Goal: Task Accomplishment & Management: Manage account settings

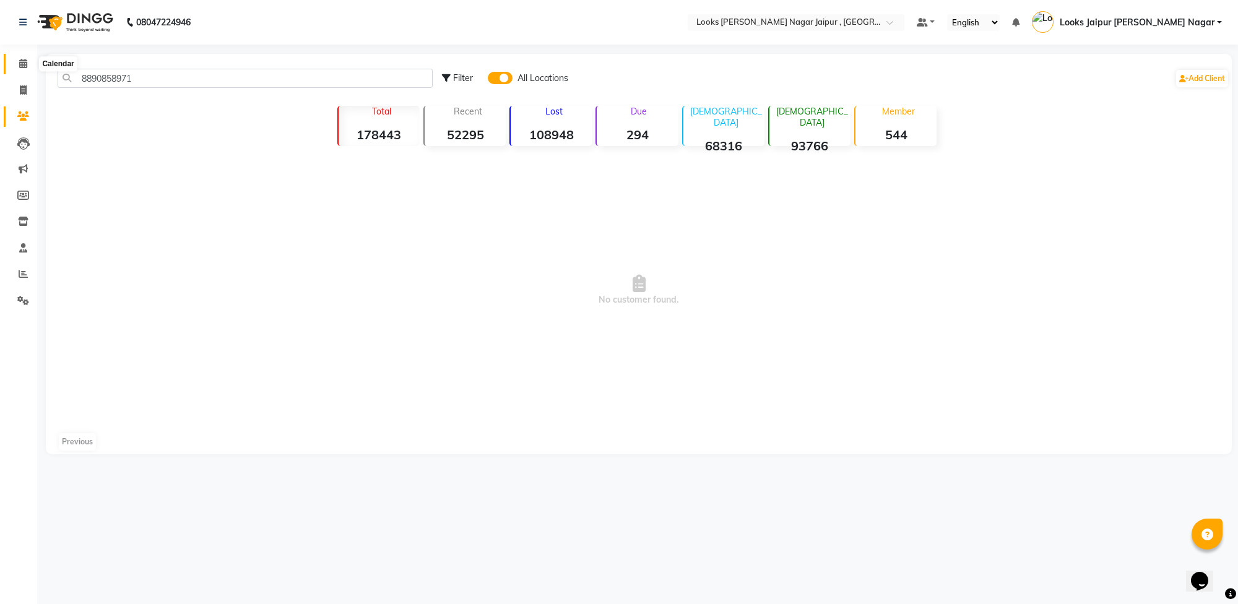
click at [27, 63] on span at bounding box center [23, 64] width 22 height 14
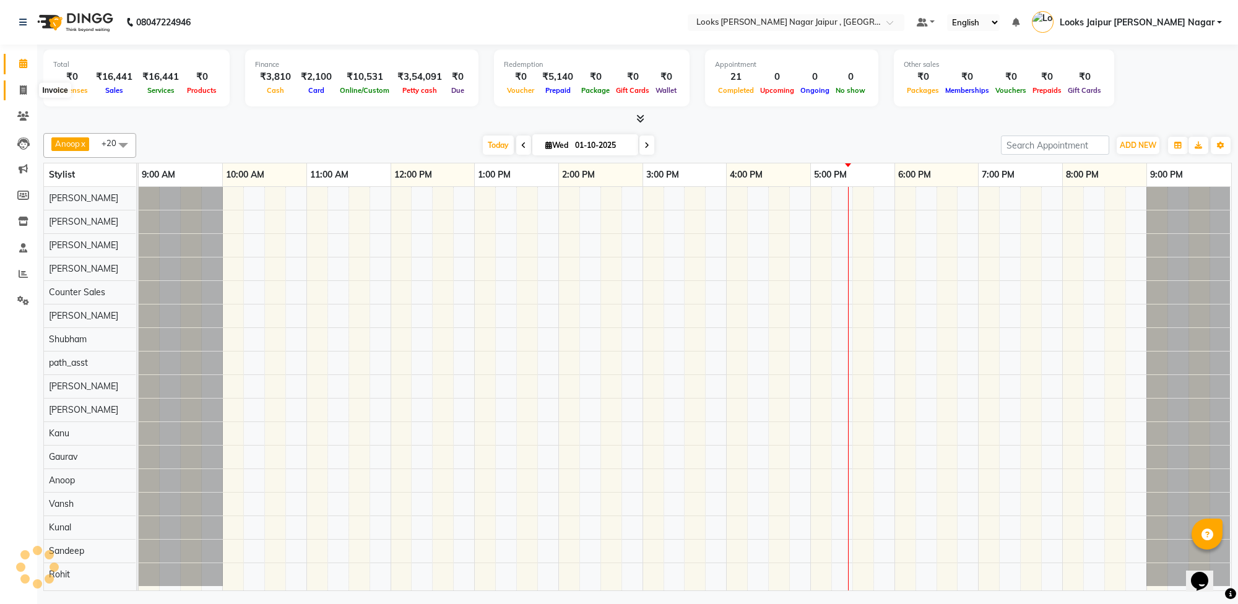
click at [20, 85] on icon at bounding box center [23, 89] width 7 height 9
select select "service"
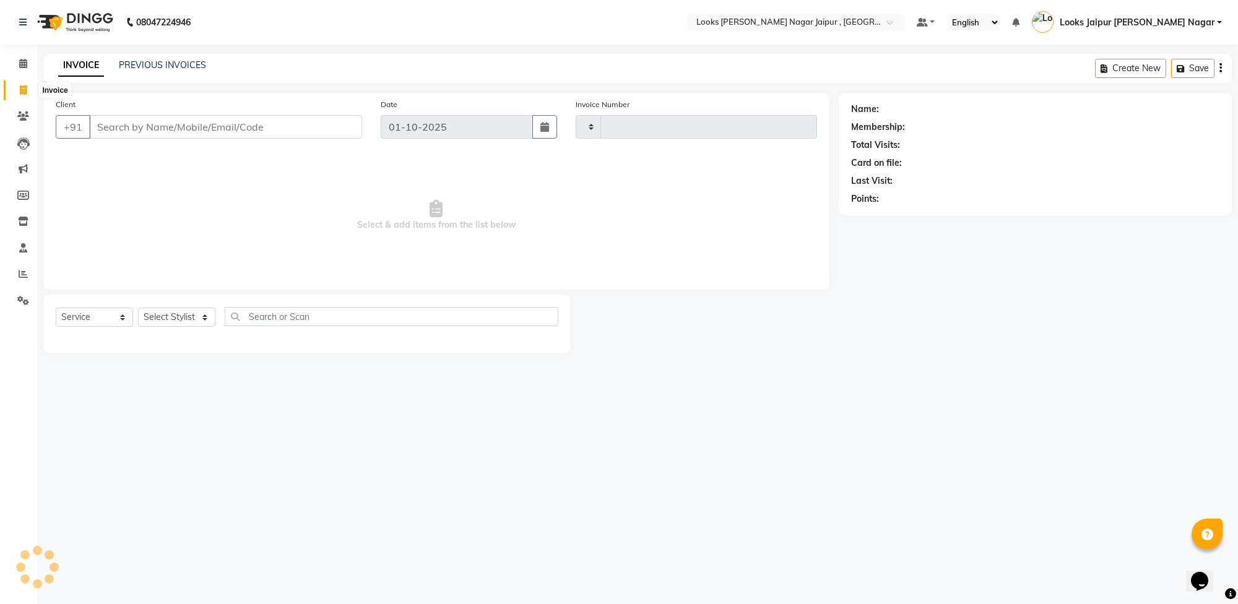
type input "4095"
select select "4317"
click at [206, 131] on input "Client" at bounding box center [225, 127] width 273 height 24
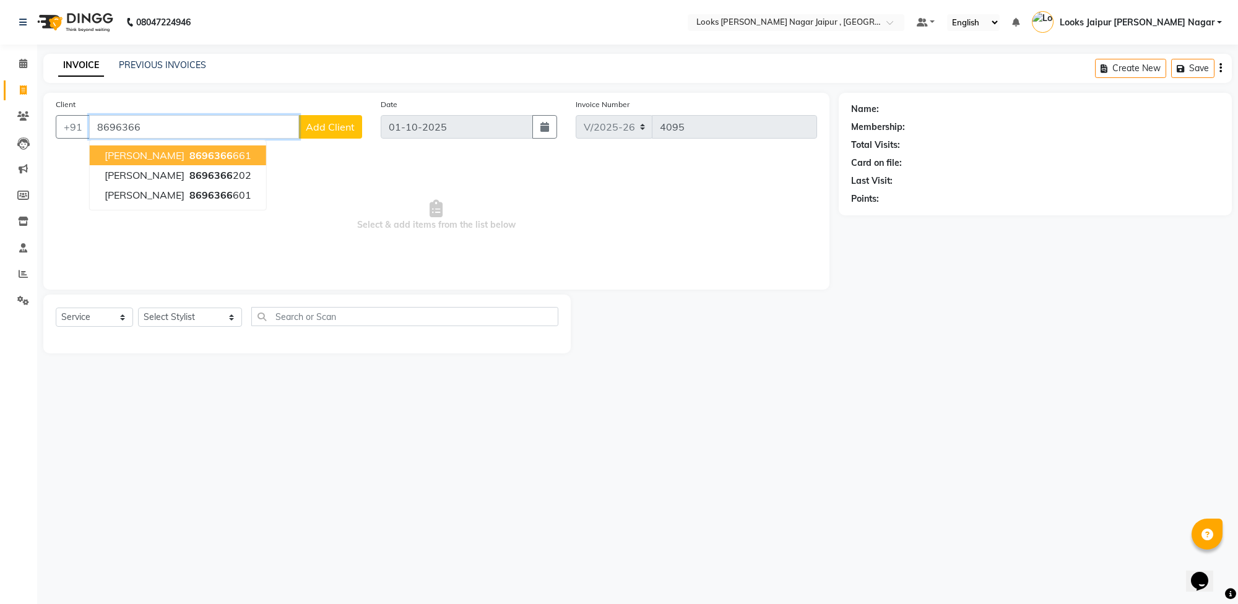
click at [191, 149] on ngb-highlight "8696366 661" at bounding box center [219, 155] width 64 height 12
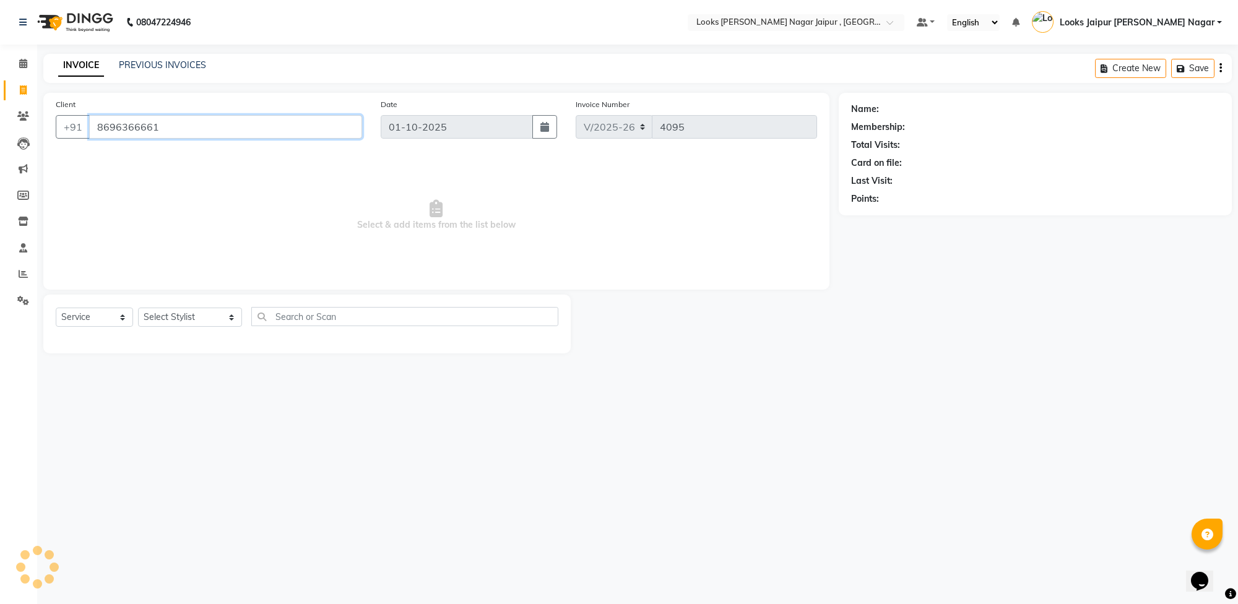
type input "8696366661"
select select "1: Object"
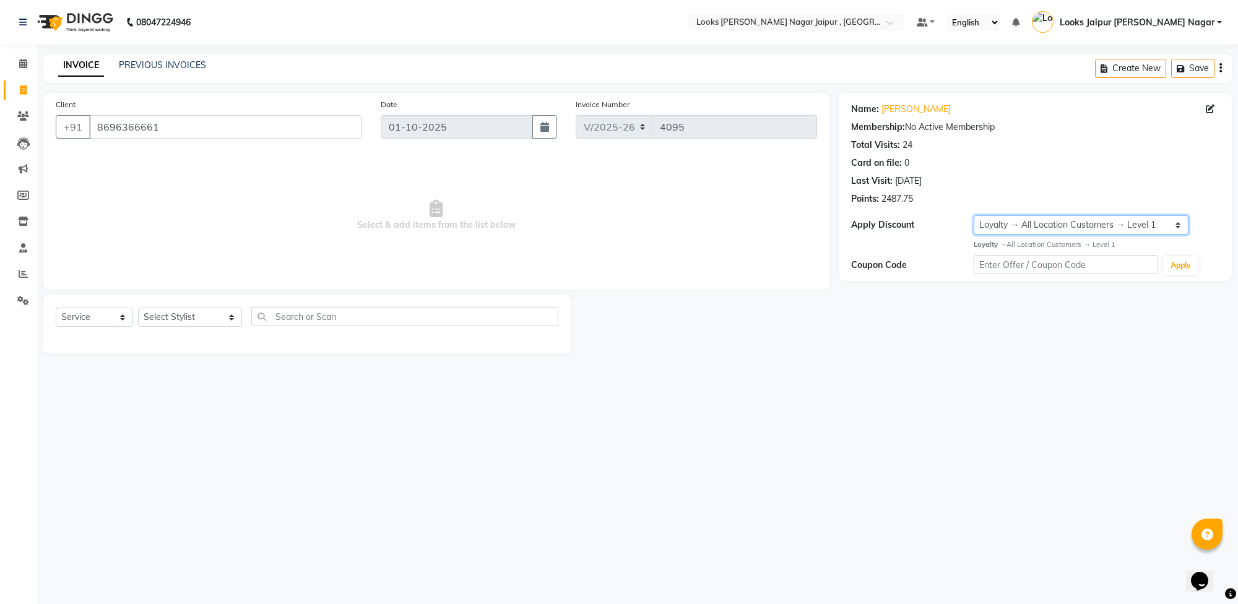
click at [1061, 224] on select "Select Loyalty → All Location Customers → Level 1" at bounding box center [1081, 224] width 215 height 19
click at [1000, 372] on div "08047224946 Select Location × Looks [PERSON_NAME] Nagar Jaipur , Jaipur Default…" at bounding box center [619, 302] width 1238 height 604
click at [162, 123] on input "8696366661" at bounding box center [225, 127] width 273 height 24
drag, startPoint x: 803, startPoint y: 475, endPoint x: 867, endPoint y: 424, distance: 82.4
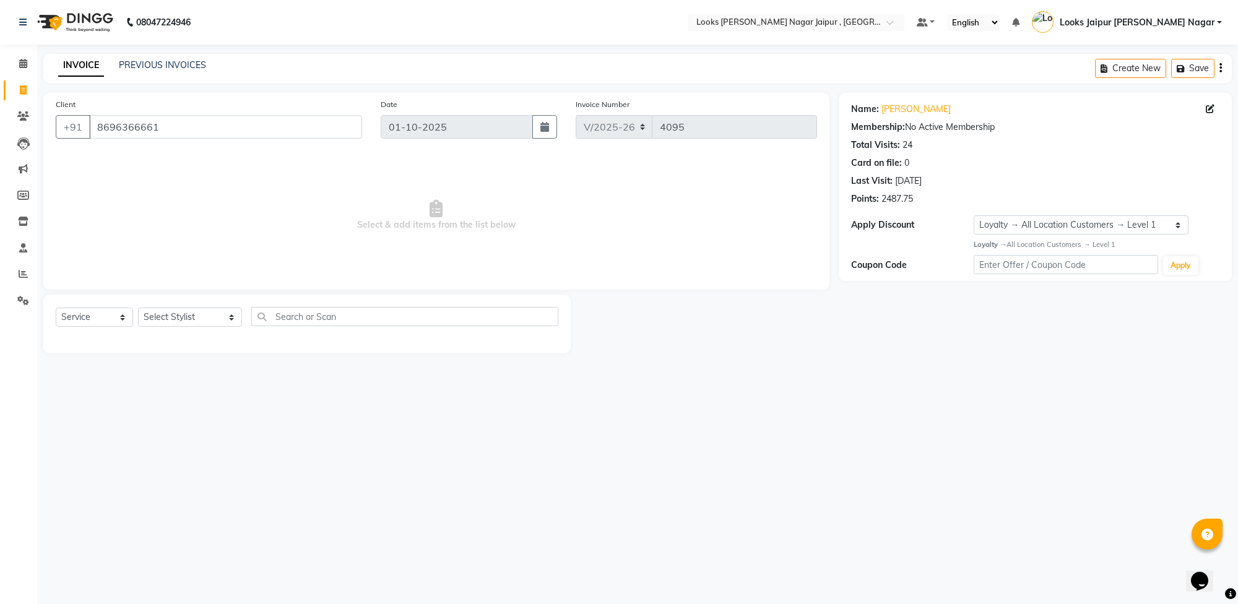
click at [803, 475] on div "08047224946 Select Location × Looks [PERSON_NAME] Nagar Jaipur , Jaipur Default…" at bounding box center [619, 302] width 1238 height 604
click at [999, 345] on div "Name: [PERSON_NAME] Membership: No Active Membership Total Visits: 24 Card on f…" at bounding box center [1040, 223] width 402 height 261
click at [1038, 221] on select "Select Loyalty → All Location Customers → Level 1" at bounding box center [1081, 224] width 215 height 19
click at [963, 341] on div "Name: [PERSON_NAME] Membership: No Active Membership Total Visits: 24 Card on f…" at bounding box center [1040, 223] width 402 height 261
drag, startPoint x: 876, startPoint y: 110, endPoint x: 883, endPoint y: 110, distance: 6.8
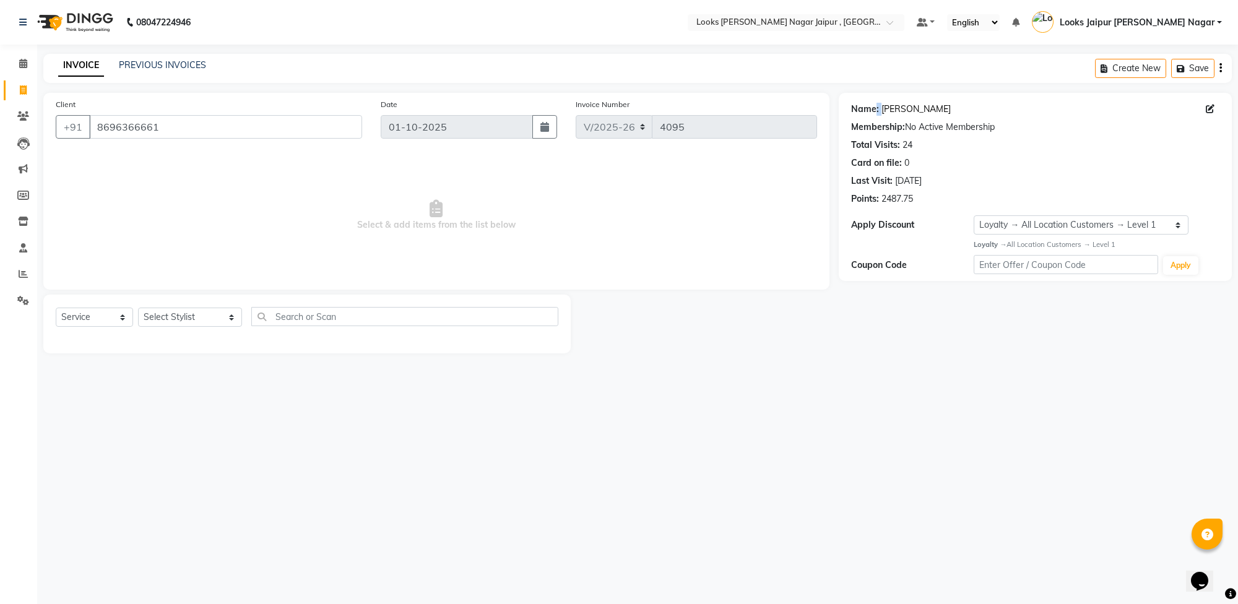
click at [883, 110] on div "Name: [PERSON_NAME]" at bounding box center [1035, 109] width 368 height 13
click at [877, 84] on main "INVOICE PREVIOUS INVOICES Create New Save Client [PHONE_NUMBER] Date [DATE] Inv…" at bounding box center [637, 213] width 1201 height 318
click at [207, 126] on input "8696366661" at bounding box center [225, 127] width 273 height 24
click at [206, 126] on input "8696366661" at bounding box center [225, 127] width 273 height 24
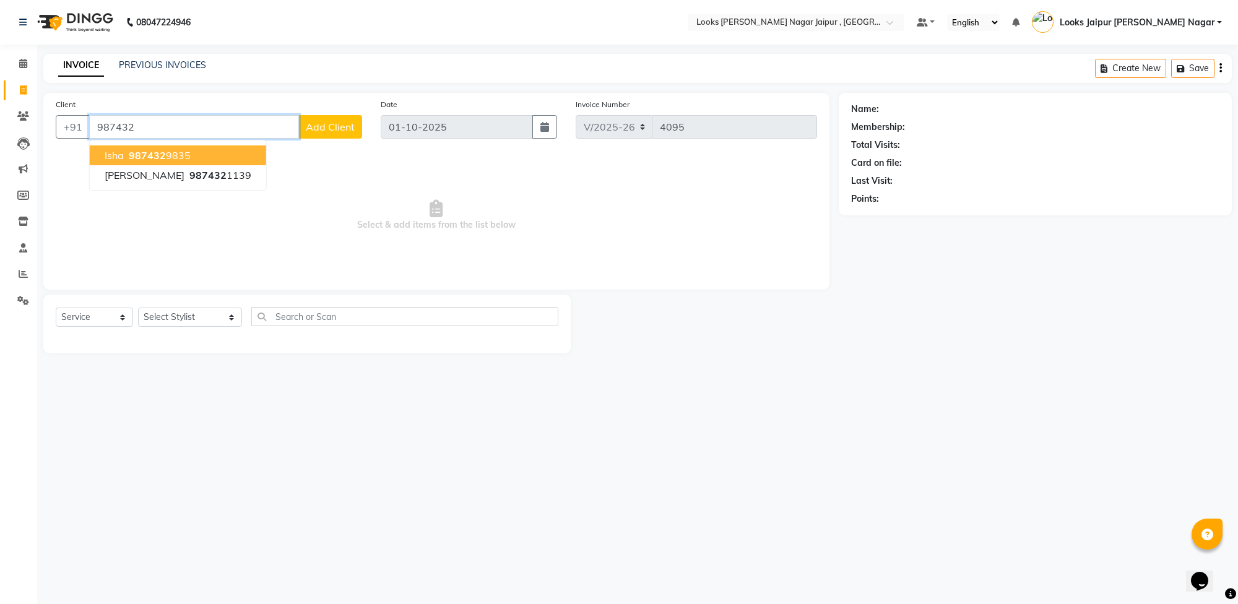
click at [147, 156] on span "987432" at bounding box center [147, 155] width 37 height 12
type input "9874329835"
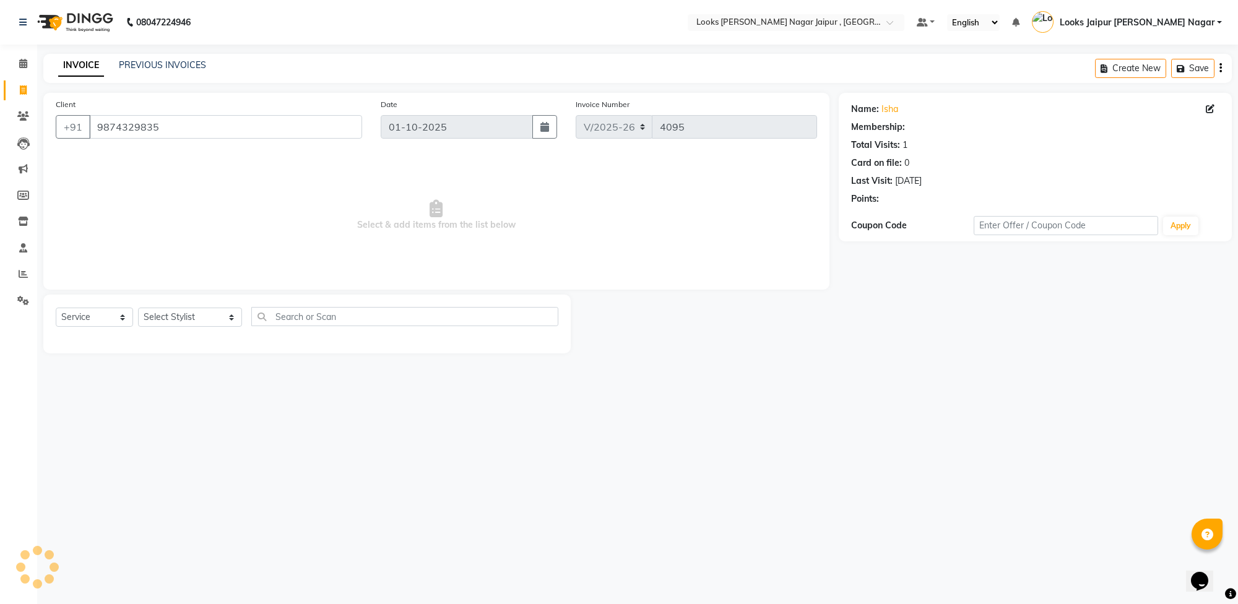
select select "1: Object"
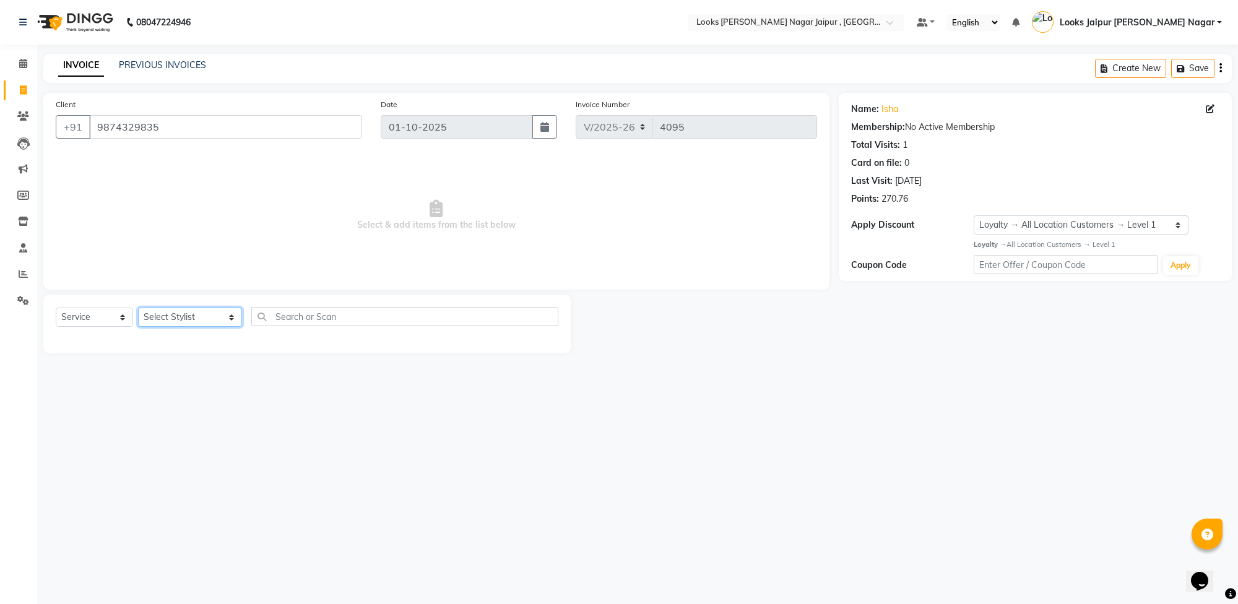
click at [189, 320] on select "Select Stylist [PERSON_NAME] art Anoop [PERSON_NAME] Counter Sales [PERSON_NAME…" at bounding box center [190, 317] width 104 height 19
select select "70692"
click at [138, 308] on select "Select Stylist [PERSON_NAME] art Anoop [PERSON_NAME] Counter Sales [PERSON_NAME…" at bounding box center [190, 317] width 104 height 19
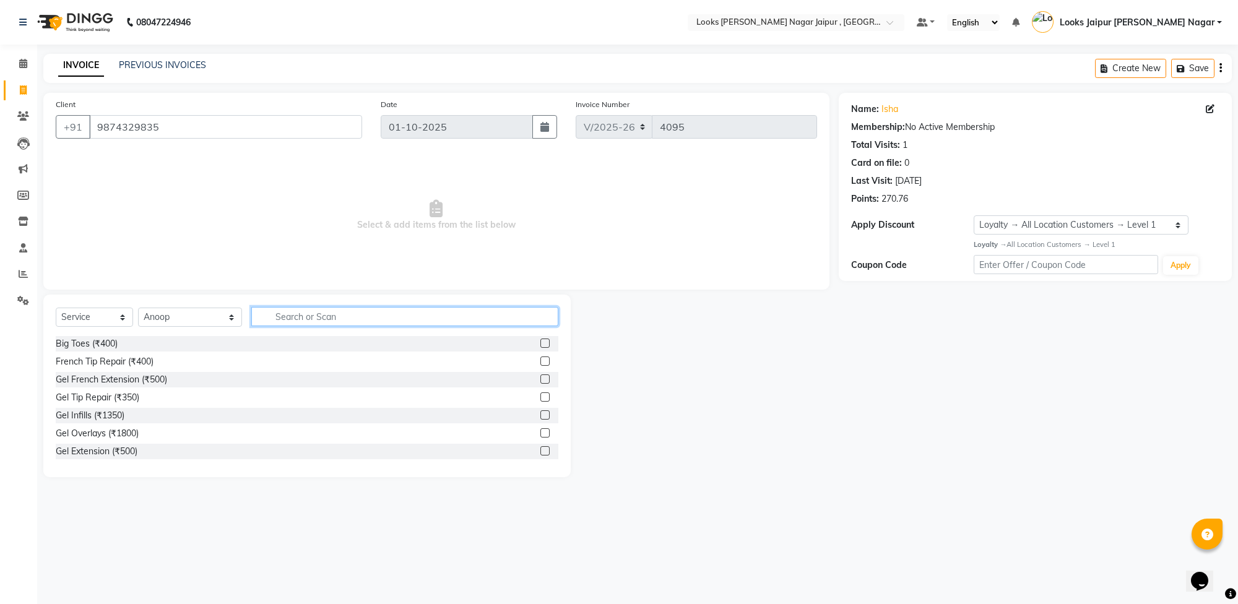
click at [342, 307] on input "text" at bounding box center [404, 316] width 307 height 19
click at [342, 319] on input "text" at bounding box center [404, 316] width 307 height 19
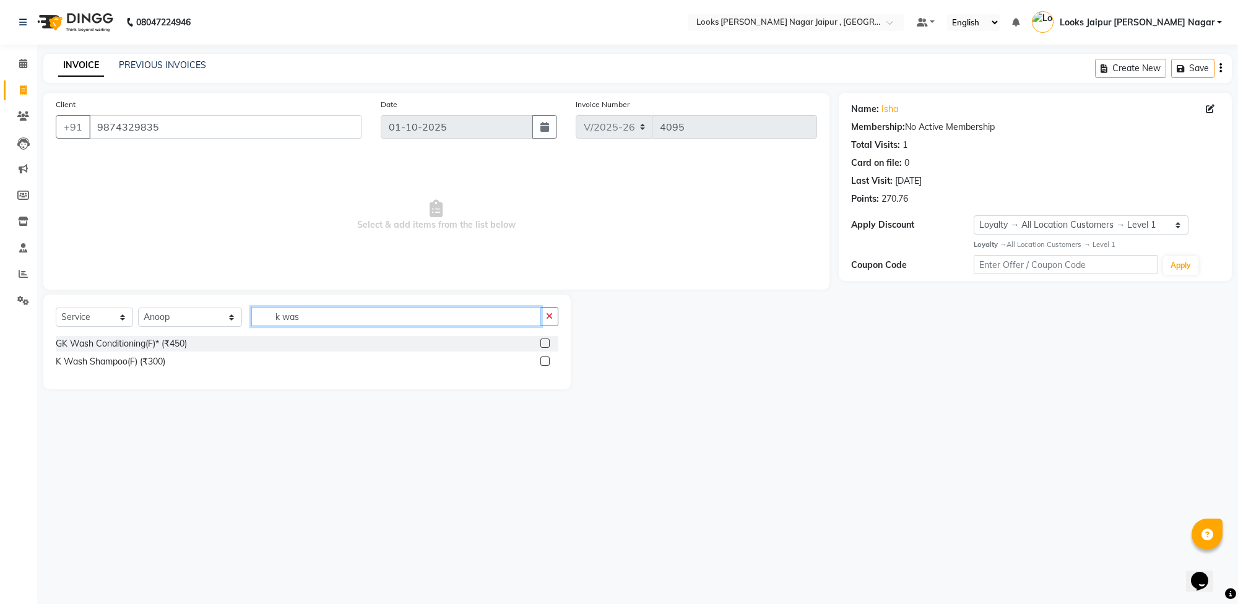
type input "k was"
click at [542, 361] on label at bounding box center [544, 361] width 9 height 9
click at [542, 361] on input "checkbox" at bounding box center [544, 362] width 8 height 8
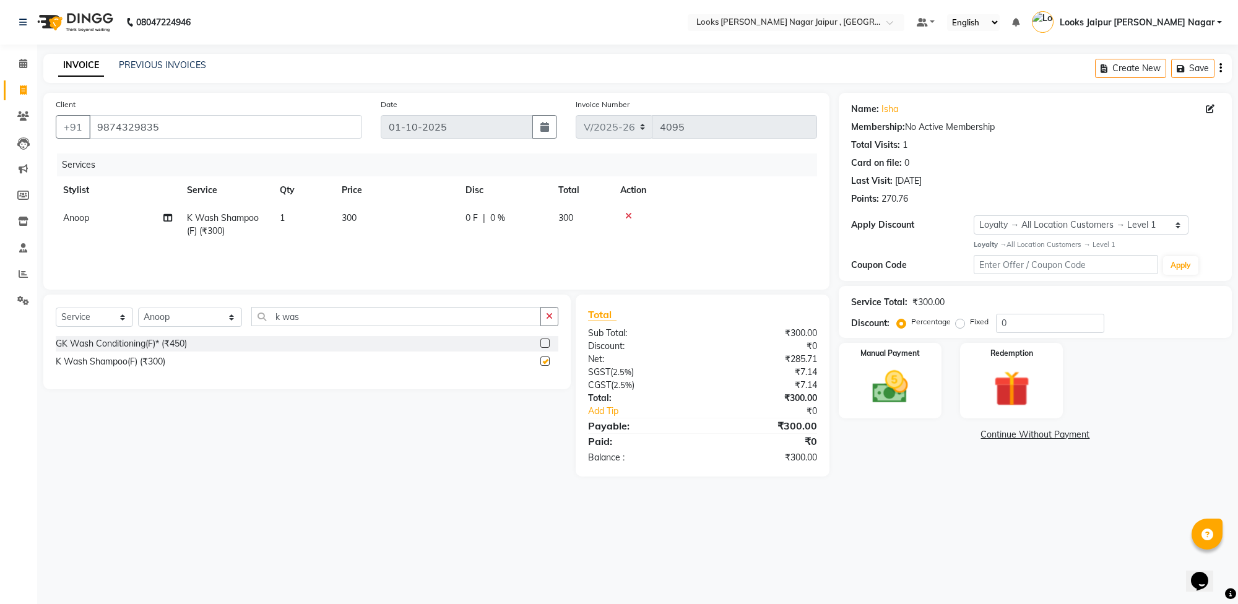
checkbox input "false"
drag, startPoint x: 376, startPoint y: 219, endPoint x: 392, endPoint y: 220, distance: 15.6
click at [379, 219] on td "300" at bounding box center [396, 224] width 124 height 41
select select "70692"
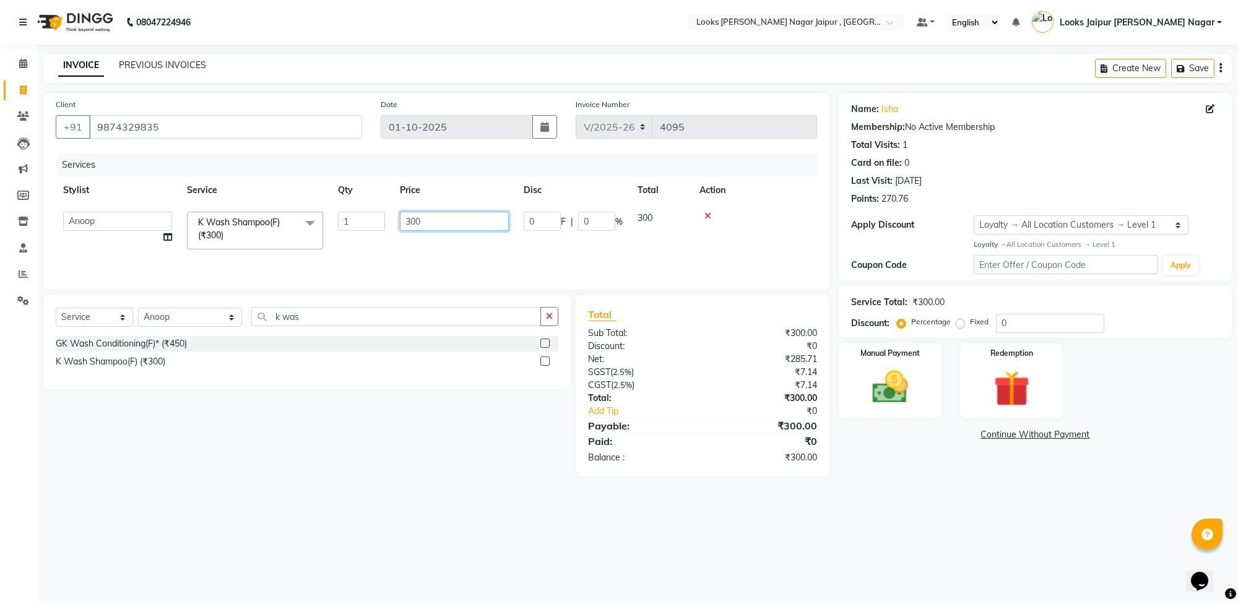
click at [459, 220] on input "300" at bounding box center [454, 221] width 109 height 19
type input "3"
type input "1680"
click at [165, 320] on select "Select Stylist [PERSON_NAME] art Anoop [PERSON_NAME] Counter Sales [PERSON_NAME…" at bounding box center [190, 317] width 104 height 19
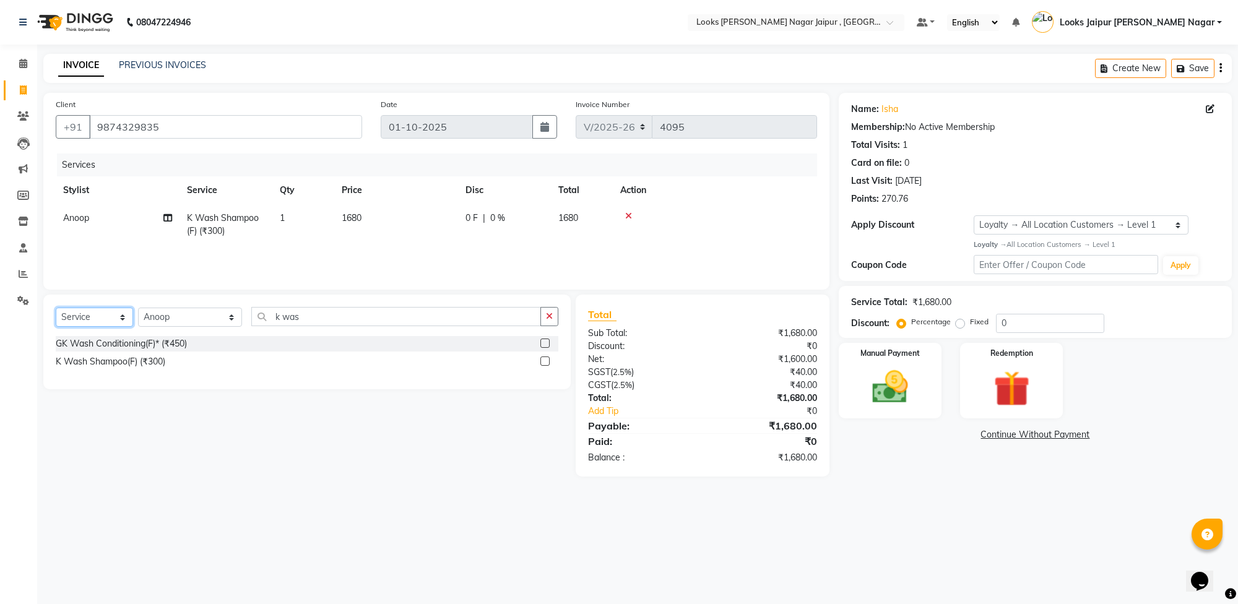
click at [72, 313] on select "Select Service Product Membership Package Voucher Prepaid Gift Card" at bounding box center [94, 317] width 77 height 19
select select "product"
click at [56, 308] on select "Select Service Product Membership Package Voucher Prepaid Gift Card" at bounding box center [94, 317] width 77 height 19
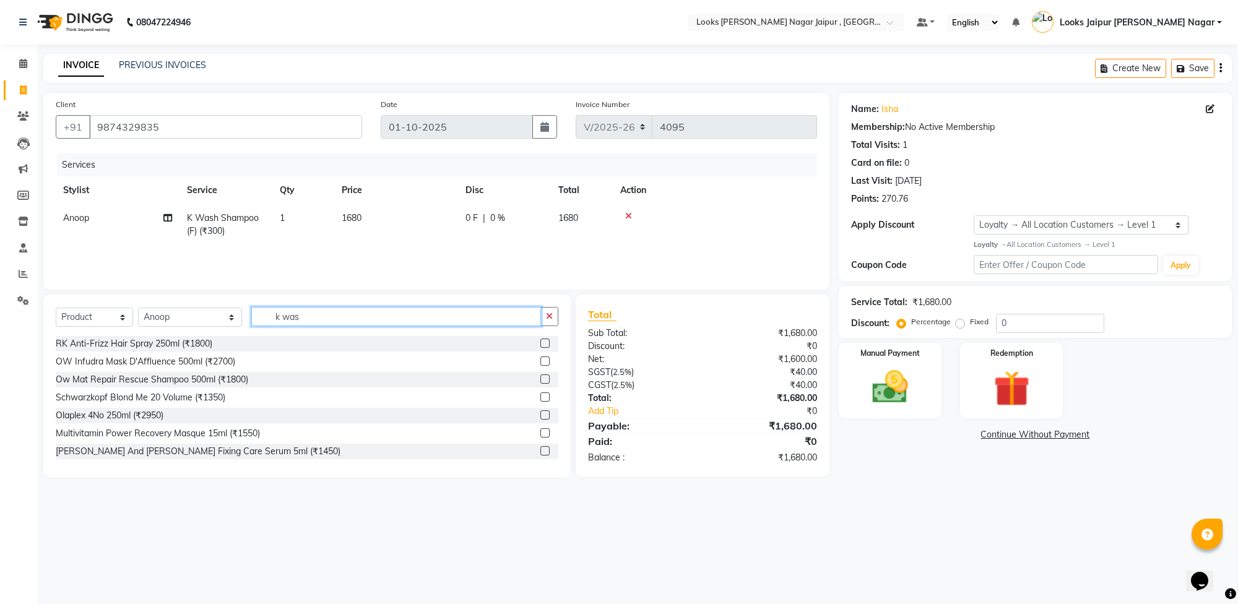
click at [287, 307] on input "k was" at bounding box center [396, 316] width 290 height 19
type input "k"
type input "mas"
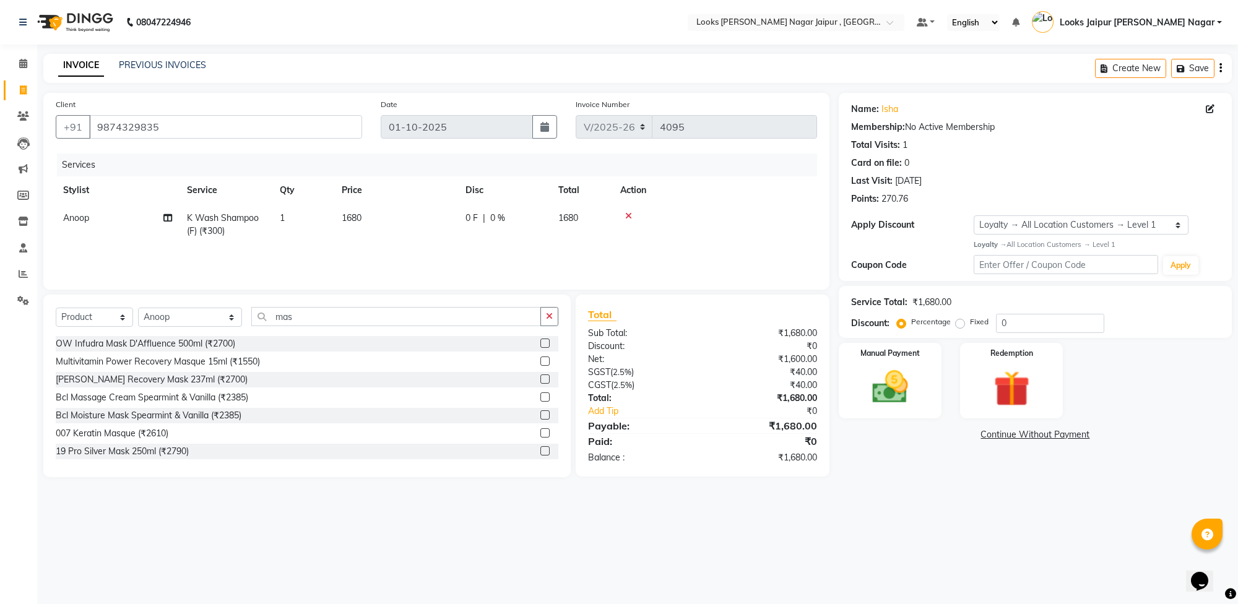
click at [540, 431] on label at bounding box center [544, 432] width 9 height 9
click at [540, 431] on input "checkbox" at bounding box center [544, 434] width 8 height 8
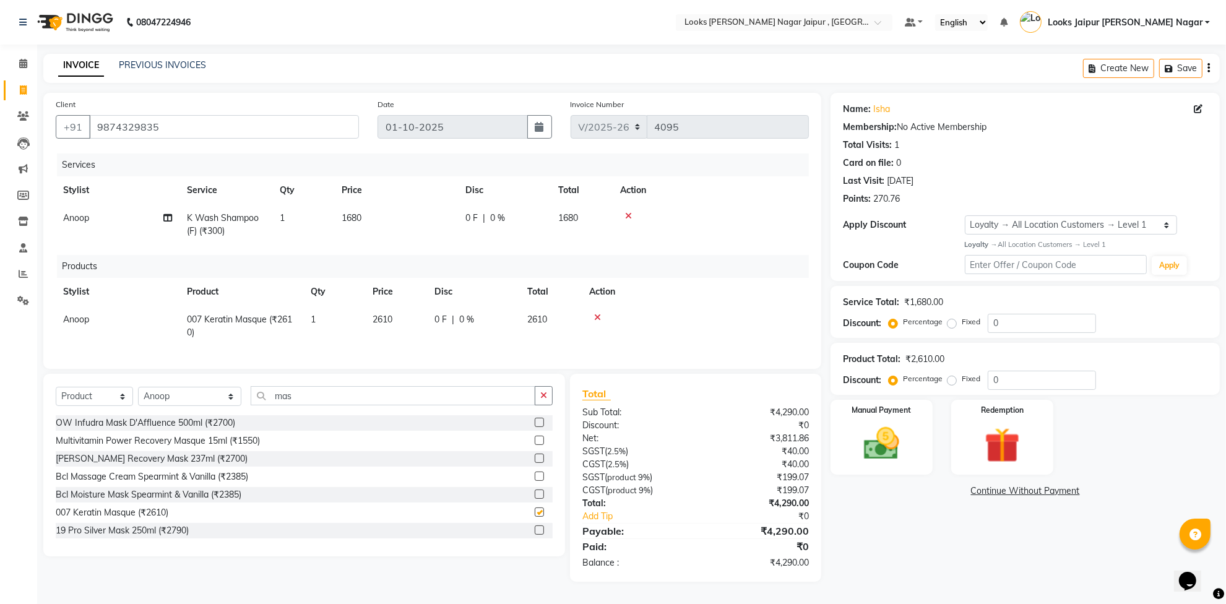
checkbox input "false"
click at [401, 325] on td "2610" at bounding box center [396, 326] width 62 height 41
select select "70692"
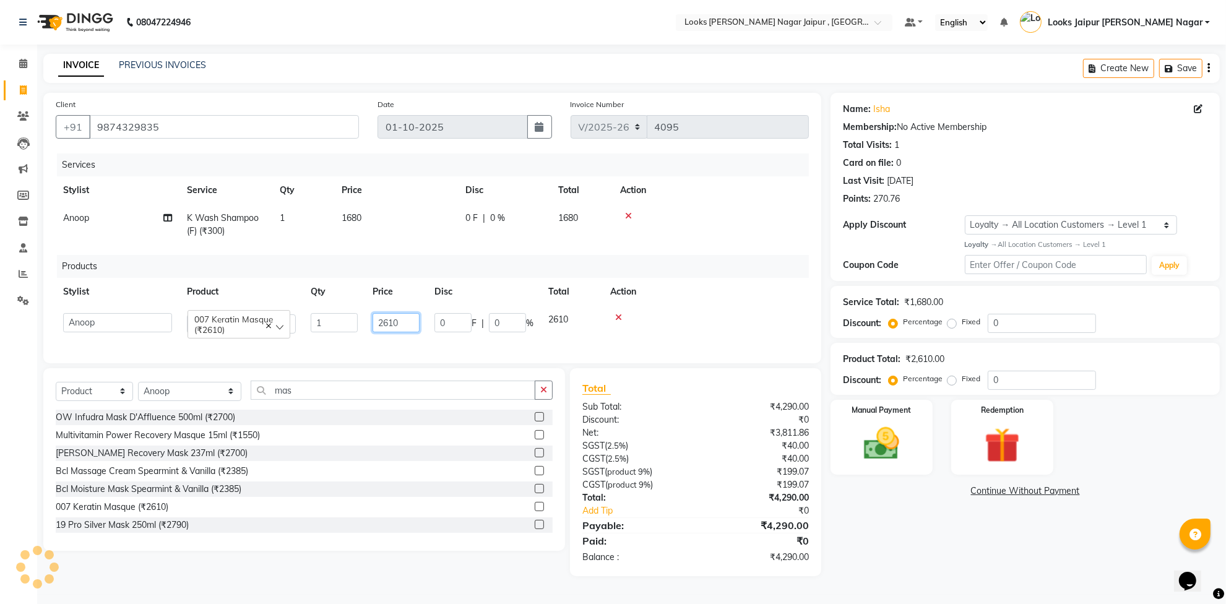
click at [409, 316] on input "2610" at bounding box center [396, 322] width 47 height 19
type input "2"
type input "3000"
click at [178, 401] on select "Select Stylist [PERSON_NAME] art Anoop [PERSON_NAME] Counter Sales [PERSON_NAME…" at bounding box center [189, 391] width 103 height 19
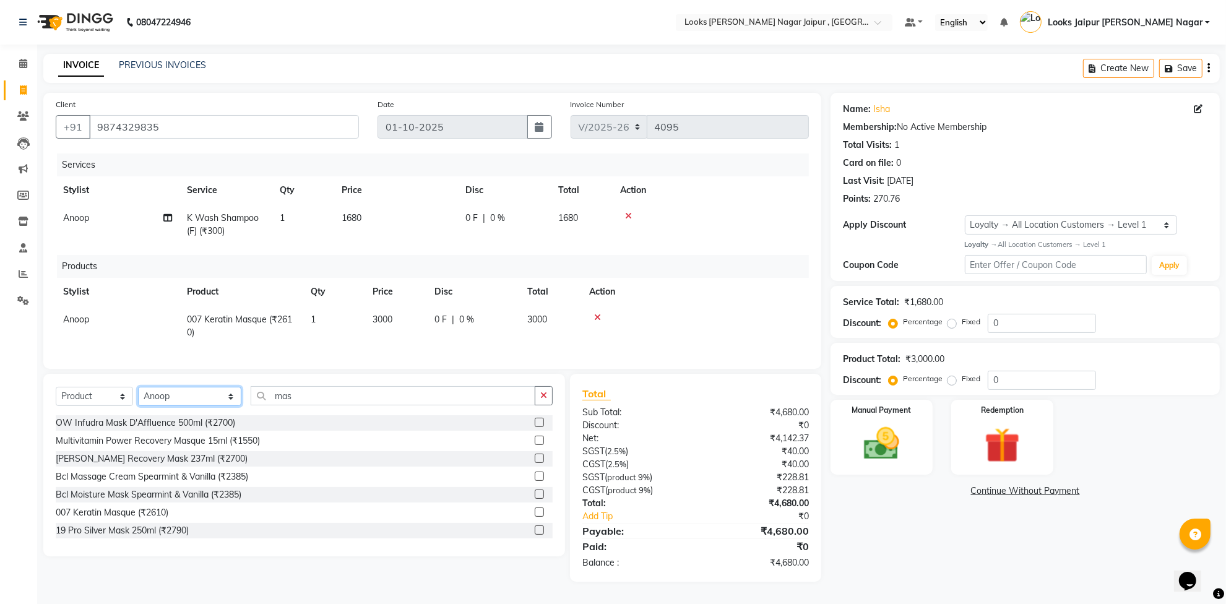
select select "23567"
click at [138, 398] on select "Select Stylist [PERSON_NAME] art Anoop [PERSON_NAME] Counter Sales [PERSON_NAME…" at bounding box center [189, 396] width 103 height 19
click at [354, 400] on input "mas" at bounding box center [393, 395] width 285 height 19
type input "m"
click at [75, 406] on select "Select Service Product Membership Package Voucher Prepaid Gift Card" at bounding box center [94, 396] width 77 height 19
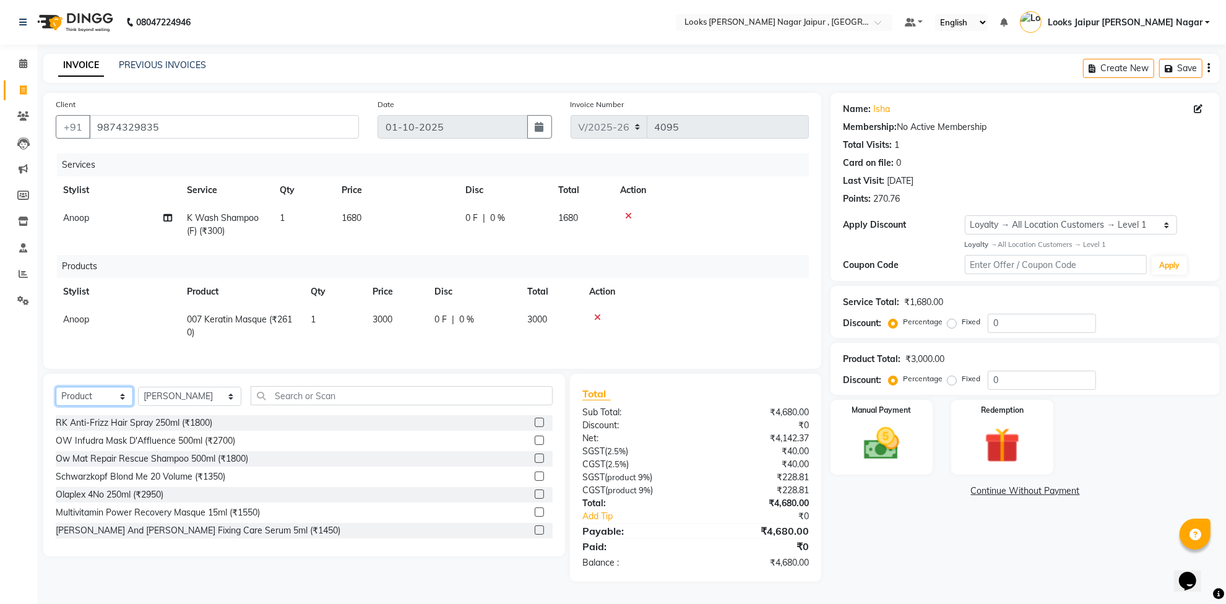
select select "service"
click at [56, 398] on select "Select Service Product Membership Package Voucher Prepaid Gift Card" at bounding box center [94, 396] width 77 height 19
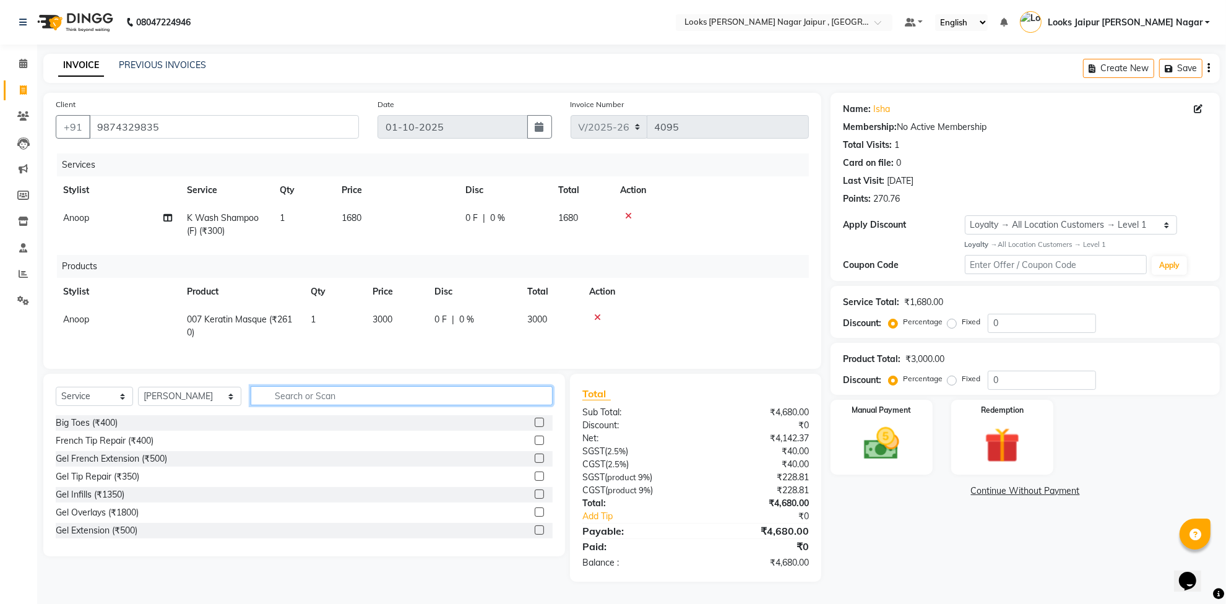
click at [320, 406] on input "text" at bounding box center [402, 395] width 302 height 19
type input "thr"
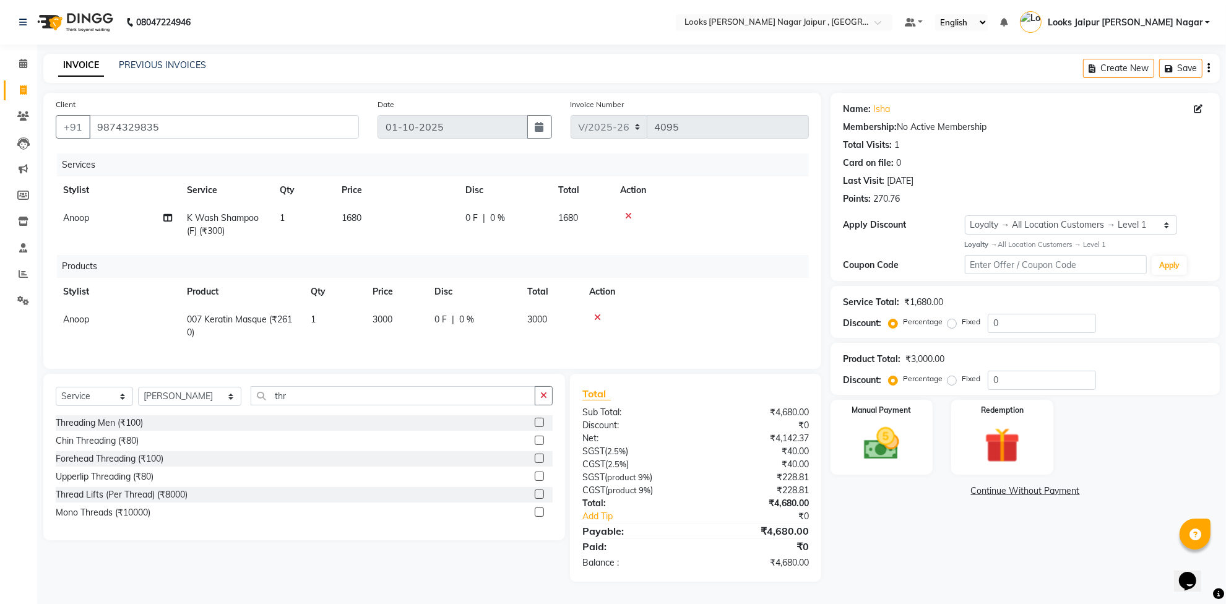
drag, startPoint x: 540, startPoint y: 487, endPoint x: 375, endPoint y: 406, distance: 185.0
click at [540, 481] on label at bounding box center [539, 476] width 9 height 9
click at [540, 481] on input "checkbox" at bounding box center [539, 477] width 8 height 8
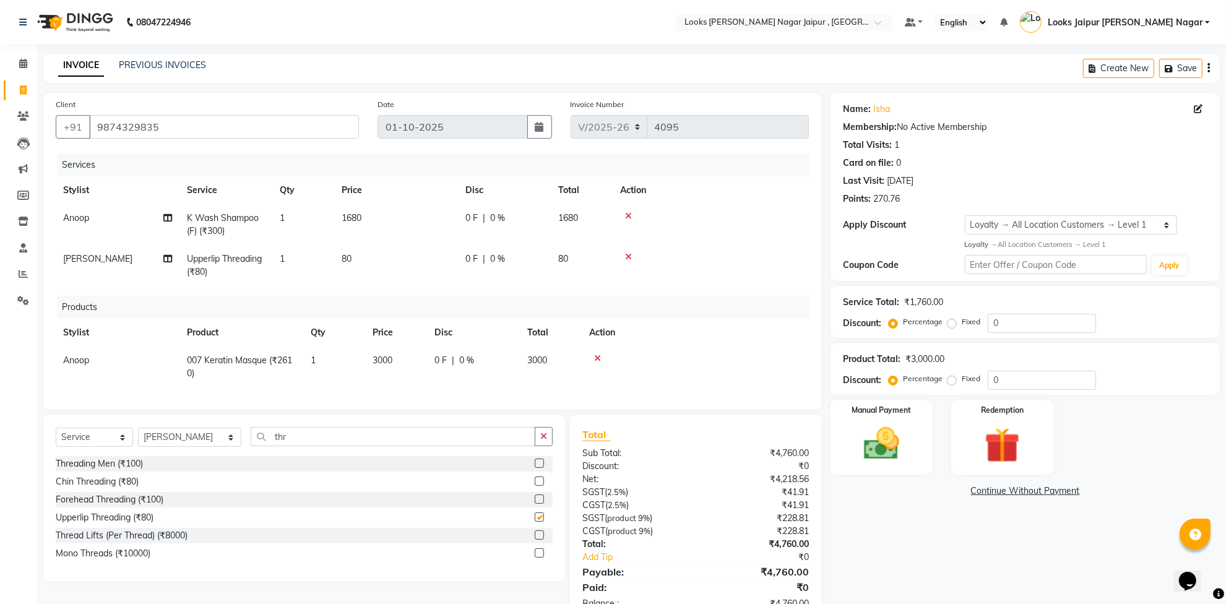
checkbox input "false"
click at [369, 265] on td "80" at bounding box center [396, 265] width 124 height 41
select select "23567"
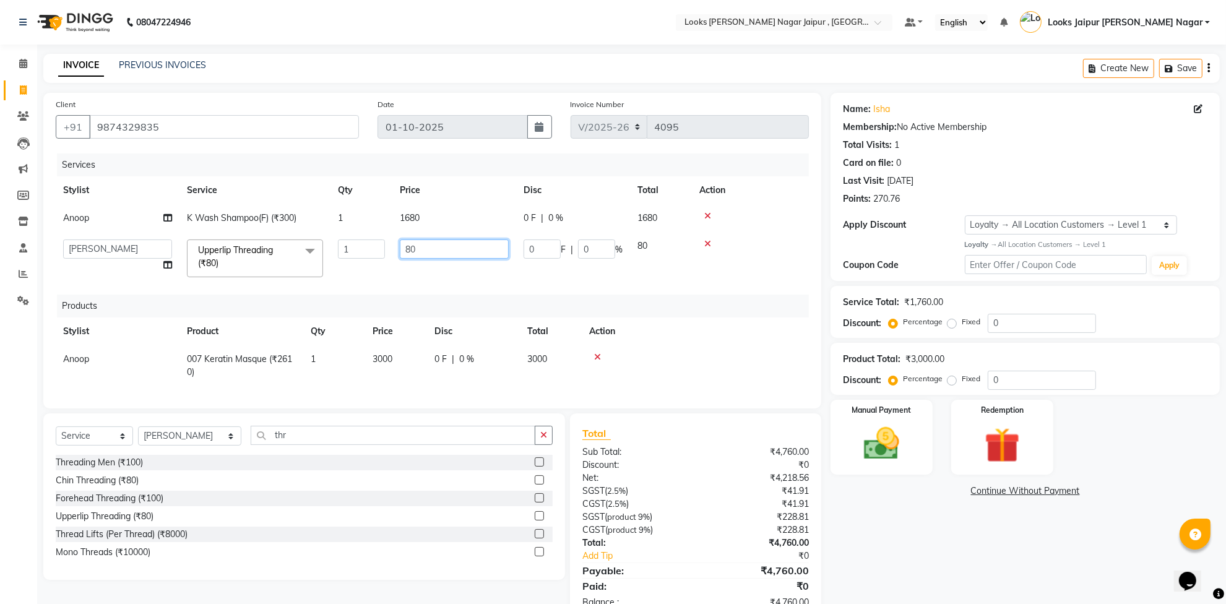
click at [427, 256] on input "80" at bounding box center [454, 249] width 109 height 19
type input "8"
type input "75"
click at [942, 556] on div "Name: Isha Membership: No Active Membership Total Visits: 1 Card on file: 0 Las…" at bounding box center [1030, 357] width 399 height 529
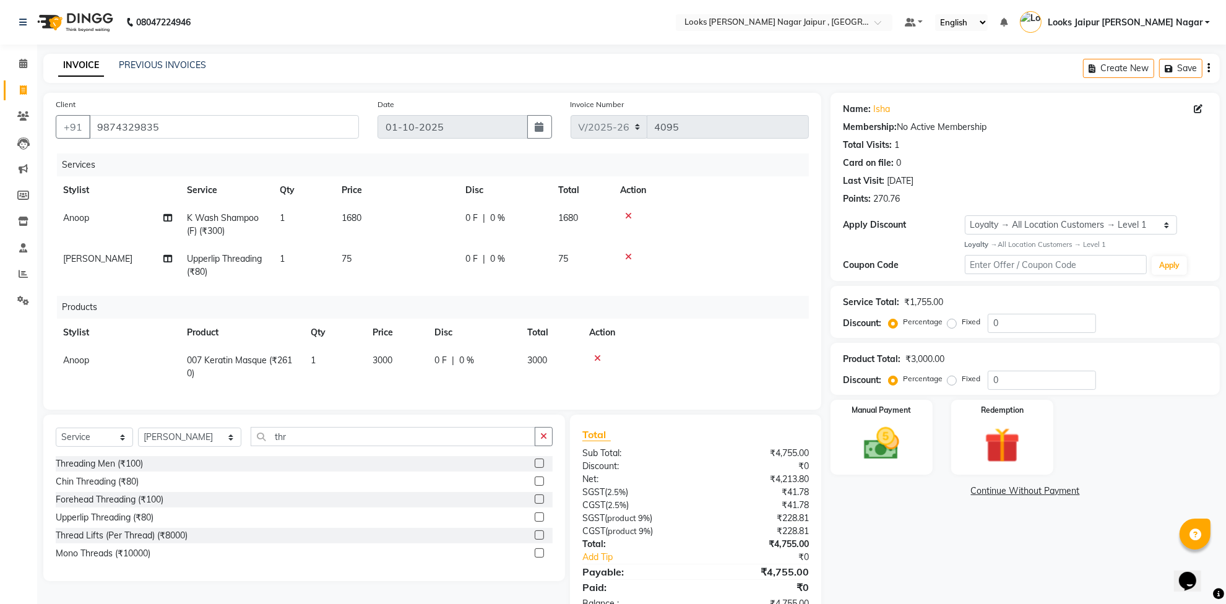
scroll to position [48, 0]
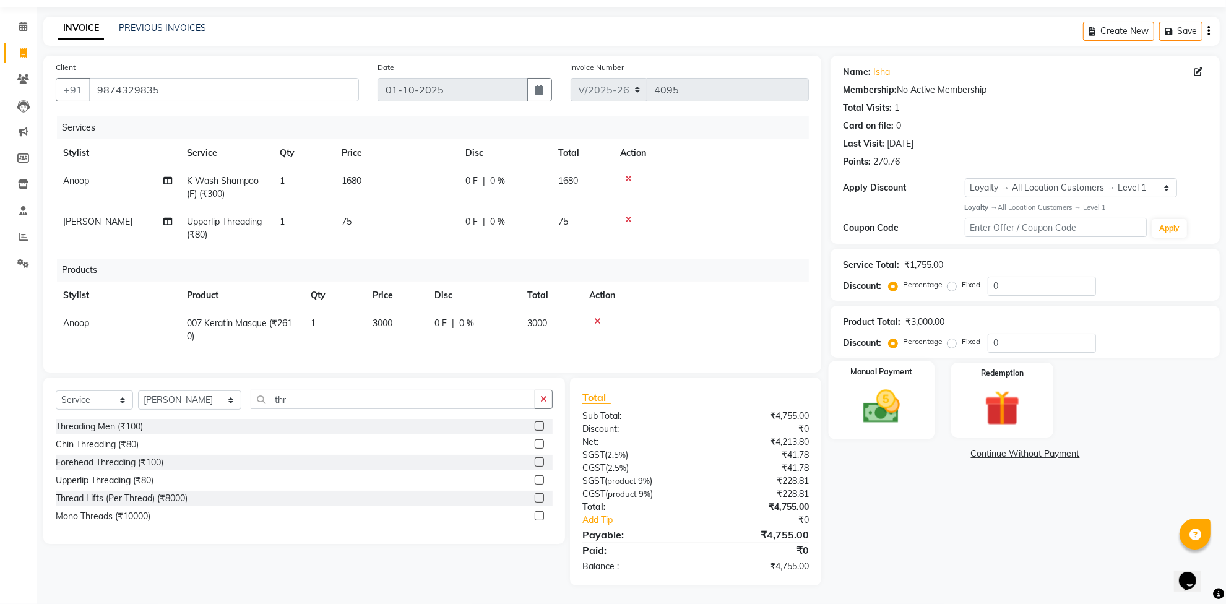
click at [898, 391] on img at bounding box center [882, 407] width 60 height 43
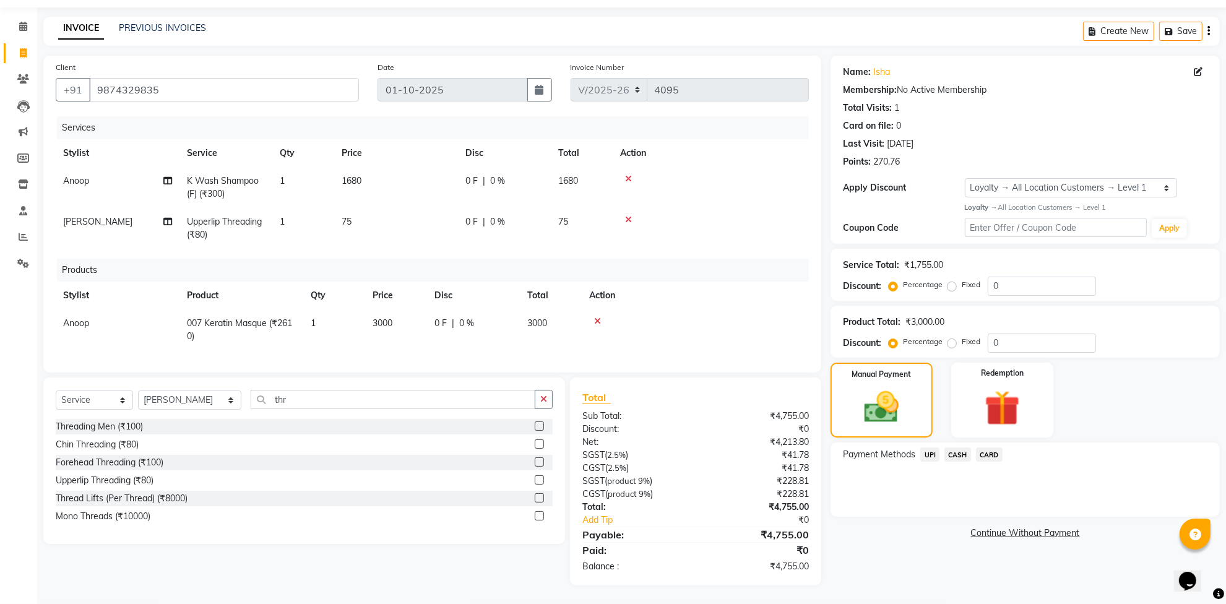
click at [989, 448] on span "CARD" at bounding box center [989, 455] width 27 height 14
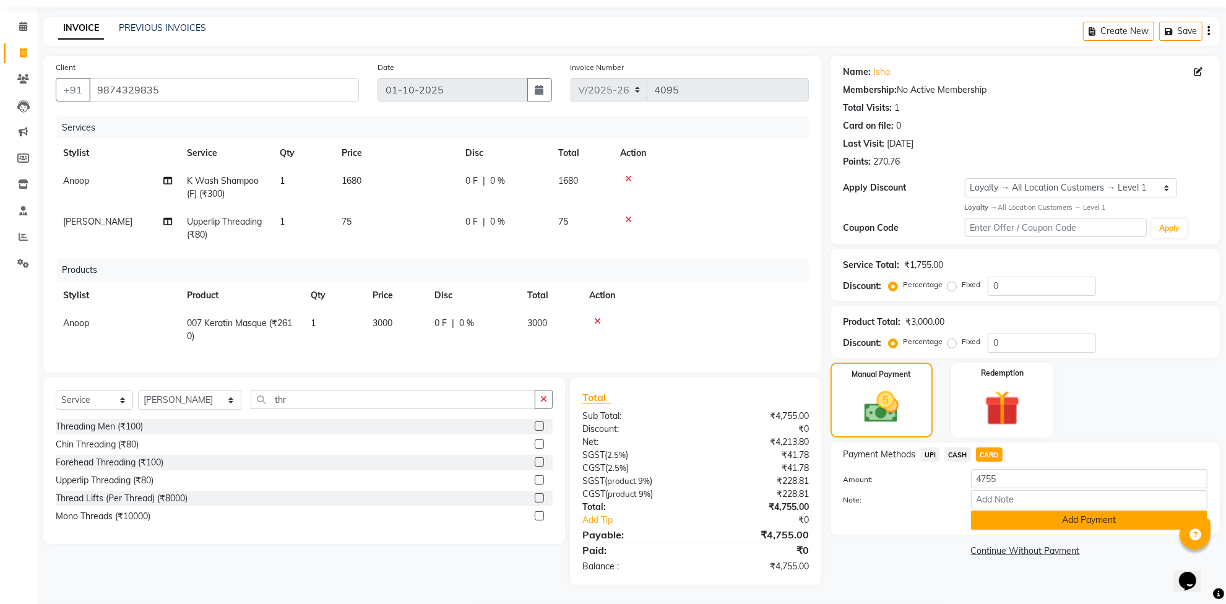
click at [1030, 511] on button "Add Payment" at bounding box center [1089, 520] width 237 height 19
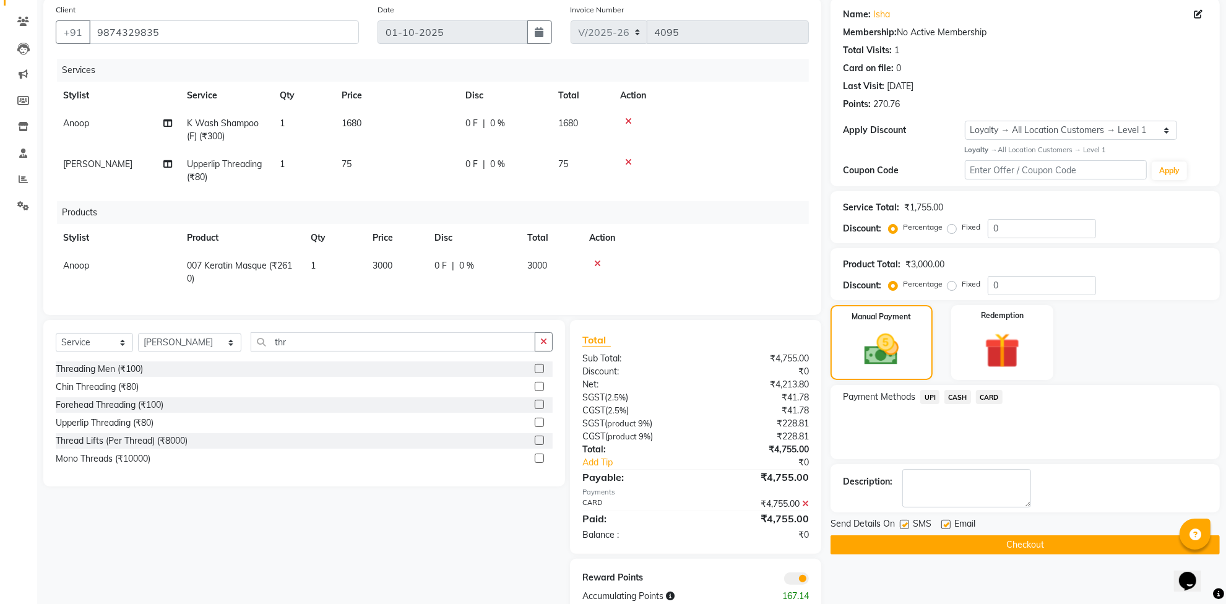
scroll to position [135, 0]
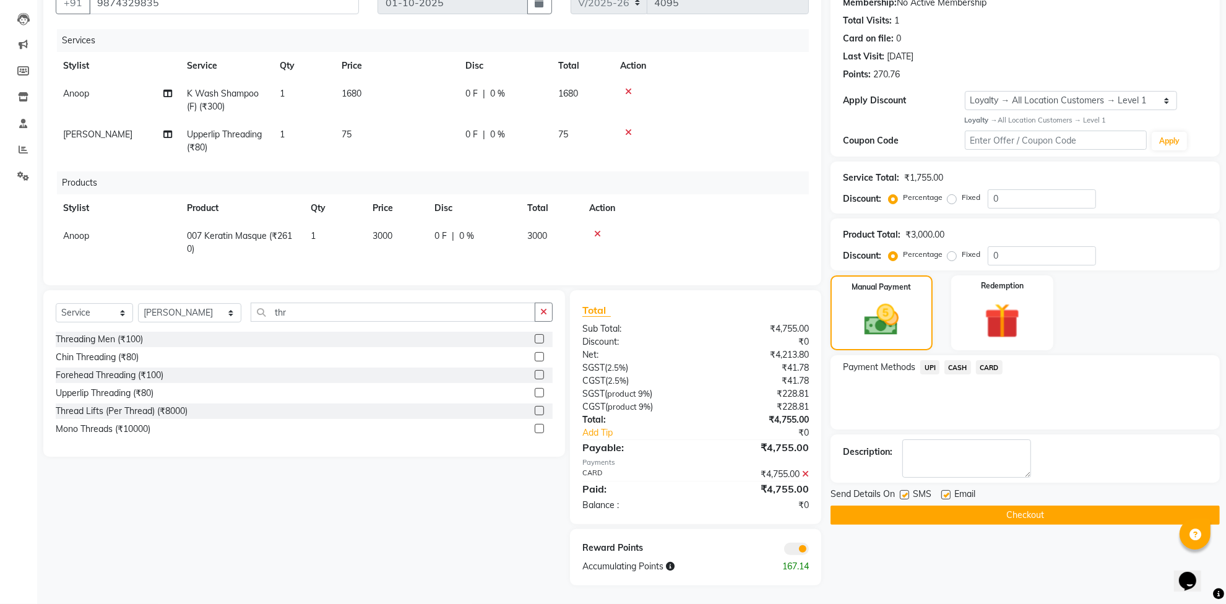
click at [903, 490] on label at bounding box center [904, 494] width 9 height 9
click at [903, 492] on input "checkbox" at bounding box center [904, 496] width 8 height 8
checkbox input "false"
click at [945, 490] on label at bounding box center [946, 494] width 9 height 9
click at [945, 492] on input "checkbox" at bounding box center [946, 496] width 8 height 8
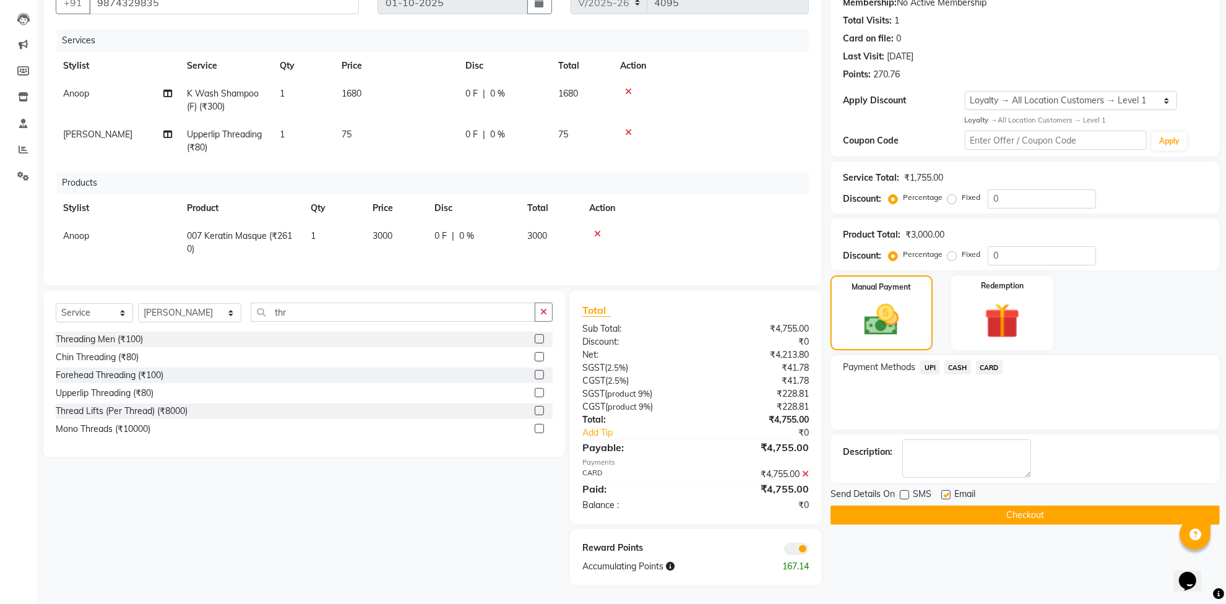
checkbox input "false"
click at [940, 506] on button "Checkout" at bounding box center [1025, 515] width 389 height 19
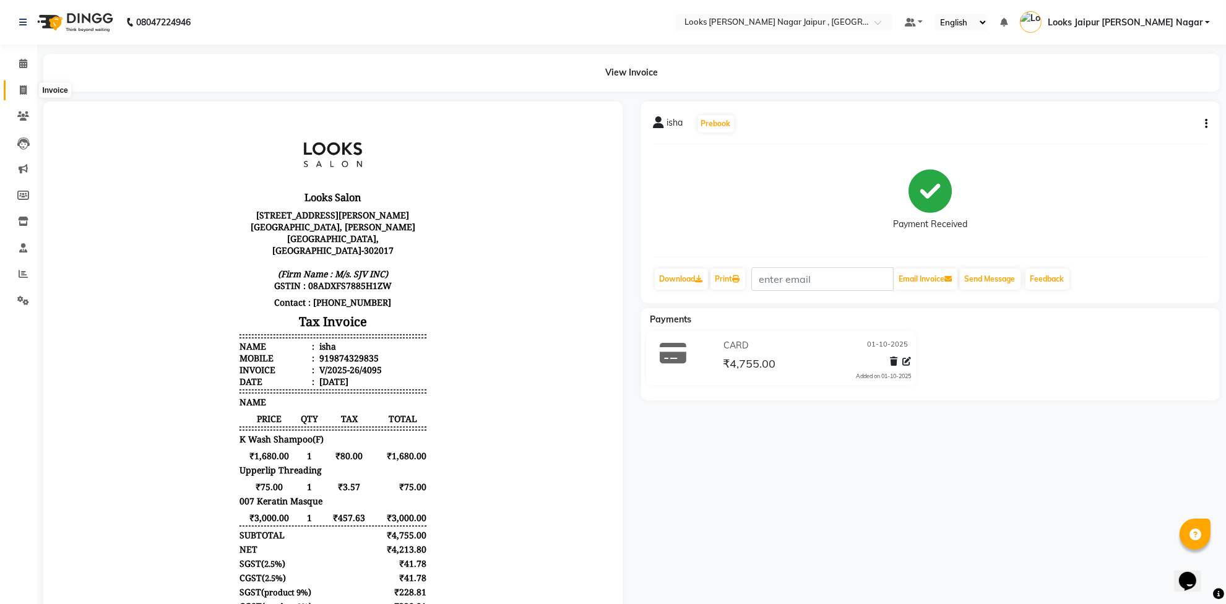
click at [17, 90] on span at bounding box center [23, 91] width 22 height 14
select select "service"
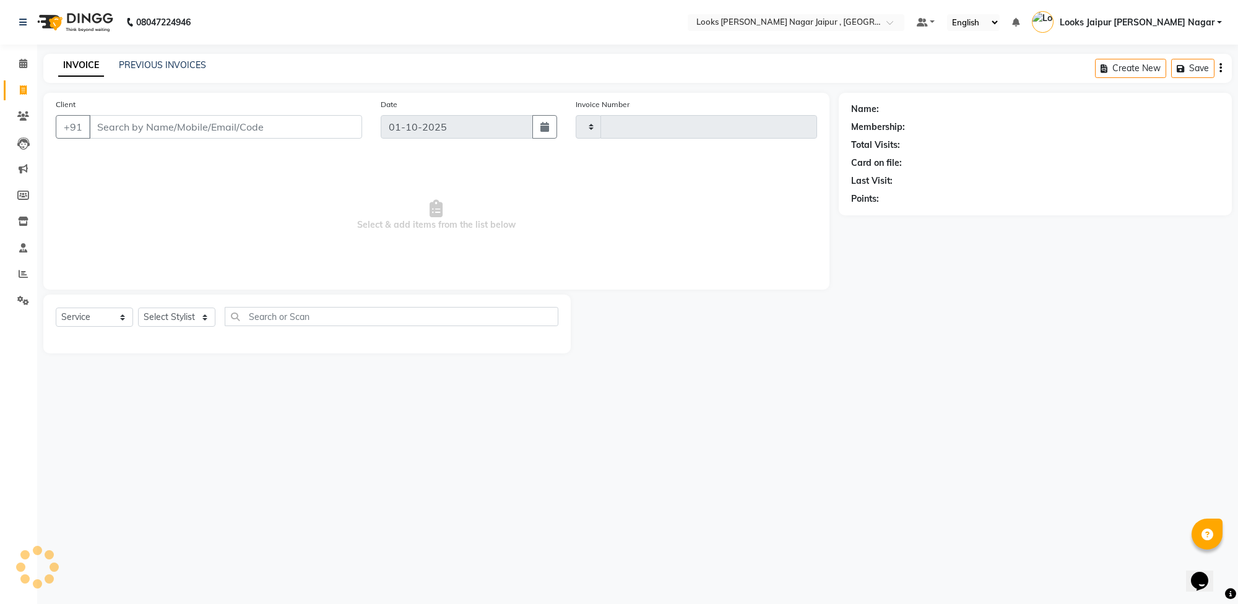
type input "4096"
select select "4317"
click at [164, 136] on input "Client" at bounding box center [225, 127] width 273 height 24
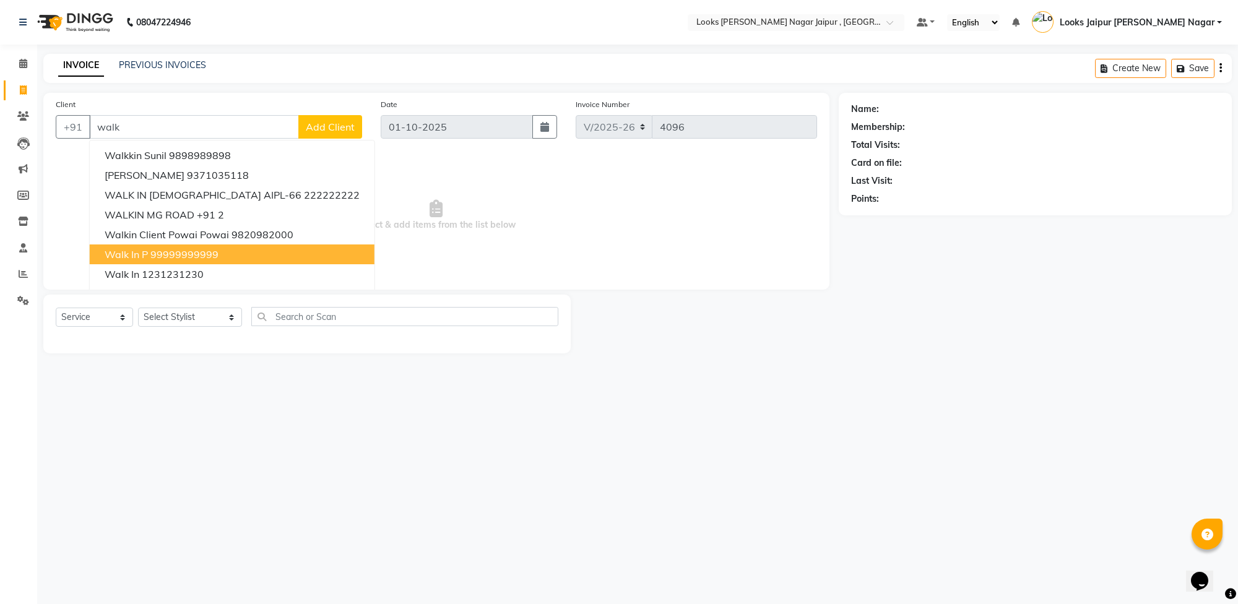
click at [180, 260] on button "walk in p 99999999999" at bounding box center [232, 255] width 285 height 20
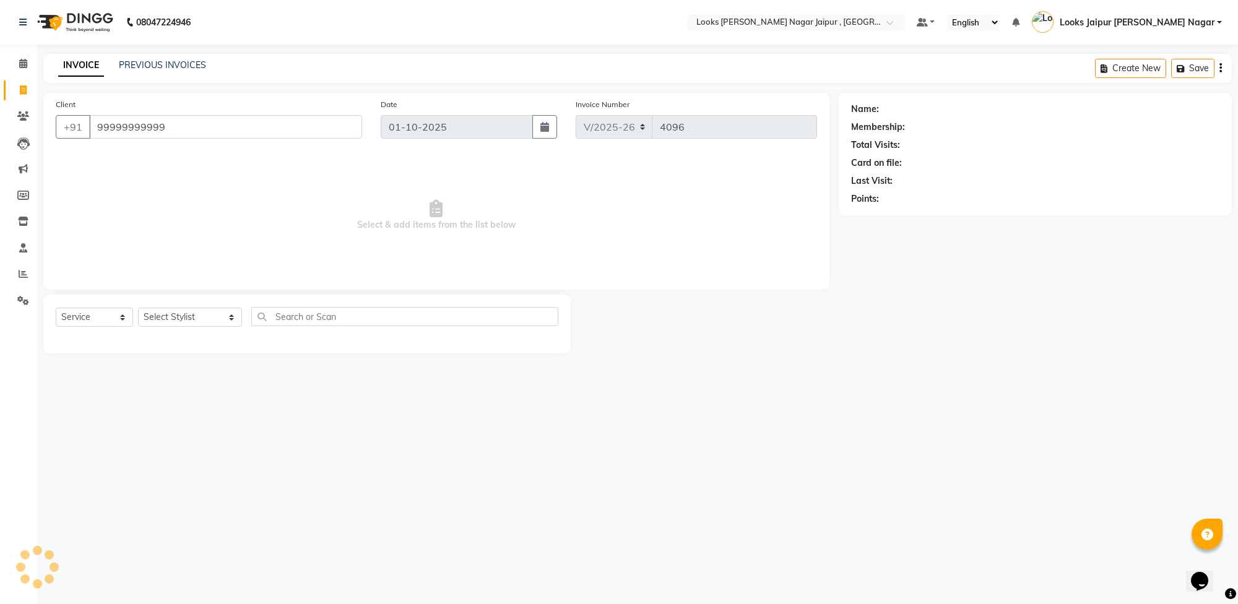
type input "99999999999"
select select "1: Object"
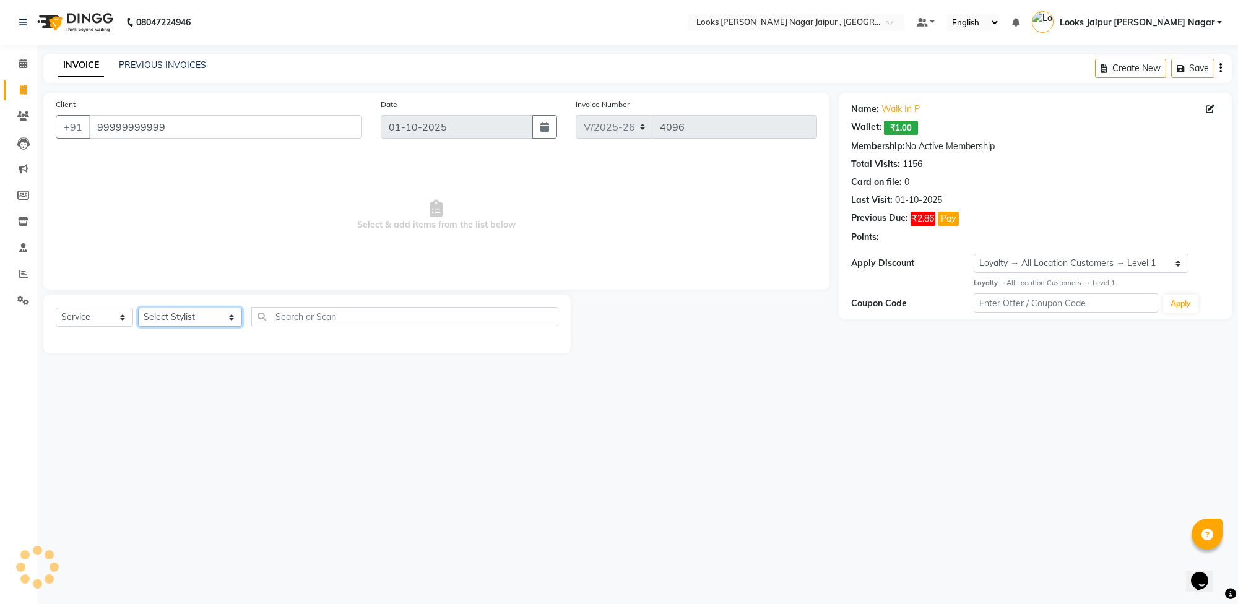
click at [188, 315] on select "Select Stylist [PERSON_NAME] art Anoop [PERSON_NAME] Counter Sales [PERSON_NAME…" at bounding box center [190, 317] width 104 height 19
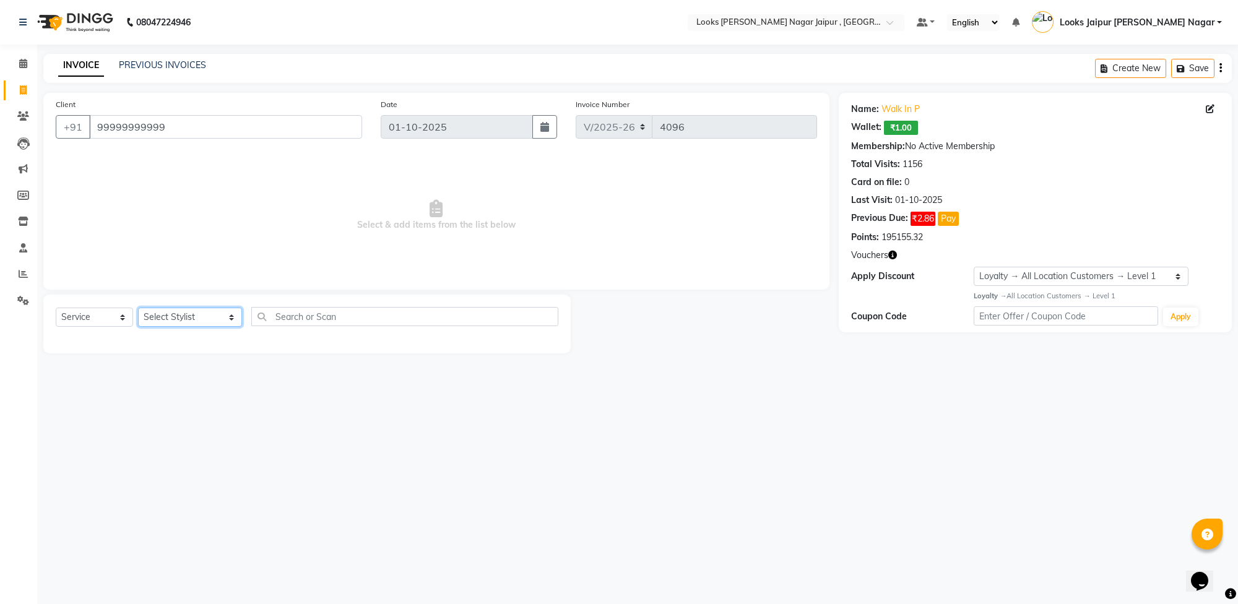
select select "23567"
click at [138, 308] on select "Select Stylist [PERSON_NAME] art Anoop [PERSON_NAME] Counter Sales [PERSON_NAME…" at bounding box center [190, 317] width 104 height 19
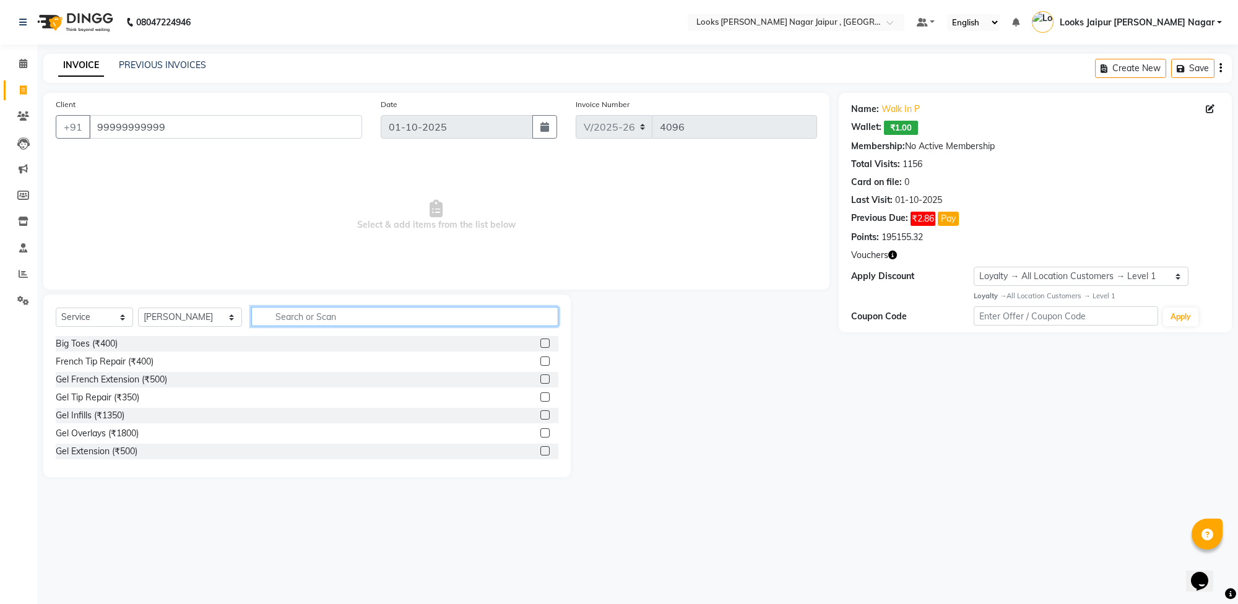
click at [357, 308] on input "text" at bounding box center [404, 316] width 307 height 19
type input "wax"
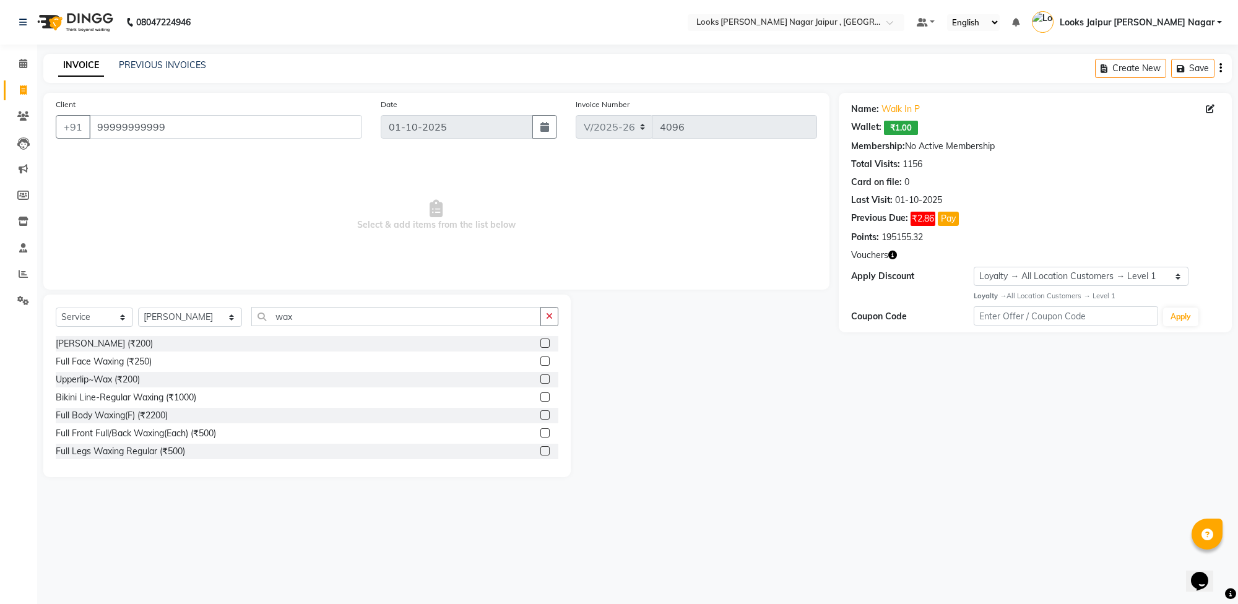
click at [540, 410] on label at bounding box center [544, 414] width 9 height 9
click at [540, 412] on input "checkbox" at bounding box center [544, 416] width 8 height 8
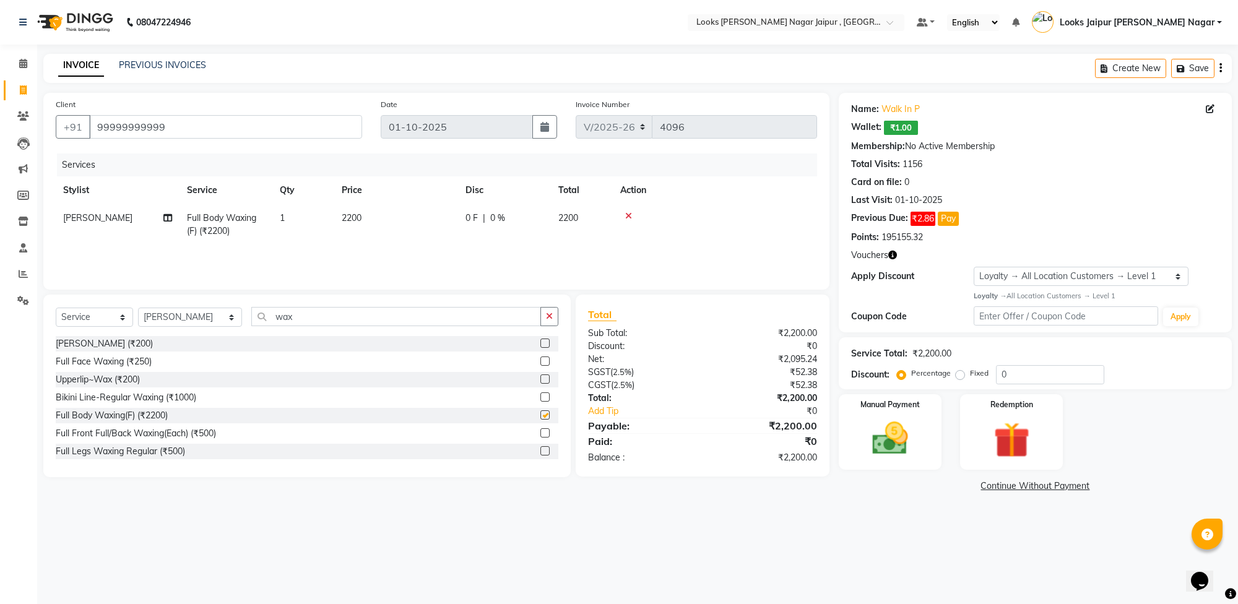
checkbox input "false"
click at [373, 211] on td "2200" at bounding box center [396, 224] width 124 height 41
select select "23567"
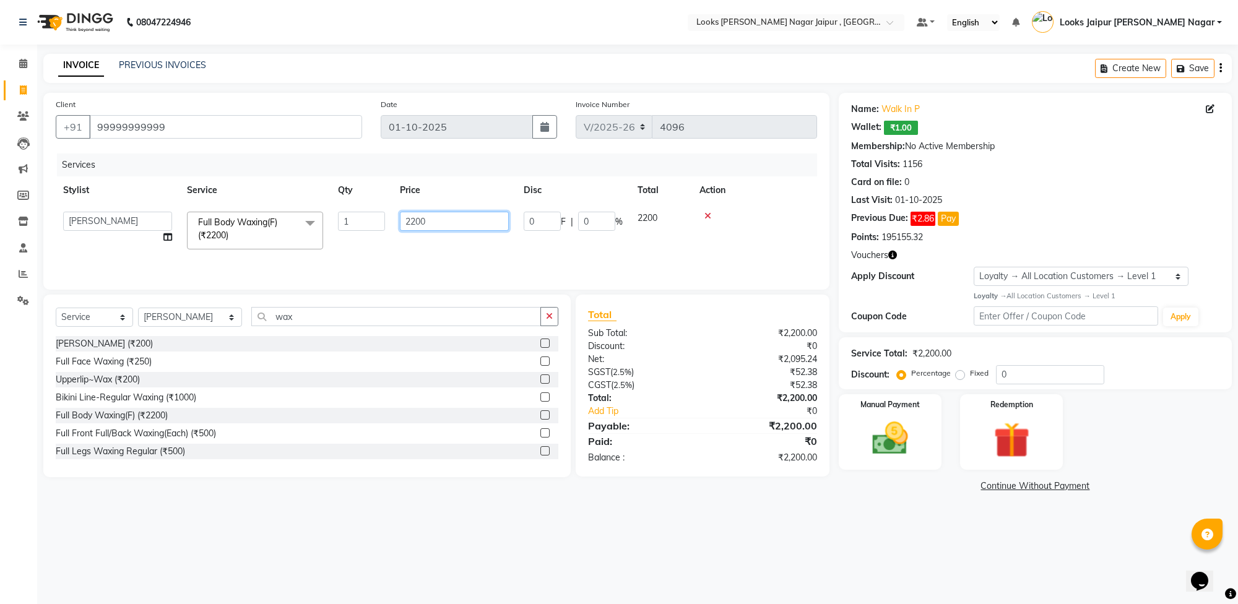
click at [444, 220] on input "2200" at bounding box center [454, 221] width 109 height 19
type input "2"
type input "840"
click at [901, 565] on div "08047224946 Select Location × Looks [PERSON_NAME] Nagar Jaipur , Jaipur Default…" at bounding box center [619, 302] width 1238 height 604
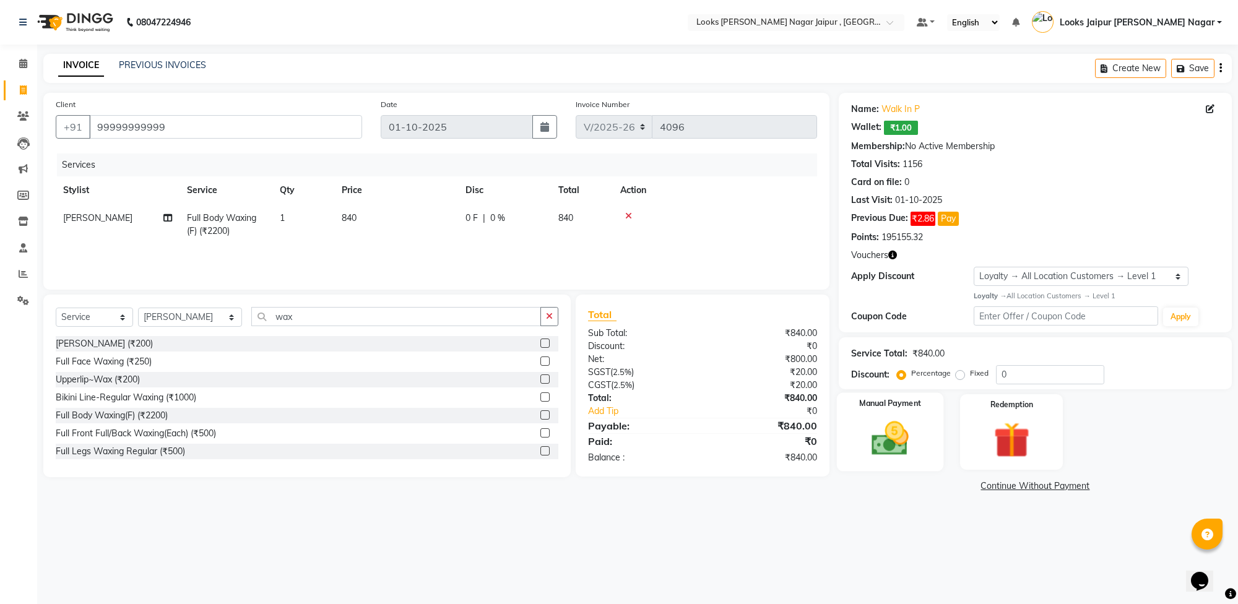
click at [911, 436] on img at bounding box center [890, 438] width 61 height 43
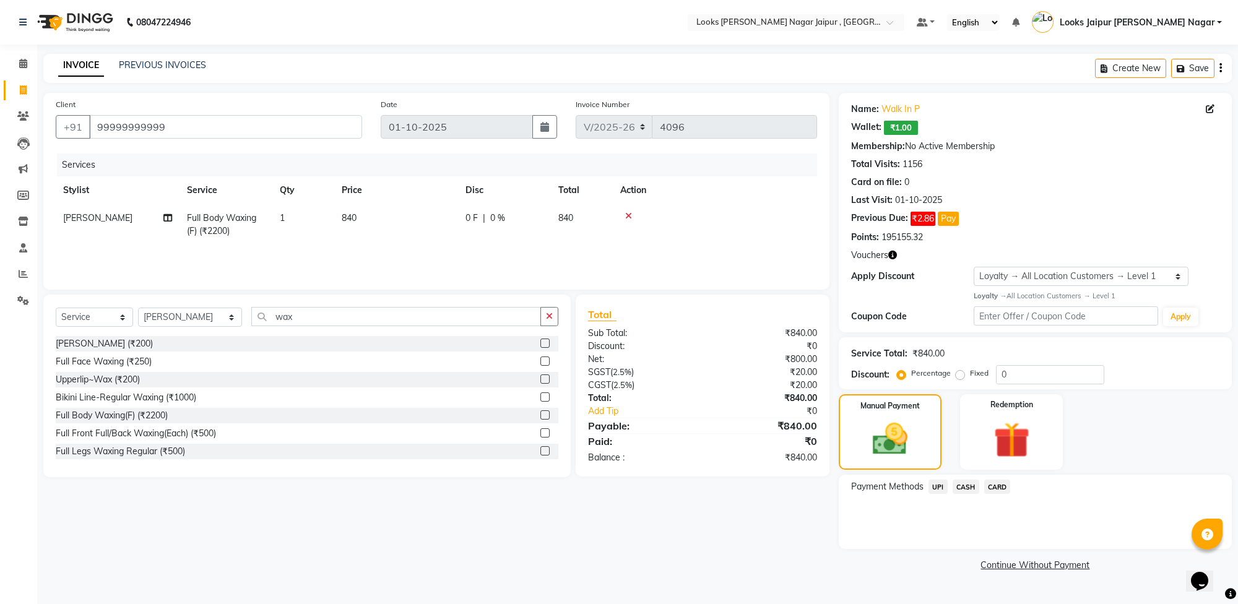
click at [939, 493] on span "UPI" at bounding box center [938, 487] width 19 height 14
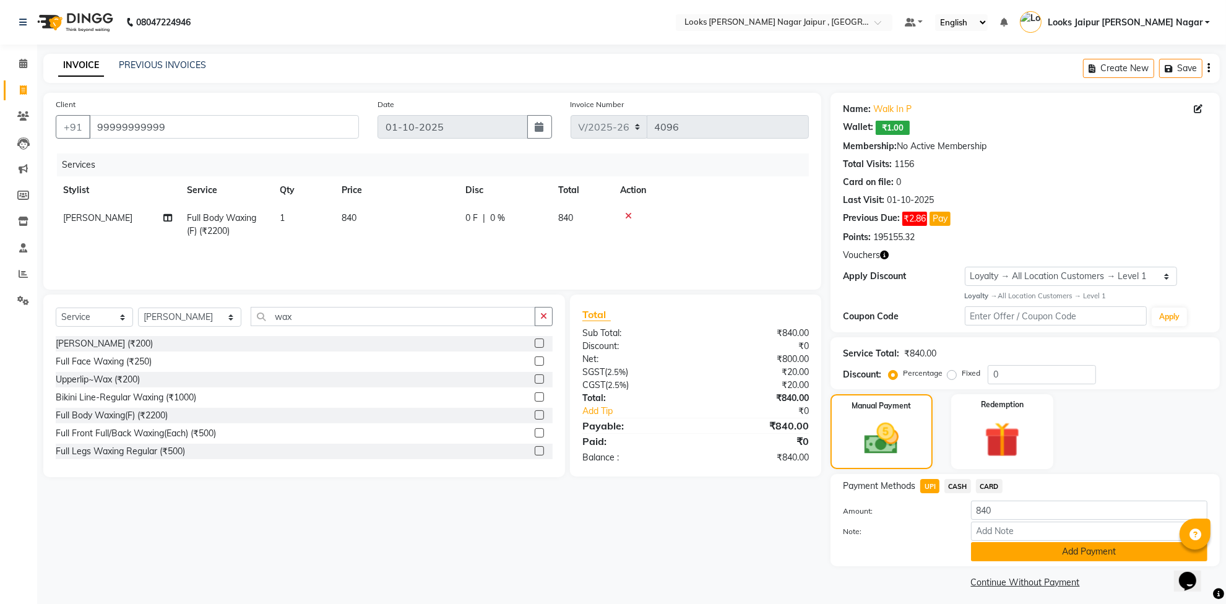
click at [997, 550] on button "Add Payment" at bounding box center [1089, 551] width 237 height 19
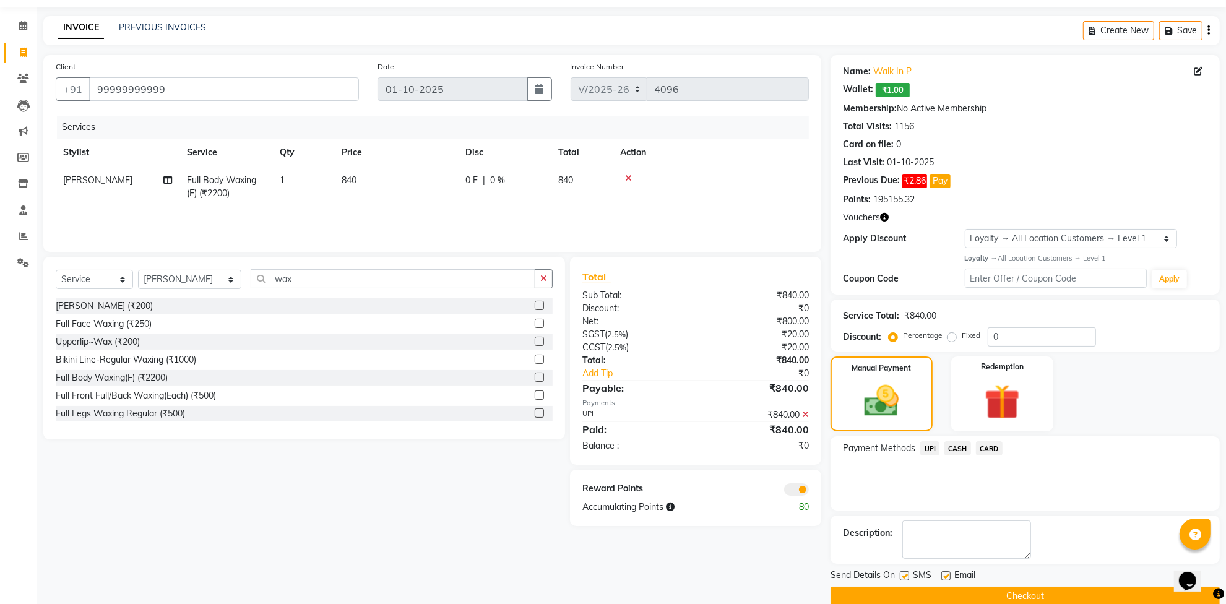
scroll to position [59, 0]
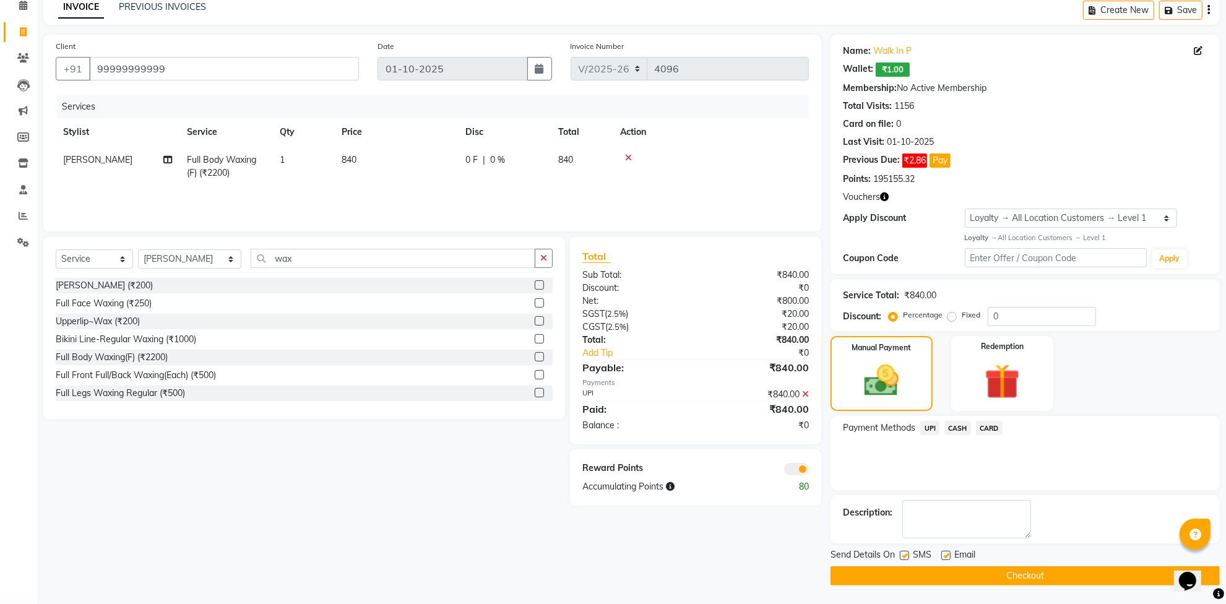
click at [906, 556] on label at bounding box center [904, 555] width 9 height 9
click at [906, 556] on input "checkbox" at bounding box center [904, 556] width 8 height 8
checkbox input "false"
click at [947, 554] on label at bounding box center [946, 555] width 9 height 9
click at [947, 554] on input "checkbox" at bounding box center [946, 556] width 8 height 8
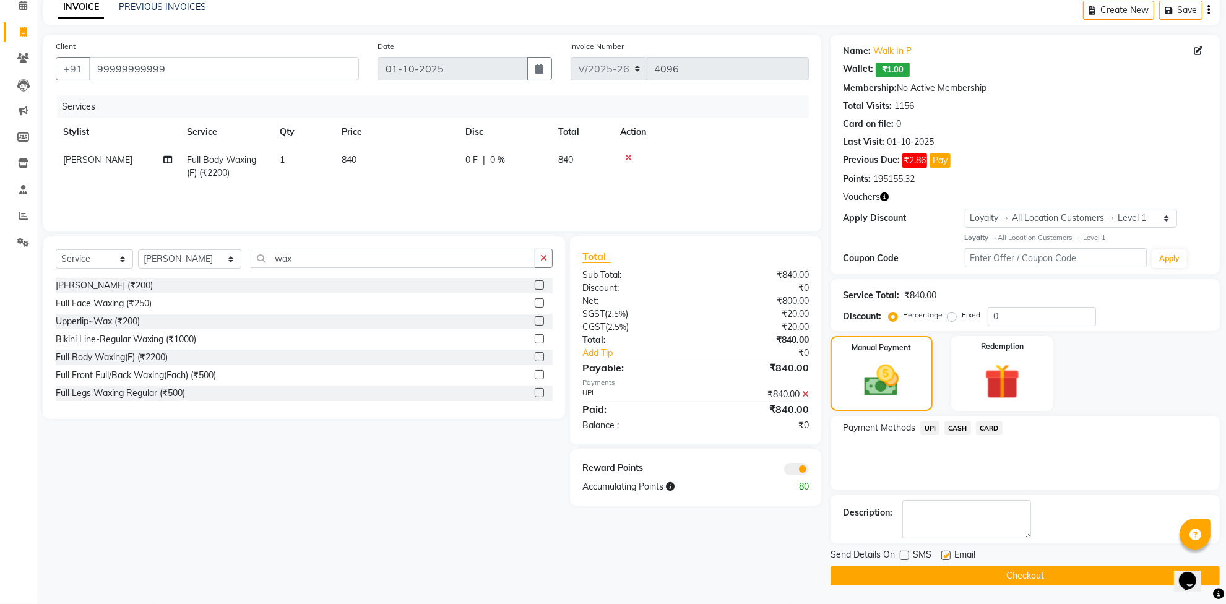
checkbox input "false"
click at [949, 576] on button "Checkout" at bounding box center [1025, 576] width 389 height 19
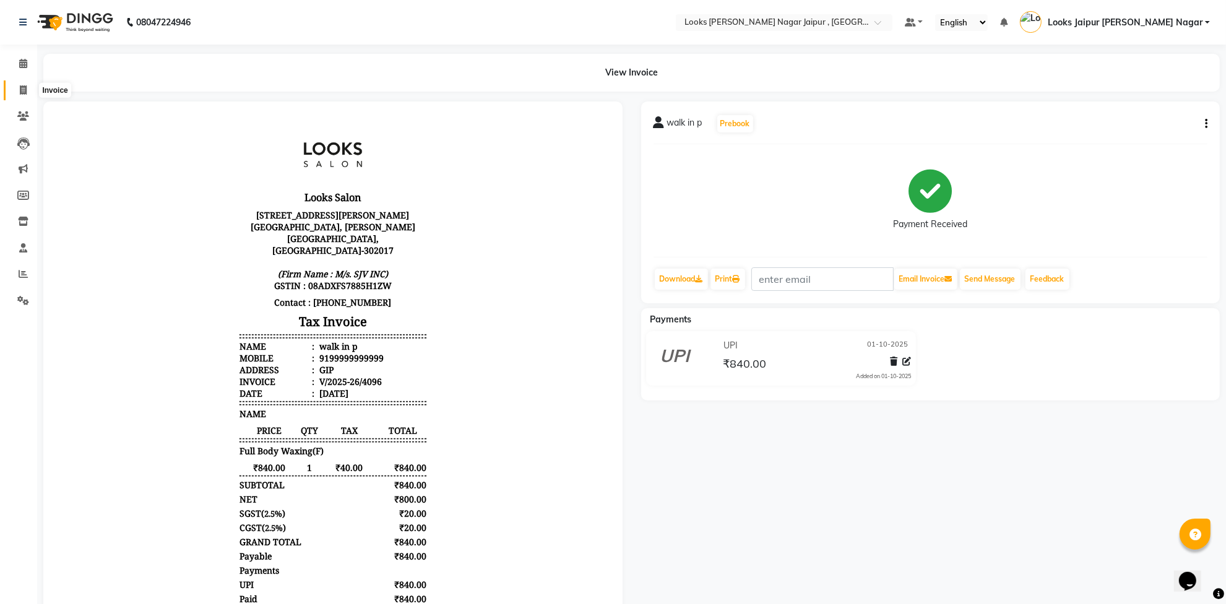
click at [26, 85] on icon at bounding box center [23, 89] width 7 height 9
select select "4317"
select select "service"
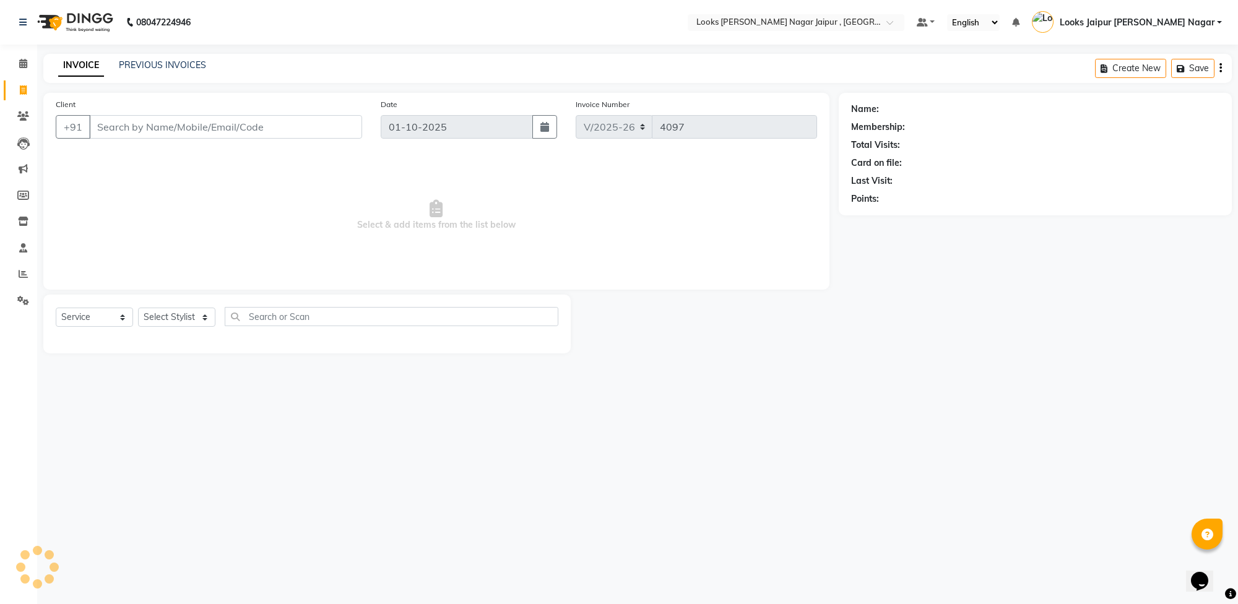
click at [169, 124] on input "Client" at bounding box center [225, 127] width 273 height 24
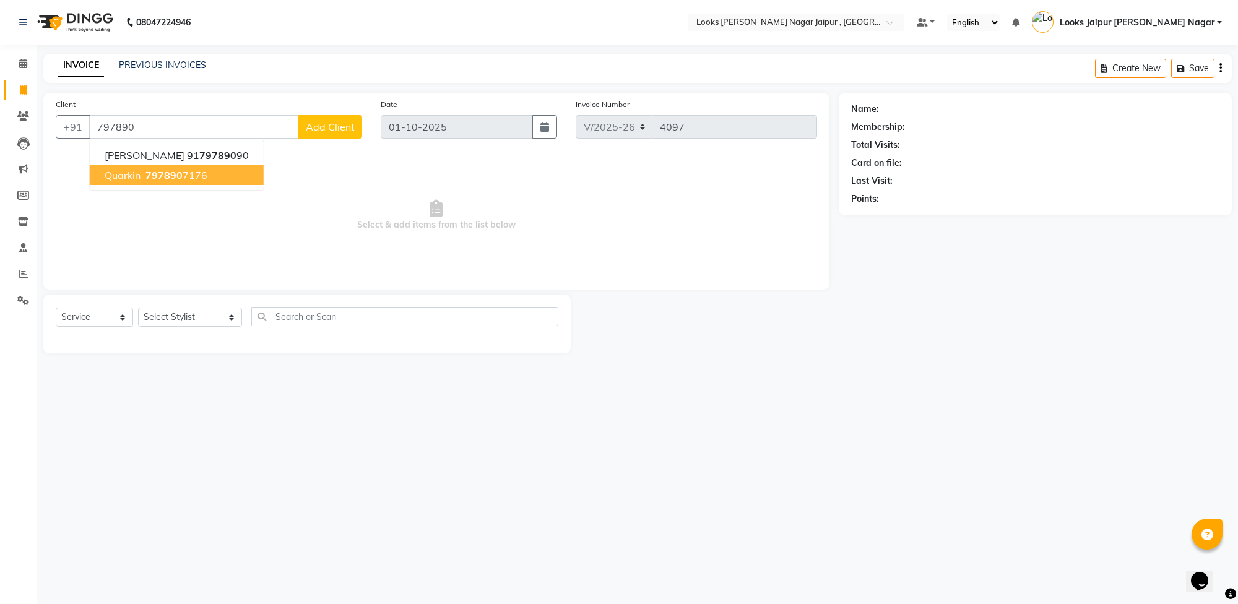
click at [193, 177] on ngb-highlight "797890 7176" at bounding box center [175, 175] width 64 height 12
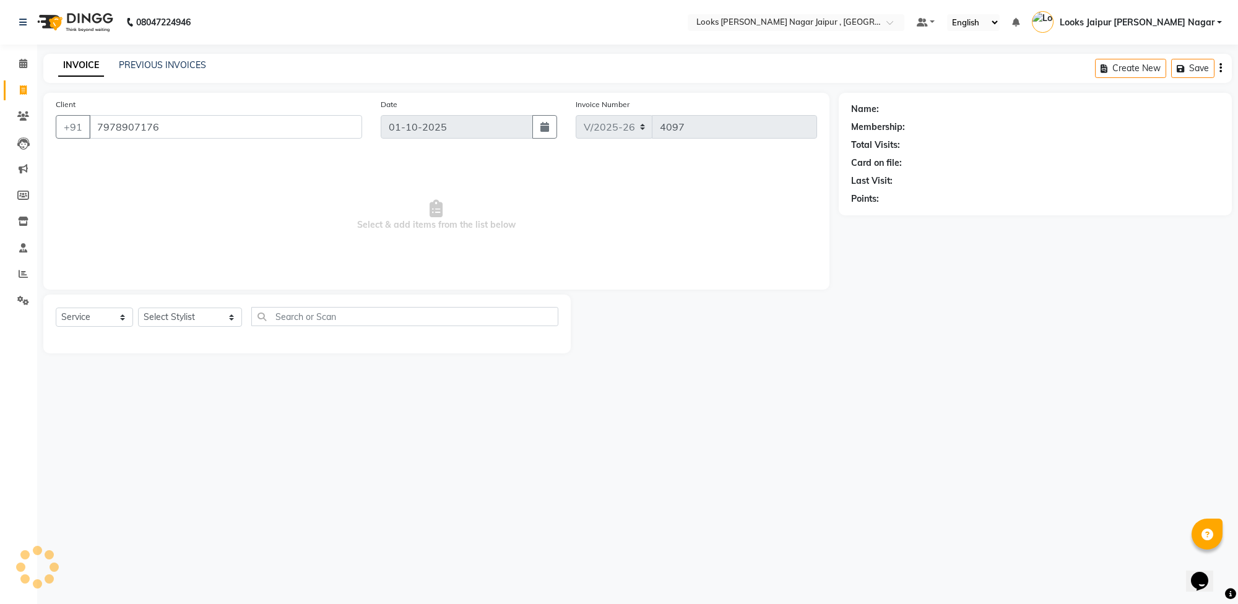
type input "7978907176"
select select "2: Object"
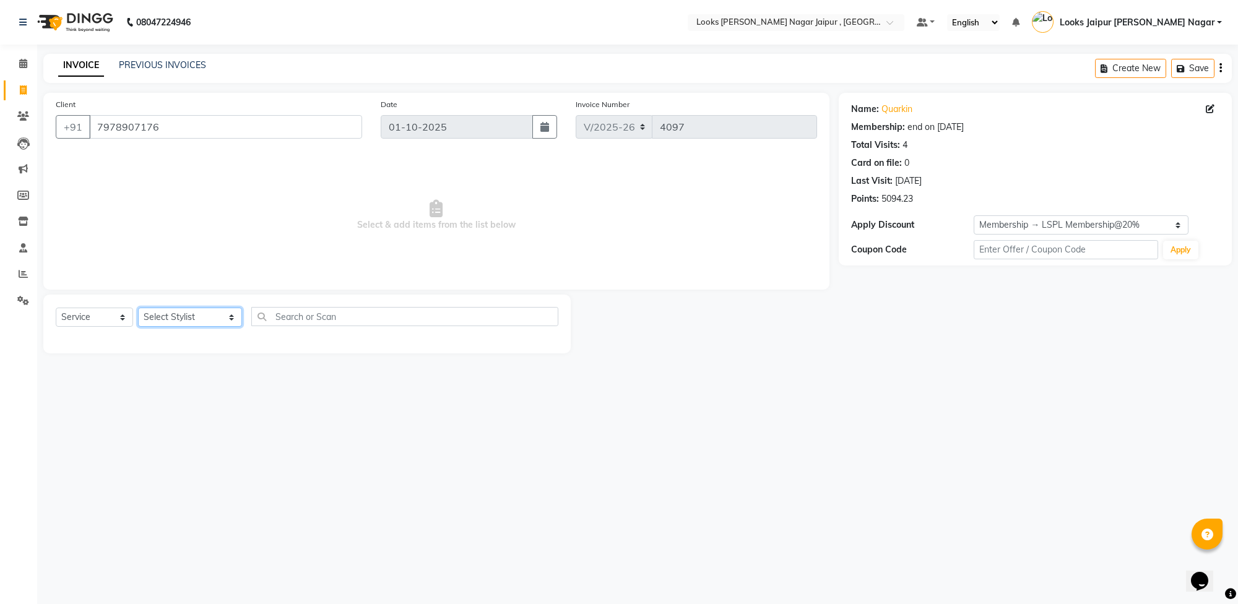
click at [193, 322] on select "Select Stylist [PERSON_NAME] art Anoop [PERSON_NAME] Counter Sales [PERSON_NAME…" at bounding box center [190, 317] width 104 height 19
select select "82800"
click at [138, 308] on select "Select Stylist [PERSON_NAME] art Anoop [PERSON_NAME] Counter Sales [PERSON_NAME…" at bounding box center [190, 317] width 104 height 19
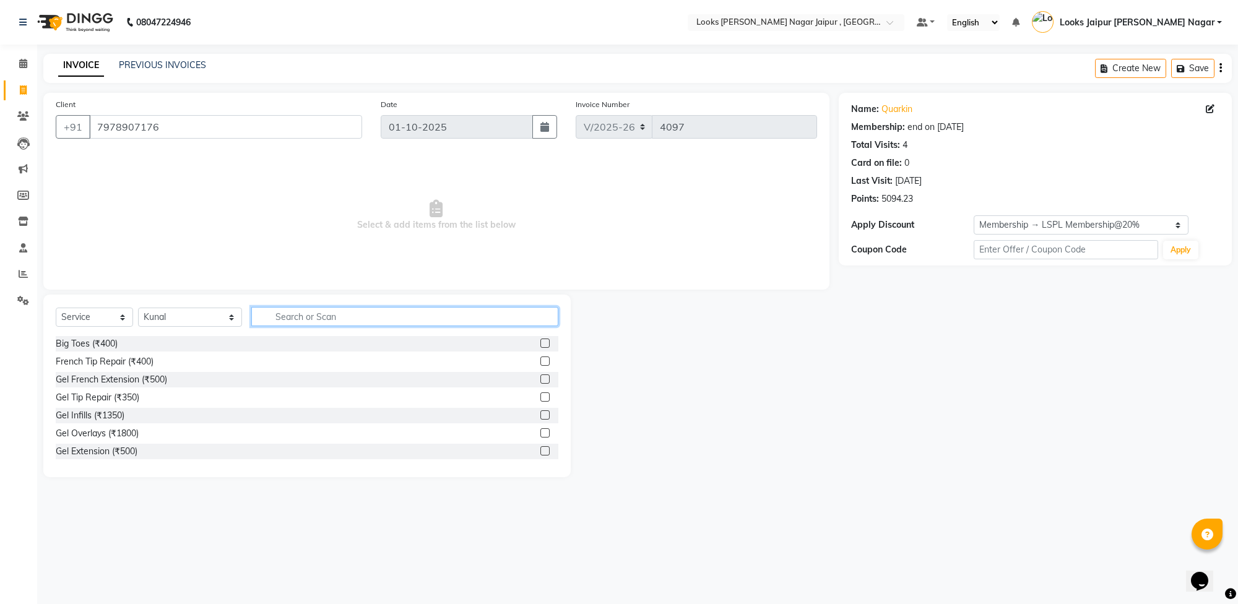
click at [325, 310] on input "text" at bounding box center [404, 316] width 307 height 19
type input "touch"
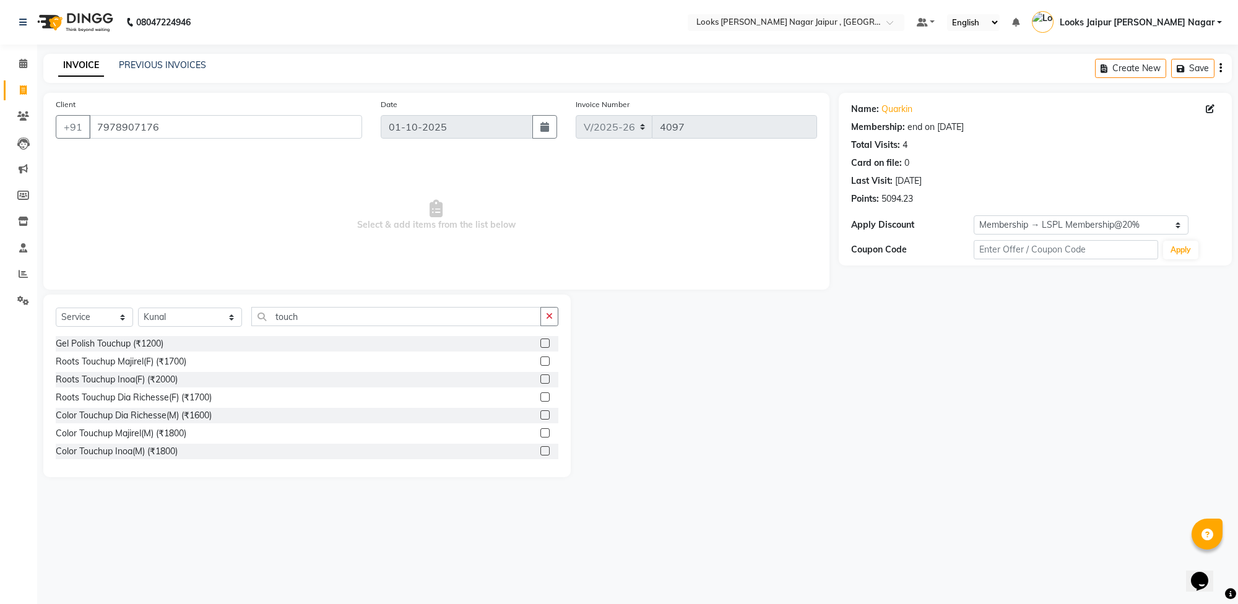
click at [540, 376] on label at bounding box center [544, 379] width 9 height 9
click at [540, 376] on input "checkbox" at bounding box center [544, 380] width 8 height 8
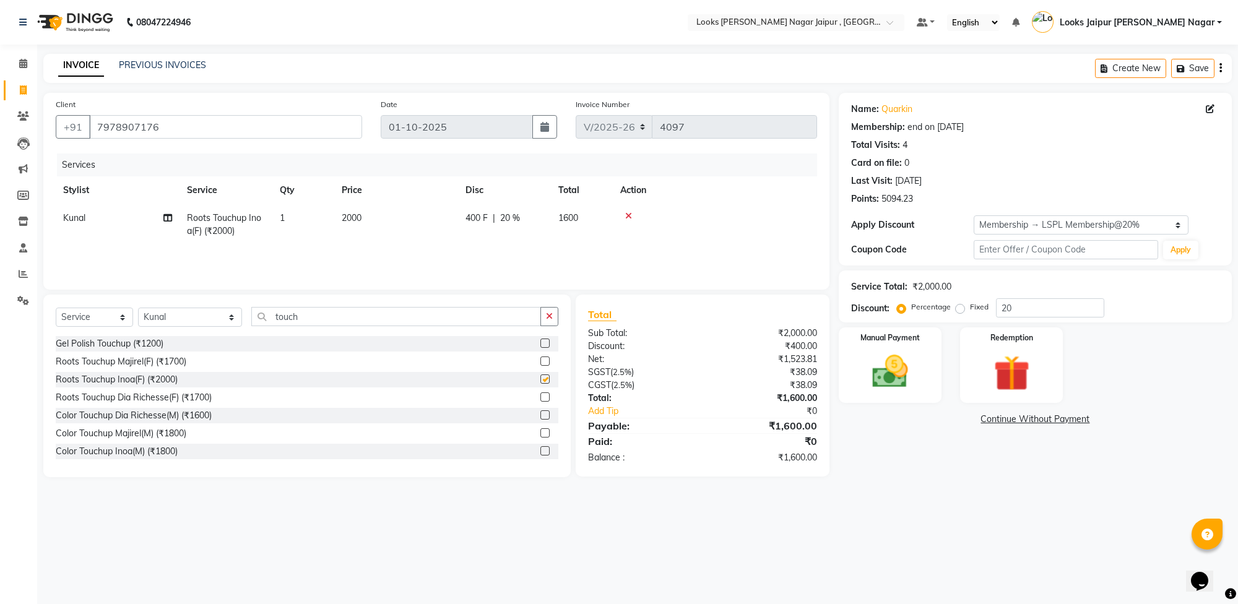
checkbox input "false"
drag, startPoint x: 381, startPoint y: 222, endPoint x: 391, endPoint y: 221, distance: 9.9
click at [382, 221] on td "2000" at bounding box center [396, 224] width 124 height 41
select select "82800"
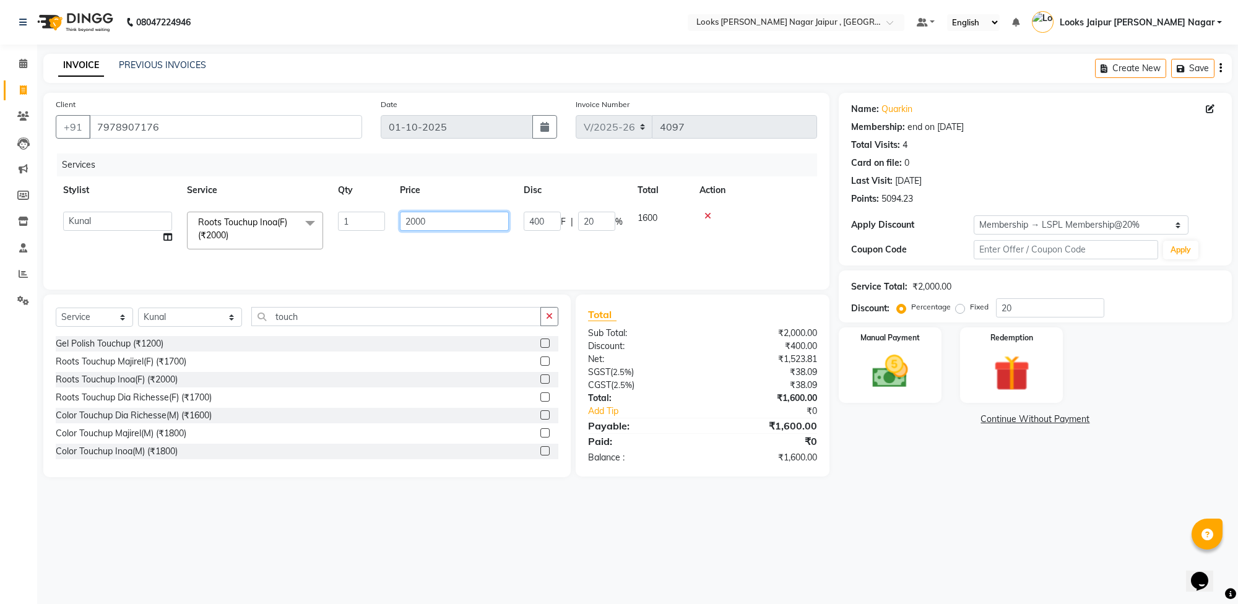
click at [425, 220] on input "2000" at bounding box center [454, 221] width 109 height 19
type input "2"
type input "1575"
click at [1027, 307] on input "20" at bounding box center [1050, 307] width 108 height 19
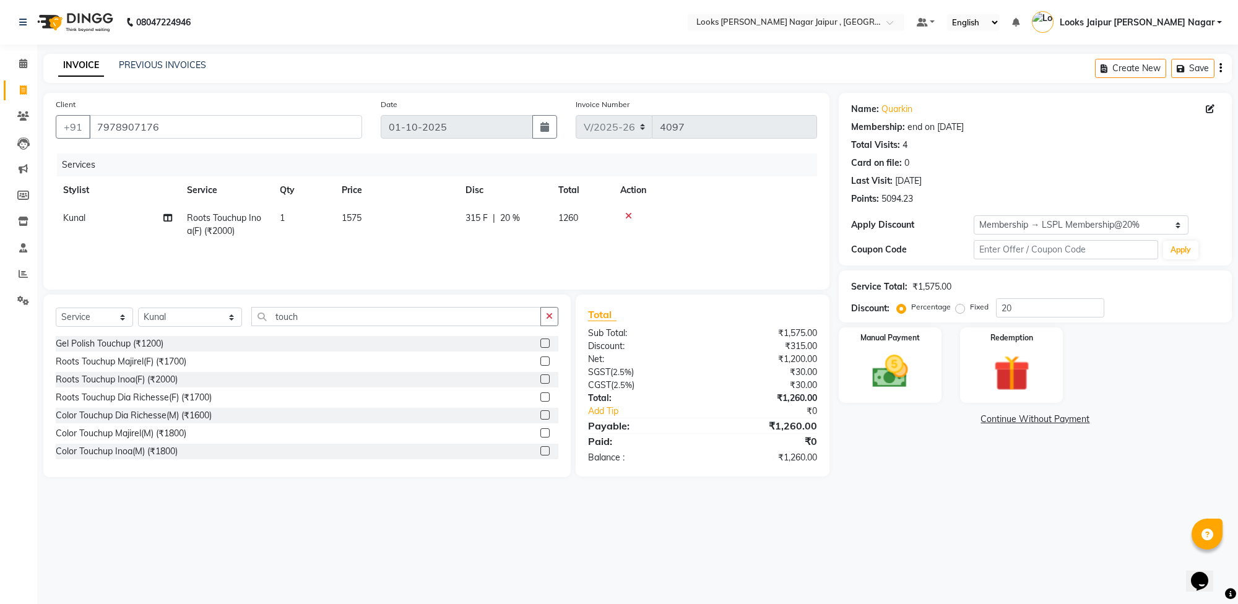
click at [806, 545] on div "08047224946 Select Location × Looks [PERSON_NAME] Nagar Jaipur , Jaipur Default…" at bounding box center [619, 302] width 1238 height 604
click at [900, 373] on img at bounding box center [890, 371] width 61 height 43
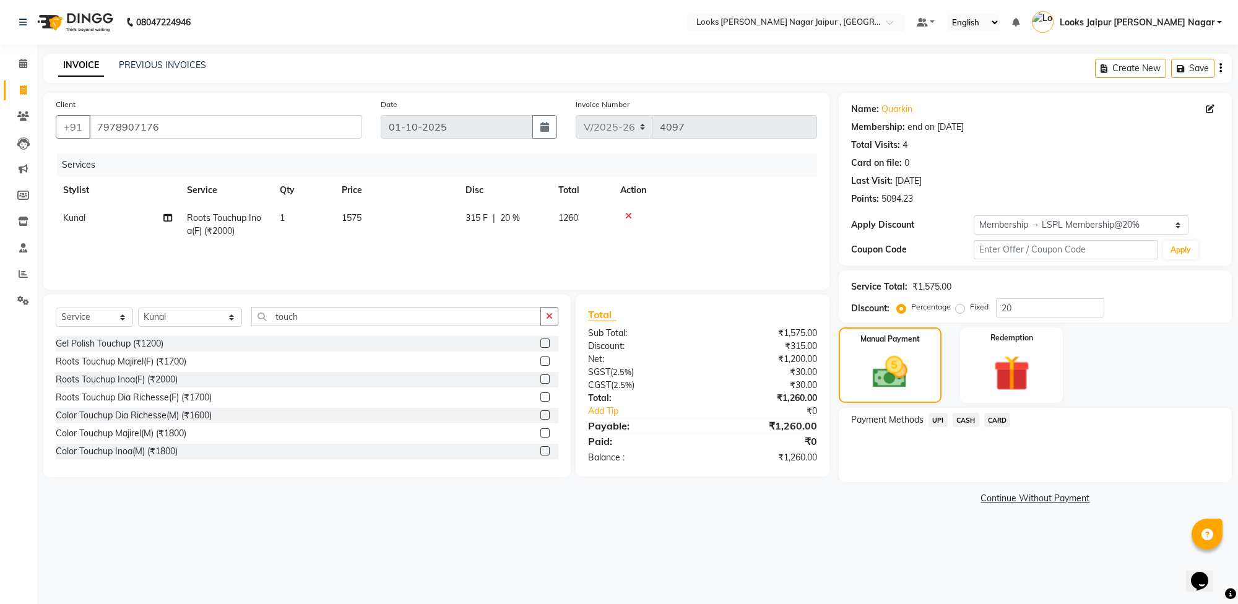
click at [1001, 417] on span "CARD" at bounding box center [997, 420] width 27 height 14
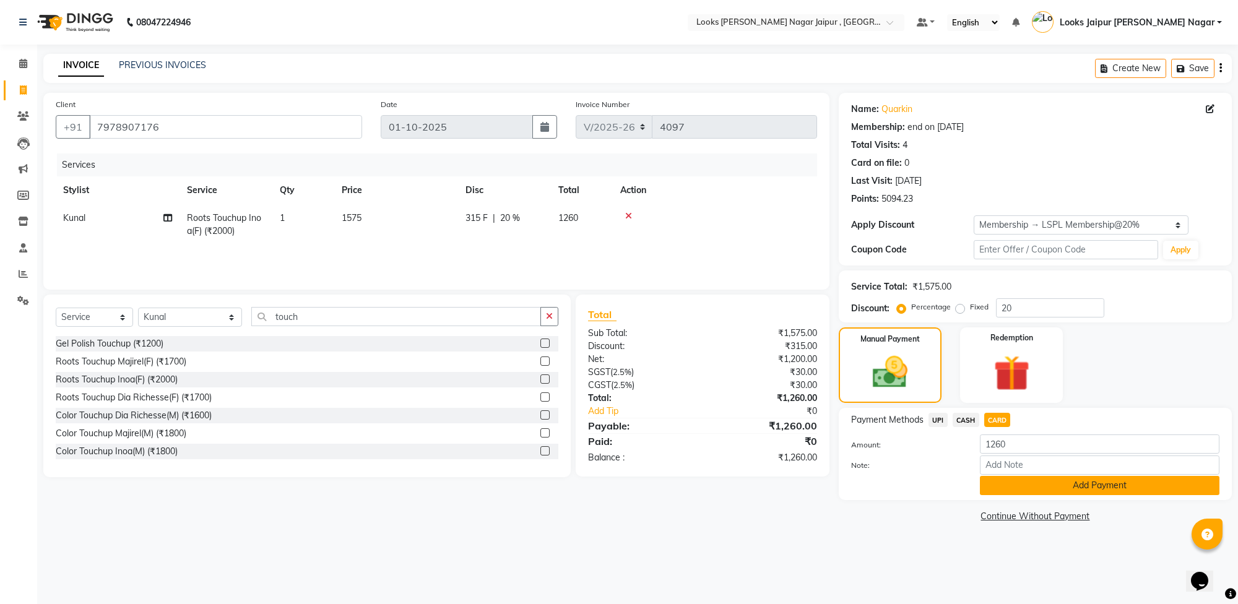
click at [1004, 488] on button "Add Payment" at bounding box center [1100, 485] width 240 height 19
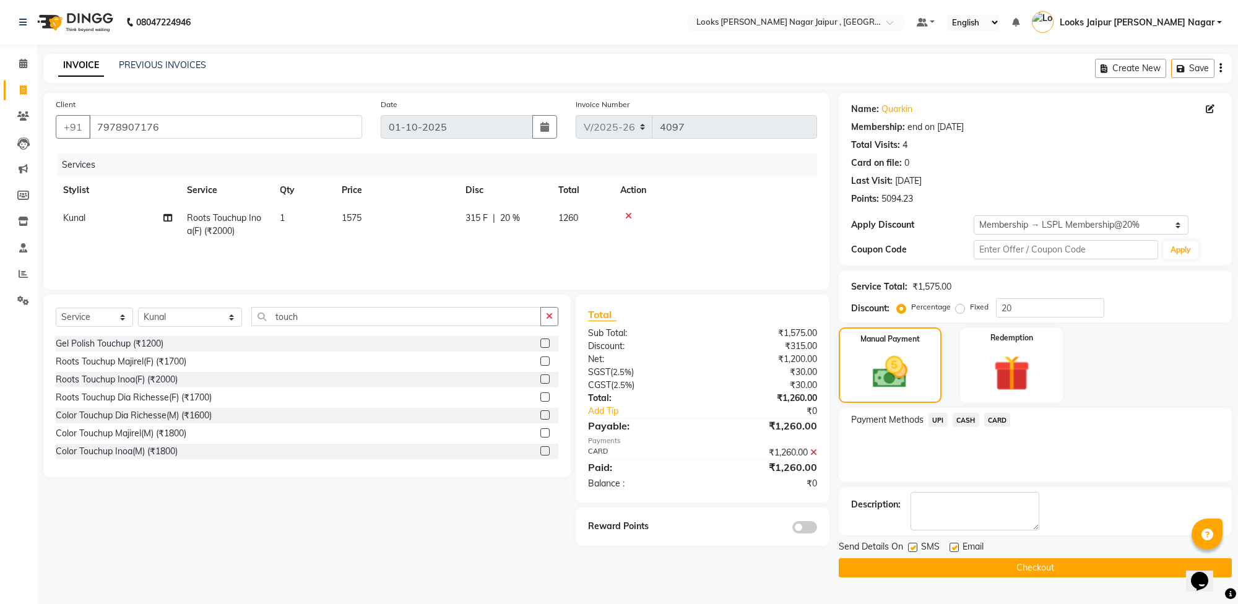
click at [911, 545] on label at bounding box center [912, 547] width 9 height 9
click at [911, 545] on input "checkbox" at bounding box center [912, 548] width 8 height 8
checkbox input "false"
click at [955, 547] on label at bounding box center [954, 547] width 9 height 9
click at [955, 547] on input "checkbox" at bounding box center [954, 548] width 8 height 8
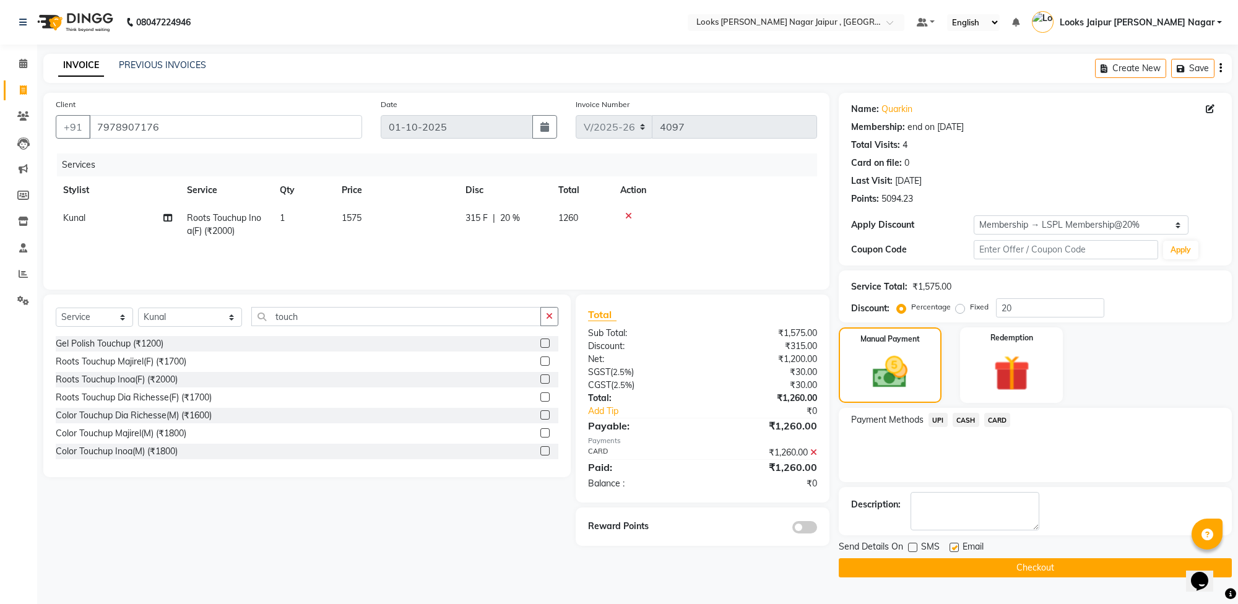
checkbox input "false"
click at [935, 568] on button "Checkout" at bounding box center [1035, 567] width 393 height 19
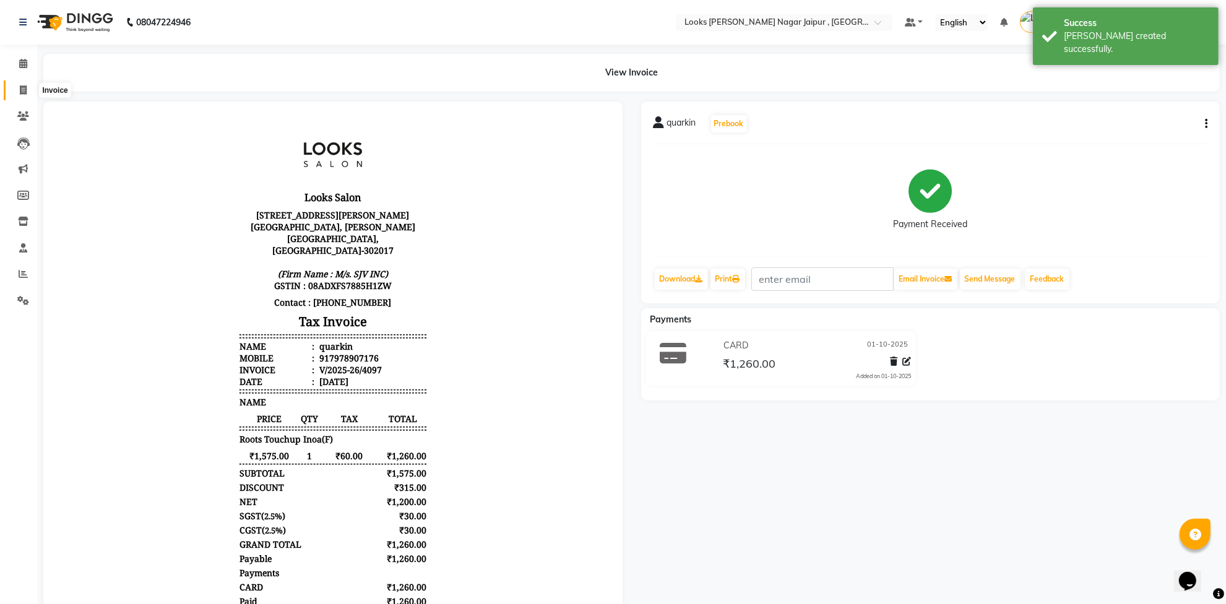
click at [20, 87] on icon at bounding box center [23, 89] width 7 height 9
select select "4317"
select select "service"
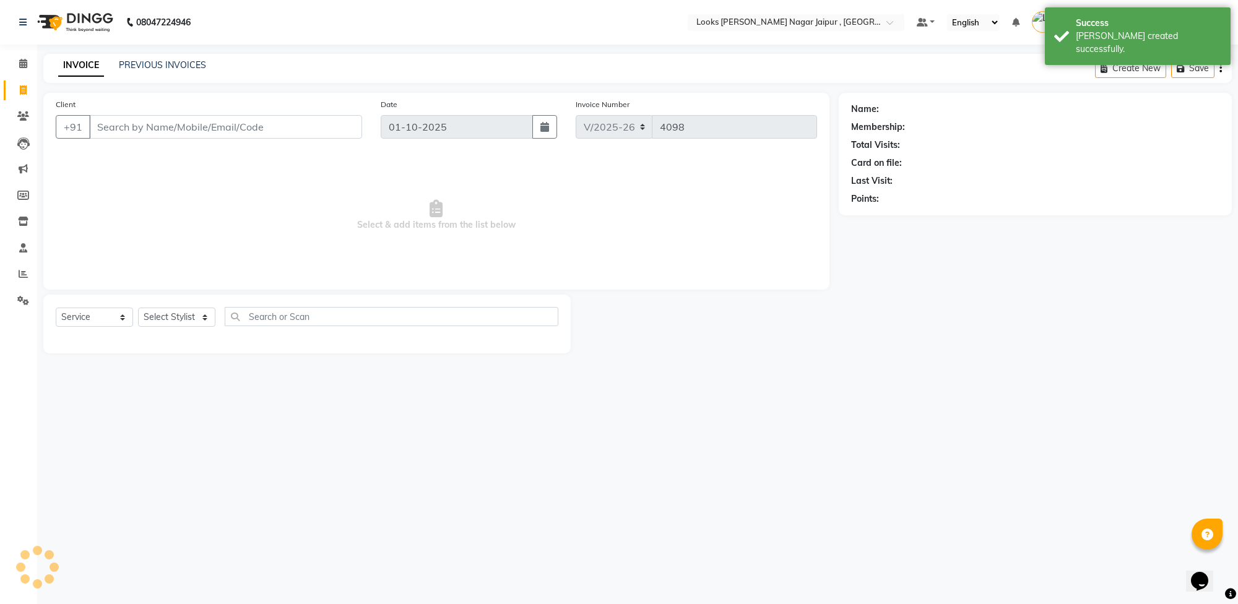
click at [193, 119] on input "Client" at bounding box center [225, 127] width 273 height 24
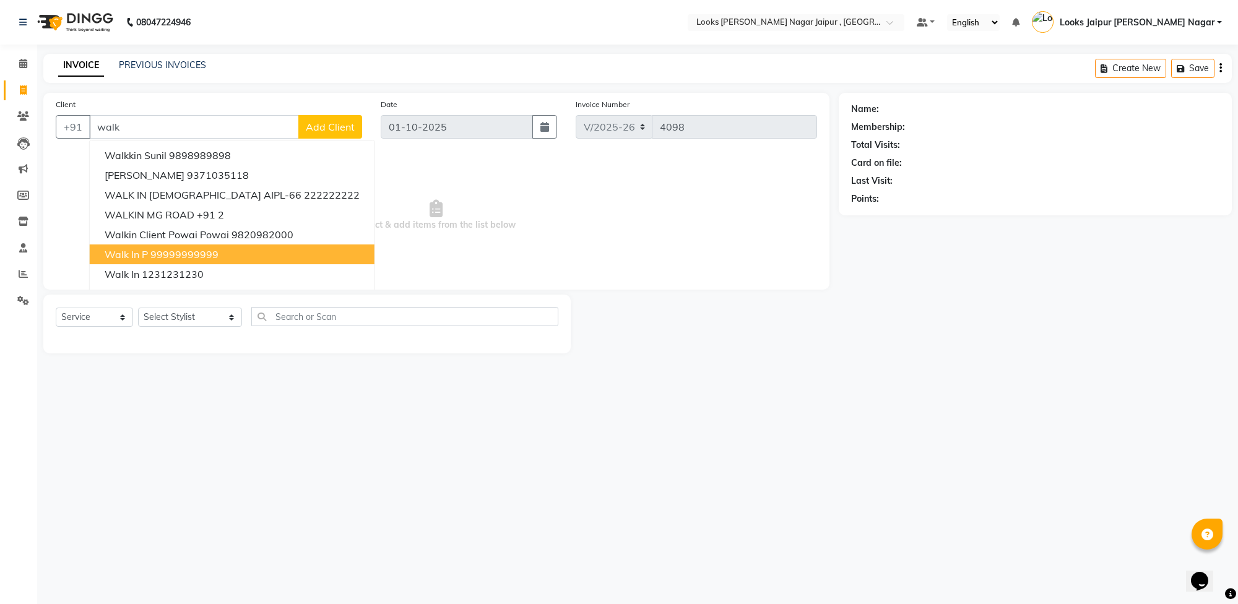
click at [167, 249] on ngb-highlight "99999999999" at bounding box center [184, 254] width 68 height 12
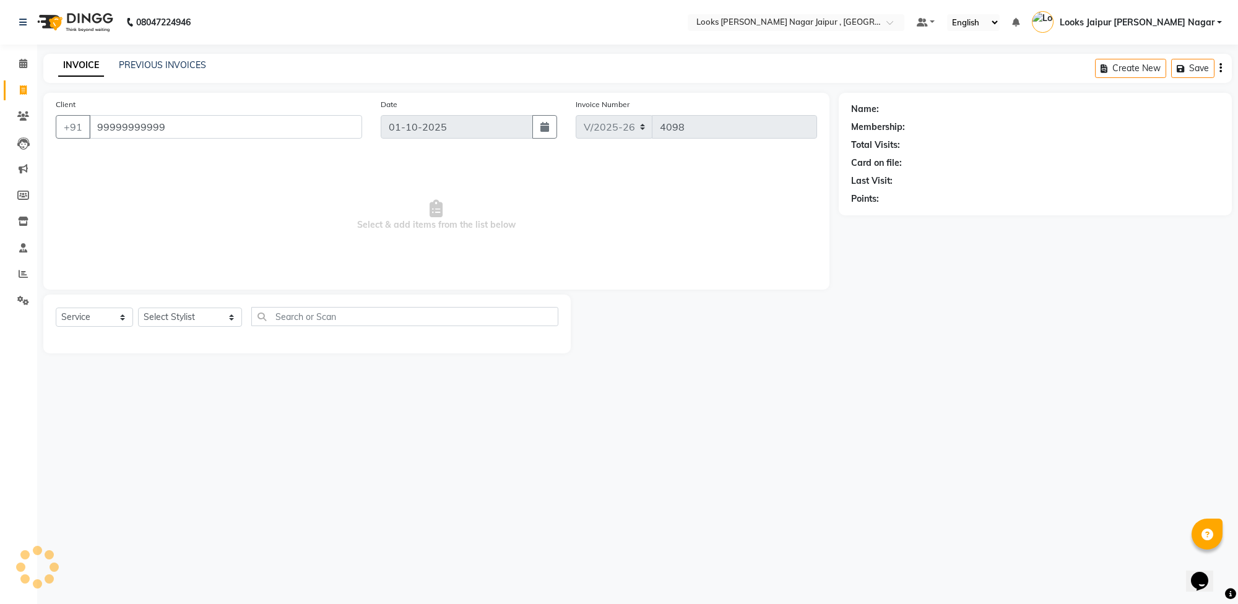
type input "99999999999"
select select "1: Object"
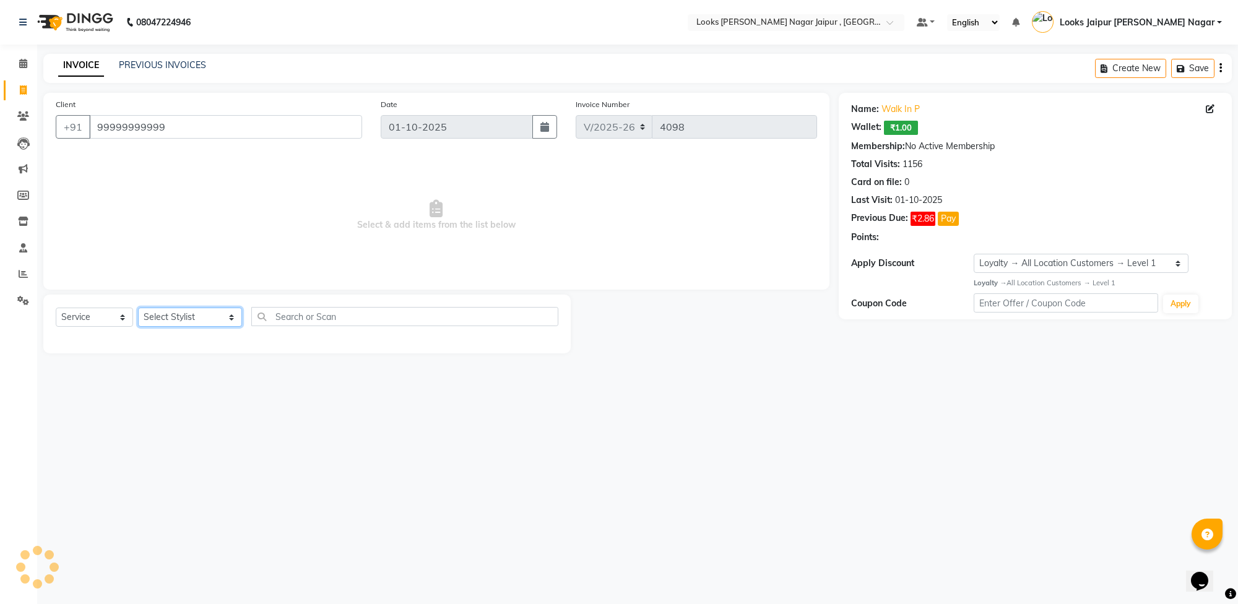
click at [174, 315] on select "Select Stylist [PERSON_NAME] art Anoop [PERSON_NAME] Counter Sales [PERSON_NAME…" at bounding box center [190, 317] width 104 height 19
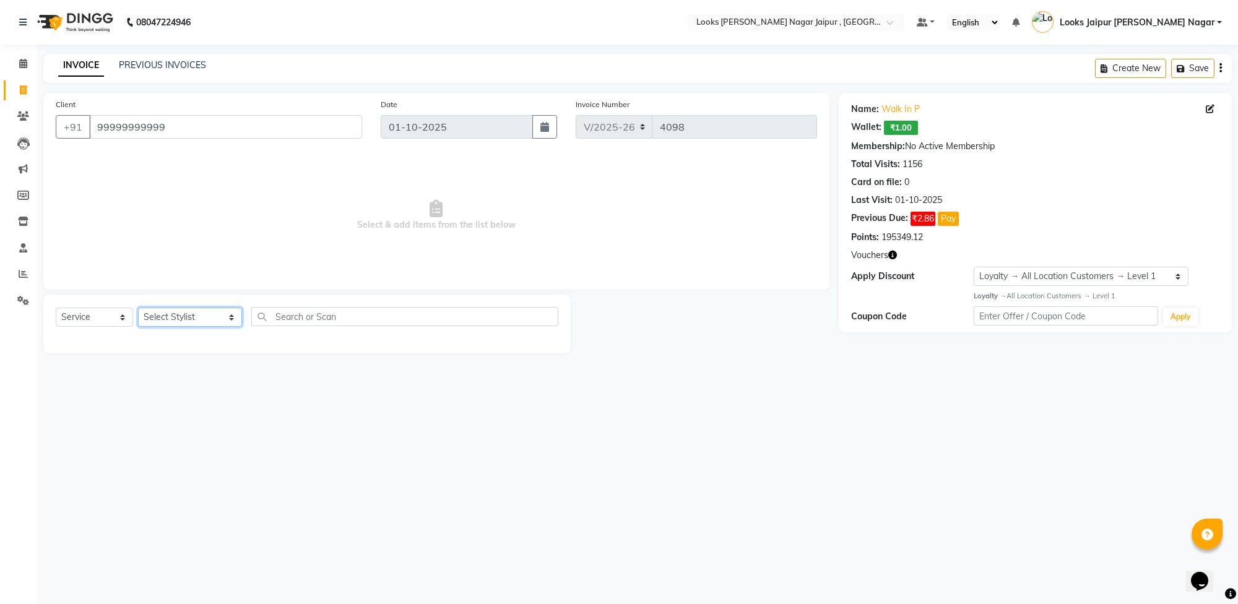
select select "70692"
click at [138, 308] on select "Select Stylist [PERSON_NAME] art Anoop [PERSON_NAME] Counter Sales [PERSON_NAME…" at bounding box center [190, 317] width 104 height 19
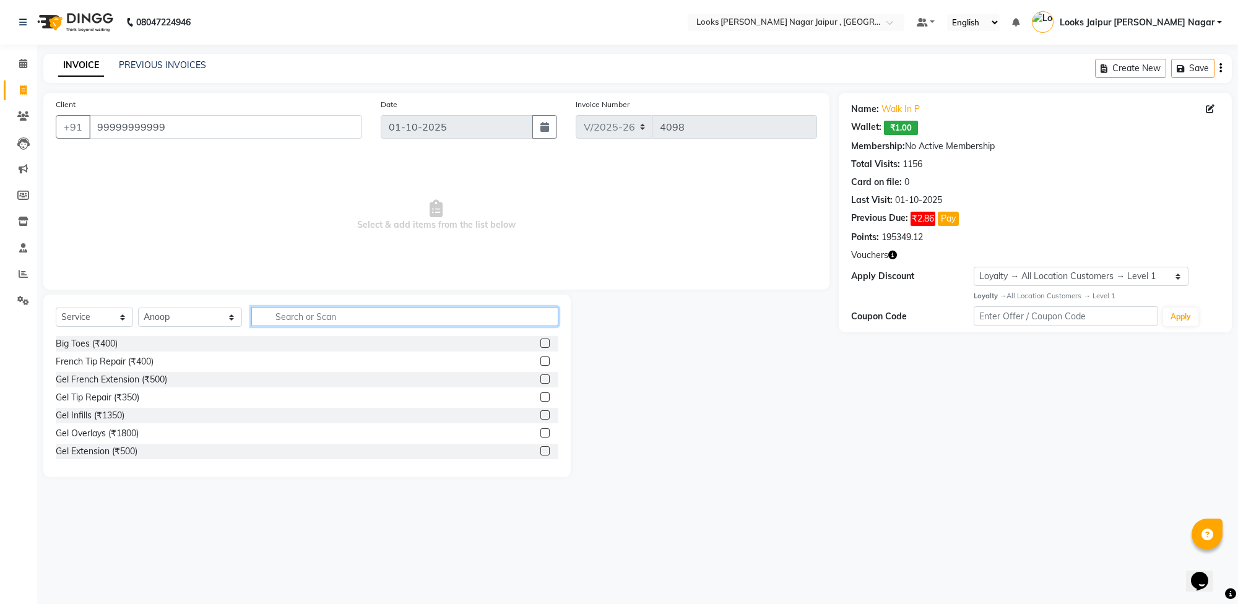
click at [301, 318] on input "text" at bounding box center [404, 316] width 307 height 19
type input "touch"
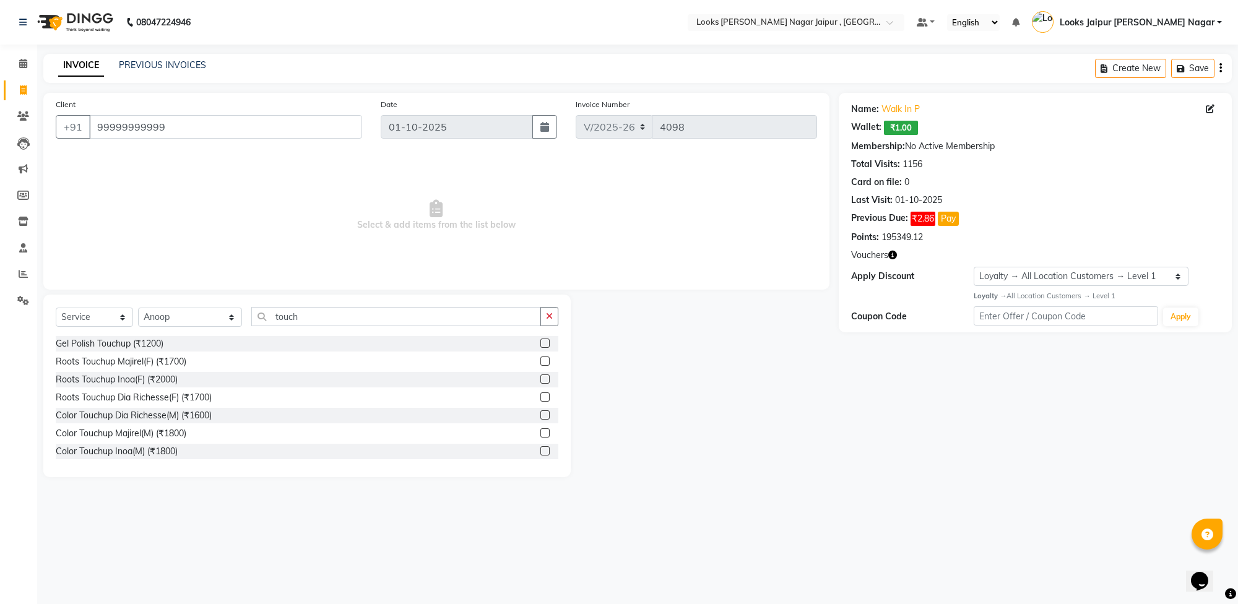
click at [540, 376] on label at bounding box center [544, 379] width 9 height 9
click at [540, 376] on input "checkbox" at bounding box center [544, 380] width 8 height 8
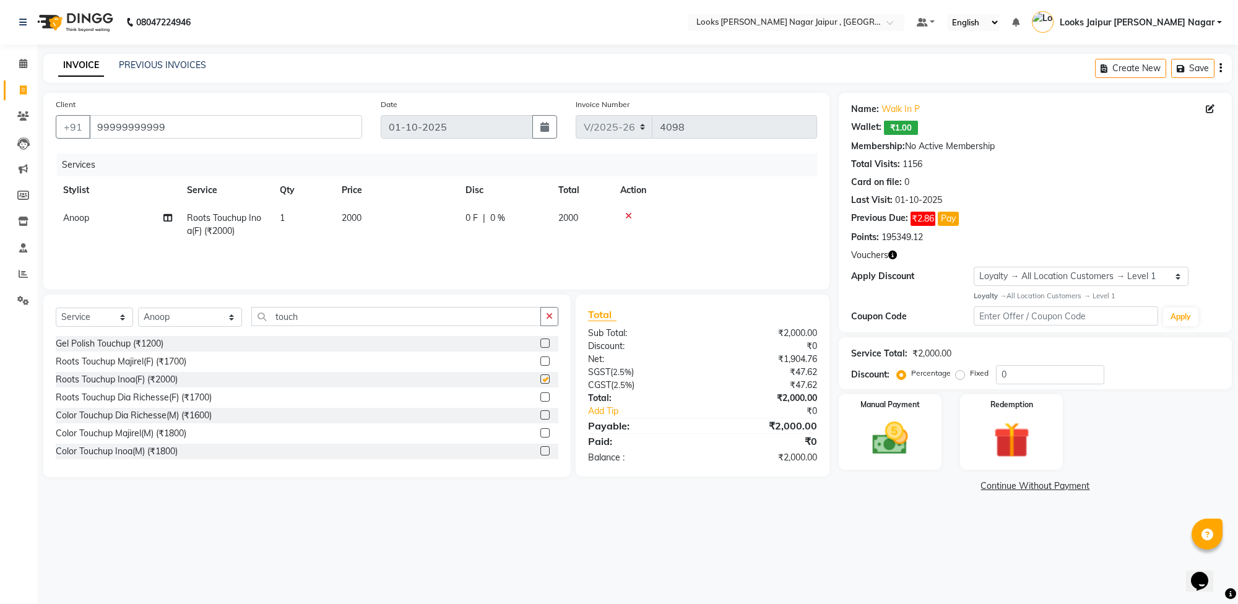
checkbox input "false"
drag, startPoint x: 181, startPoint y: 320, endPoint x: 163, endPoint y: 323, distance: 18.7
click at [181, 320] on select "Select Stylist [PERSON_NAME] art Anoop [PERSON_NAME] Counter Sales [PERSON_NAME…" at bounding box center [190, 317] width 104 height 19
select select "88604"
click at [138, 308] on select "Select Stylist [PERSON_NAME] art Anoop [PERSON_NAME] Counter Sales [PERSON_NAME…" at bounding box center [190, 317] width 104 height 19
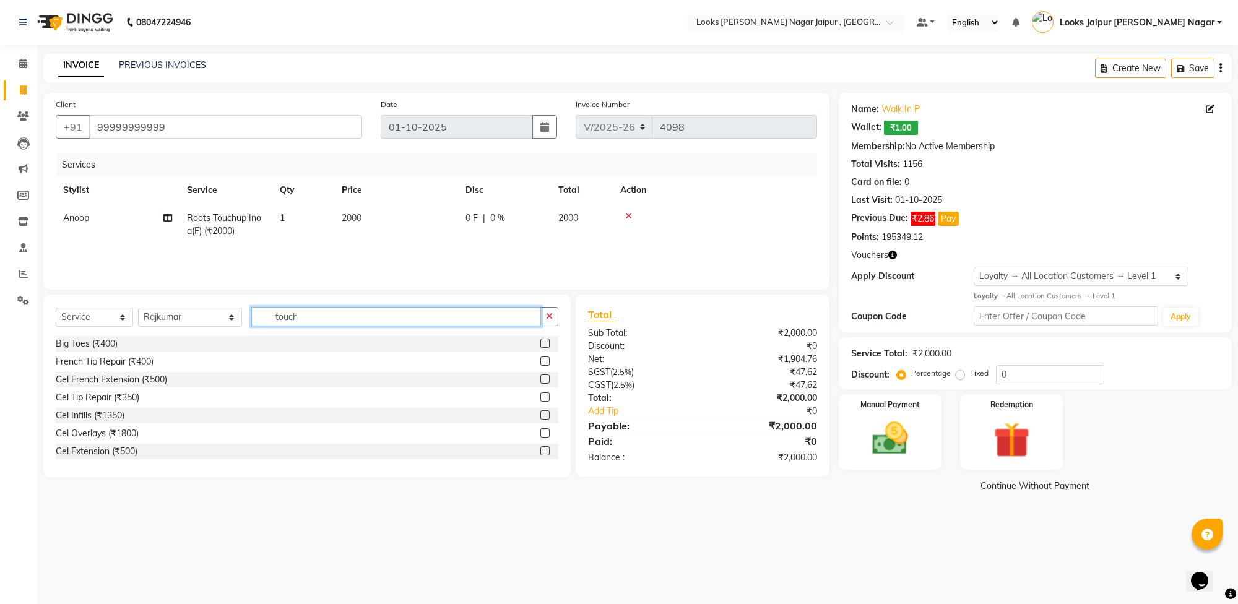
click at [326, 308] on input "touch" at bounding box center [396, 316] width 290 height 19
type input "t"
type input "cut"
click at [540, 360] on label at bounding box center [544, 361] width 9 height 9
click at [540, 360] on input "checkbox" at bounding box center [544, 362] width 8 height 8
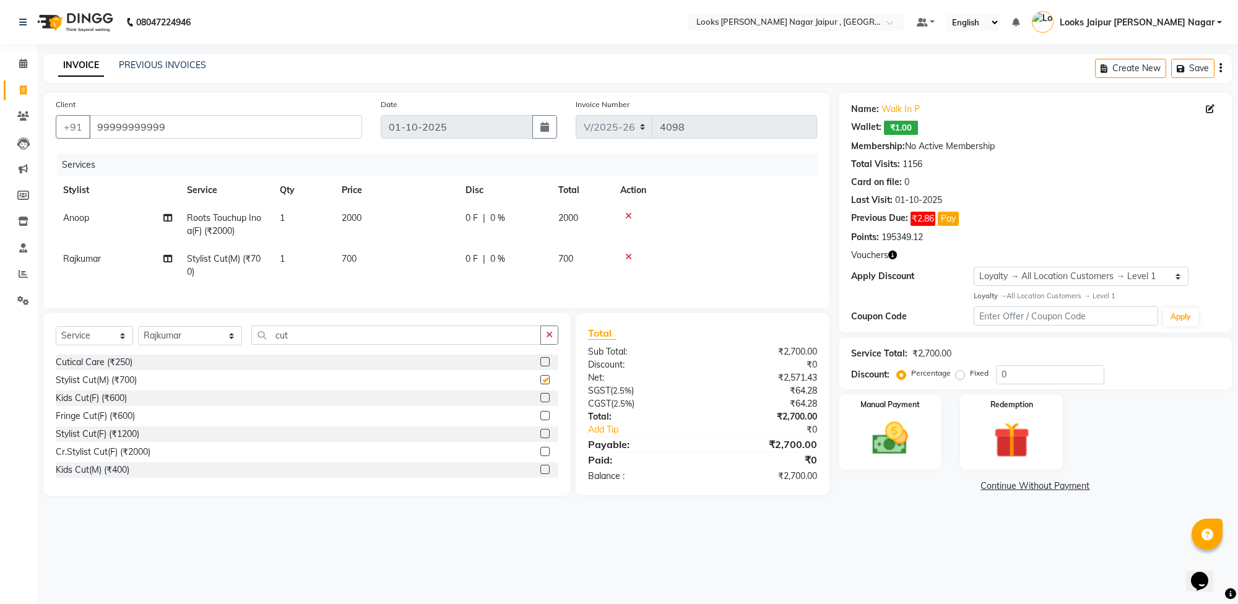
checkbox input "false"
drag, startPoint x: 381, startPoint y: 261, endPoint x: 400, endPoint y: 258, distance: 18.7
click at [384, 260] on td "700" at bounding box center [396, 265] width 124 height 41
select select "88604"
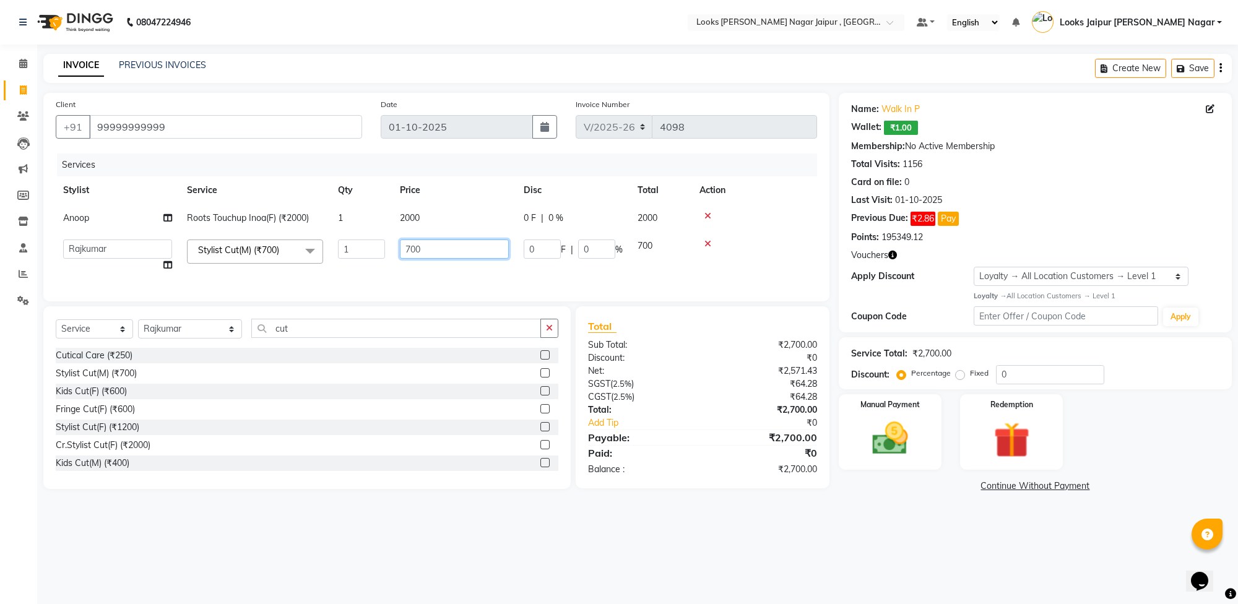
click at [445, 250] on input "700" at bounding box center [454, 249] width 109 height 19
type input "730"
click at [419, 212] on td "2000" at bounding box center [455, 218] width 124 height 28
select select "70692"
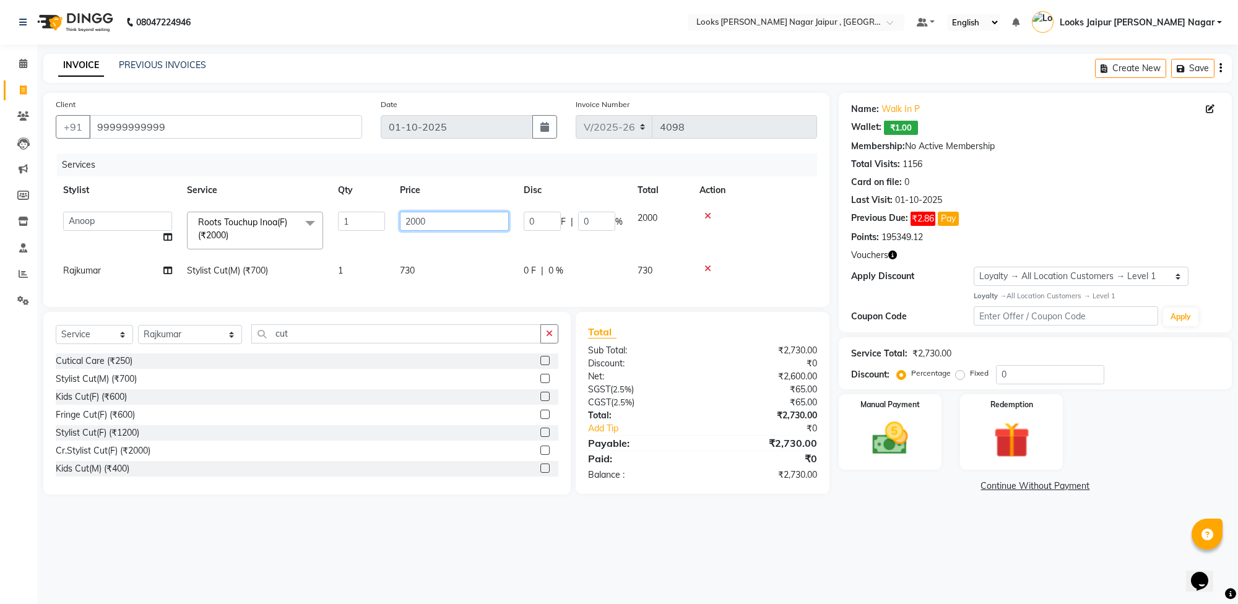
click at [426, 224] on input "2000" at bounding box center [454, 221] width 109 height 19
type input "2"
type input "1570"
click at [896, 539] on div "08047224946 Select Location × Looks [PERSON_NAME] Nagar Jaipur , Jaipur Default…" at bounding box center [619, 302] width 1238 height 604
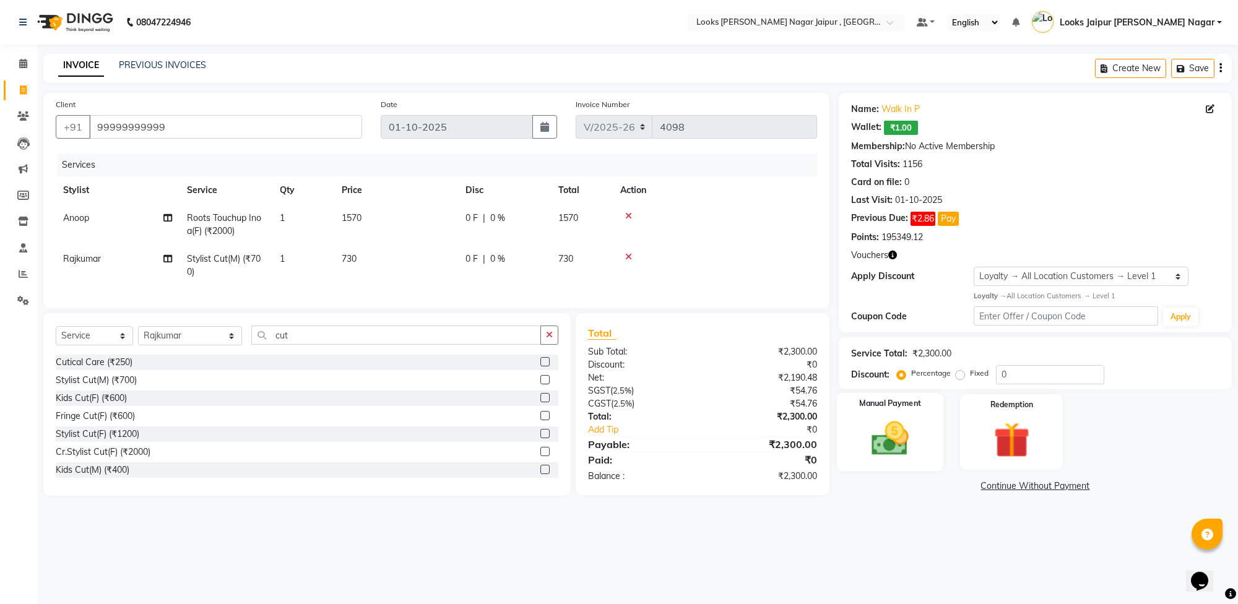
click at [887, 444] on img at bounding box center [890, 438] width 61 height 43
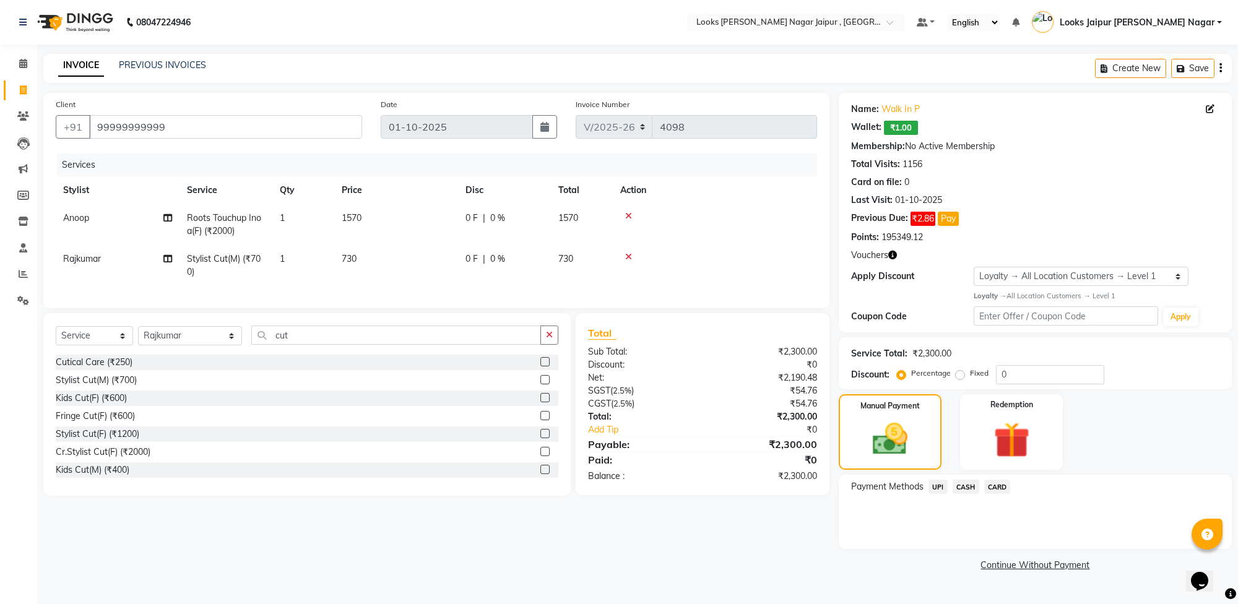
click at [970, 484] on span "CASH" at bounding box center [966, 487] width 27 height 14
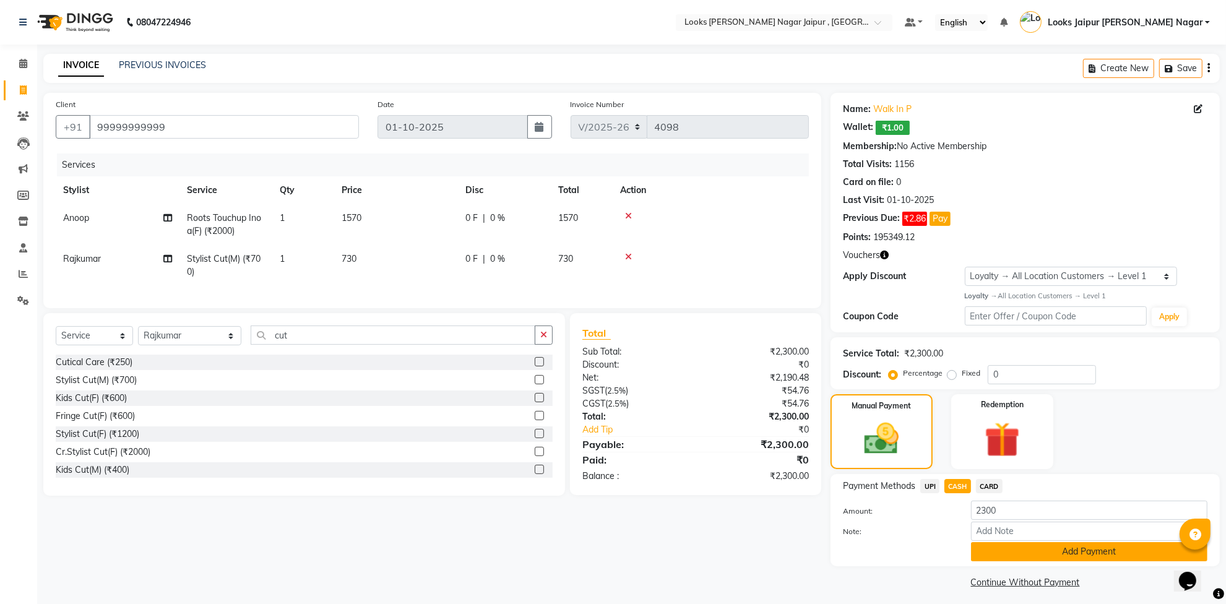
click at [999, 546] on button "Add Payment" at bounding box center [1089, 551] width 237 height 19
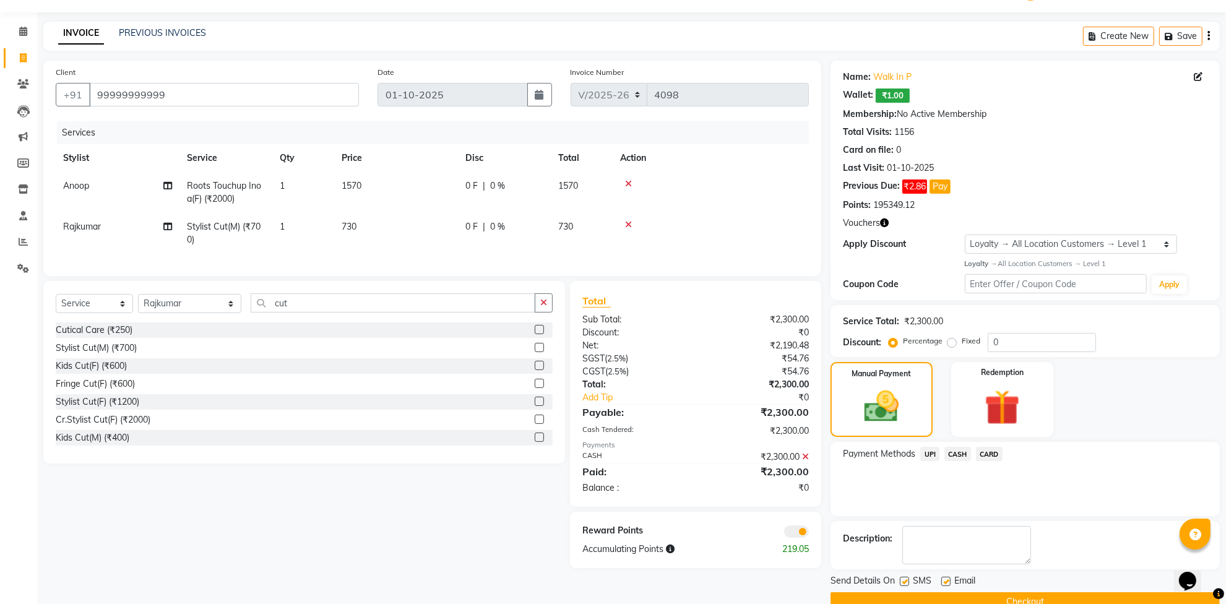
scroll to position [59, 0]
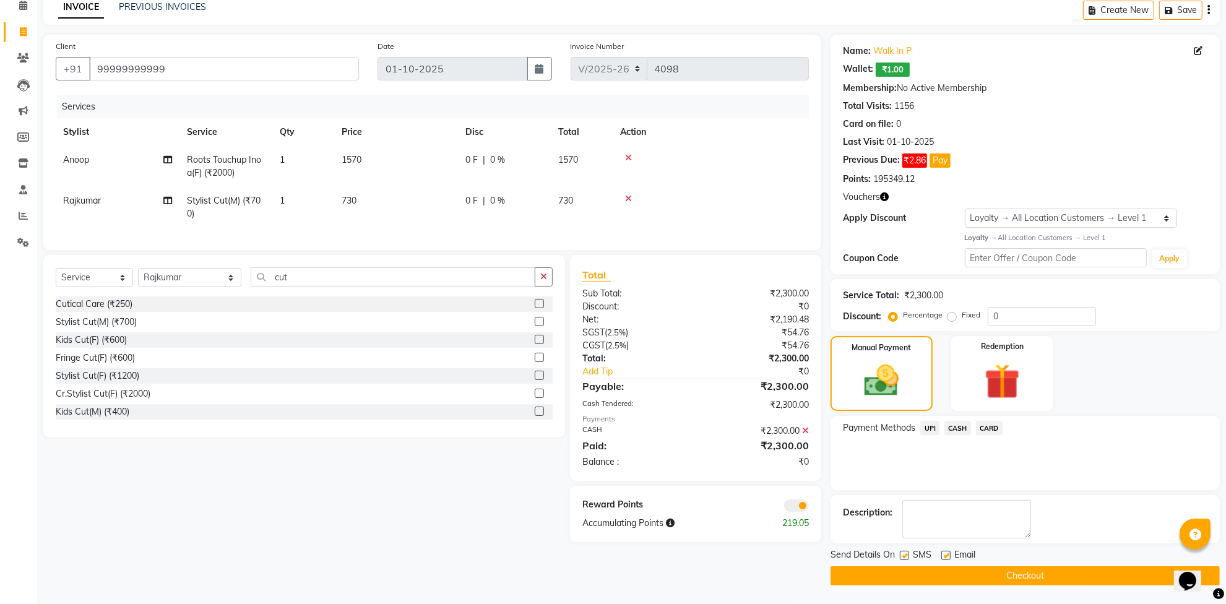
click at [903, 556] on label at bounding box center [904, 555] width 9 height 9
click at [903, 556] on input "checkbox" at bounding box center [904, 556] width 8 height 8
checkbox input "false"
click at [946, 556] on label at bounding box center [946, 555] width 9 height 9
click at [946, 556] on input "checkbox" at bounding box center [946, 556] width 8 height 8
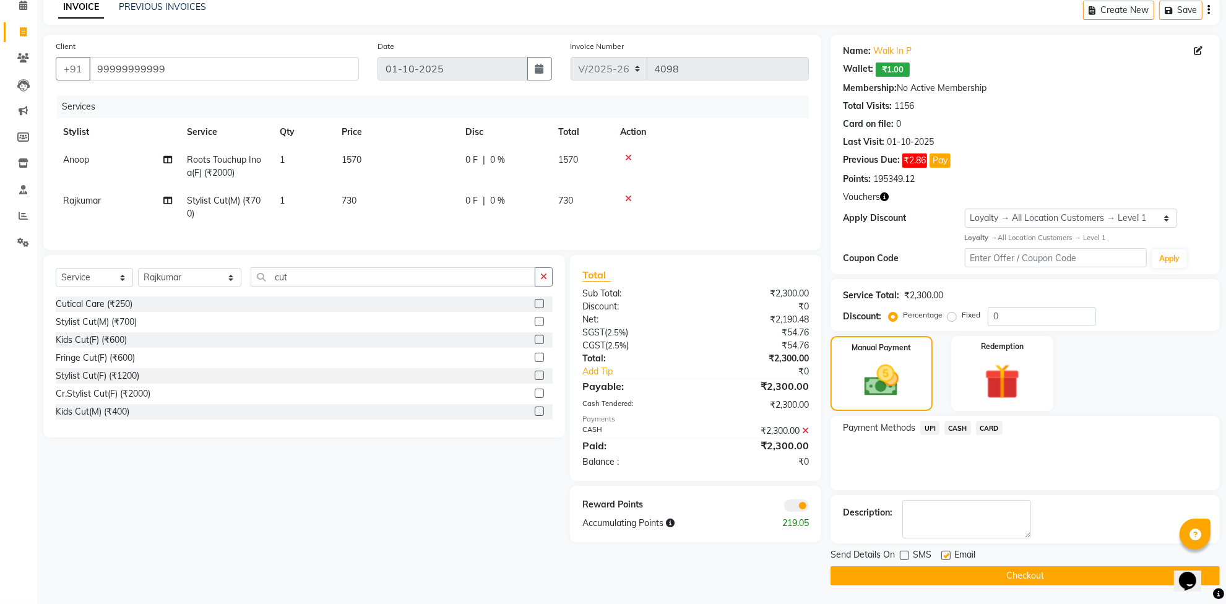
checkbox input "false"
click at [945, 573] on button "Checkout" at bounding box center [1025, 576] width 389 height 19
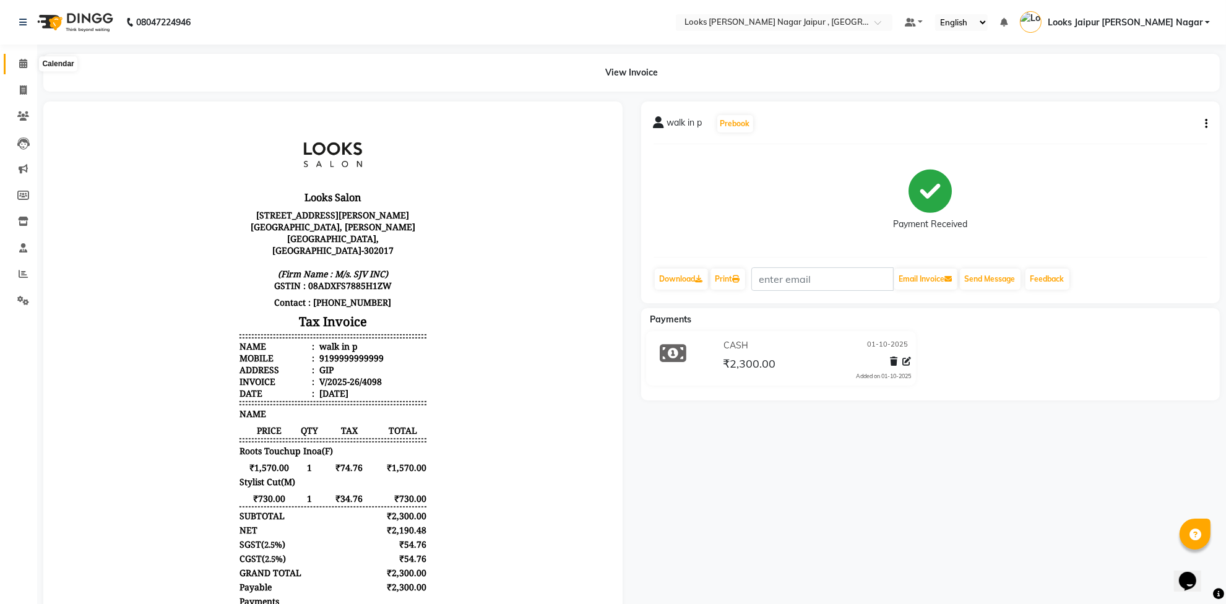
click at [23, 60] on icon at bounding box center [23, 63] width 8 height 9
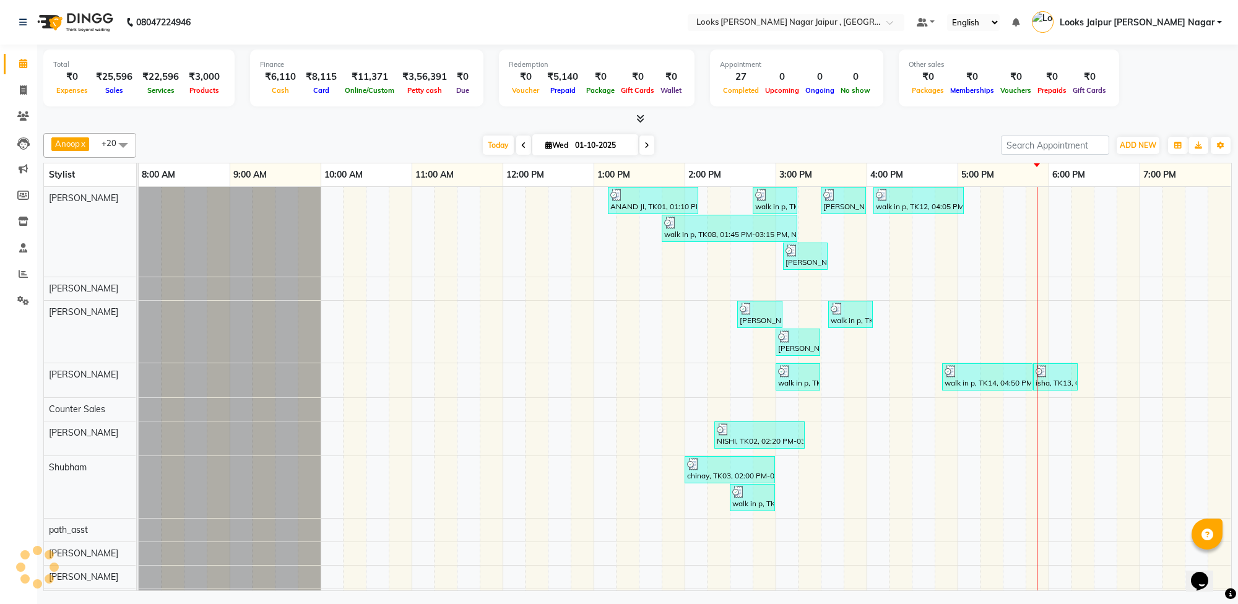
click at [274, 119] on div at bounding box center [637, 119] width 1189 height 13
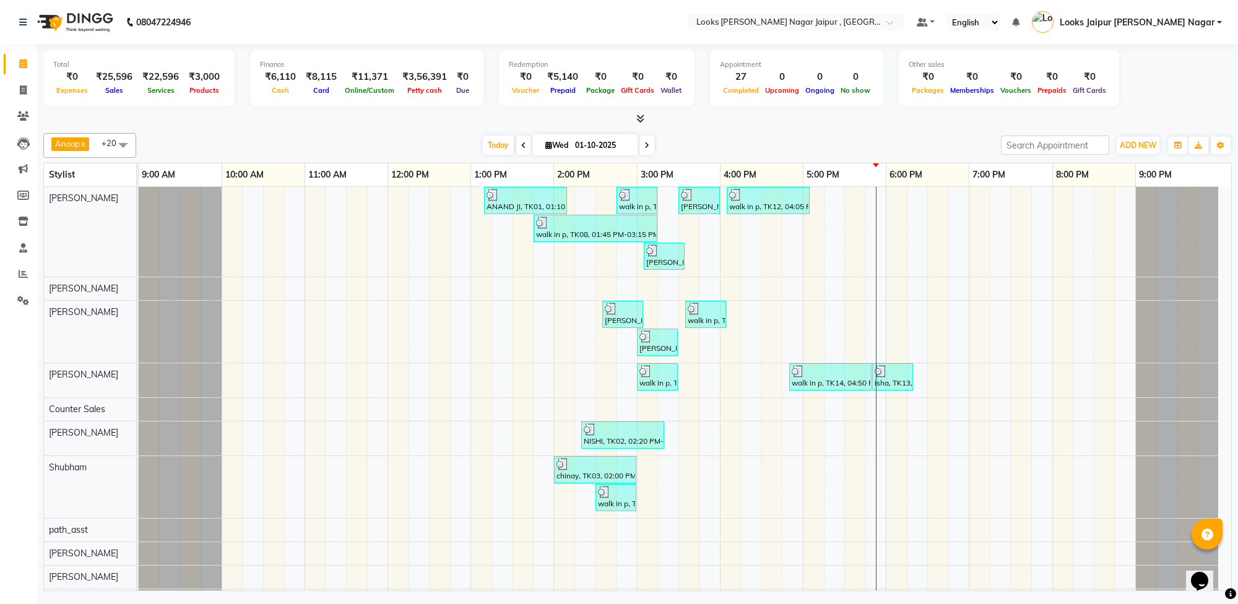
click at [644, 113] on span at bounding box center [638, 119] width 13 height 13
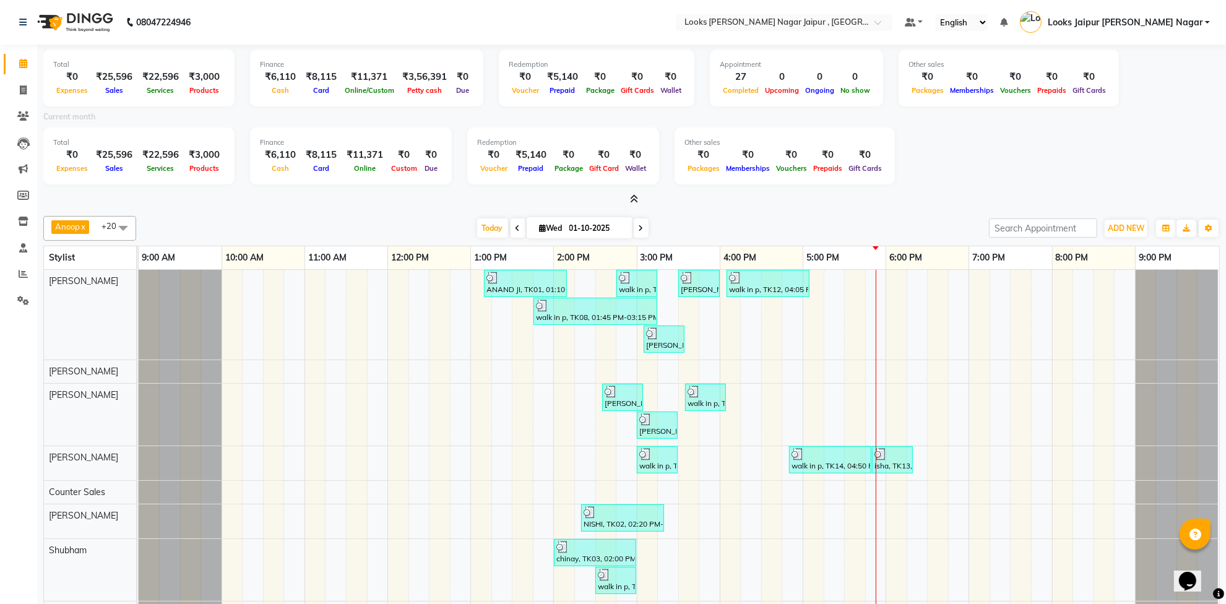
click at [451, 206] on div "Total ₹0 Expenses ₹25,596 Sales ₹22,596 Services ₹3,000 Products Finance ₹6,110…" at bounding box center [631, 361] width 1189 height 633
click at [635, 202] on icon at bounding box center [634, 198] width 8 height 9
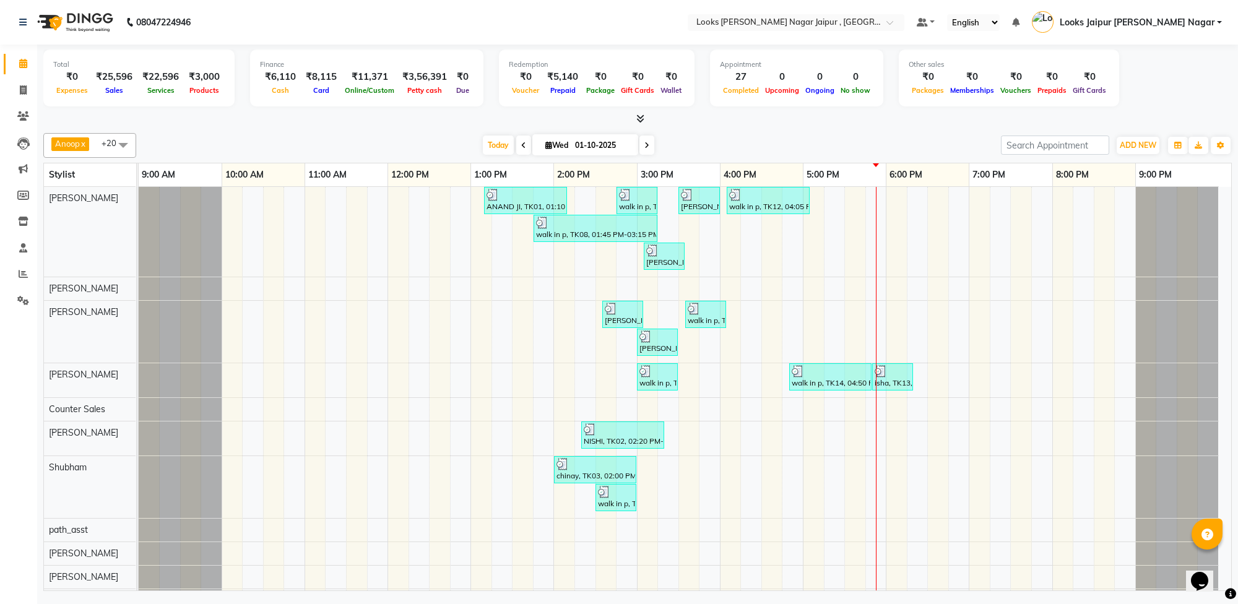
click at [361, 130] on div "Anoop x Aryan x [PERSON_NAME] x Counter Sales x [PERSON_NAME] x Kunal x [PERSON…" at bounding box center [637, 359] width 1189 height 463
click at [26, 89] on icon at bounding box center [23, 89] width 7 height 9
select select "service"
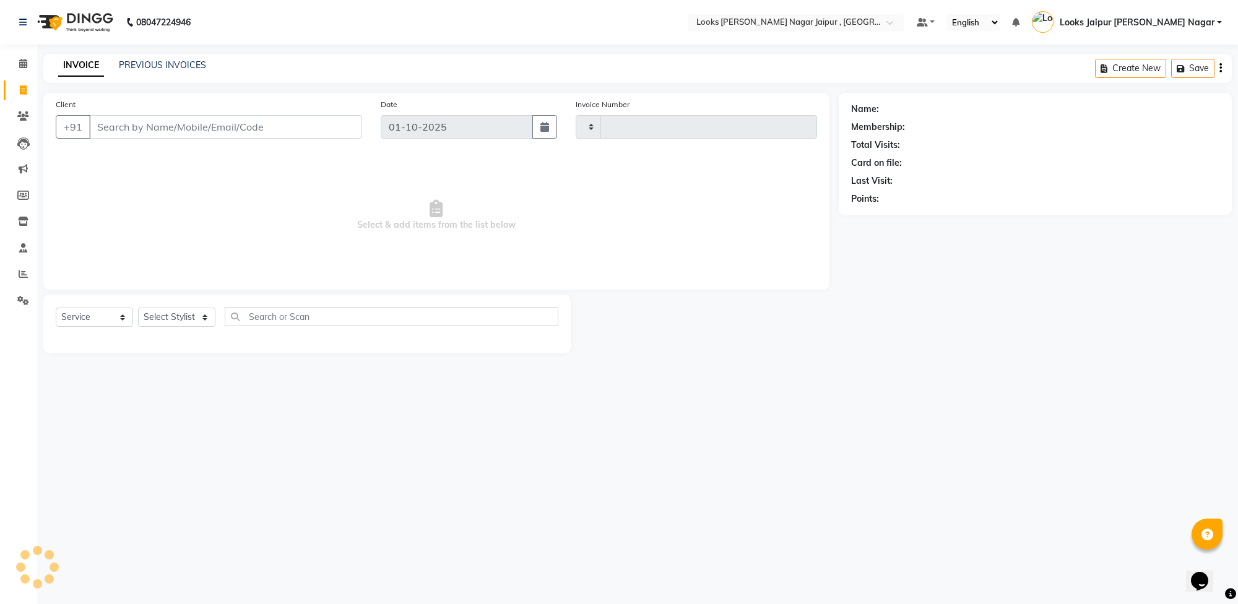
type input "4099"
select select "4317"
click at [245, 125] on input "Client" at bounding box center [225, 127] width 273 height 24
type input "8890858971"
click at [335, 131] on span "Add Client" at bounding box center [330, 127] width 49 height 12
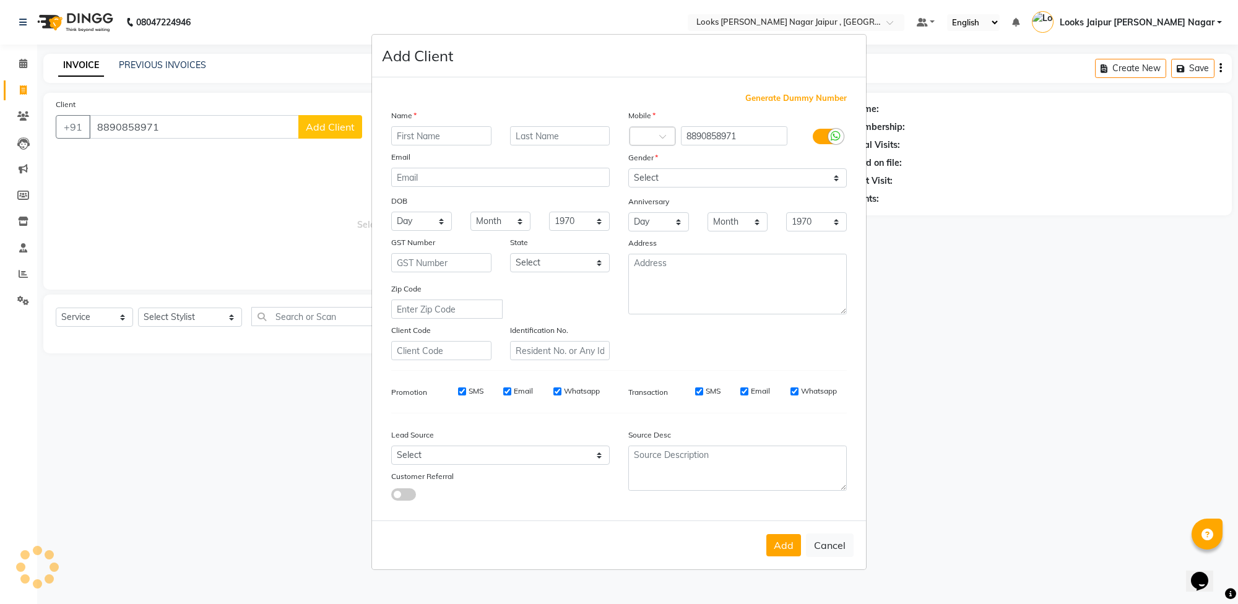
click at [462, 136] on input "text" at bounding box center [441, 135] width 100 height 19
type input "Abhishek"
click at [673, 181] on select "Select [DEMOGRAPHIC_DATA] [DEMOGRAPHIC_DATA] Other Prefer Not To Say" at bounding box center [737, 177] width 219 height 19
select select "[DEMOGRAPHIC_DATA]"
click at [628, 170] on select "Select [DEMOGRAPHIC_DATA] [DEMOGRAPHIC_DATA] Other Prefer Not To Say" at bounding box center [737, 177] width 219 height 19
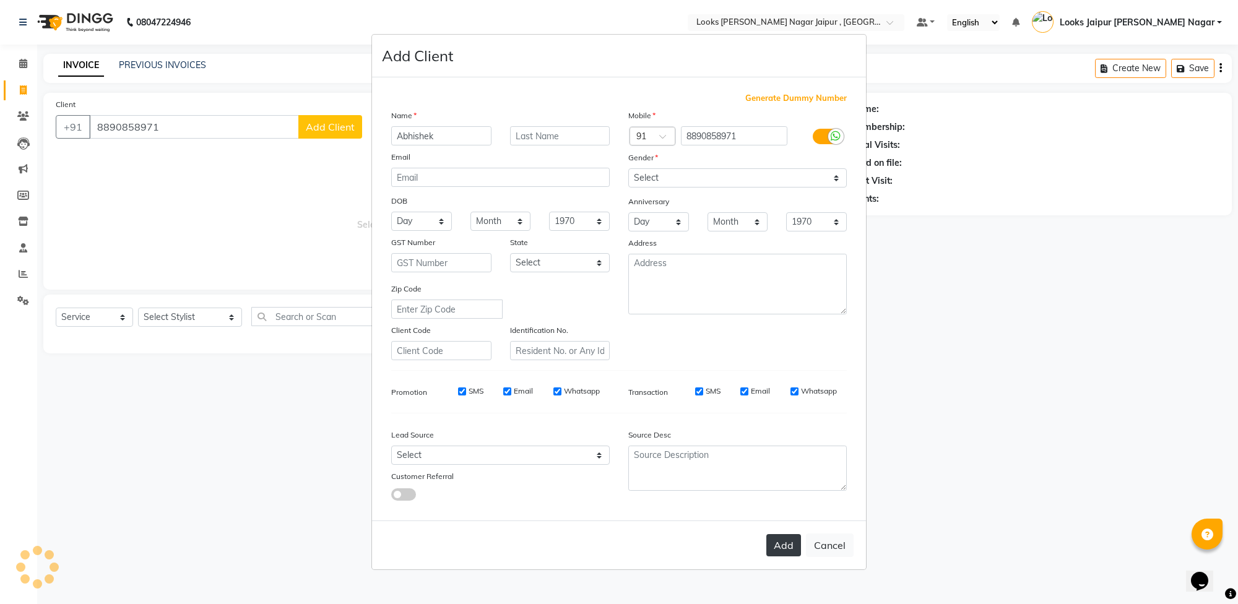
click at [773, 540] on button "Add" at bounding box center [783, 545] width 35 height 22
select select
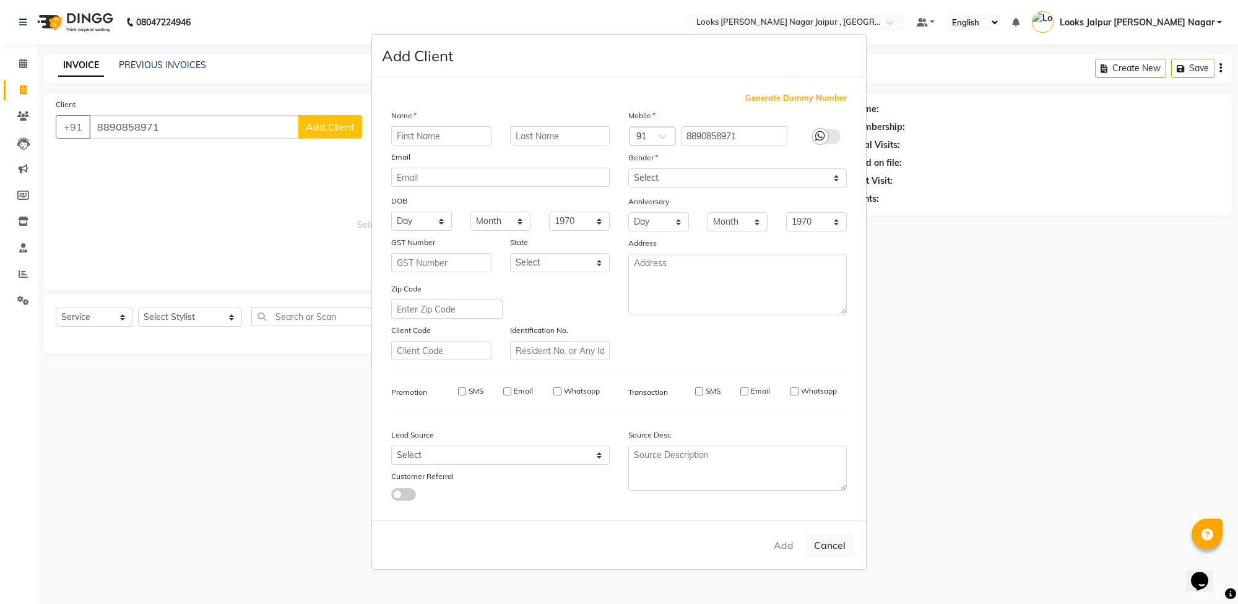
select select
checkbox input "false"
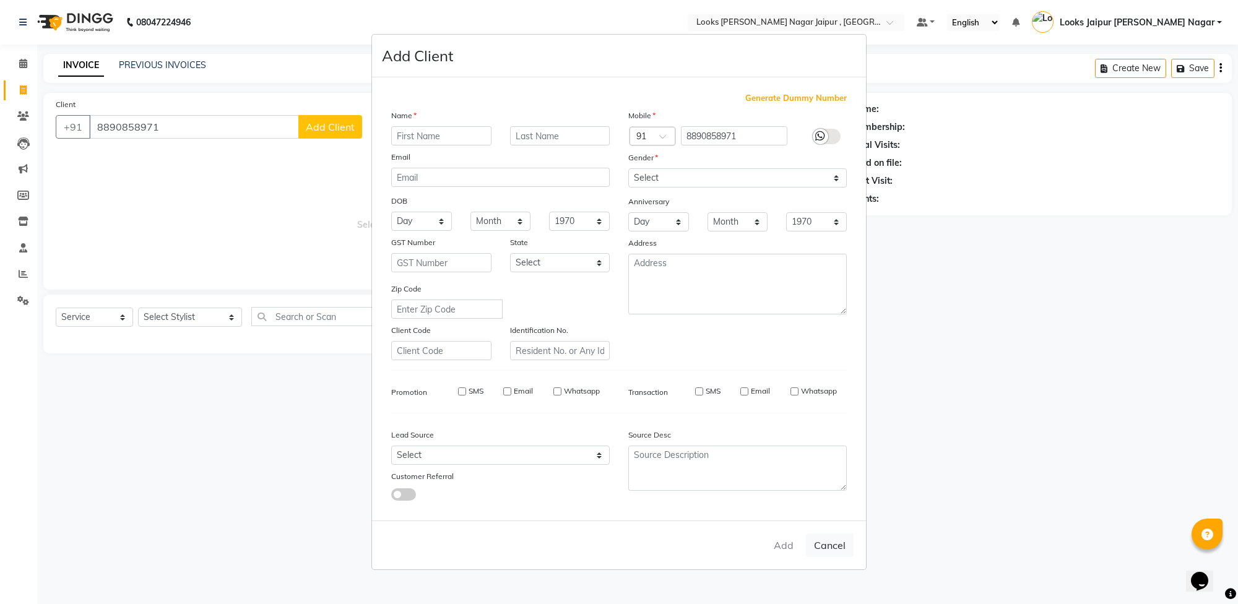
checkbox input "false"
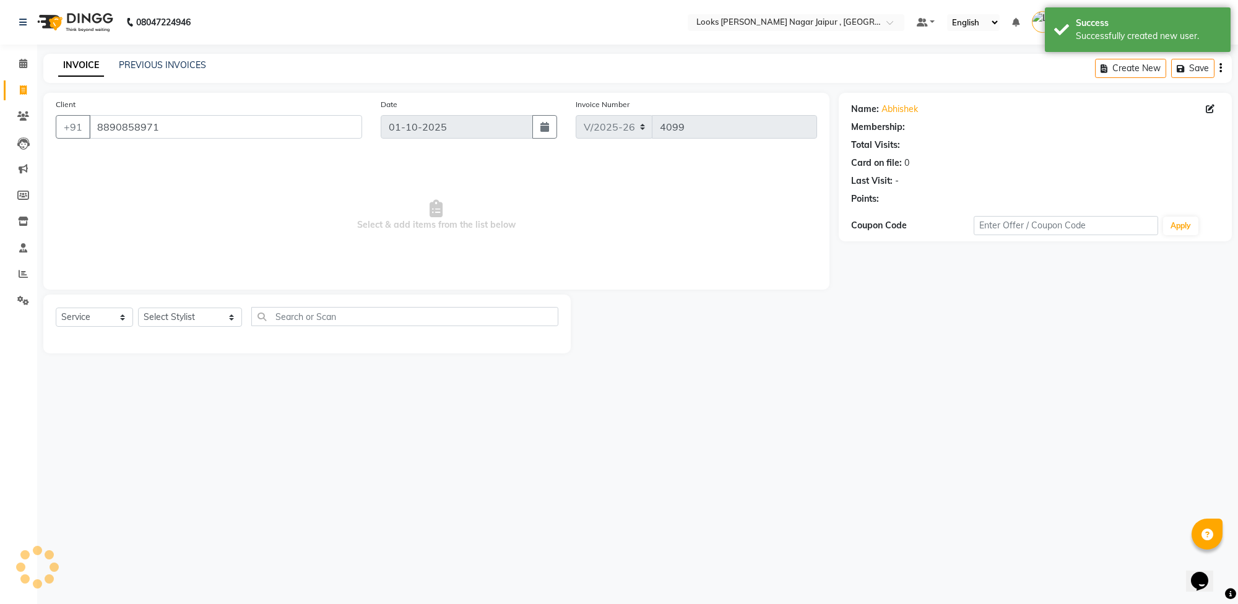
select select "1: Object"
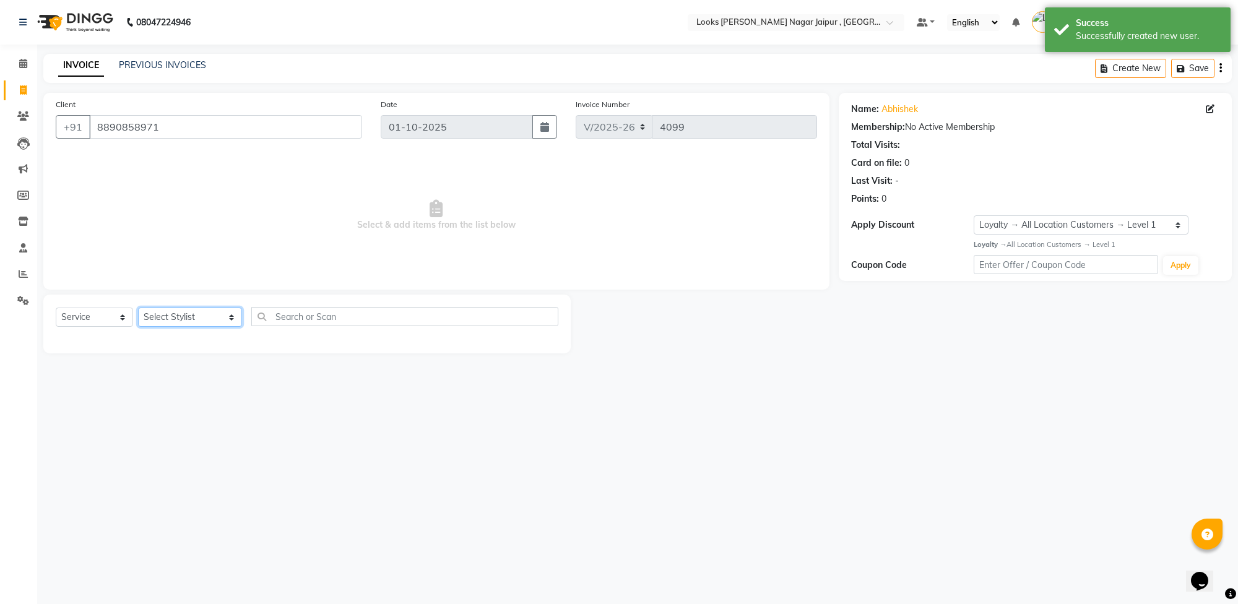
click at [178, 319] on select "Select Stylist [PERSON_NAME] art Anoop [PERSON_NAME] Counter Sales [PERSON_NAME…" at bounding box center [190, 317] width 104 height 19
select select "82801"
click at [138, 308] on select "Select Stylist [PERSON_NAME] art Anoop [PERSON_NAME] Counter Sales [PERSON_NAME…" at bounding box center [190, 317] width 104 height 19
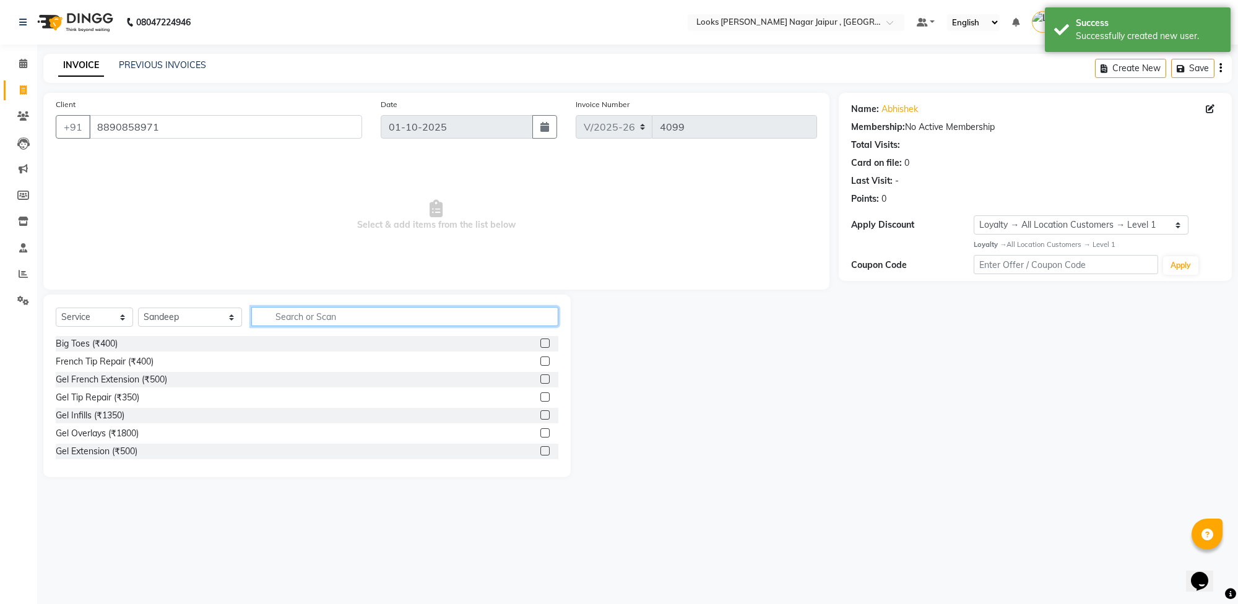
click at [310, 310] on input "text" at bounding box center [404, 316] width 307 height 19
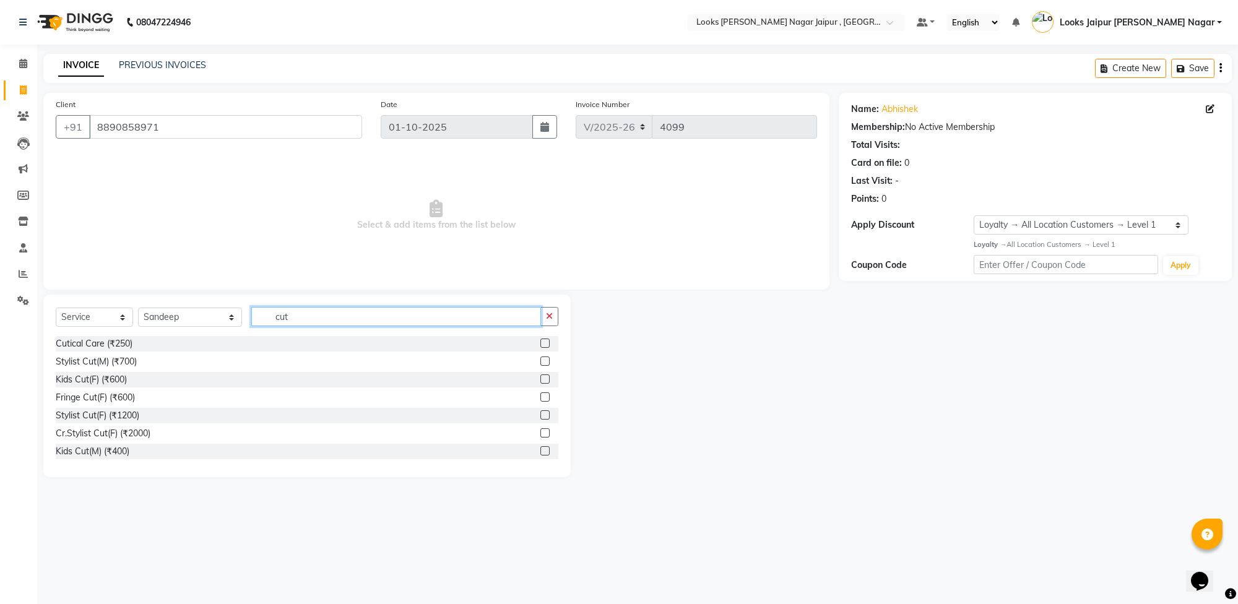
type input "cut"
click at [540, 360] on label at bounding box center [544, 361] width 9 height 9
click at [540, 360] on input "checkbox" at bounding box center [544, 362] width 8 height 8
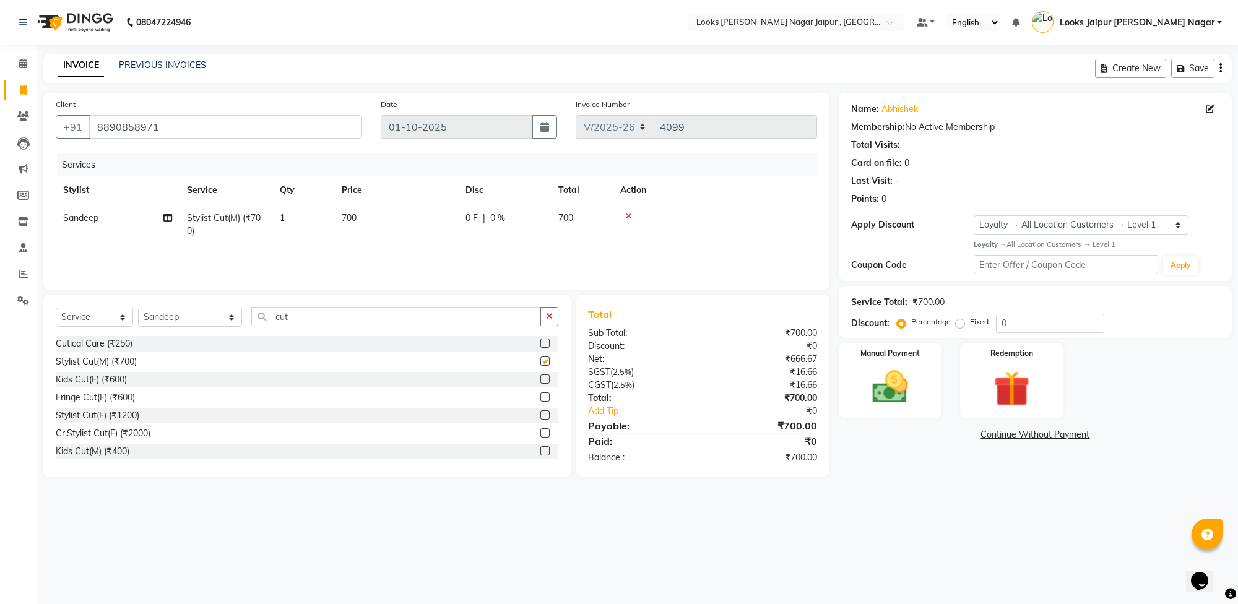
checkbox input "false"
click at [297, 319] on input "cut" at bounding box center [396, 316] width 290 height 19
type input "c"
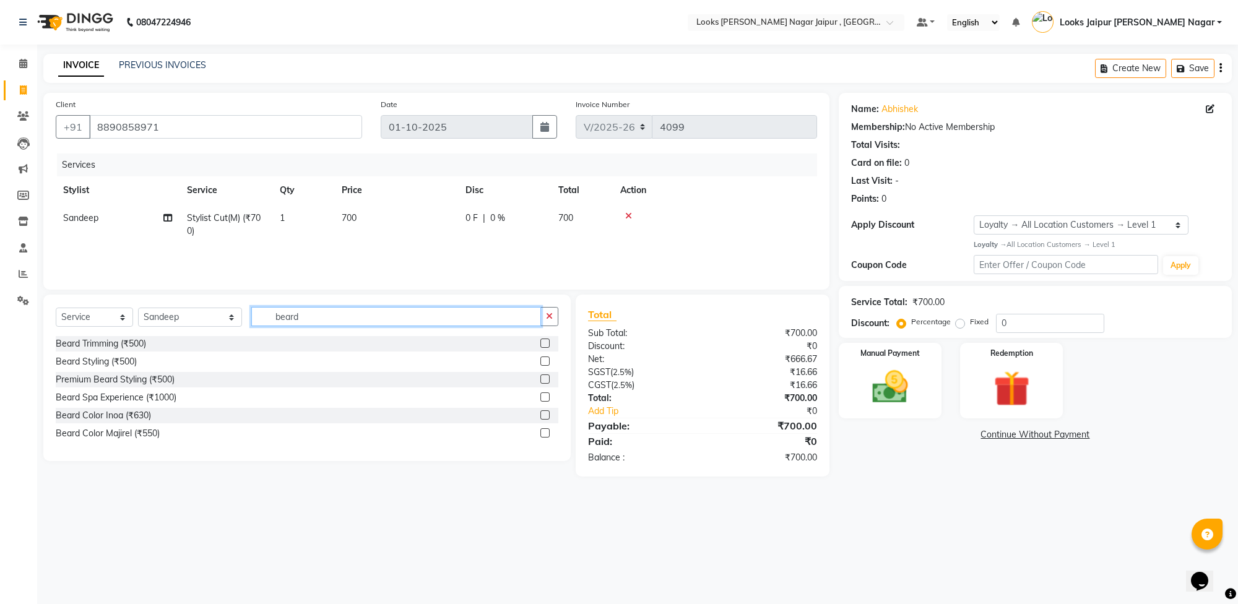
type input "beard"
click at [546, 345] on label at bounding box center [544, 343] width 9 height 9
click at [546, 345] on input "checkbox" at bounding box center [544, 344] width 8 height 8
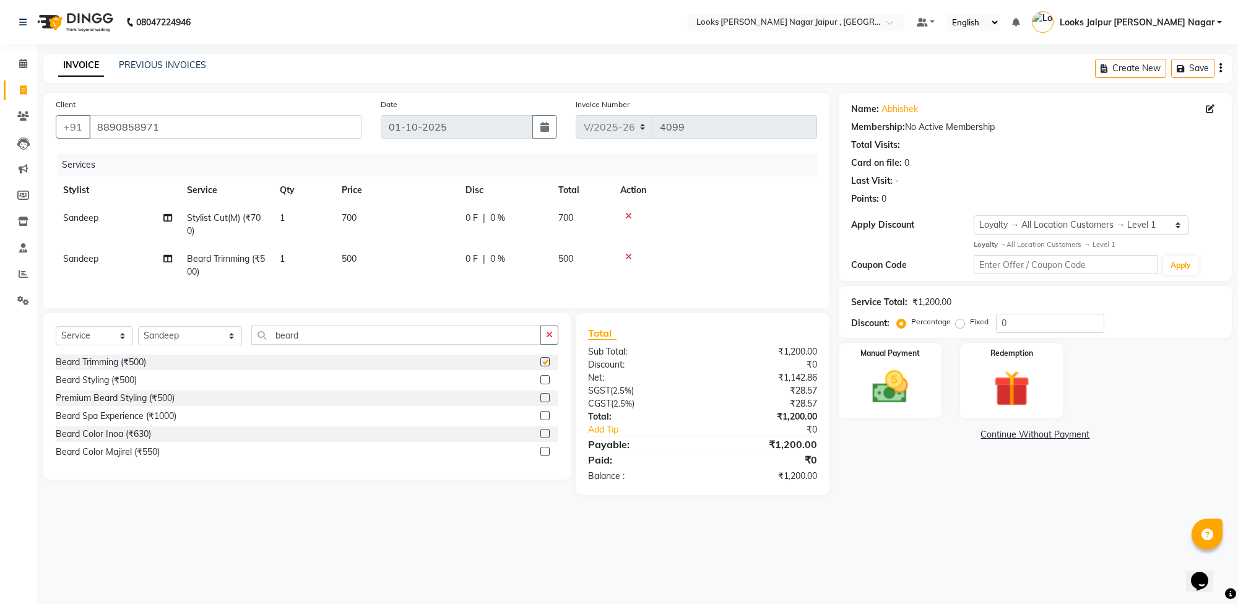
checkbox input "false"
click at [388, 211] on td "700" at bounding box center [396, 224] width 124 height 41
select select "82801"
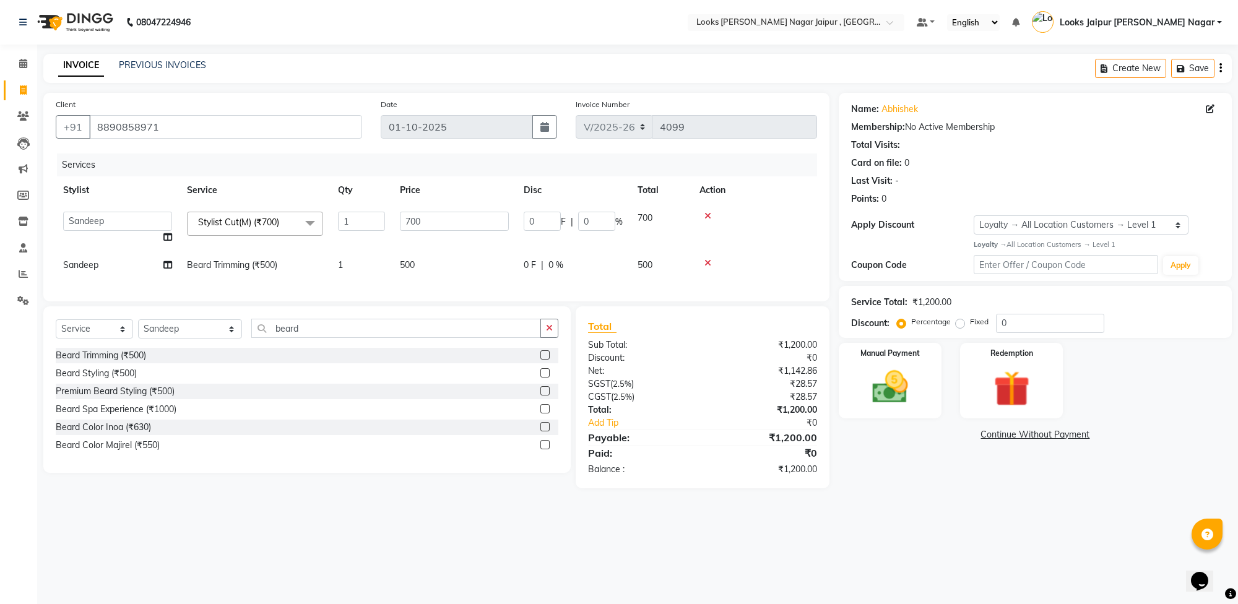
click at [446, 211] on td "700" at bounding box center [455, 227] width 124 height 47
click at [443, 222] on input "700" at bounding box center [454, 221] width 109 height 19
type input "735"
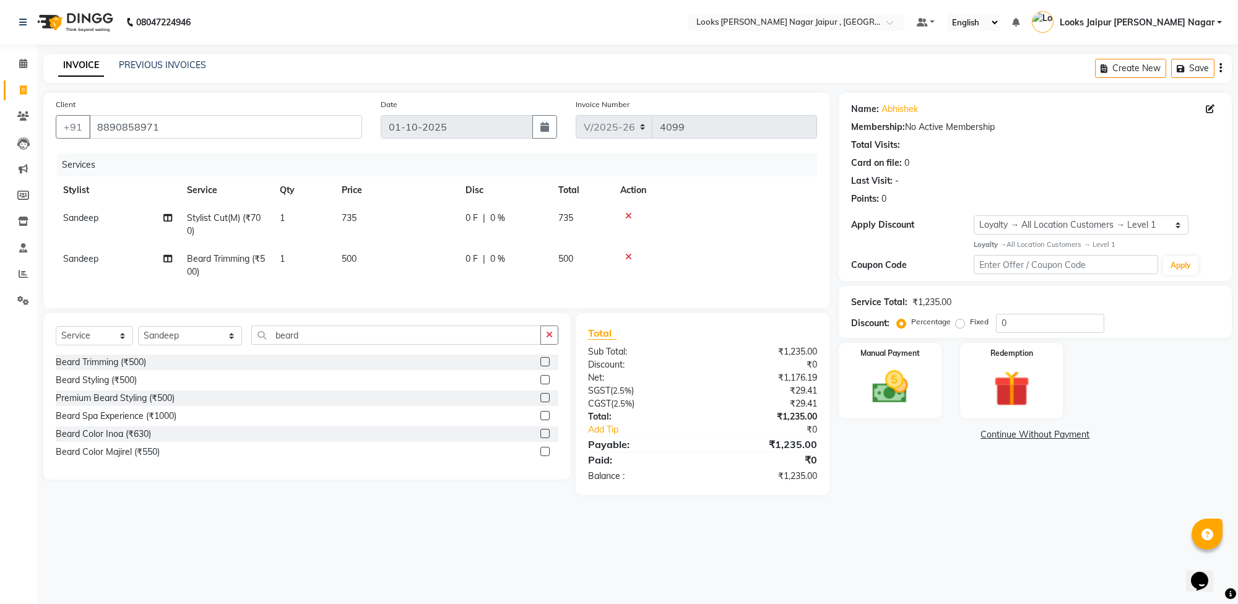
click at [431, 266] on td "500" at bounding box center [396, 265] width 124 height 41
select select "82801"
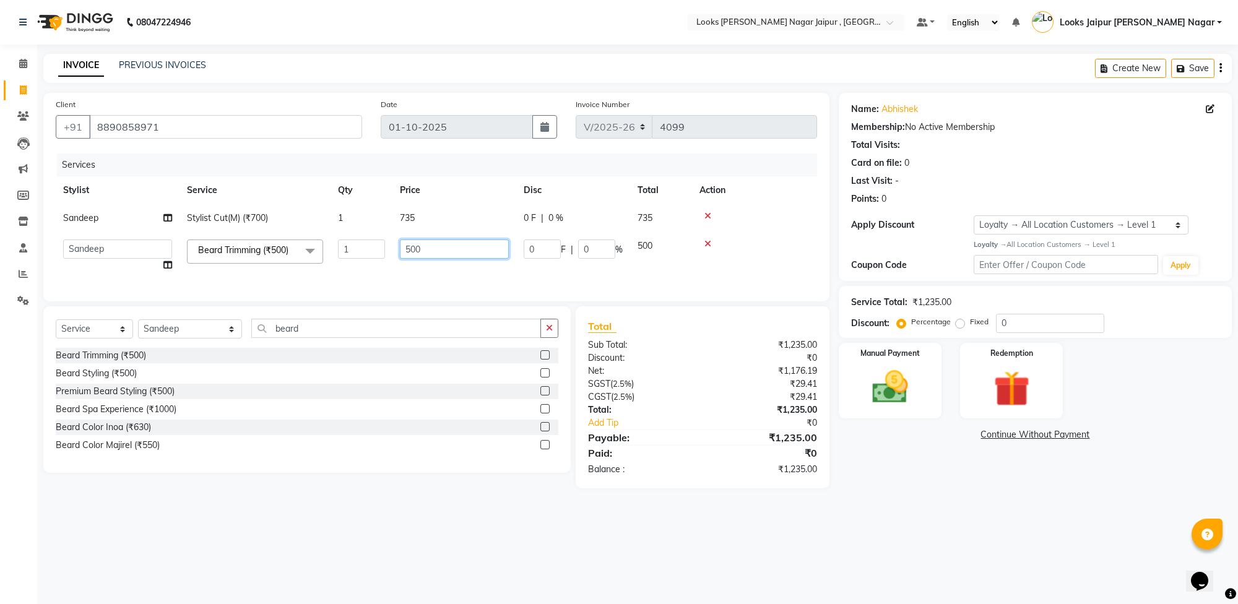
click at [434, 252] on input "500" at bounding box center [454, 249] width 109 height 19
type input "5"
type input "315"
click at [913, 485] on div "Name: Abhishek Membership: No Active Membership Total Visits: Card on file: 0 L…" at bounding box center [1040, 291] width 402 height 396
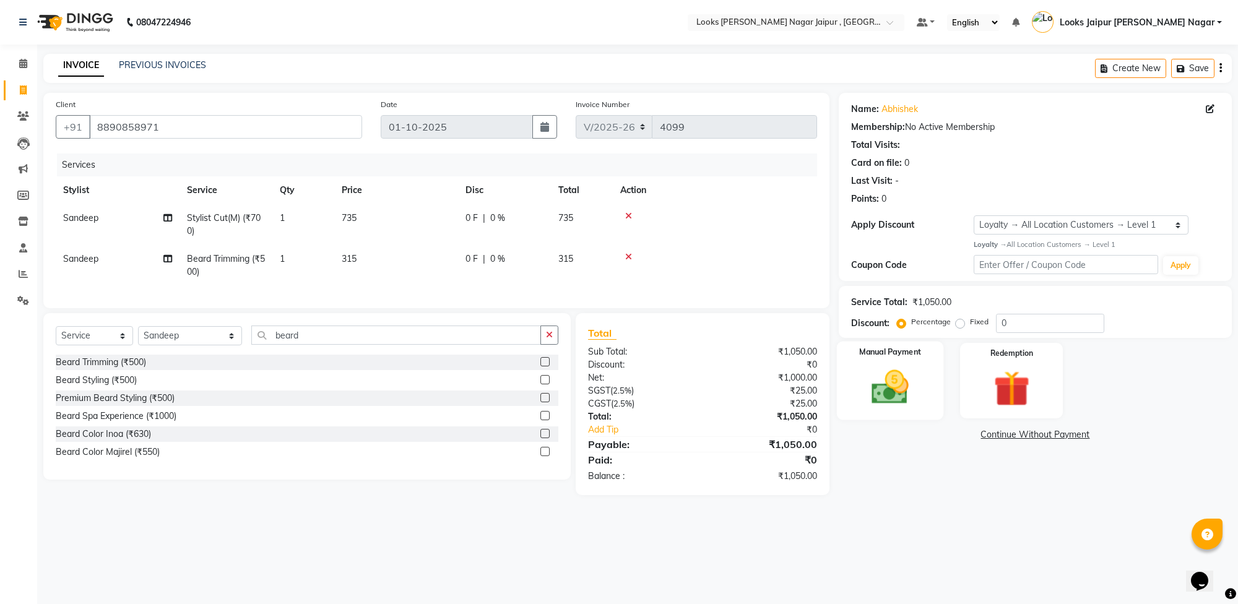
click at [908, 385] on img at bounding box center [890, 387] width 61 height 43
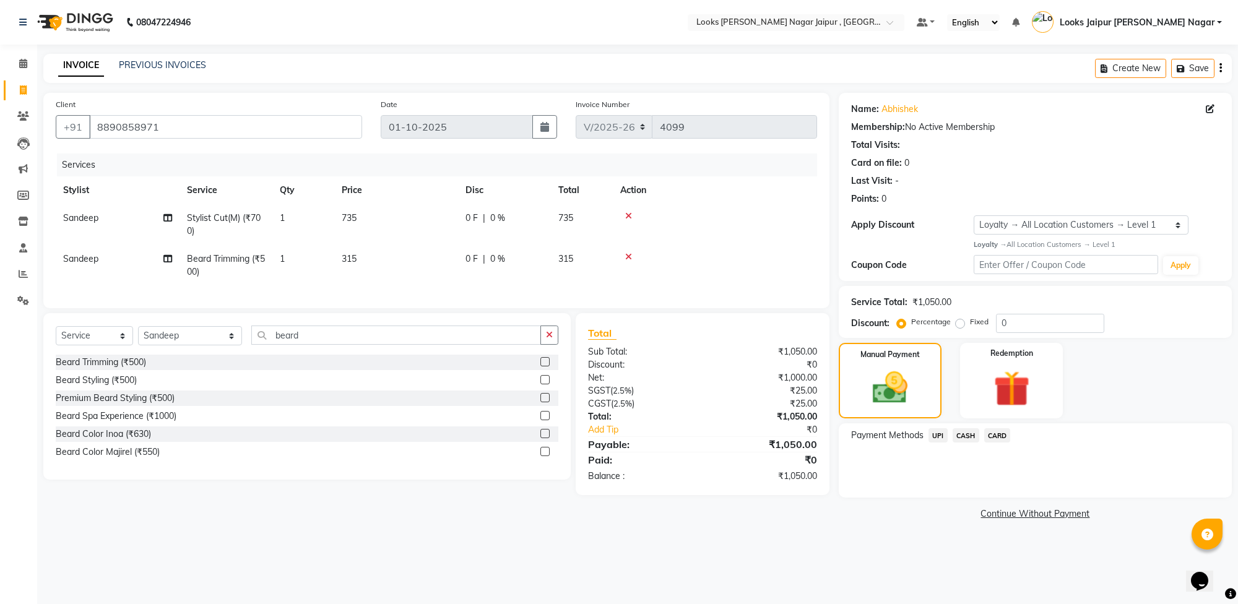
drag, startPoint x: 972, startPoint y: 430, endPoint x: 976, endPoint y: 444, distance: 14.1
click at [971, 432] on span "CASH" at bounding box center [966, 435] width 27 height 14
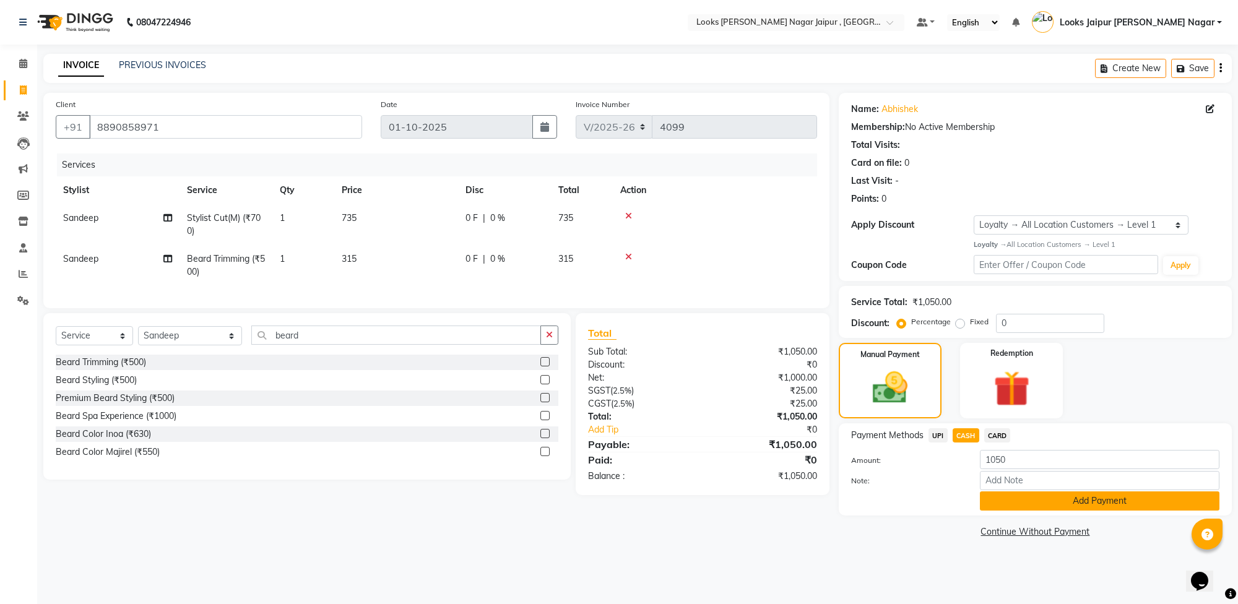
click at [1022, 501] on button "Add Payment" at bounding box center [1100, 501] width 240 height 19
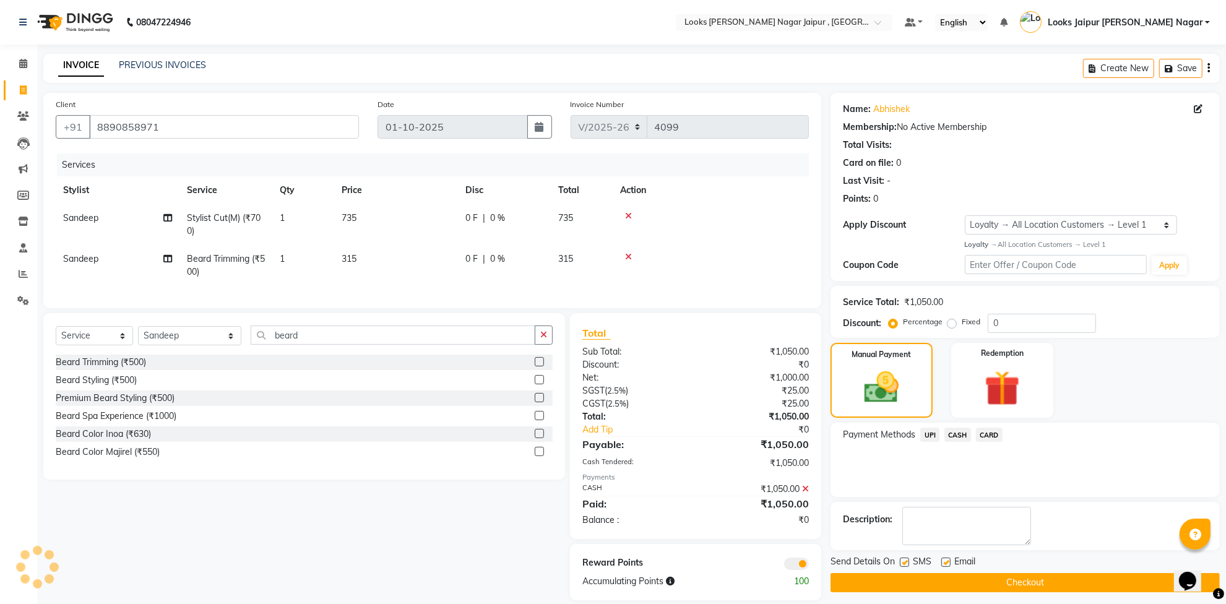
click at [929, 583] on button "Checkout" at bounding box center [1025, 582] width 389 height 19
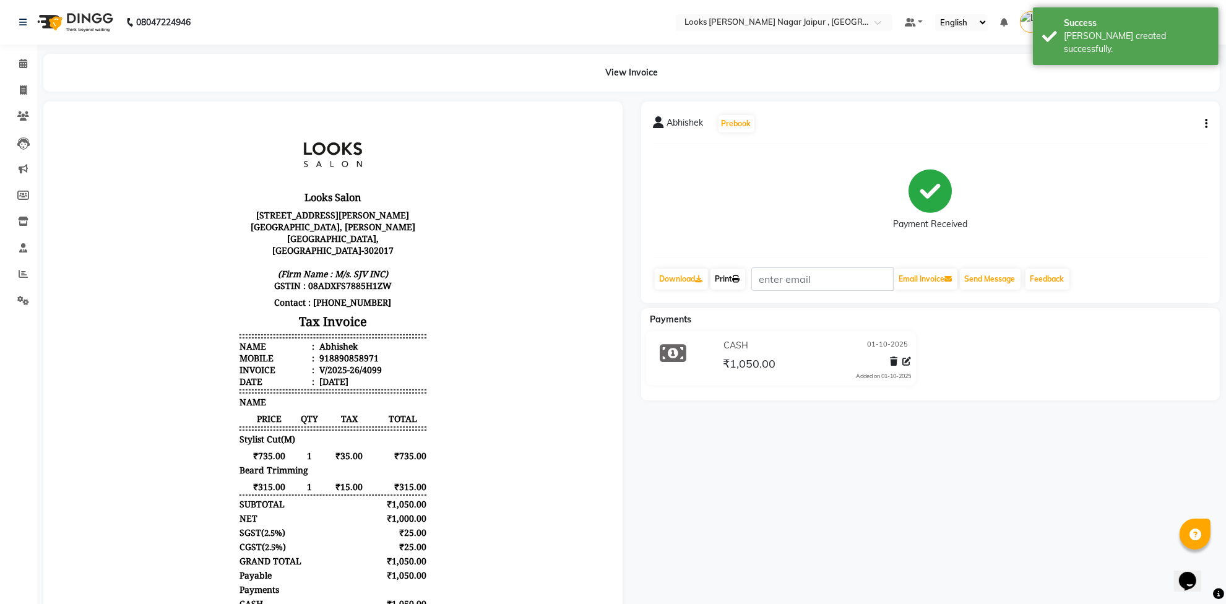
click at [719, 274] on link "Print" at bounding box center [728, 279] width 35 height 21
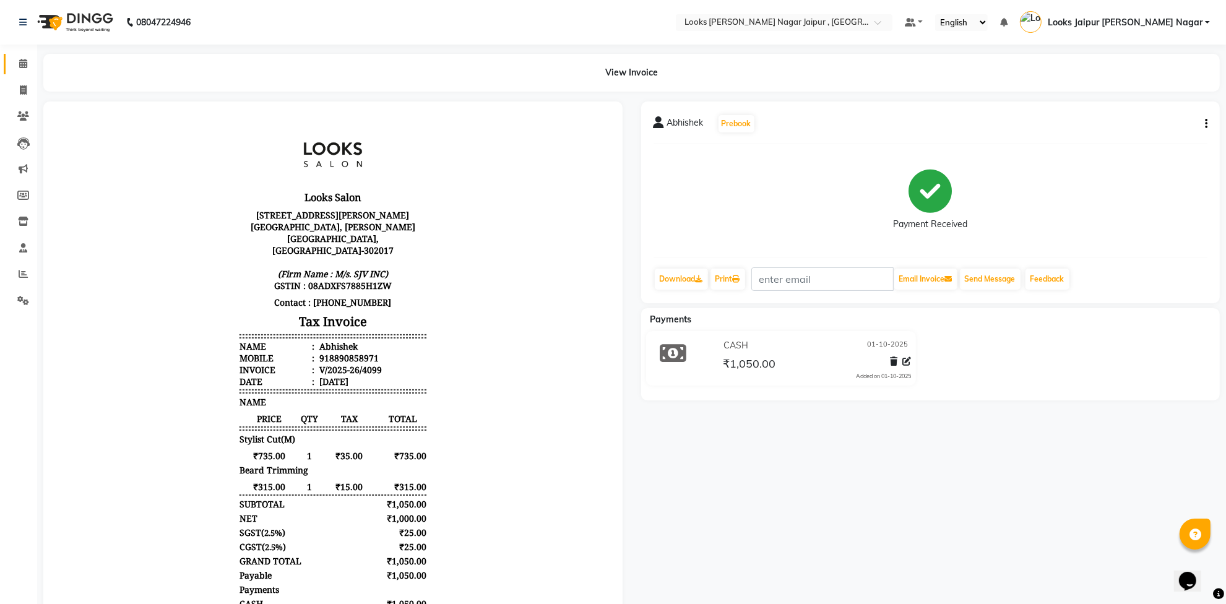
click at [17, 73] on link "Calendar" at bounding box center [19, 64] width 30 height 20
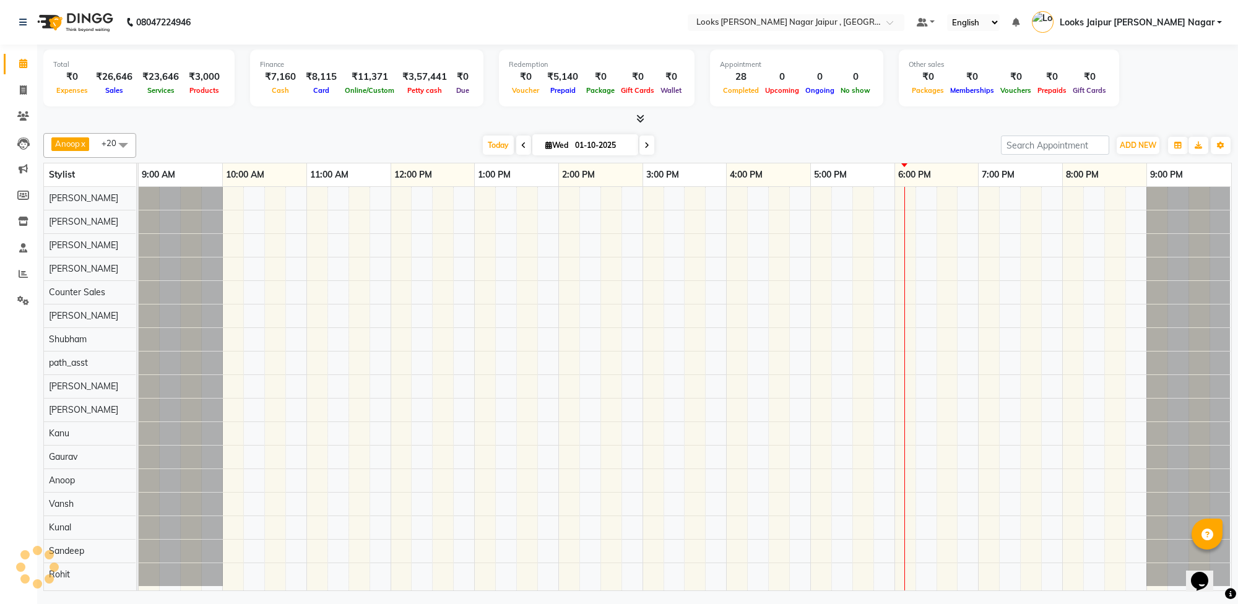
drag, startPoint x: 302, startPoint y: 129, endPoint x: 308, endPoint y: 135, distance: 8.3
click at [308, 135] on div "Anoop x Aryan x [PERSON_NAME] x Counter Sales x [PERSON_NAME] x Kunal x [PERSON…" at bounding box center [637, 359] width 1189 height 463
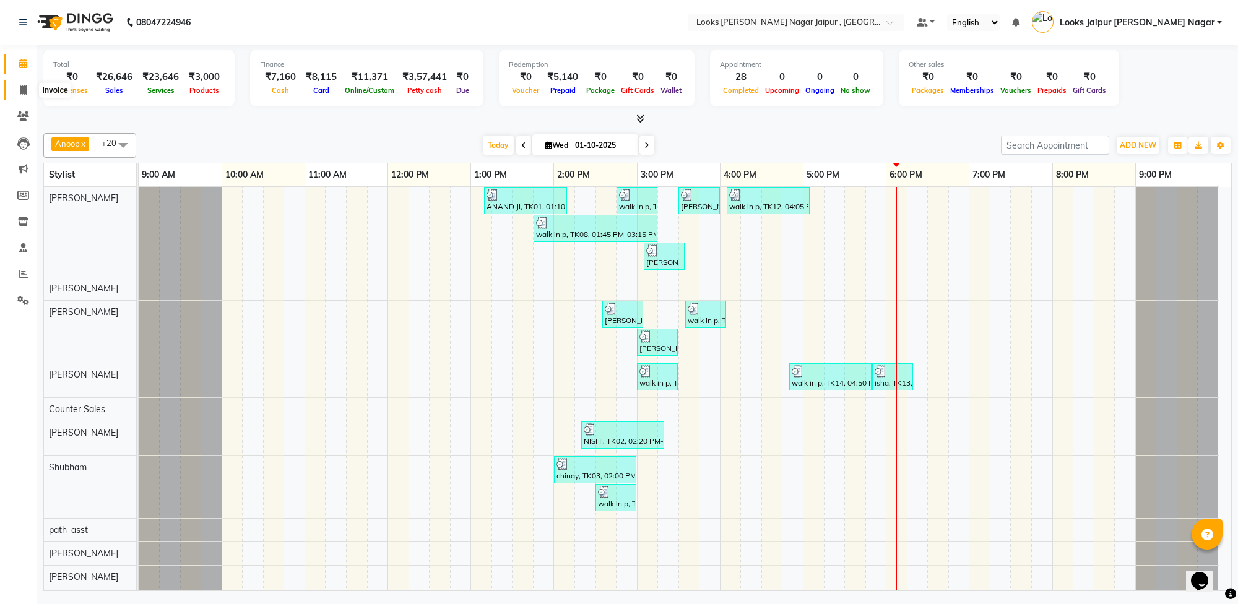
click at [22, 93] on icon at bounding box center [23, 89] width 7 height 9
select select "4317"
select select "service"
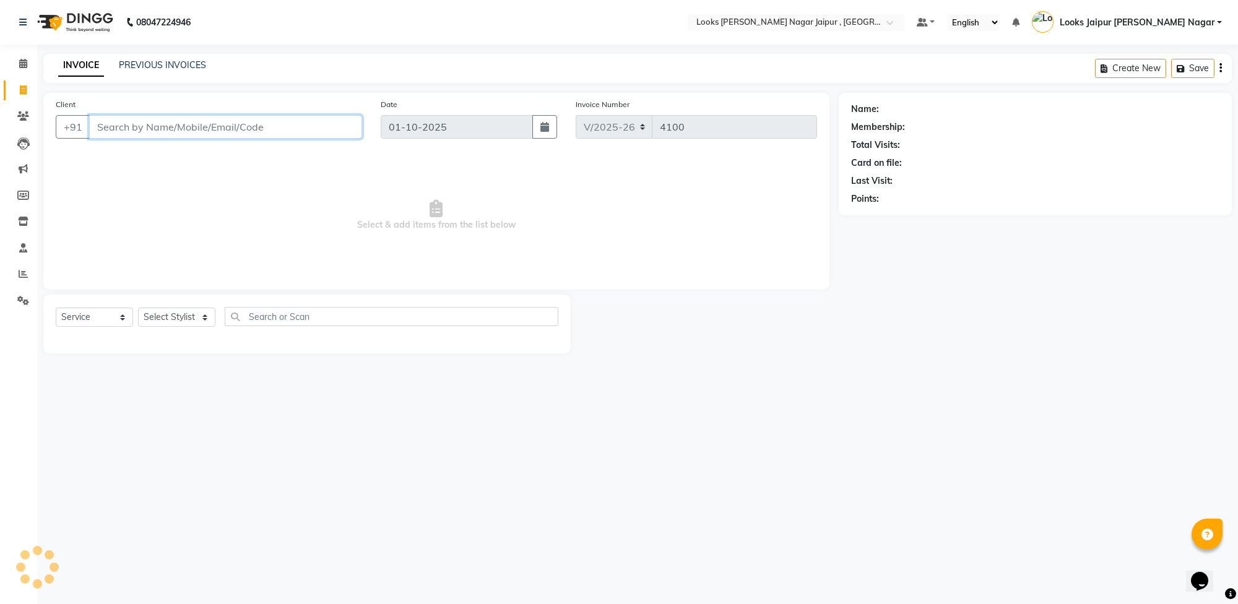
click at [212, 125] on input "Client" at bounding box center [225, 127] width 273 height 24
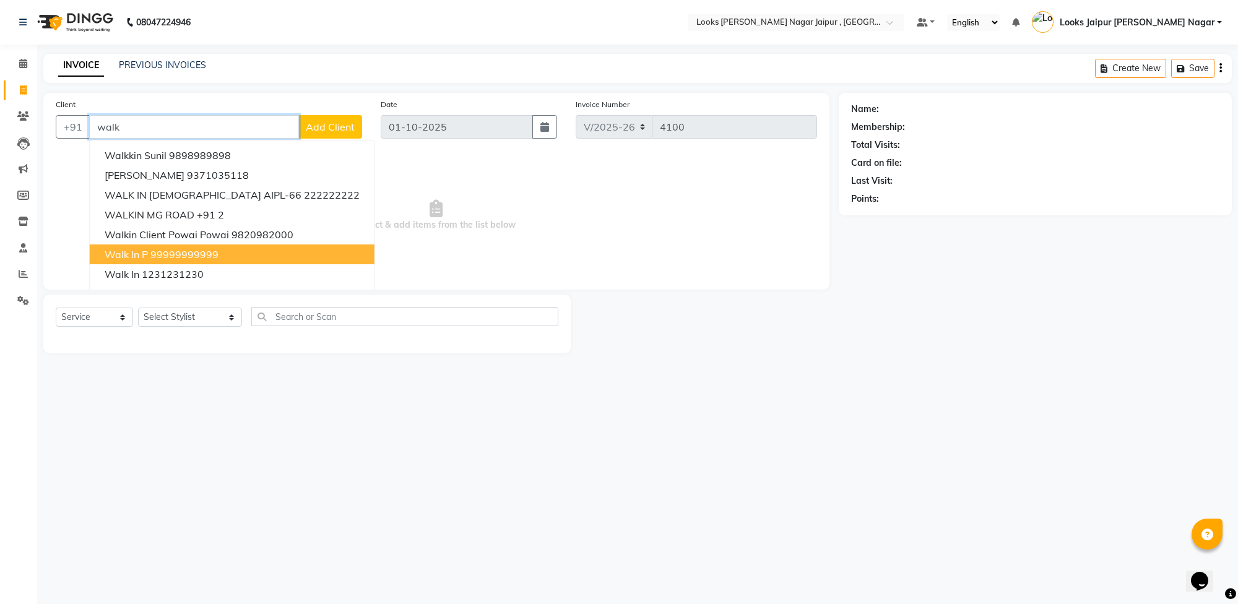
drag, startPoint x: 176, startPoint y: 249, endPoint x: 198, endPoint y: 303, distance: 58.6
click at [178, 249] on ngb-highlight "99999999999" at bounding box center [184, 254] width 68 height 12
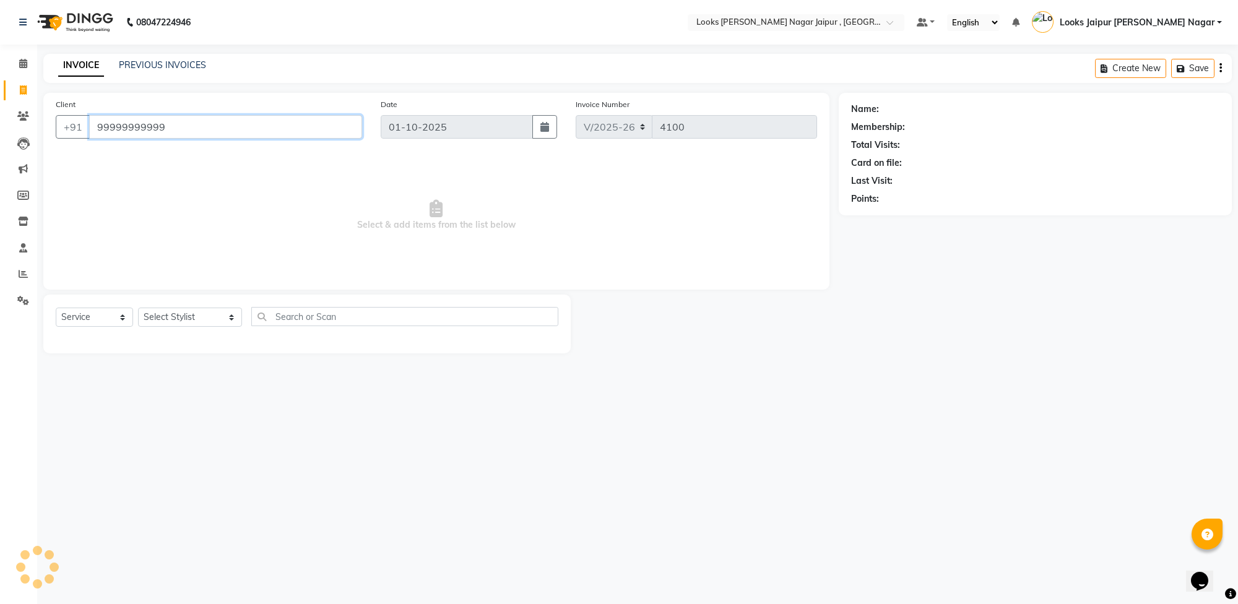
type input "99999999999"
click at [181, 314] on select "Select Stylist [PERSON_NAME] art Anoop [PERSON_NAME] Counter Sales [PERSON_NAME…" at bounding box center [190, 317] width 104 height 19
select select "1: Object"
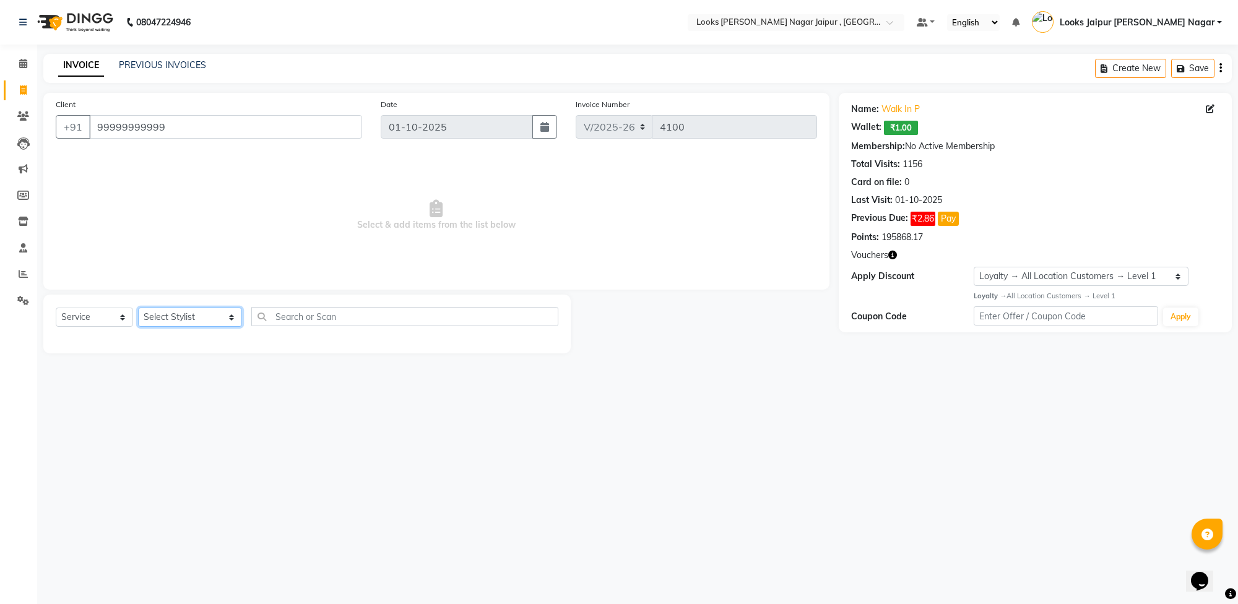
select select "23560"
click at [138, 308] on select "Select Stylist [PERSON_NAME] art Anoop [PERSON_NAME] Counter Sales [PERSON_NAME…" at bounding box center [190, 317] width 104 height 19
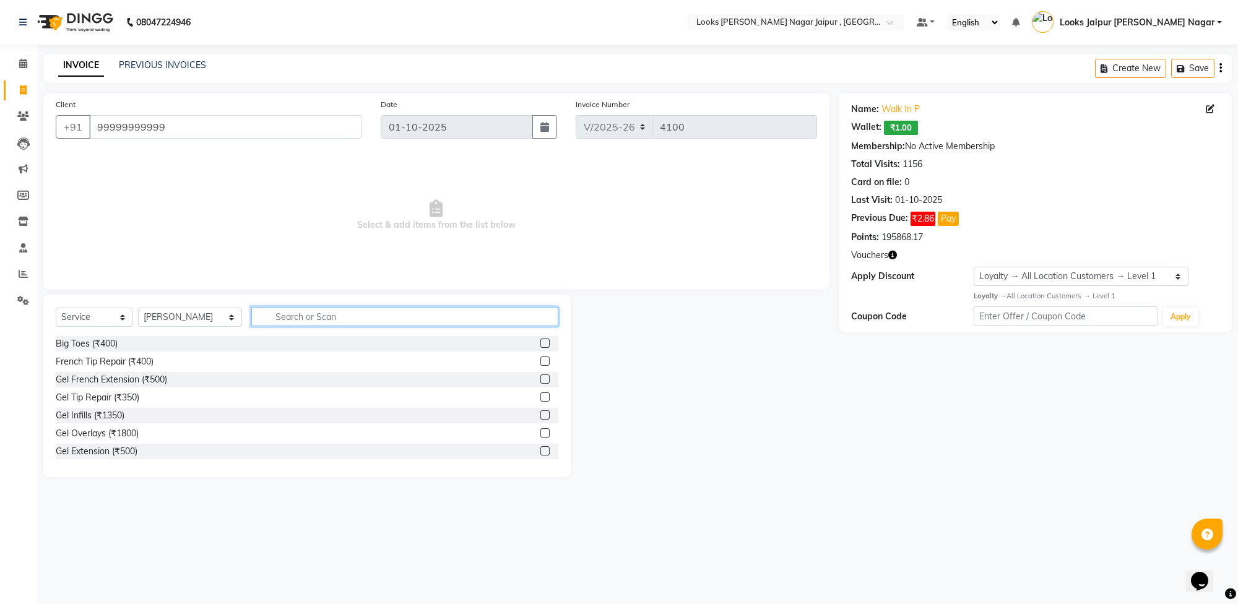
click at [371, 321] on input "text" at bounding box center [404, 316] width 307 height 19
type input "cut"
click at [540, 360] on label at bounding box center [544, 361] width 9 height 9
click at [540, 360] on input "checkbox" at bounding box center [544, 362] width 8 height 8
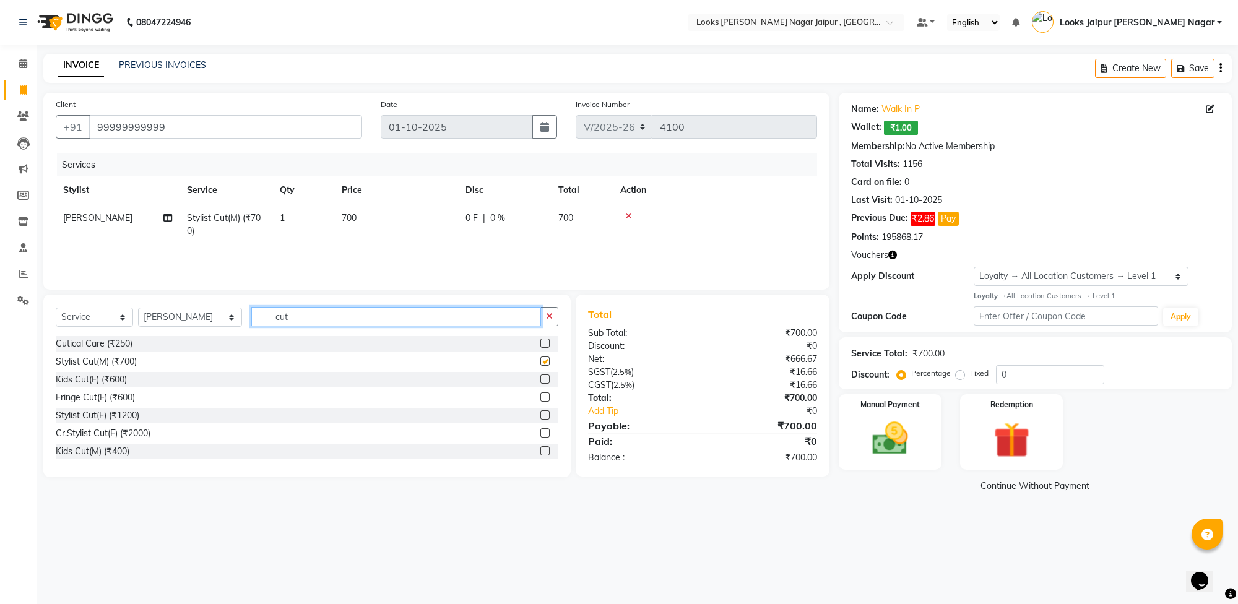
click at [316, 316] on input "cut" at bounding box center [396, 316] width 290 height 19
checkbox input "false"
type input "c"
type input "bear"
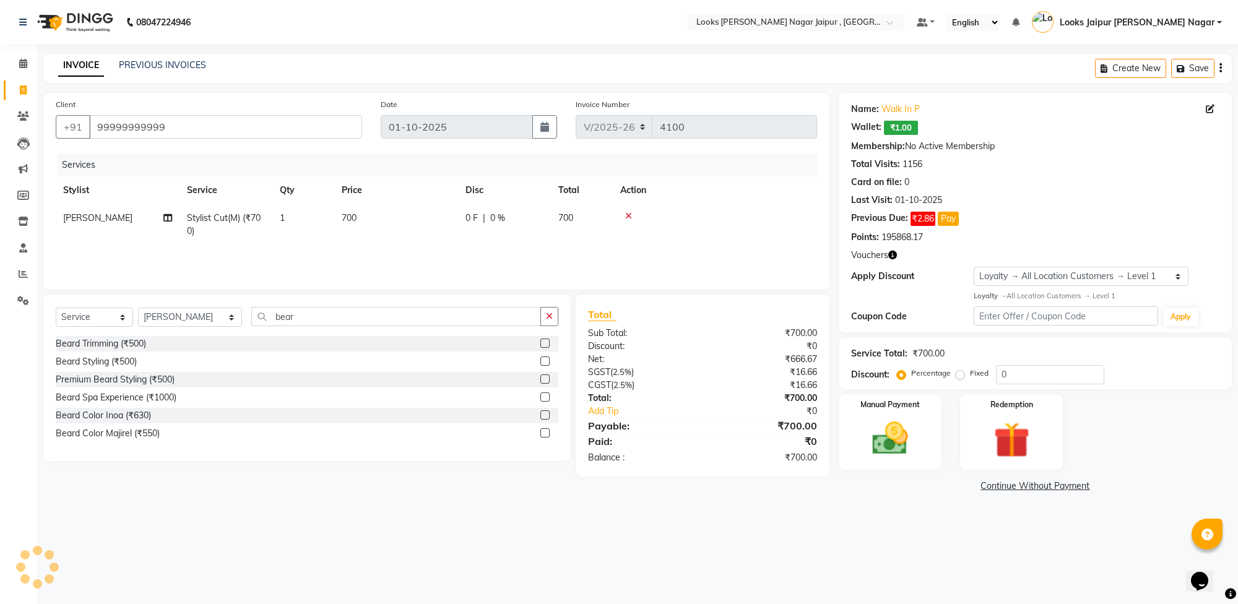
click at [542, 342] on label at bounding box center [544, 343] width 9 height 9
click at [542, 342] on input "checkbox" at bounding box center [544, 344] width 8 height 8
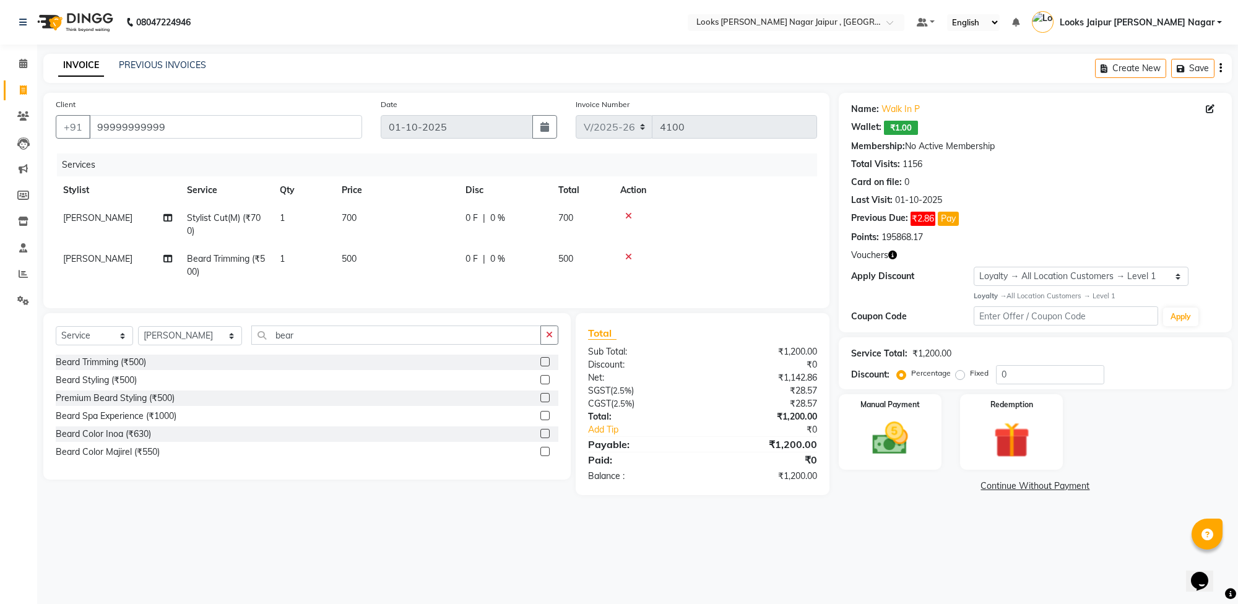
click at [401, 258] on td "500" at bounding box center [396, 265] width 124 height 41
checkbox input "false"
select select "23560"
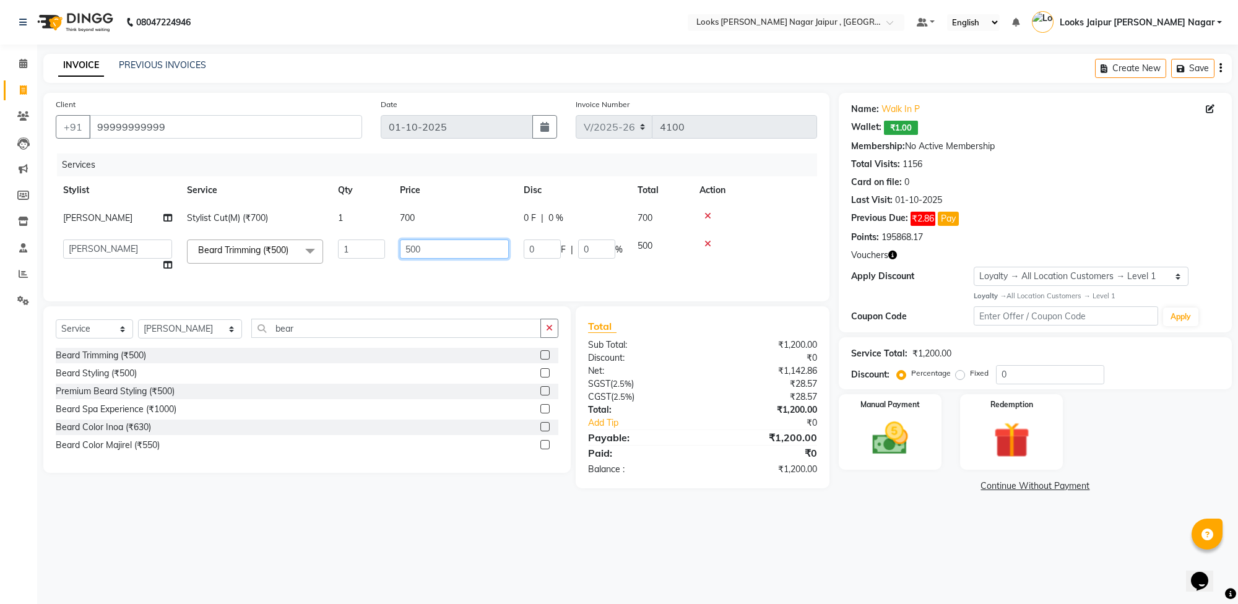
click at [440, 251] on input "500" at bounding box center [454, 249] width 109 height 19
type input "5"
type input "315"
click at [424, 217] on td "700" at bounding box center [455, 218] width 124 height 28
select select "23560"
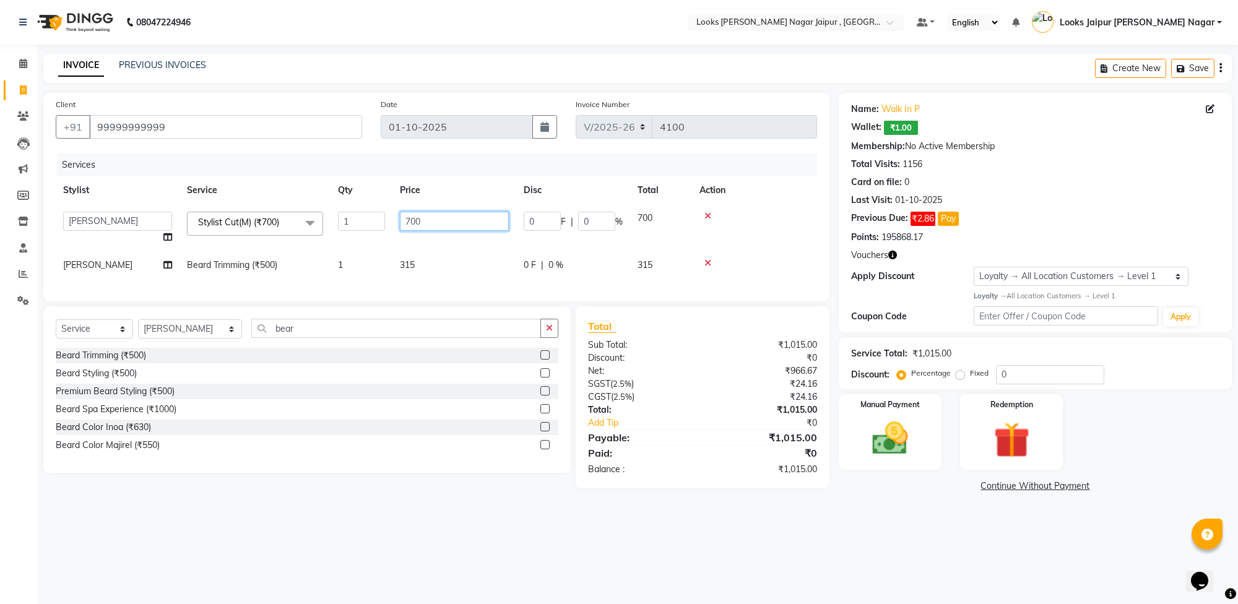
click at [474, 214] on input "700" at bounding box center [454, 221] width 109 height 19
type input "735"
click at [874, 540] on div "08047224946 Select Location × Looks [PERSON_NAME] Nagar Jaipur , Jaipur Default…" at bounding box center [619, 302] width 1238 height 604
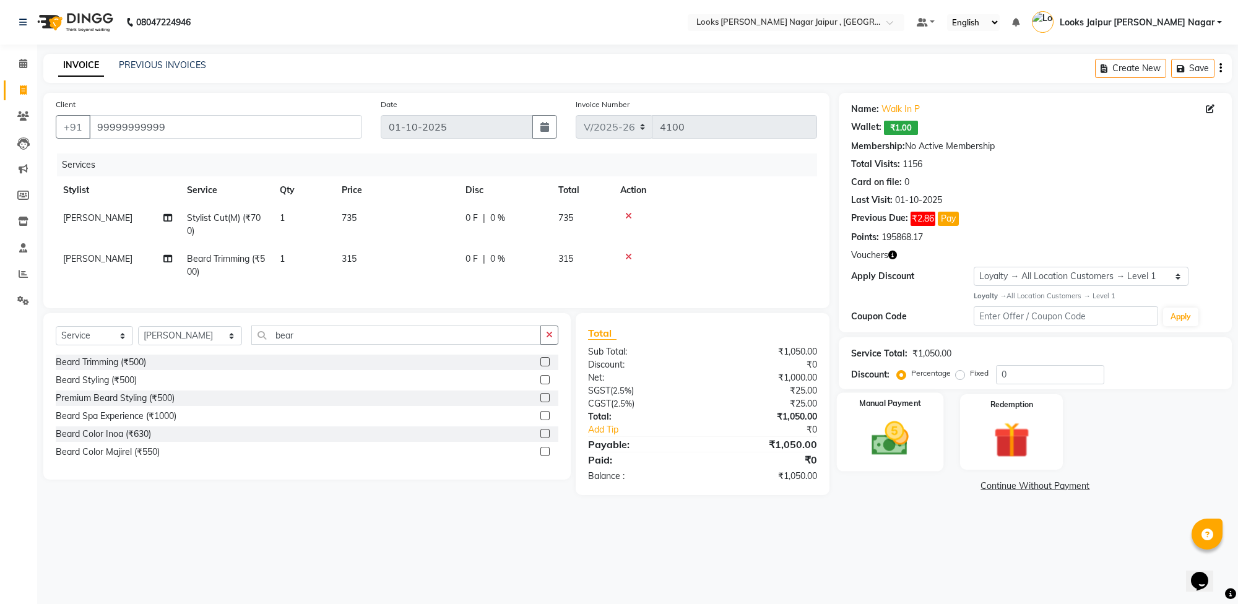
click at [899, 438] on img at bounding box center [890, 438] width 61 height 43
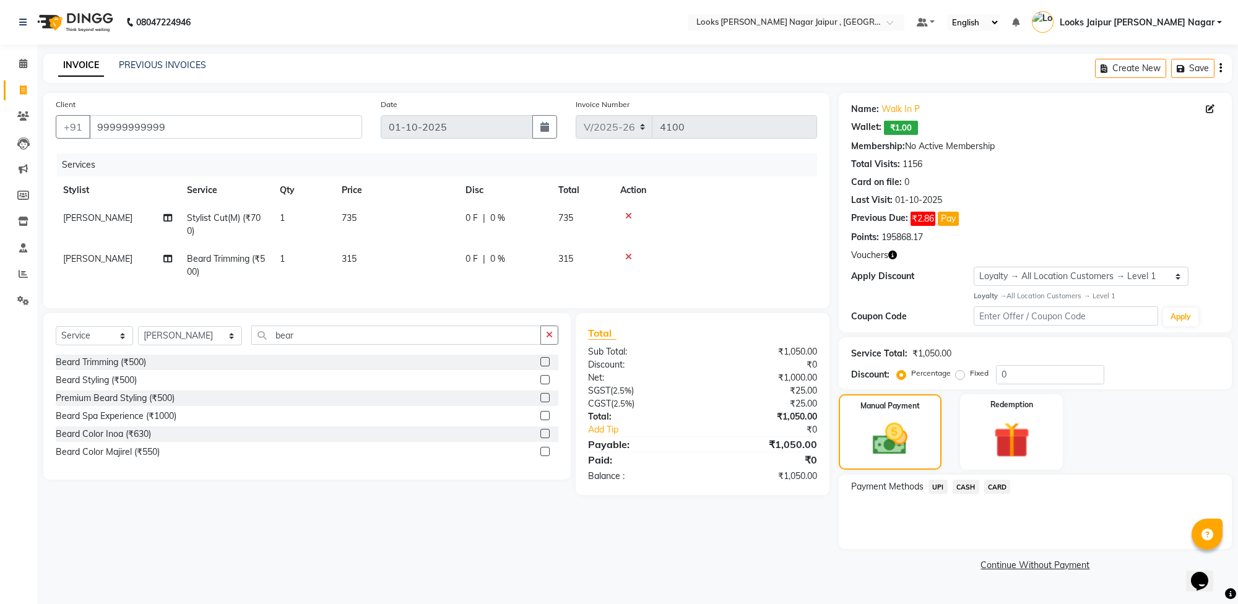
click at [939, 485] on span "UPI" at bounding box center [938, 487] width 19 height 14
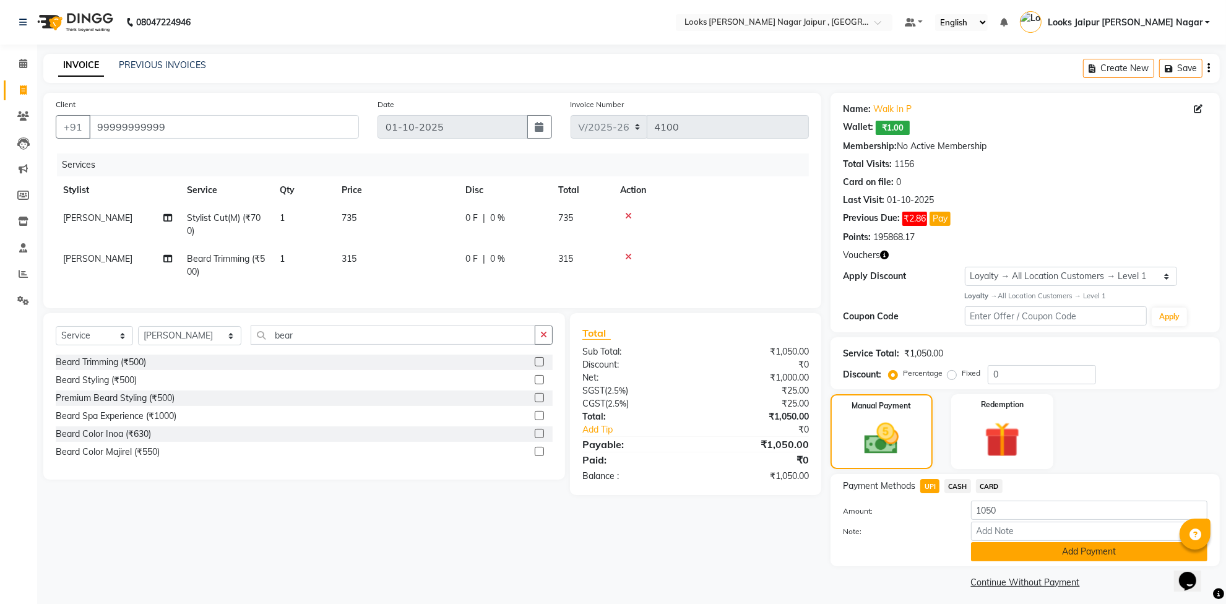
click at [1000, 548] on button "Add Payment" at bounding box center [1089, 551] width 237 height 19
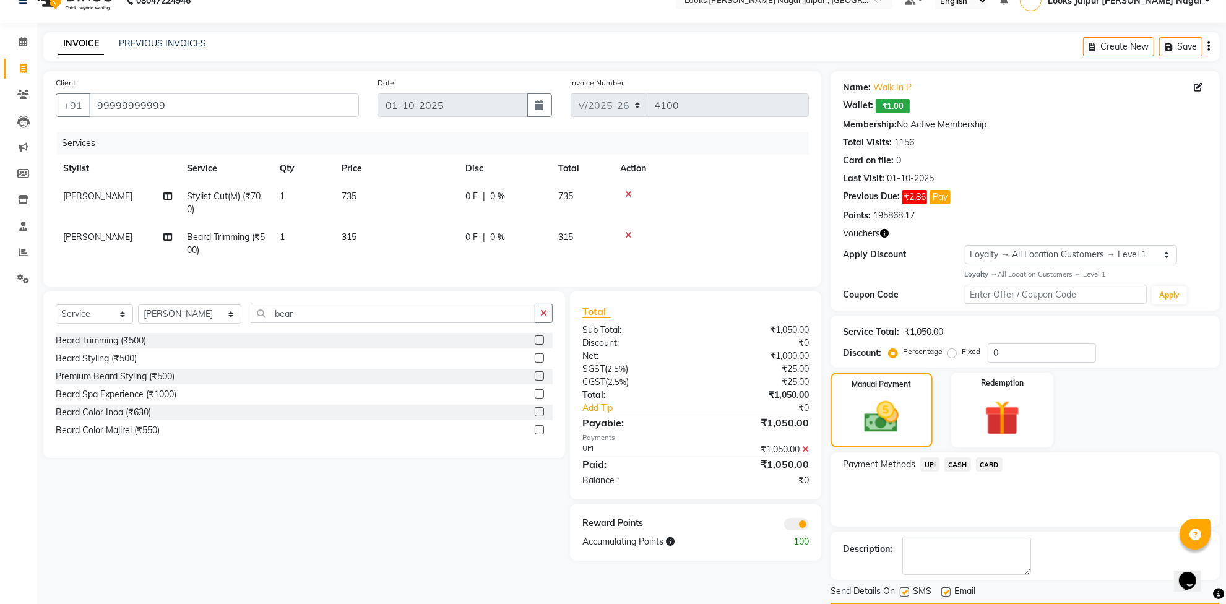
scroll to position [59, 0]
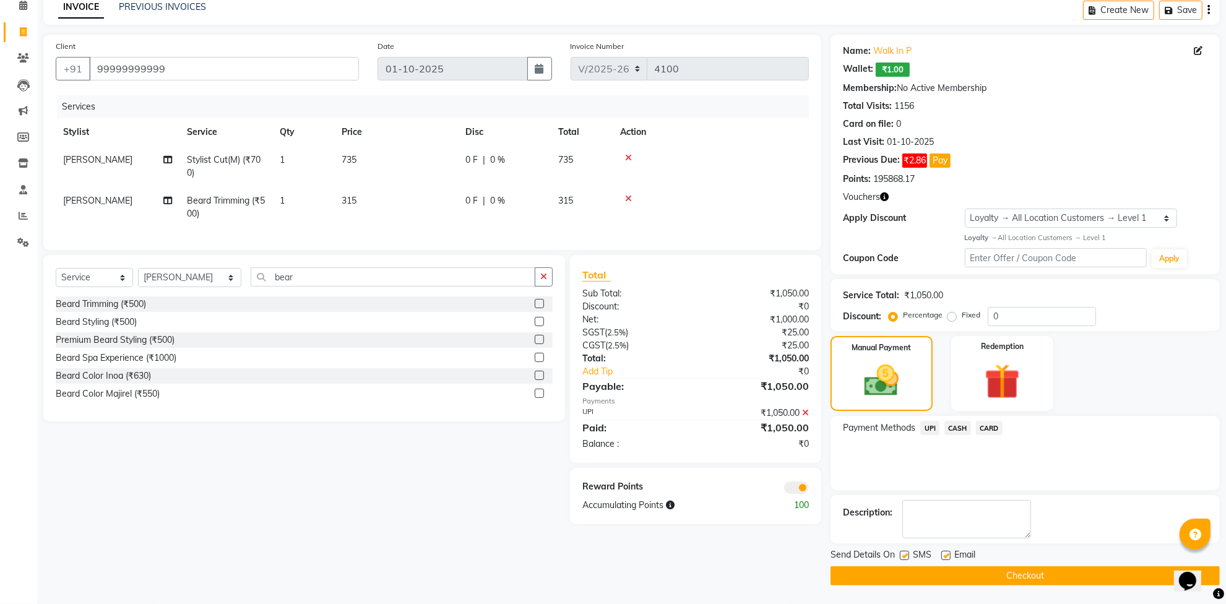
drag, startPoint x: 904, startPoint y: 555, endPoint x: 932, endPoint y: 555, distance: 28.5
click at [905, 555] on label at bounding box center [904, 555] width 9 height 9
click at [905, 555] on input "checkbox" at bounding box center [904, 556] width 8 height 8
checkbox input "false"
click at [942, 552] on label at bounding box center [946, 555] width 9 height 9
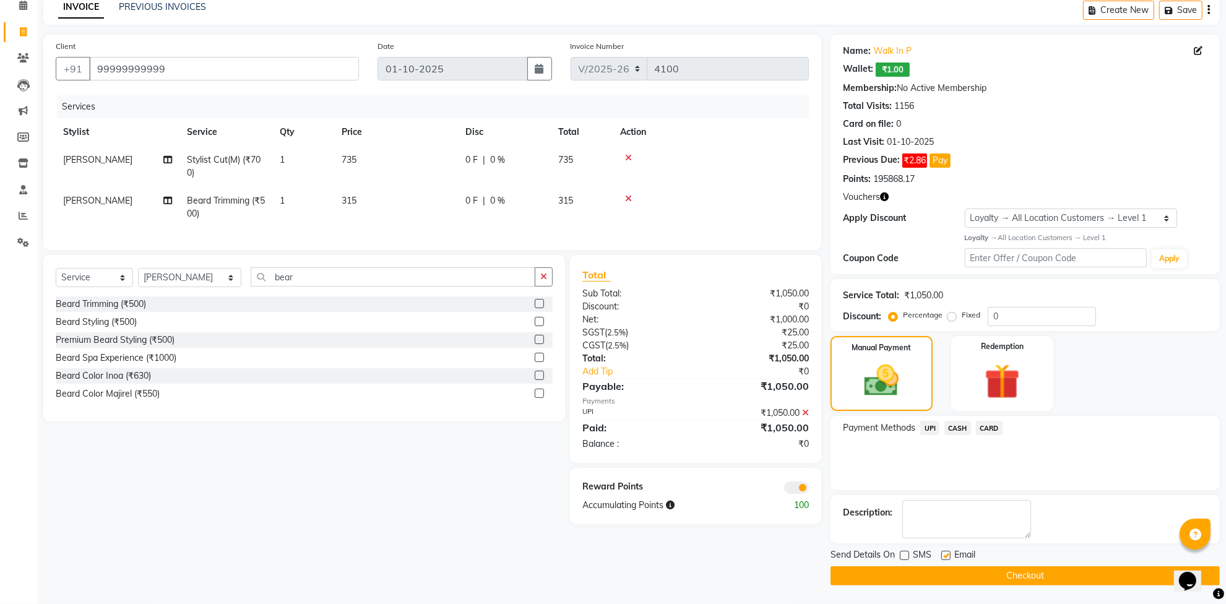
click at [942, 552] on input "checkbox" at bounding box center [946, 556] width 8 height 8
checkbox input "false"
click at [942, 570] on button "Checkout" at bounding box center [1025, 576] width 389 height 19
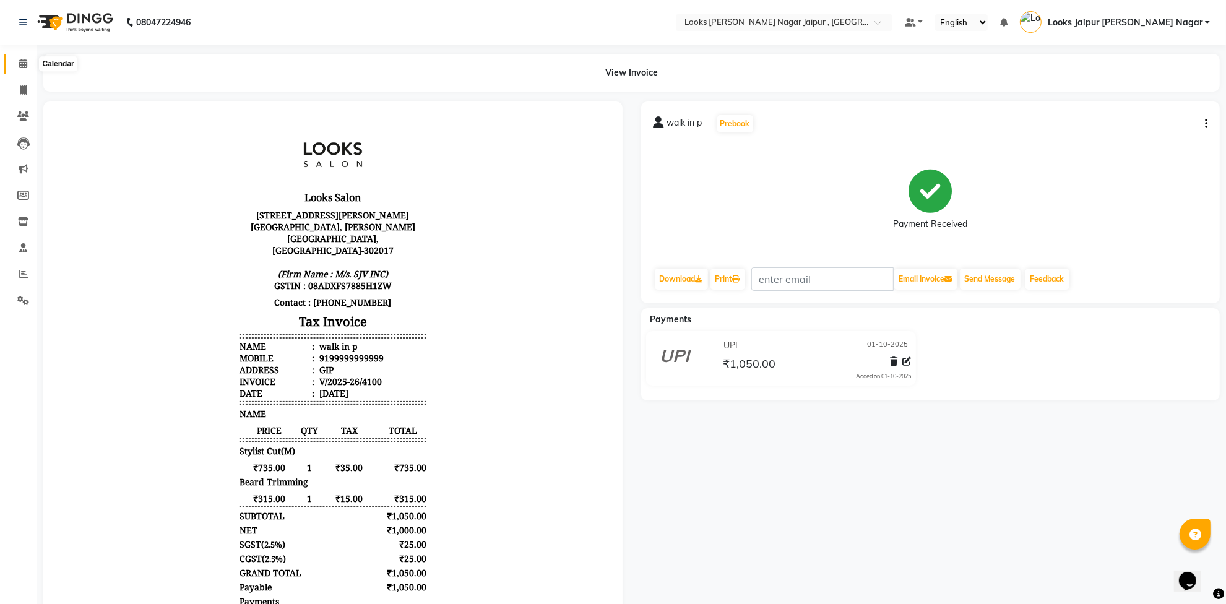
click at [19, 57] on span at bounding box center [23, 64] width 22 height 14
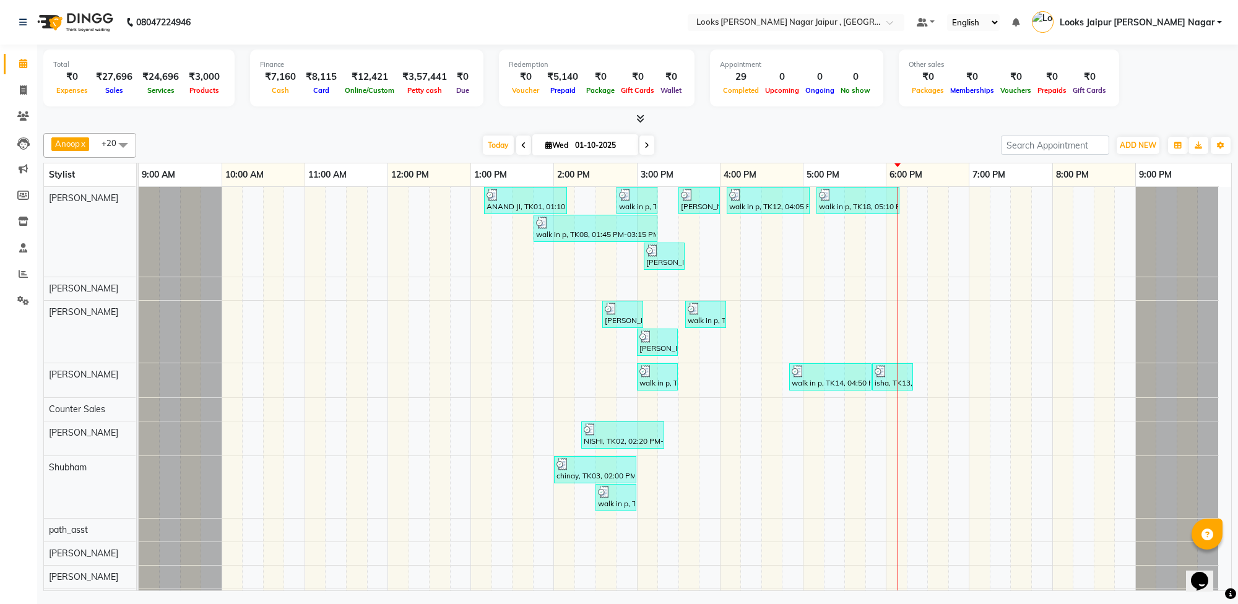
click at [241, 121] on div at bounding box center [637, 119] width 1189 height 13
click at [27, 272] on icon at bounding box center [23, 273] width 9 height 9
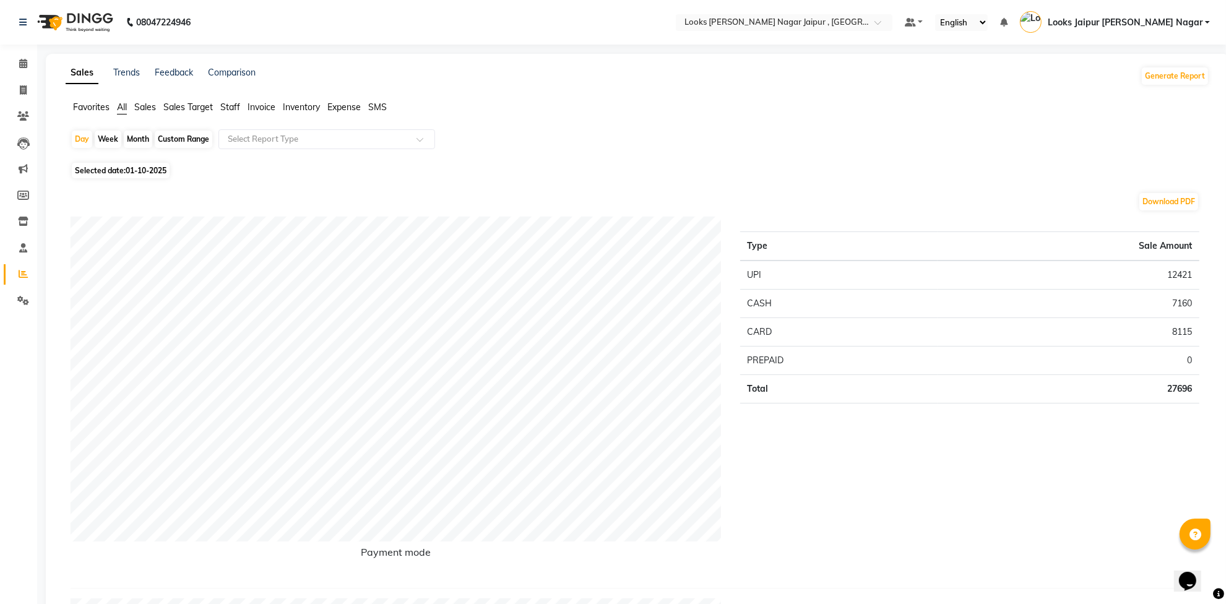
click at [237, 102] on span "Staff" at bounding box center [230, 107] width 20 height 11
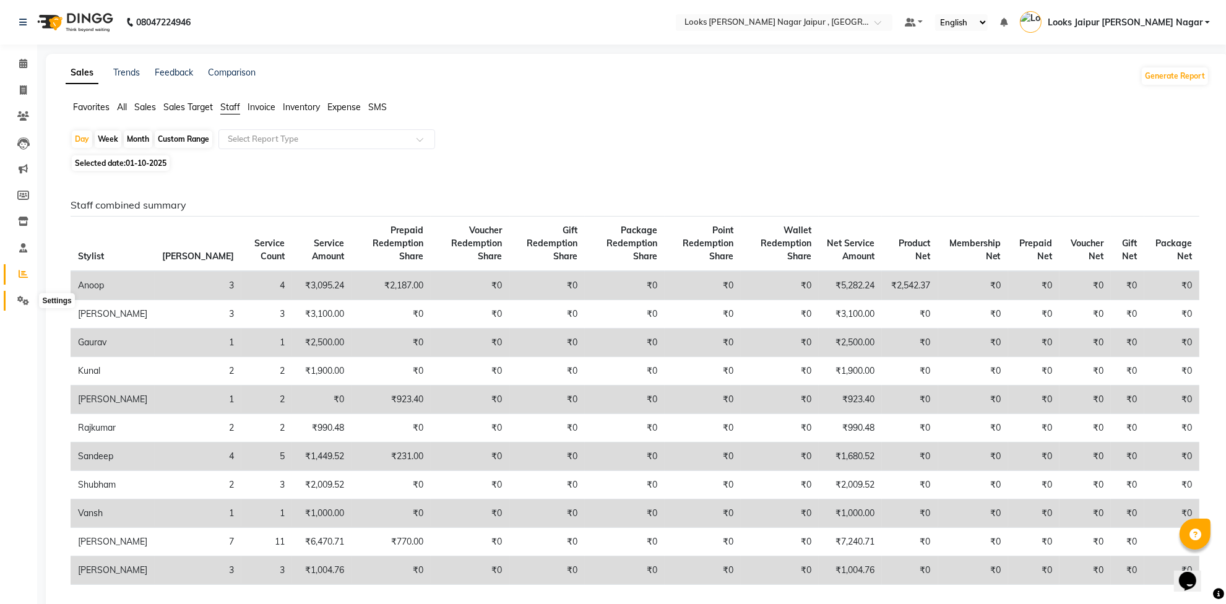
click at [19, 295] on span at bounding box center [23, 301] width 22 height 14
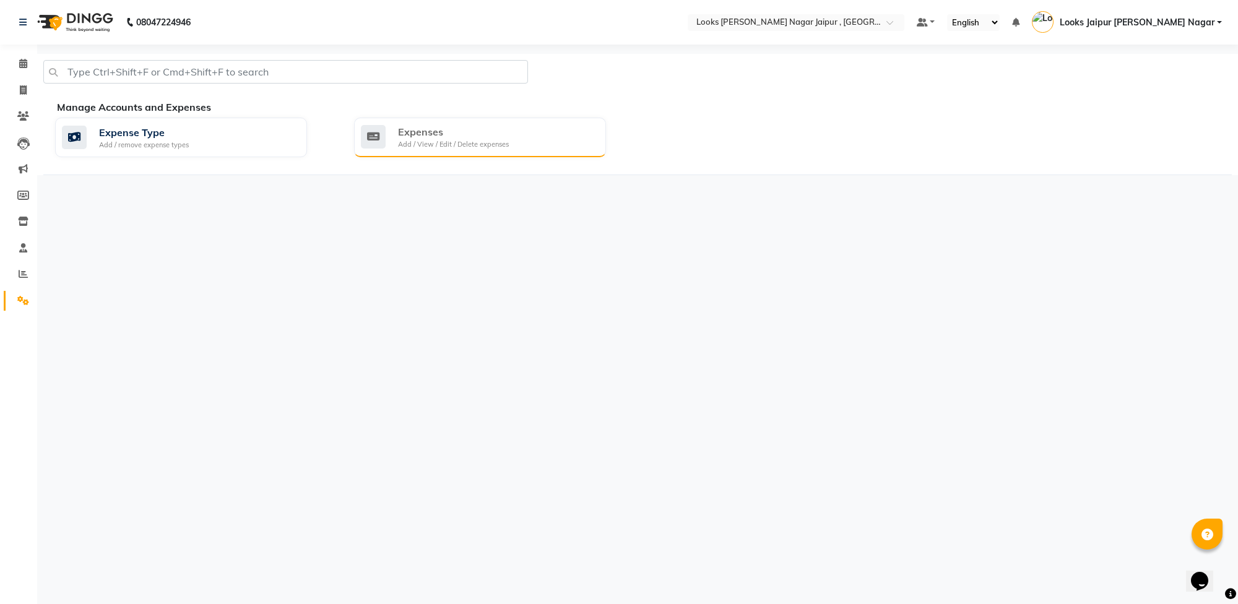
click at [438, 135] on div "Expenses" at bounding box center [453, 131] width 111 height 15
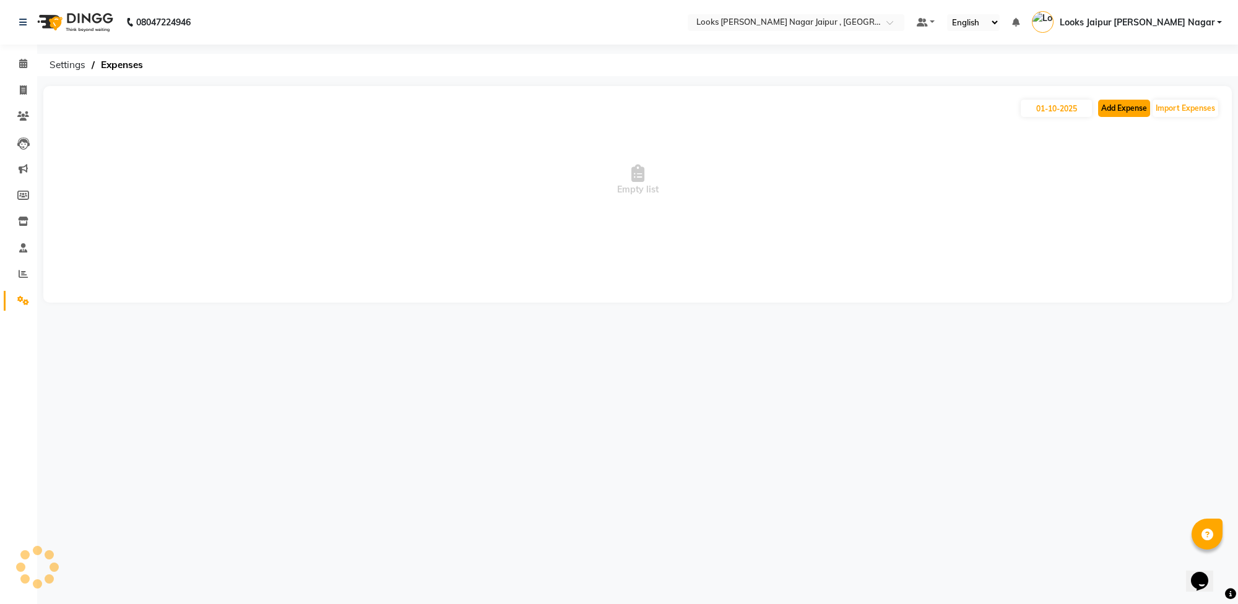
click at [1127, 111] on button "Add Expense" at bounding box center [1124, 108] width 52 height 17
select select "1"
select select "3122"
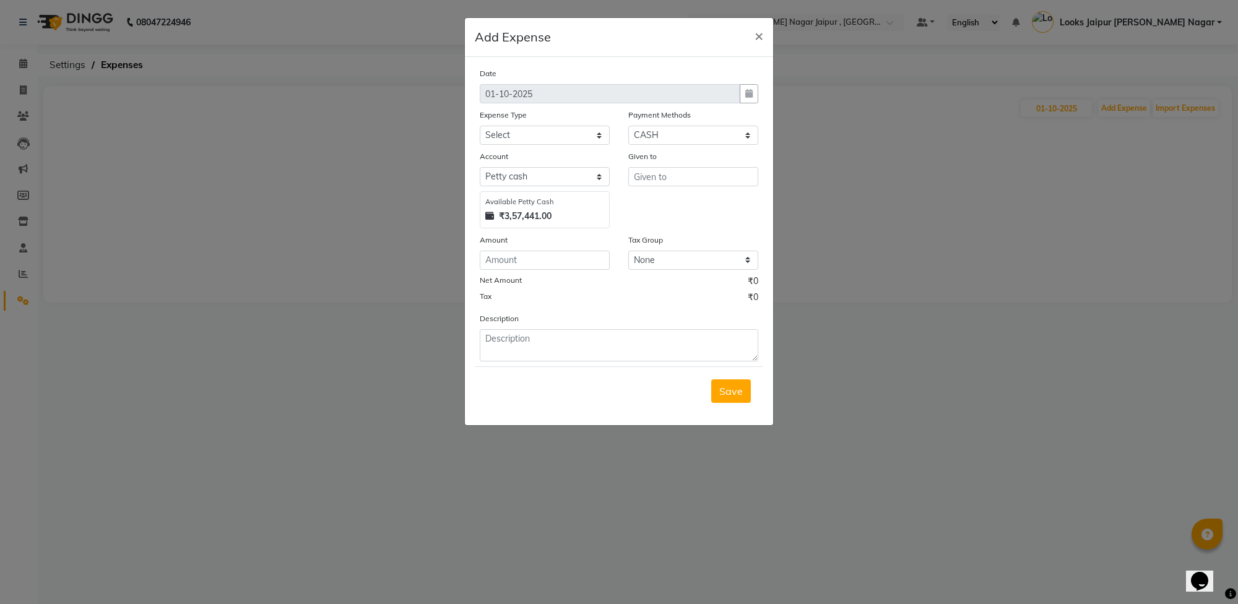
click at [560, 121] on div "Expense Type" at bounding box center [545, 116] width 130 height 17
click at [558, 123] on div "Expense Type" at bounding box center [545, 116] width 130 height 17
click at [558, 134] on select "Select Accommodation Aesthetics Bank Deposit BLINKIT Cash Handover Client Refun…" at bounding box center [545, 135] width 130 height 19
select select "24890"
click at [480, 126] on select "Select Accommodation Aesthetics Bank Deposit BLINKIT Cash Handover Client Refun…" at bounding box center [545, 135] width 130 height 19
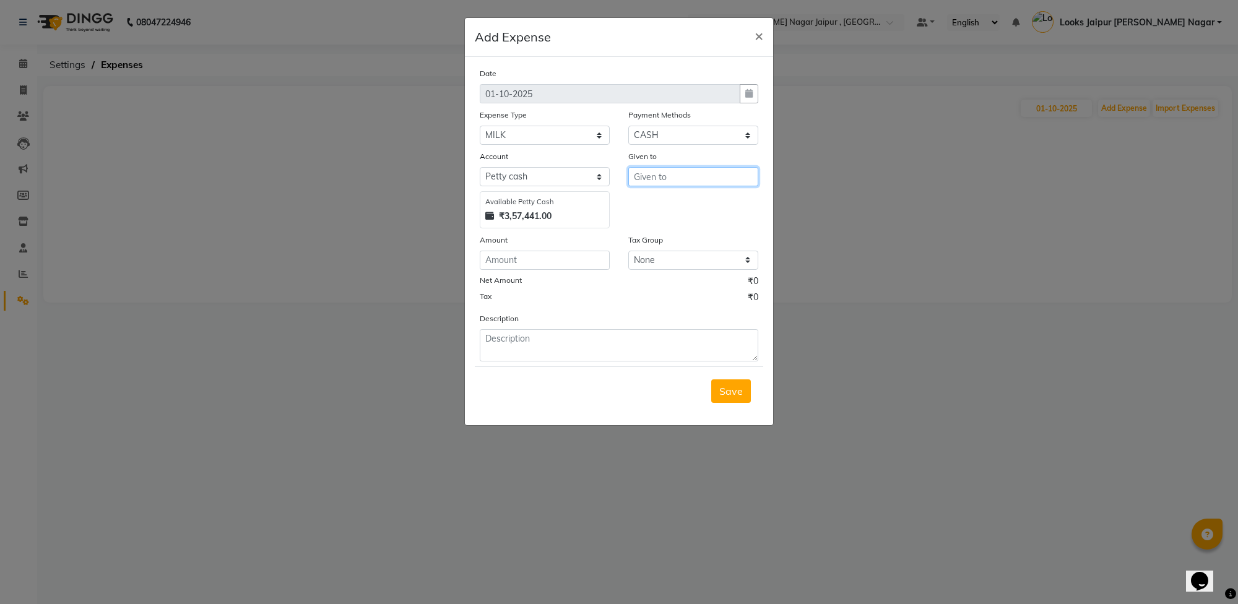
click at [684, 173] on input "text" at bounding box center [693, 176] width 130 height 19
click at [669, 198] on ngb-highlight "Co unter Sales" at bounding box center [676, 202] width 64 height 12
type input "Counter Sales"
click at [542, 260] on input "number" at bounding box center [545, 260] width 130 height 19
type input "200"
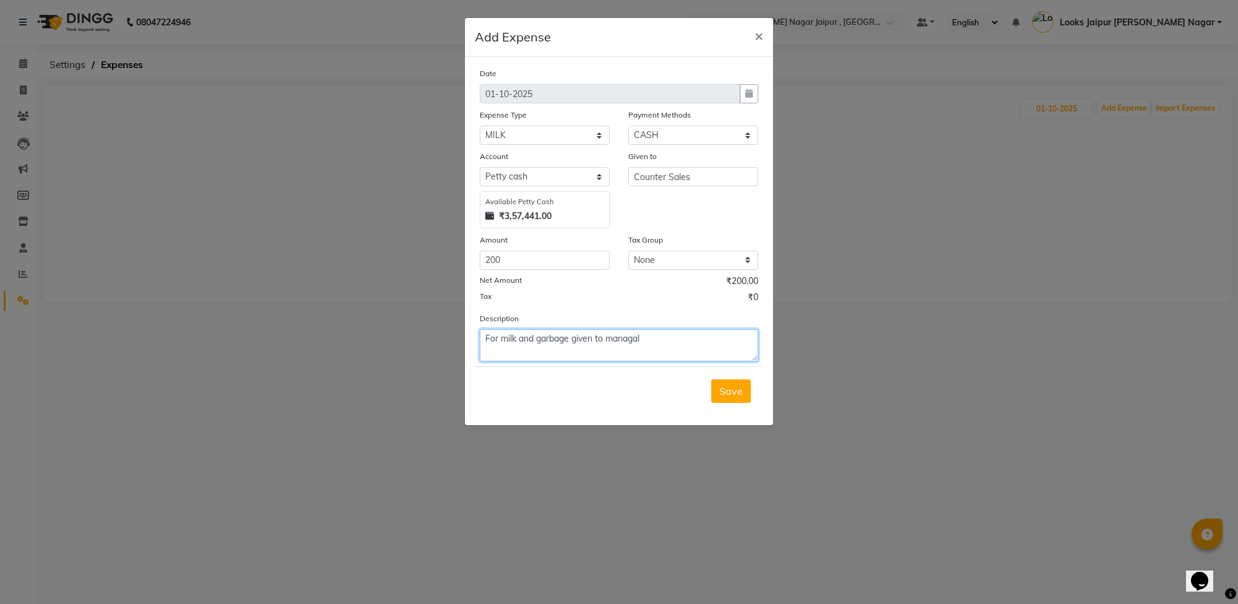
click at [630, 336] on textarea "For milk and garbage given to managal" at bounding box center [619, 345] width 279 height 32
type textarea "For milk and garbage given to mangal"
click at [737, 382] on button "Save" at bounding box center [731, 392] width 40 height 24
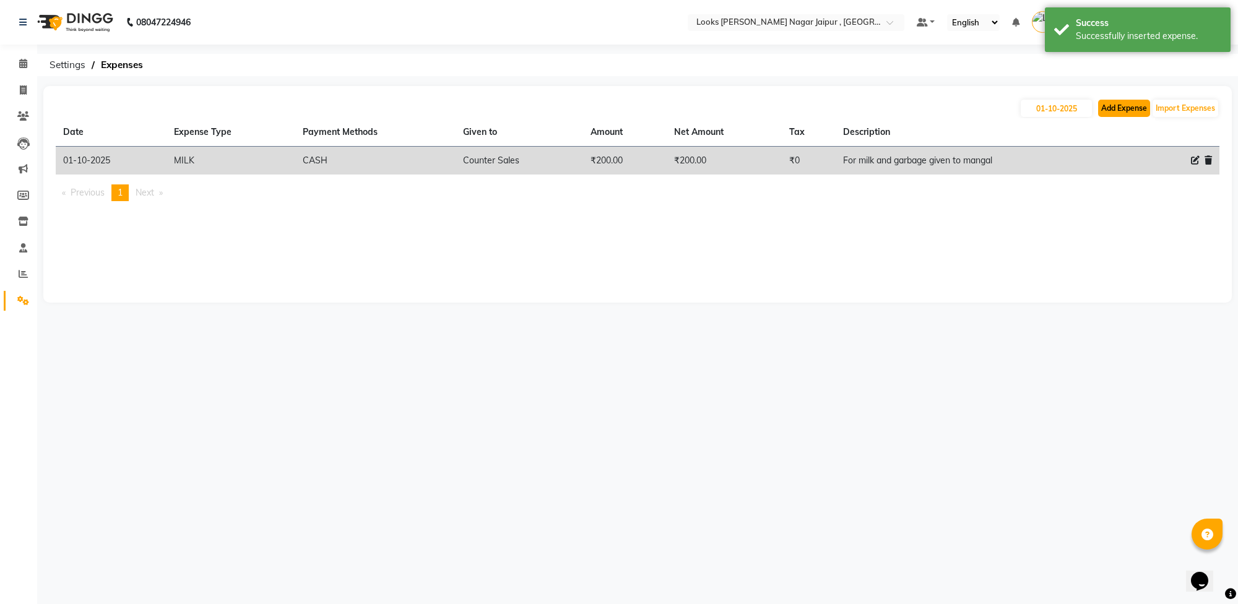
click at [1118, 103] on button "Add Expense" at bounding box center [1124, 108] width 52 height 17
select select "1"
select select "3122"
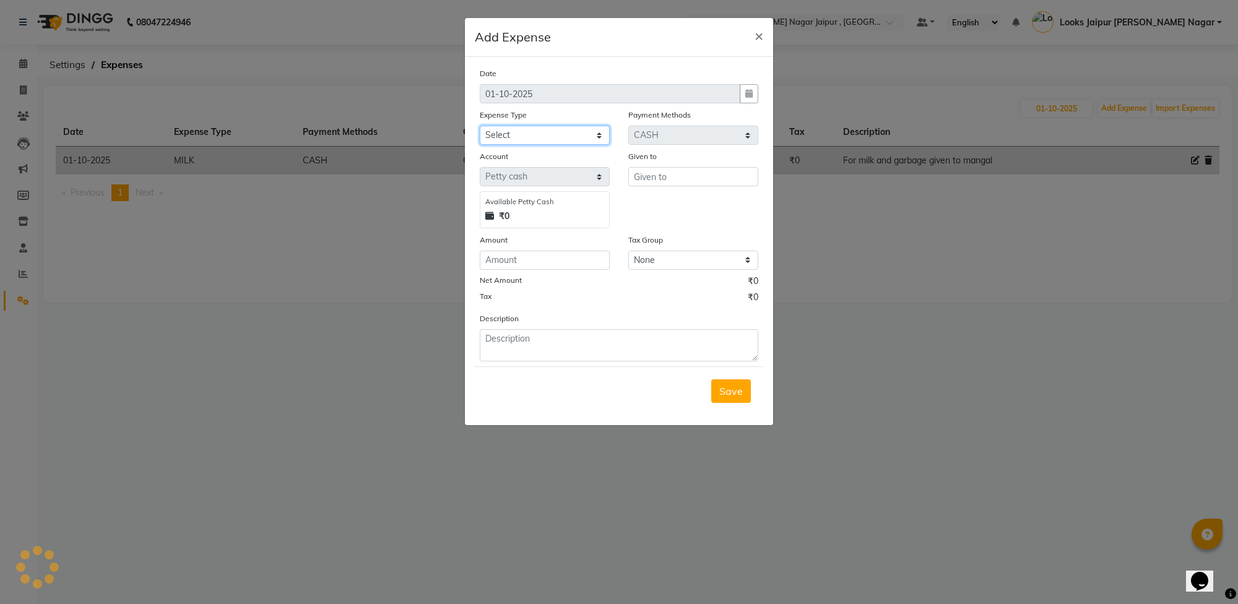
click at [521, 136] on select "Select Accommodation Aesthetics Bank Deposit BLINKIT Cash Handover Client Refun…" at bounding box center [545, 135] width 130 height 19
select select "24170"
click at [480, 126] on select "Select Accommodation Aesthetics Bank Deposit BLINKIT Cash Handover Client Refun…" at bounding box center [545, 135] width 130 height 19
click at [664, 174] on input "text" at bounding box center [693, 176] width 130 height 19
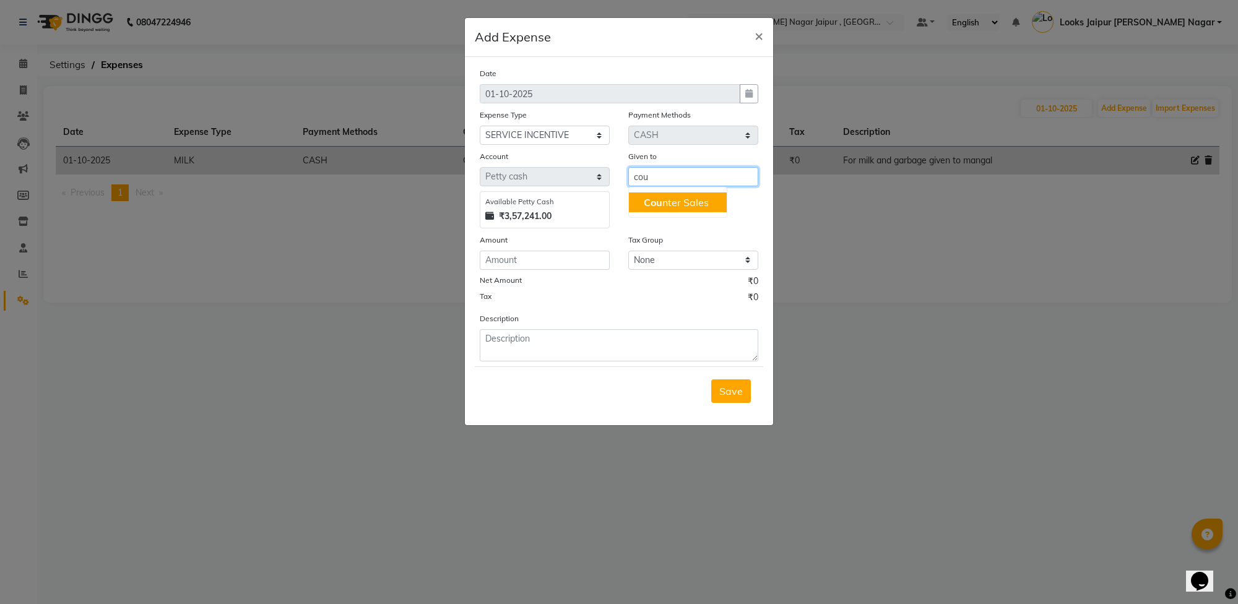
click at [661, 207] on span "Cou" at bounding box center [653, 202] width 19 height 12
type input "Counter Sales"
click at [548, 260] on input "number" at bounding box center [545, 260] width 130 height 19
type input "3970"
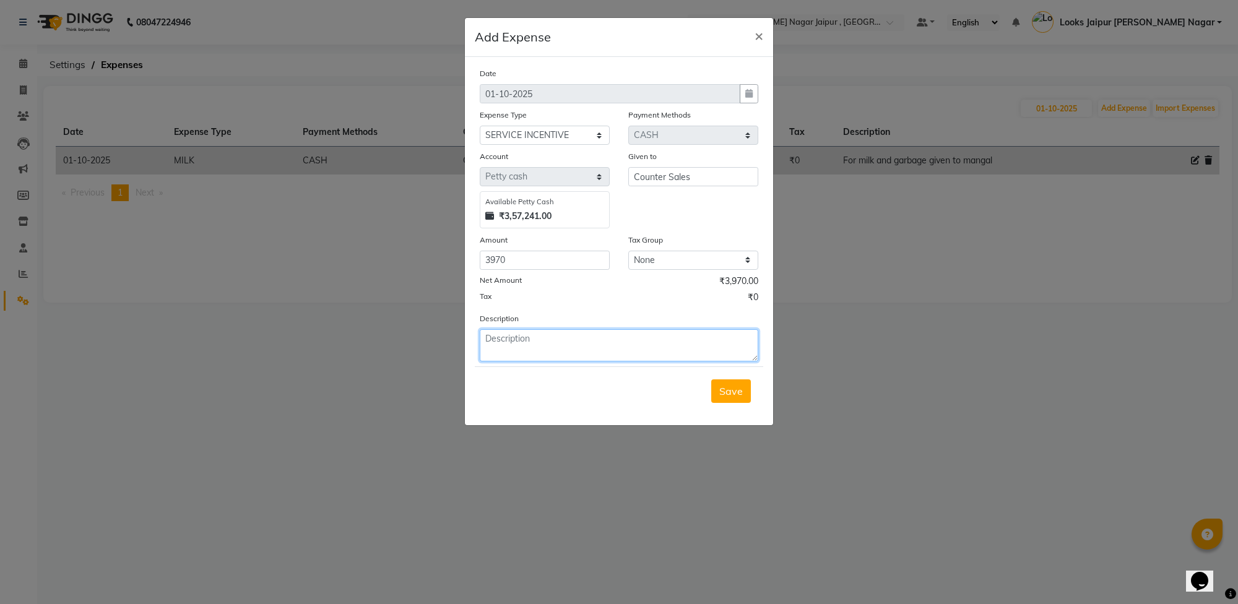
click at [562, 334] on textarea at bounding box center [619, 345] width 279 height 32
type textarea "For 24,25,26,27,28,29 inc given to anoop"
click at [734, 386] on span "Save" at bounding box center [731, 391] width 24 height 12
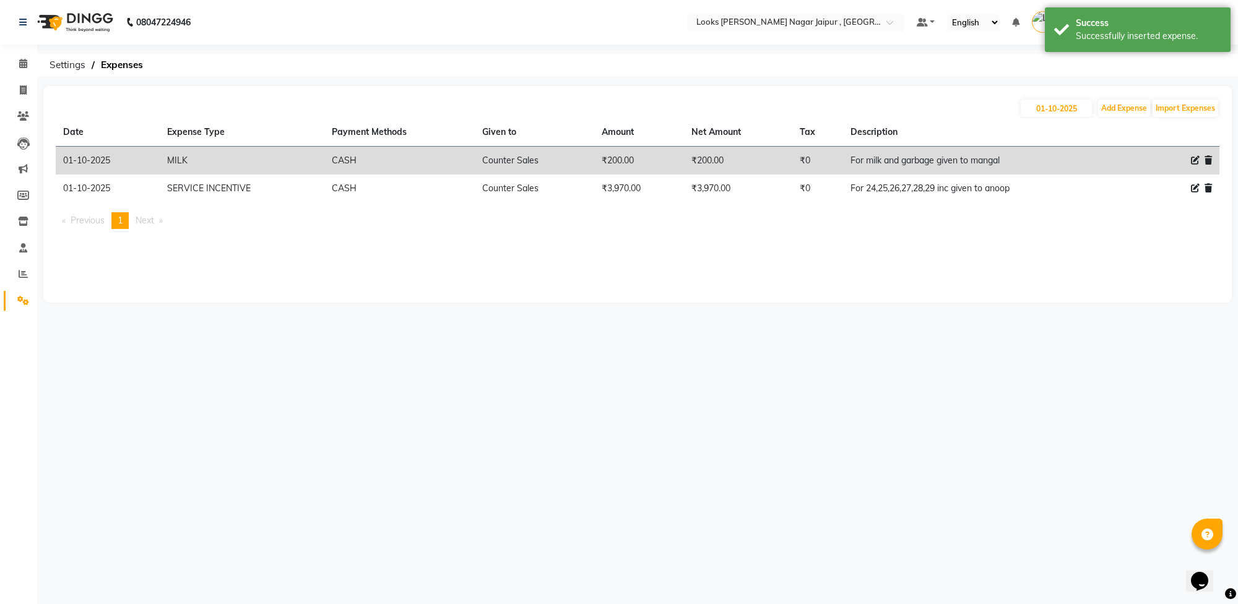
drag, startPoint x: 914, startPoint y: 391, endPoint x: 903, endPoint y: 401, distance: 15.0
click at [914, 397] on div "08047224946 Select Location × Looks [PERSON_NAME] Nagar Jaipur , Jaipur Default…" at bounding box center [619, 302] width 1238 height 604
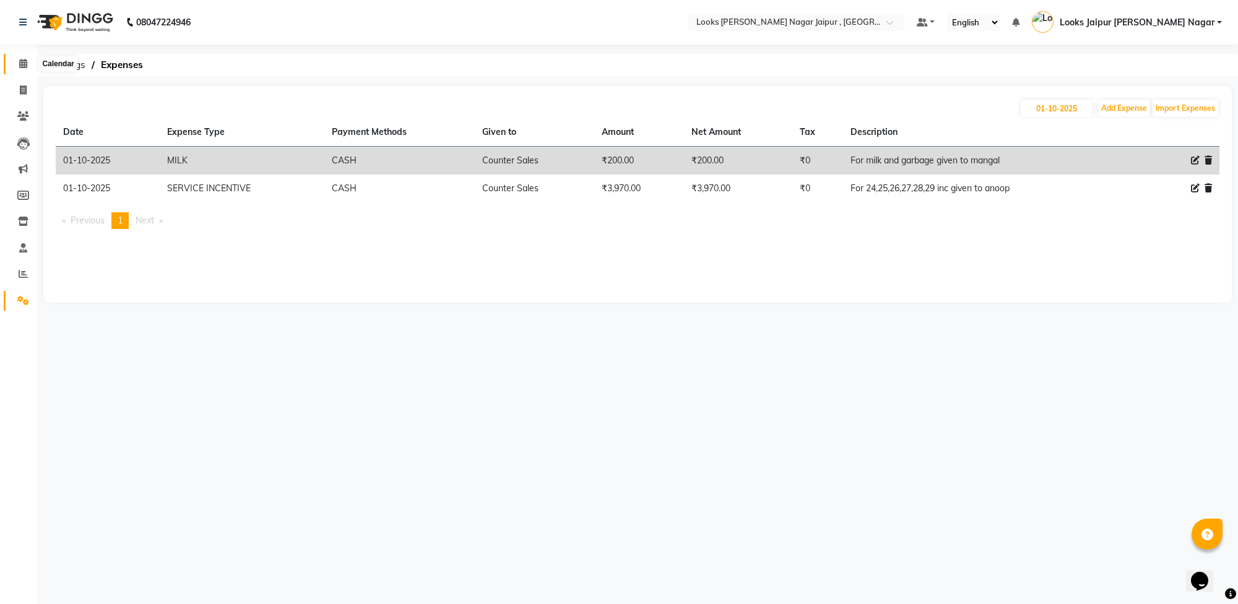
click at [26, 59] on icon at bounding box center [23, 63] width 8 height 9
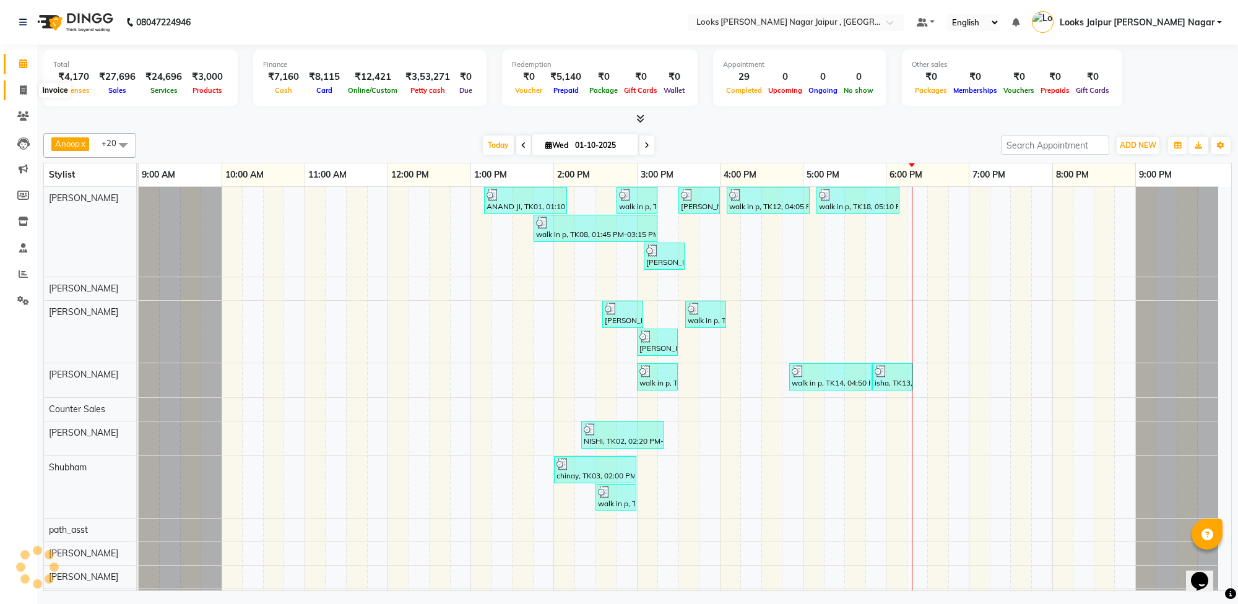
click at [25, 87] on icon at bounding box center [23, 89] width 7 height 9
select select "service"
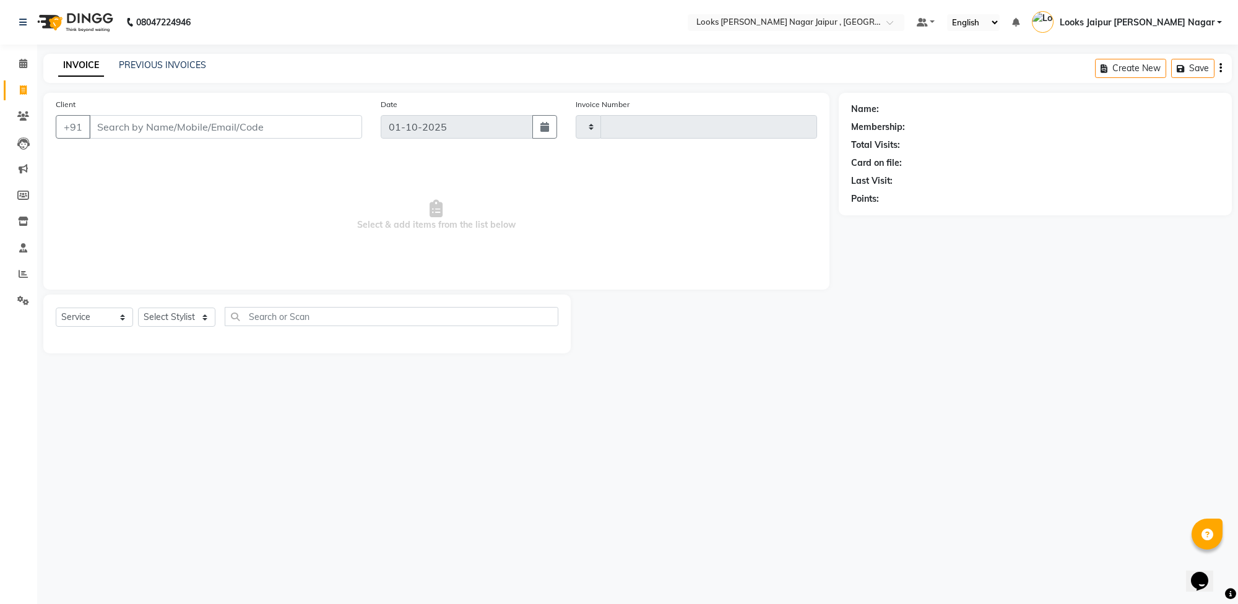
type input "4101"
select select "4317"
click at [19, 62] on icon at bounding box center [23, 63] width 8 height 9
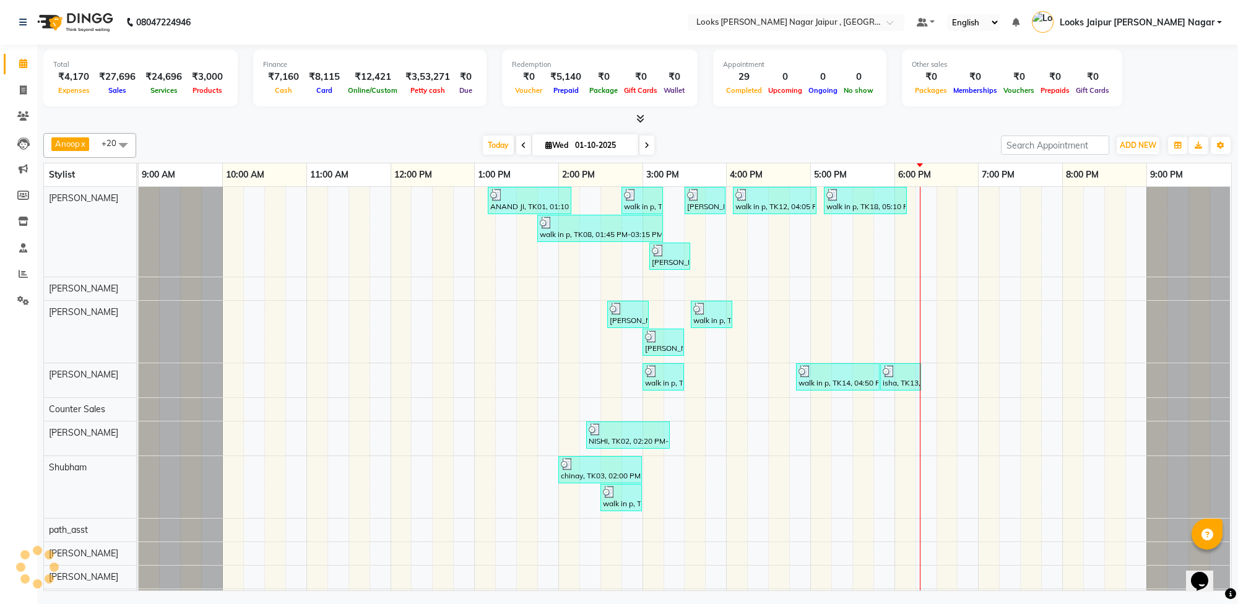
click at [380, 108] on div "Total ₹4,170 Expenses ₹27,696 Sales ₹24,696 Services ₹3,000 Products Finance ₹7…" at bounding box center [637, 80] width 1189 height 61
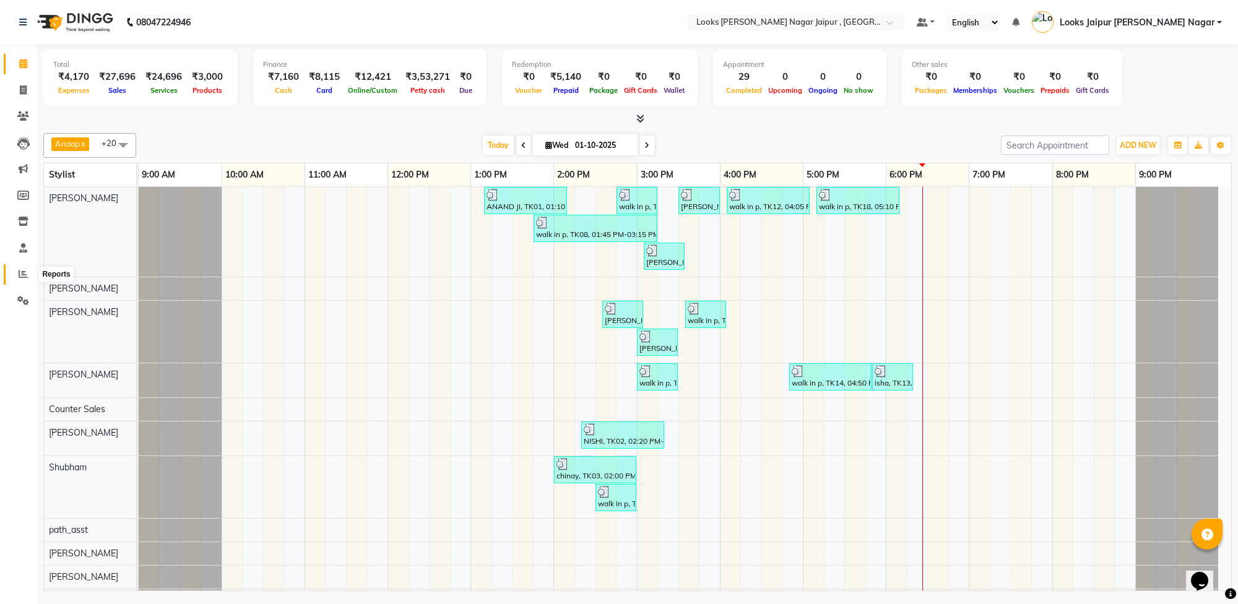
click at [12, 274] on span at bounding box center [23, 274] width 22 height 14
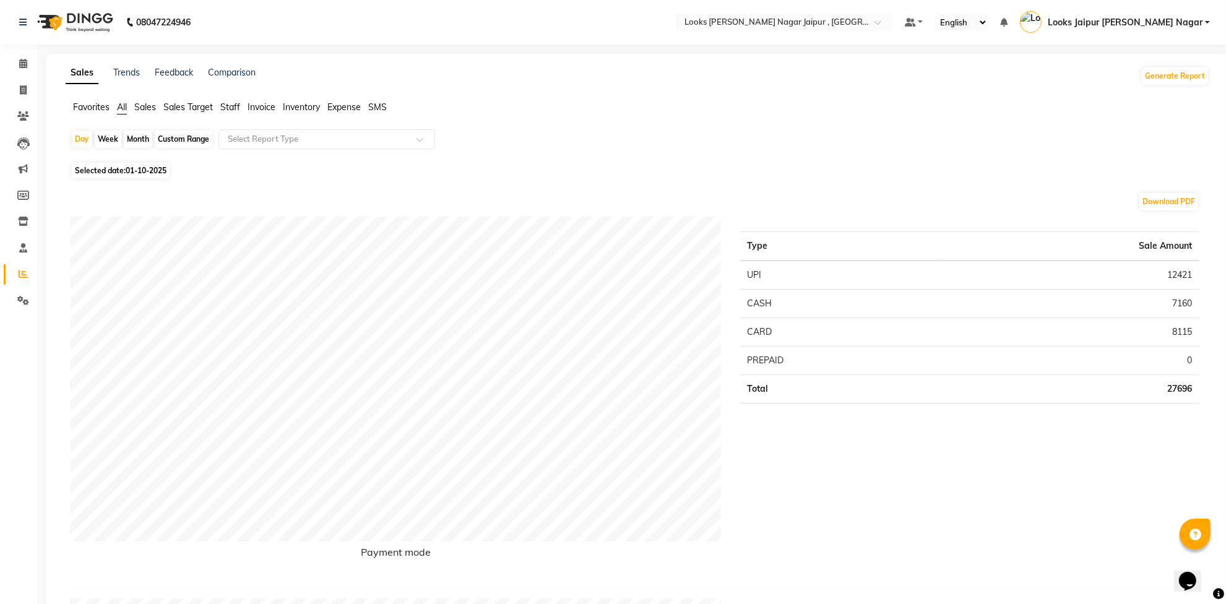
click at [234, 104] on span "Staff" at bounding box center [230, 107] width 20 height 11
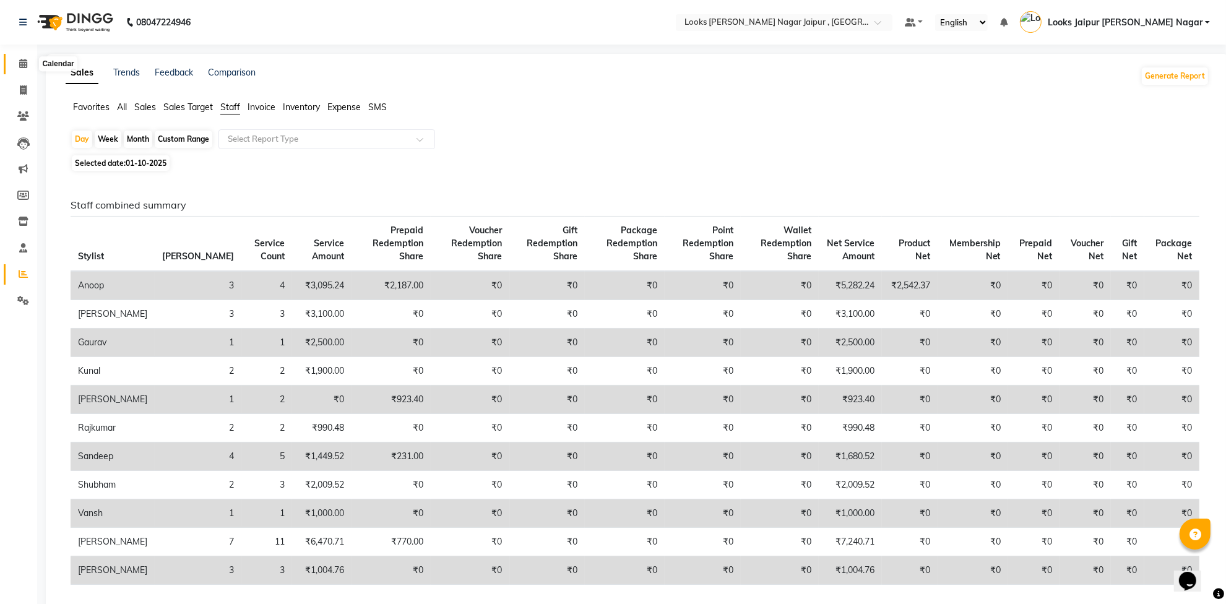
click at [16, 59] on span at bounding box center [23, 64] width 22 height 14
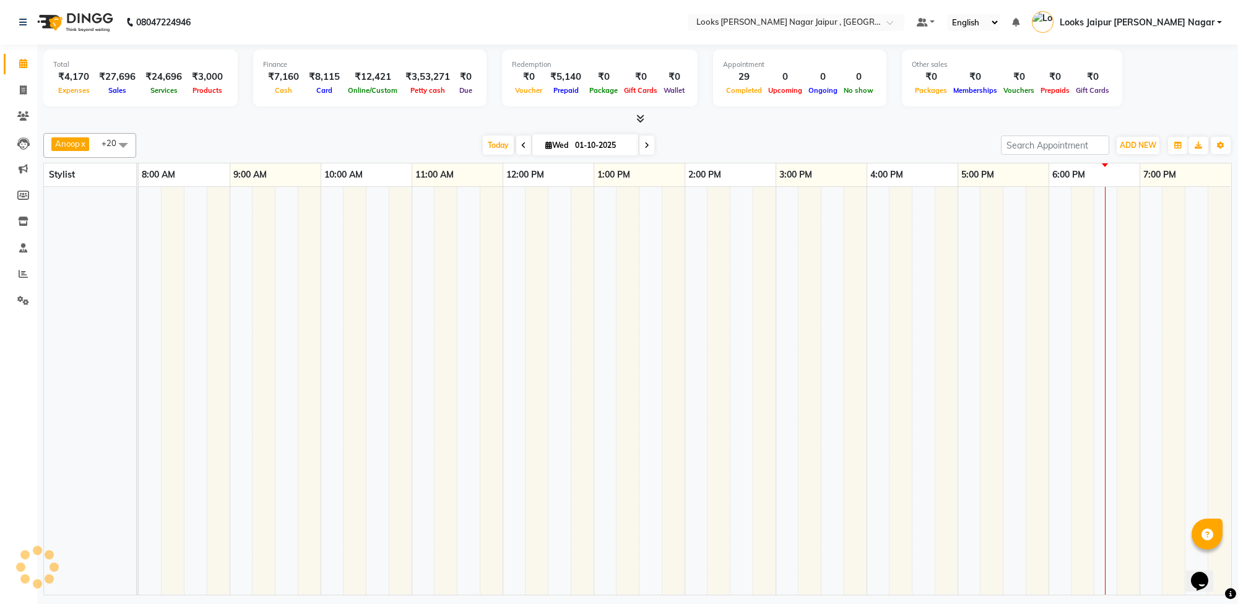
click at [326, 121] on div at bounding box center [637, 119] width 1189 height 13
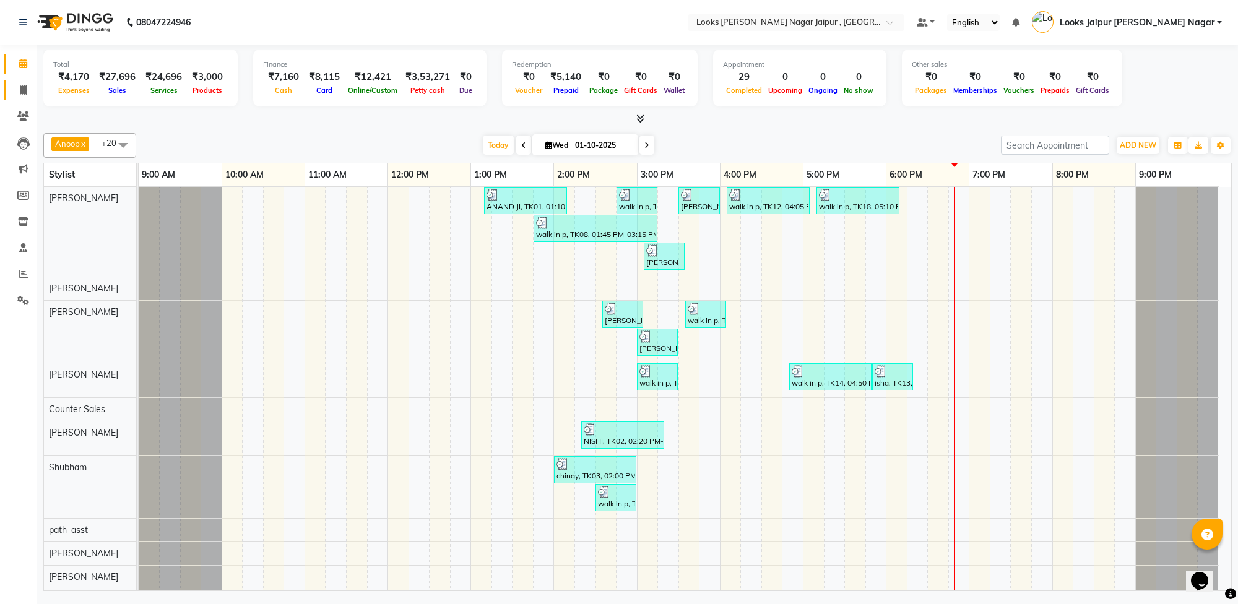
click at [10, 95] on link "Invoice" at bounding box center [19, 90] width 30 height 20
select select "service"
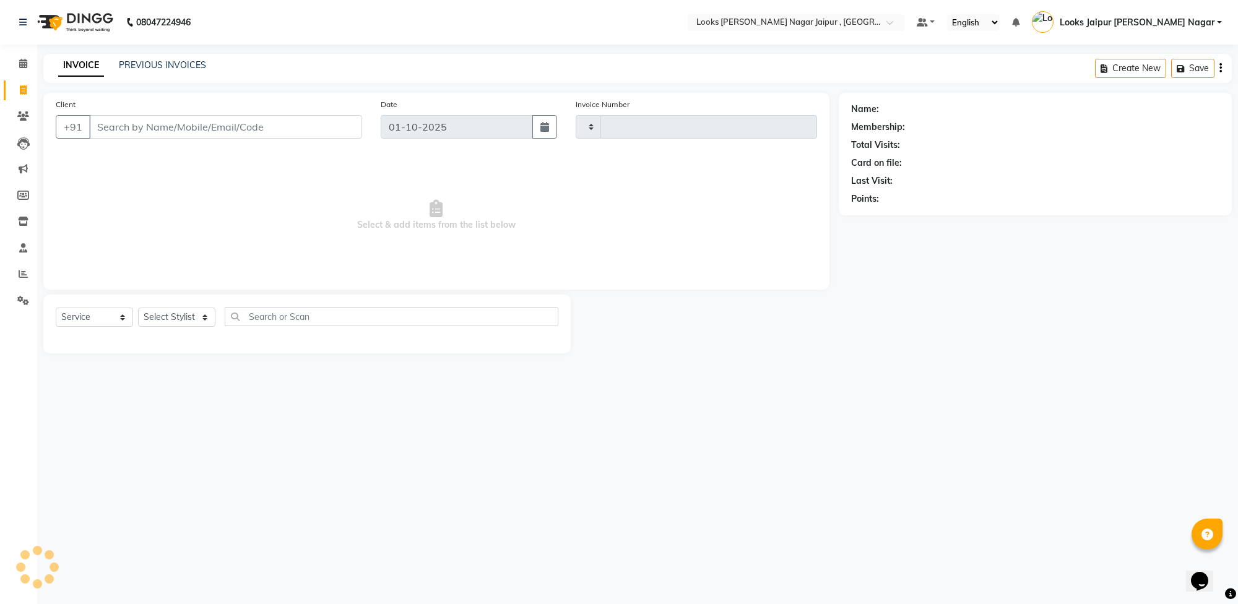
type input "4101"
select select "4317"
click at [209, 127] on input "Client" at bounding box center [225, 127] width 273 height 24
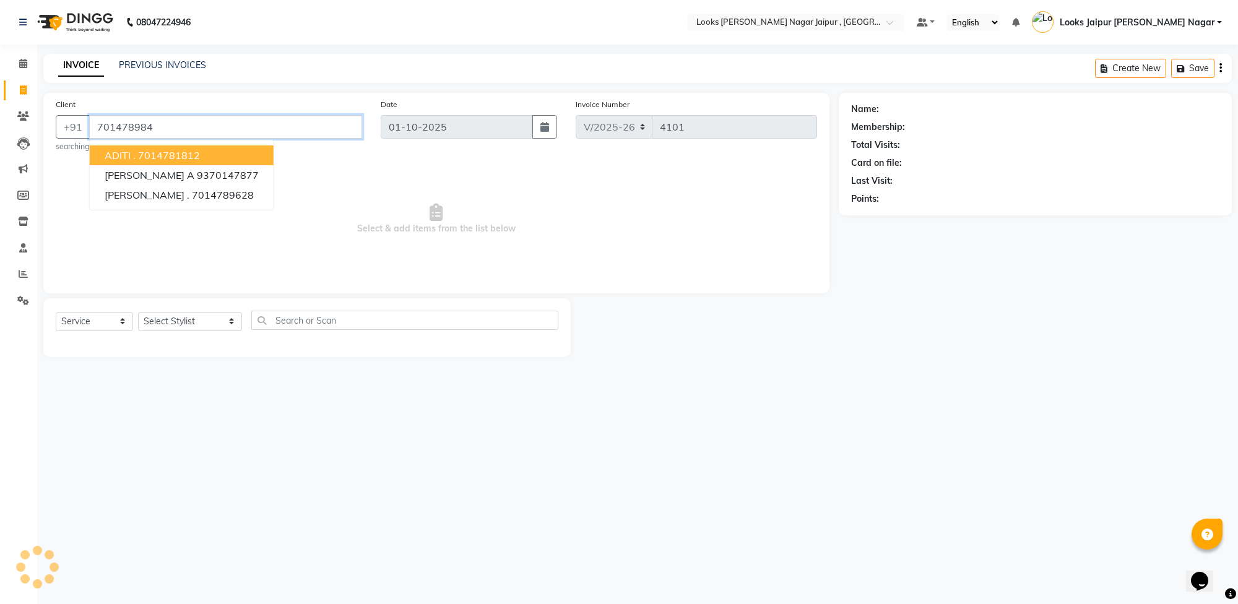
type input "7014789847"
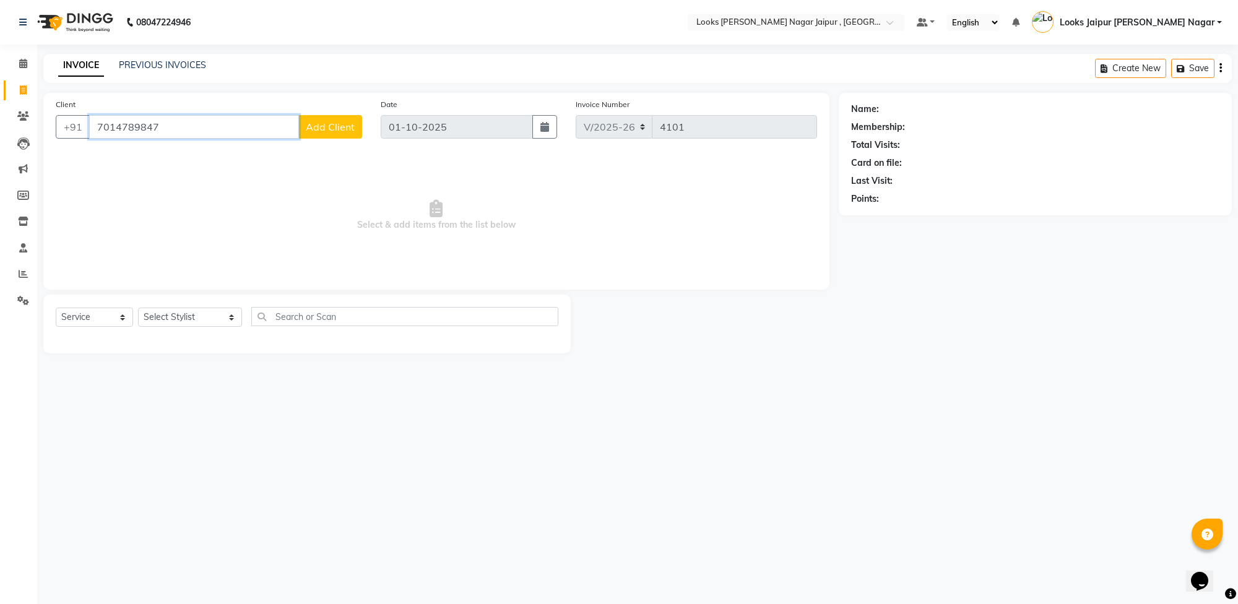
click at [204, 125] on input "7014789847" at bounding box center [194, 127] width 210 height 24
type input "9675559464"
select select "1: Object"
click at [225, 131] on input "9675559464" at bounding box center [194, 127] width 210 height 24
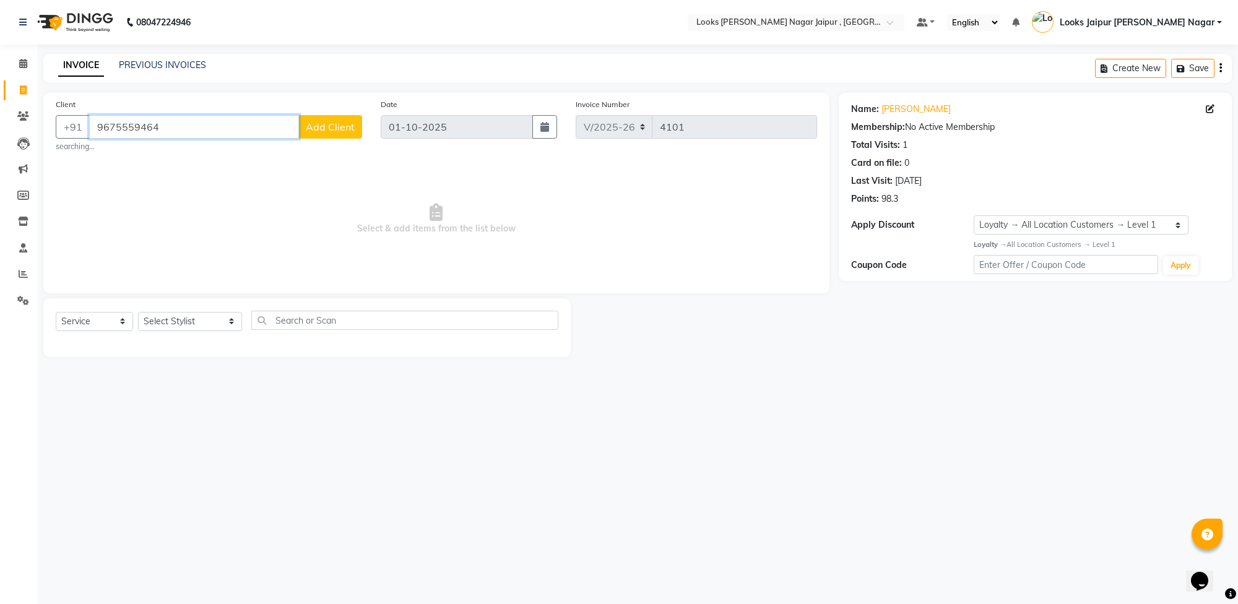
click at [225, 131] on input "9675559464" at bounding box center [194, 127] width 210 height 24
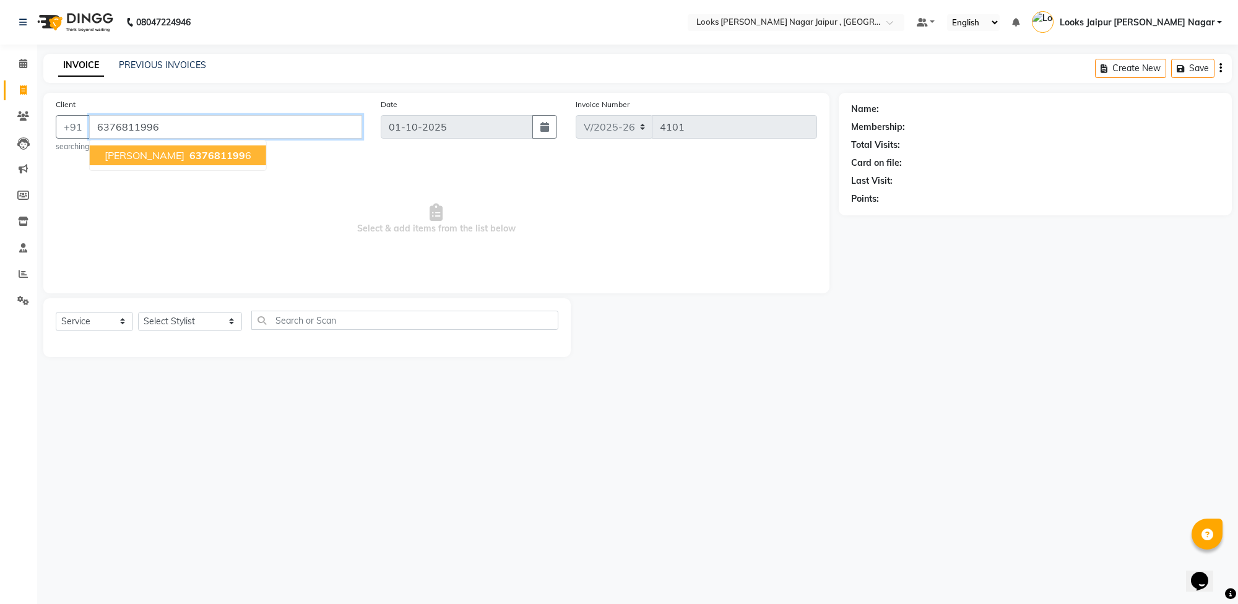
type input "6376811996"
select select "1: Object"
click at [215, 145] on button "[PERSON_NAME] 637681199 6" at bounding box center [178, 155] width 176 height 20
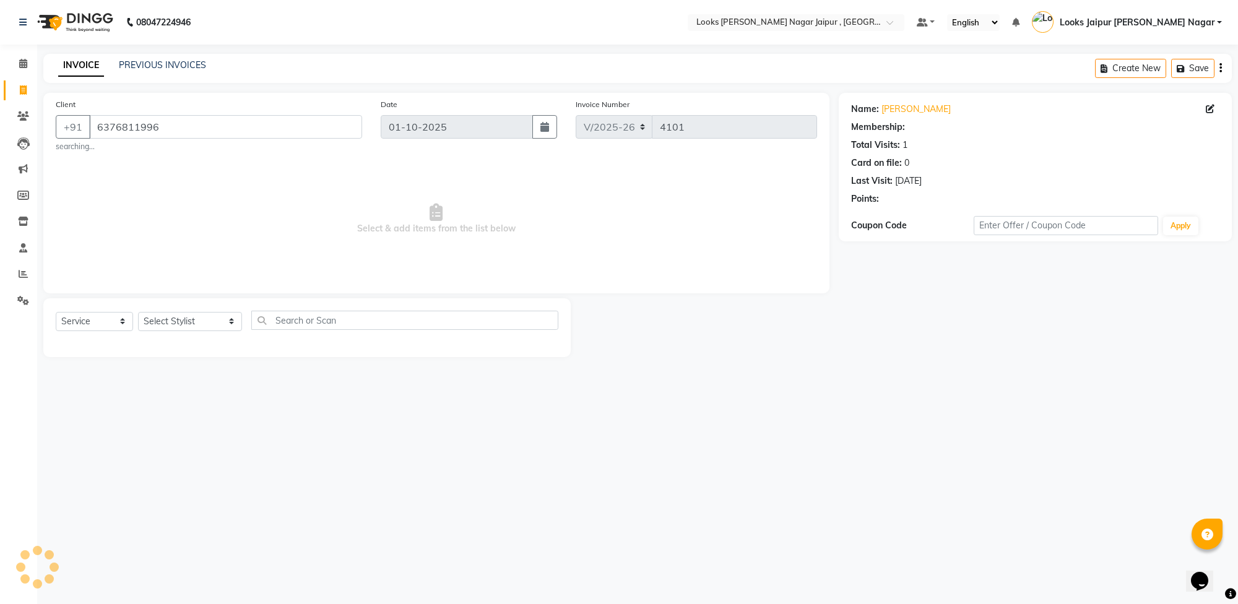
select select "1: Object"
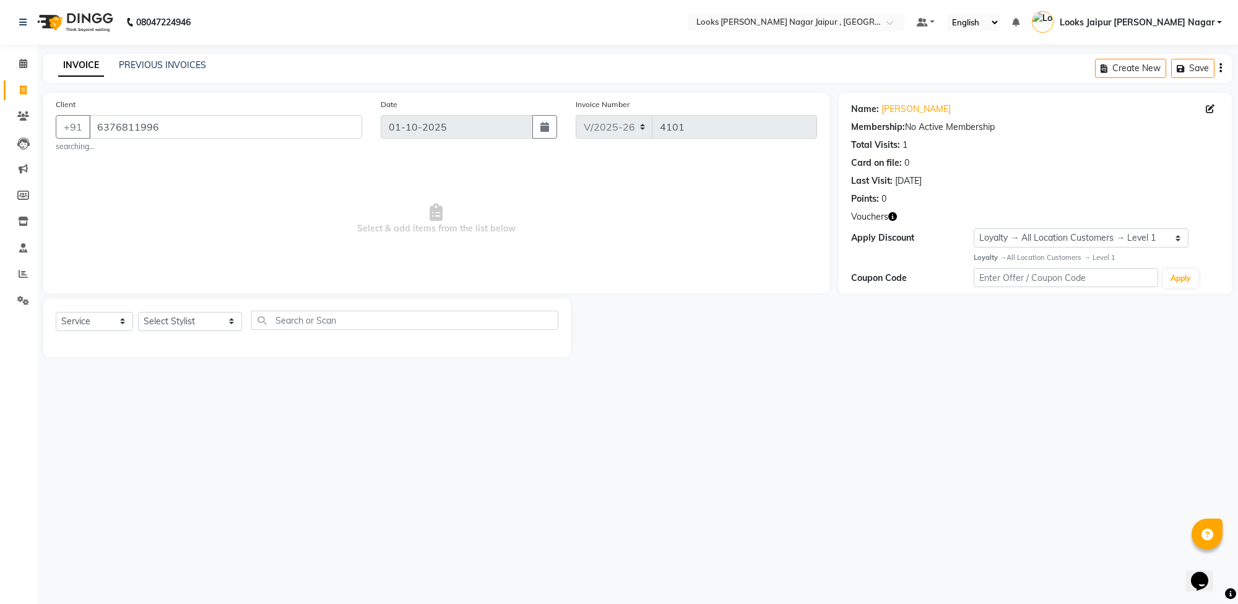
click at [893, 218] on icon "button" at bounding box center [892, 216] width 9 height 9
click at [760, 474] on div "08047224946 Select Location × Looks [PERSON_NAME] Nagar Jaipur , Jaipur Default…" at bounding box center [619, 302] width 1238 height 604
click at [239, 128] on input "6376811996" at bounding box center [225, 127] width 273 height 24
click at [245, 130] on input "6376811996" at bounding box center [225, 127] width 273 height 24
click at [234, 126] on input "6376811996" at bounding box center [225, 127] width 273 height 24
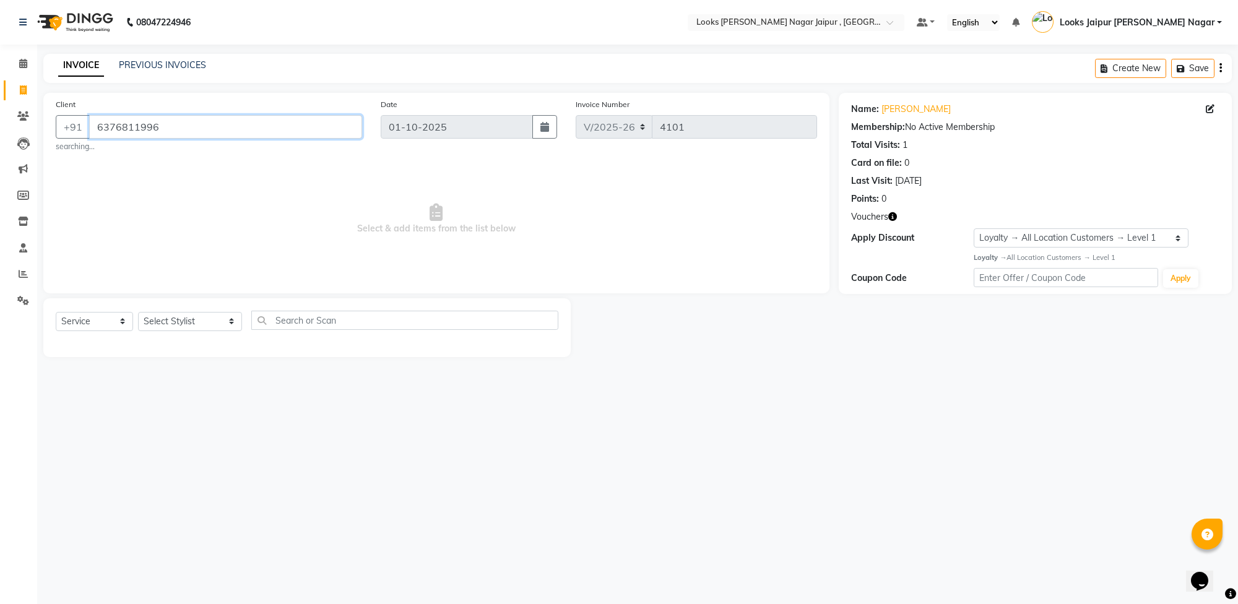
click at [234, 126] on input "6376811996" at bounding box center [225, 127] width 273 height 24
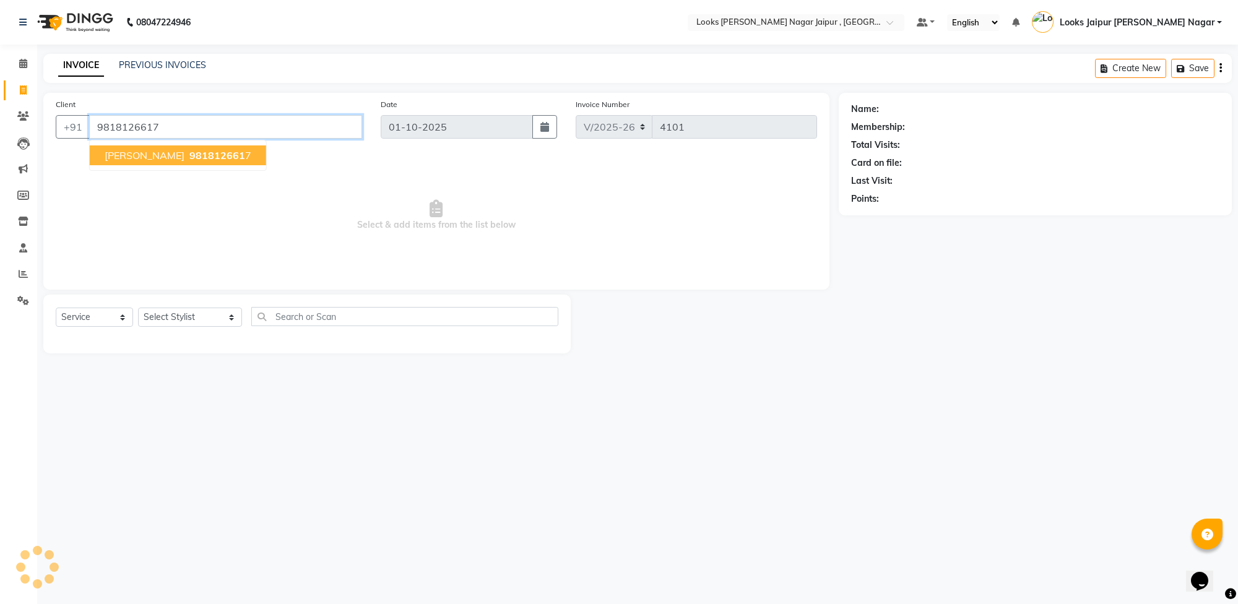
type input "9818126617"
select select "1: Object"
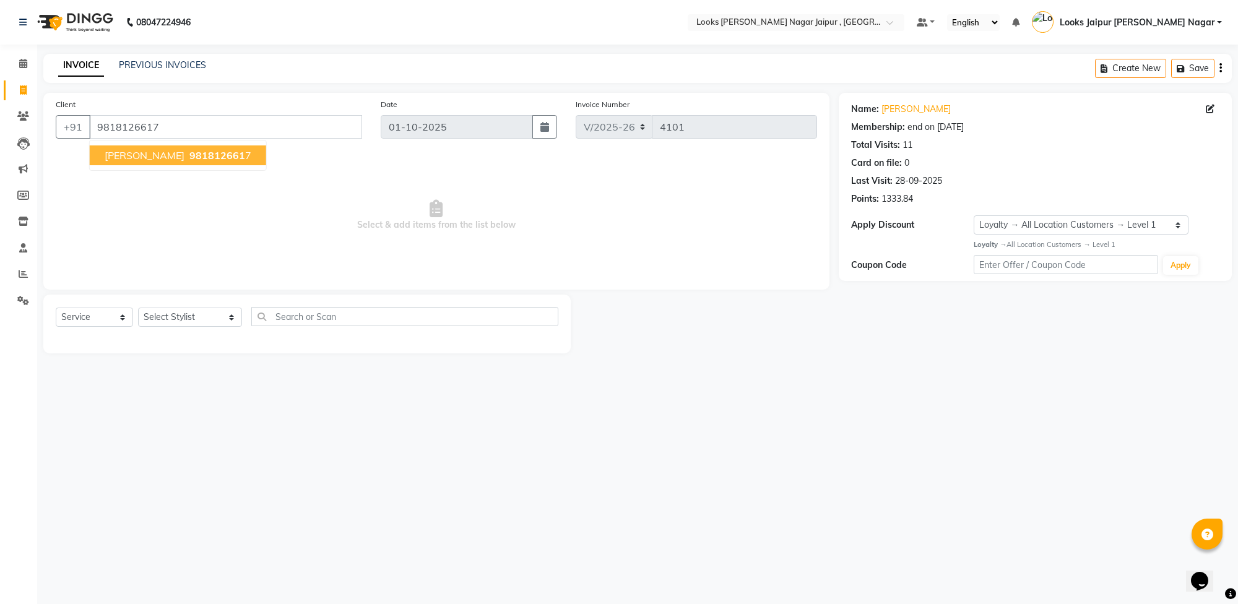
click at [189, 157] on span "981812661" at bounding box center [217, 155] width 56 height 12
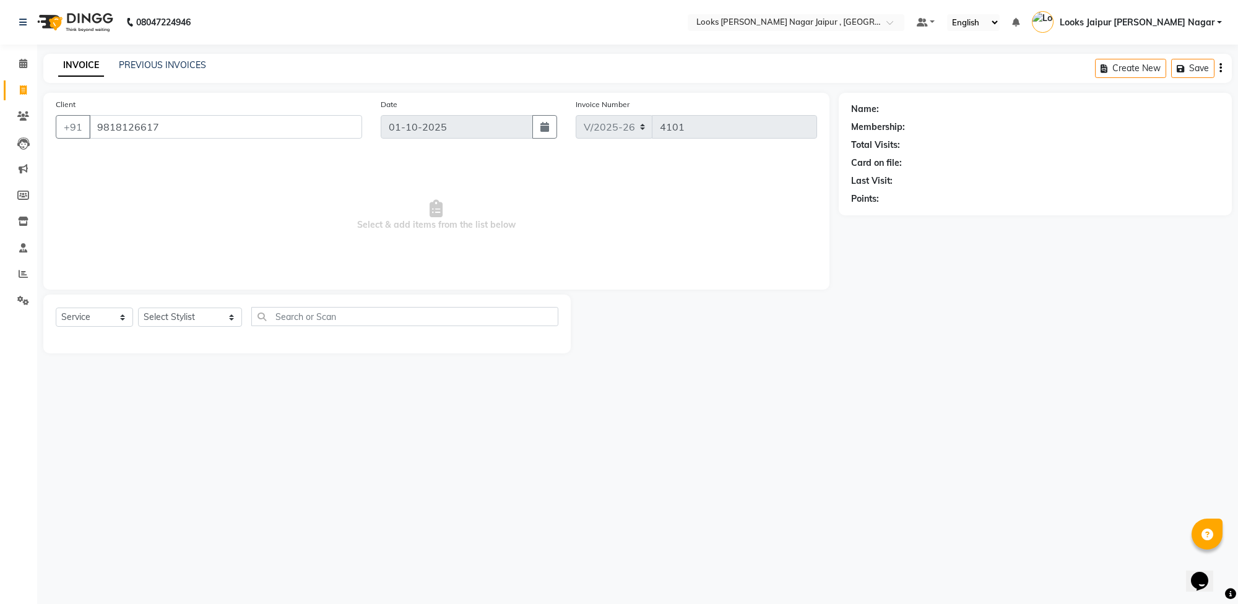
select select "1: Object"
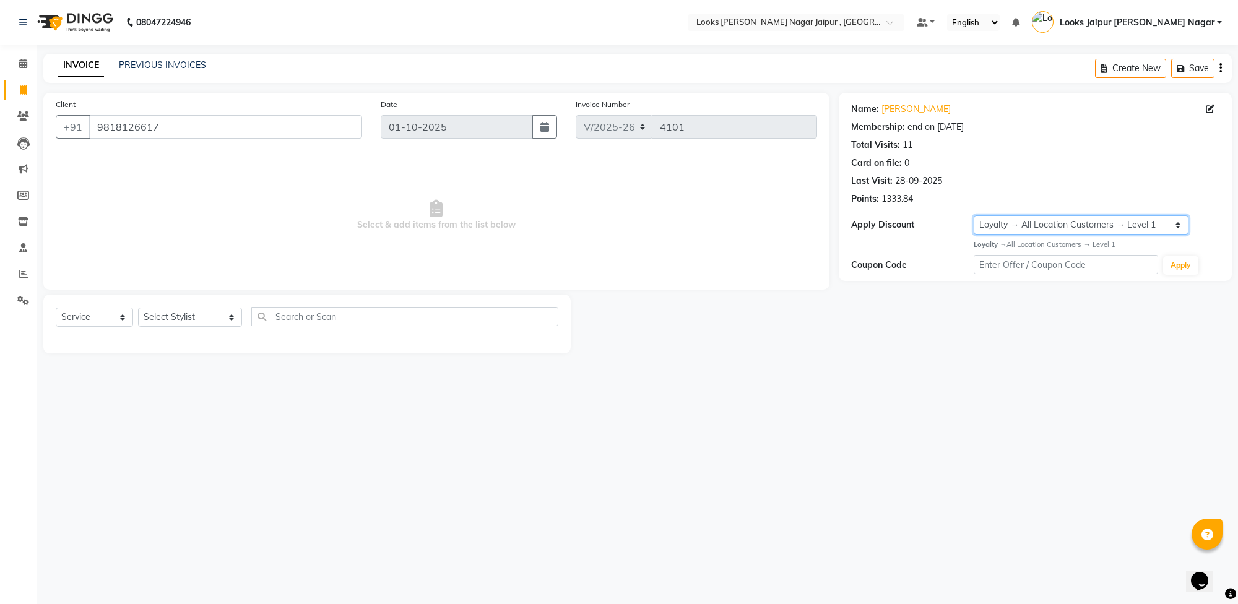
click at [1014, 227] on select "Select Membership → LSPL Membership@20% Loyalty → All Location Customers → Leve…" at bounding box center [1081, 224] width 215 height 19
click at [1039, 368] on main "INVOICE PREVIOUS INVOICES Create New Save Client [PHONE_NUMBER] Date [DATE] Inv…" at bounding box center [637, 213] width 1201 height 318
click at [19, 272] on icon at bounding box center [23, 273] width 9 height 9
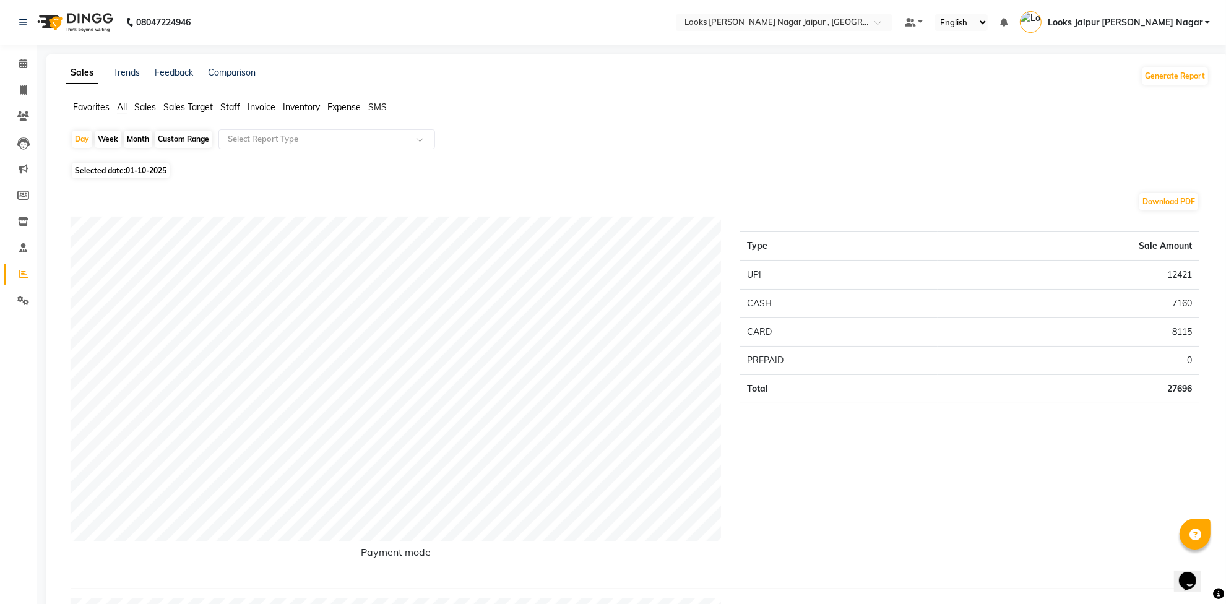
click at [235, 103] on span "Staff" at bounding box center [230, 107] width 20 height 11
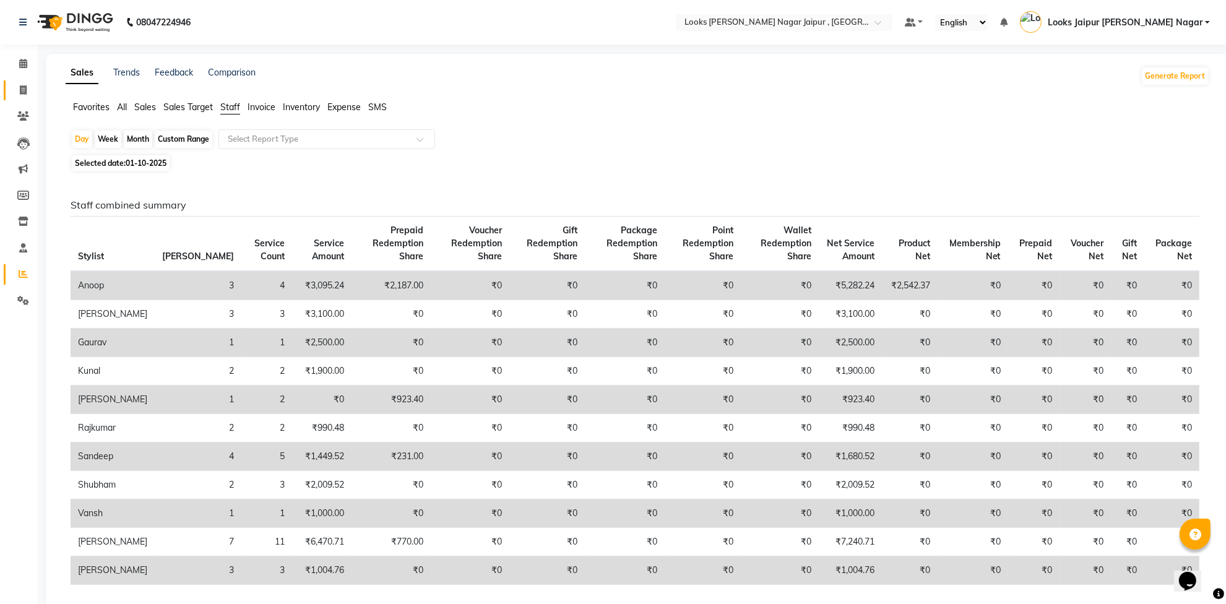
click at [26, 91] on span at bounding box center [23, 91] width 22 height 14
select select "service"
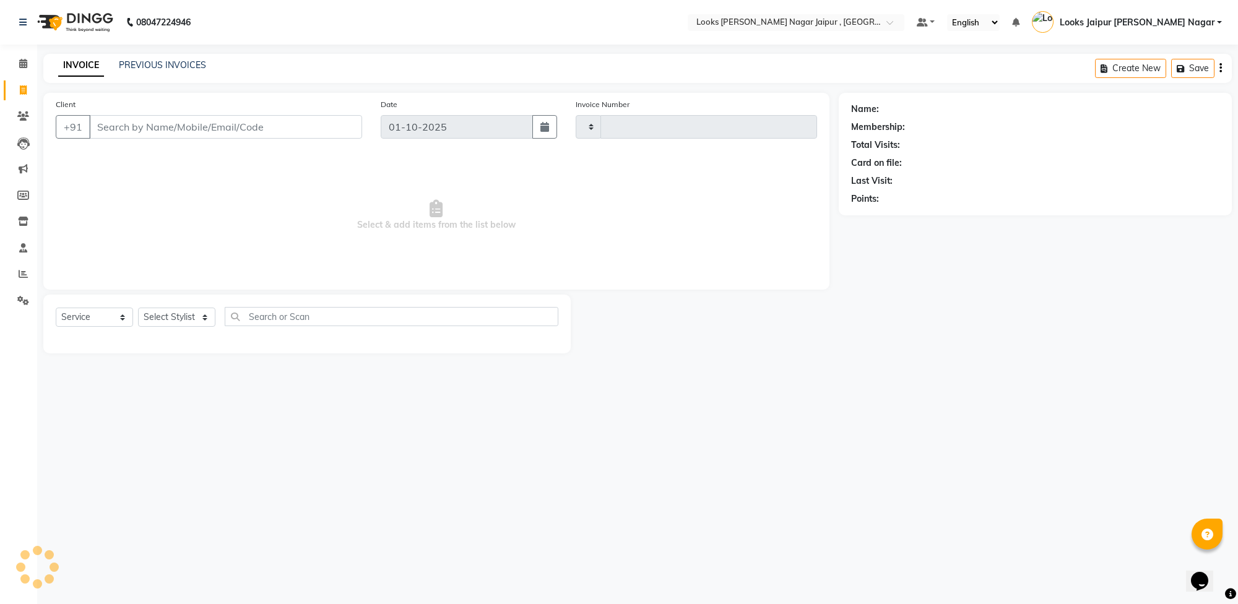
type input "4101"
select select "4317"
click at [202, 124] on input "Client" at bounding box center [225, 127] width 273 height 24
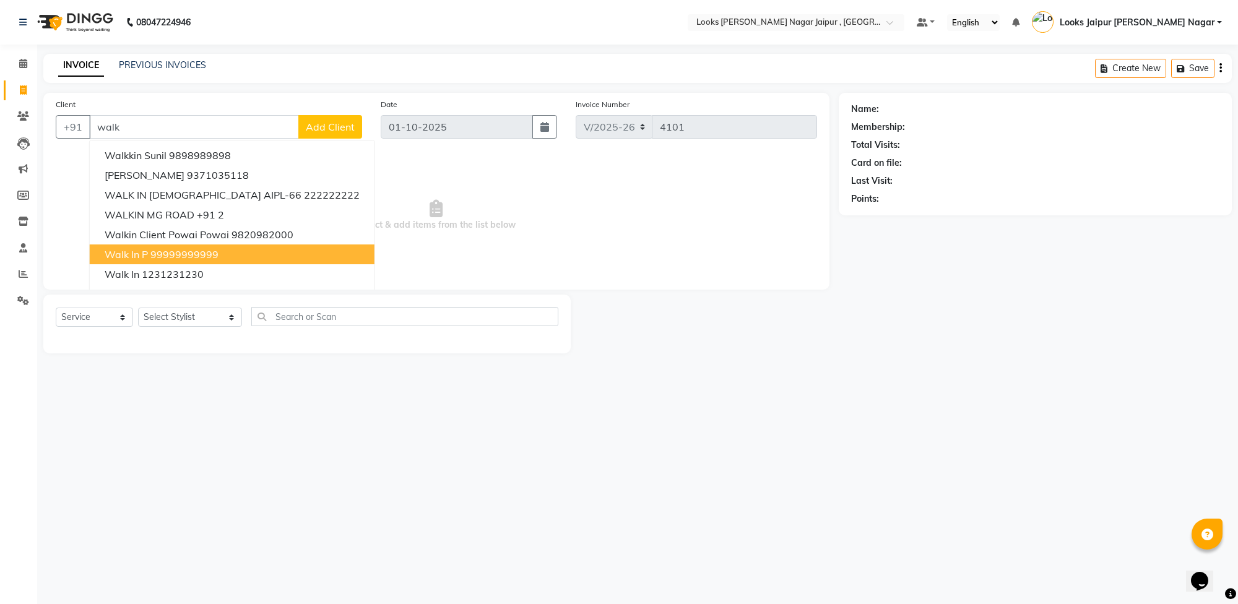
click at [180, 254] on ngb-highlight "99999999999" at bounding box center [184, 254] width 68 height 12
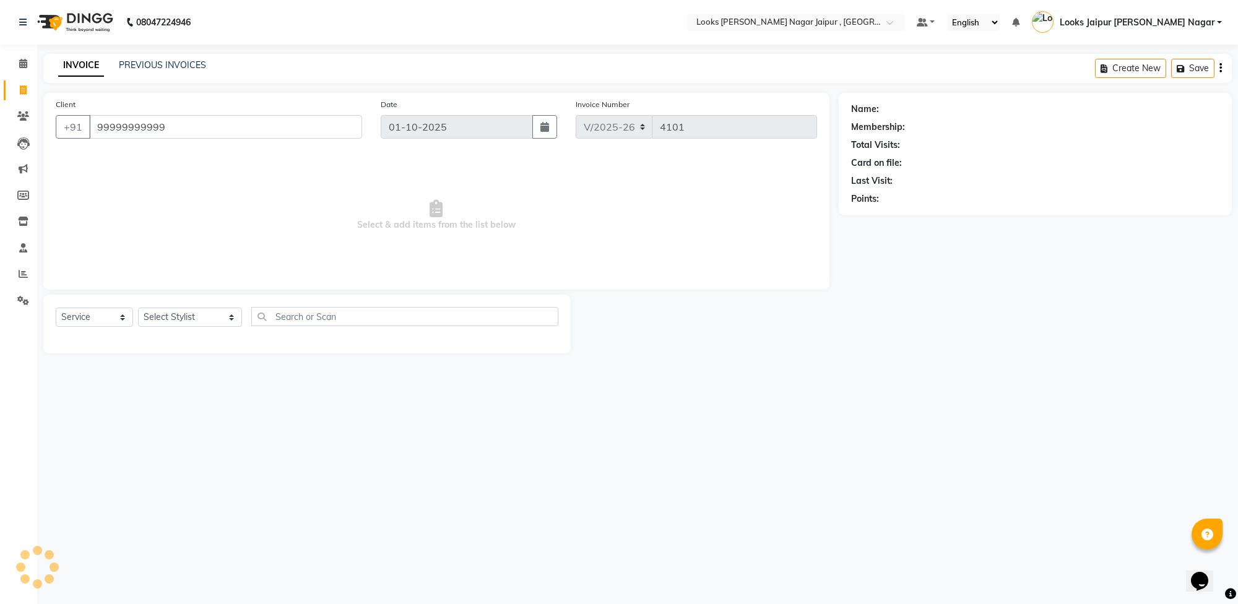
type input "99999999999"
select select "1: Object"
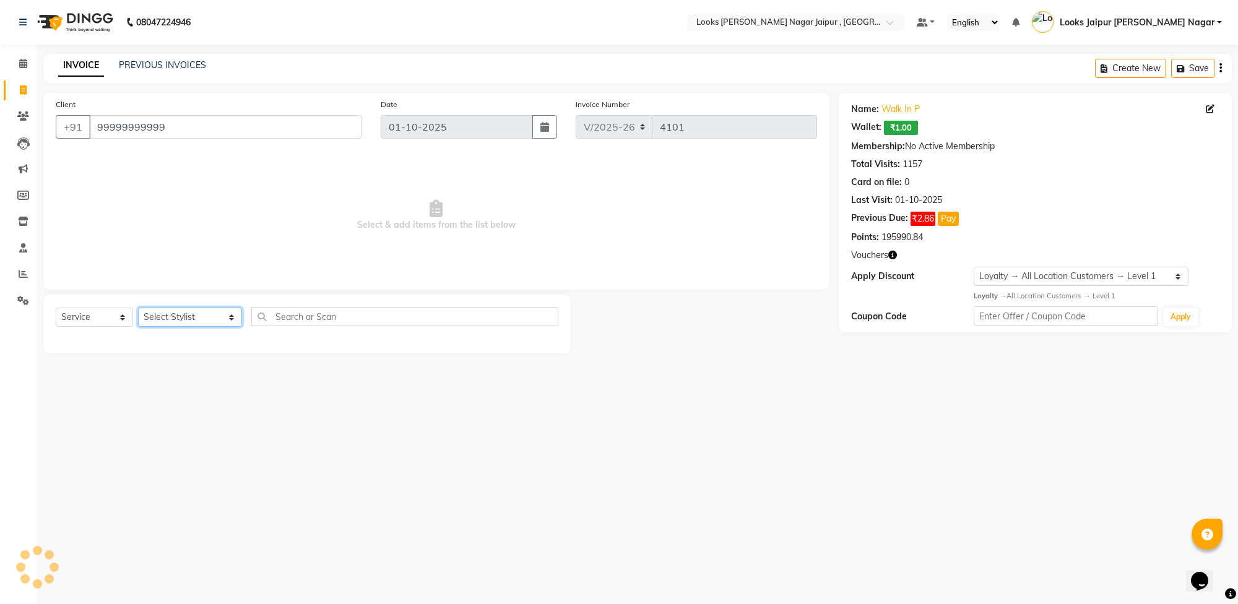
click at [200, 315] on select "Select Stylist [PERSON_NAME] art Anoop [PERSON_NAME] Counter Sales [PERSON_NAME…" at bounding box center [190, 317] width 104 height 19
select select "66237"
click at [138, 308] on select "Select Stylist [PERSON_NAME] art Anoop [PERSON_NAME] Counter Sales [PERSON_NAME…" at bounding box center [190, 317] width 104 height 19
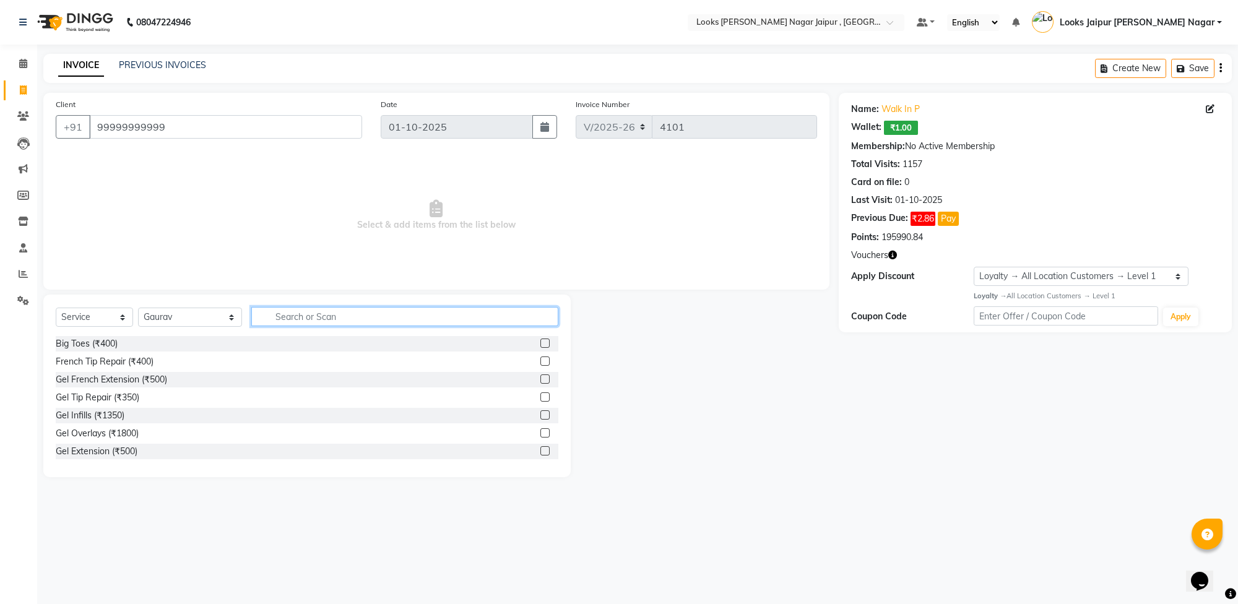
click at [336, 316] on input "text" at bounding box center [404, 316] width 307 height 19
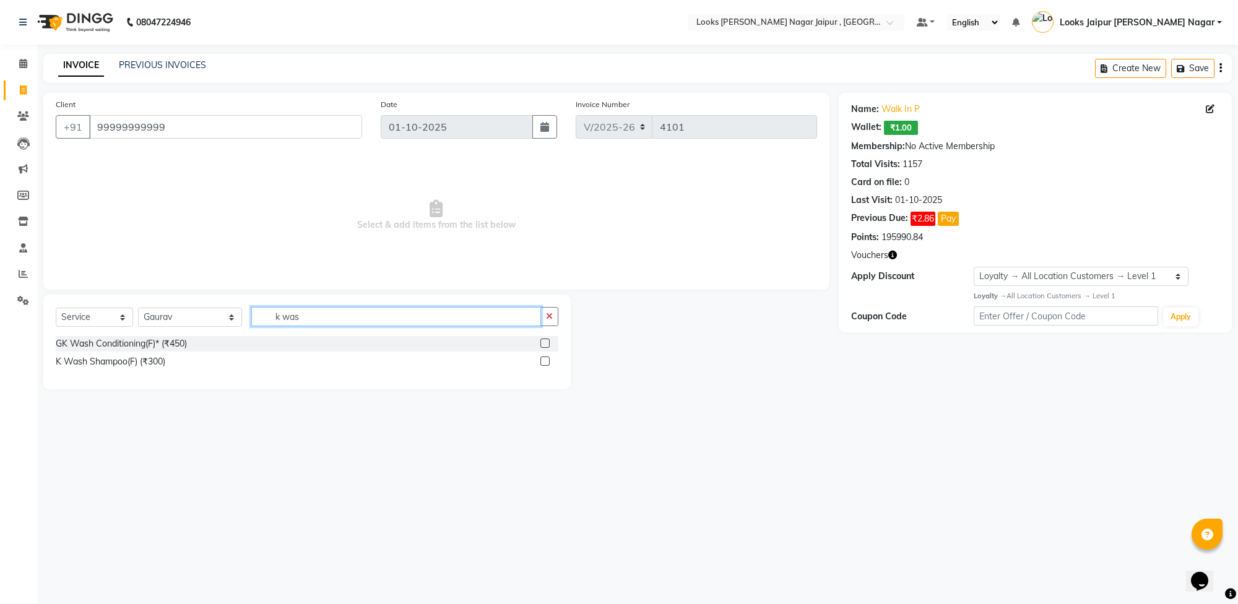
type input "k was"
click at [545, 359] on label at bounding box center [544, 361] width 9 height 9
click at [545, 359] on input "checkbox" at bounding box center [544, 362] width 8 height 8
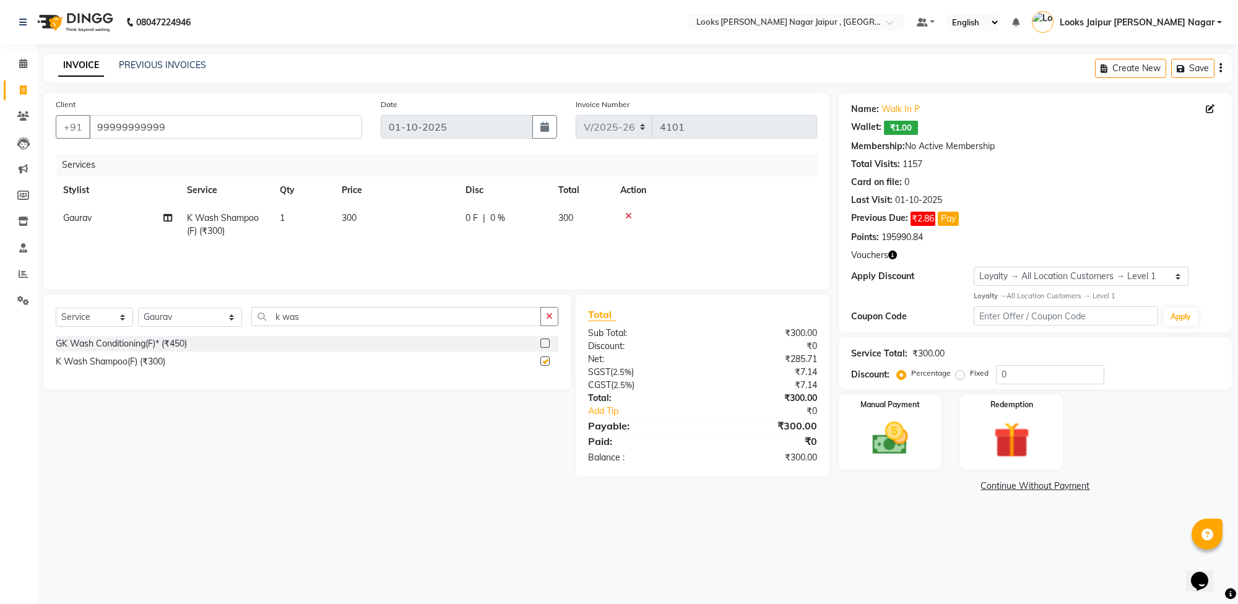
checkbox input "false"
click at [199, 320] on select "Select Stylist [PERSON_NAME] art Anoop [PERSON_NAME] Counter Sales [PERSON_NAME…" at bounding box center [190, 317] width 104 height 19
select select "23567"
click at [138, 308] on select "Select Stylist [PERSON_NAME] art Anoop [PERSON_NAME] Counter Sales [PERSON_NAME…" at bounding box center [190, 317] width 104 height 19
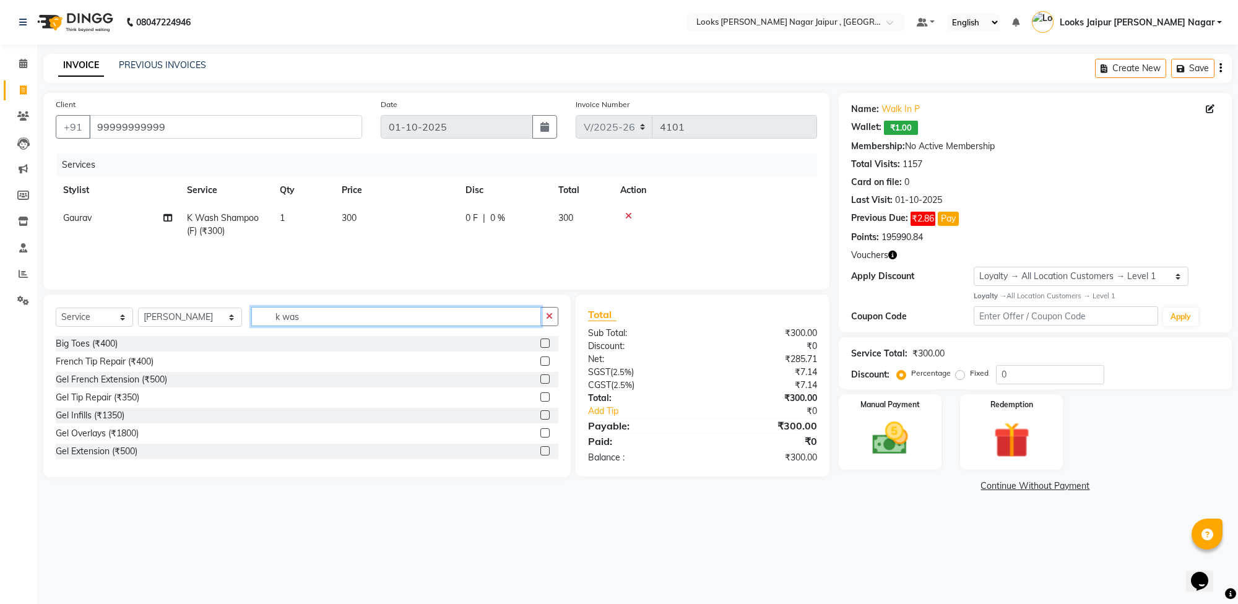
click at [295, 316] on input "k was" at bounding box center [396, 316] width 290 height 19
type input "k"
type input "thre"
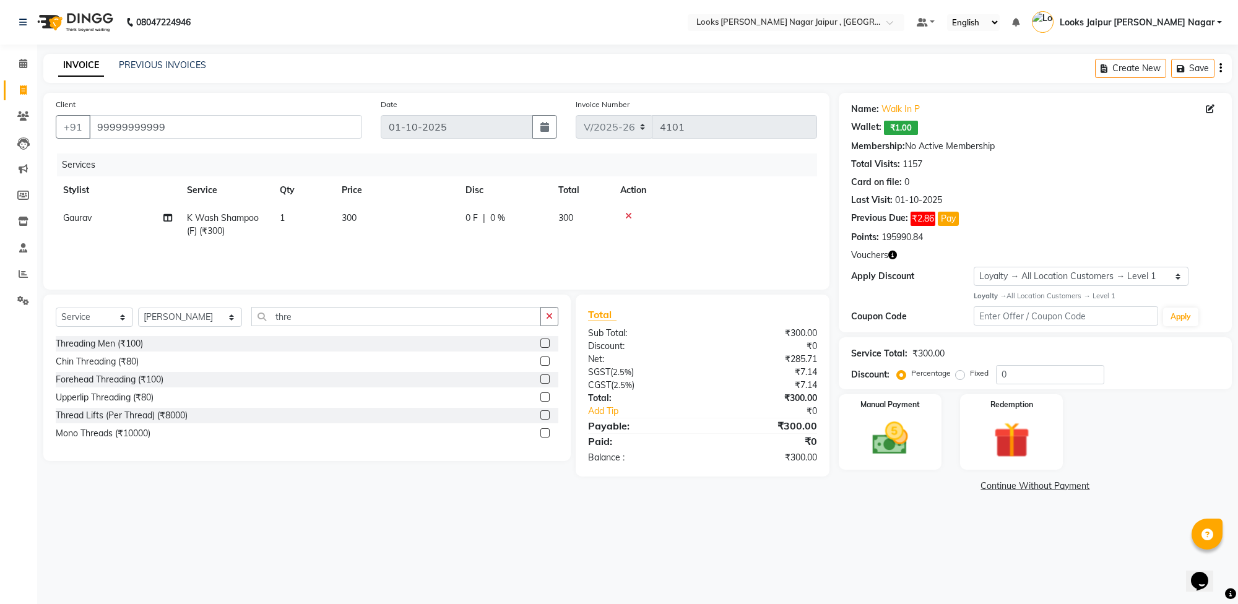
click at [545, 397] on label at bounding box center [544, 397] width 9 height 9
click at [545, 397] on input "checkbox" at bounding box center [544, 398] width 8 height 8
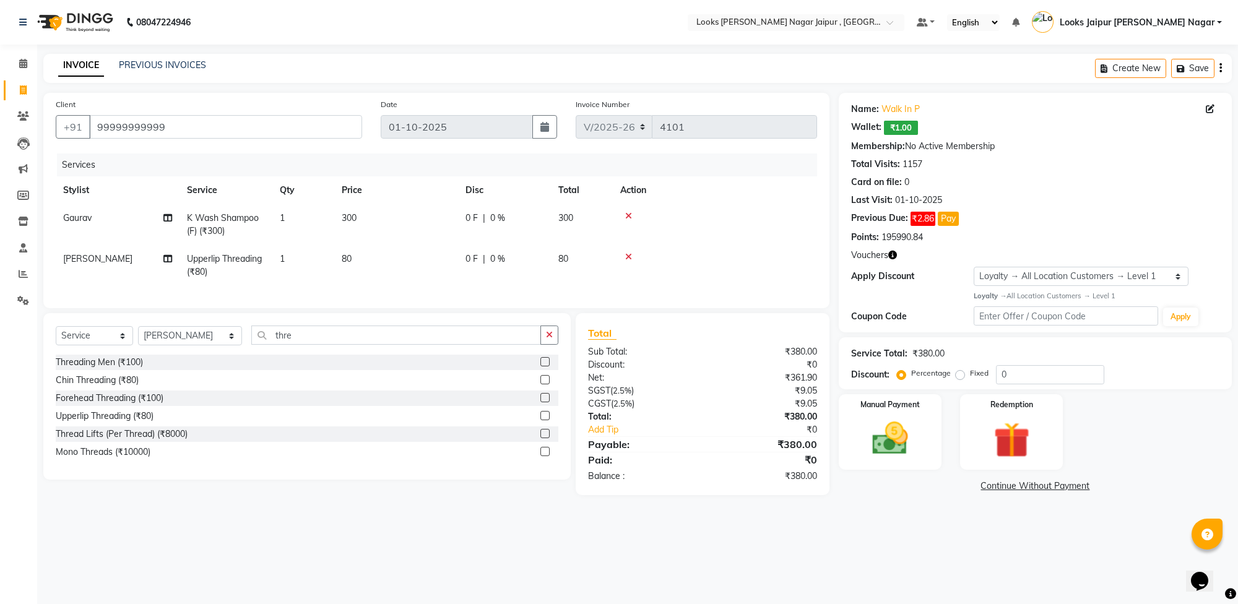
checkbox input "false"
click at [367, 252] on td "80" at bounding box center [396, 265] width 124 height 41
select select "23567"
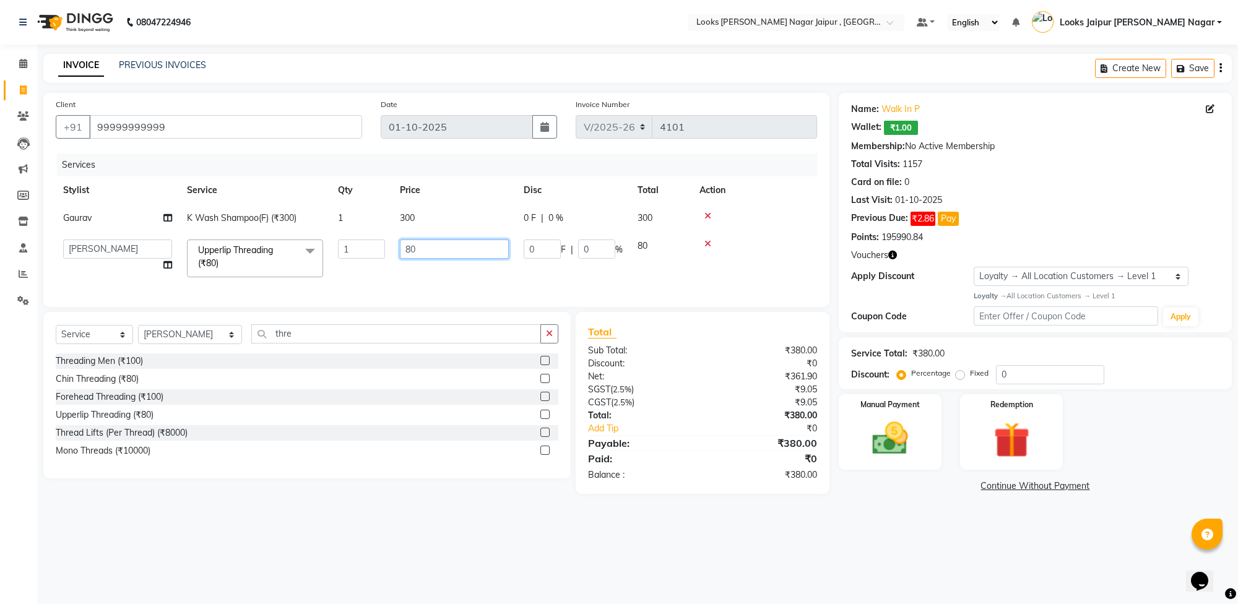
click at [453, 254] on input "80" at bounding box center [454, 249] width 109 height 19
type input "8"
type input "75"
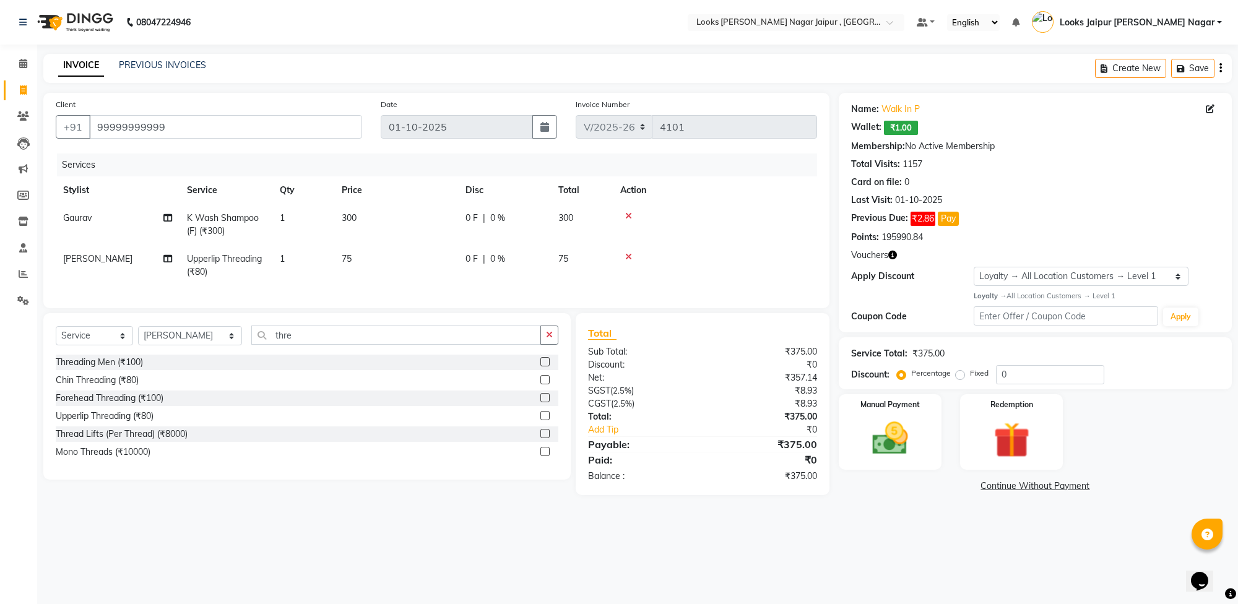
click at [433, 214] on td "300" at bounding box center [396, 224] width 124 height 41
select select "66237"
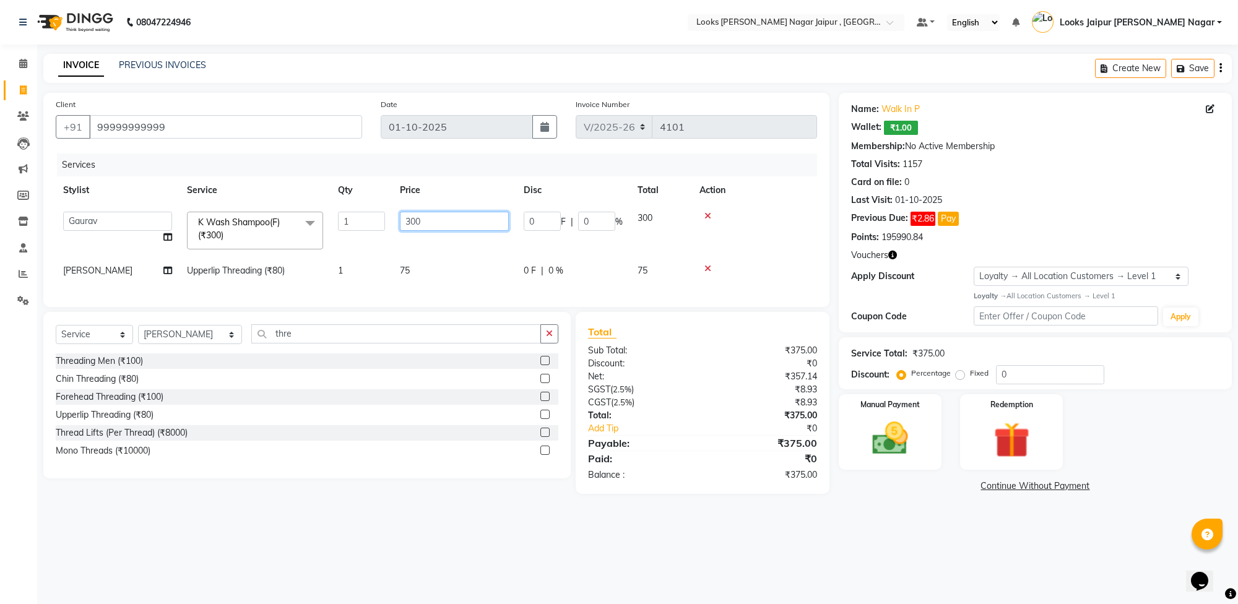
click at [450, 212] on input "300" at bounding box center [454, 221] width 109 height 19
type input "3"
type input "1050"
click at [882, 532] on div "08047224946 Select Location × Looks [PERSON_NAME] Nagar Jaipur , Jaipur Default…" at bounding box center [619, 302] width 1238 height 604
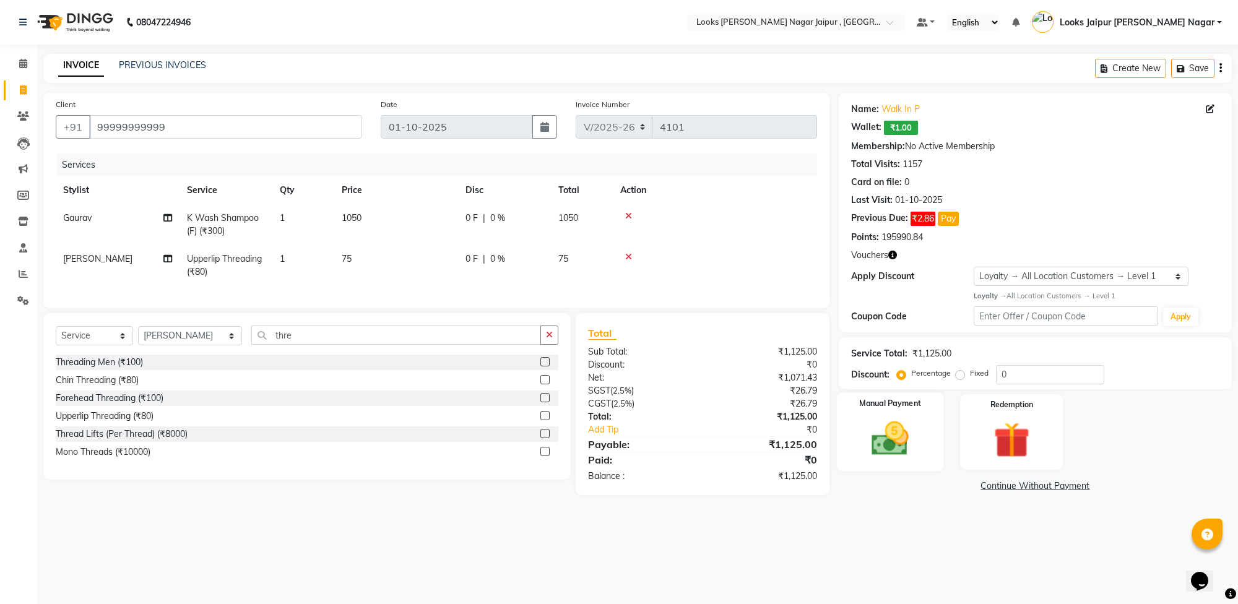
click at [893, 432] on img at bounding box center [890, 438] width 61 height 43
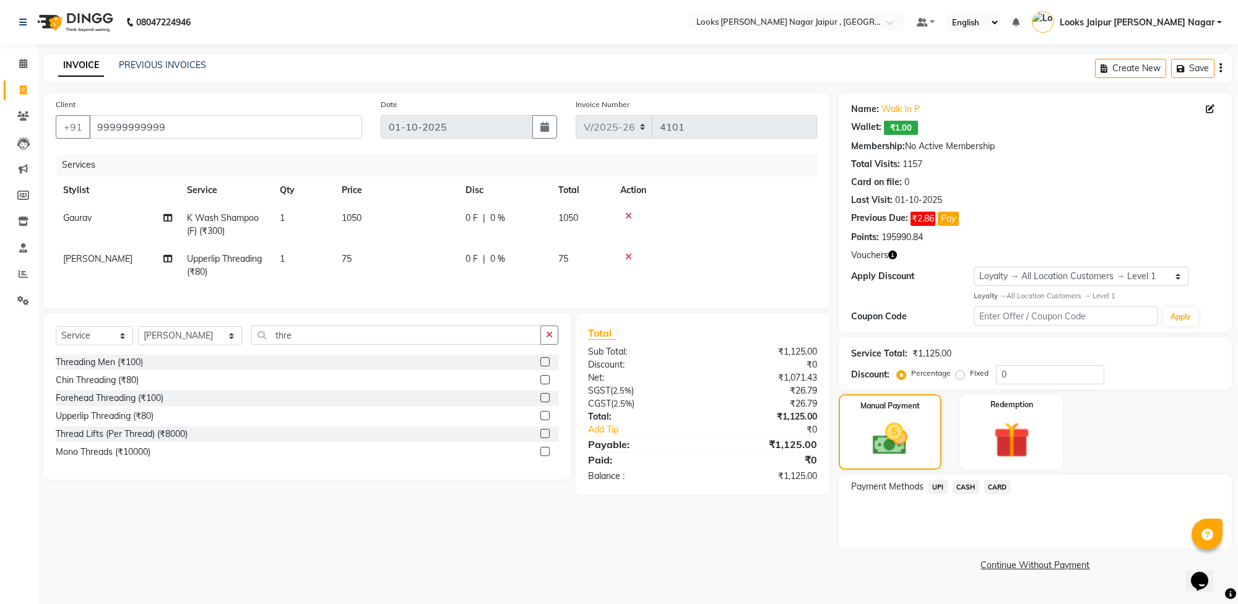
click at [966, 487] on span "CASH" at bounding box center [966, 487] width 27 height 14
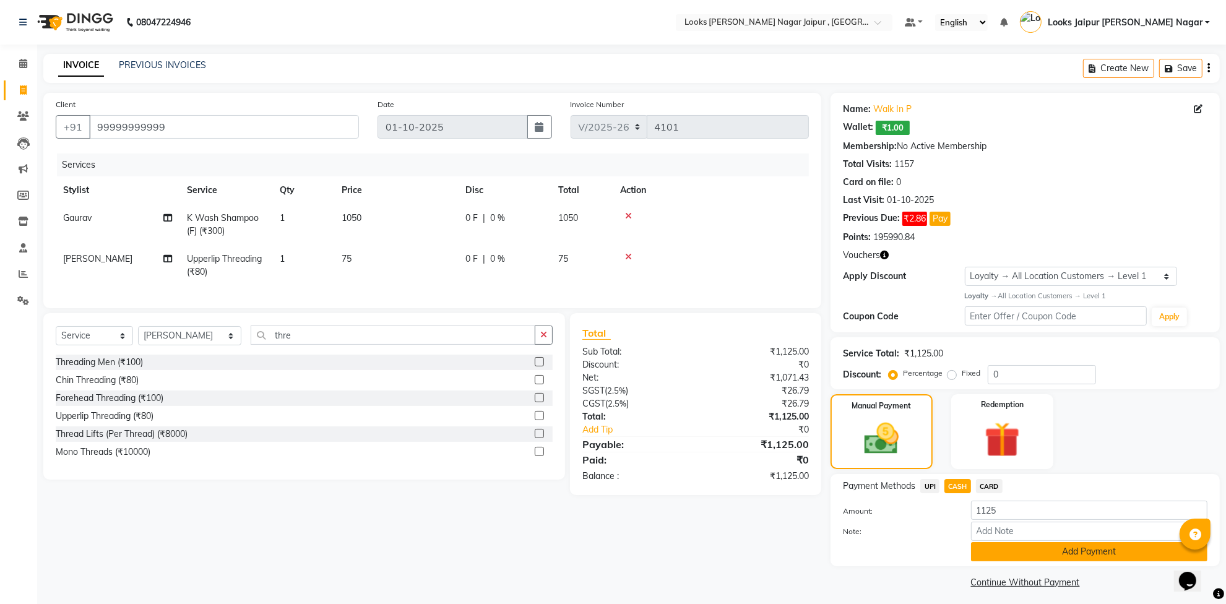
click at [994, 548] on button "Add Payment" at bounding box center [1089, 551] width 237 height 19
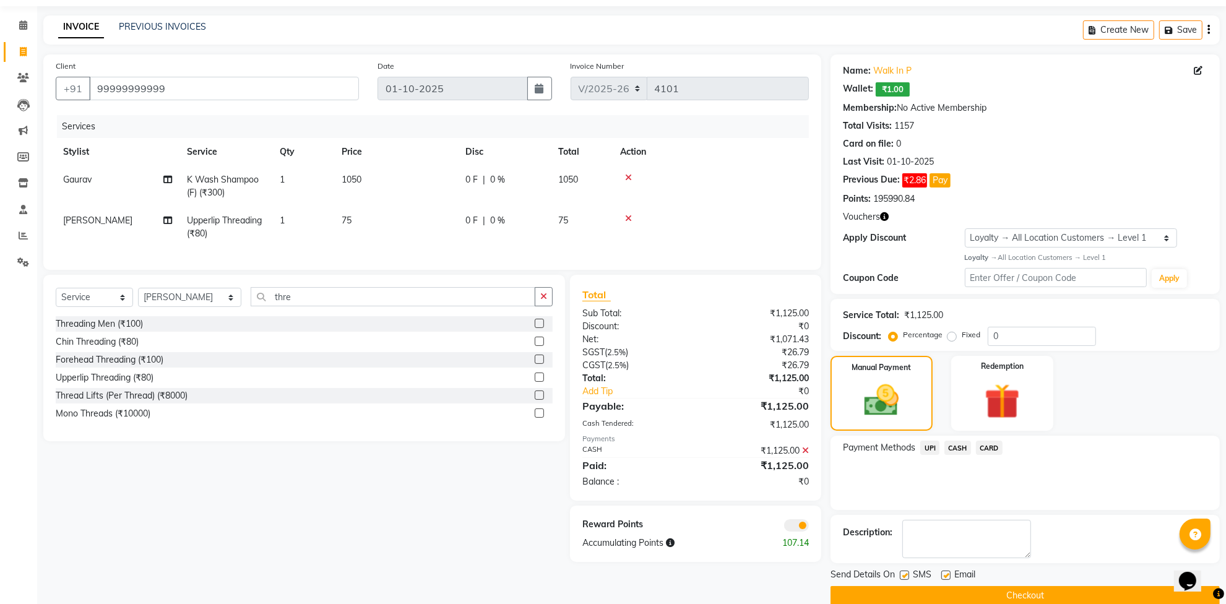
scroll to position [59, 0]
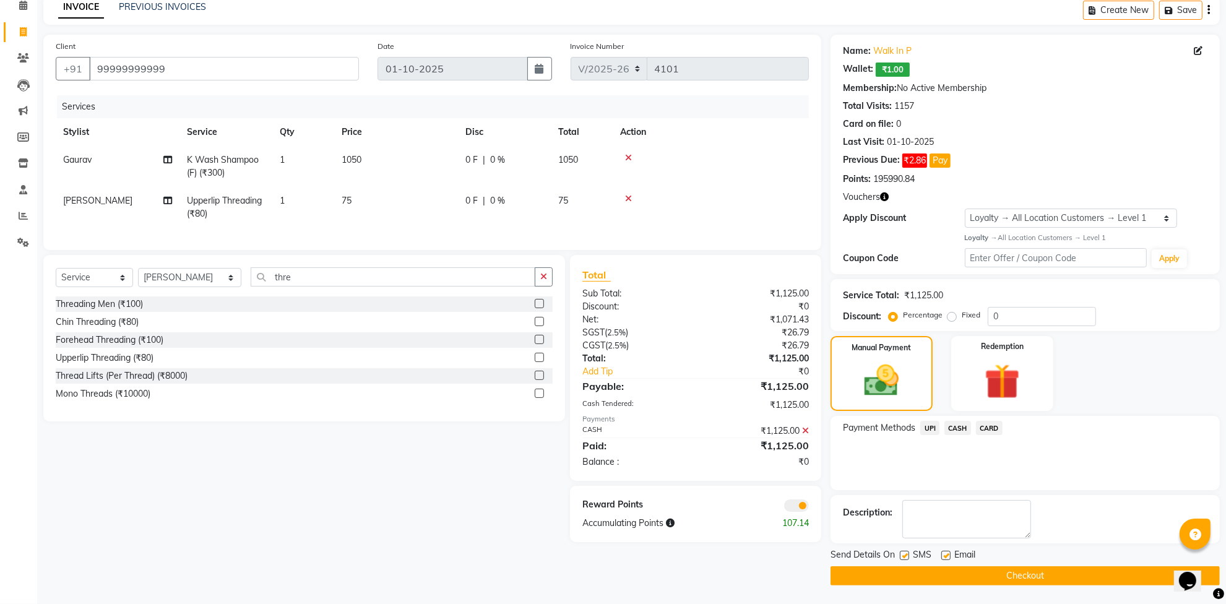
click at [901, 552] on label at bounding box center [904, 555] width 9 height 9
click at [901, 552] on input "checkbox" at bounding box center [904, 556] width 8 height 8
checkbox input "false"
click at [944, 553] on label at bounding box center [946, 555] width 9 height 9
click at [944, 553] on input "checkbox" at bounding box center [946, 556] width 8 height 8
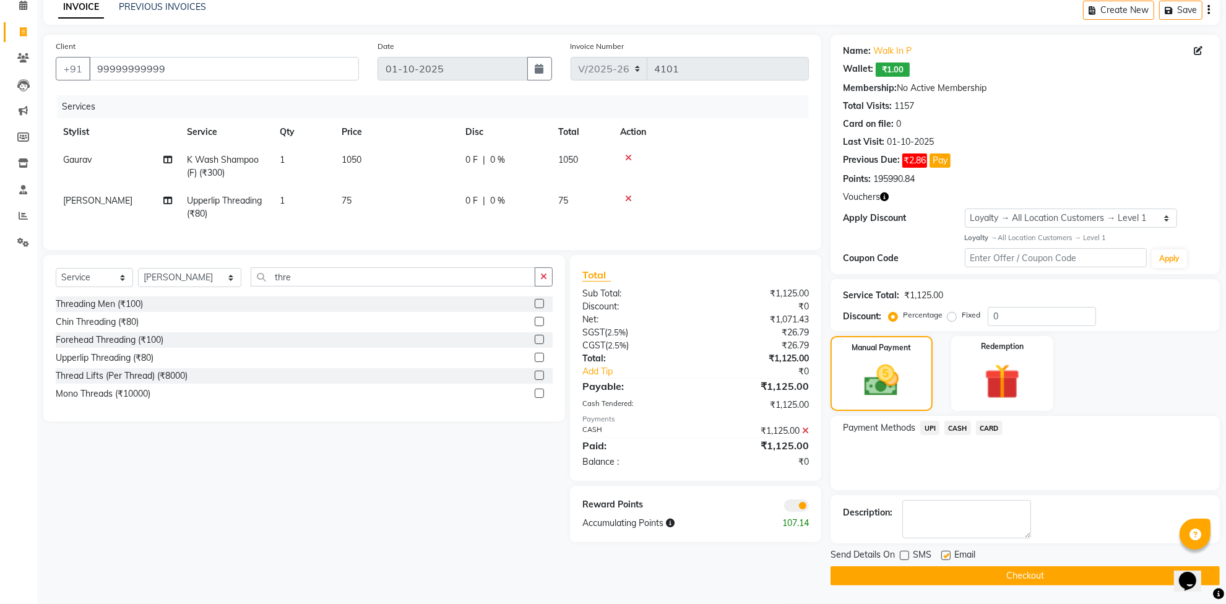
checkbox input "false"
click at [942, 578] on button "Checkout" at bounding box center [1025, 576] width 389 height 19
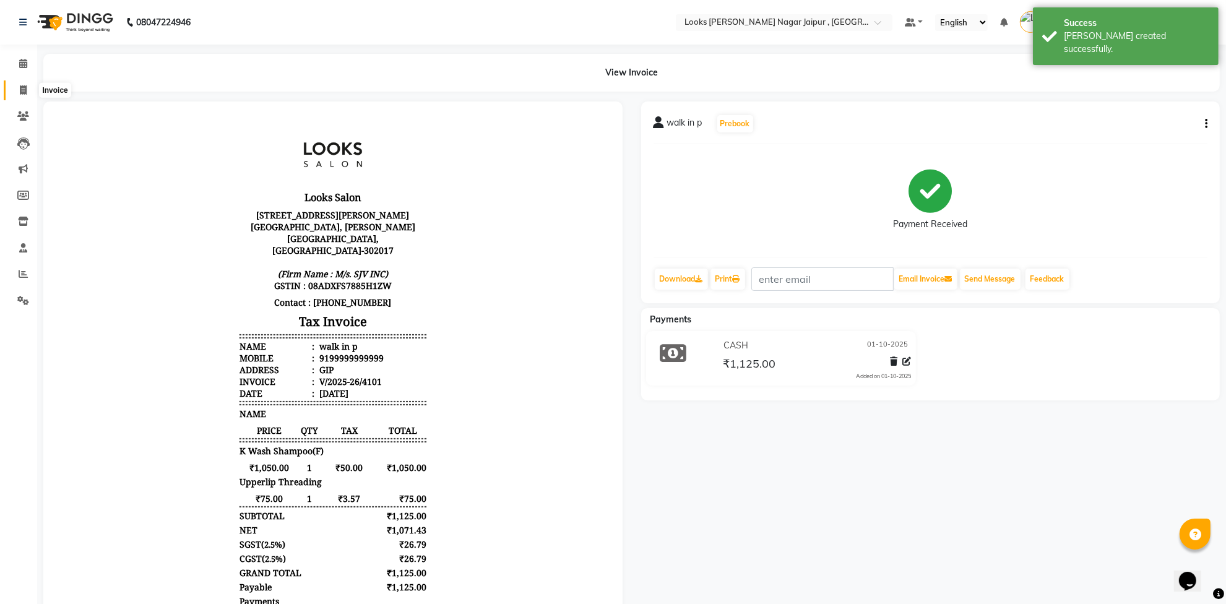
click at [28, 87] on span at bounding box center [23, 91] width 22 height 14
select select "service"
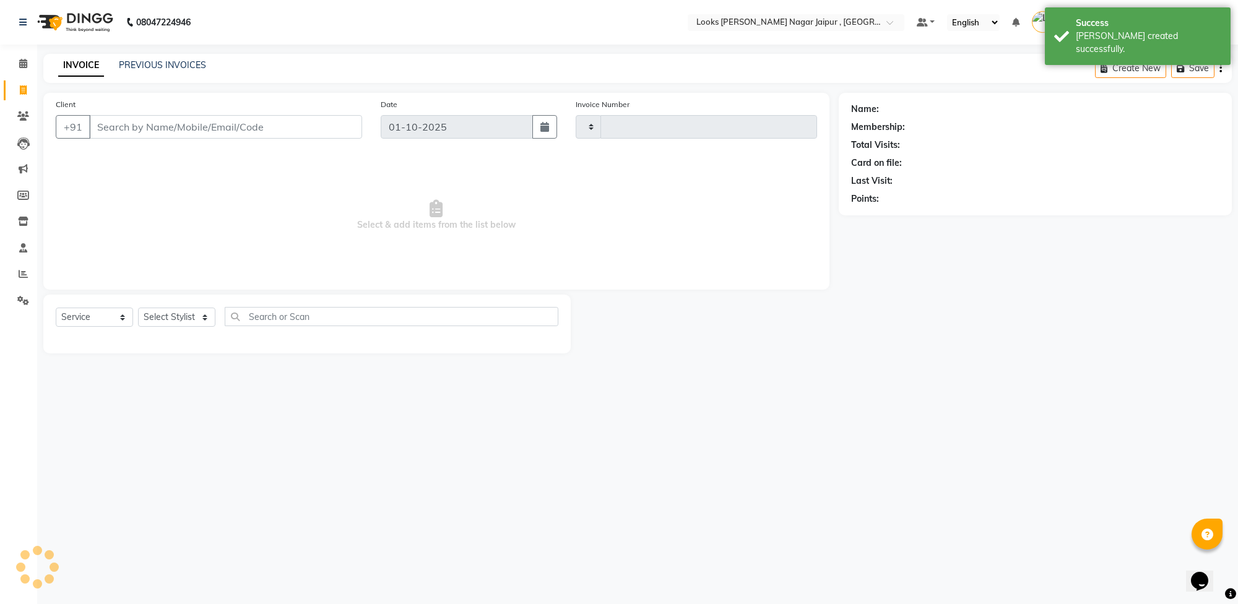
type input "4102"
select select "4317"
click at [224, 121] on input "Client" at bounding box center [225, 127] width 273 height 24
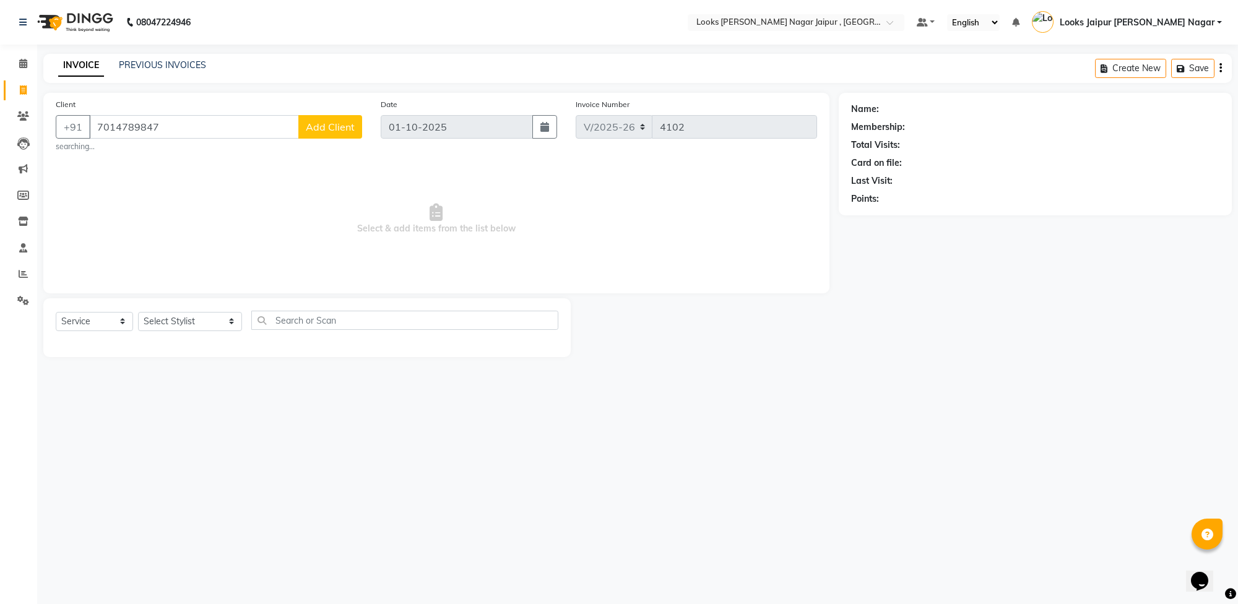
type input "7014789847"
click at [344, 131] on span "Add Client" at bounding box center [330, 127] width 49 height 12
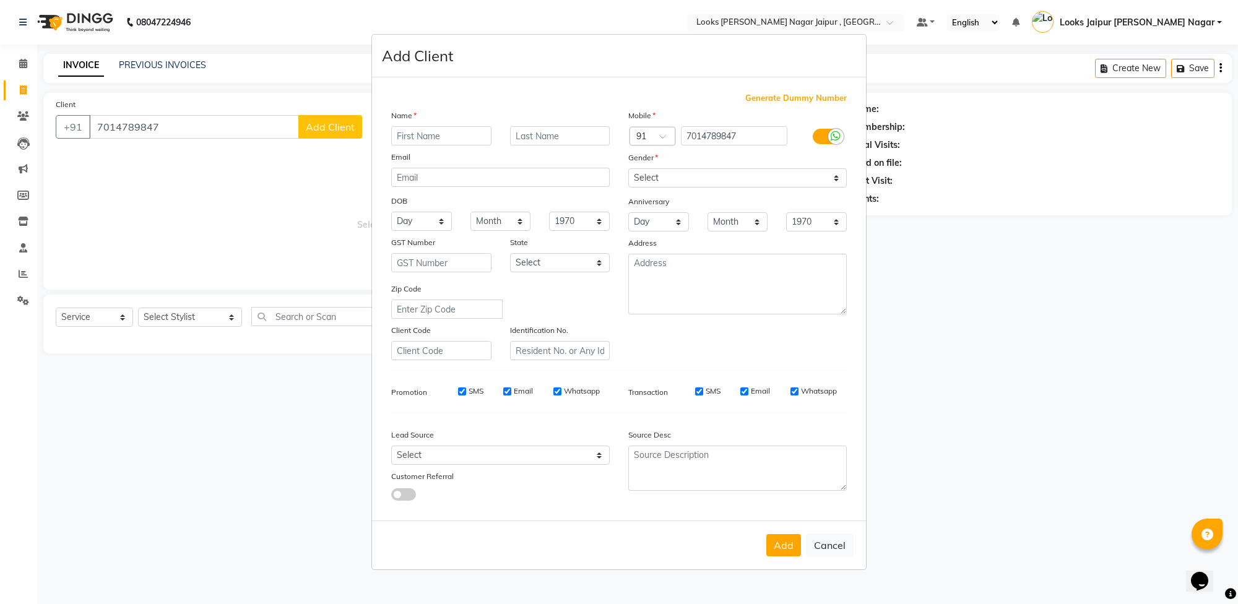
click at [443, 137] on input "text" at bounding box center [441, 135] width 100 height 19
type input "Anjali"
click at [750, 186] on select "Select [DEMOGRAPHIC_DATA] [DEMOGRAPHIC_DATA] Other Prefer Not To Say" at bounding box center [737, 177] width 219 height 19
select select "[DEMOGRAPHIC_DATA]"
click at [628, 170] on select "Select [DEMOGRAPHIC_DATA] [DEMOGRAPHIC_DATA] Other Prefer Not To Say" at bounding box center [737, 177] width 219 height 19
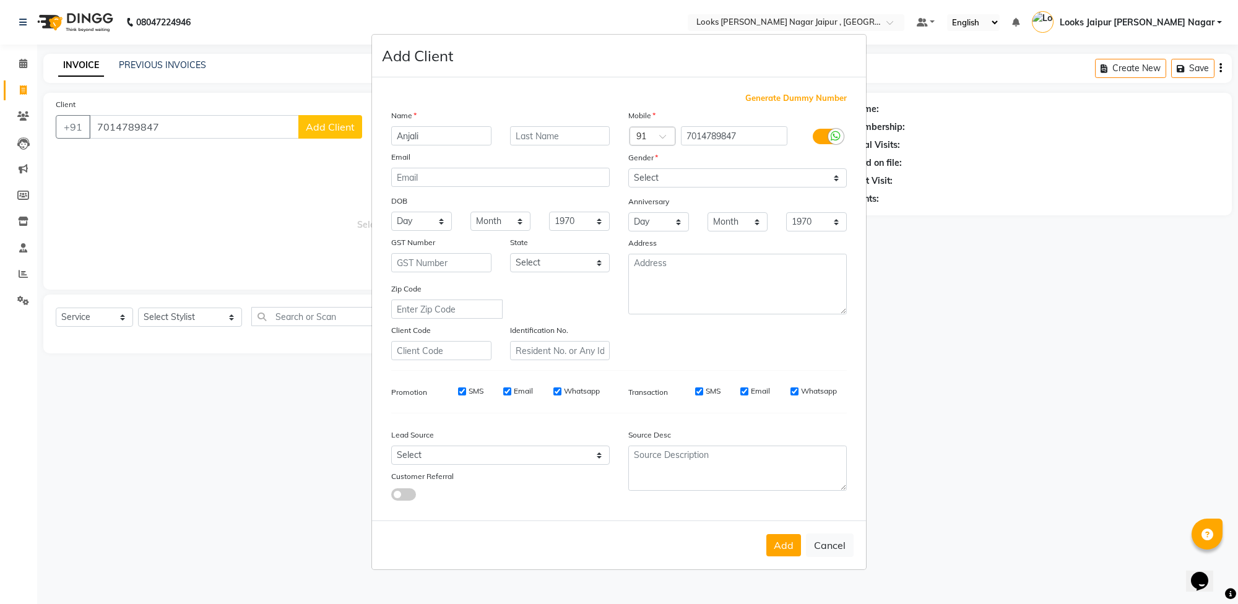
drag, startPoint x: 787, startPoint y: 539, endPoint x: 614, endPoint y: 516, distance: 174.9
click at [785, 539] on button "Add" at bounding box center [783, 545] width 35 height 22
select select
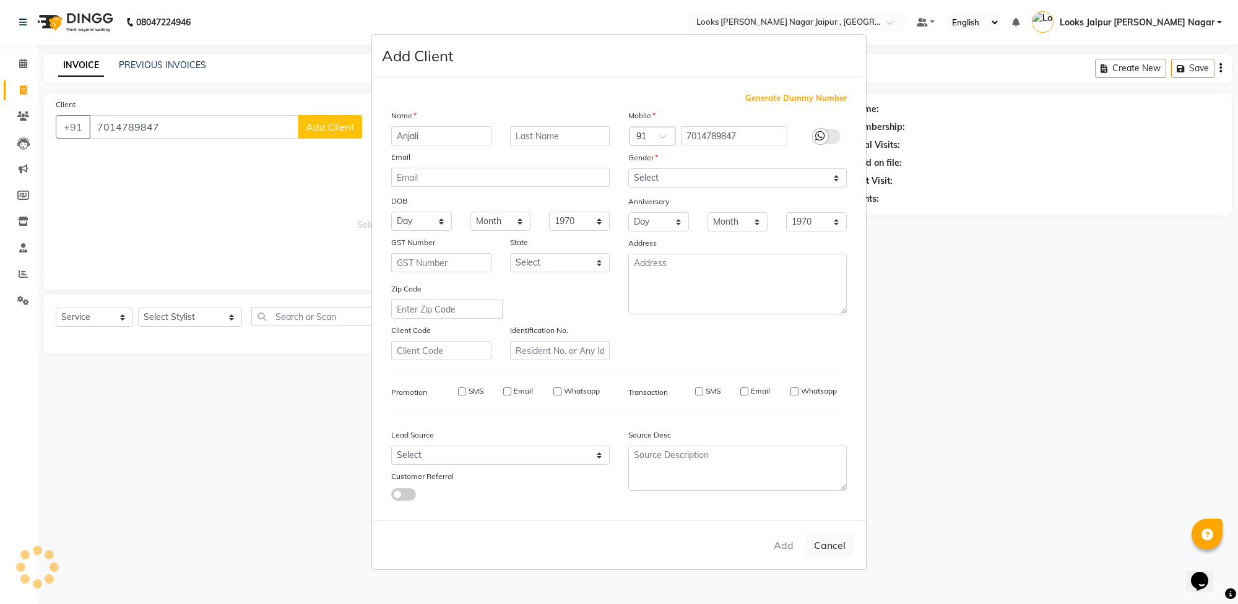
select select
checkbox input "false"
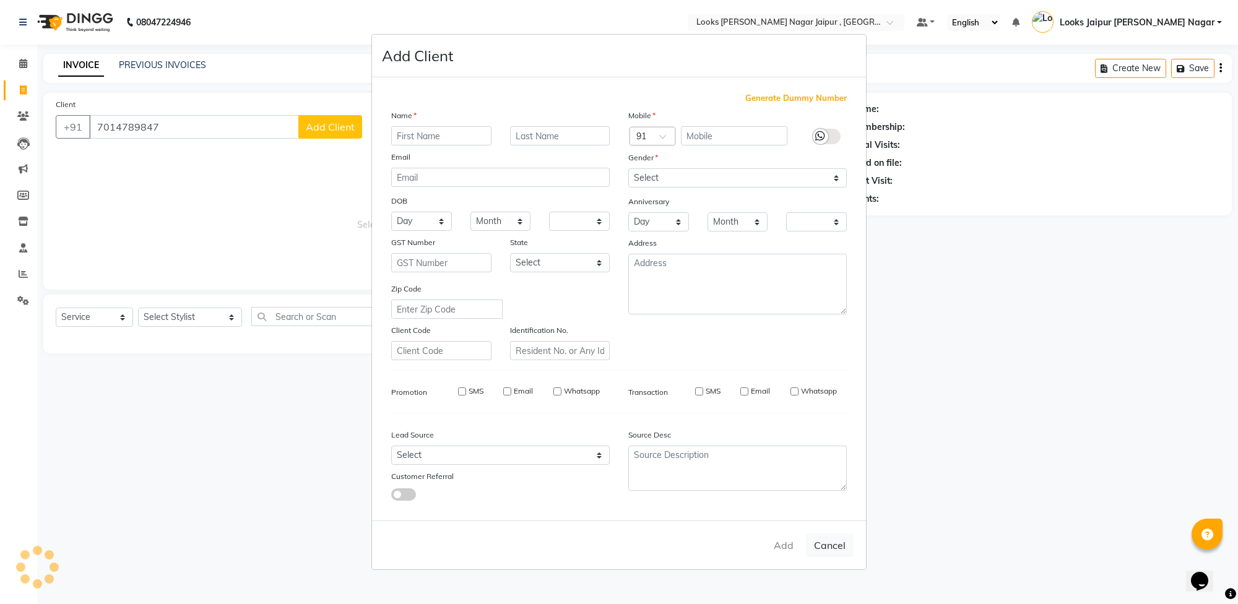
checkbox input "false"
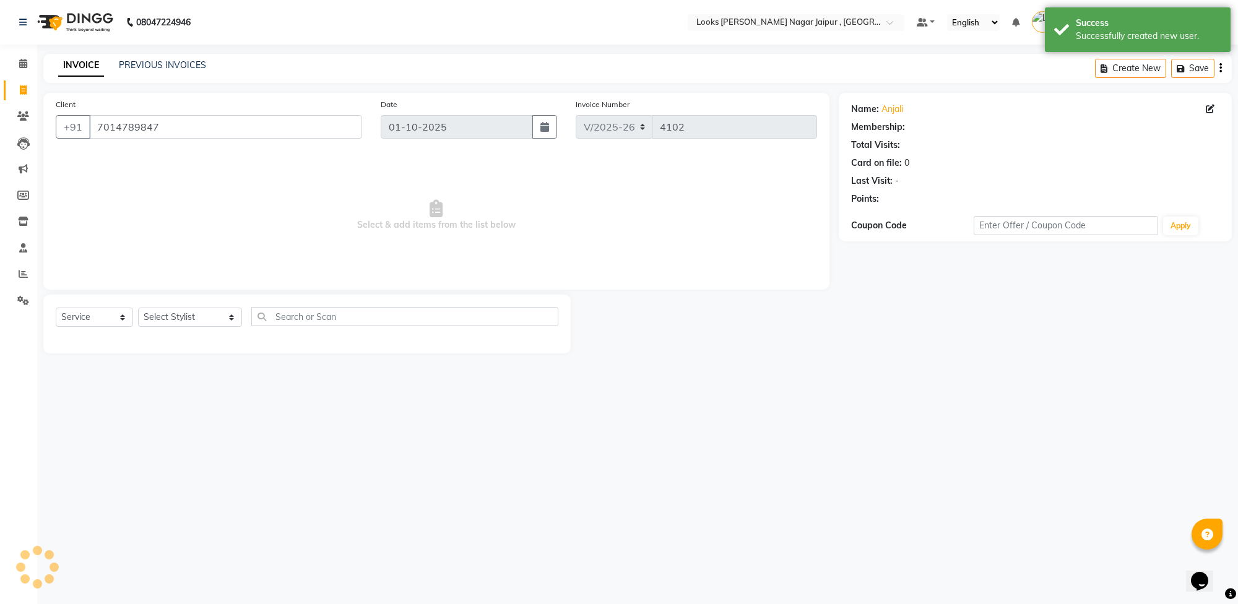
select select "1: Object"
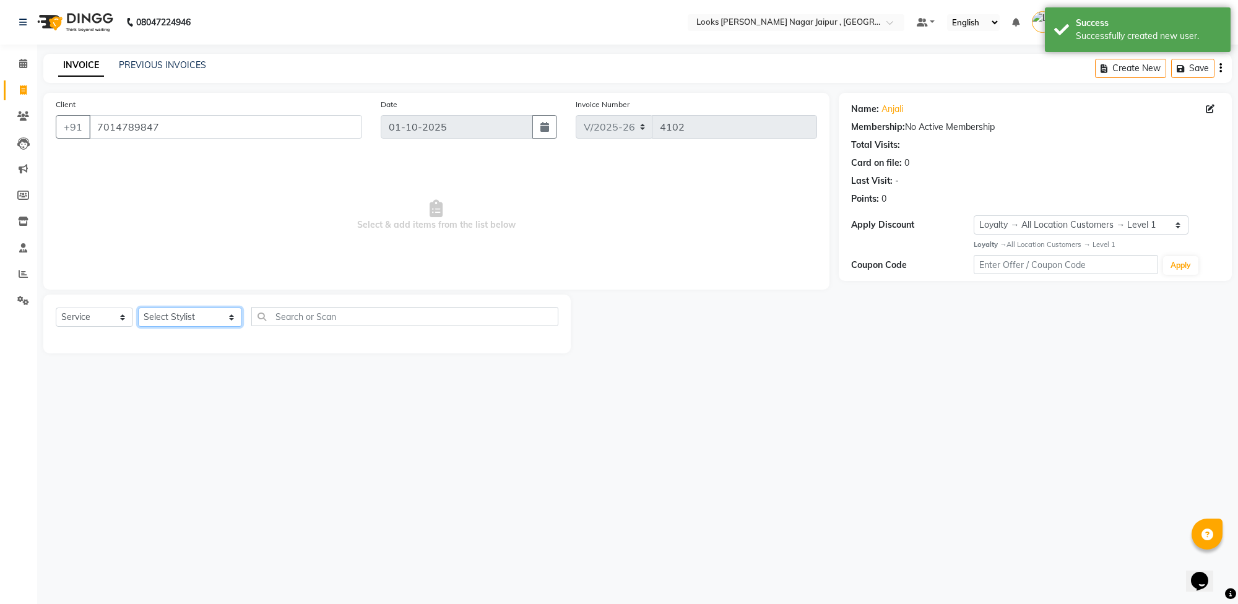
click at [183, 318] on select "Select Stylist [PERSON_NAME] art Anoop [PERSON_NAME] Counter Sales [PERSON_NAME…" at bounding box center [190, 317] width 104 height 19
select select "70692"
click at [138, 308] on select "Select Stylist [PERSON_NAME] art Anoop [PERSON_NAME] Counter Sales [PERSON_NAME…" at bounding box center [190, 317] width 104 height 19
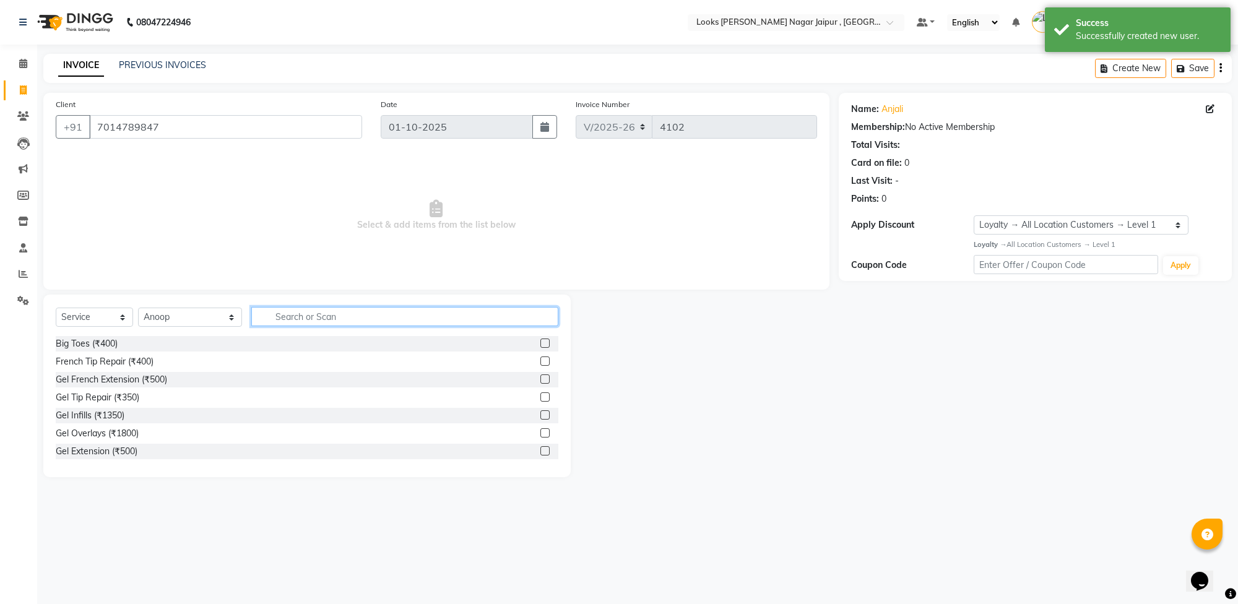
click at [383, 316] on input "text" at bounding box center [404, 316] width 307 height 19
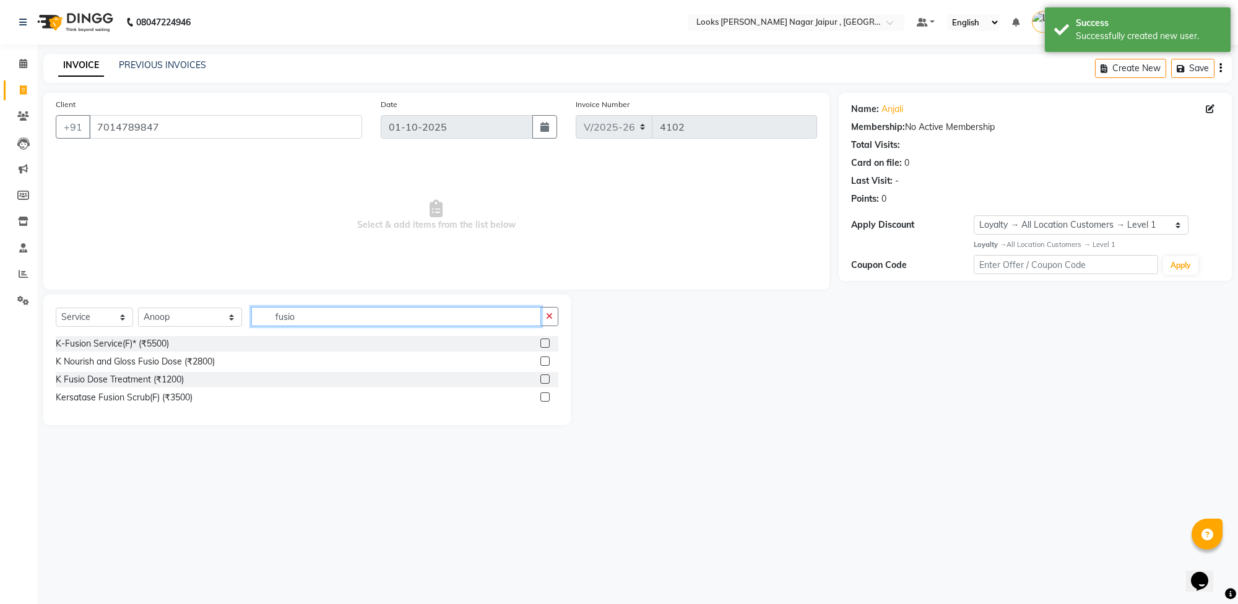
type input "fusio"
click at [545, 397] on label at bounding box center [544, 397] width 9 height 9
click at [545, 397] on input "checkbox" at bounding box center [544, 398] width 8 height 8
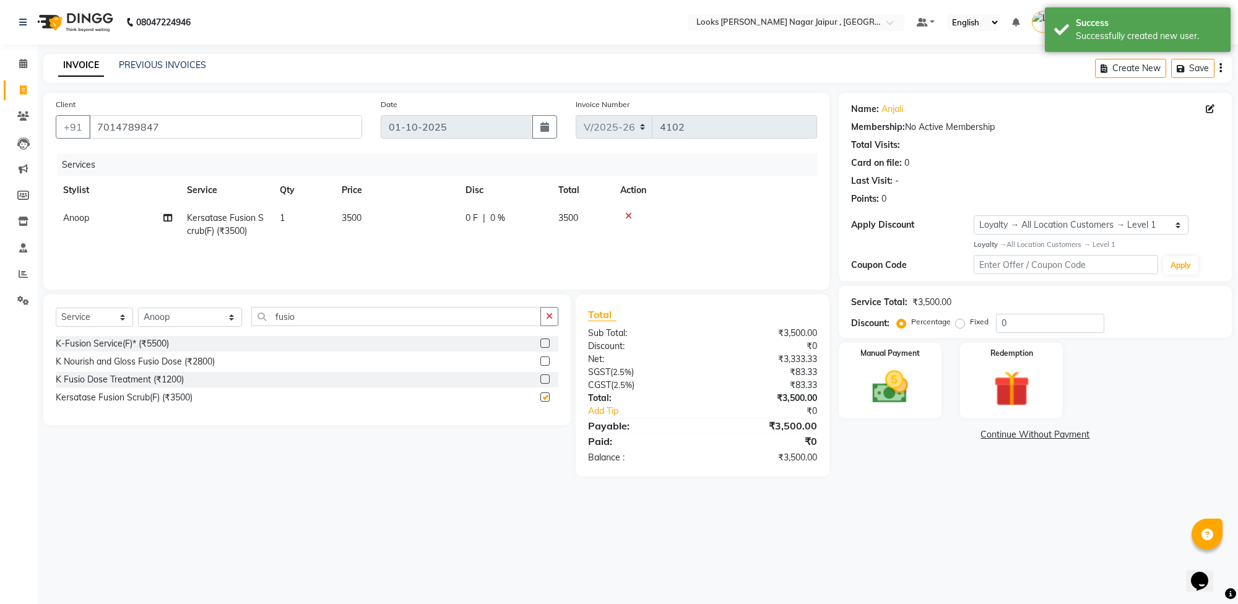
checkbox input "false"
click at [181, 314] on select "Select Stylist [PERSON_NAME] art Anoop [PERSON_NAME] Counter Sales [PERSON_NAME…" at bounding box center [190, 317] width 104 height 19
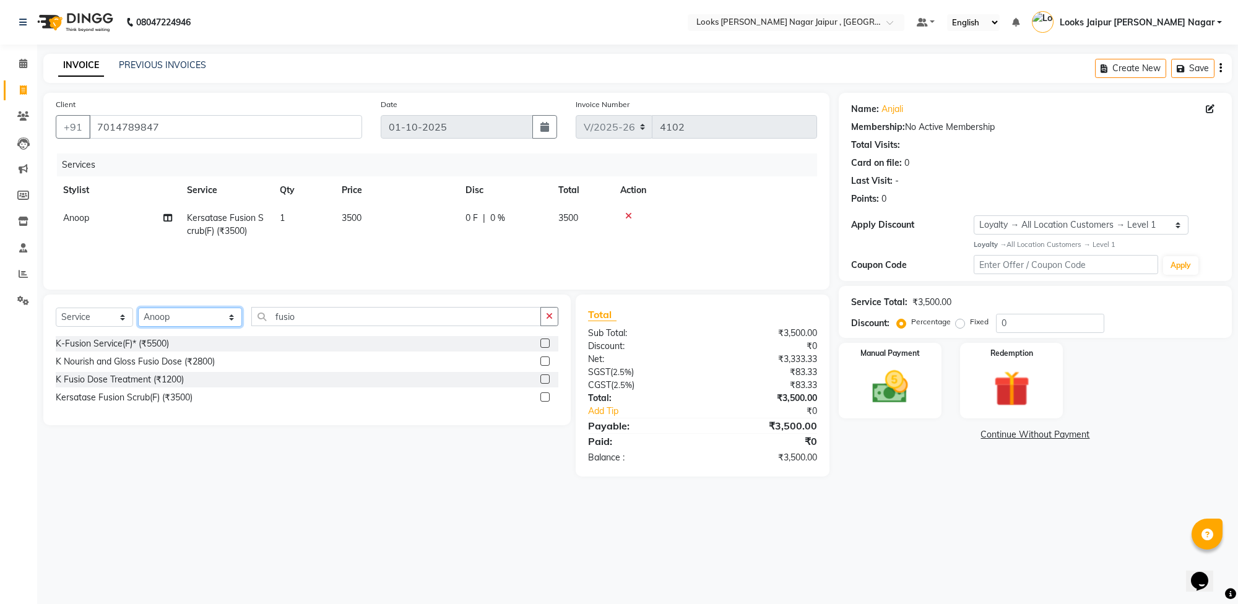
select select "23571"
click at [138, 308] on select "Select Stylist [PERSON_NAME] art Anoop [PERSON_NAME] Counter Sales [PERSON_NAME…" at bounding box center [190, 317] width 104 height 19
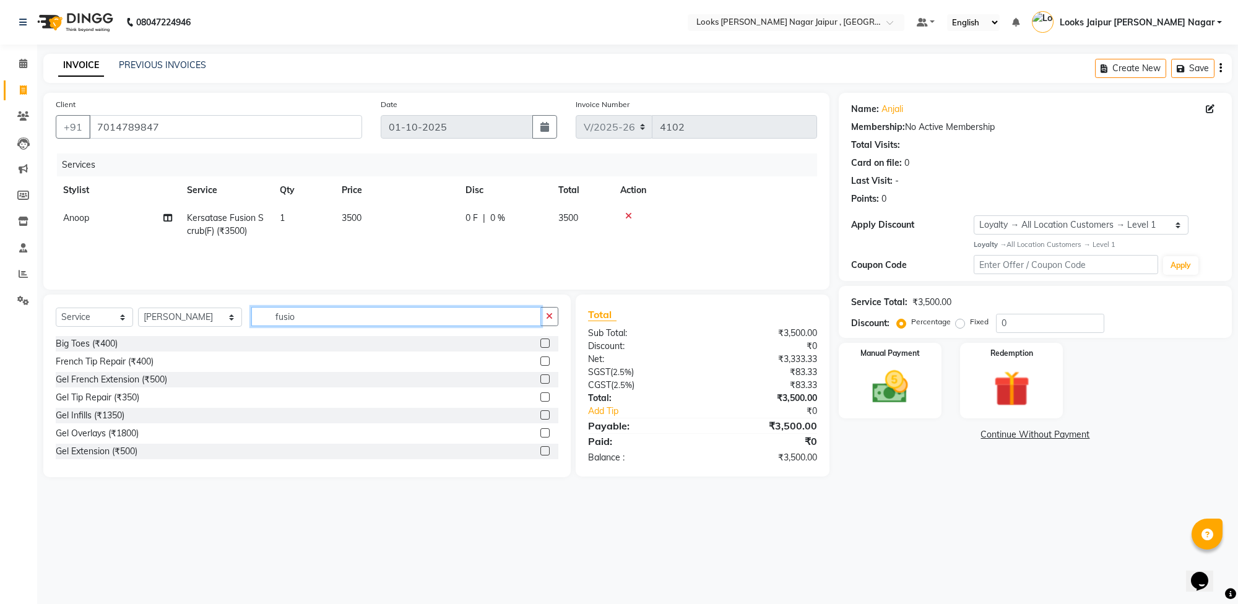
click at [319, 315] on input "fusio" at bounding box center [396, 316] width 290 height 19
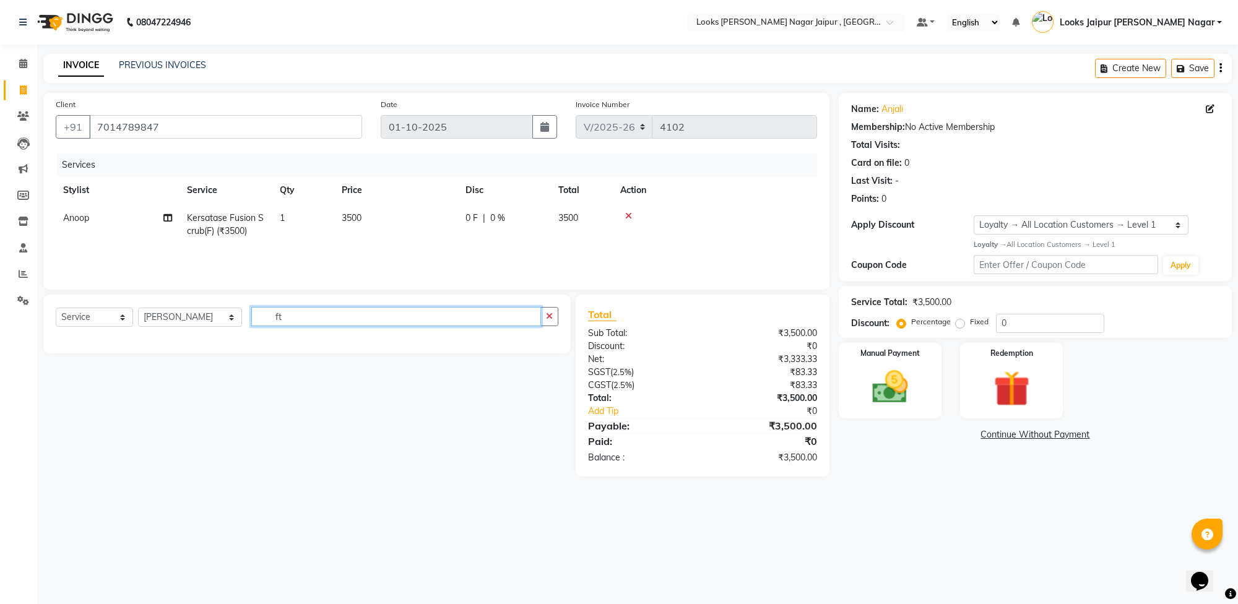
type input "f"
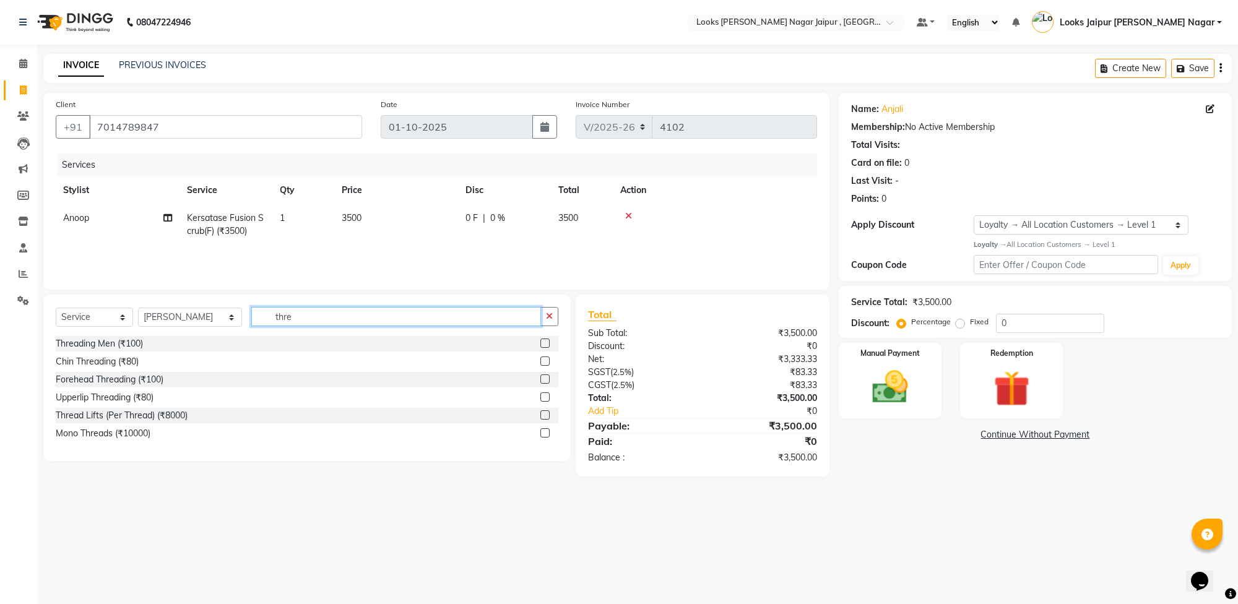
type input "thre"
click at [547, 378] on label at bounding box center [544, 379] width 9 height 9
click at [547, 378] on input "checkbox" at bounding box center [544, 380] width 8 height 8
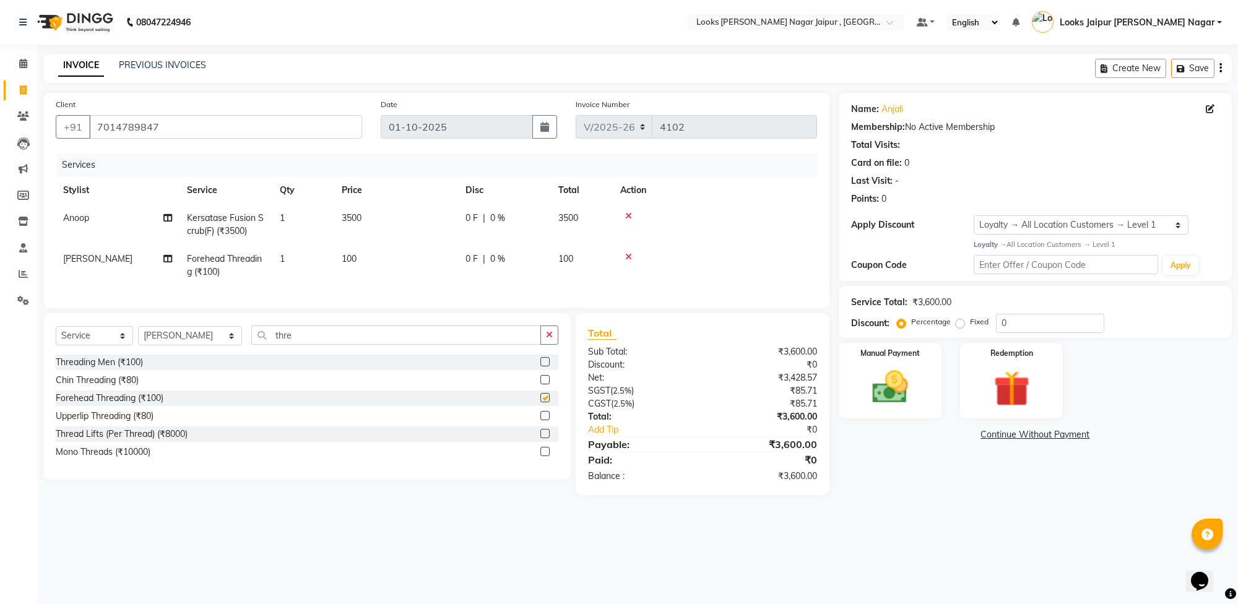
checkbox input "false"
click at [391, 258] on td "100" at bounding box center [396, 265] width 124 height 41
select select "23571"
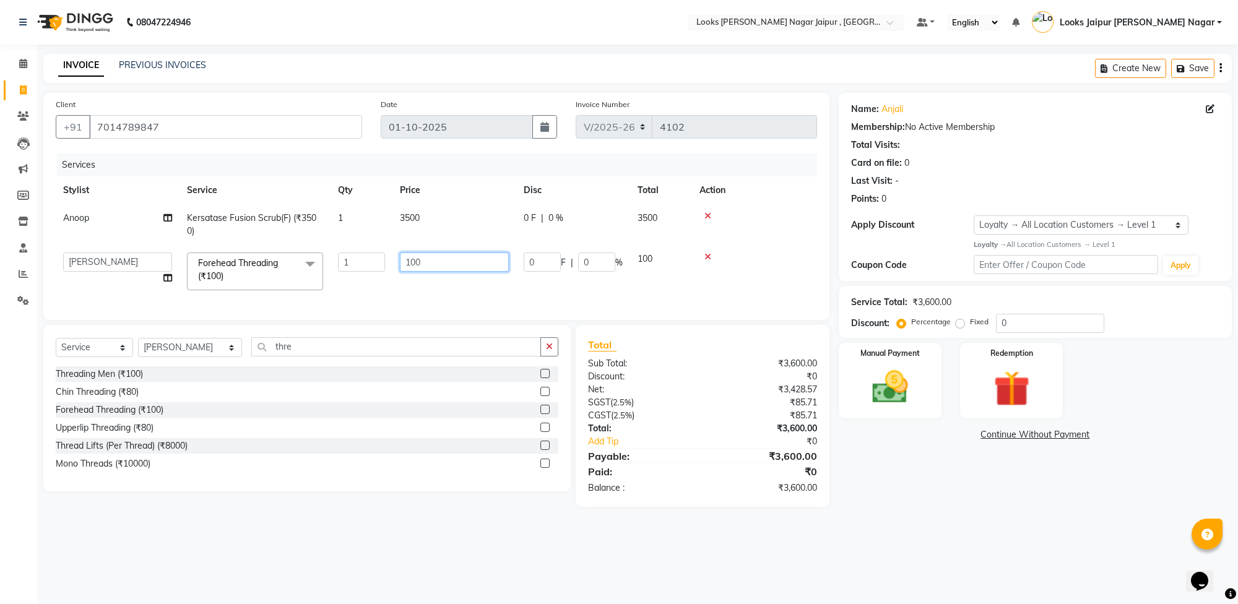
click at [461, 254] on input "100" at bounding box center [454, 262] width 109 height 19
type input "1"
type input "147"
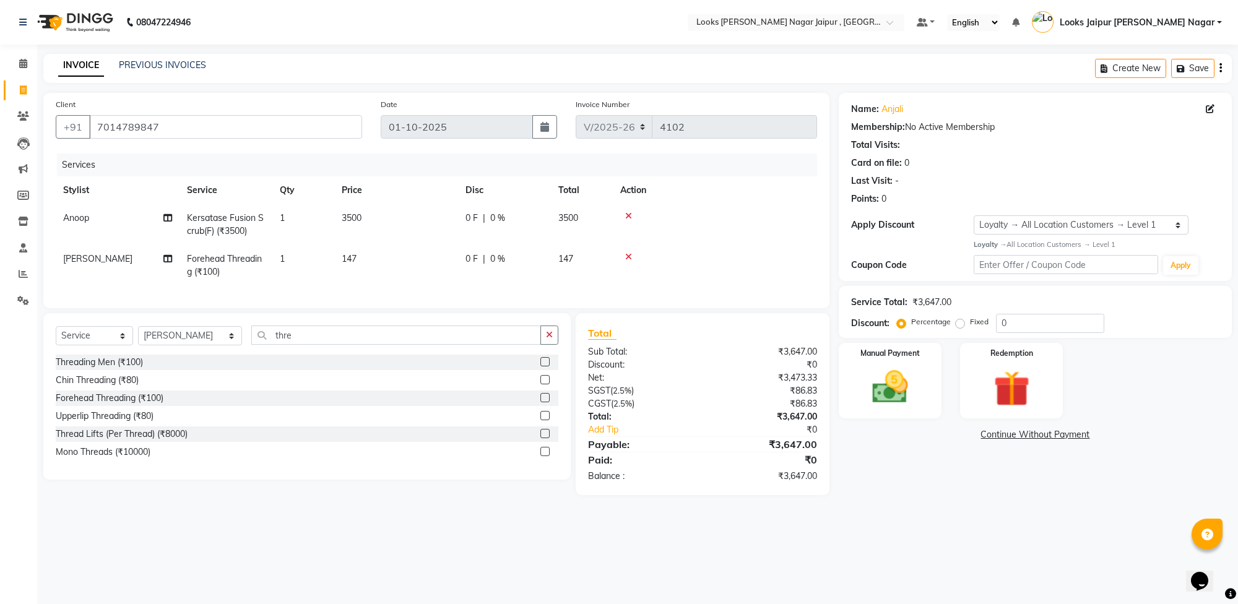
click at [428, 215] on td "3500" at bounding box center [396, 224] width 124 height 41
select select "70692"
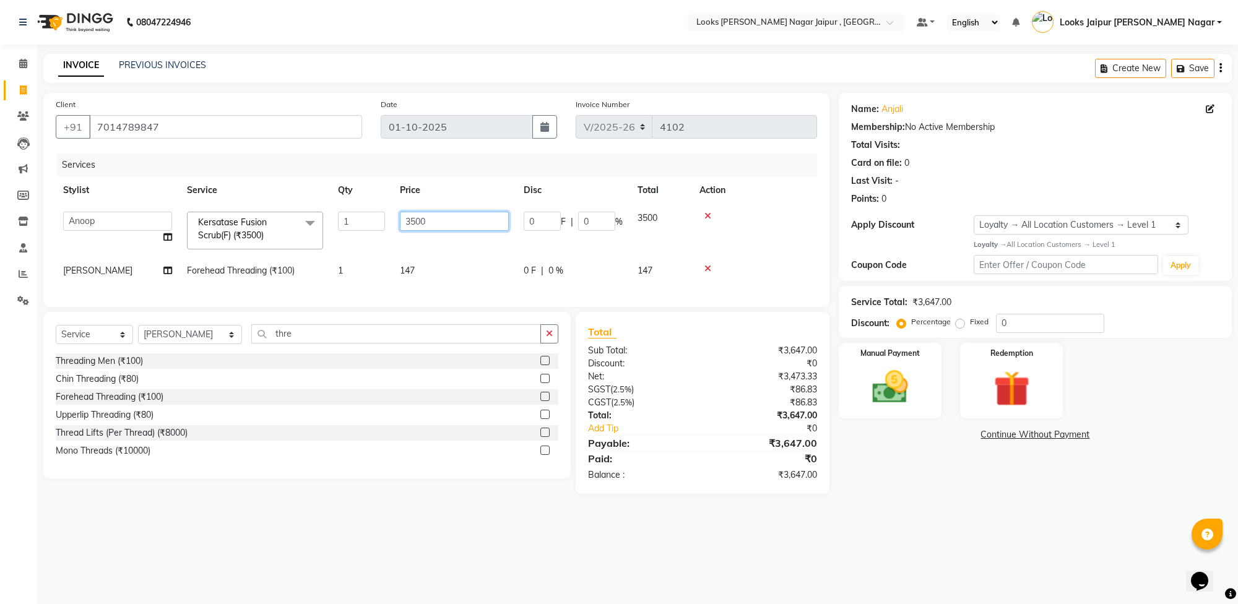
click at [443, 214] on input "3500" at bounding box center [454, 221] width 109 height 19
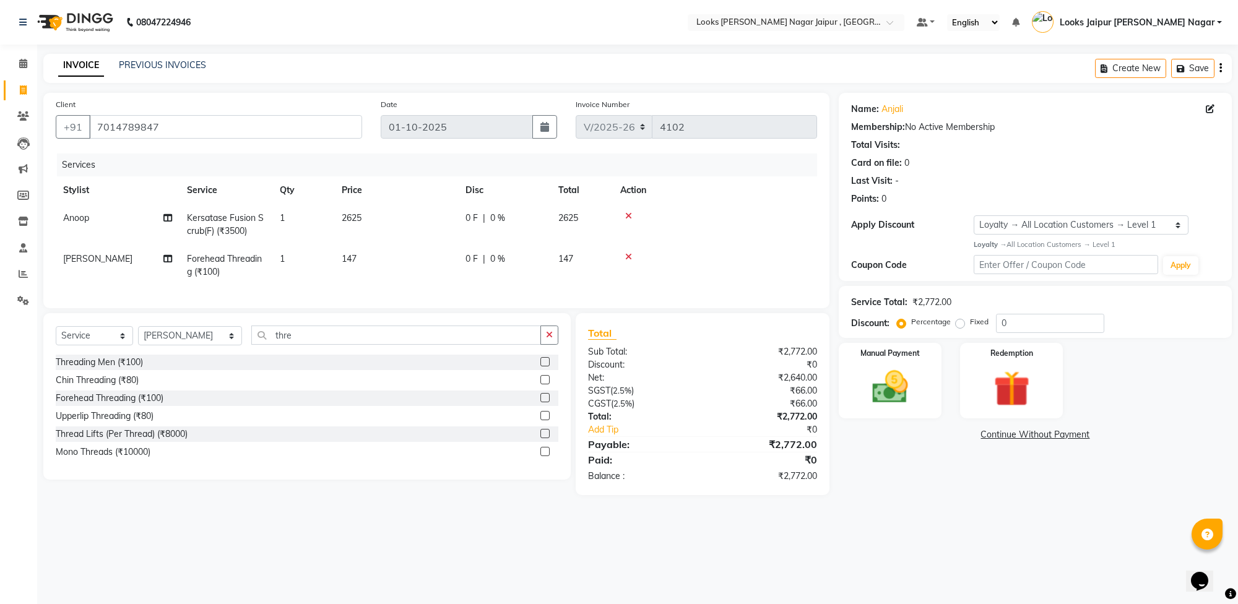
click at [943, 537] on div "08047224946 Select Location × Looks [PERSON_NAME] Nagar Jaipur , Jaipur Default…" at bounding box center [619, 302] width 1238 height 604
click at [166, 345] on select "Select Stylist [PERSON_NAME] art Anoop [PERSON_NAME] Counter Sales [PERSON_NAME…" at bounding box center [190, 335] width 104 height 19
click at [138, 337] on select "Select Stylist [PERSON_NAME] art Anoop [PERSON_NAME] Counter Sales [PERSON_NAME…" at bounding box center [190, 335] width 104 height 19
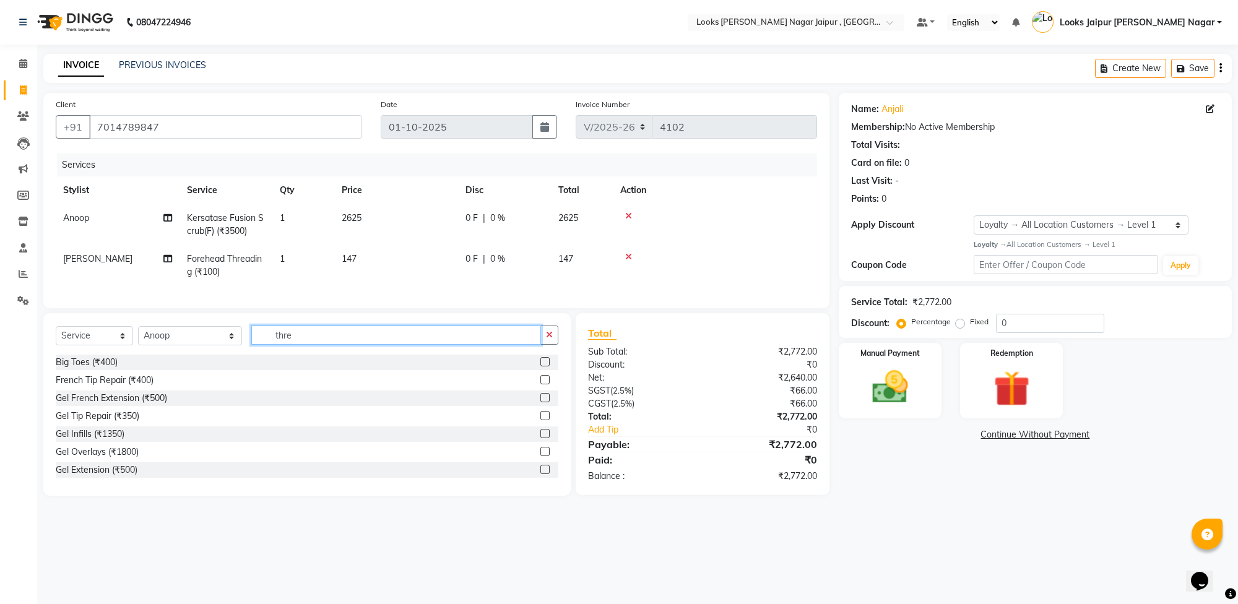
click at [371, 345] on input "thre" at bounding box center [396, 335] width 290 height 19
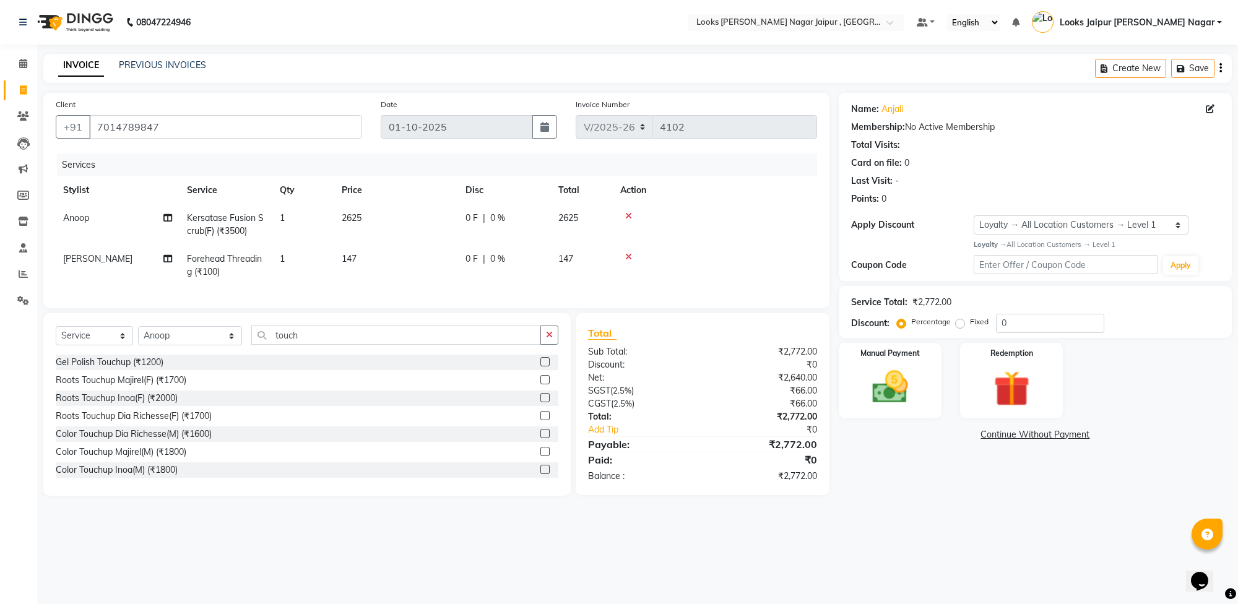
click at [540, 384] on label at bounding box center [544, 379] width 9 height 9
click at [540, 384] on input "checkbox" at bounding box center [544, 380] width 8 height 8
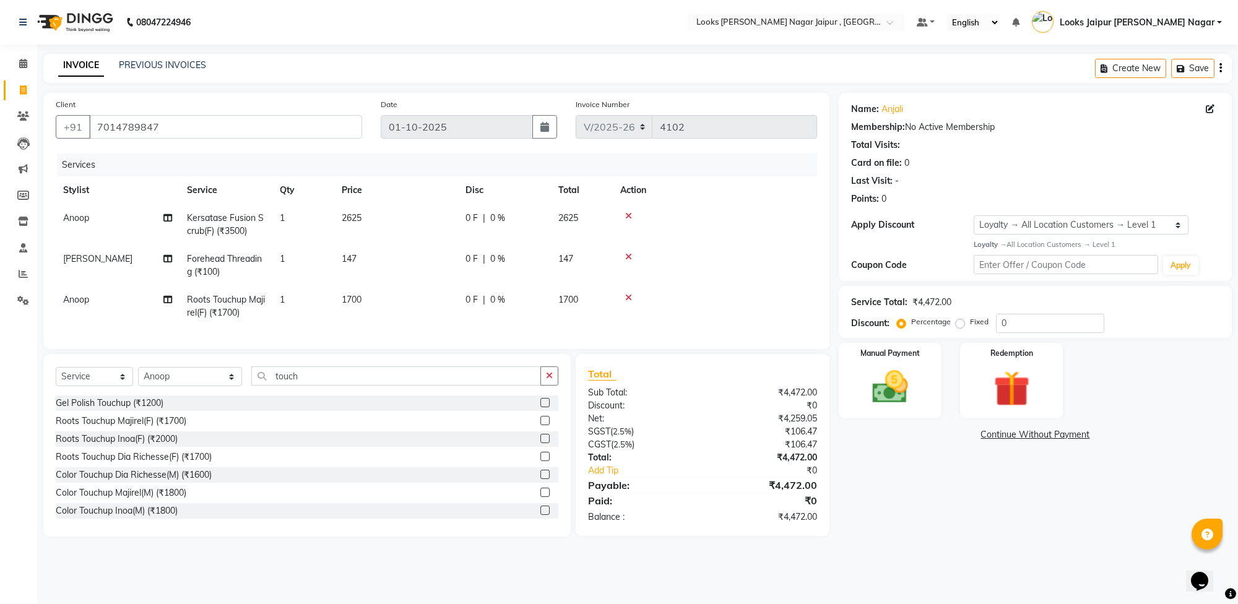
click at [391, 302] on td "1700" at bounding box center [396, 306] width 124 height 41
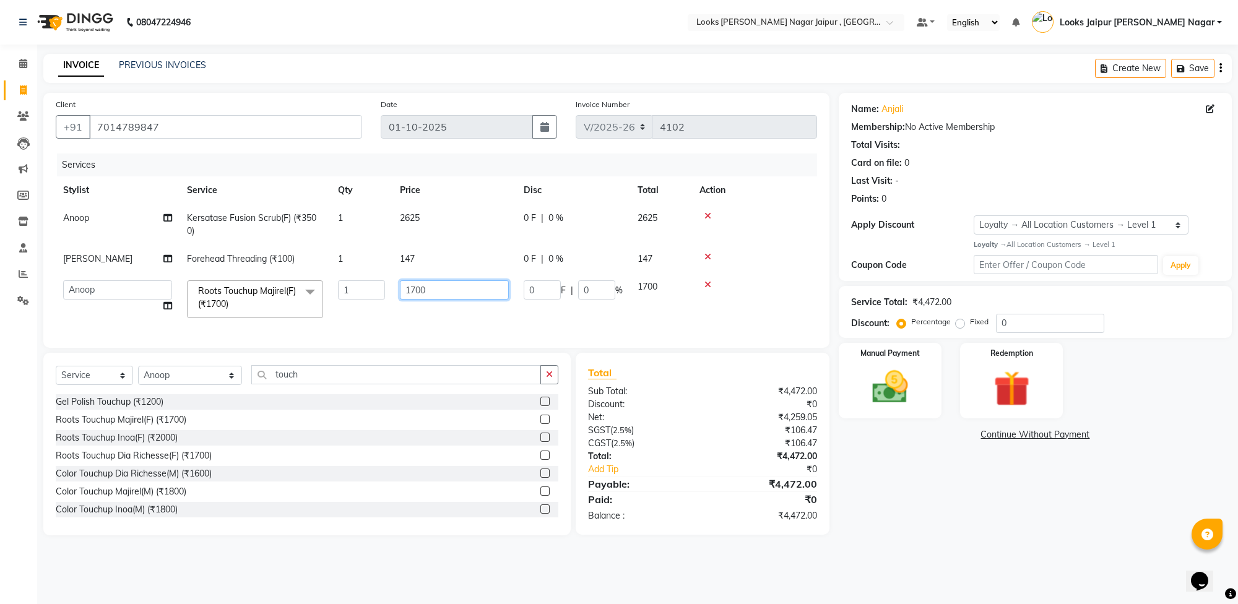
click at [431, 285] on input "1700" at bounding box center [454, 289] width 109 height 19
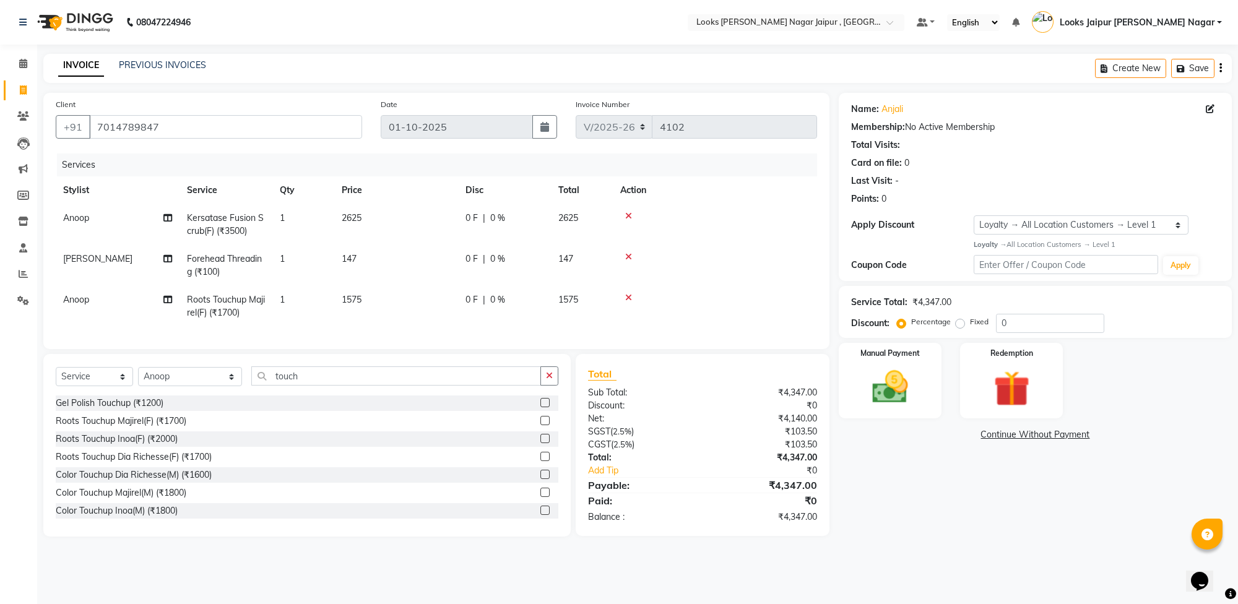
click at [957, 527] on div "Name: [PERSON_NAME] Membership: No Active Membership Total Visits: Card on file…" at bounding box center [1040, 315] width 402 height 444
click at [889, 388] on img at bounding box center [890, 387] width 61 height 43
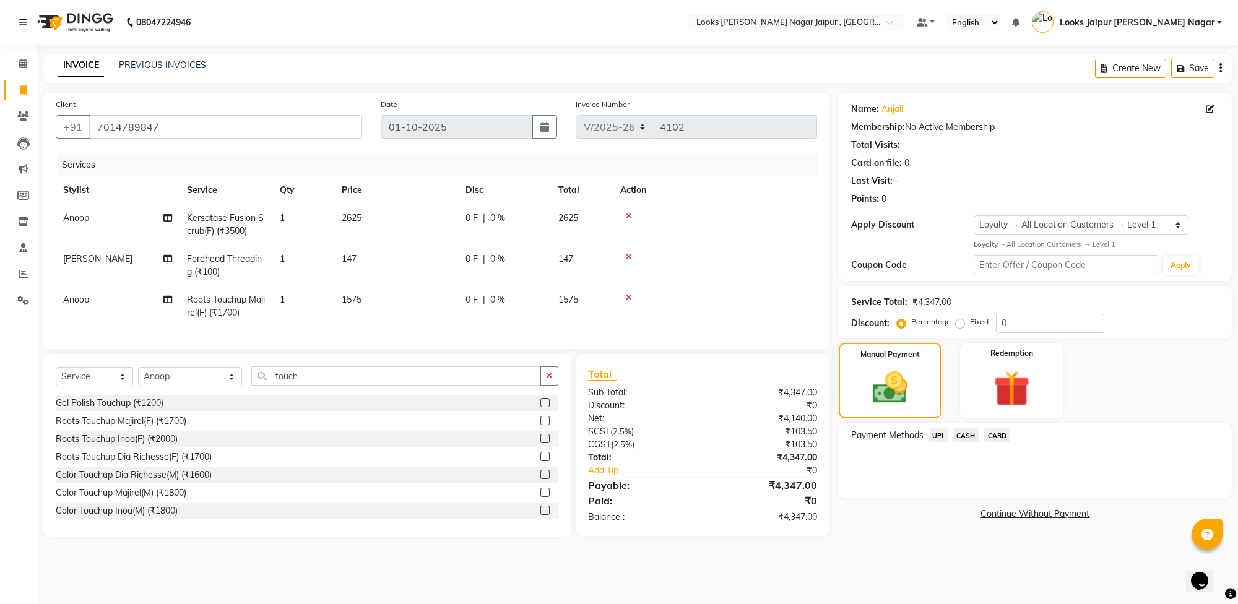
click at [932, 435] on span "UPI" at bounding box center [938, 435] width 19 height 14
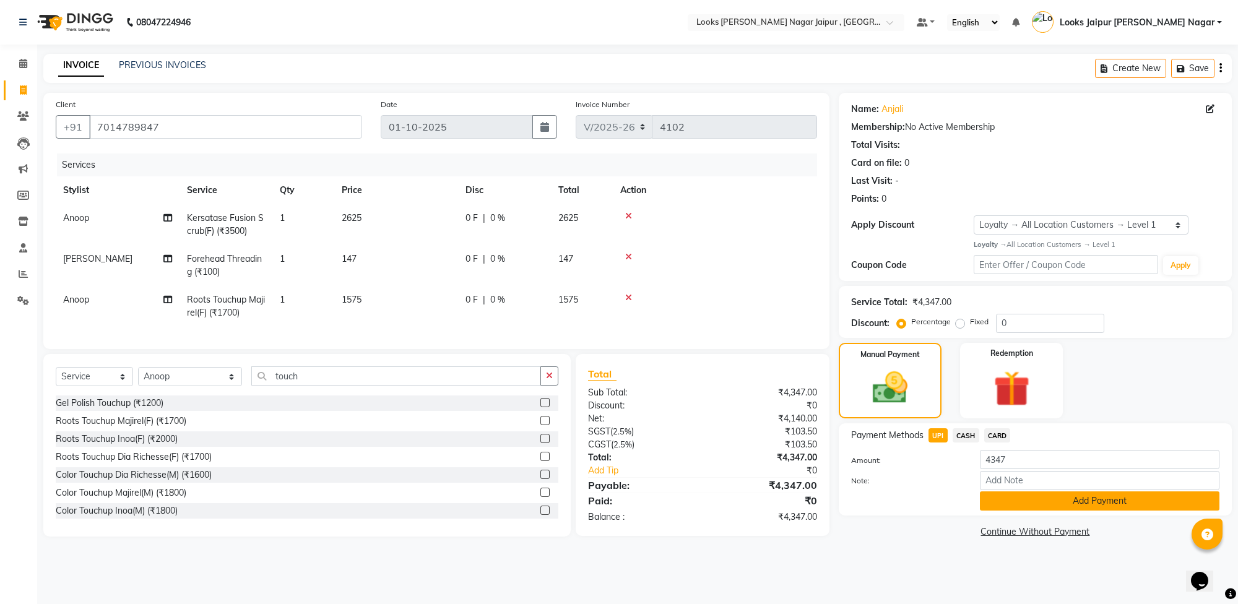
drag, startPoint x: 1010, startPoint y: 498, endPoint x: 1004, endPoint y: 501, distance: 6.9
click at [1010, 499] on button "Add Payment" at bounding box center [1100, 501] width 240 height 19
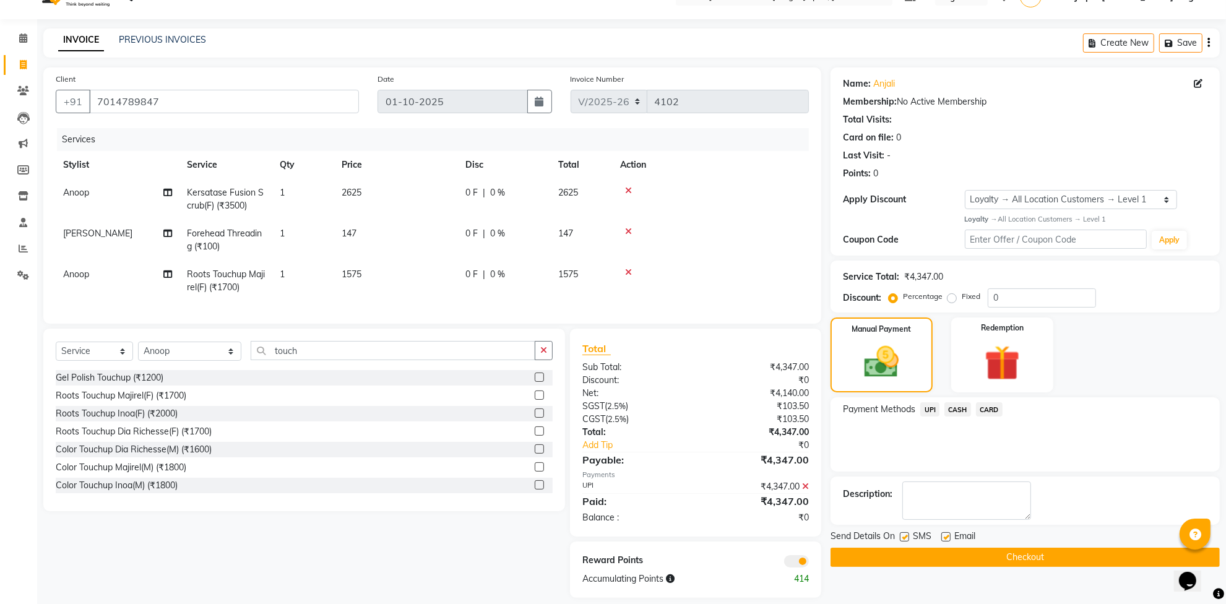
scroll to position [48, 0]
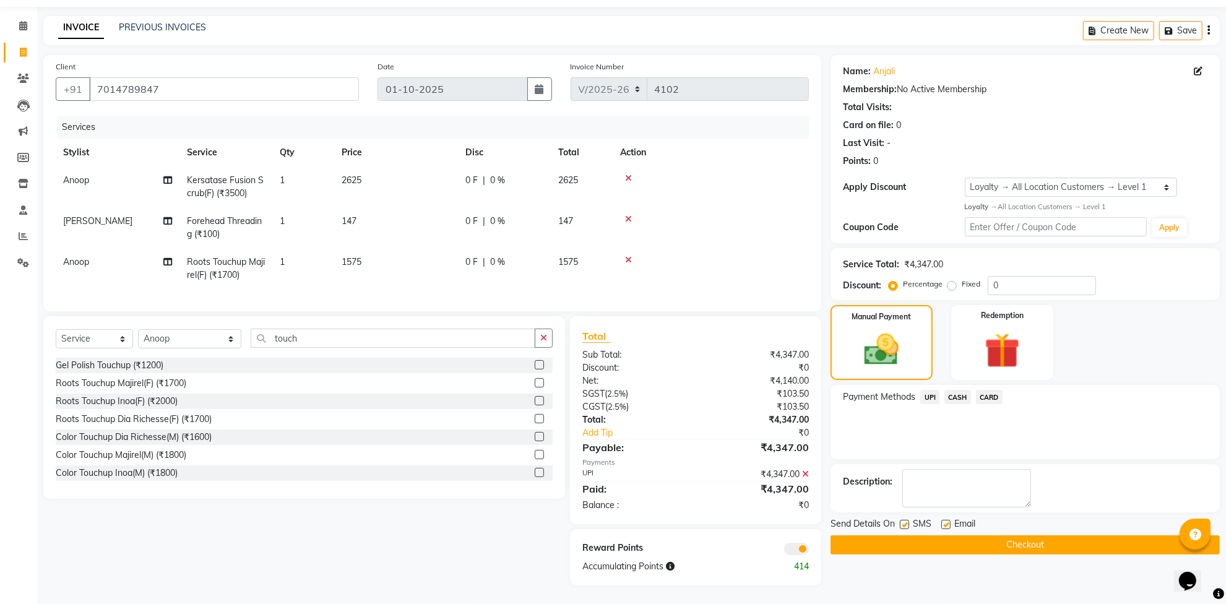
click at [906, 520] on label at bounding box center [904, 524] width 9 height 9
click at [906, 521] on input "checkbox" at bounding box center [904, 525] width 8 height 8
click at [946, 520] on label at bounding box center [946, 524] width 9 height 9
click at [946, 521] on input "checkbox" at bounding box center [946, 525] width 8 height 8
click at [938, 537] on button "Checkout" at bounding box center [1025, 545] width 389 height 19
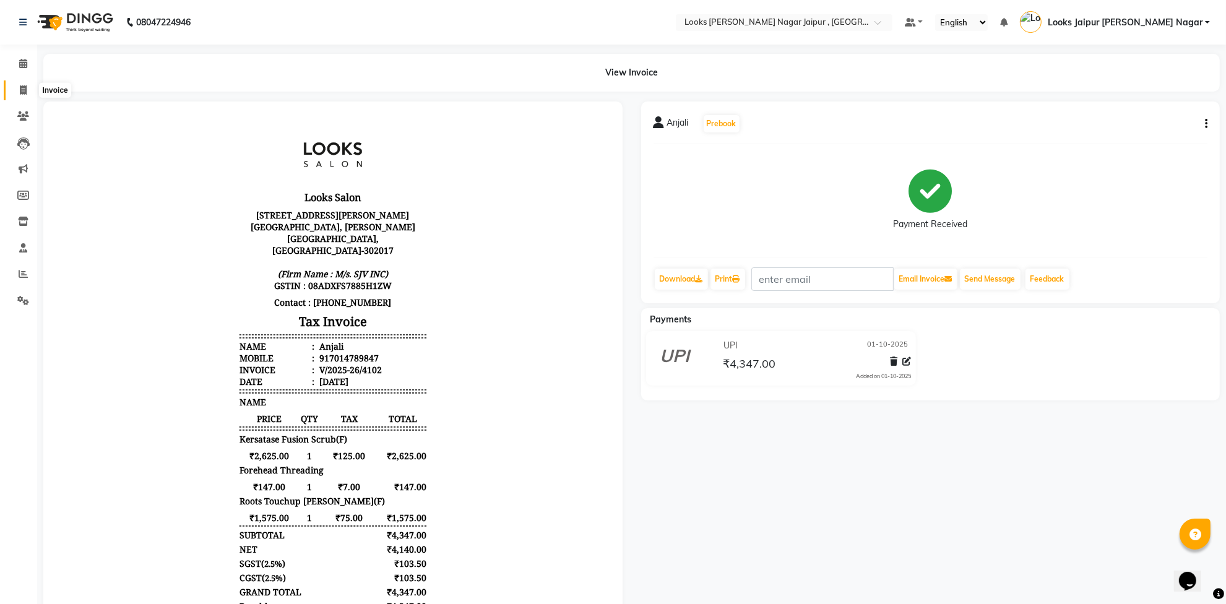
click at [28, 85] on span at bounding box center [23, 91] width 22 height 14
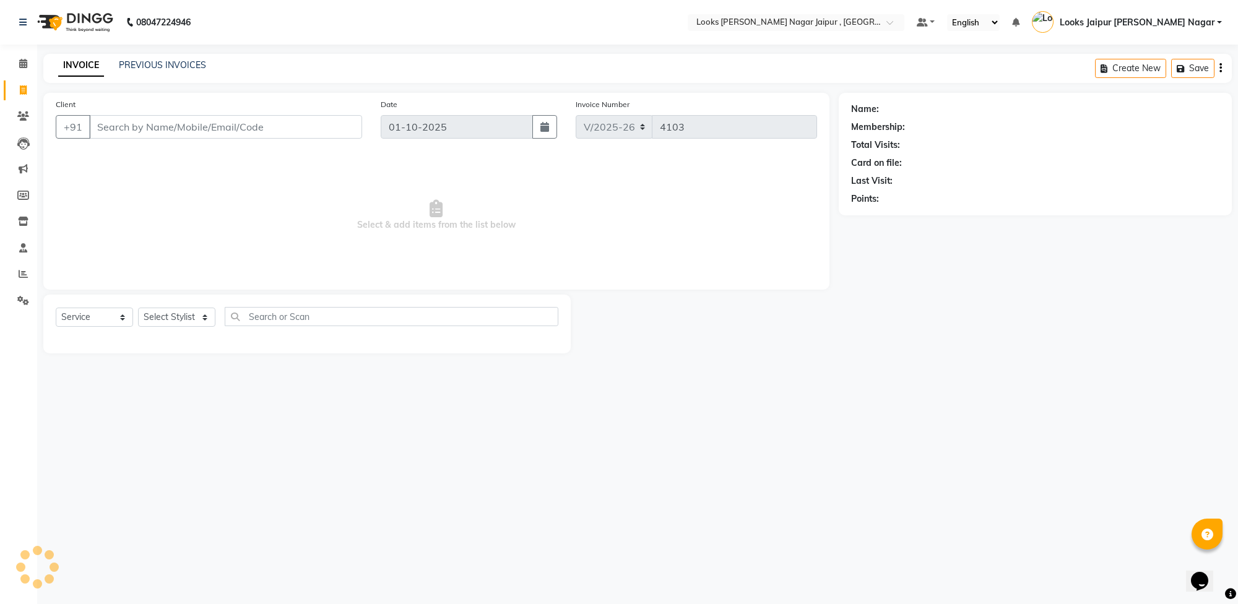
click at [215, 125] on input "Client" at bounding box center [225, 127] width 273 height 24
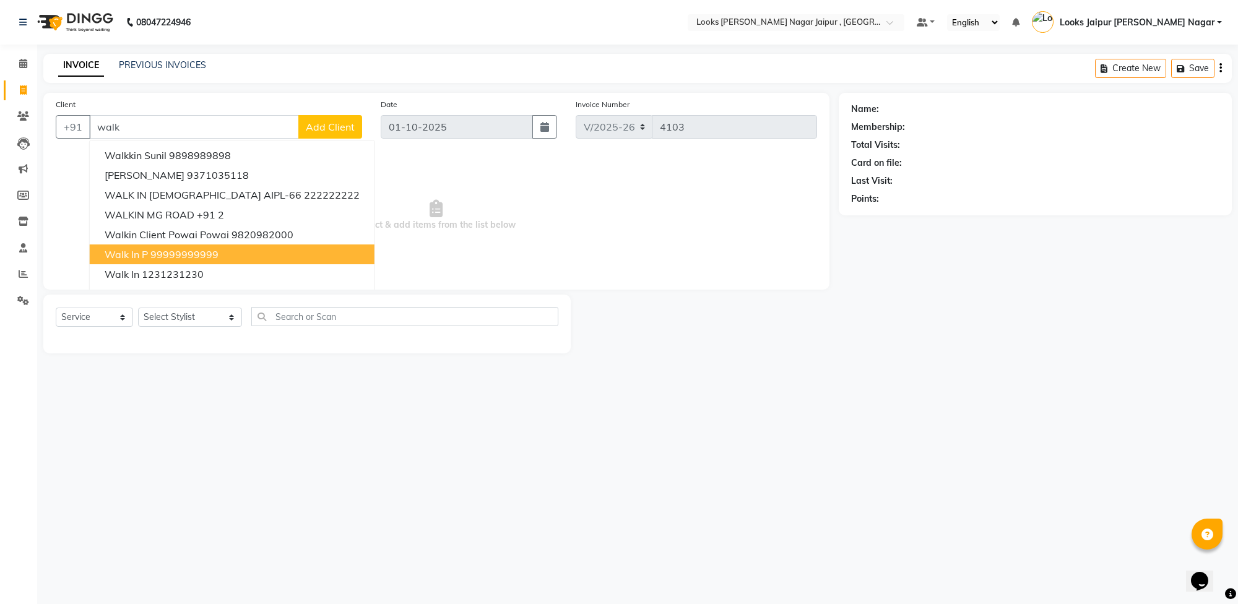
click at [194, 251] on ngb-highlight "99999999999" at bounding box center [184, 254] width 68 height 12
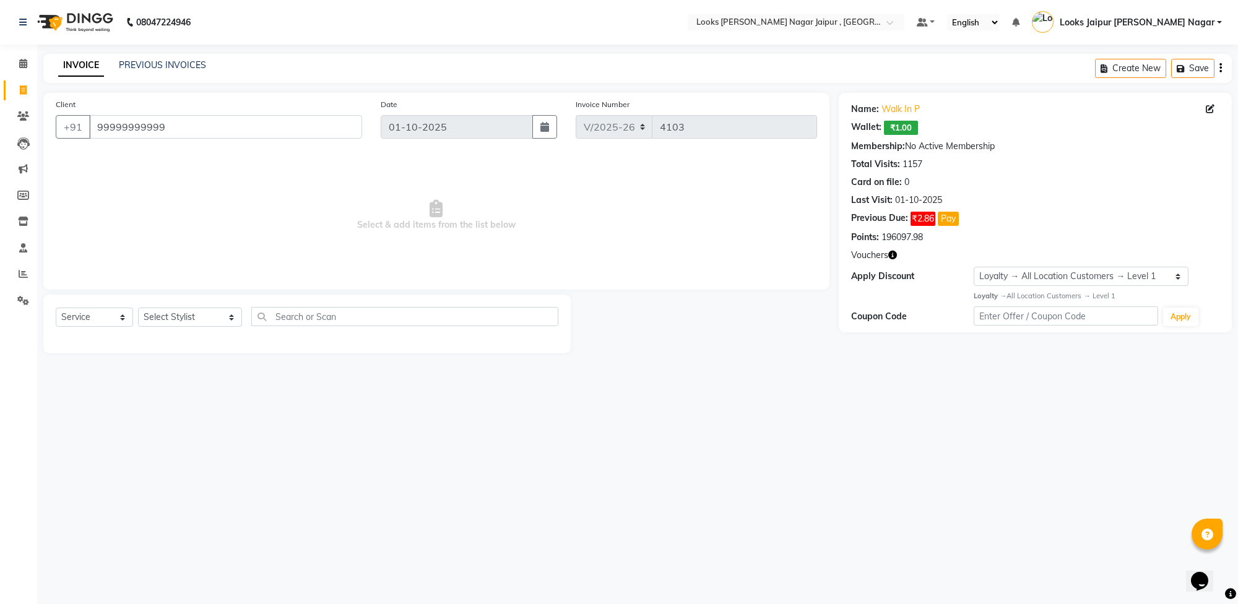
drag, startPoint x: 180, startPoint y: 330, endPoint x: 180, endPoint y: 323, distance: 6.8
click at [180, 329] on div "Select Service Product Membership Package Voucher Prepaid Gift Card Select Styl…" at bounding box center [307, 321] width 503 height 29
click at [180, 323] on select "Select Stylist [PERSON_NAME] art Anoop [PERSON_NAME] Counter Sales [PERSON_NAME…" at bounding box center [190, 317] width 104 height 19
click at [138, 308] on select "Select Stylist [PERSON_NAME] art Anoop [PERSON_NAME] Counter Sales [PERSON_NAME…" at bounding box center [190, 317] width 104 height 19
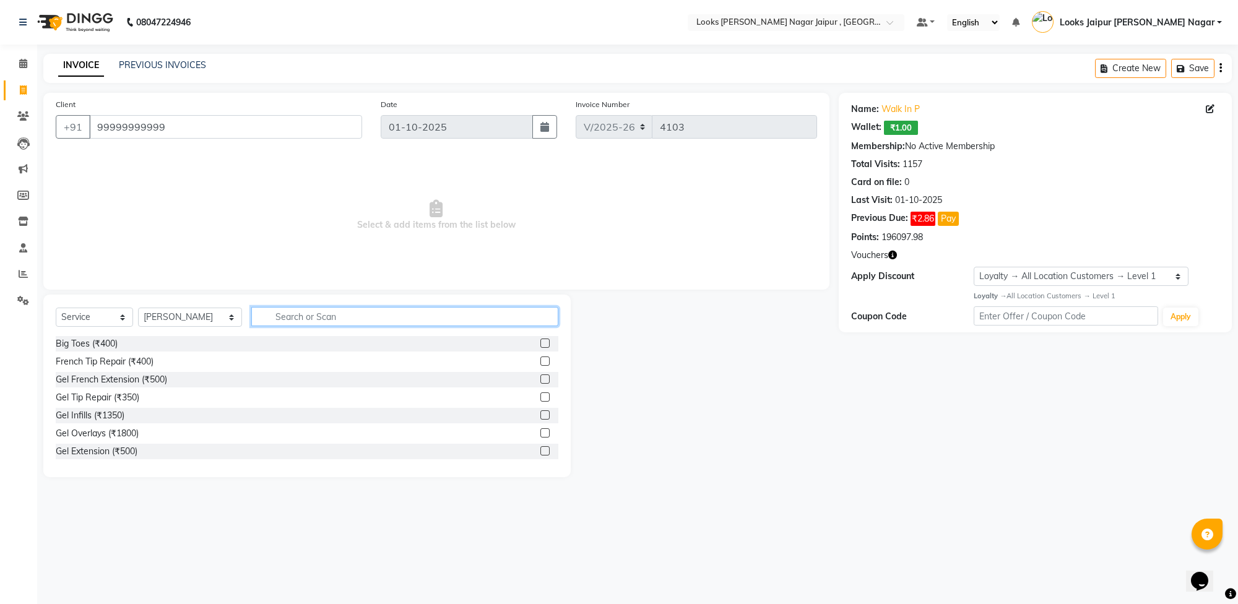
click at [335, 313] on input "text" at bounding box center [404, 316] width 307 height 19
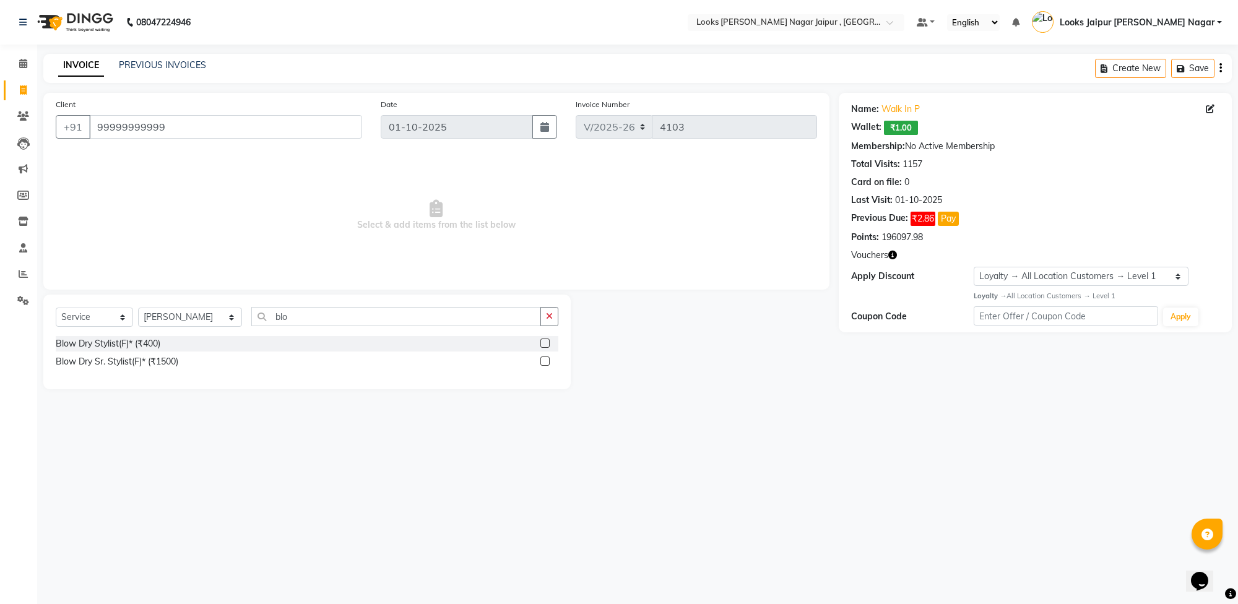
drag, startPoint x: 547, startPoint y: 341, endPoint x: 243, endPoint y: 338, distance: 303.4
click at [543, 341] on label at bounding box center [544, 343] width 9 height 9
click at [543, 341] on input "checkbox" at bounding box center [544, 344] width 8 height 8
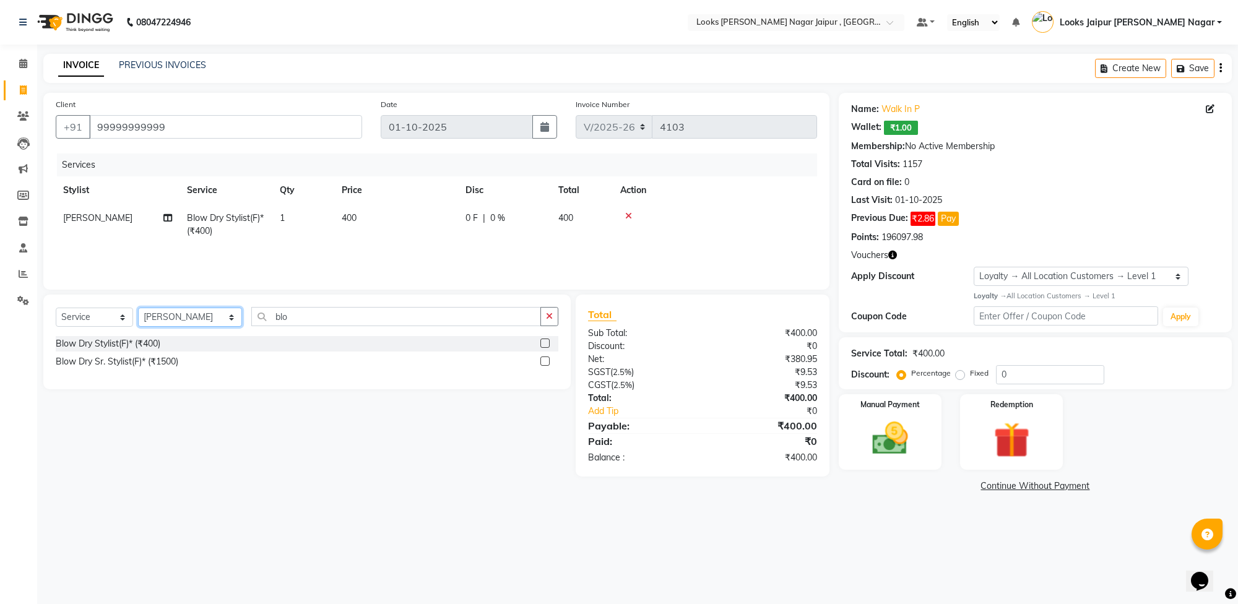
click at [189, 310] on select "Select Stylist [PERSON_NAME] art Anoop [PERSON_NAME] Counter Sales [PERSON_NAME…" at bounding box center [190, 317] width 104 height 19
click at [138, 308] on select "Select Stylist [PERSON_NAME] art Anoop [PERSON_NAME] Counter Sales [PERSON_NAME…" at bounding box center [190, 317] width 104 height 19
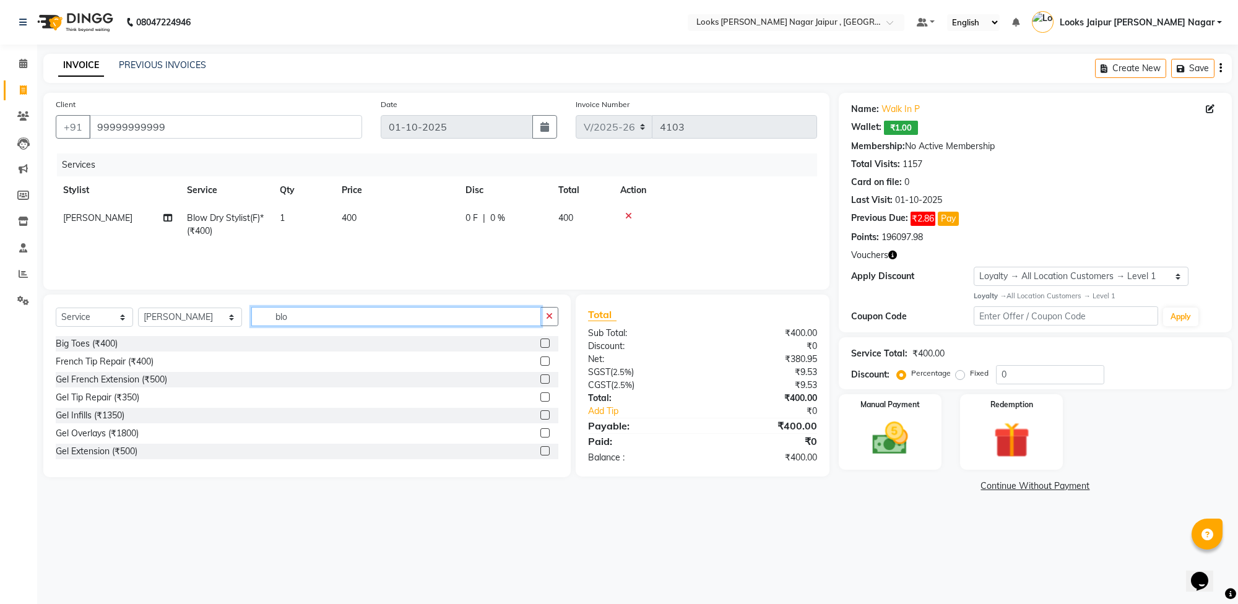
click at [298, 308] on input "blo" at bounding box center [396, 316] width 290 height 19
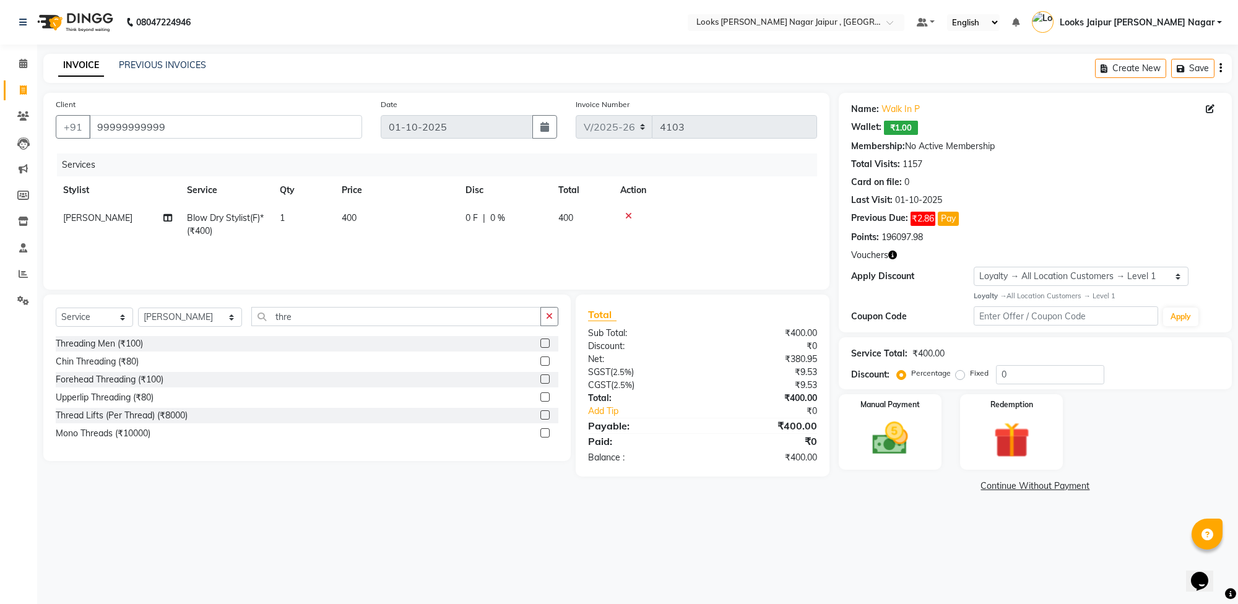
click at [543, 375] on label at bounding box center [544, 379] width 9 height 9
click at [543, 376] on input "checkbox" at bounding box center [544, 380] width 8 height 8
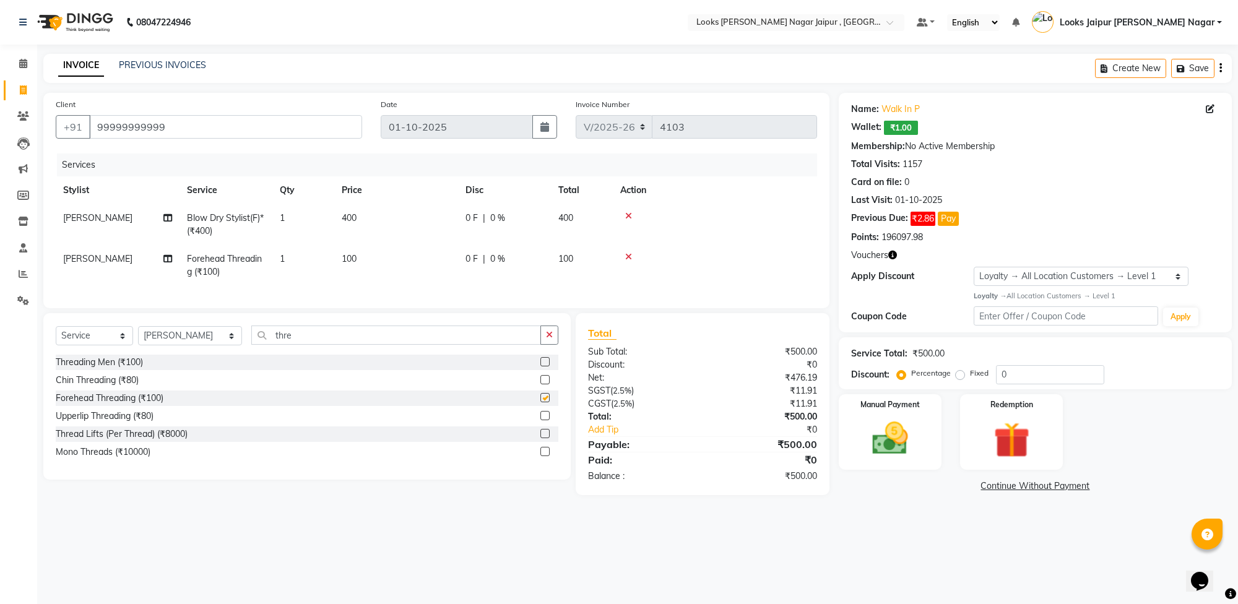
click at [391, 260] on td "100" at bounding box center [396, 265] width 124 height 41
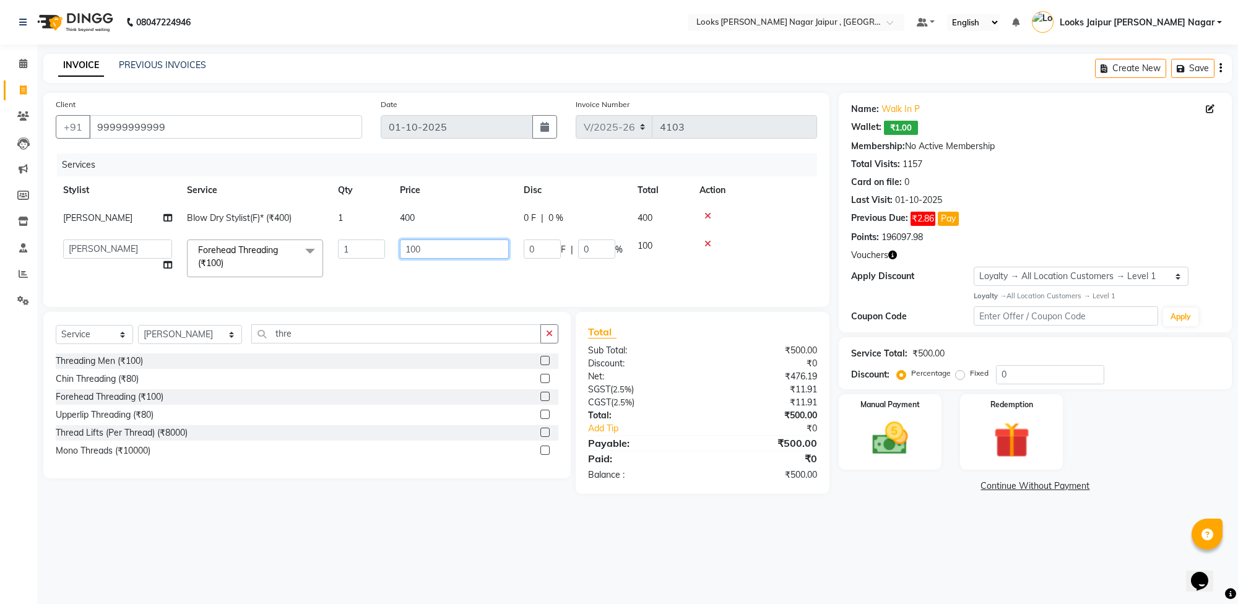
click at [438, 254] on input "100" at bounding box center [454, 249] width 109 height 19
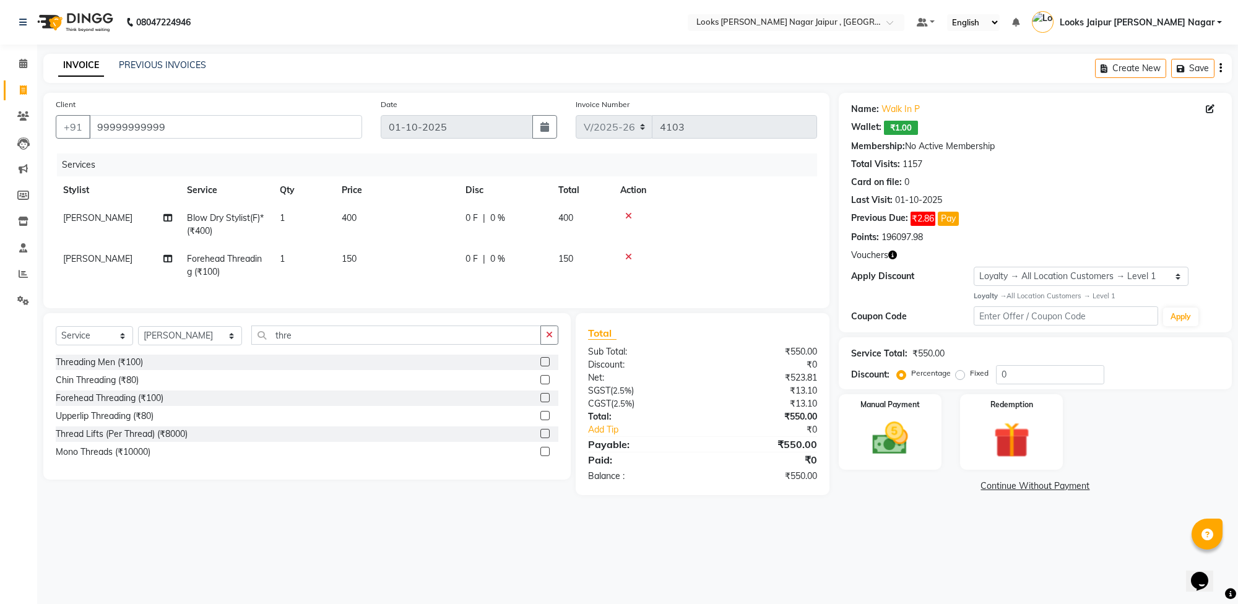
click at [435, 214] on td "400" at bounding box center [396, 224] width 124 height 41
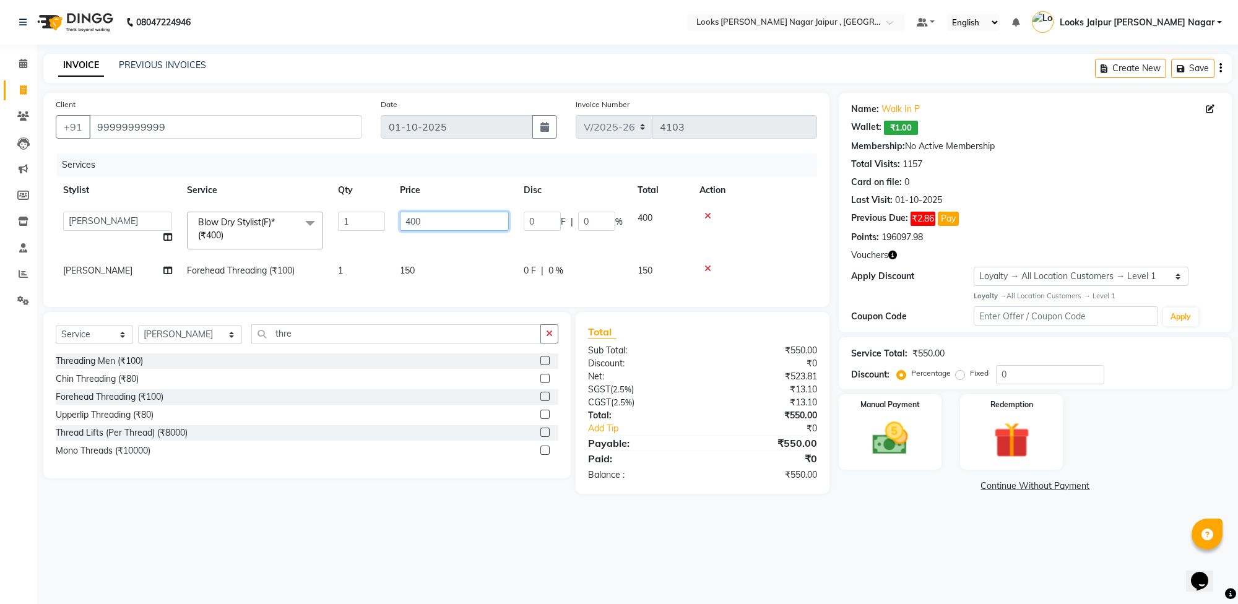
click at [443, 214] on input "400" at bounding box center [454, 221] width 109 height 19
click at [932, 545] on div "08047224946 Select Location × Looks [PERSON_NAME] Nagar Jaipur , Jaipur Default…" at bounding box center [619, 302] width 1238 height 604
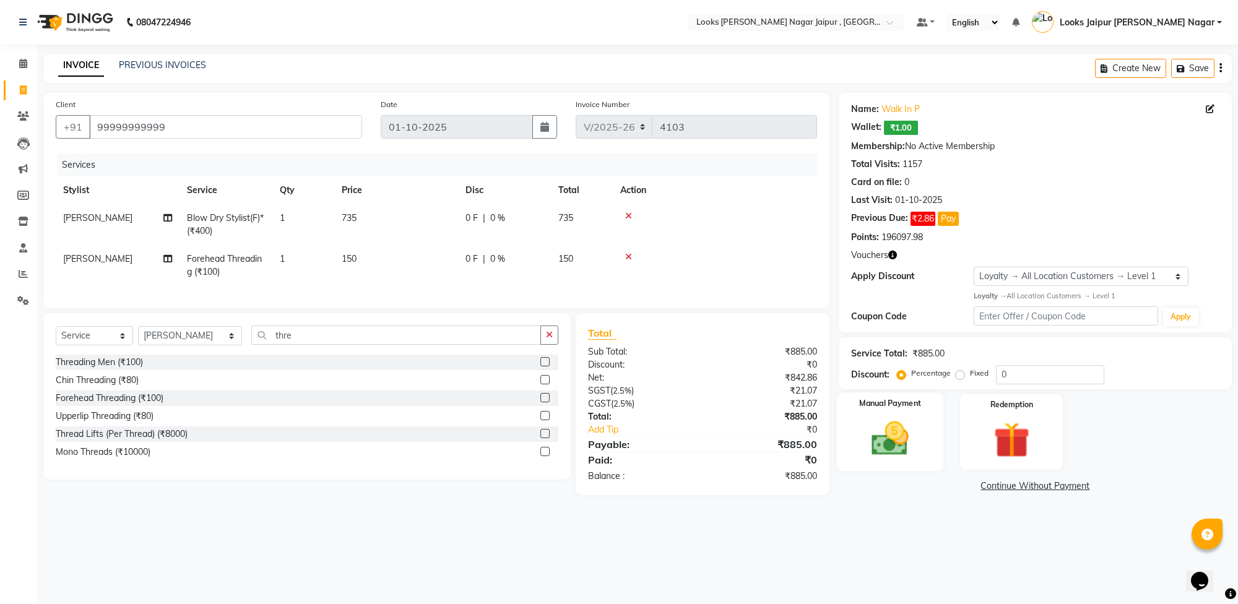
click at [905, 437] on img at bounding box center [890, 438] width 61 height 43
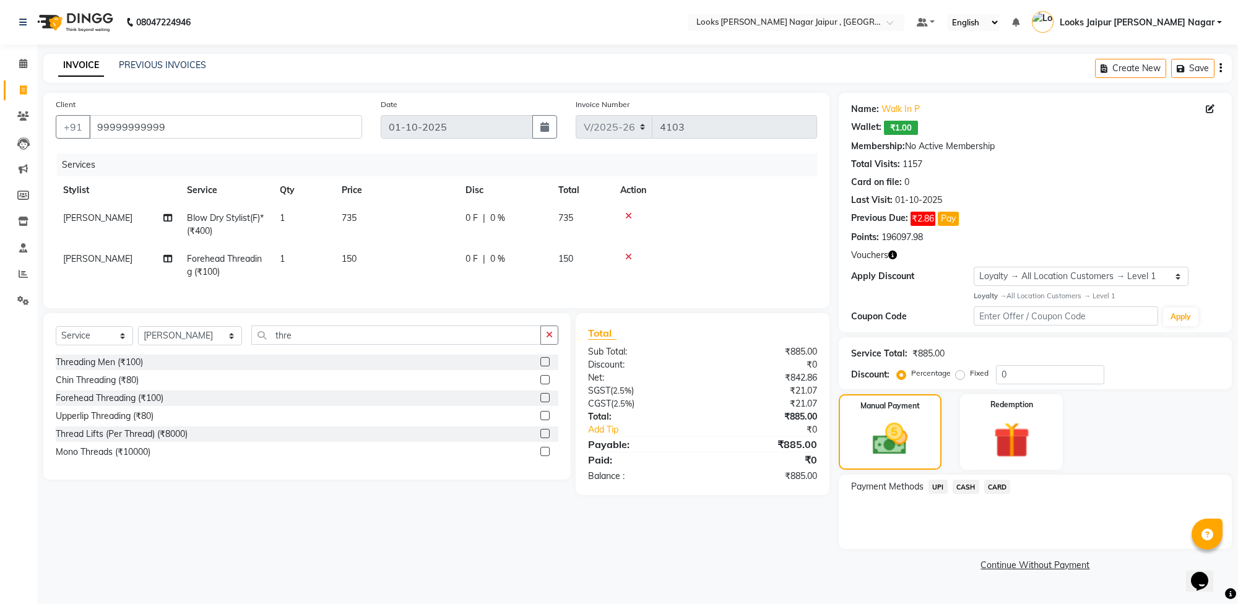
drag, startPoint x: 969, startPoint y: 484, endPoint x: 974, endPoint y: 497, distance: 13.9
click at [970, 485] on span "CASH" at bounding box center [966, 487] width 27 height 14
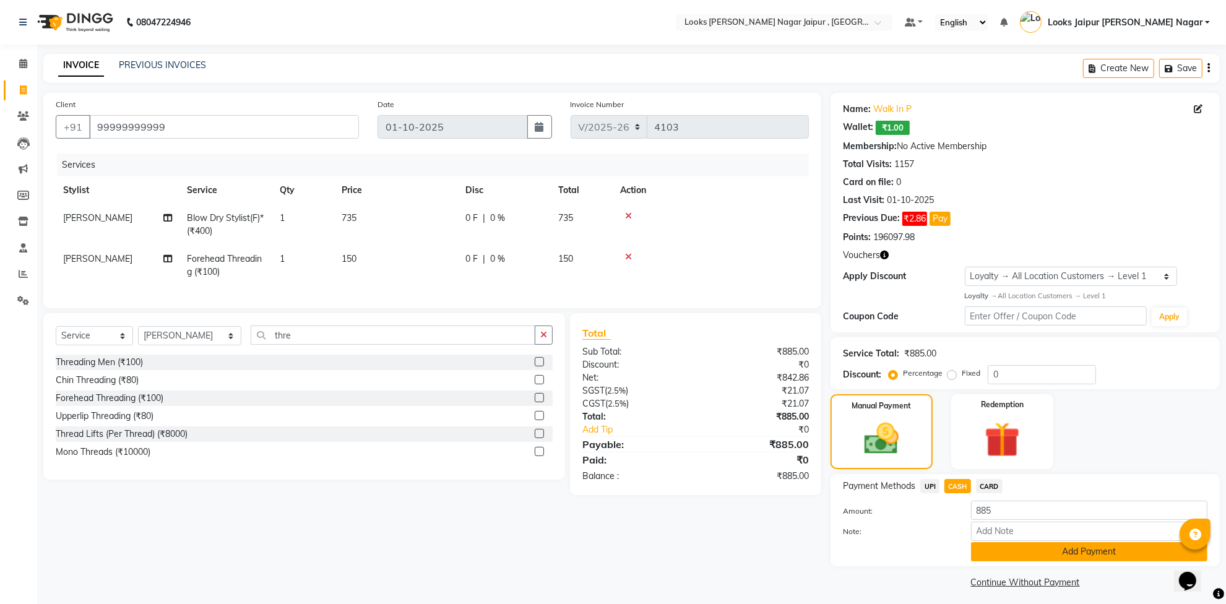
click at [992, 548] on button "Add Payment" at bounding box center [1089, 551] width 237 height 19
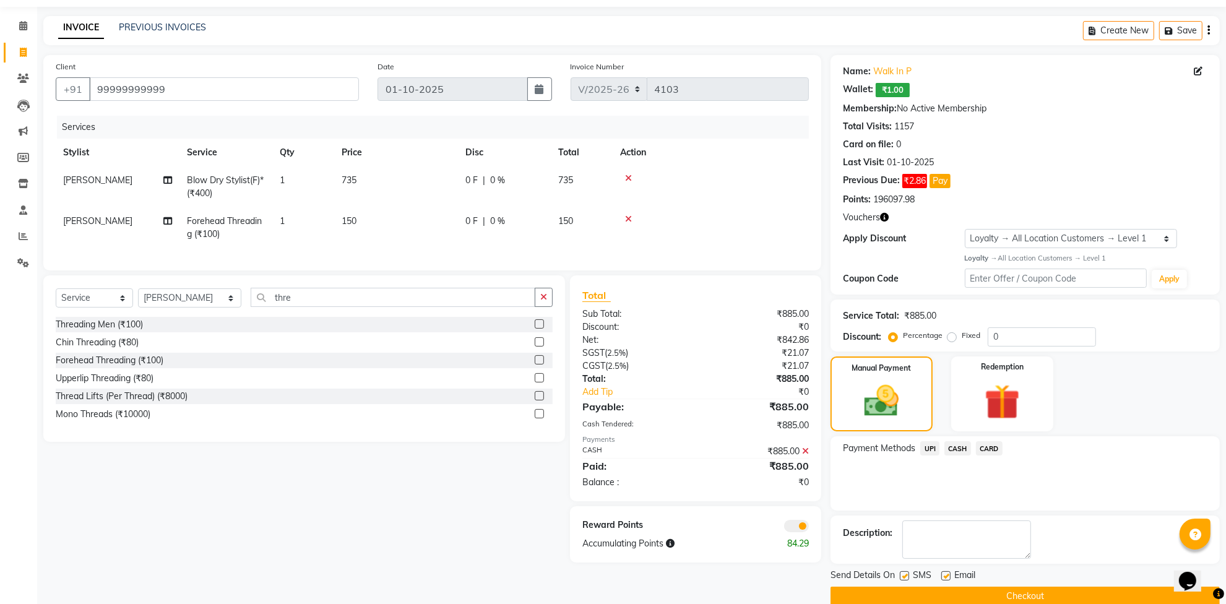
scroll to position [59, 0]
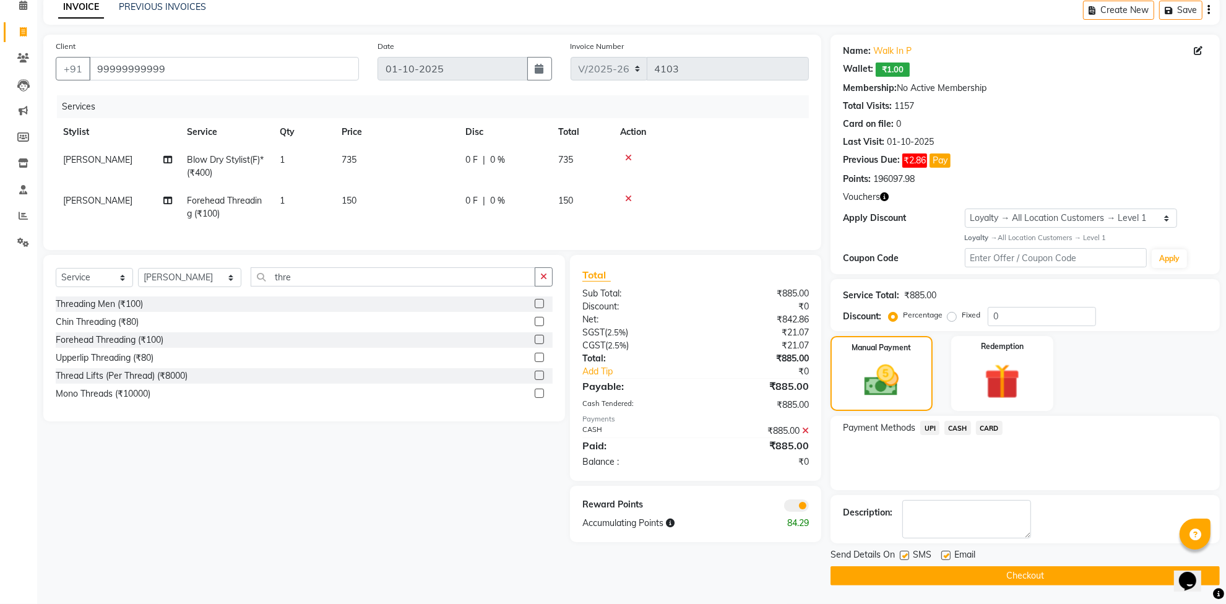
drag, startPoint x: 906, startPoint y: 554, endPoint x: 913, endPoint y: 555, distance: 7.5
click at [909, 554] on label at bounding box center [904, 555] width 9 height 9
click at [908, 554] on input "checkbox" at bounding box center [904, 556] width 8 height 8
click at [948, 557] on label at bounding box center [946, 555] width 9 height 9
click at [948, 557] on input "checkbox" at bounding box center [946, 556] width 8 height 8
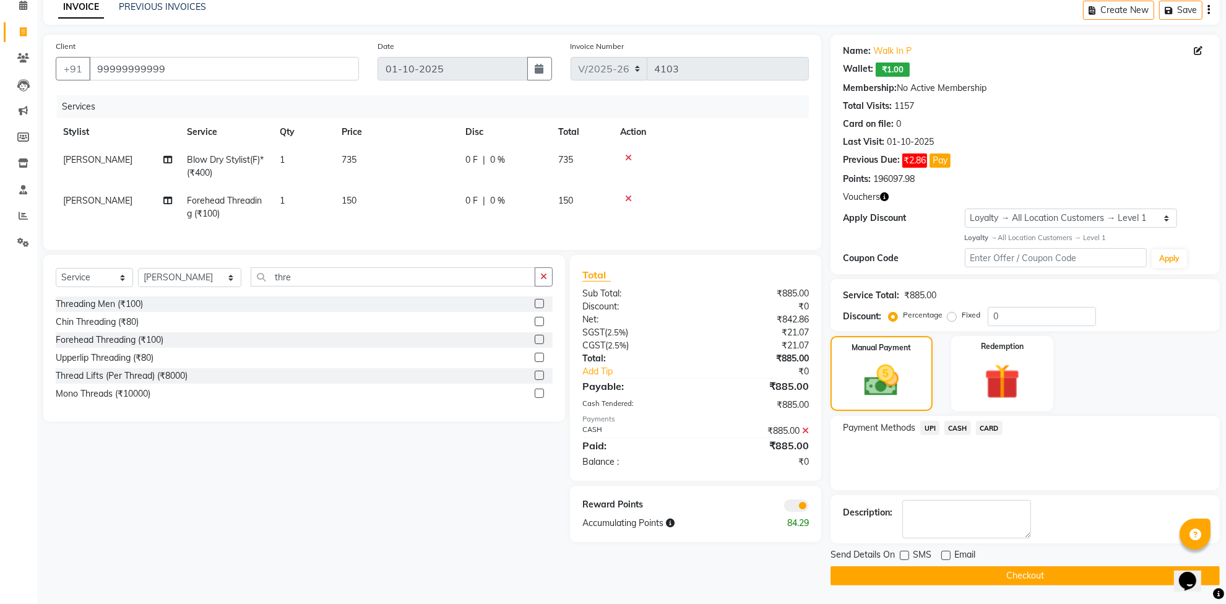
click at [952, 576] on button "Checkout" at bounding box center [1025, 576] width 389 height 19
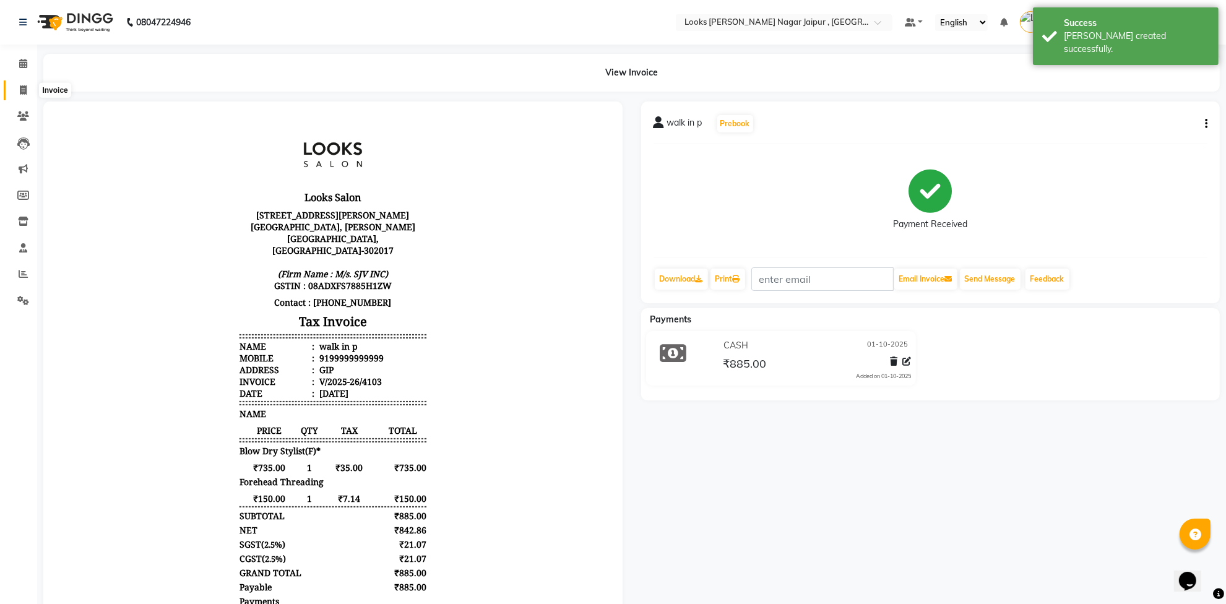
click at [14, 87] on span at bounding box center [23, 91] width 22 height 14
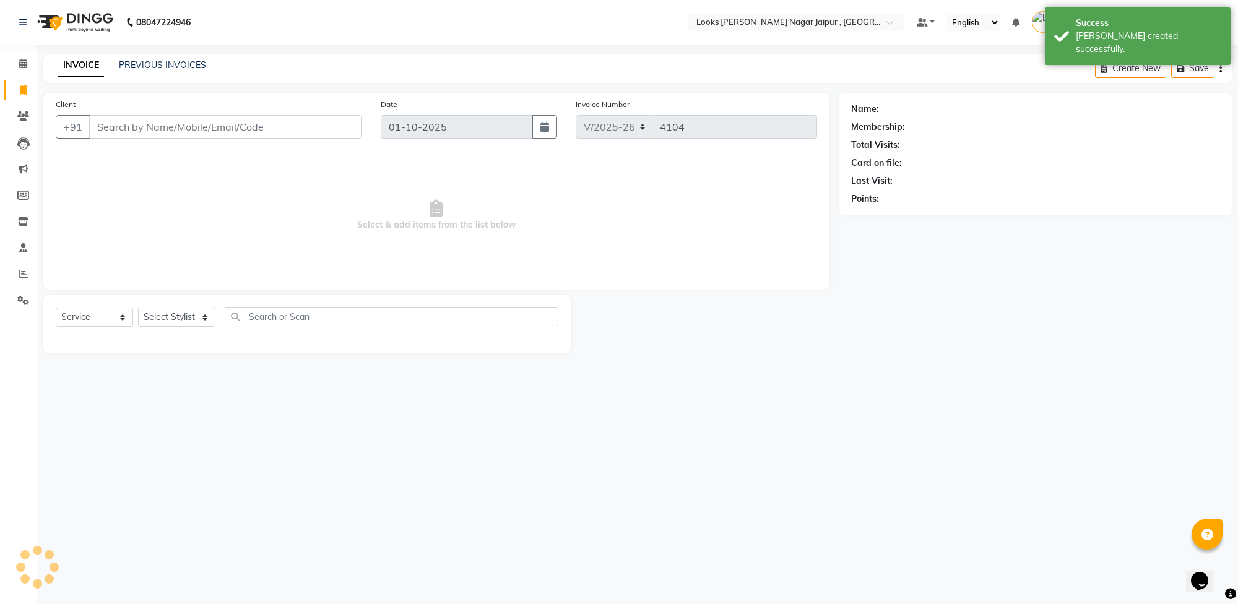
click at [224, 118] on input "Client" at bounding box center [225, 127] width 273 height 24
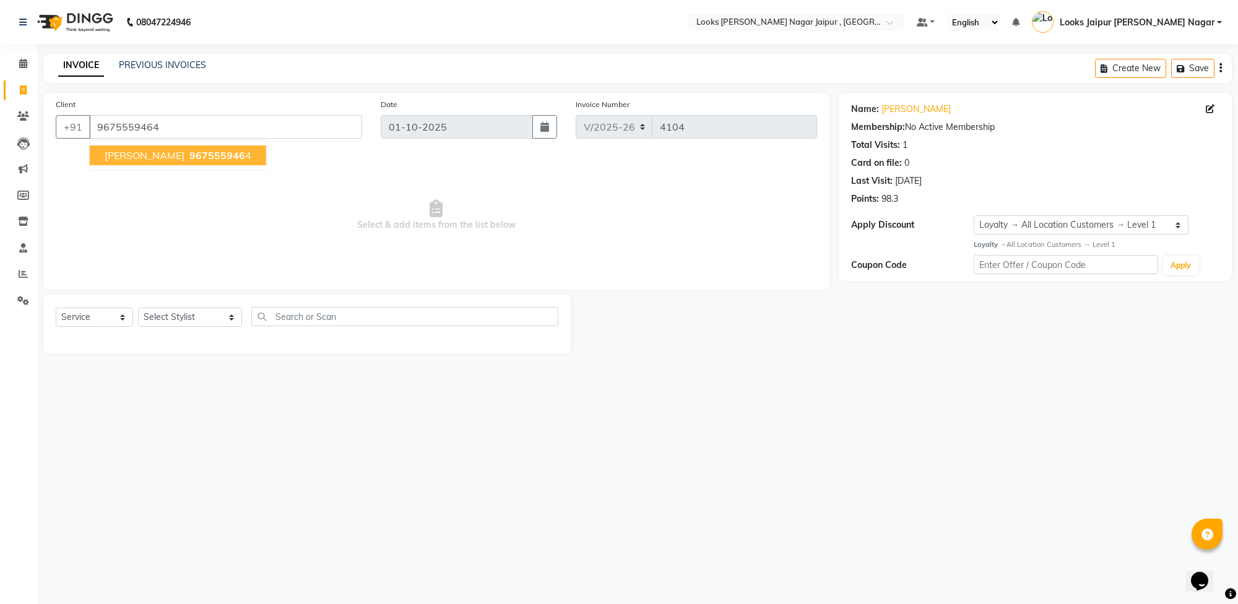
click at [178, 145] on button "[PERSON_NAME] 967555946 4" at bounding box center [178, 155] width 176 height 20
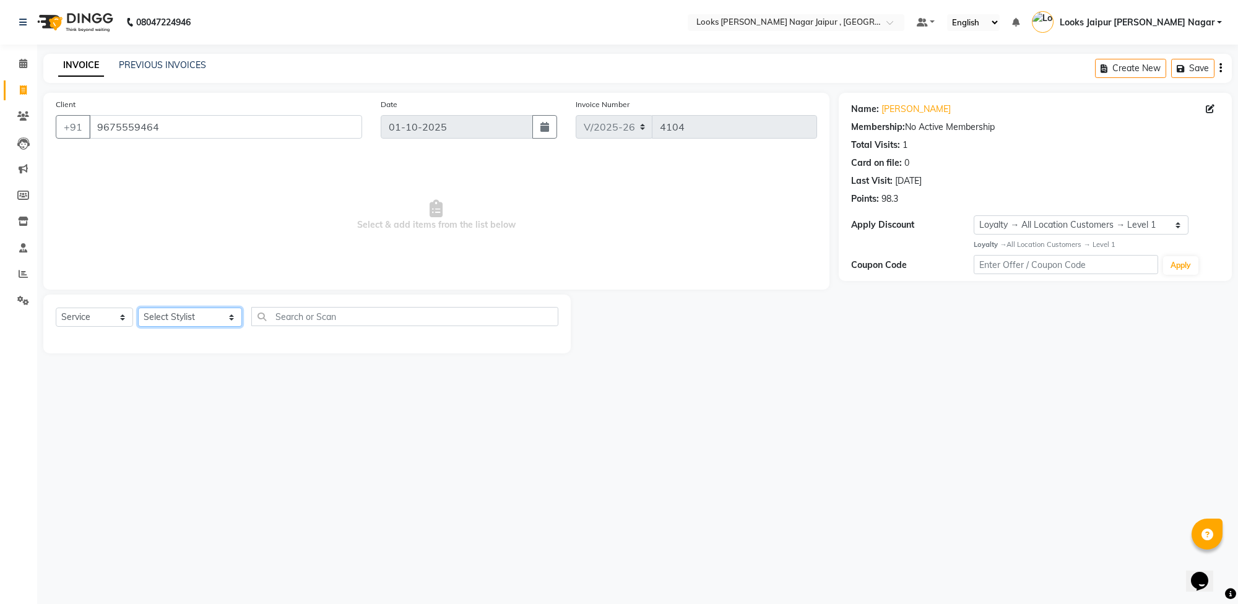
click at [186, 313] on select "Select Stylist [PERSON_NAME] art Anoop [PERSON_NAME] Counter Sales [PERSON_NAME…" at bounding box center [190, 317] width 104 height 19
click at [138, 308] on select "Select Stylist [PERSON_NAME] art Anoop [PERSON_NAME] Counter Sales [PERSON_NAME…" at bounding box center [190, 317] width 104 height 19
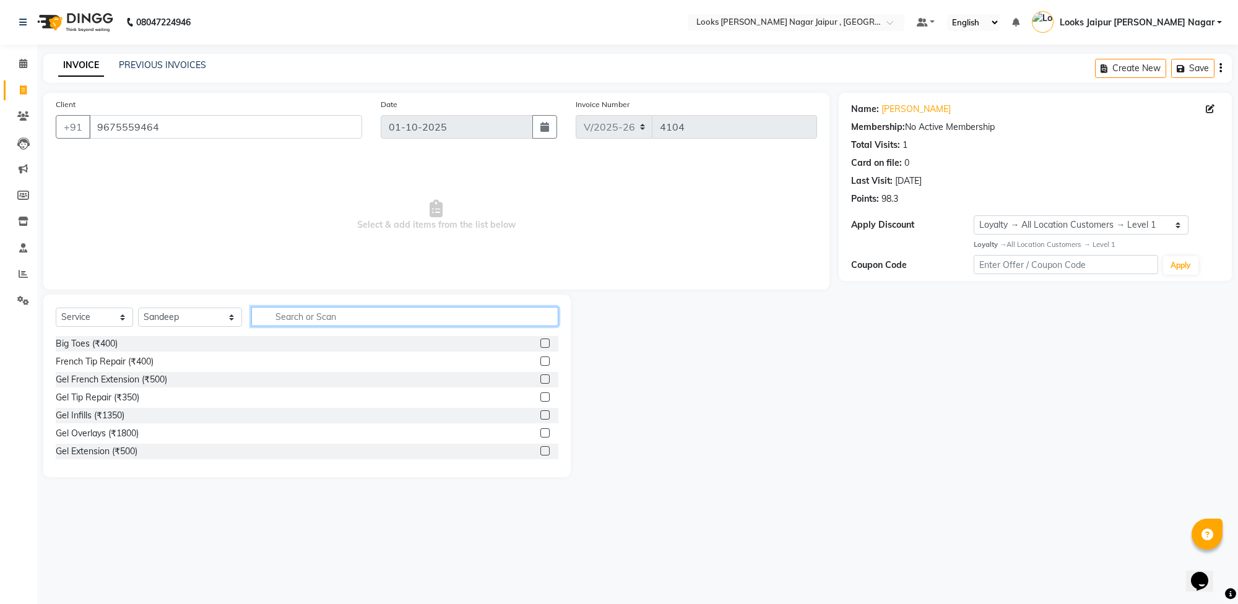
click at [319, 316] on input "text" at bounding box center [404, 316] width 307 height 19
click at [540, 358] on label at bounding box center [544, 361] width 9 height 9
click at [540, 358] on input "checkbox" at bounding box center [544, 362] width 8 height 8
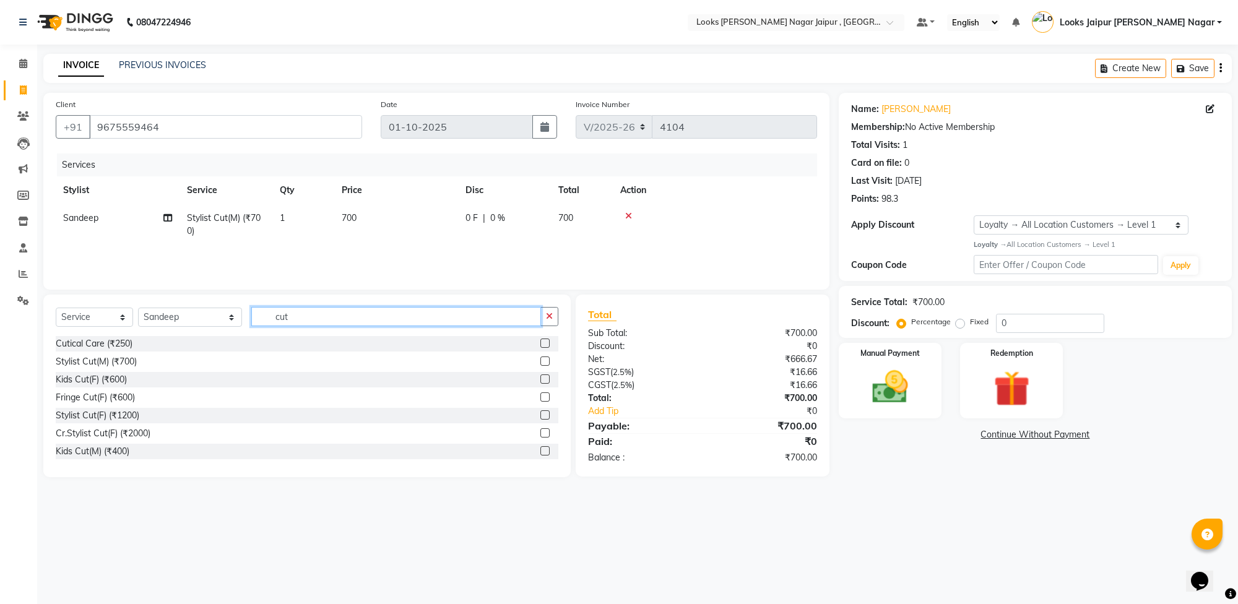
click at [349, 319] on input "cut" at bounding box center [396, 316] width 290 height 19
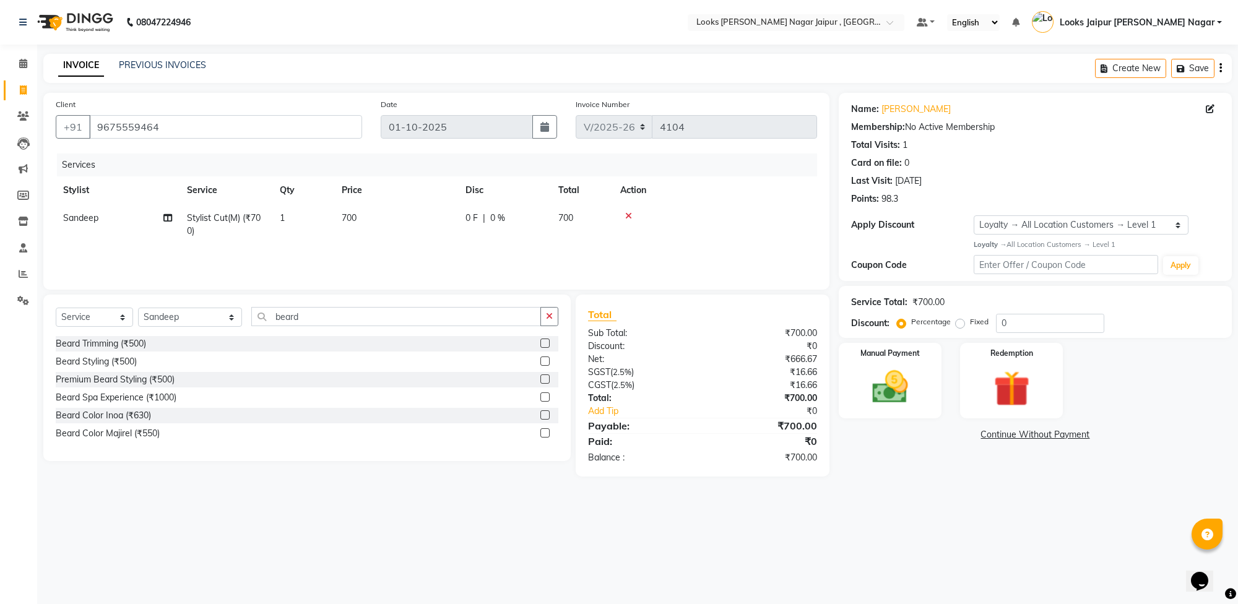
click at [544, 345] on label at bounding box center [544, 343] width 9 height 9
click at [544, 345] on input "checkbox" at bounding box center [544, 344] width 8 height 8
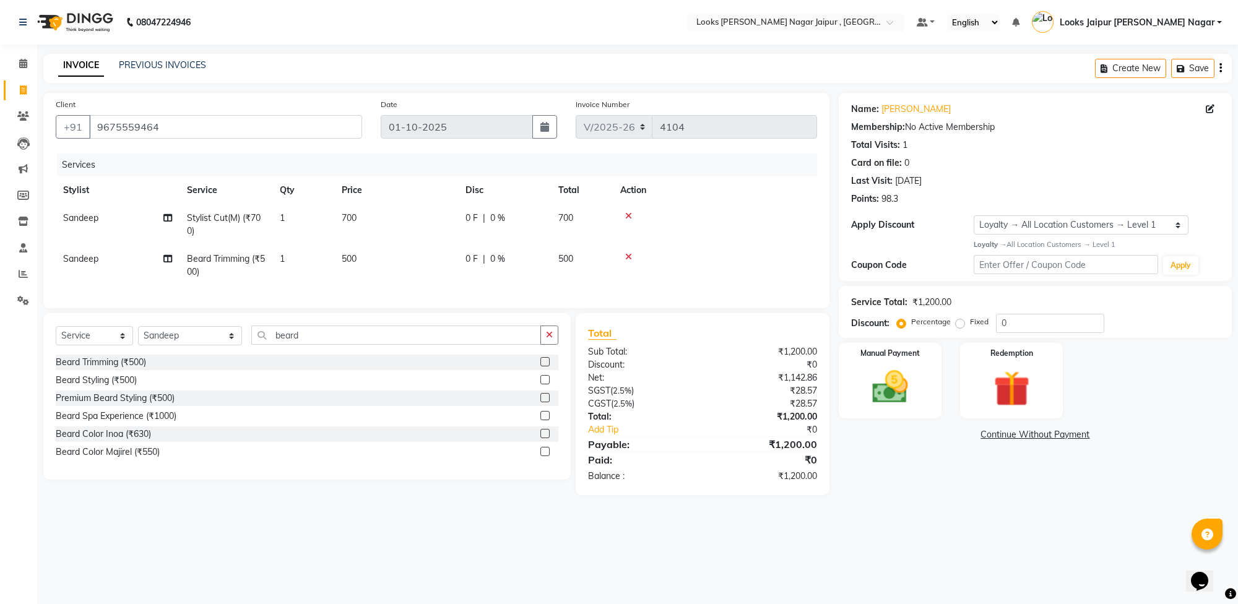
click at [370, 256] on td "500" at bounding box center [396, 265] width 124 height 41
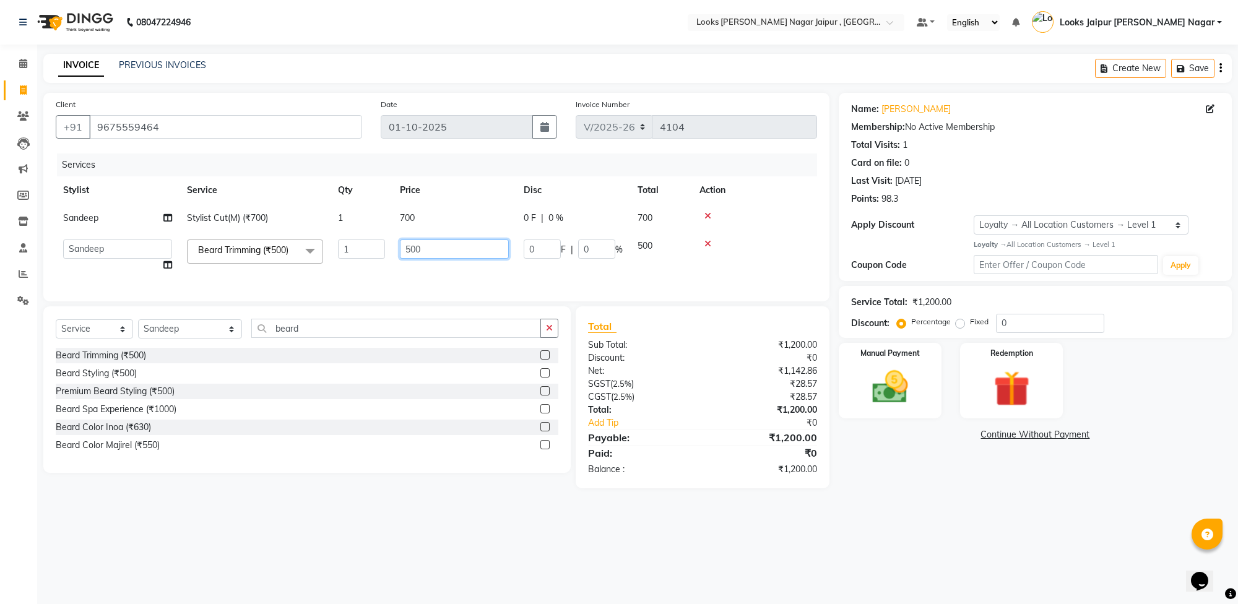
click at [437, 254] on input "500" at bounding box center [454, 249] width 109 height 19
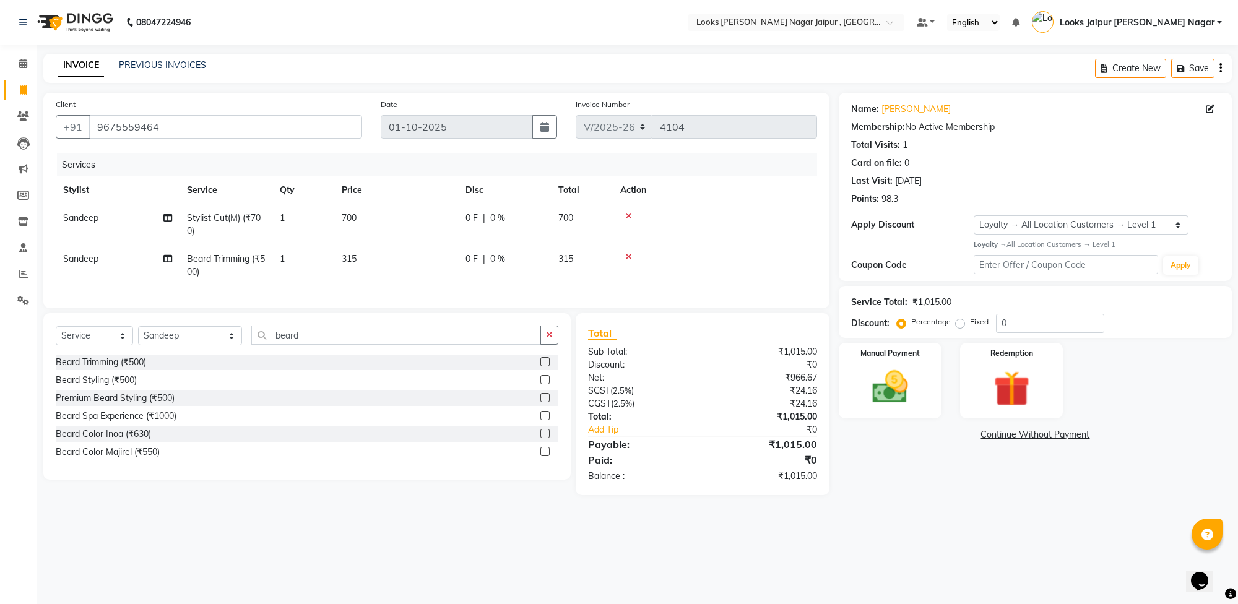
click at [428, 211] on td "700" at bounding box center [396, 224] width 124 height 41
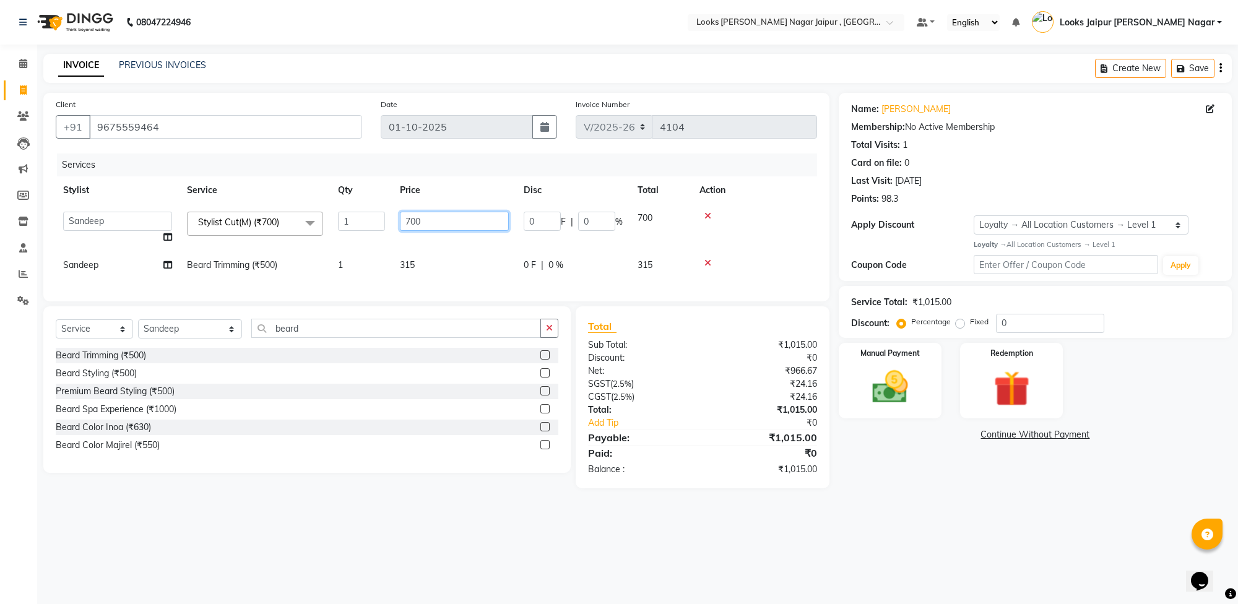
click at [435, 223] on input "700" at bounding box center [454, 221] width 109 height 19
click at [885, 549] on div "08047224946 Select Location × Looks [PERSON_NAME] Nagar Jaipur , Jaipur Default…" at bounding box center [619, 302] width 1238 height 604
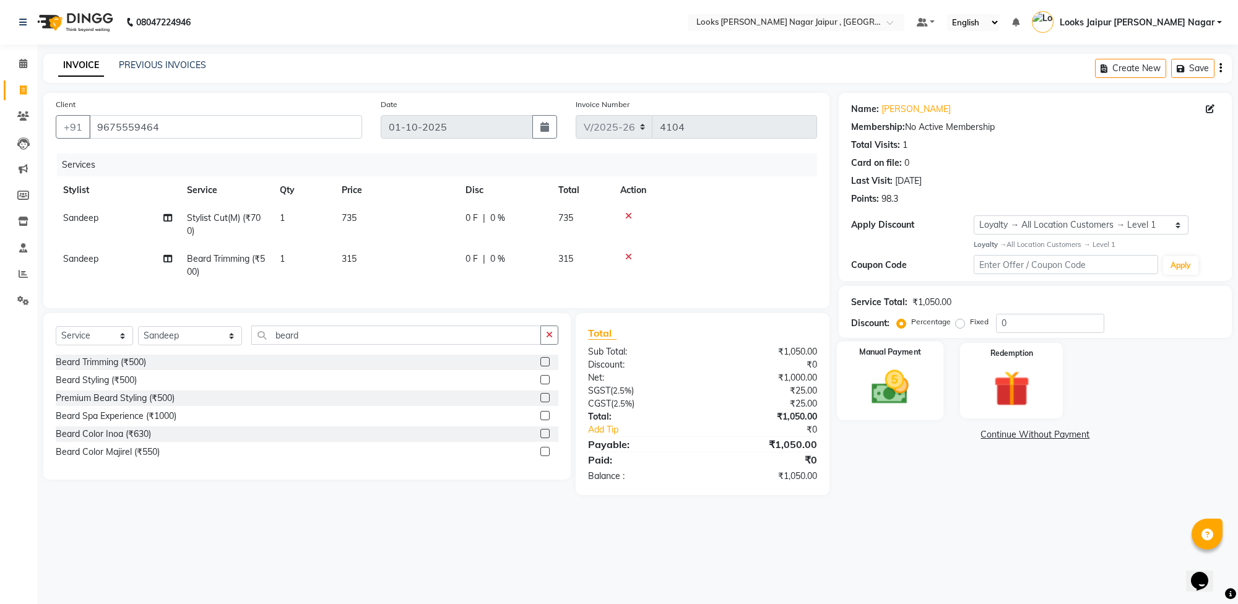
click at [892, 367] on img at bounding box center [890, 387] width 61 height 43
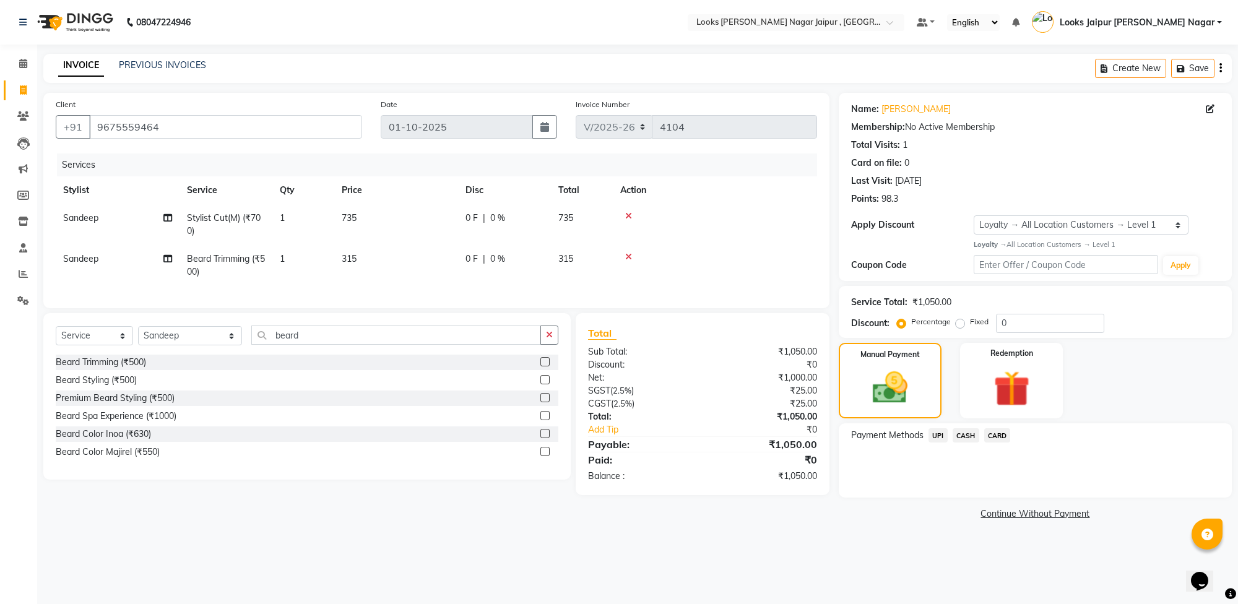
click at [974, 433] on span "CASH" at bounding box center [966, 435] width 27 height 14
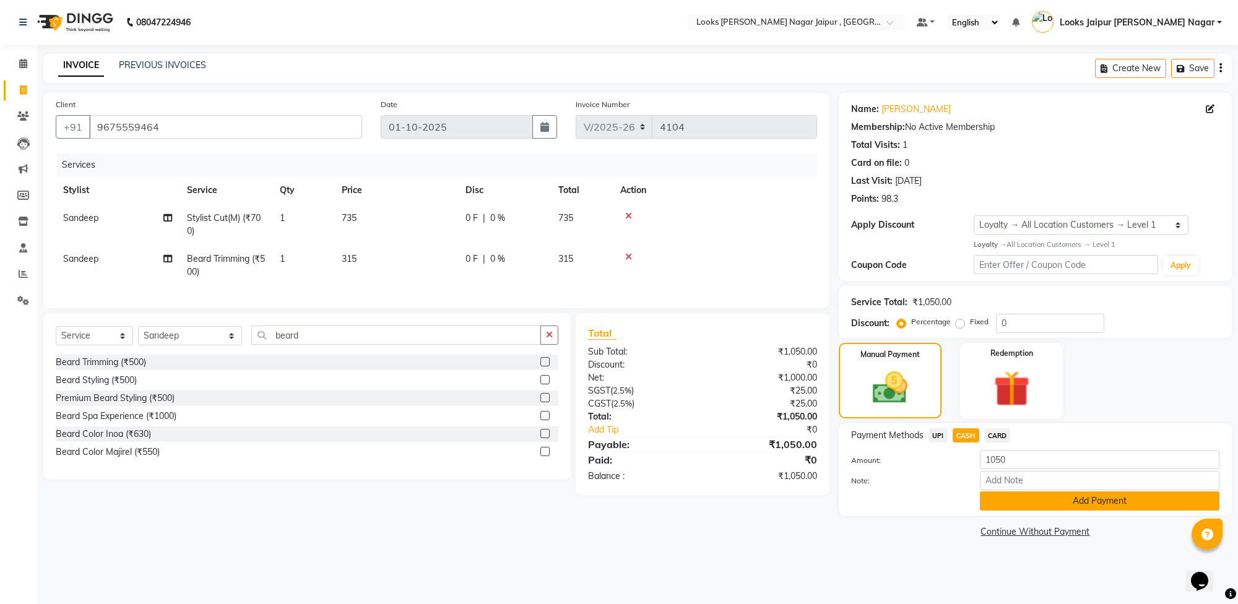
click at [1017, 493] on button "Add Payment" at bounding box center [1100, 501] width 240 height 19
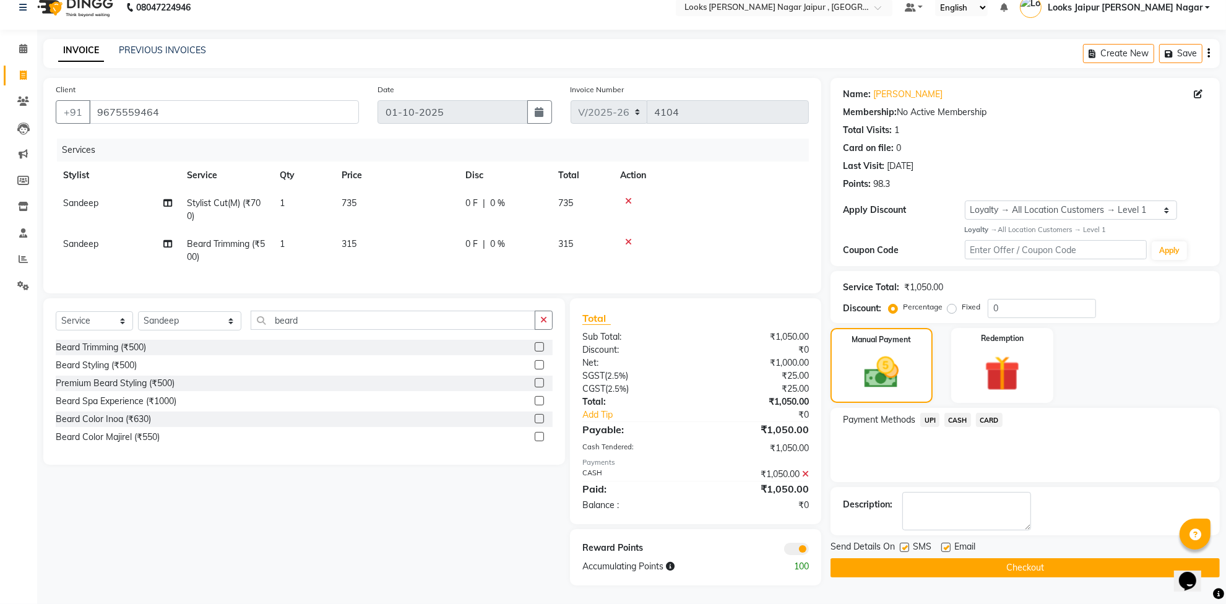
scroll to position [25, 0]
click at [905, 540] on div "SMS" at bounding box center [920, 547] width 41 height 15
click at [949, 543] on label at bounding box center [946, 547] width 9 height 9
click at [949, 544] on input "checkbox" at bounding box center [946, 548] width 8 height 8
click at [904, 543] on label at bounding box center [904, 547] width 9 height 9
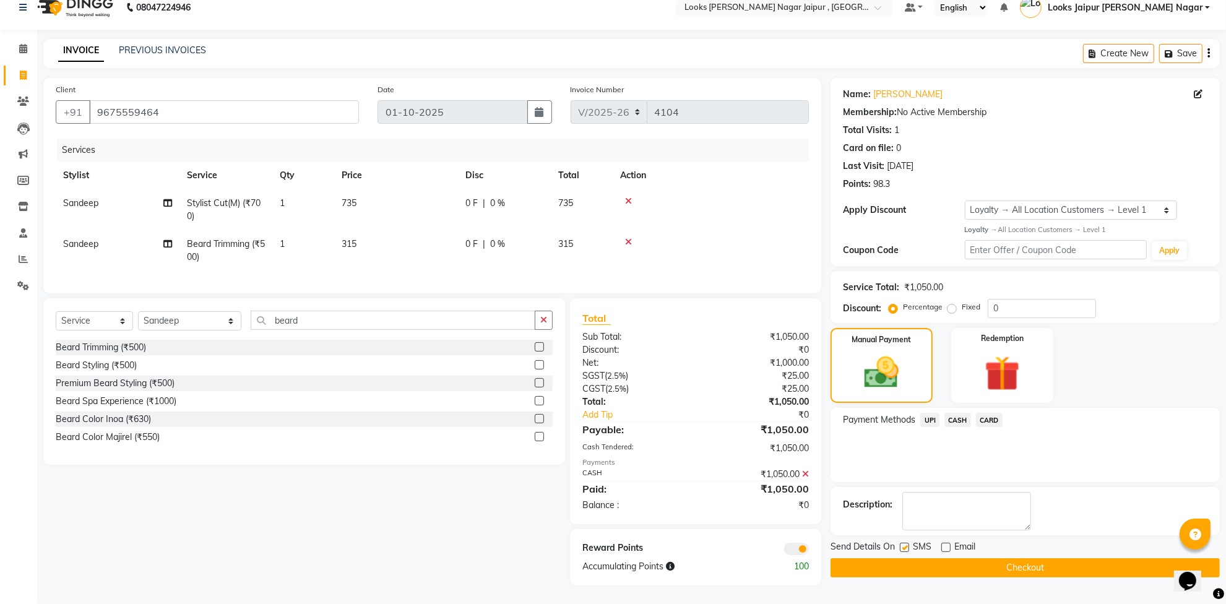
click at [904, 544] on input "checkbox" at bounding box center [904, 548] width 8 height 8
click at [912, 560] on button "Checkout" at bounding box center [1025, 567] width 389 height 19
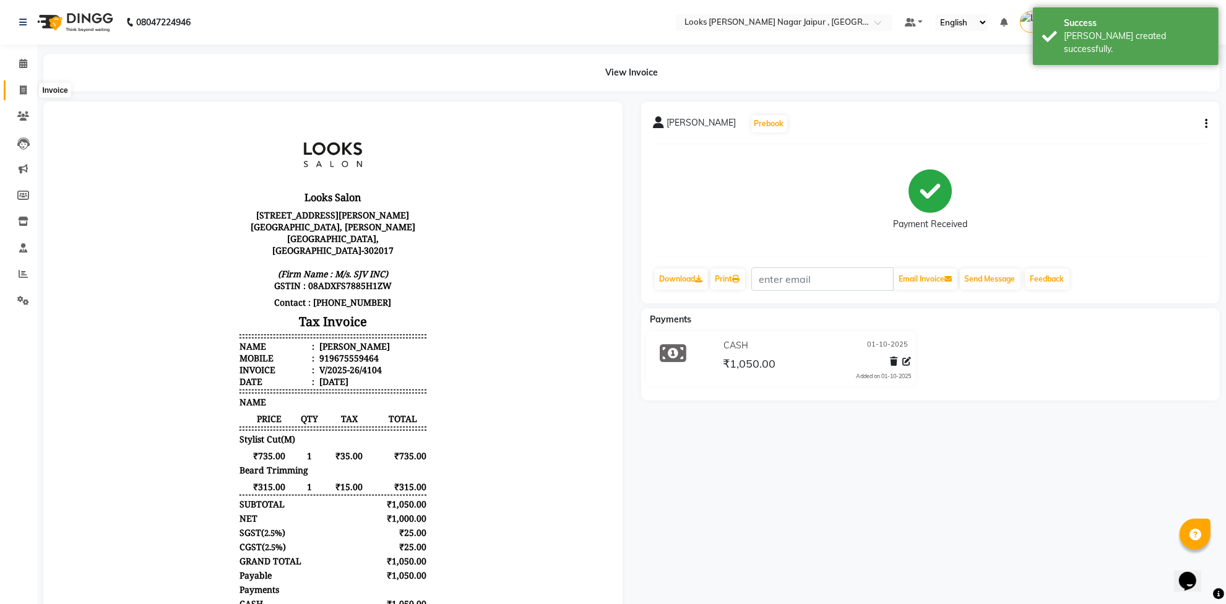
click at [15, 85] on span at bounding box center [23, 91] width 22 height 14
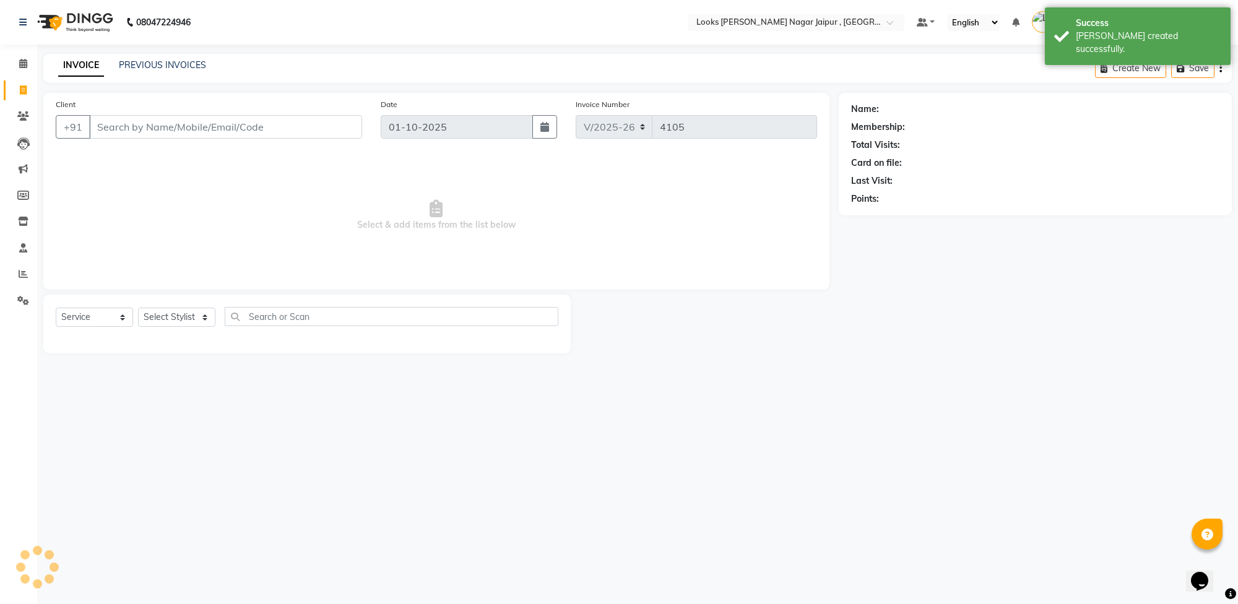
click at [126, 122] on input "Client" at bounding box center [225, 127] width 273 height 24
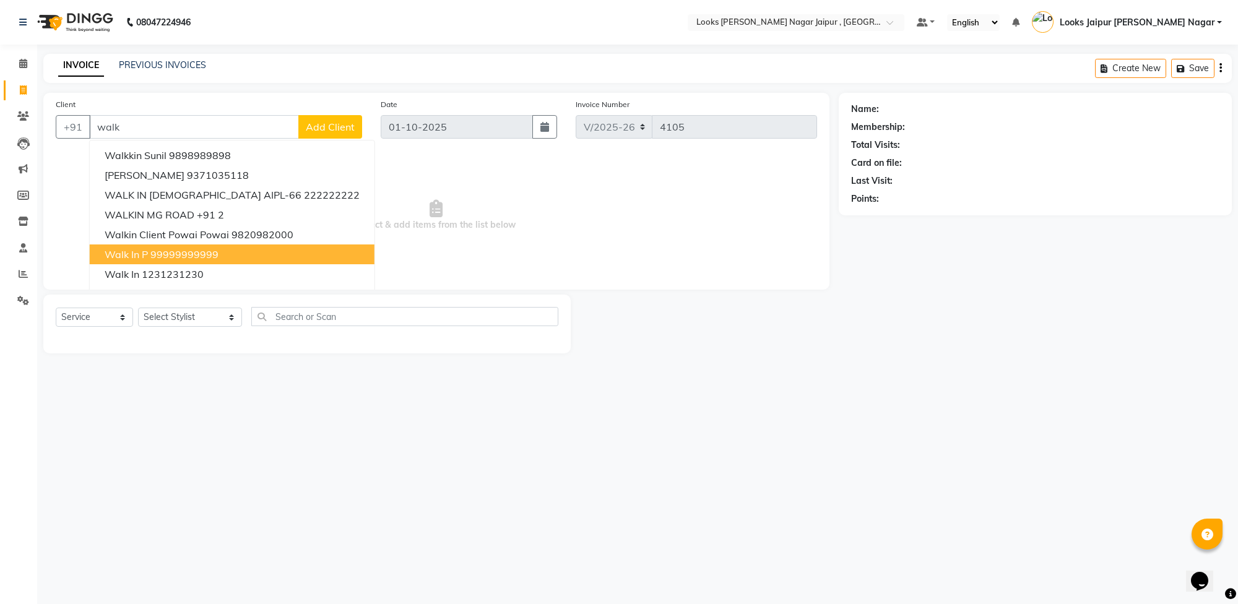
click at [196, 253] on ngb-highlight "99999999999" at bounding box center [184, 254] width 68 height 12
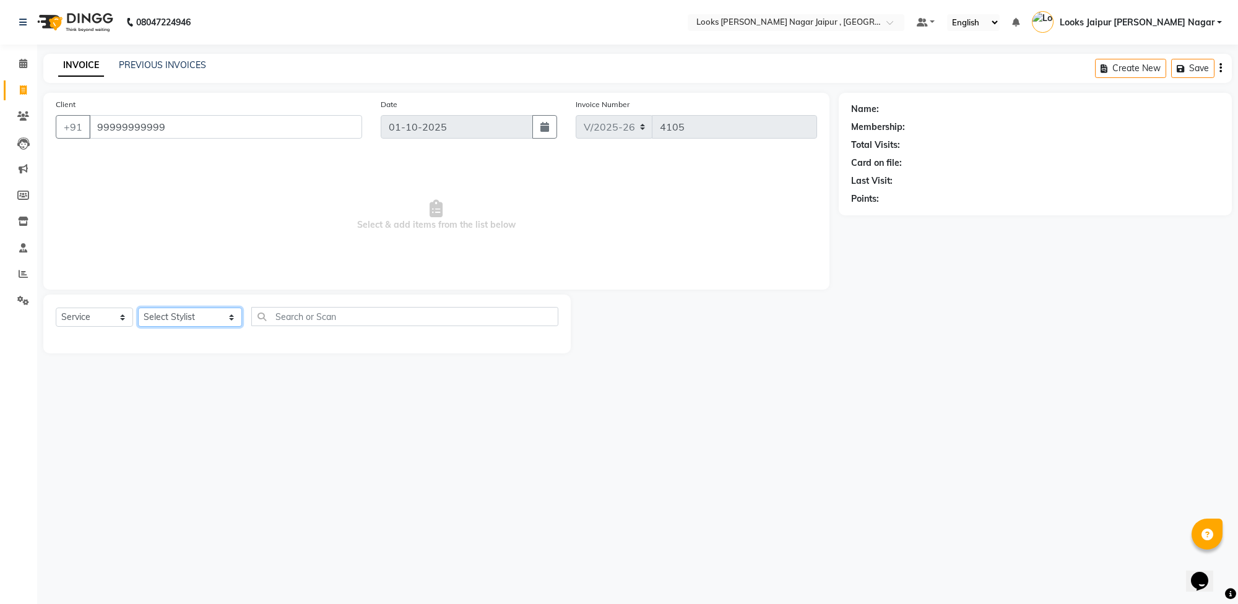
click at [175, 321] on select "Select Stylist [PERSON_NAME] art Anoop [PERSON_NAME] Counter Sales [PERSON_NAME…" at bounding box center [190, 317] width 104 height 19
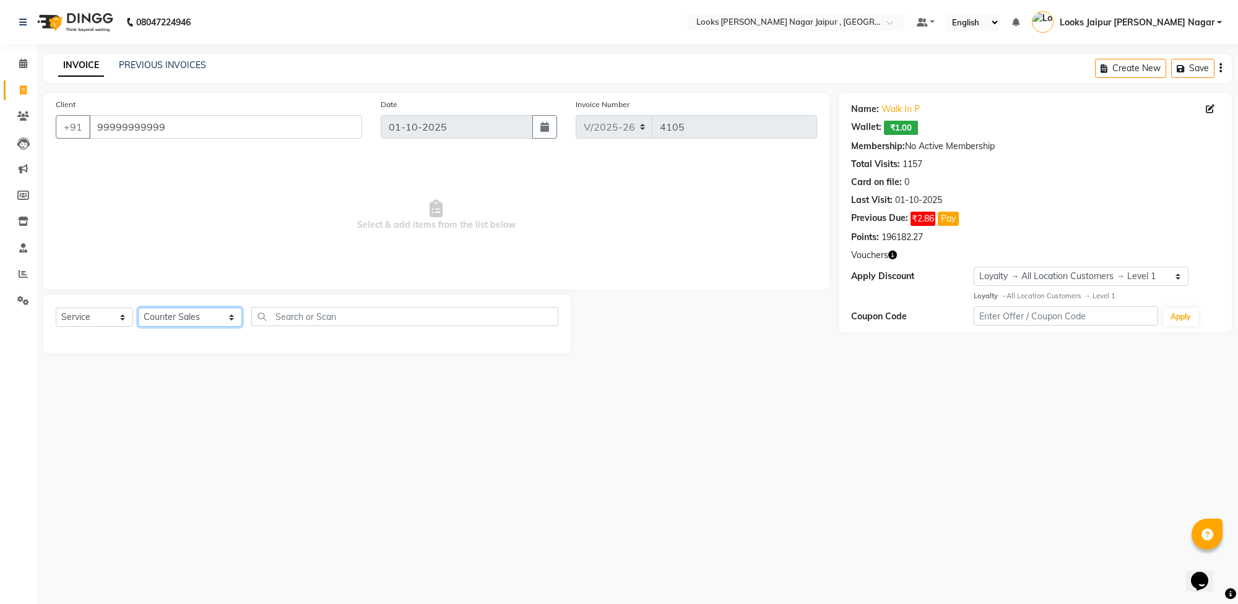
click at [138, 308] on select "Select Stylist [PERSON_NAME] art Anoop [PERSON_NAME] Counter Sales [PERSON_NAME…" at bounding box center [190, 317] width 104 height 19
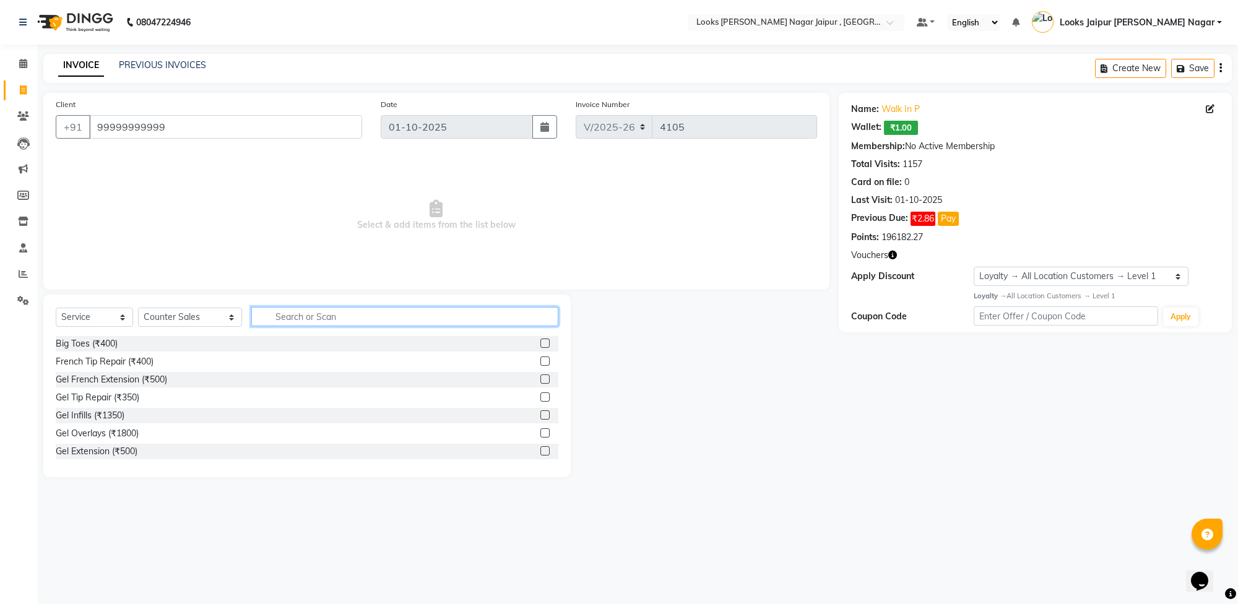
click at [313, 319] on input "text" at bounding box center [404, 316] width 307 height 19
click at [184, 313] on select "Select Stylist [PERSON_NAME] art Anoop [PERSON_NAME] Counter Sales [PERSON_NAME…" at bounding box center [190, 317] width 104 height 19
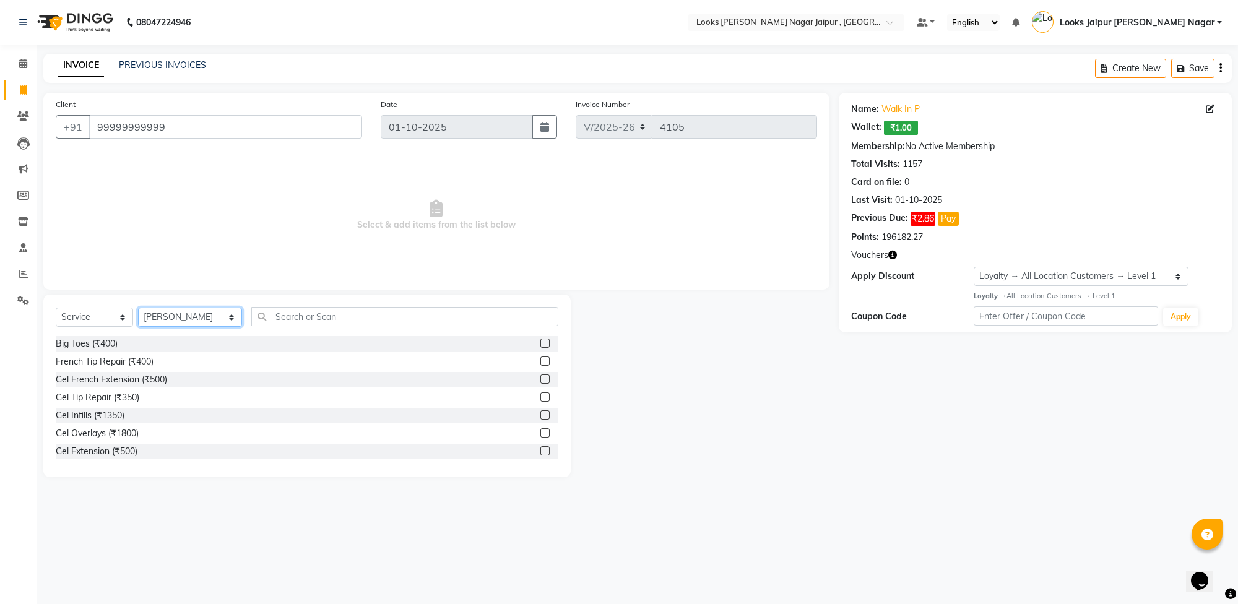
click at [138, 308] on select "Select Stylist [PERSON_NAME] art Anoop [PERSON_NAME] Counter Sales [PERSON_NAME…" at bounding box center [190, 317] width 104 height 19
click at [361, 307] on input "text" at bounding box center [404, 316] width 307 height 19
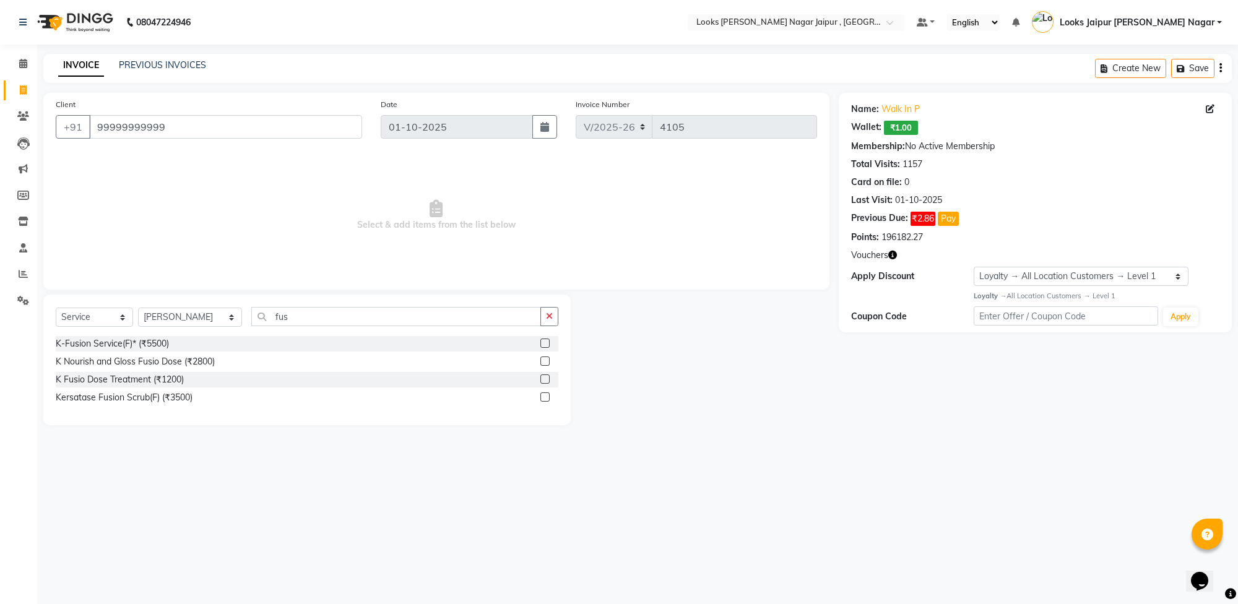
click at [545, 397] on label at bounding box center [544, 397] width 9 height 9
click at [545, 397] on input "checkbox" at bounding box center [544, 398] width 8 height 8
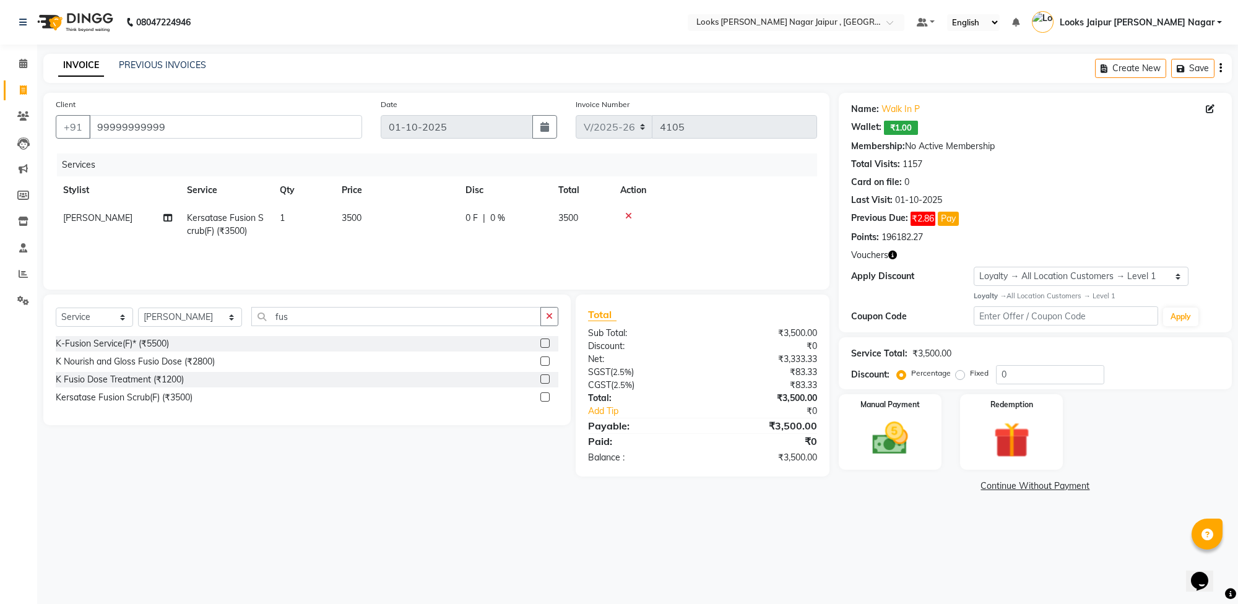
click at [406, 224] on td "3500" at bounding box center [396, 224] width 124 height 41
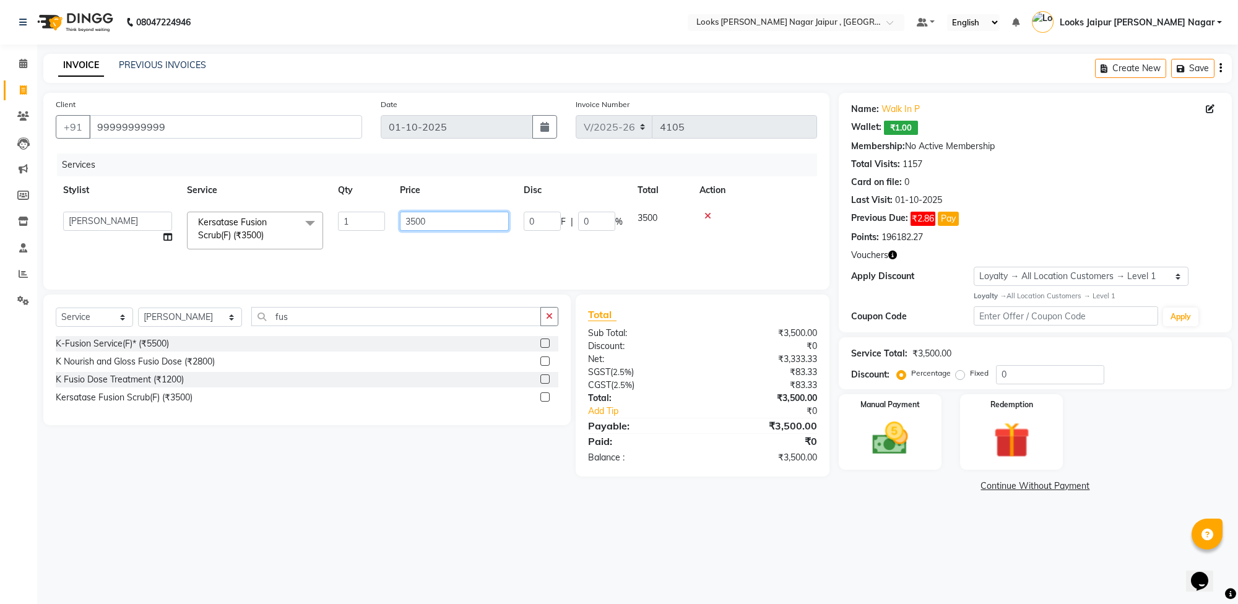
click at [412, 219] on input "3500" at bounding box center [454, 221] width 109 height 19
click at [932, 515] on div "08047224946 Select Location × Looks [PERSON_NAME] Nagar Jaipur , Jaipur Default…" at bounding box center [619, 302] width 1238 height 604
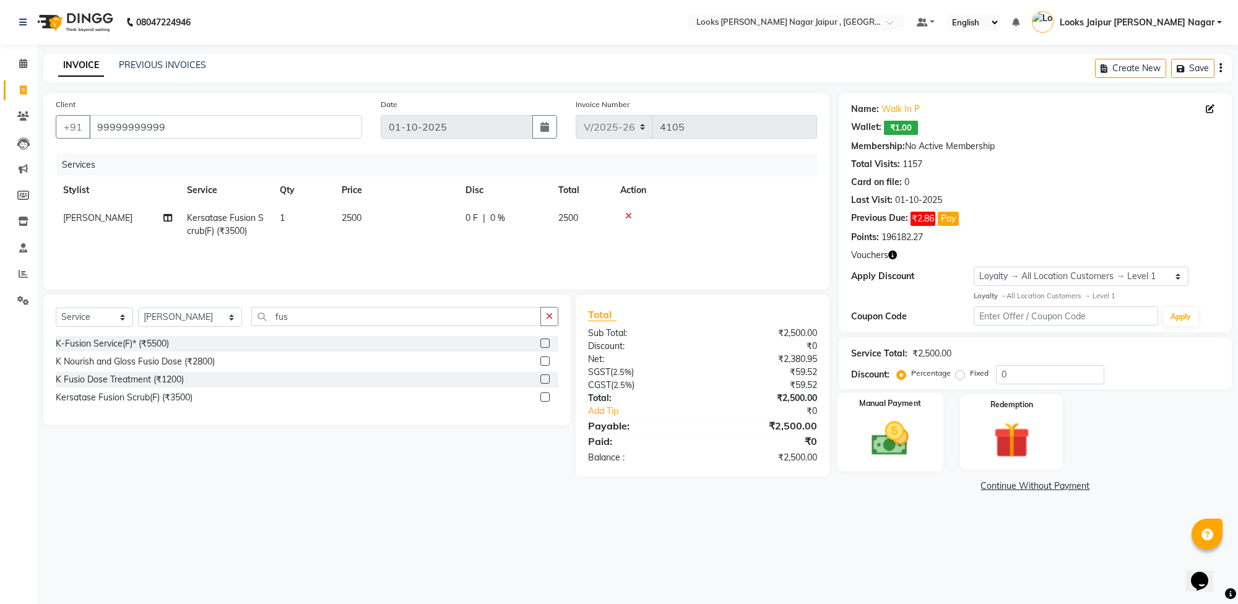
click at [905, 436] on img at bounding box center [890, 438] width 61 height 43
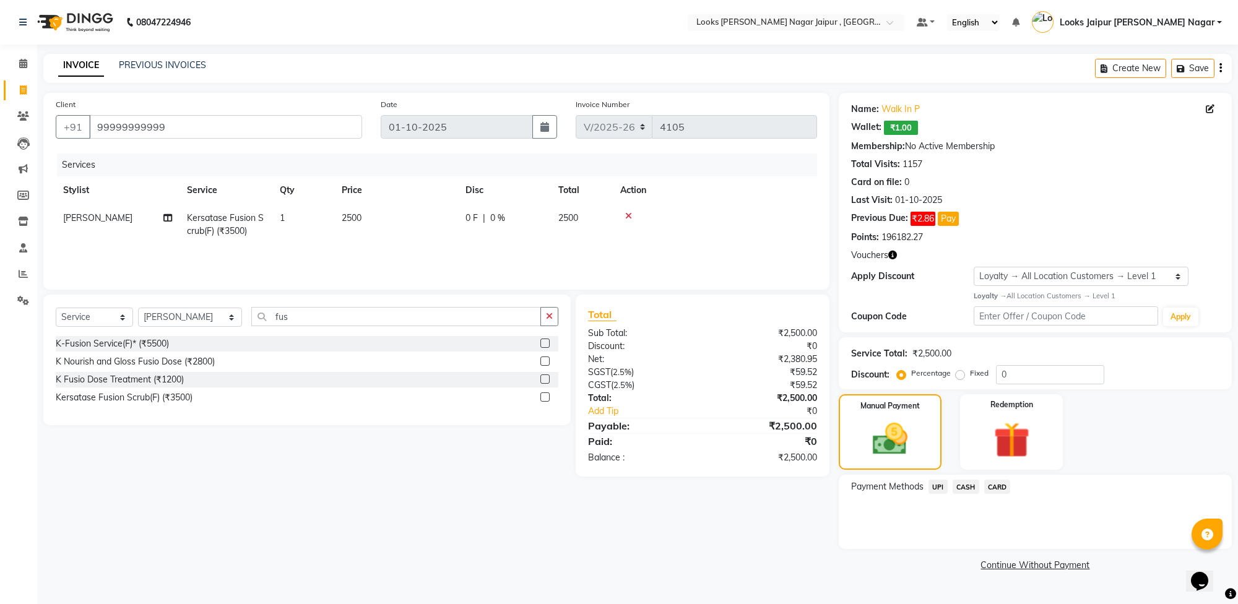
click at [938, 487] on span "UPI" at bounding box center [938, 487] width 19 height 14
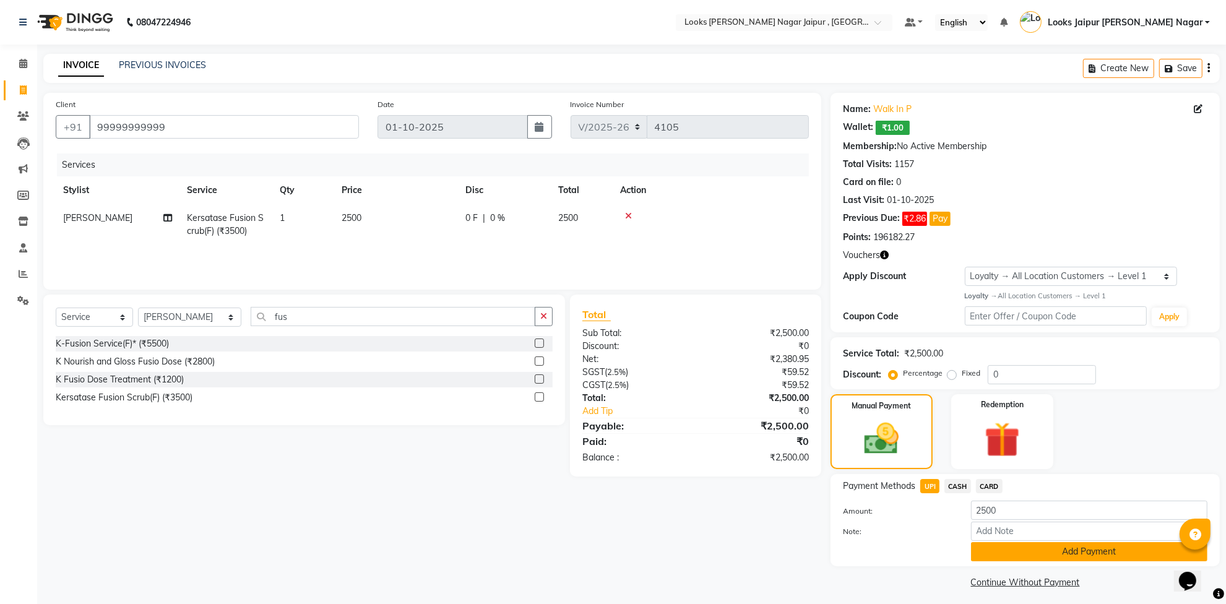
click at [991, 551] on button "Add Payment" at bounding box center [1089, 551] width 237 height 19
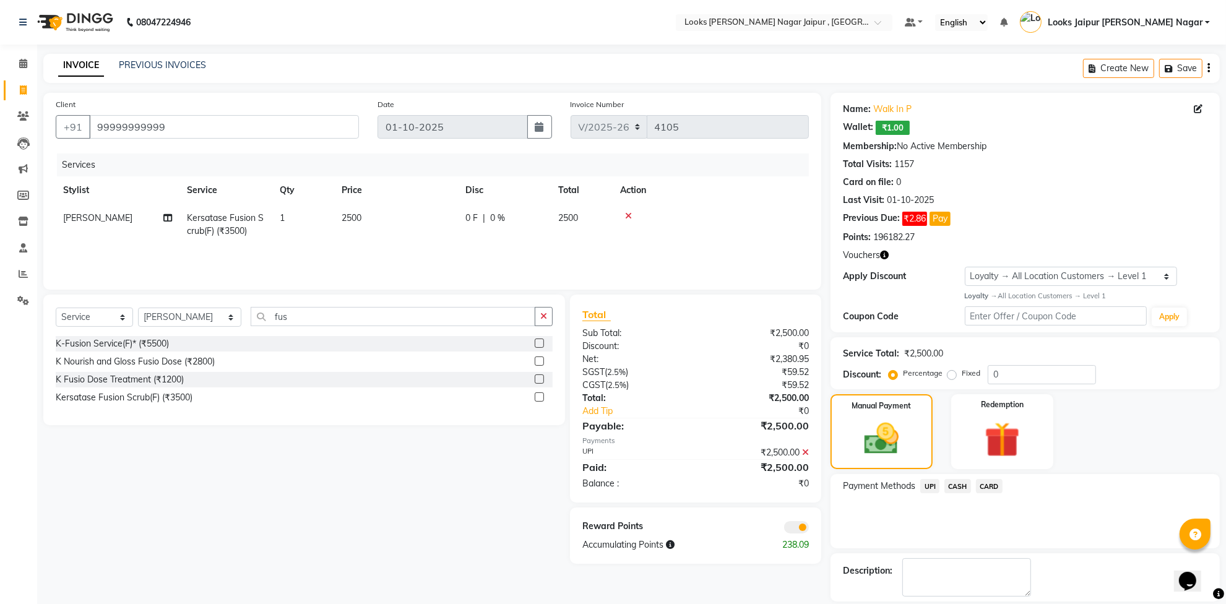
scroll to position [59, 0]
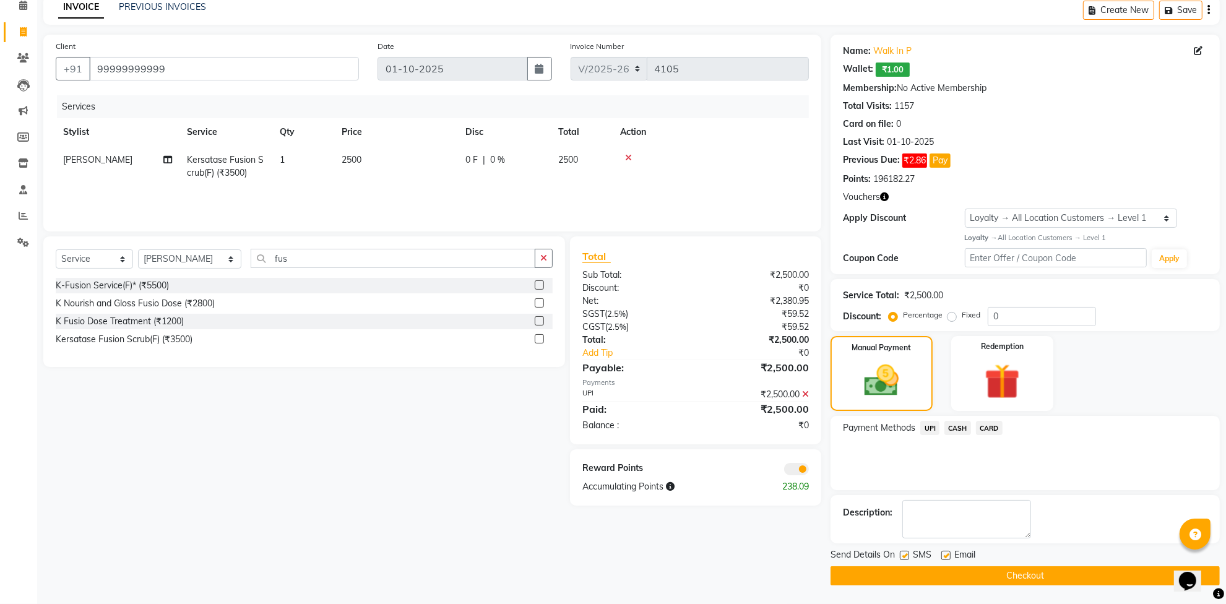
click at [904, 556] on label at bounding box center [904, 555] width 9 height 9
click at [904, 556] on input "checkbox" at bounding box center [904, 556] width 8 height 8
click at [946, 552] on label at bounding box center [946, 555] width 9 height 9
click at [946, 552] on input "checkbox" at bounding box center [946, 556] width 8 height 8
click at [929, 565] on div "Send Details On SMS Email Checkout" at bounding box center [1025, 567] width 389 height 37
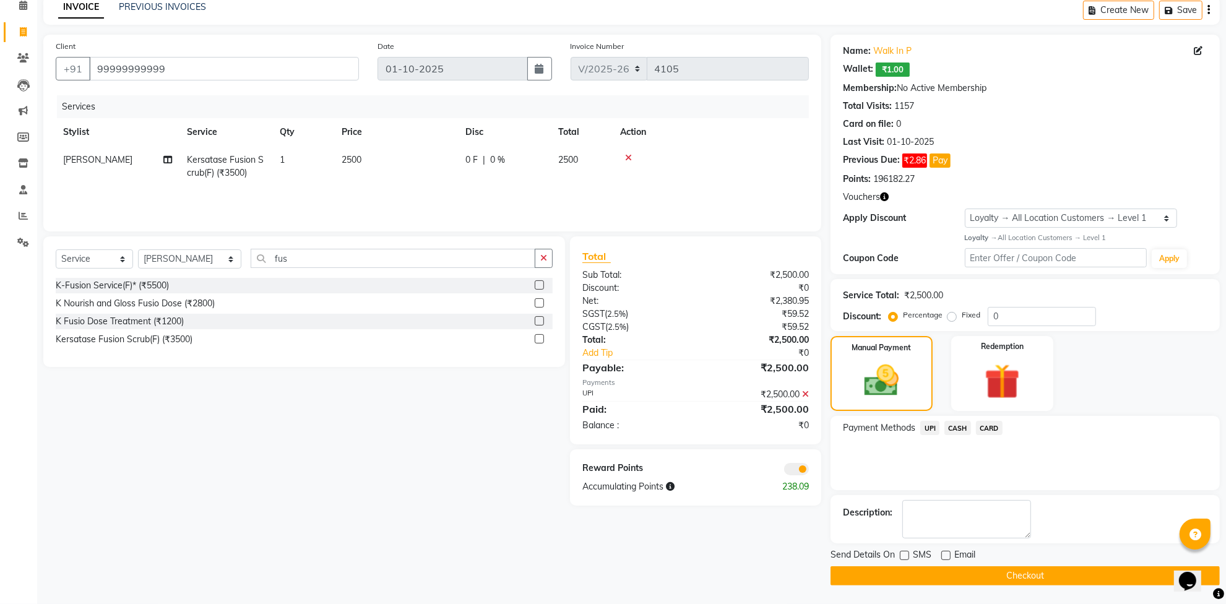
click at [927, 571] on button "Checkout" at bounding box center [1025, 576] width 389 height 19
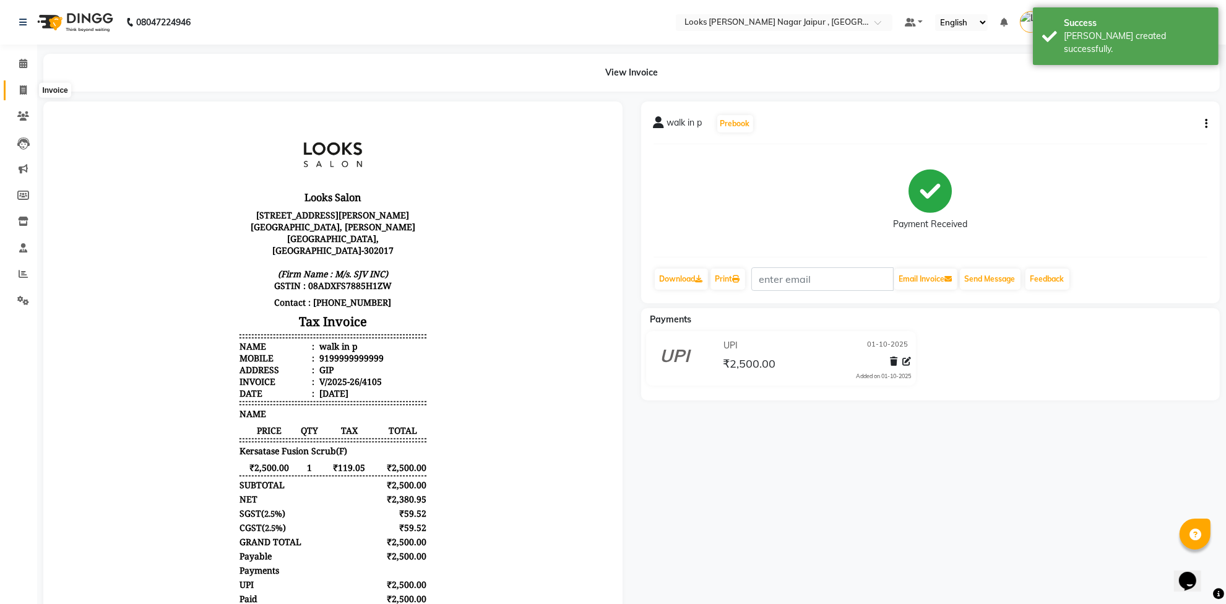
click at [22, 88] on icon at bounding box center [23, 89] width 7 height 9
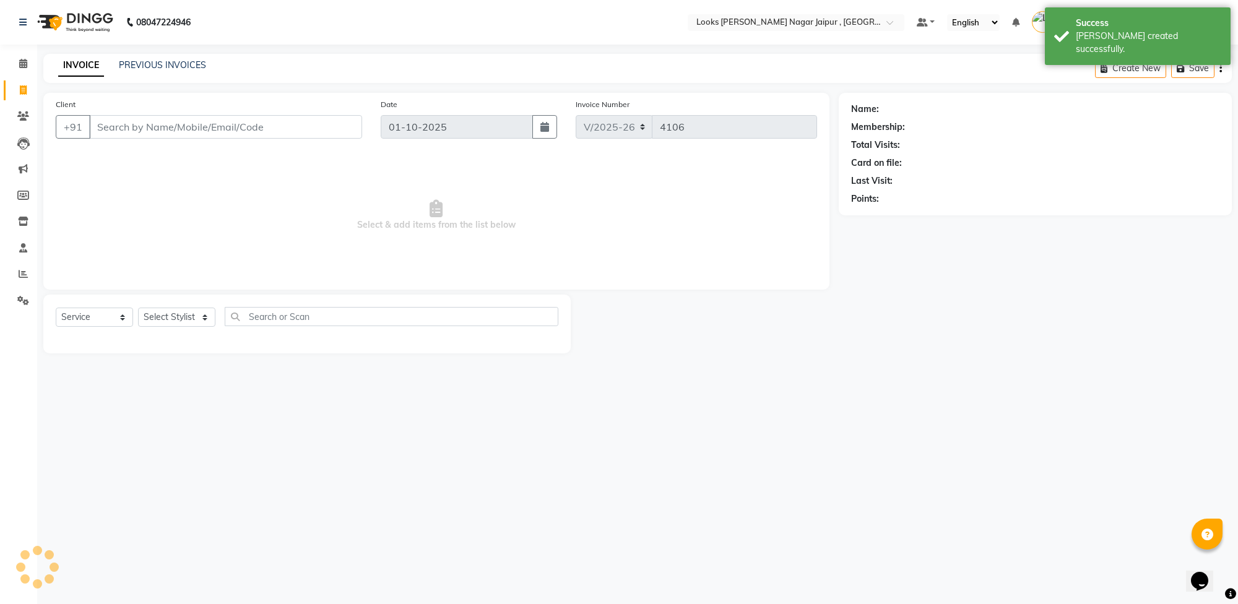
click at [178, 129] on input "Client" at bounding box center [225, 127] width 273 height 24
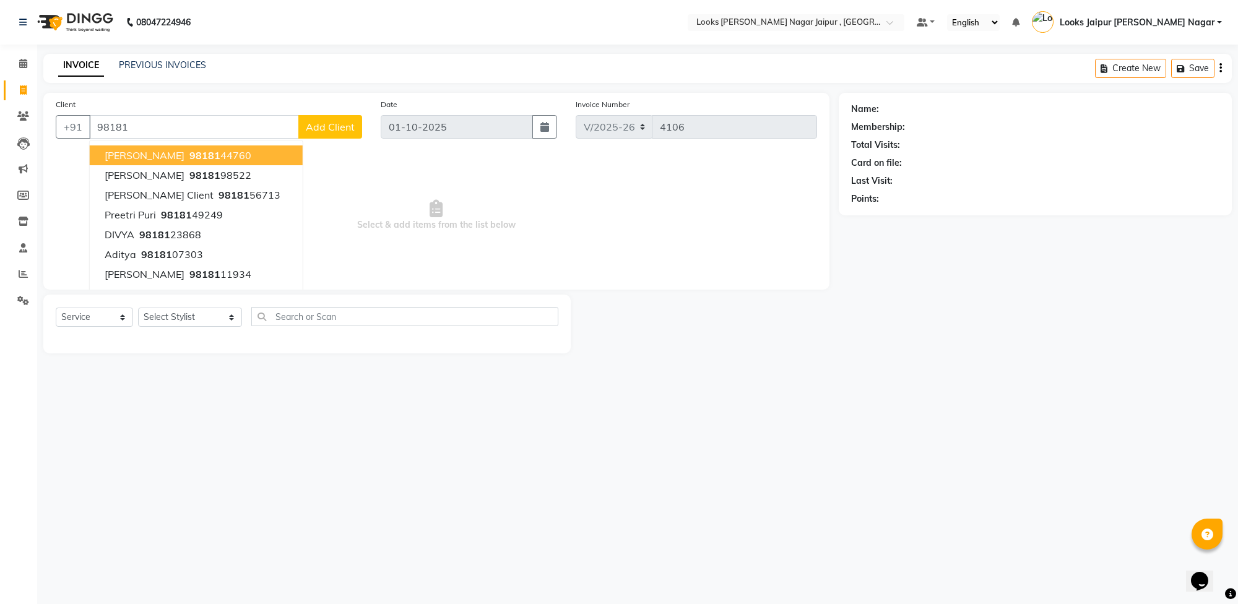
click at [192, 121] on input "98181" at bounding box center [194, 127] width 210 height 24
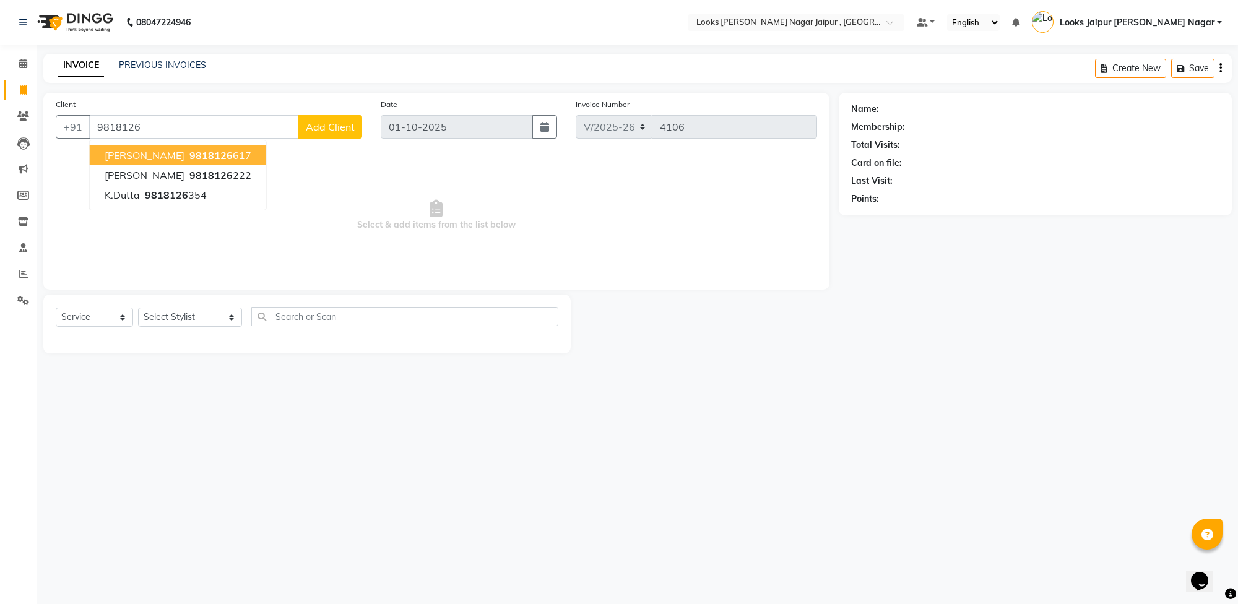
click at [189, 153] on span "9818126" at bounding box center [210, 155] width 43 height 12
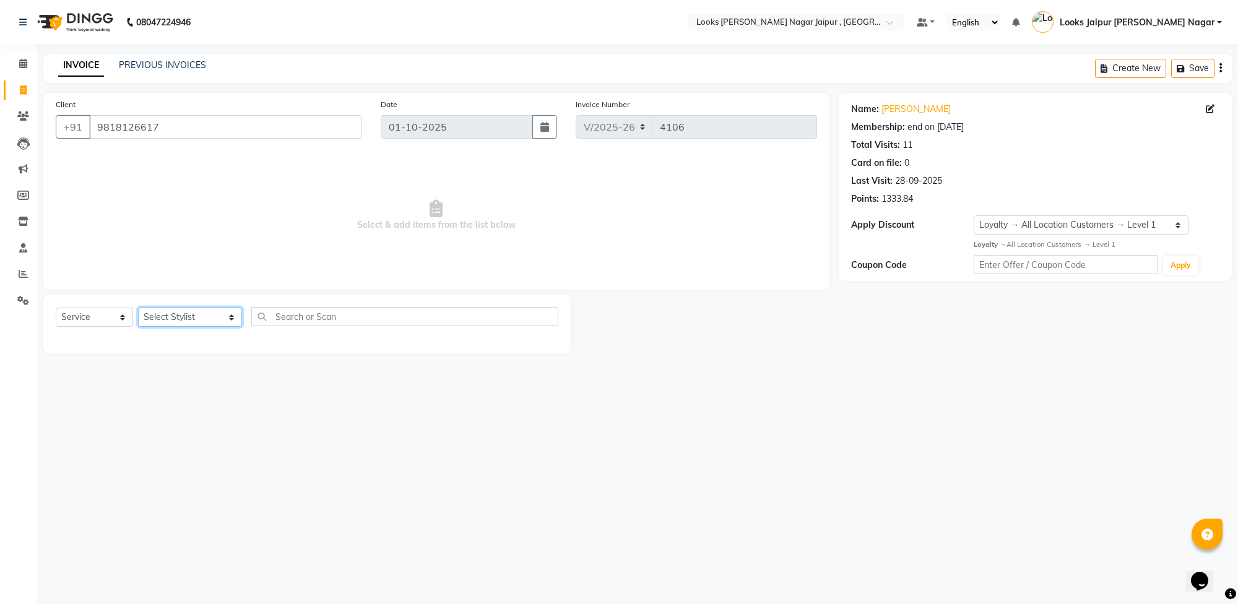
click at [181, 323] on select "Select Stylist [PERSON_NAME] art Anoop [PERSON_NAME] Counter Sales [PERSON_NAME…" at bounding box center [190, 317] width 104 height 19
click at [138, 308] on select "Select Stylist [PERSON_NAME] art Anoop [PERSON_NAME] Counter Sales [PERSON_NAME…" at bounding box center [190, 317] width 104 height 19
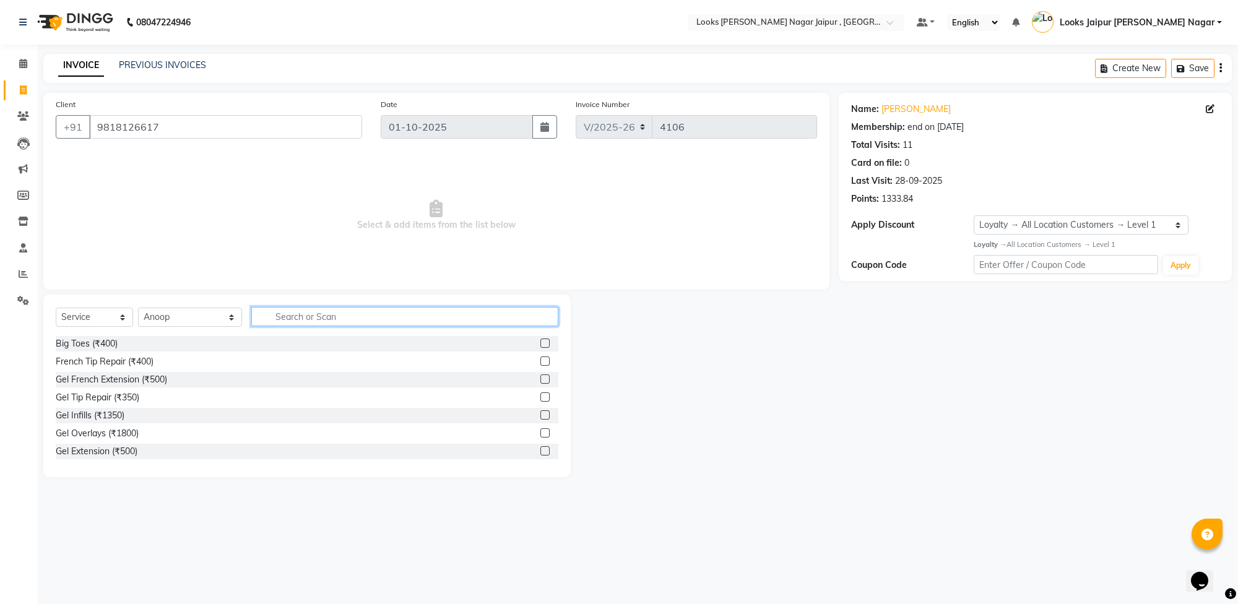
click at [326, 314] on input "text" at bounding box center [404, 316] width 307 height 19
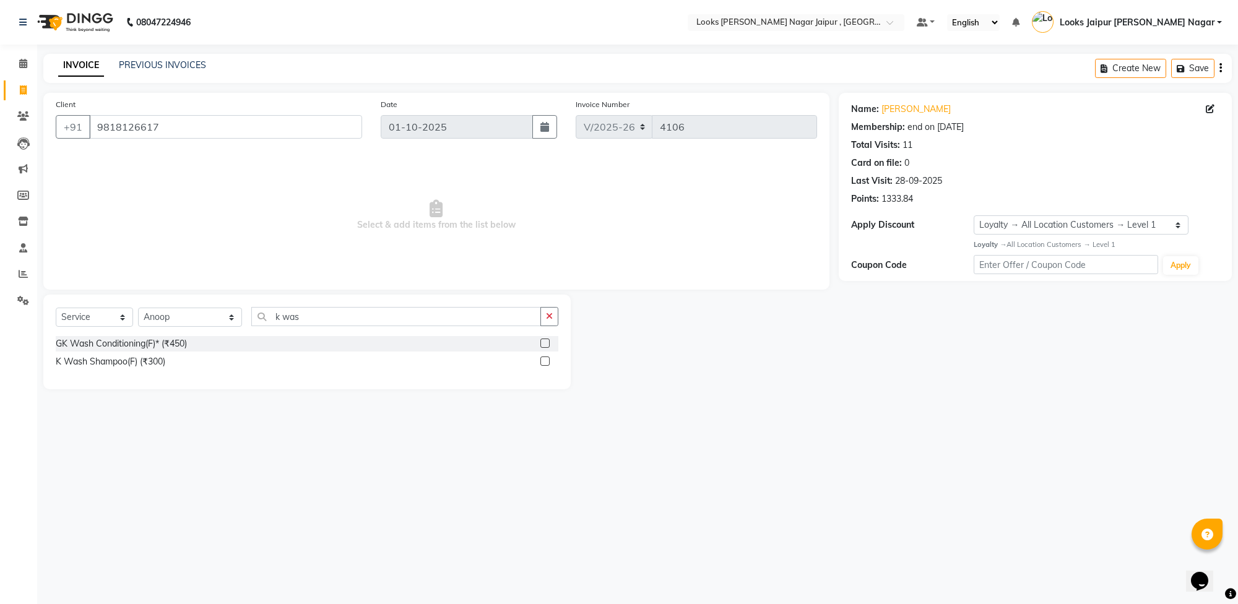
click at [545, 357] on label at bounding box center [544, 361] width 9 height 9
click at [545, 358] on input "checkbox" at bounding box center [544, 362] width 8 height 8
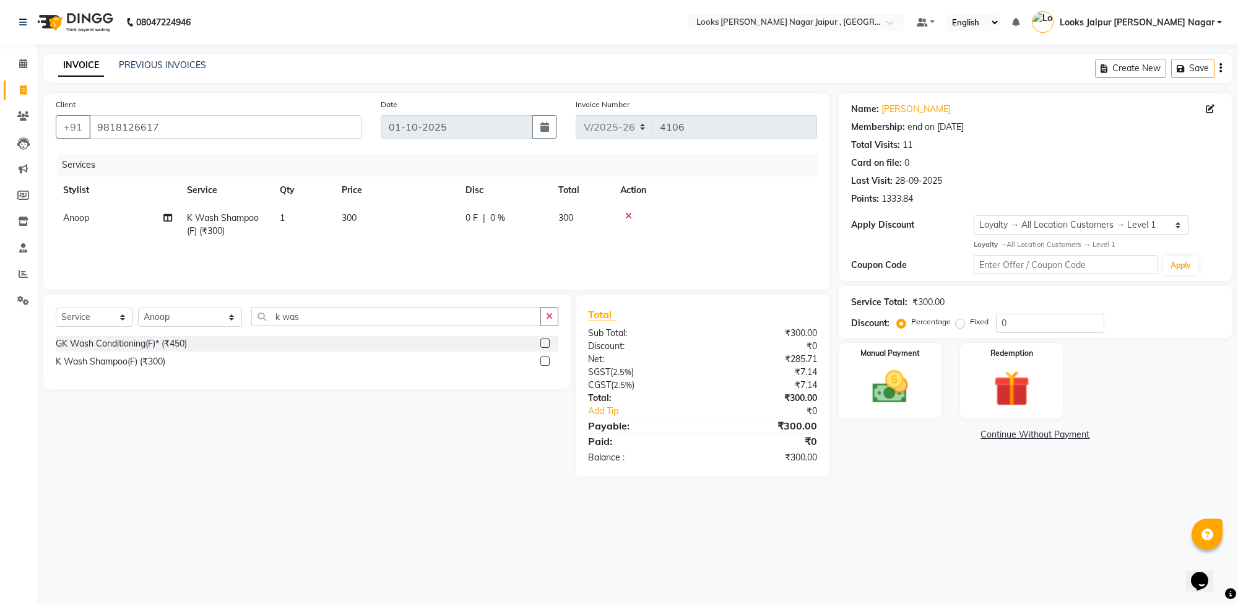
drag, startPoint x: 382, startPoint y: 198, endPoint x: 461, endPoint y: 224, distance: 83.4
click at [384, 197] on th "Price" at bounding box center [396, 190] width 124 height 28
drag, startPoint x: 464, startPoint y: 224, endPoint x: 409, endPoint y: 220, distance: 55.3
click at [453, 224] on tr "Anoop K Wash Shampoo(F) (₹300) 1 300 0 F | 0 % 300" at bounding box center [437, 224] width 762 height 41
click at [397, 217] on td "300" at bounding box center [396, 224] width 124 height 41
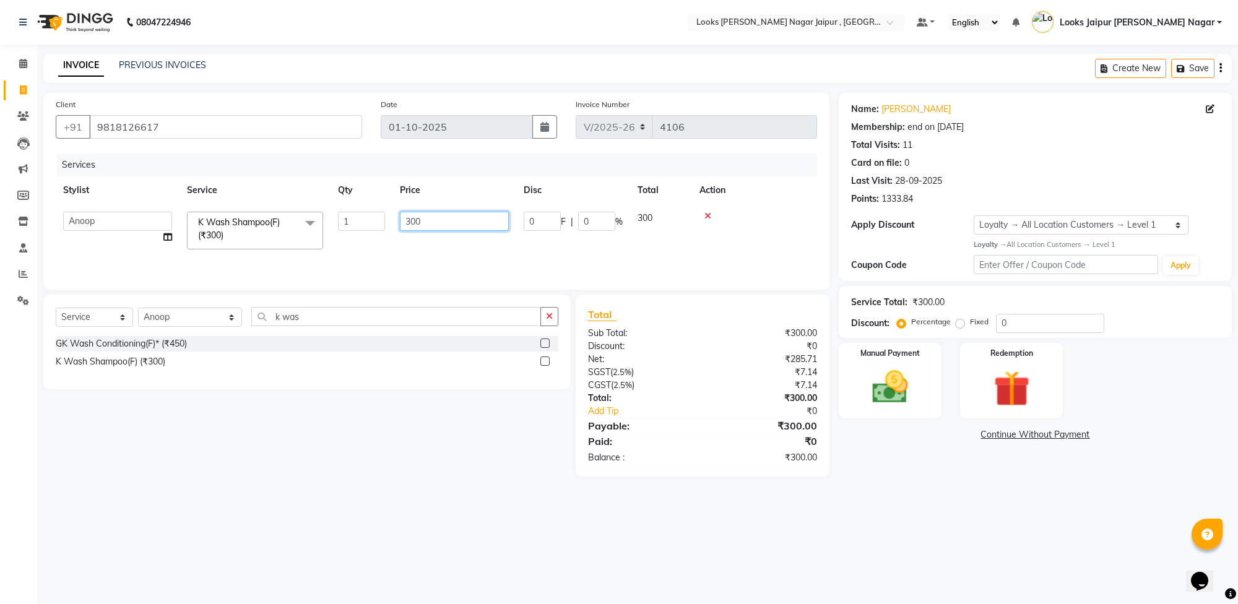
click at [424, 218] on input "300" at bounding box center [454, 221] width 109 height 19
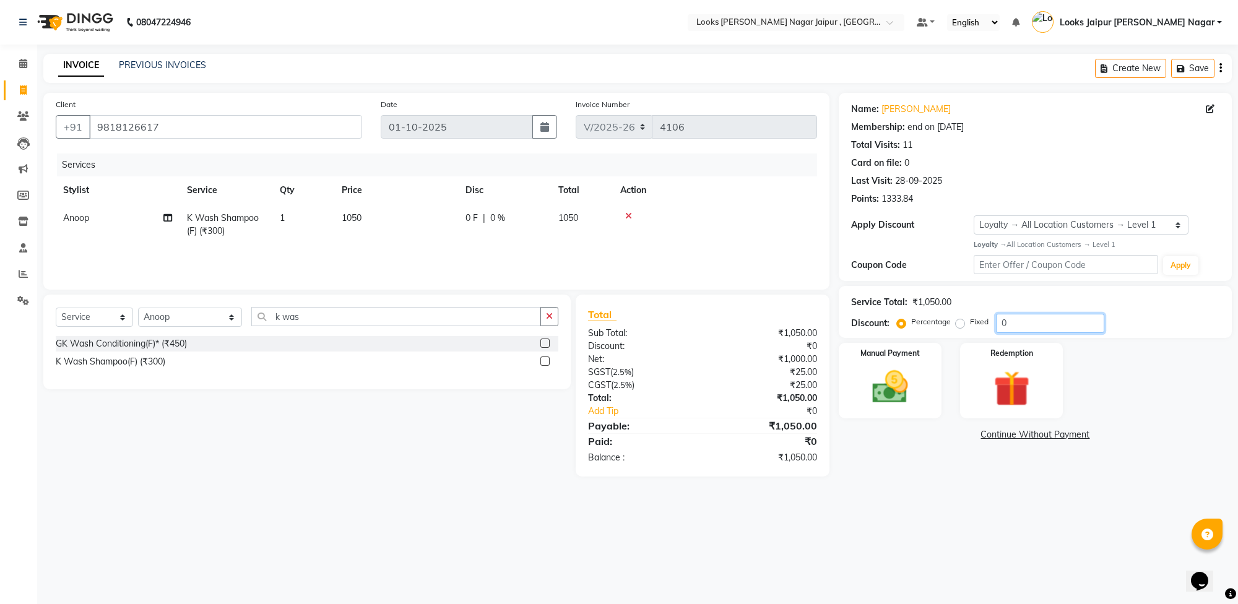
click at [1054, 325] on input "0" at bounding box center [1050, 323] width 108 height 19
click at [883, 380] on img at bounding box center [890, 387] width 61 height 43
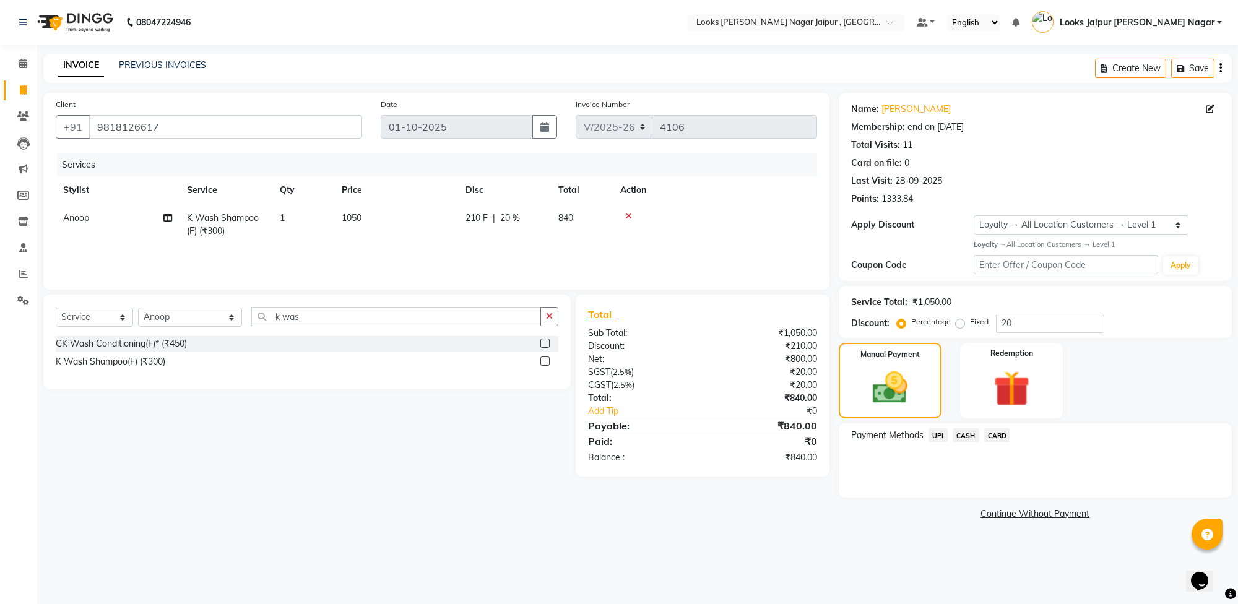
click at [1004, 430] on span "CARD" at bounding box center [997, 435] width 27 height 14
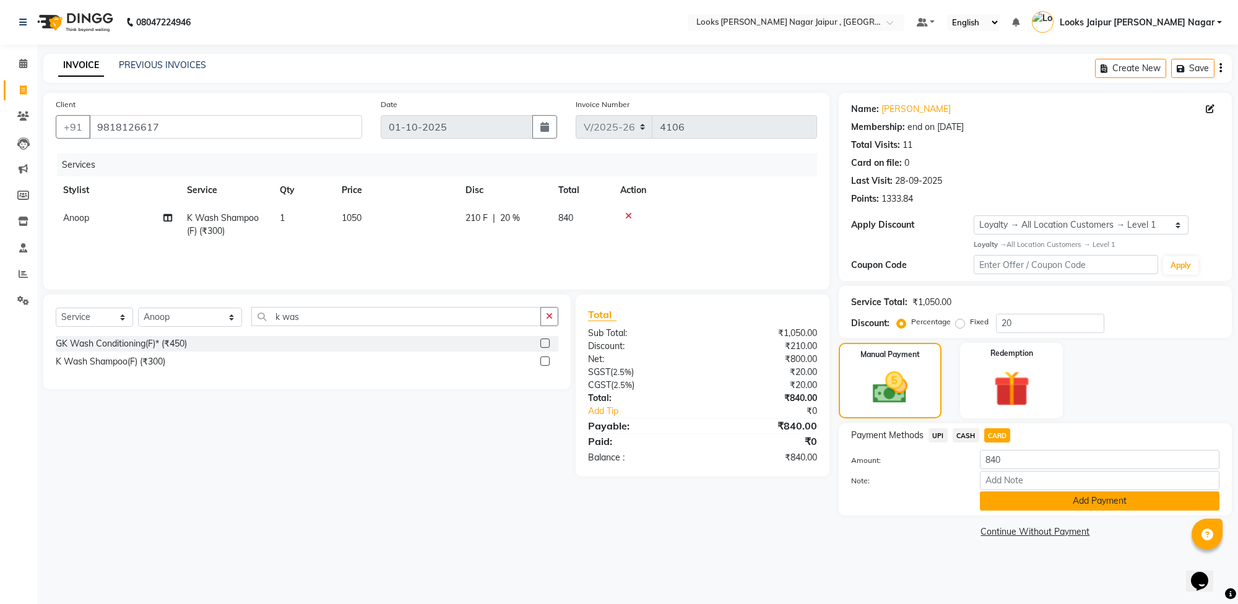
click at [1044, 505] on button "Add Payment" at bounding box center [1100, 501] width 240 height 19
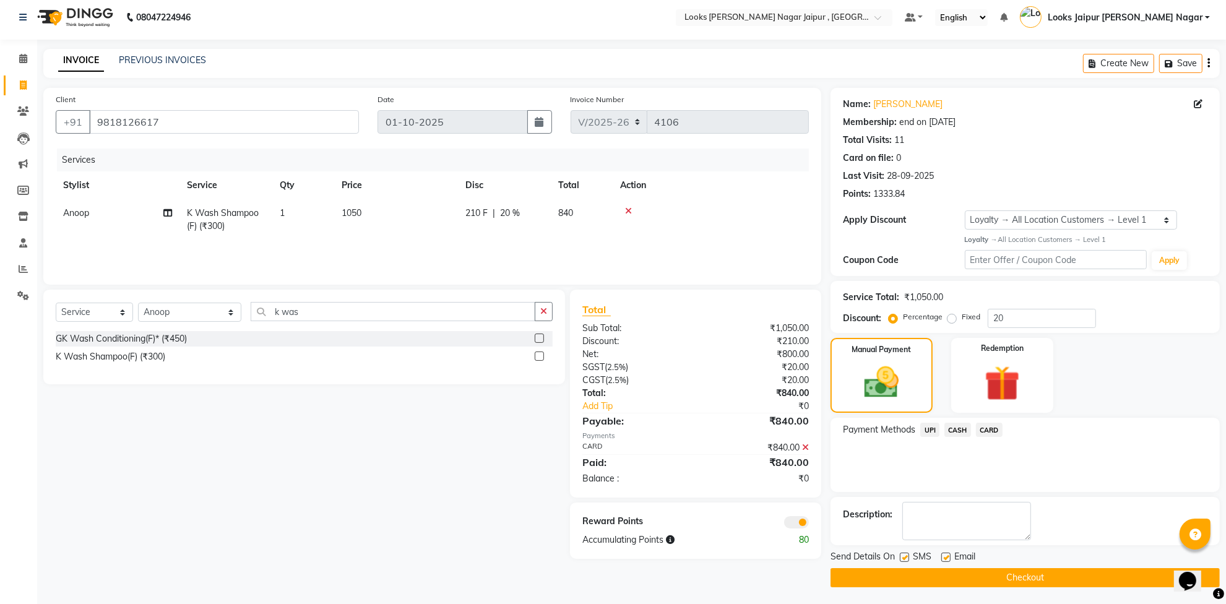
scroll to position [7, 0]
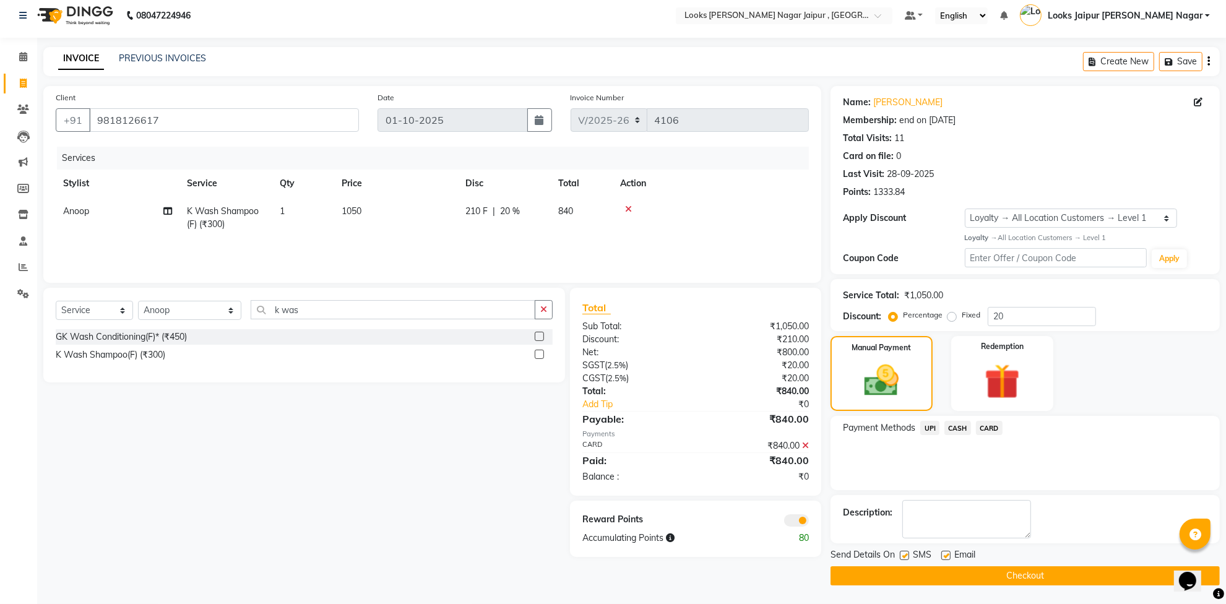
click at [905, 555] on label at bounding box center [904, 555] width 9 height 9
click at [905, 555] on input "checkbox" at bounding box center [904, 556] width 8 height 8
click at [945, 552] on label at bounding box center [946, 555] width 9 height 9
click at [945, 552] on input "checkbox" at bounding box center [946, 556] width 8 height 8
click at [939, 571] on button "Checkout" at bounding box center [1025, 576] width 389 height 19
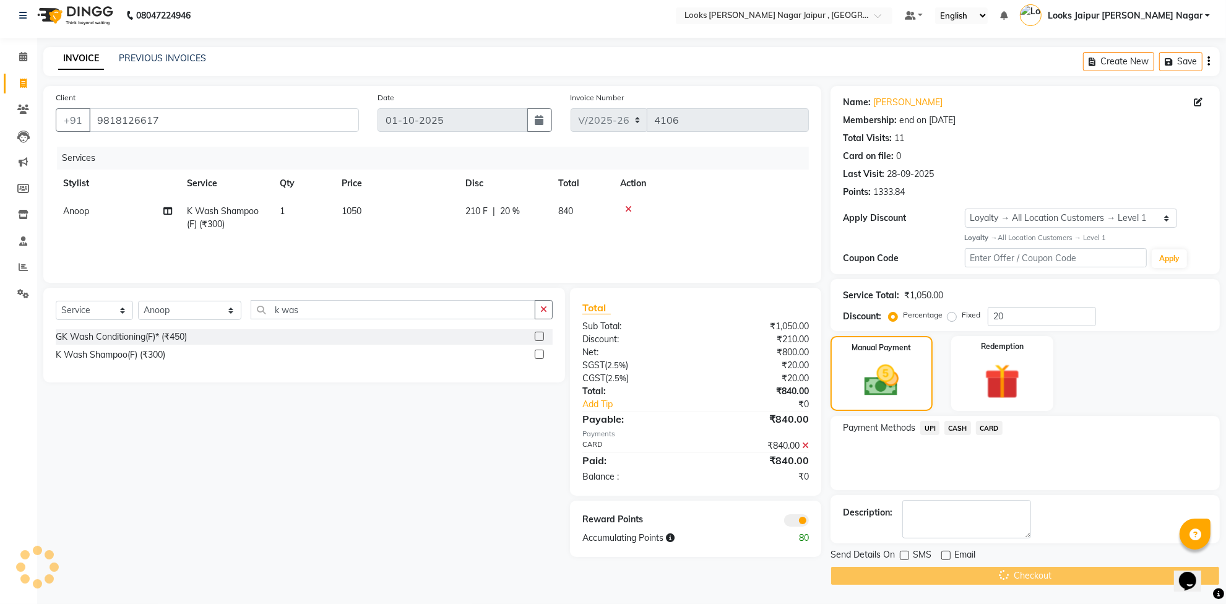
click at [939, 571] on div "Checkout" at bounding box center [1025, 576] width 389 height 19
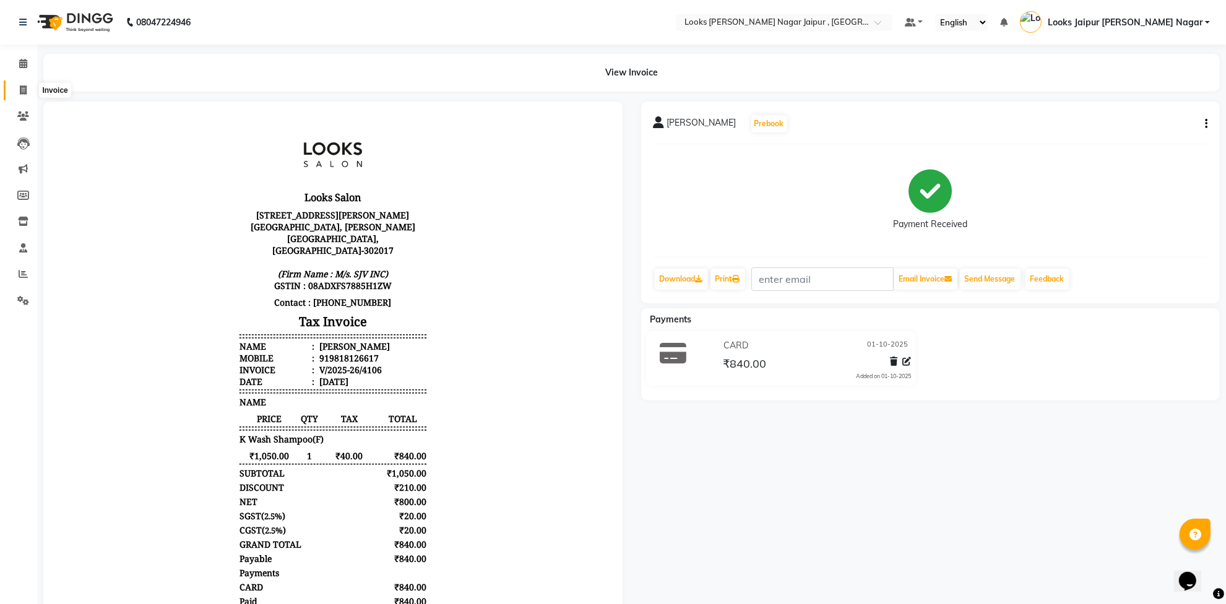
click at [27, 84] on span at bounding box center [23, 91] width 22 height 14
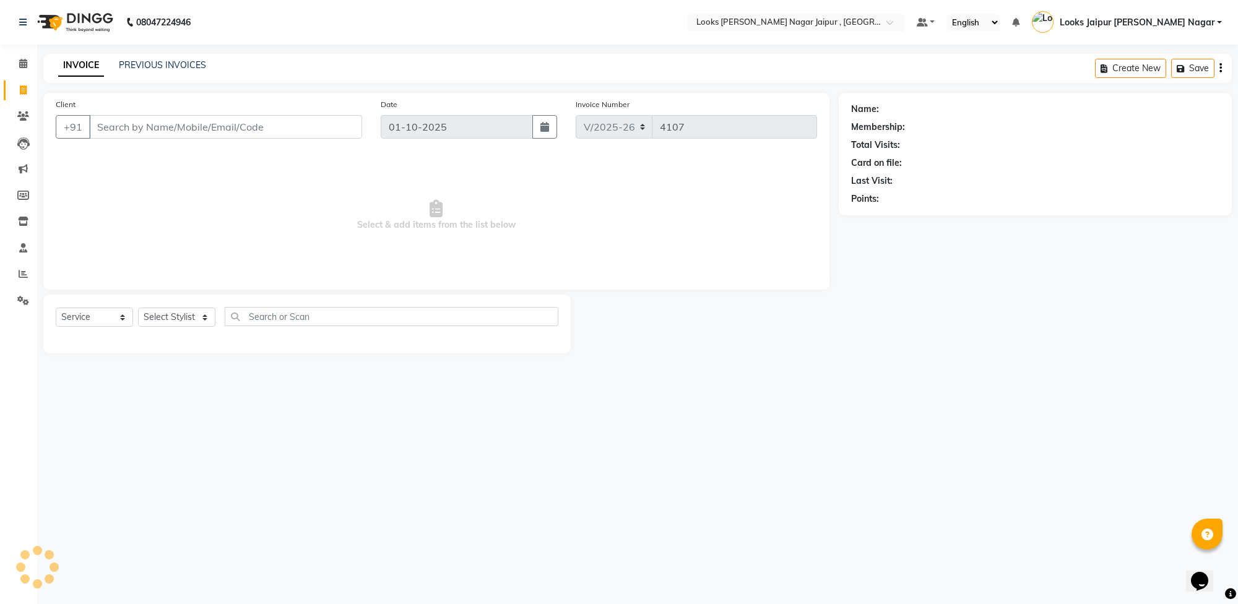
click at [154, 123] on input "Client" at bounding box center [225, 127] width 273 height 24
click at [149, 131] on input "Client" at bounding box center [225, 127] width 273 height 24
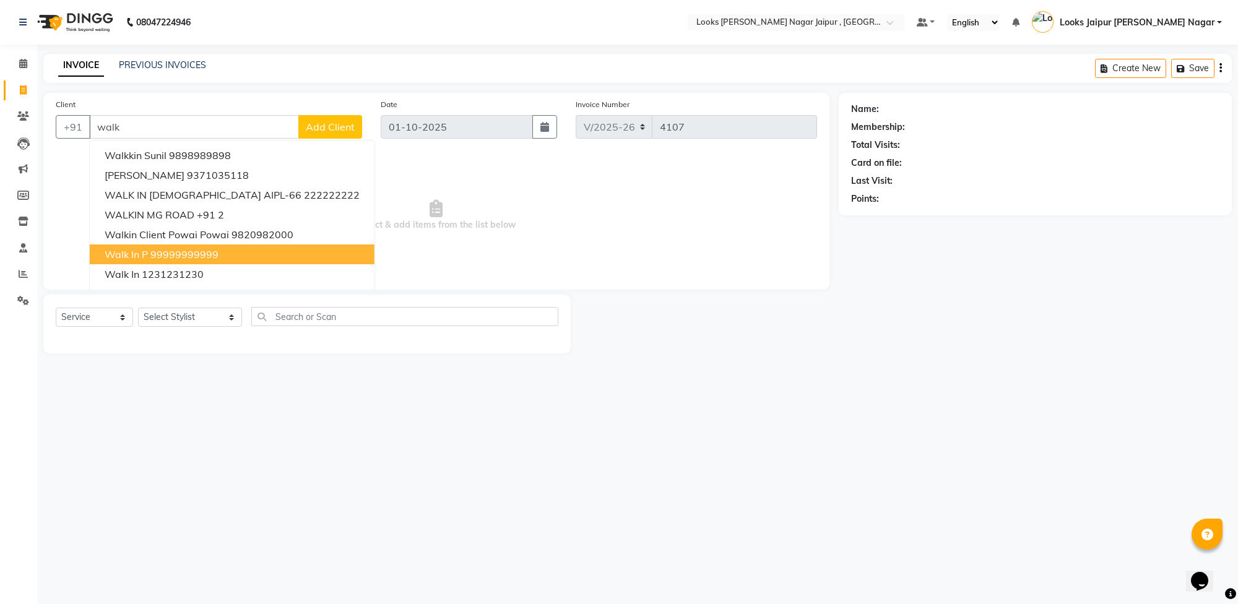
click at [202, 258] on ngb-highlight "99999999999" at bounding box center [184, 254] width 68 height 12
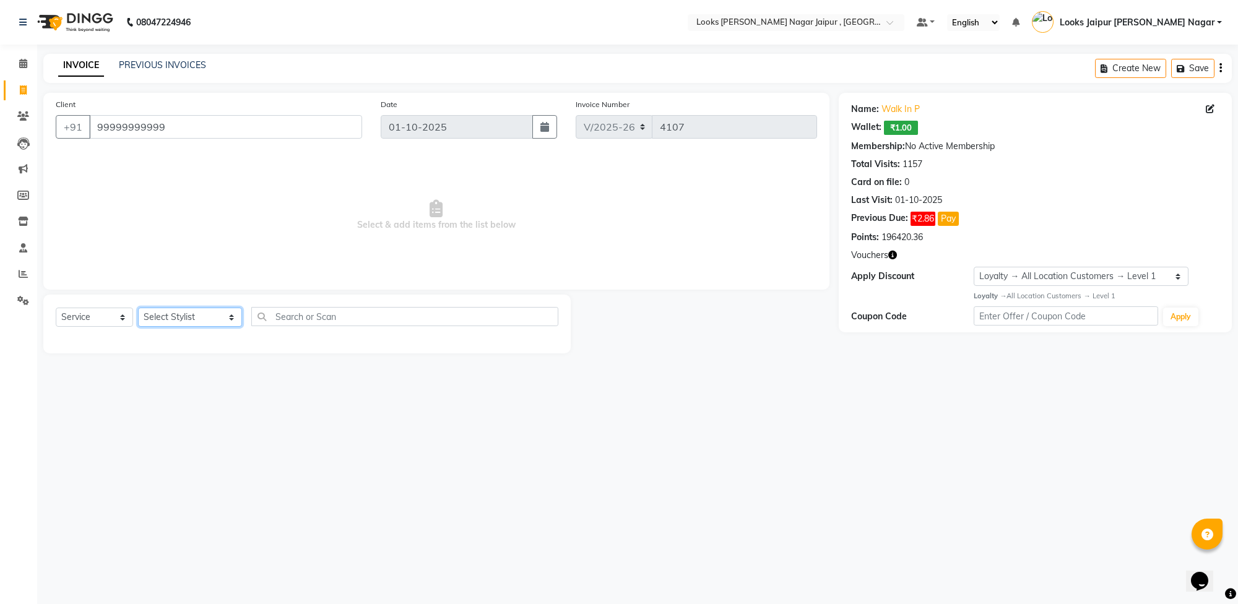
click at [189, 316] on select "Select Stylist [PERSON_NAME] art Anoop [PERSON_NAME] Counter Sales [PERSON_NAME…" at bounding box center [190, 317] width 104 height 19
click at [138, 308] on select "Select Stylist [PERSON_NAME] art Anoop [PERSON_NAME] Counter Sales [PERSON_NAME…" at bounding box center [190, 317] width 104 height 19
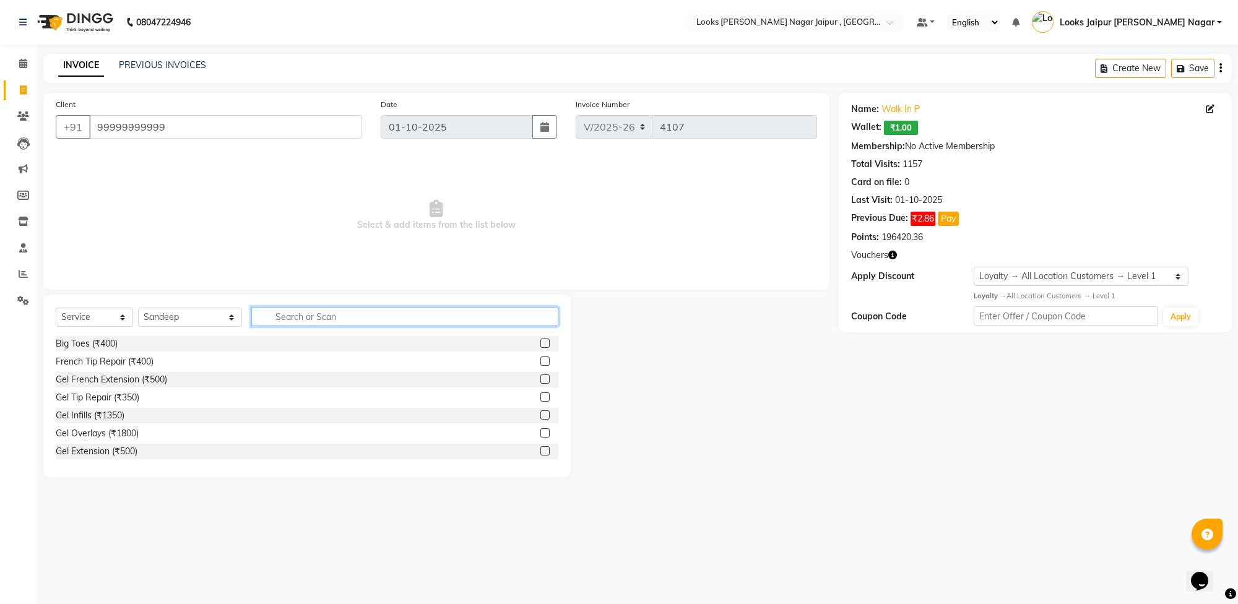
click at [283, 319] on input "text" at bounding box center [404, 316] width 307 height 19
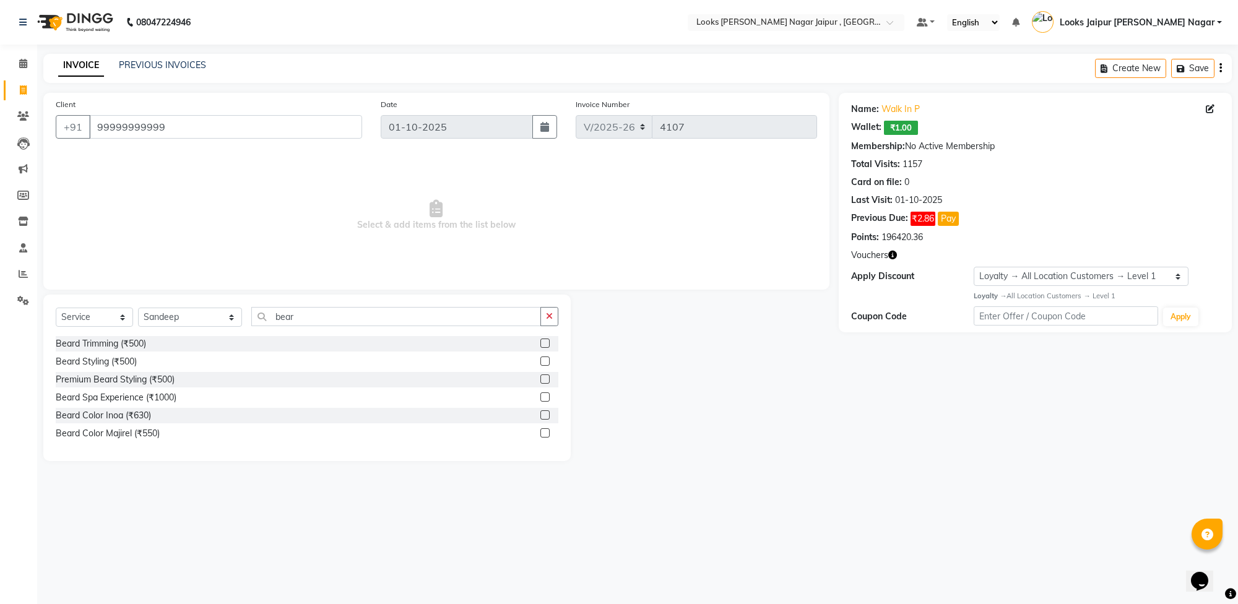
click at [545, 342] on label at bounding box center [544, 343] width 9 height 9
click at [545, 342] on input "checkbox" at bounding box center [544, 344] width 8 height 8
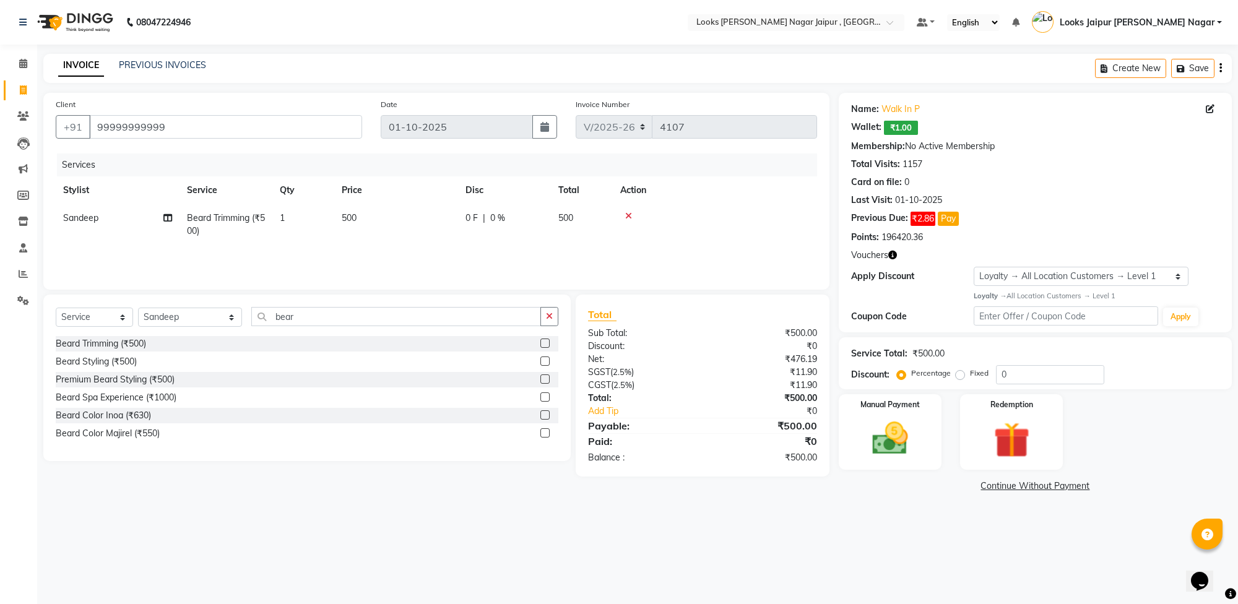
click at [391, 217] on td "500" at bounding box center [396, 224] width 124 height 41
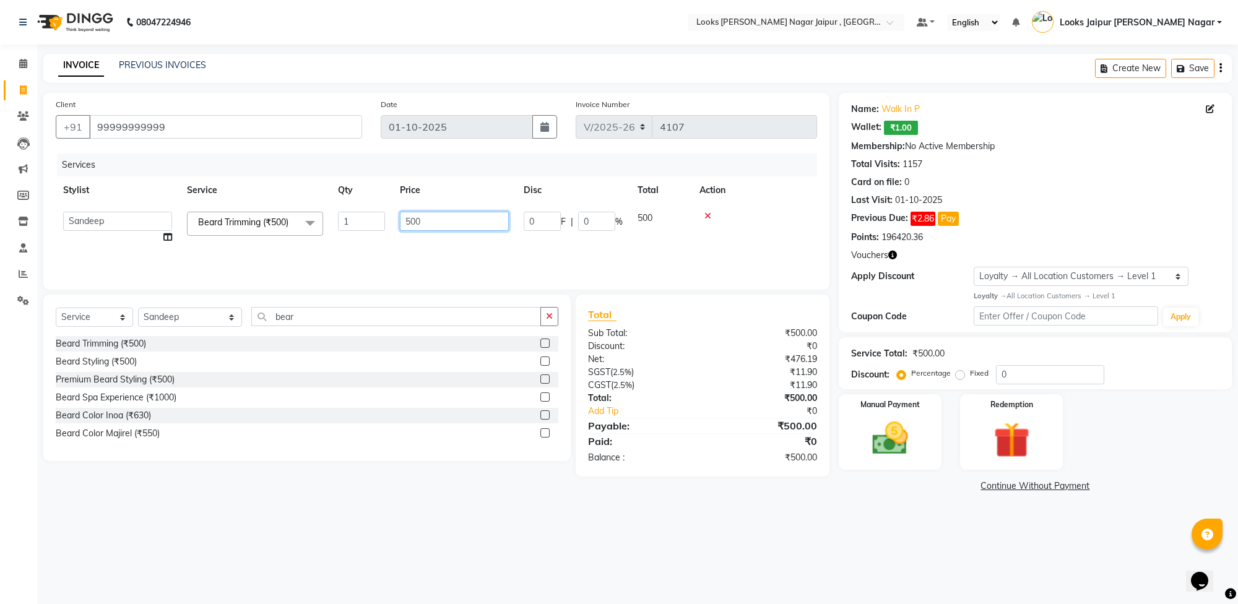
click at [443, 219] on input "500" at bounding box center [454, 221] width 109 height 19
click at [924, 523] on div "08047224946 Select Location × Looks [PERSON_NAME] Nagar Jaipur , Jaipur Default…" at bounding box center [619, 302] width 1238 height 604
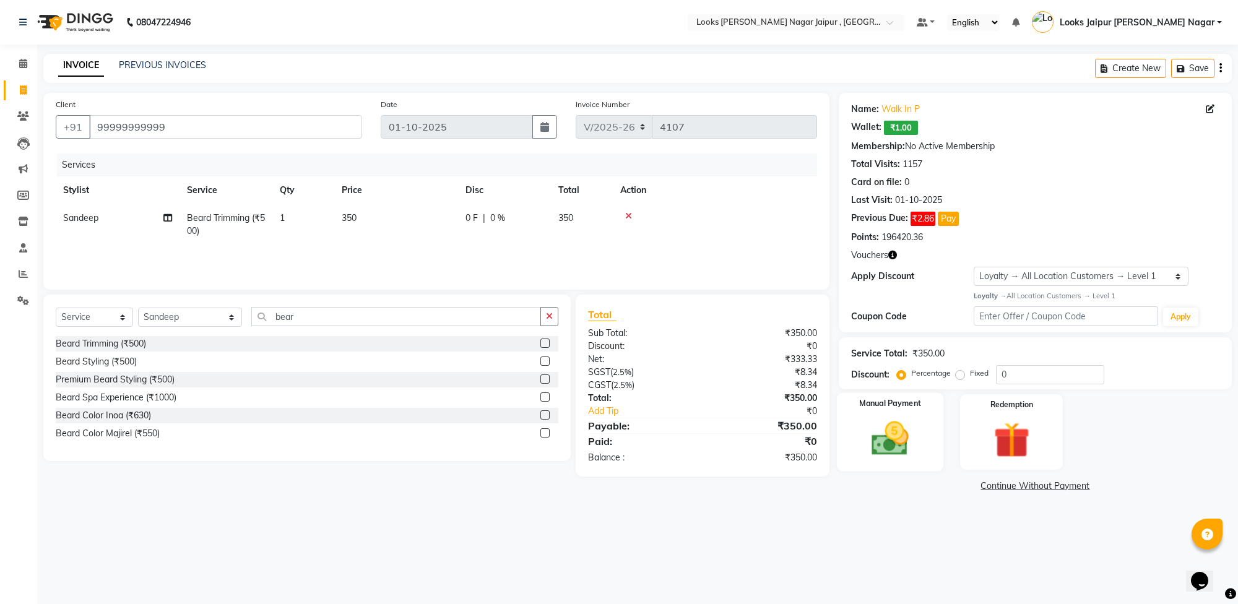
click at [890, 451] on img at bounding box center [890, 438] width 61 height 43
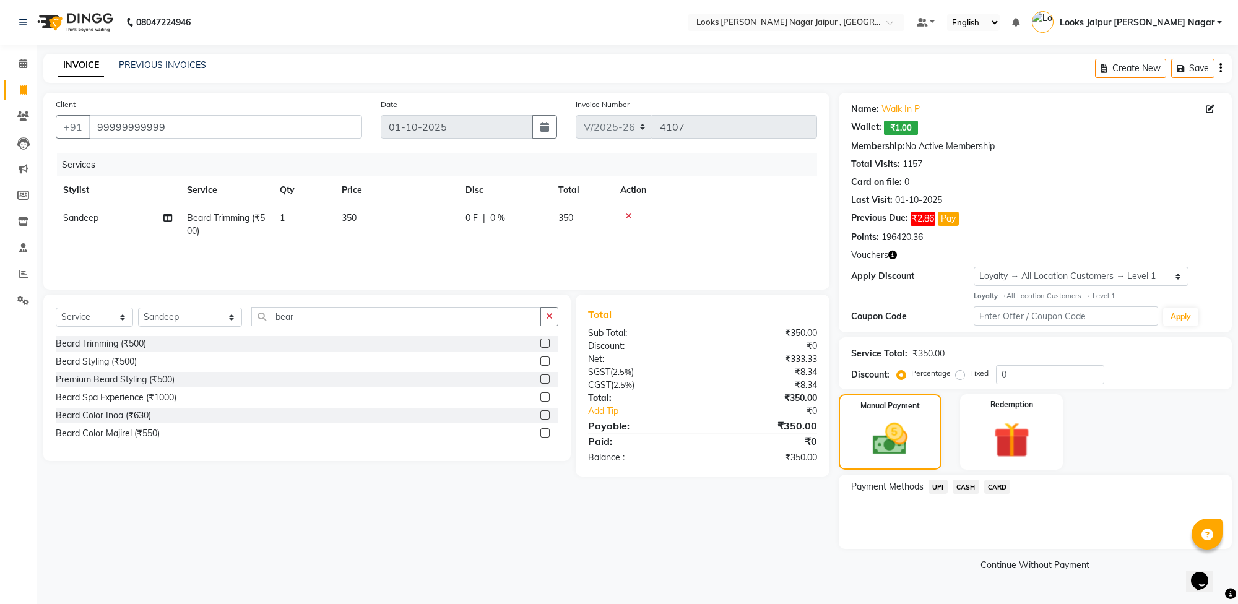
click at [964, 487] on span "CASH" at bounding box center [966, 487] width 27 height 14
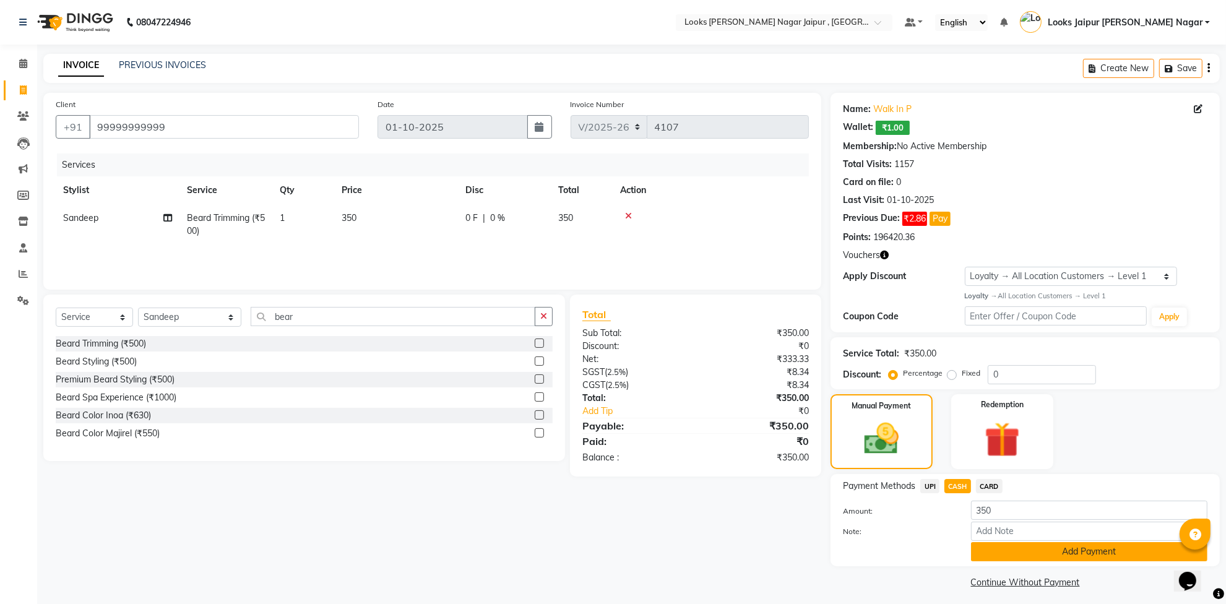
click at [998, 553] on button "Add Payment" at bounding box center [1089, 551] width 237 height 19
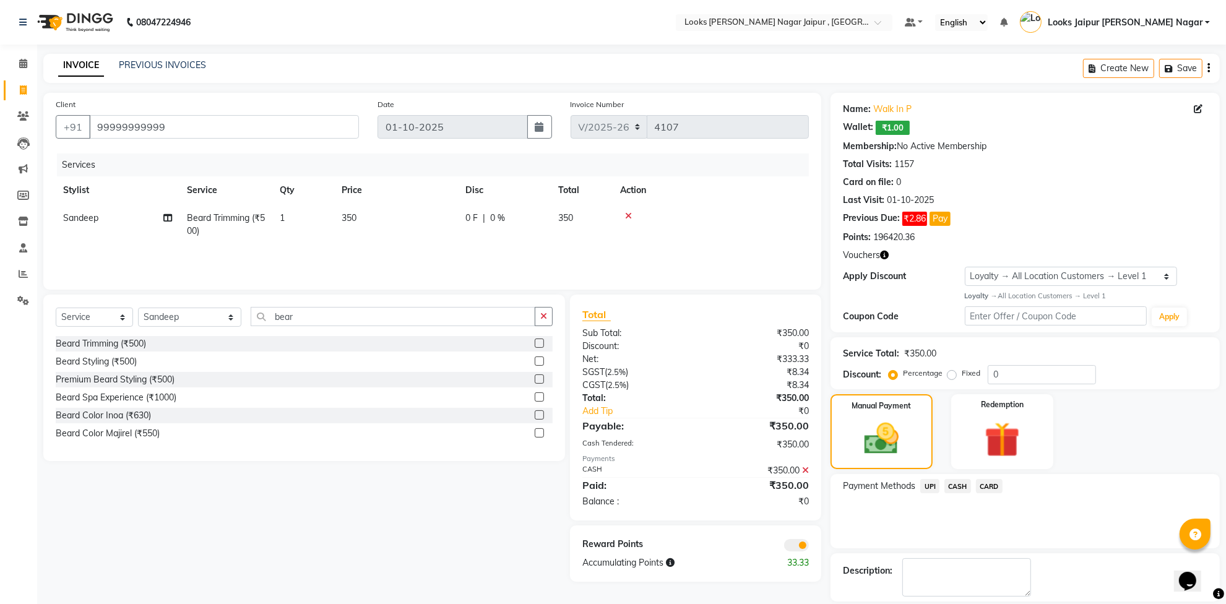
scroll to position [59, 0]
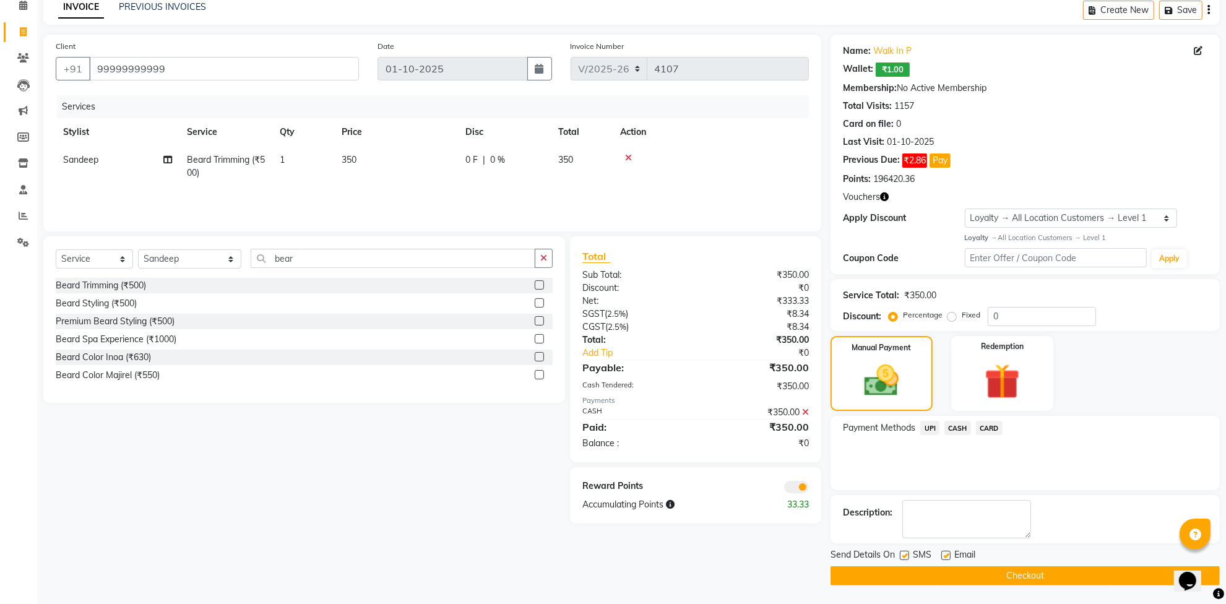
click at [909, 554] on label at bounding box center [904, 555] width 9 height 9
click at [908, 554] on input "checkbox" at bounding box center [904, 556] width 8 height 8
click at [944, 550] on div "Email" at bounding box center [964, 556] width 44 height 15
click at [948, 552] on label at bounding box center [946, 555] width 9 height 9
click at [948, 552] on input "checkbox" at bounding box center [946, 556] width 8 height 8
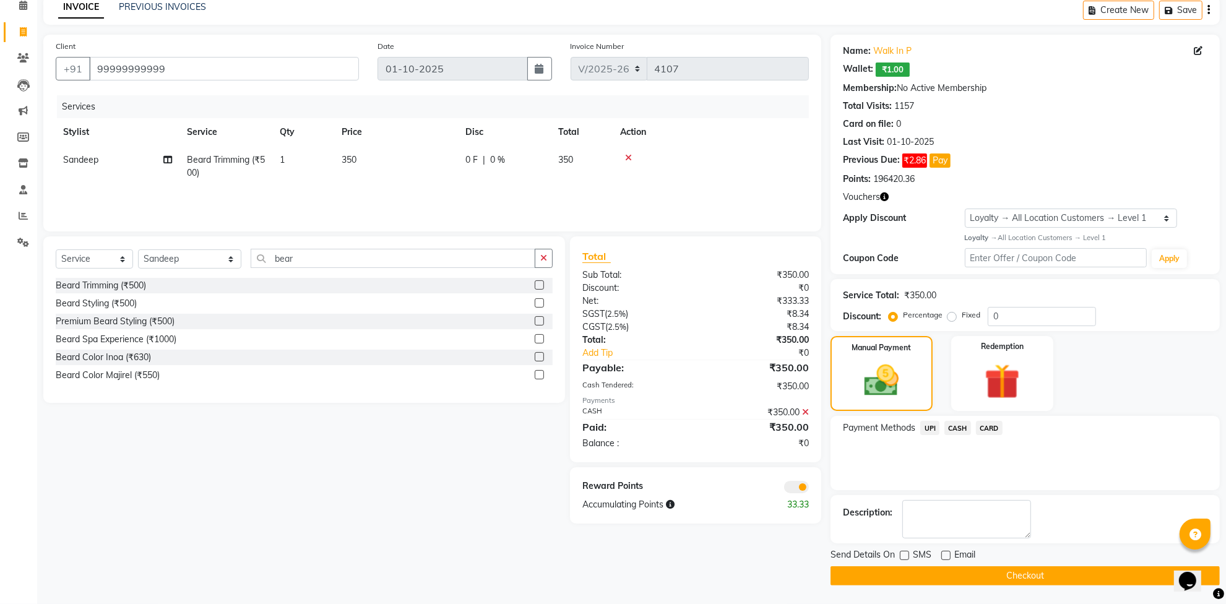
click at [948, 570] on button "Checkout" at bounding box center [1025, 576] width 389 height 19
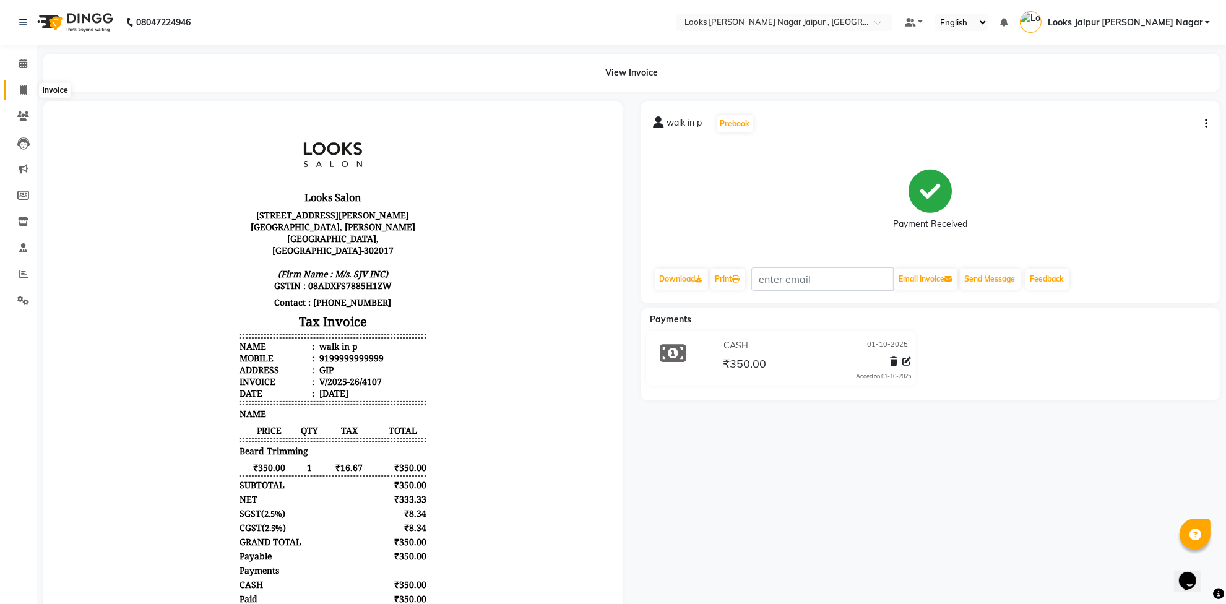
click at [17, 92] on span at bounding box center [23, 91] width 22 height 14
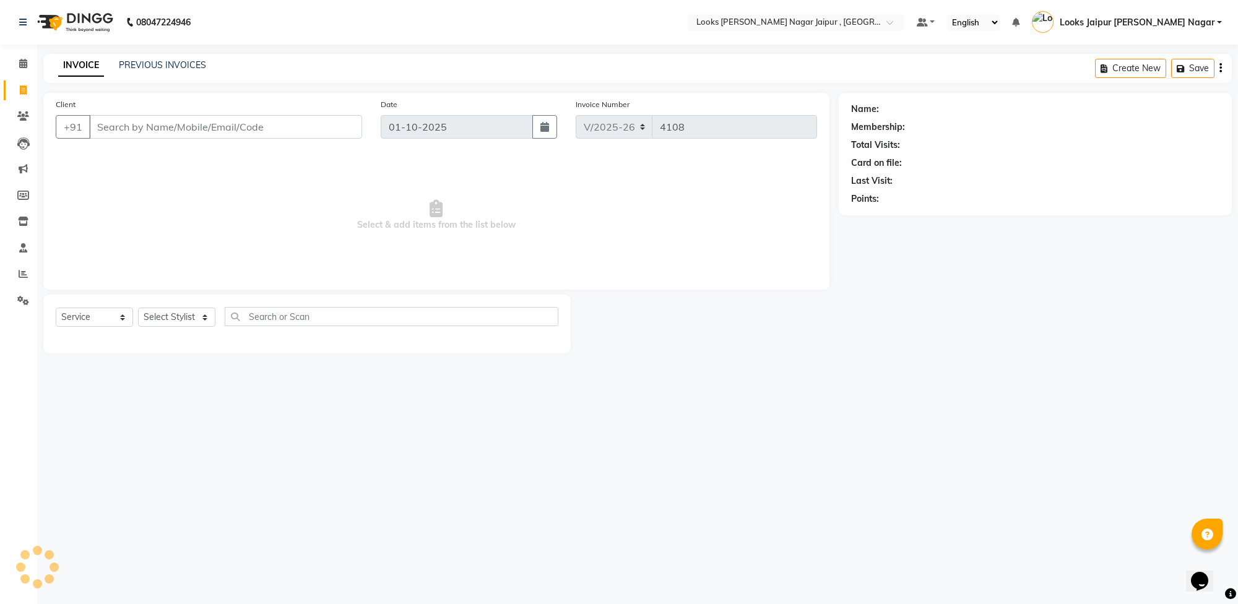
click at [230, 124] on input "Client" at bounding box center [225, 127] width 273 height 24
click at [241, 131] on input "8097822416" at bounding box center [194, 127] width 210 height 24
click at [165, 131] on input "8097822416" at bounding box center [194, 127] width 210 height 24
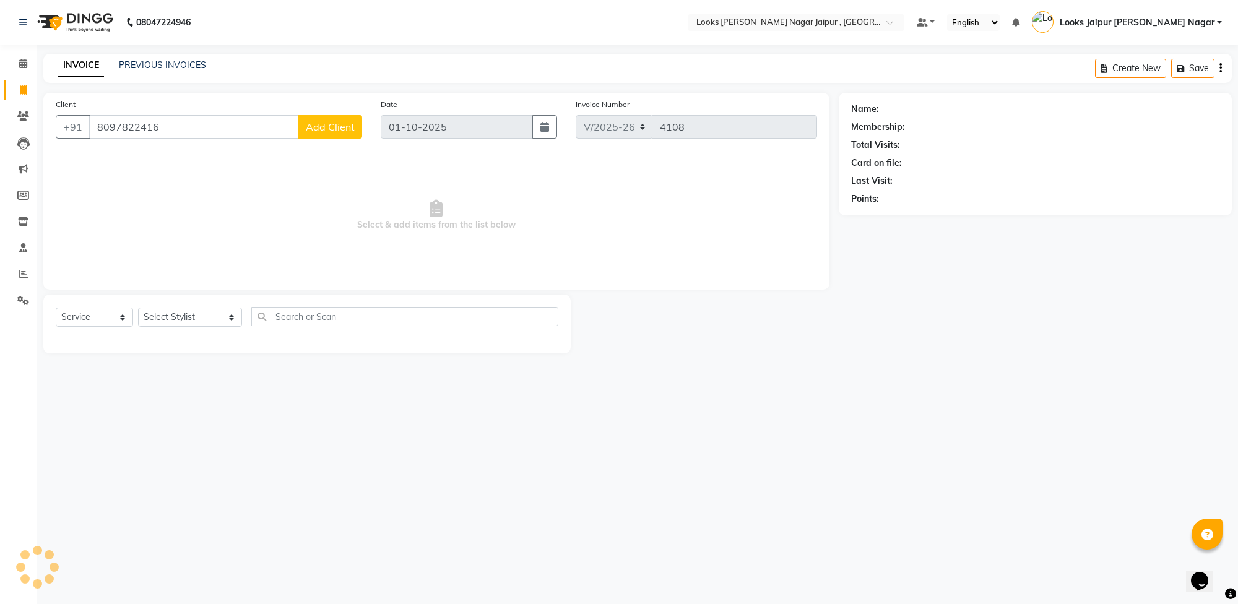
click at [178, 119] on input "8097822416" at bounding box center [194, 127] width 210 height 24
click at [265, 167] on span "Select & add items from the list below" at bounding box center [437, 216] width 762 height 124
click at [159, 129] on input "8097822416" at bounding box center [194, 127] width 210 height 24
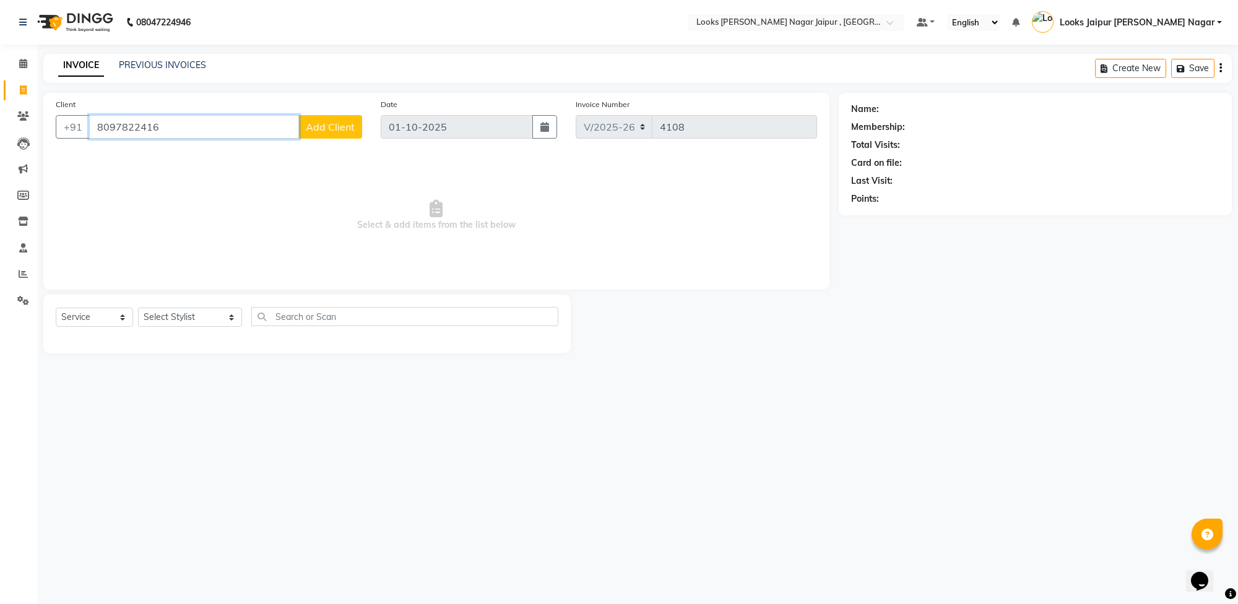
click at [129, 126] on input "8097822416" at bounding box center [194, 127] width 210 height 24
click at [20, 267] on span at bounding box center [23, 274] width 22 height 14
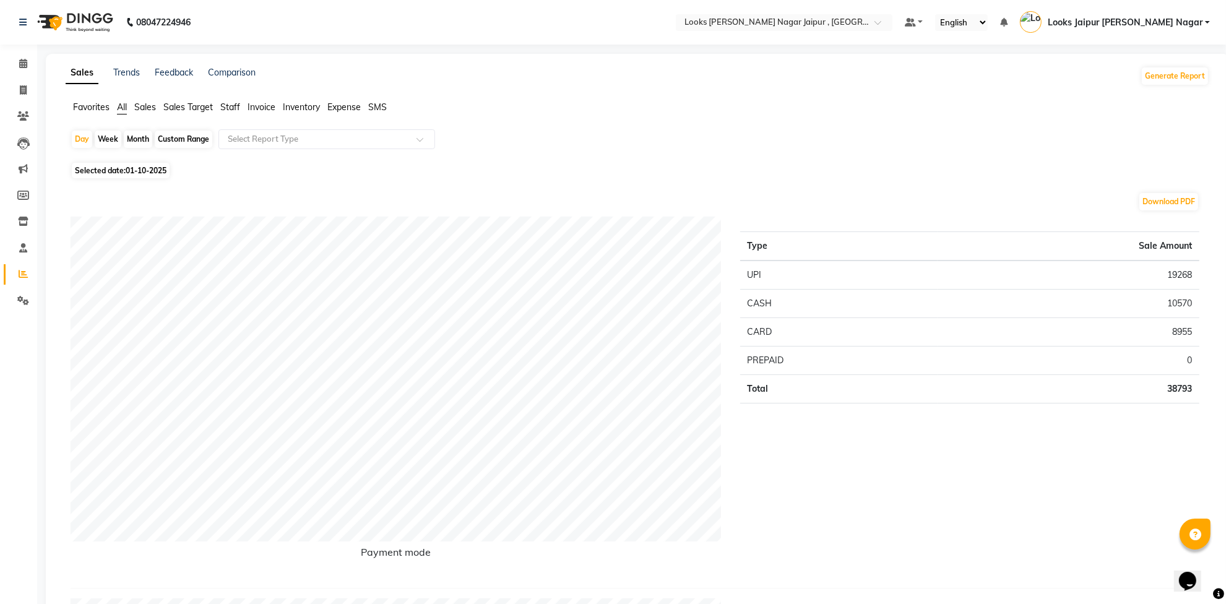
click at [240, 102] on span "Staff" at bounding box center [230, 107] width 20 height 11
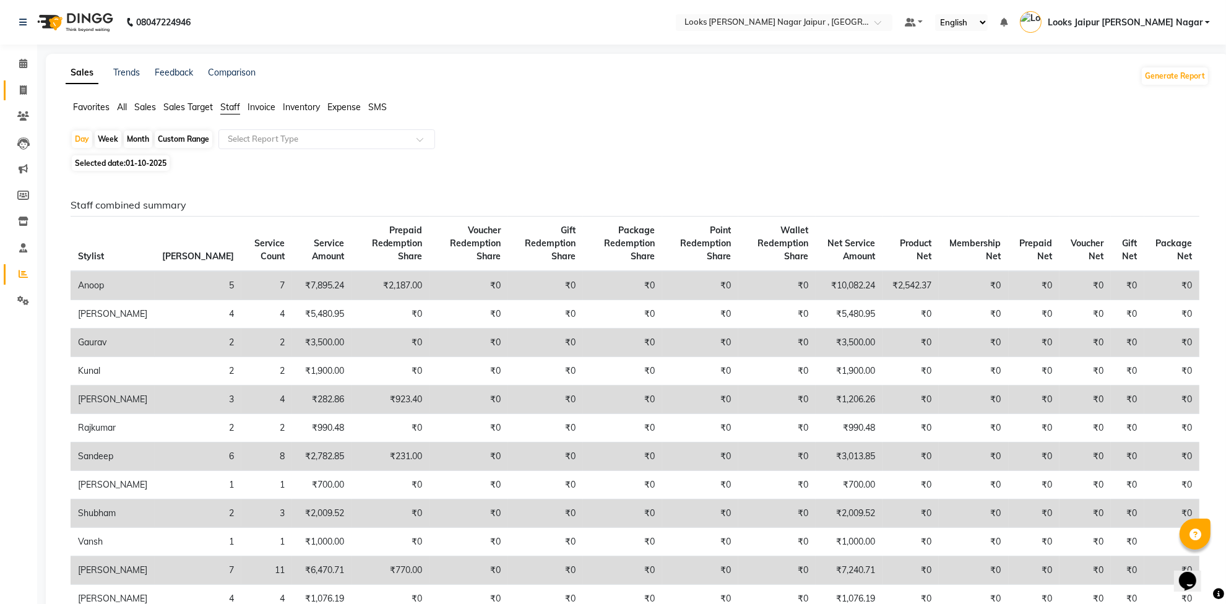
click at [26, 81] on link "Invoice" at bounding box center [19, 90] width 30 height 20
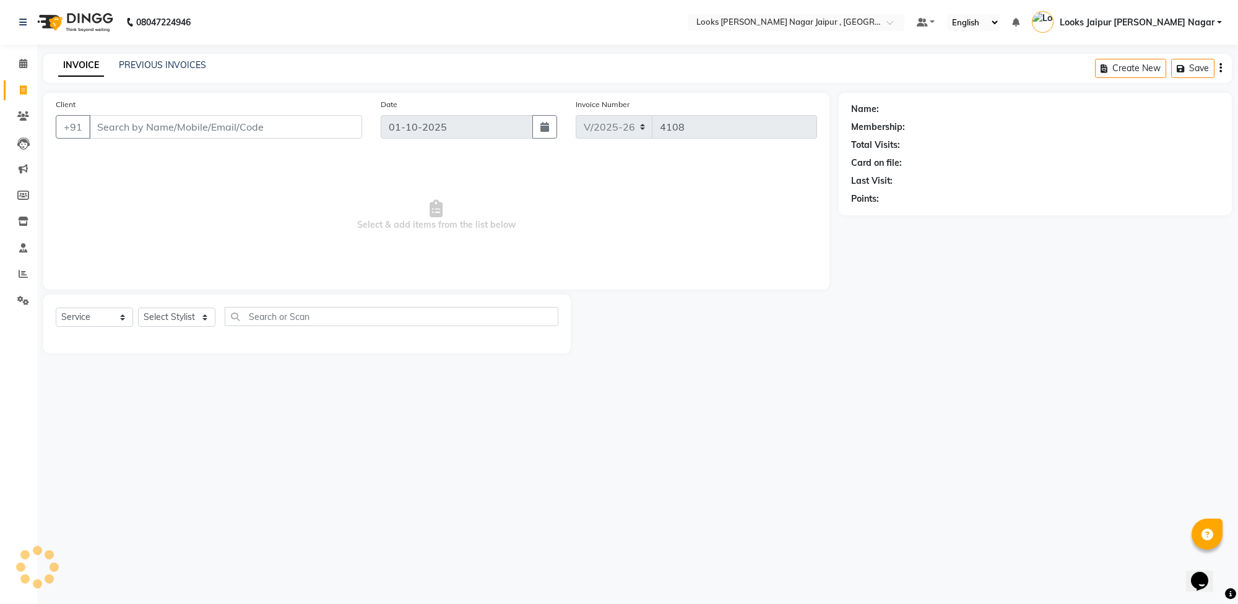
click at [203, 124] on input "Client" at bounding box center [225, 127] width 273 height 24
click at [187, 124] on input "8097822416" at bounding box center [194, 127] width 210 height 24
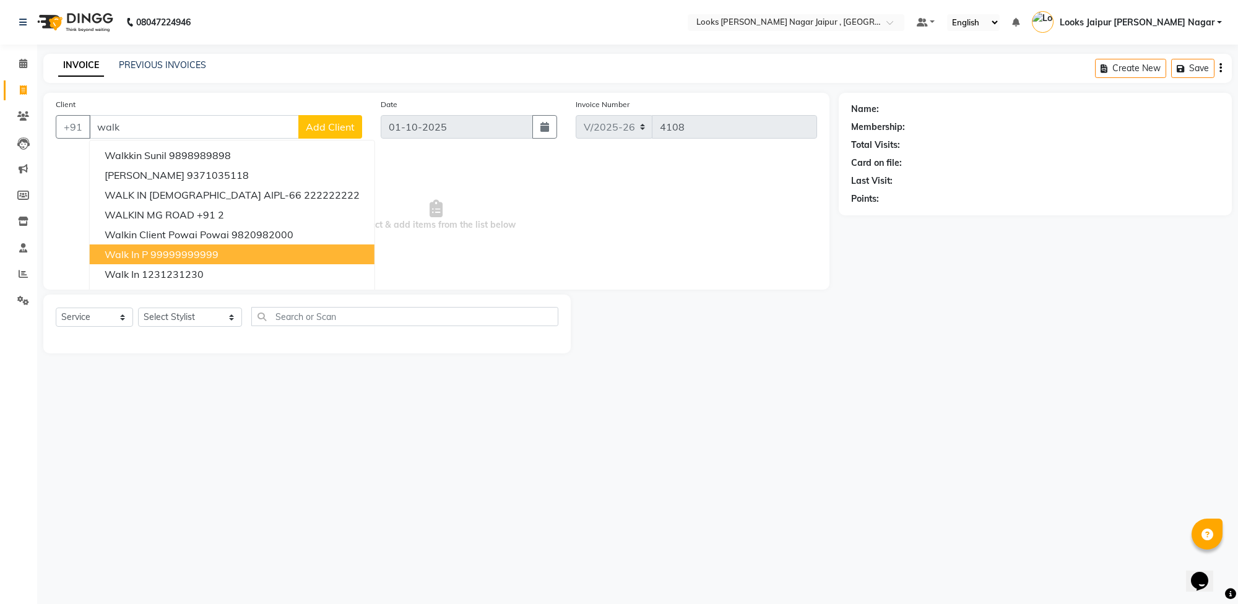
click at [186, 253] on ngb-highlight "99999999999" at bounding box center [184, 254] width 68 height 12
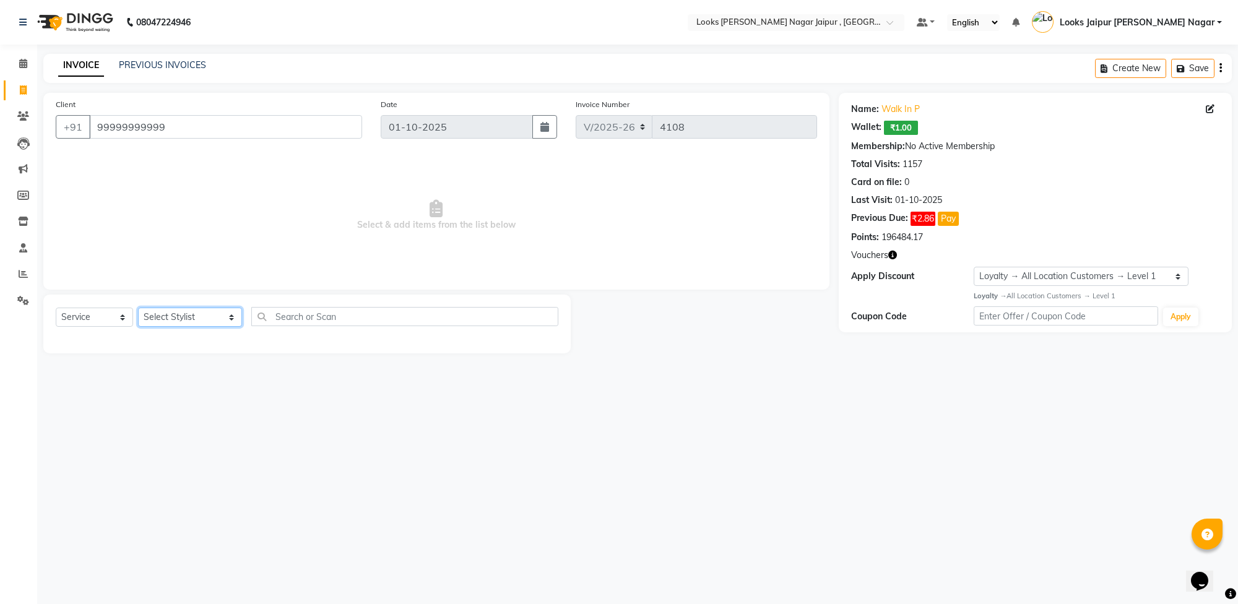
click at [192, 310] on select "Select Stylist [PERSON_NAME] art Anoop [PERSON_NAME] Counter Sales [PERSON_NAME…" at bounding box center [190, 317] width 104 height 19
click at [138, 308] on select "Select Stylist [PERSON_NAME] art Anoop [PERSON_NAME] Counter Sales [PERSON_NAME…" at bounding box center [190, 317] width 104 height 19
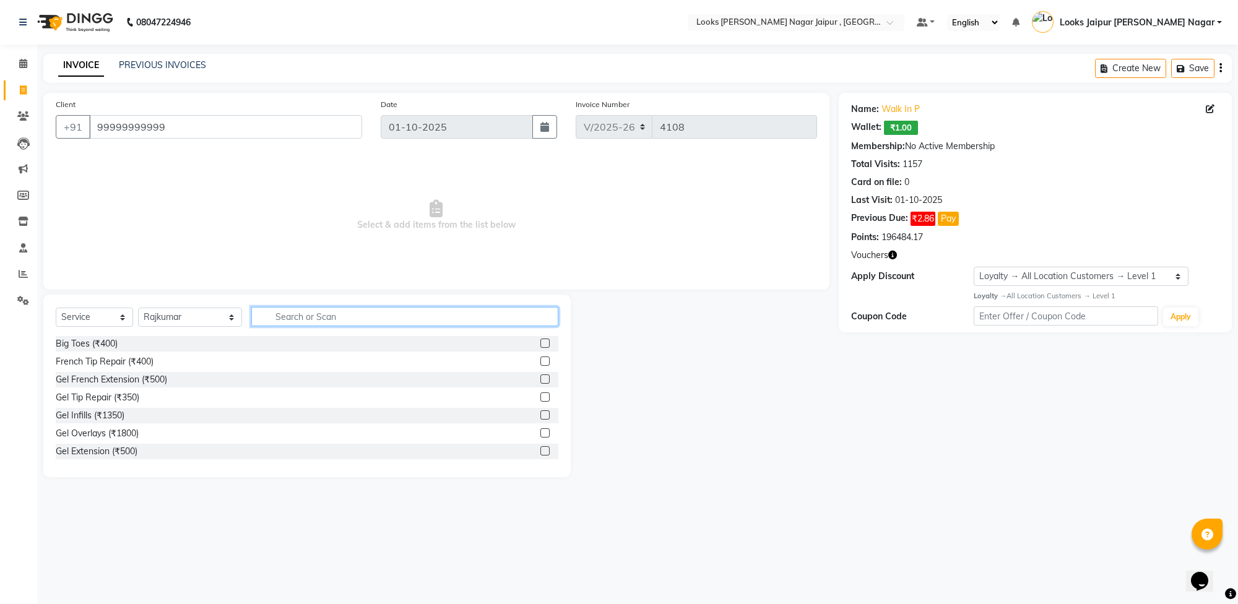
click at [357, 310] on input "text" at bounding box center [404, 316] width 307 height 19
click at [540, 357] on label at bounding box center [544, 361] width 9 height 9
click at [540, 358] on input "checkbox" at bounding box center [544, 362] width 8 height 8
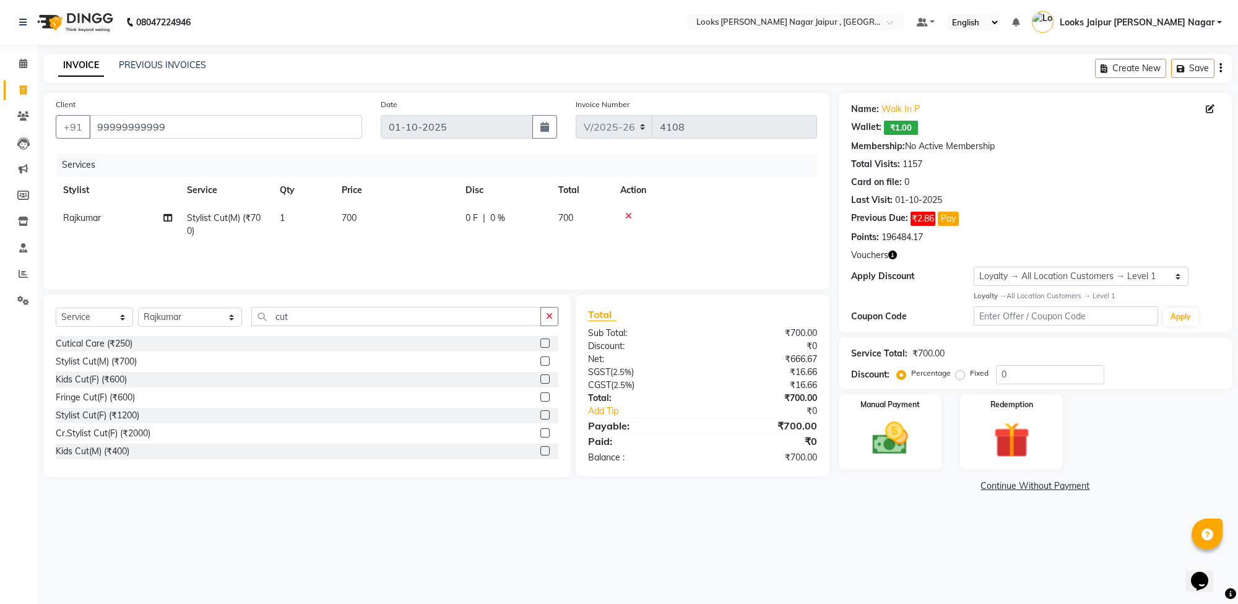
click at [376, 223] on td "700" at bounding box center [396, 224] width 124 height 41
click at [452, 220] on input "700" at bounding box center [454, 221] width 109 height 19
click at [294, 217] on td "1" at bounding box center [303, 224] width 62 height 41
click at [367, 219] on input "1" at bounding box center [361, 221] width 47 height 19
click at [861, 524] on div "08047224946 Select Location × Looks [PERSON_NAME] Nagar Jaipur , Jaipur Default…" at bounding box center [619, 302] width 1238 height 604
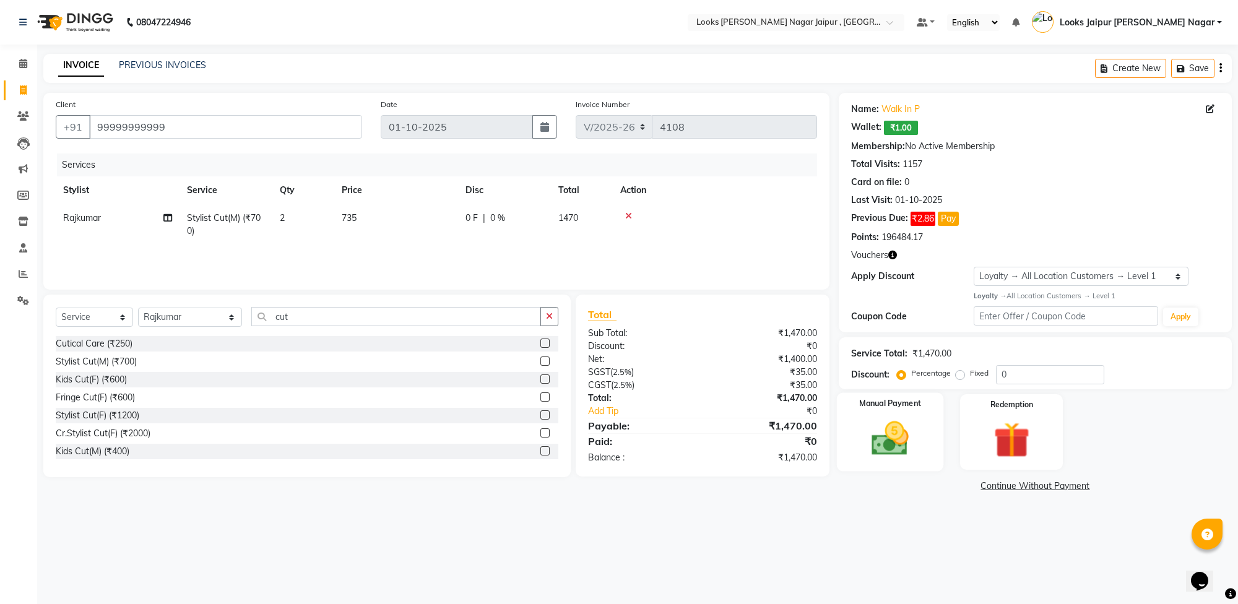
click at [885, 437] on img at bounding box center [890, 438] width 61 height 43
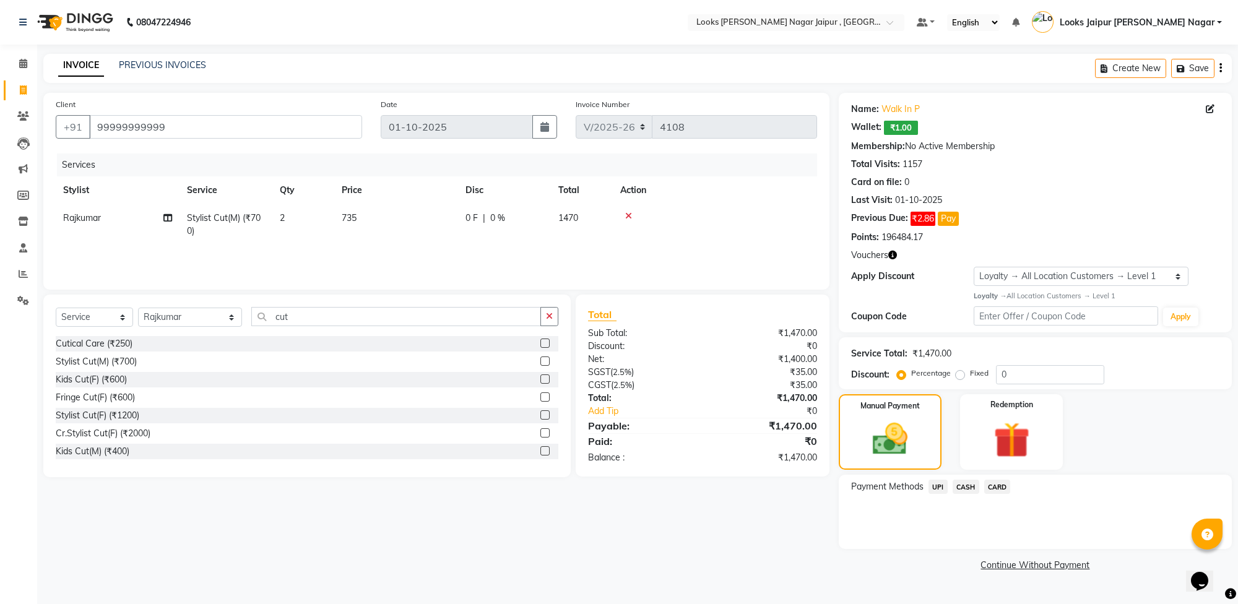
click at [942, 486] on span "UPI" at bounding box center [938, 487] width 19 height 14
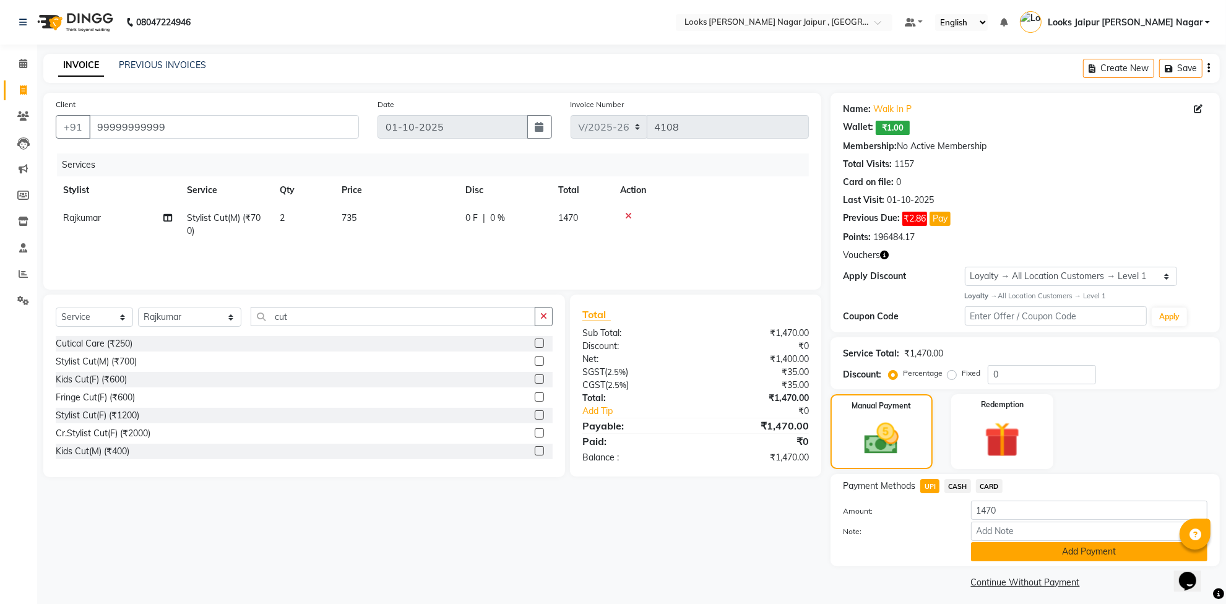
click at [1001, 549] on button "Add Payment" at bounding box center [1089, 551] width 237 height 19
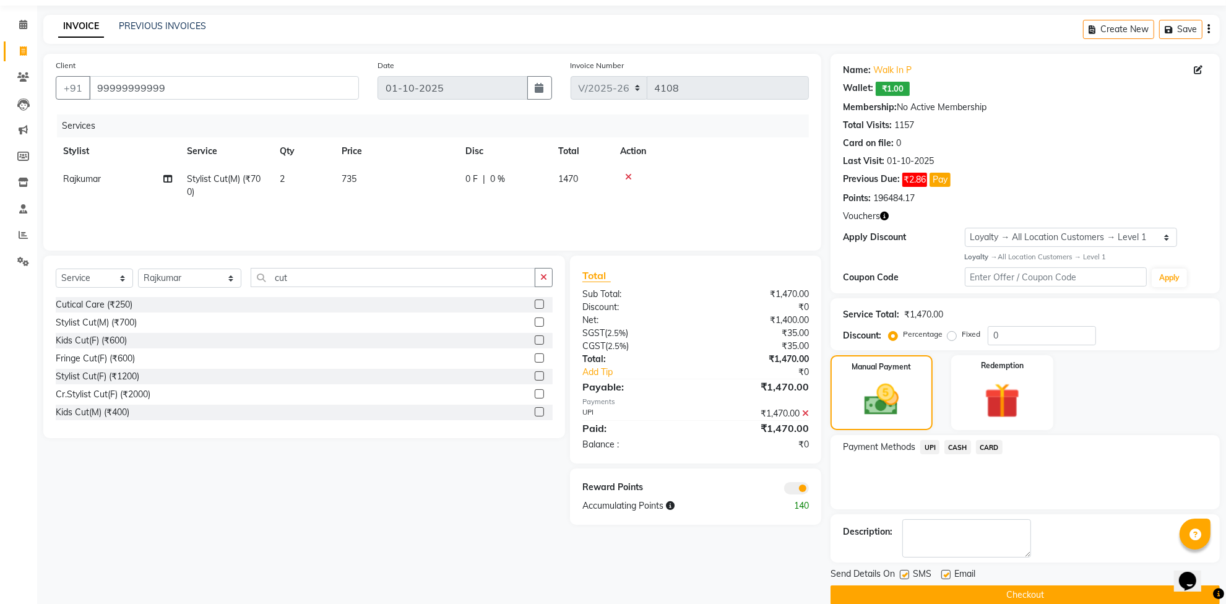
scroll to position [59, 0]
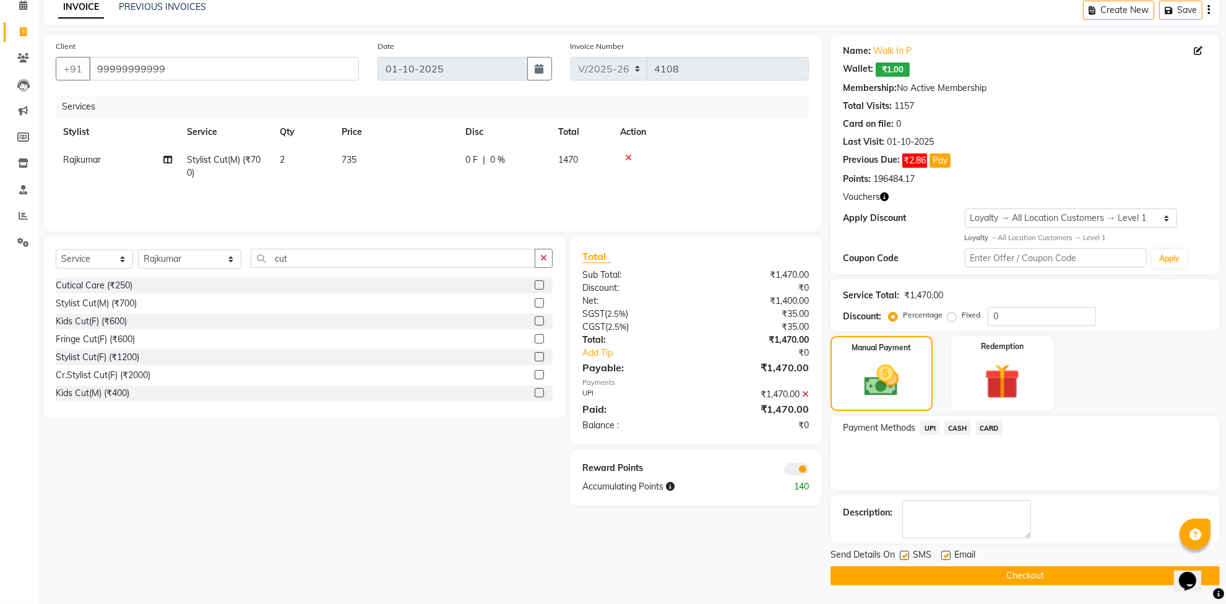
click at [901, 553] on label at bounding box center [904, 555] width 9 height 9
click at [901, 553] on input "checkbox" at bounding box center [904, 556] width 8 height 8
click at [946, 555] on label at bounding box center [946, 555] width 9 height 9
click at [946, 555] on input "checkbox" at bounding box center [946, 556] width 8 height 8
click at [945, 574] on button "Checkout" at bounding box center [1025, 576] width 389 height 19
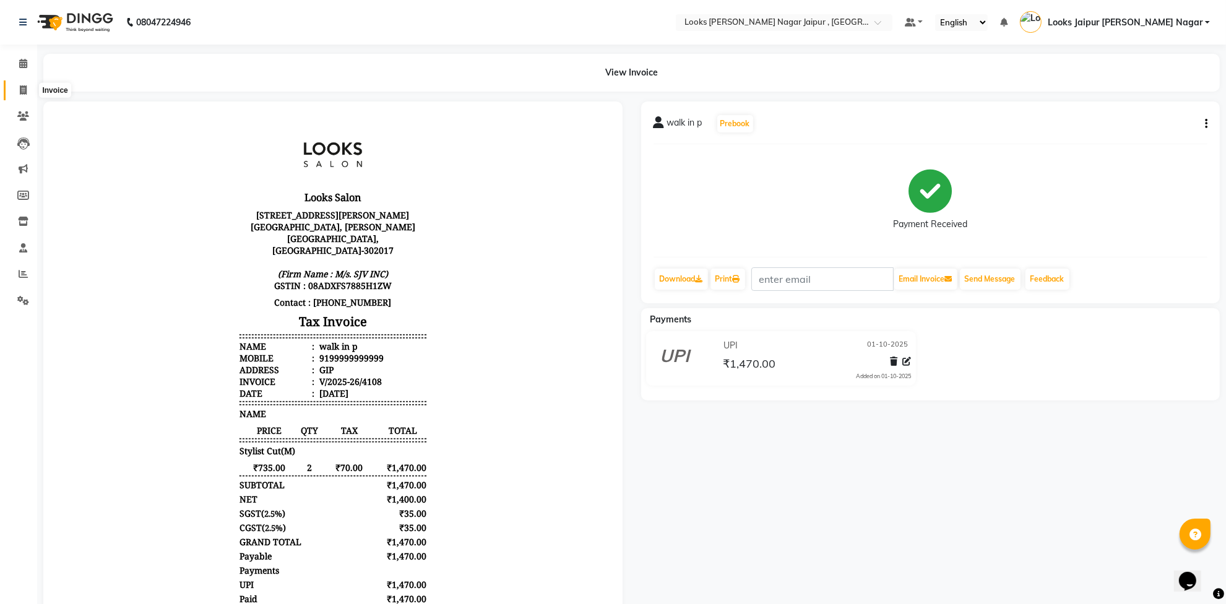
click at [26, 84] on span at bounding box center [23, 91] width 22 height 14
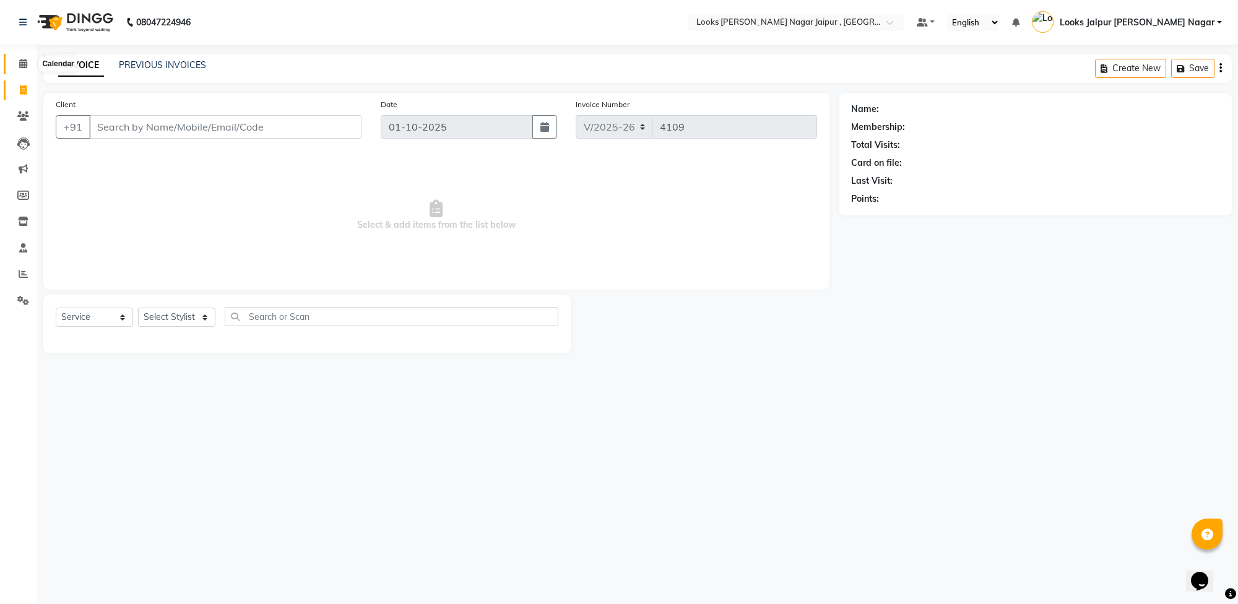
click at [26, 64] on icon at bounding box center [23, 63] width 8 height 9
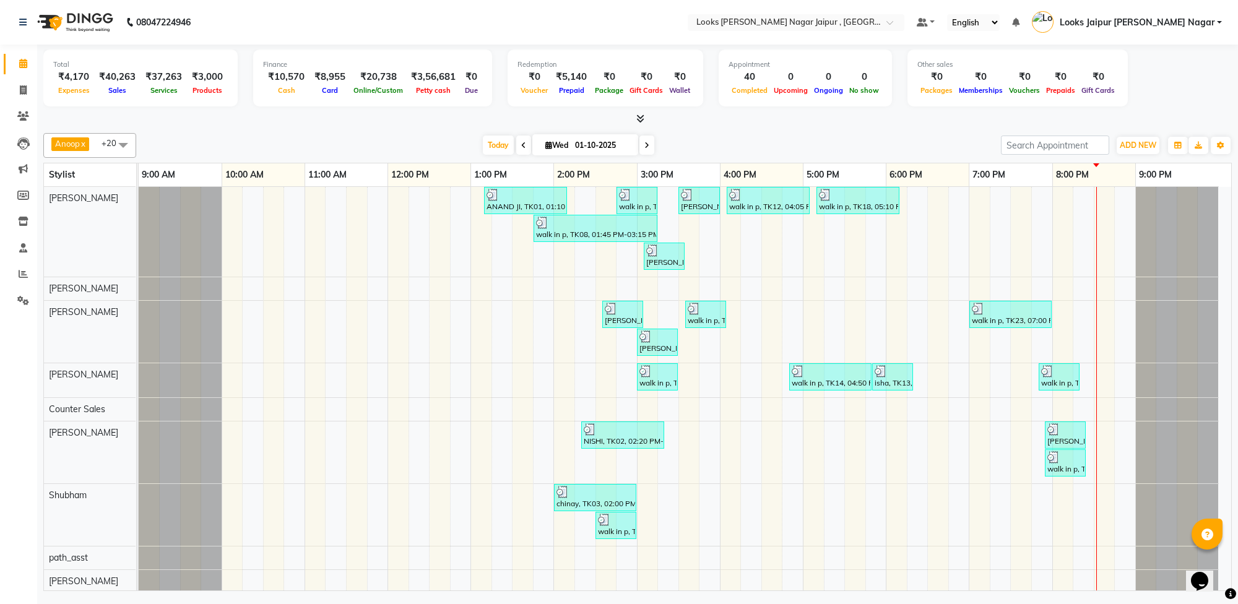
click at [258, 124] on div at bounding box center [637, 119] width 1189 height 13
click at [27, 276] on icon at bounding box center [23, 273] width 9 height 9
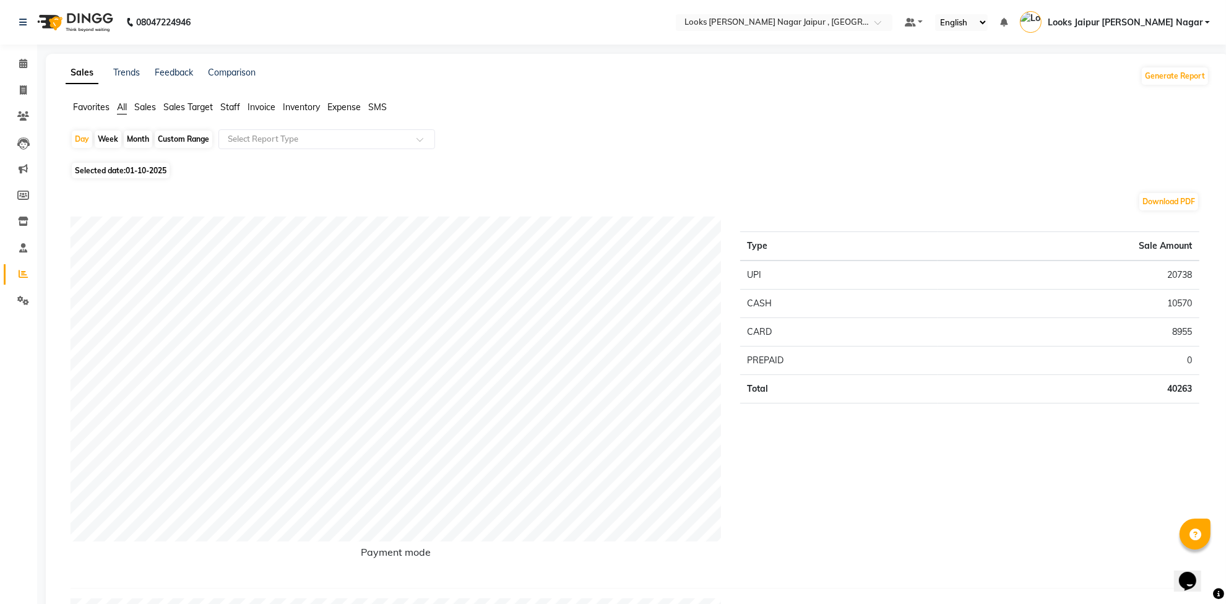
click at [227, 104] on span "Staff" at bounding box center [230, 107] width 20 height 11
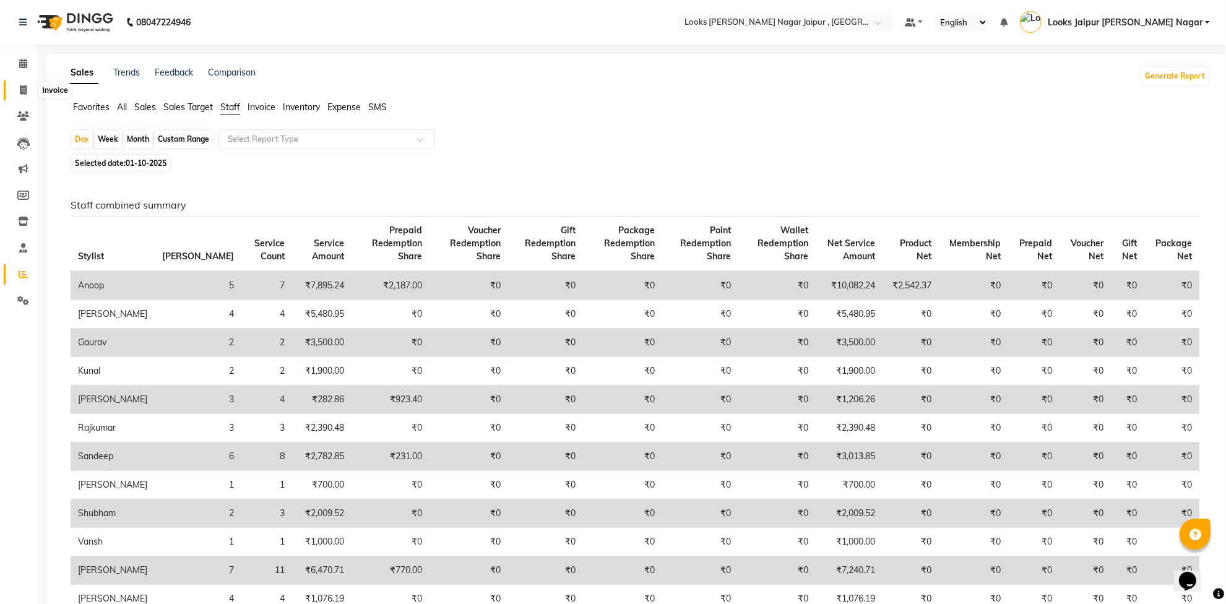
click at [25, 95] on span at bounding box center [23, 91] width 22 height 14
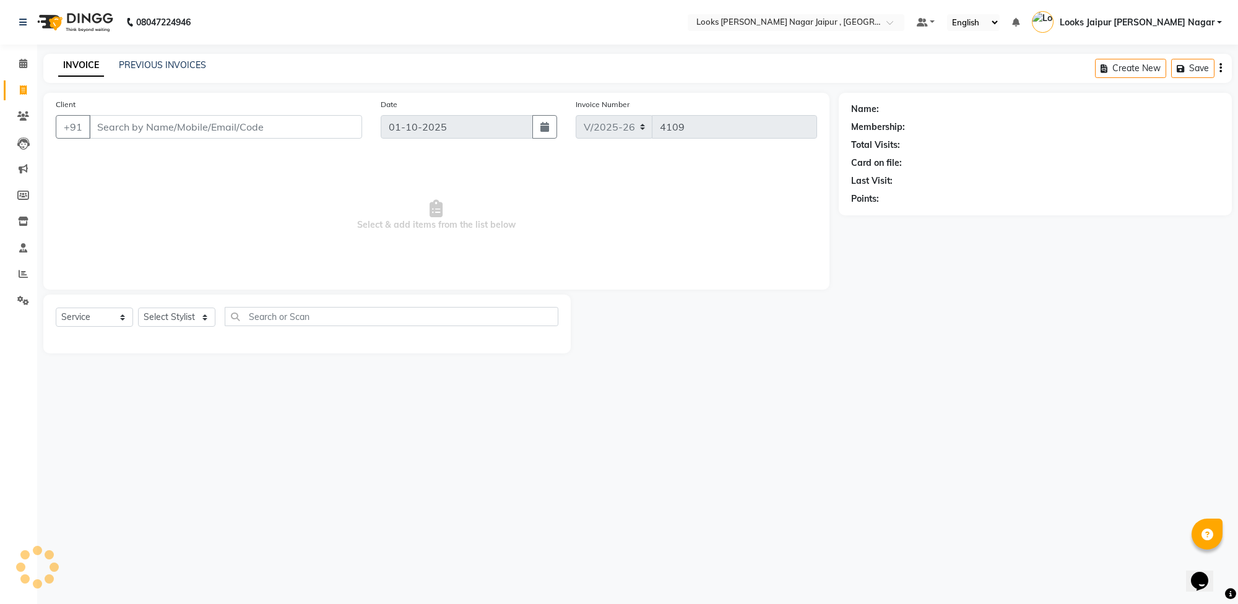
click at [164, 129] on input "Client" at bounding box center [225, 127] width 273 height 24
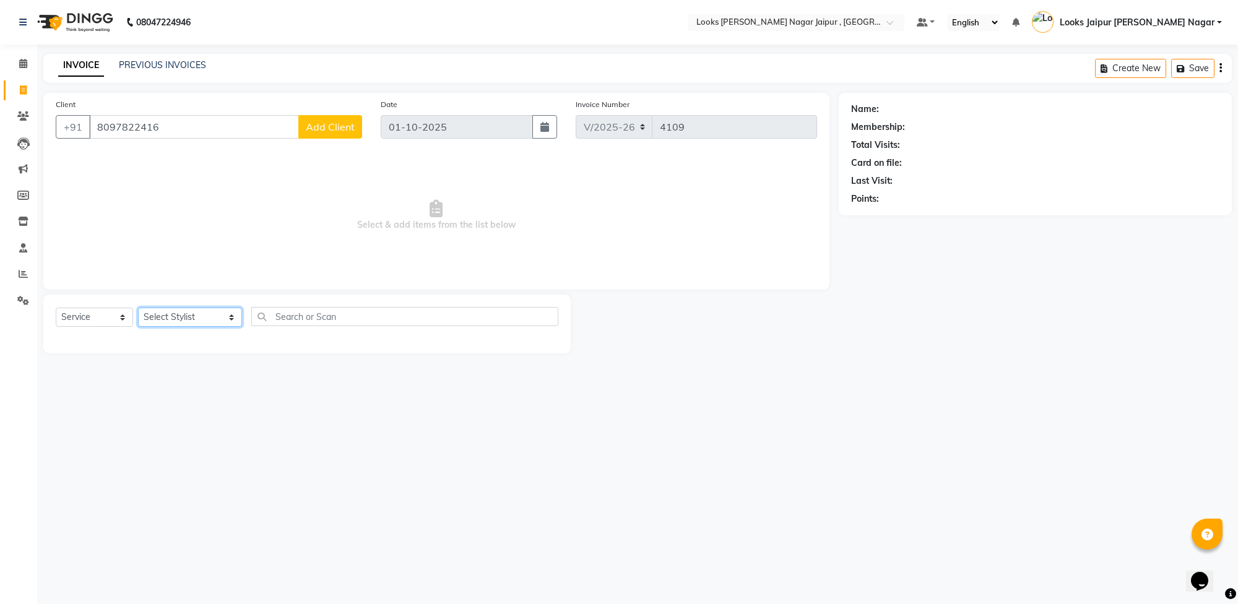
click at [176, 320] on select "Select Stylist [PERSON_NAME] art Anoop [PERSON_NAME] Counter Sales [PERSON_NAME…" at bounding box center [190, 317] width 104 height 19
drag, startPoint x: 407, startPoint y: 141, endPoint x: 384, endPoint y: 198, distance: 61.6
click at [403, 167] on div "Client [PHONE_NUMBER] Add Client Date [DATE] Invoice Number V/2025 V/[PHONE_NUM…" at bounding box center [436, 191] width 786 height 197
click at [335, 126] on span "Add Client" at bounding box center [330, 127] width 49 height 12
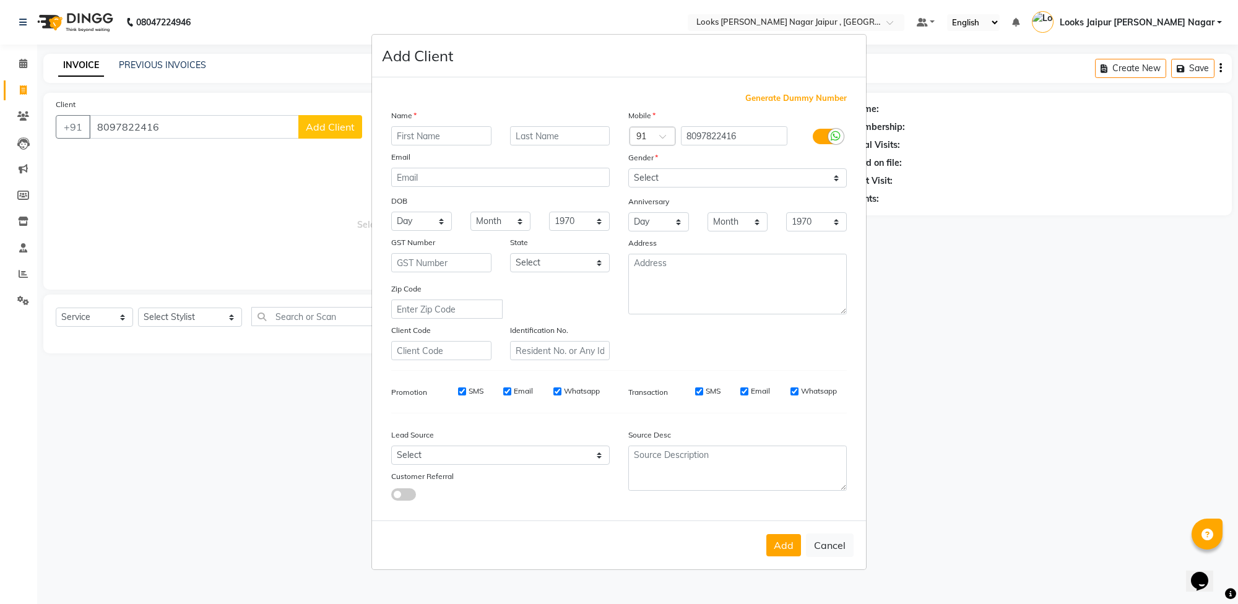
click at [441, 131] on input "text" at bounding box center [441, 135] width 100 height 19
drag, startPoint x: 758, startPoint y: 178, endPoint x: 750, endPoint y: 188, distance: 12.7
click at [758, 178] on select "Select [DEMOGRAPHIC_DATA] [DEMOGRAPHIC_DATA] Other Prefer Not To Say" at bounding box center [737, 177] width 219 height 19
click at [628, 170] on select "Select [DEMOGRAPHIC_DATA] [DEMOGRAPHIC_DATA] Other Prefer Not To Say" at bounding box center [737, 177] width 219 height 19
click at [790, 544] on button "Add" at bounding box center [783, 545] width 35 height 22
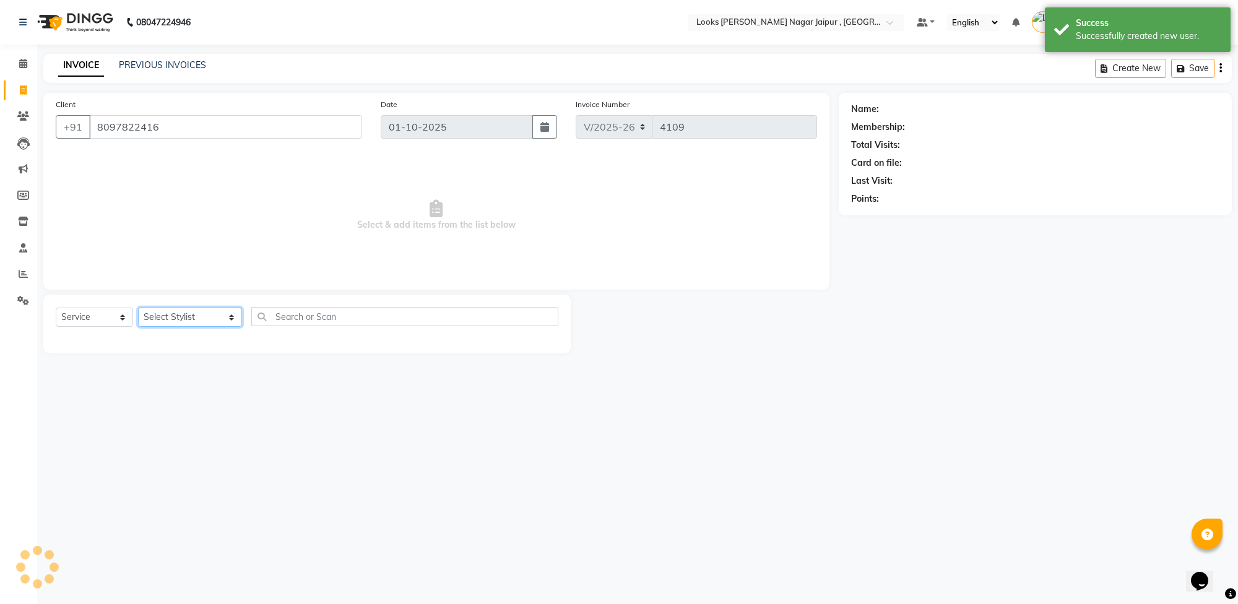
click at [193, 319] on select "Select Stylist [PERSON_NAME] art Anoop [PERSON_NAME] Counter Sales [PERSON_NAME…" at bounding box center [190, 317] width 104 height 19
click at [138, 308] on select "Select Stylist [PERSON_NAME] art Anoop [PERSON_NAME] Counter Sales [PERSON_NAME…" at bounding box center [190, 317] width 104 height 19
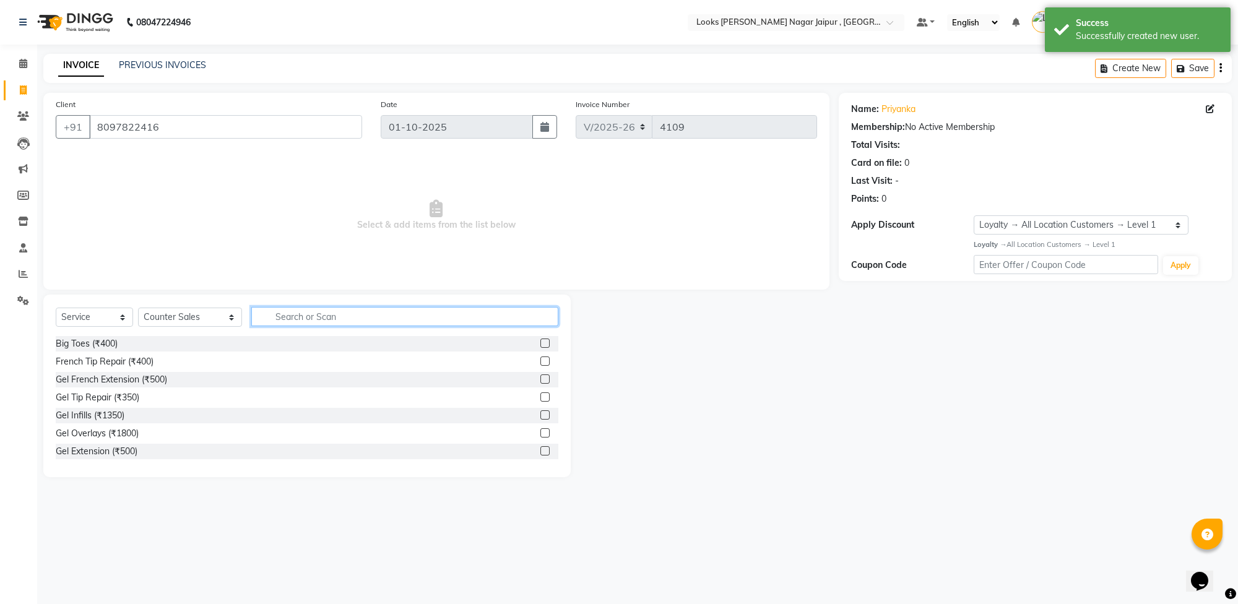
click at [335, 313] on input "text" at bounding box center [404, 316] width 307 height 19
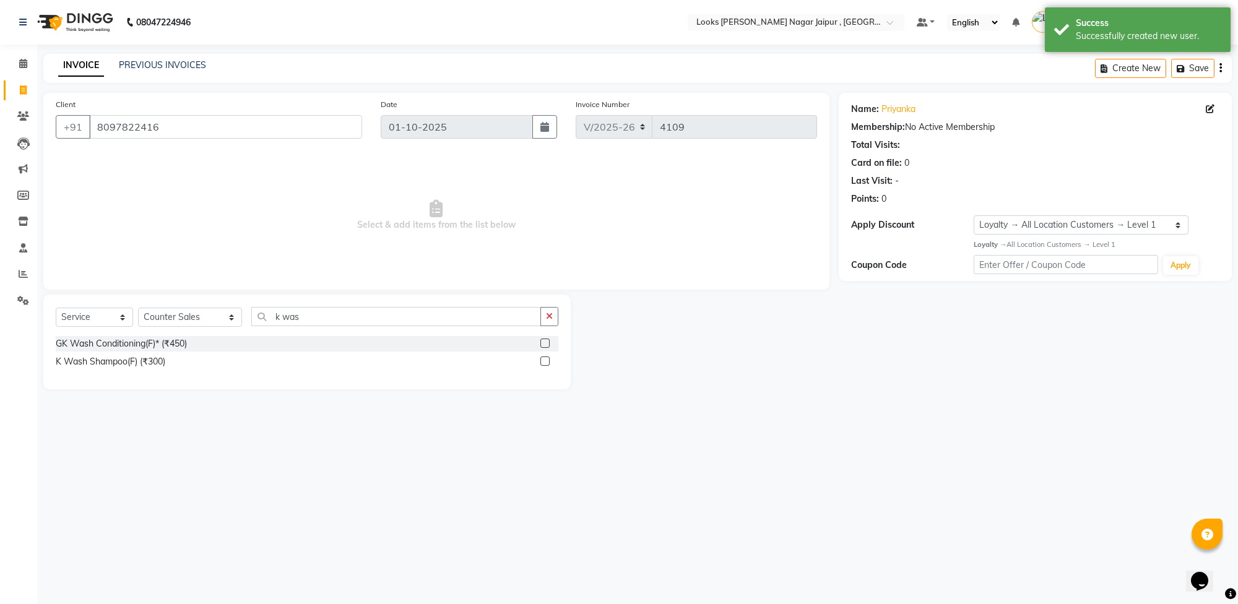
click at [545, 360] on label at bounding box center [544, 361] width 9 height 9
click at [545, 360] on input "checkbox" at bounding box center [544, 362] width 8 height 8
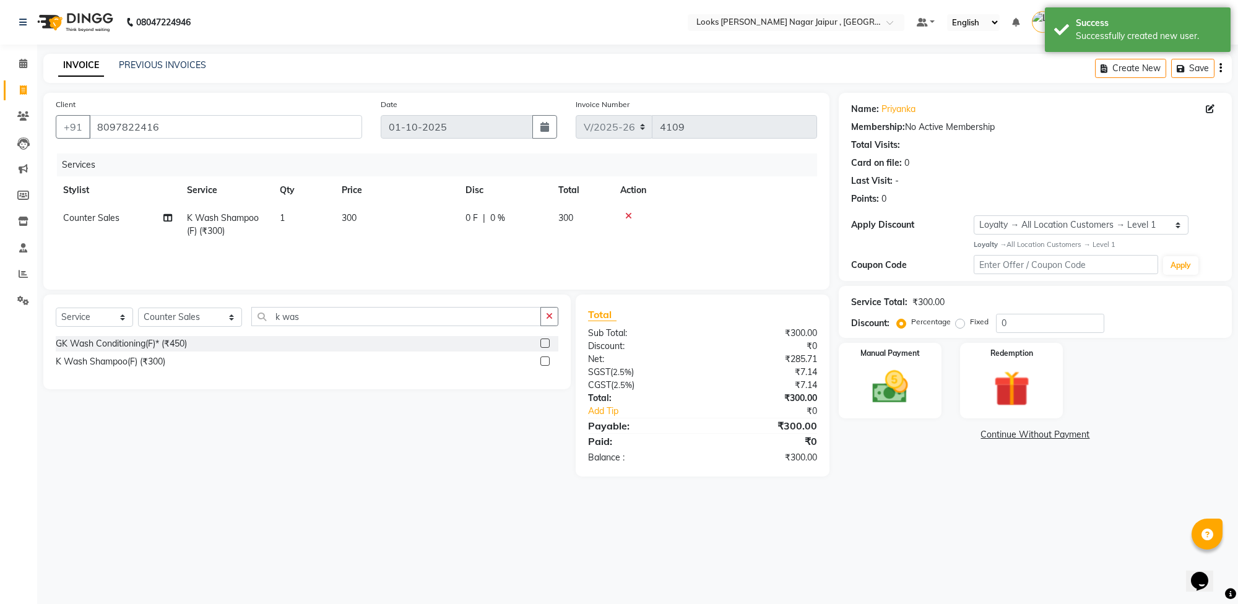
click at [410, 219] on td "300" at bounding box center [396, 224] width 124 height 41
click at [458, 215] on input "300" at bounding box center [454, 221] width 109 height 19
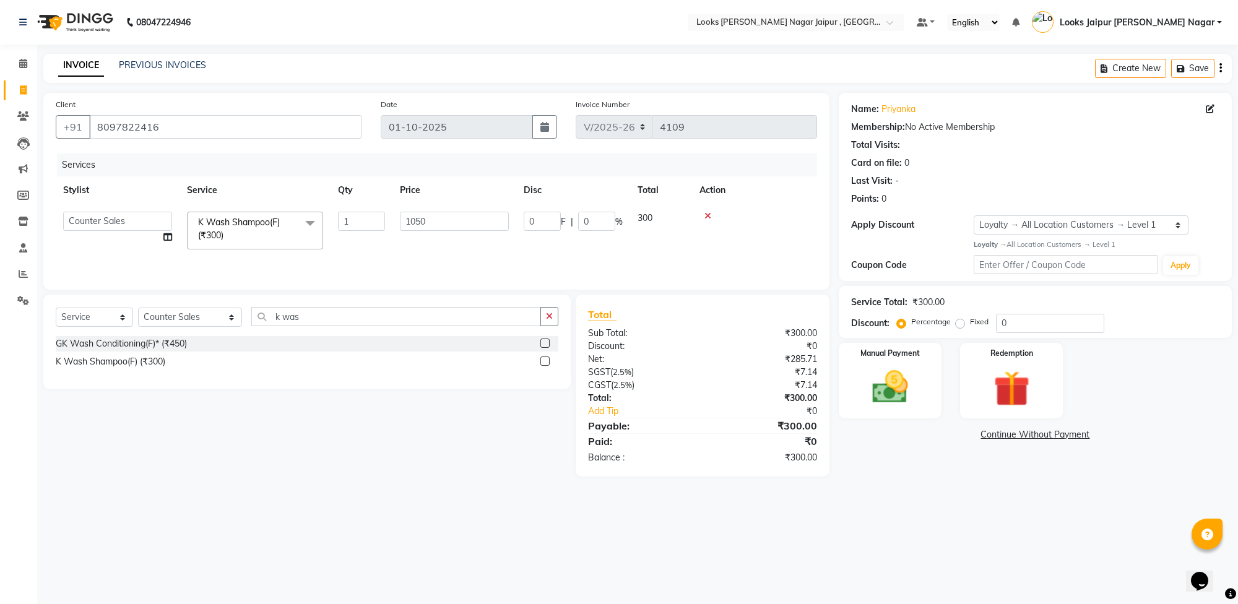
click at [945, 549] on div "08047224946 Select Location × Looks [PERSON_NAME] Nagar Jaipur , Jaipur Default…" at bounding box center [619, 302] width 1238 height 604
click at [899, 391] on img at bounding box center [890, 387] width 61 height 43
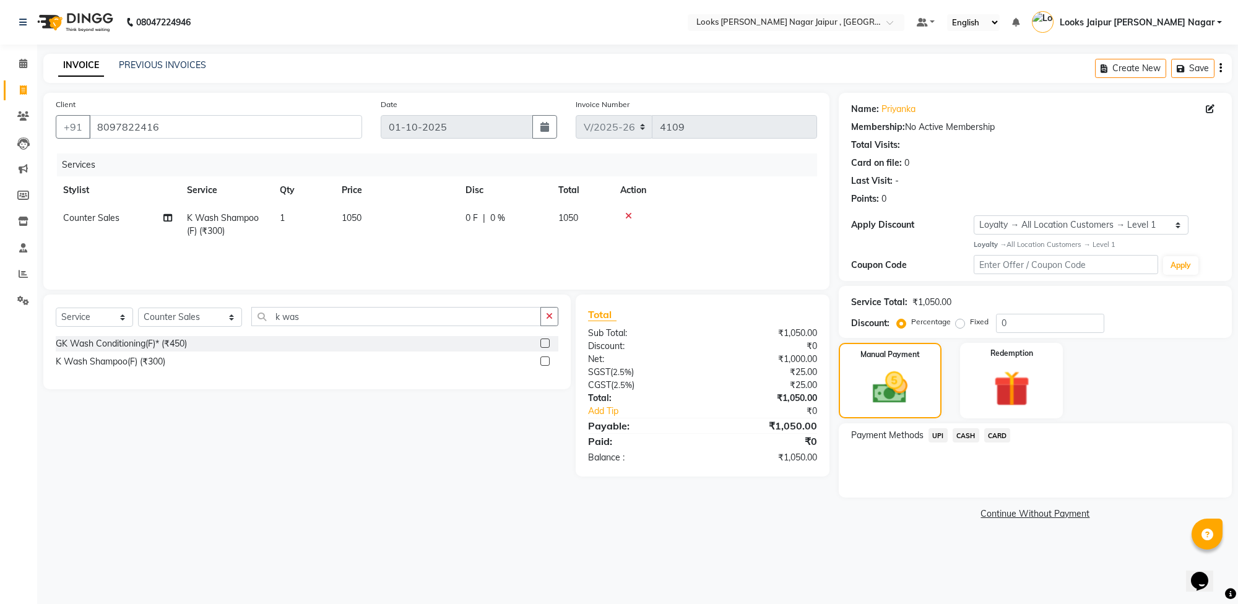
click at [1001, 430] on span "CARD" at bounding box center [997, 435] width 27 height 14
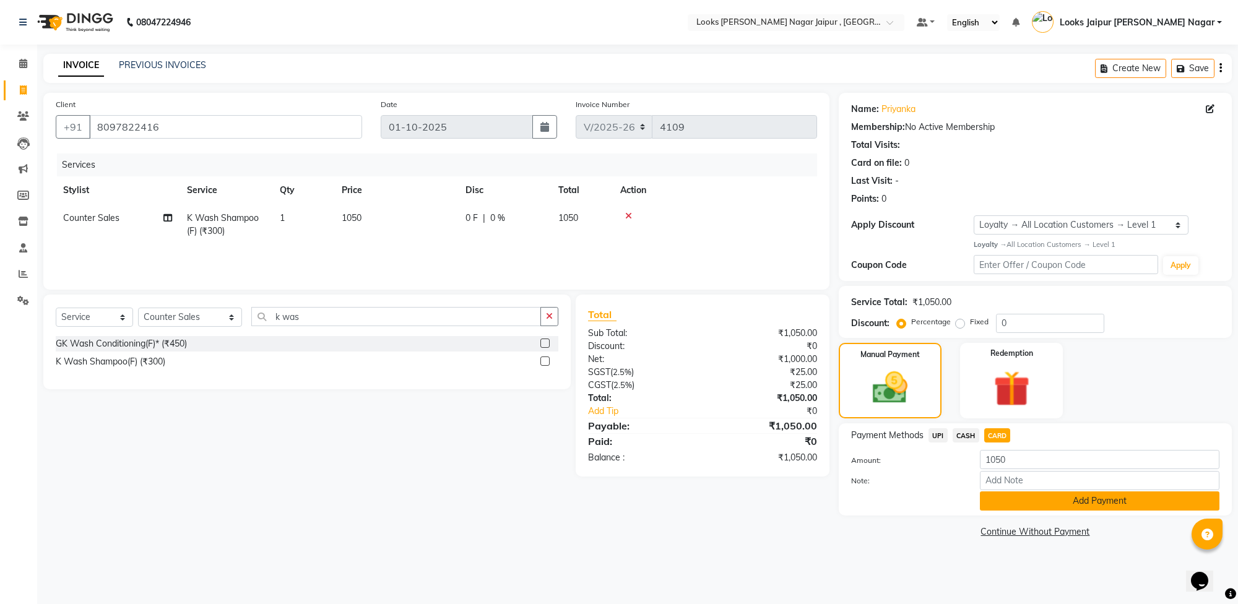
click at [1033, 501] on button "Add Payment" at bounding box center [1100, 501] width 240 height 19
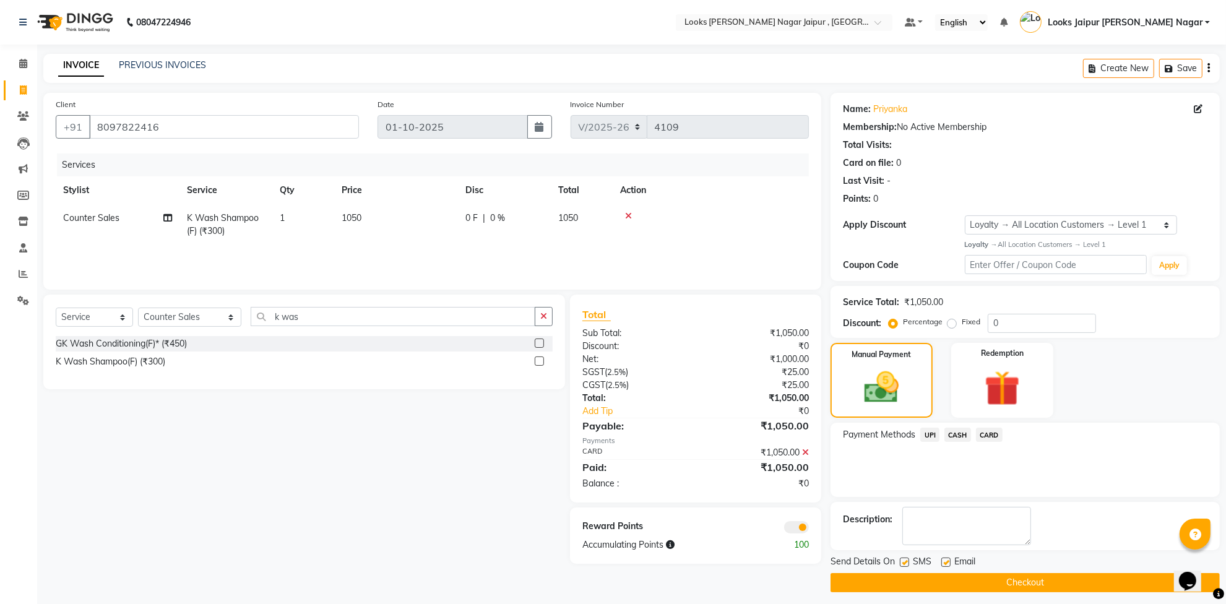
scroll to position [7, 0]
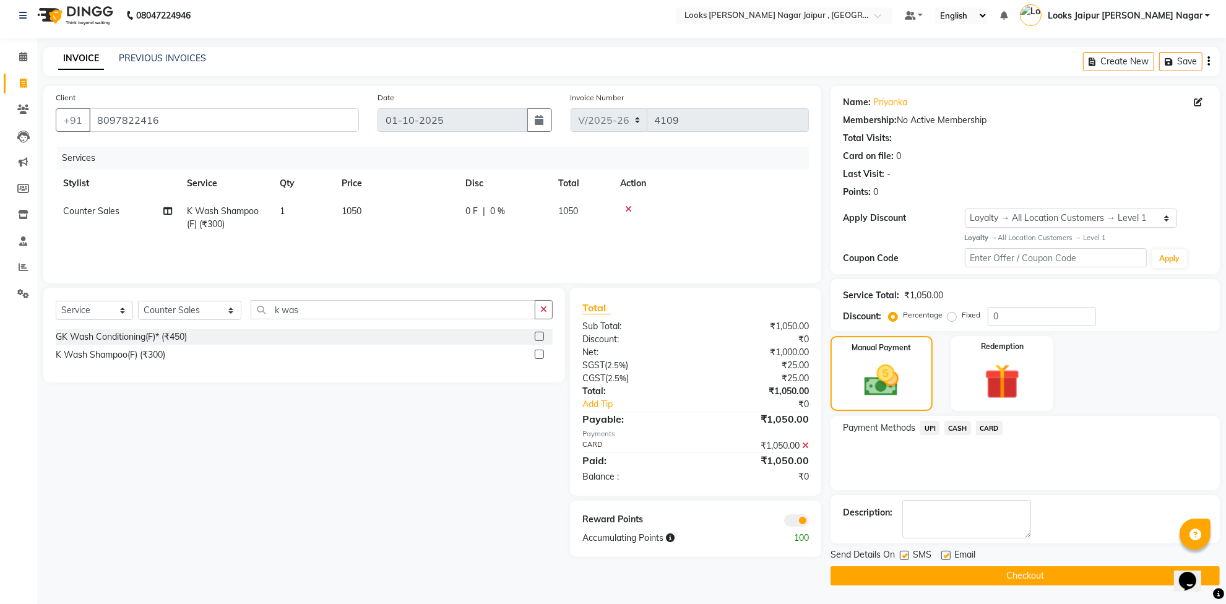
click at [907, 553] on label at bounding box center [904, 555] width 9 height 9
click at [907, 553] on input "checkbox" at bounding box center [904, 556] width 8 height 8
click at [952, 555] on div "Email" at bounding box center [964, 556] width 44 height 15
click at [946, 554] on label at bounding box center [946, 555] width 9 height 9
click at [946, 554] on input "checkbox" at bounding box center [946, 556] width 8 height 8
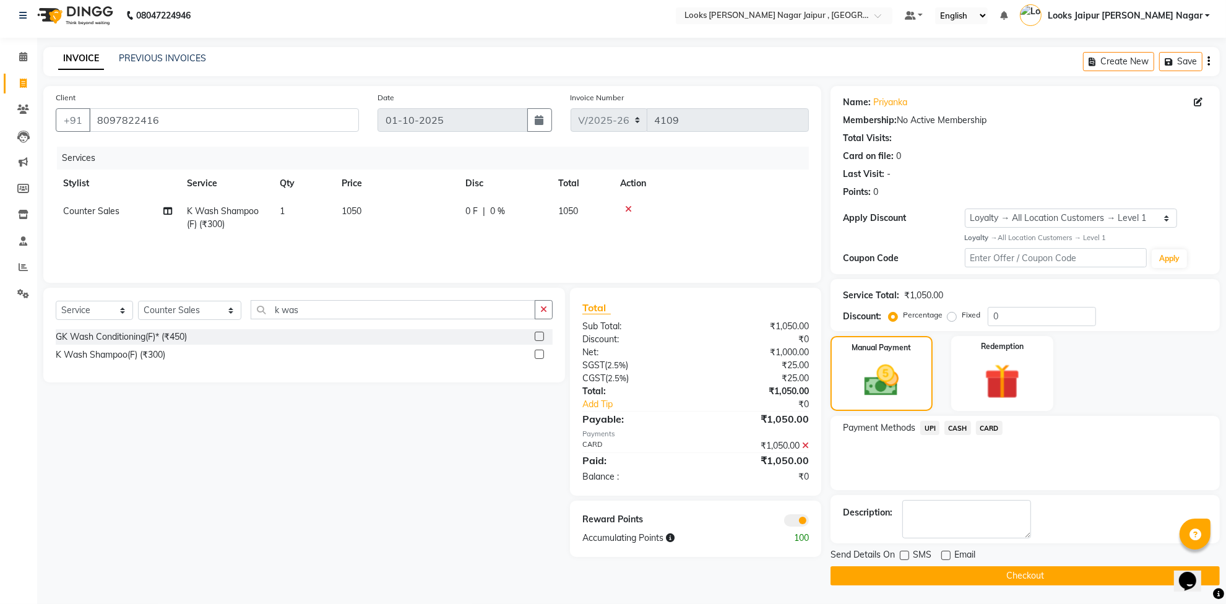
click at [72, 203] on td "Counter Sales" at bounding box center [118, 218] width 124 height 41
click at [80, 209] on select "Anjali_nail art Anoop [PERSON_NAME] Counter Sales [PERSON_NAME] Looks Jaipur [P…" at bounding box center [117, 214] width 109 height 19
click at [398, 516] on div "Select Service Product Membership Package Voucher Prepaid Gift Card Select Styl…" at bounding box center [299, 422] width 531 height 269
click at [1010, 573] on button "Checkout" at bounding box center [1025, 576] width 389 height 19
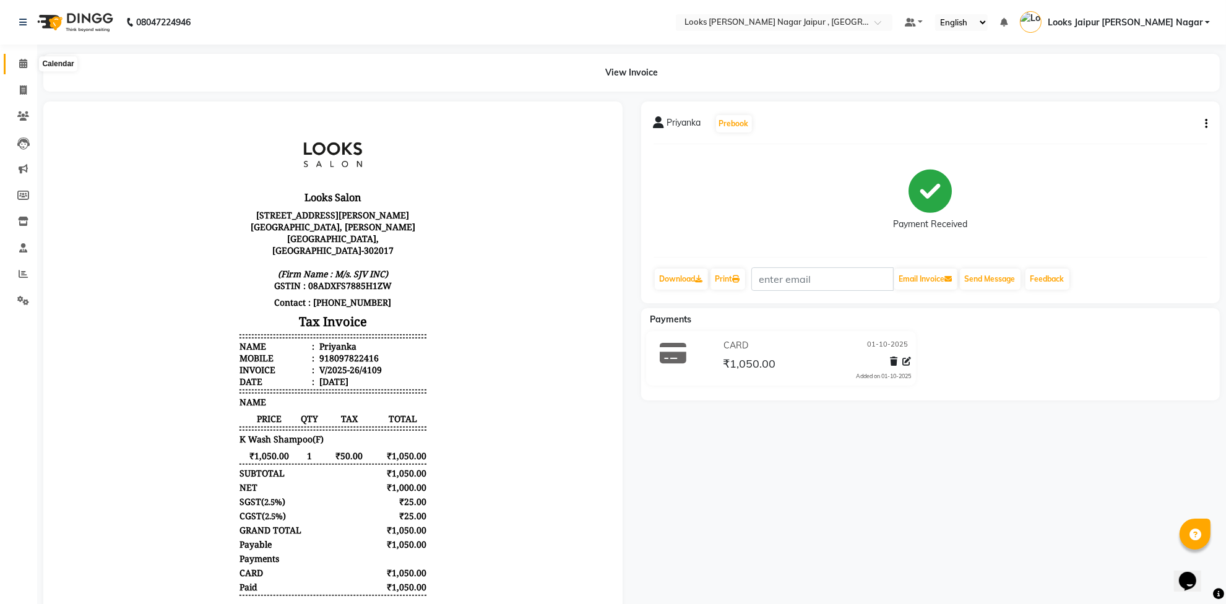
click at [24, 67] on icon at bounding box center [23, 63] width 8 height 9
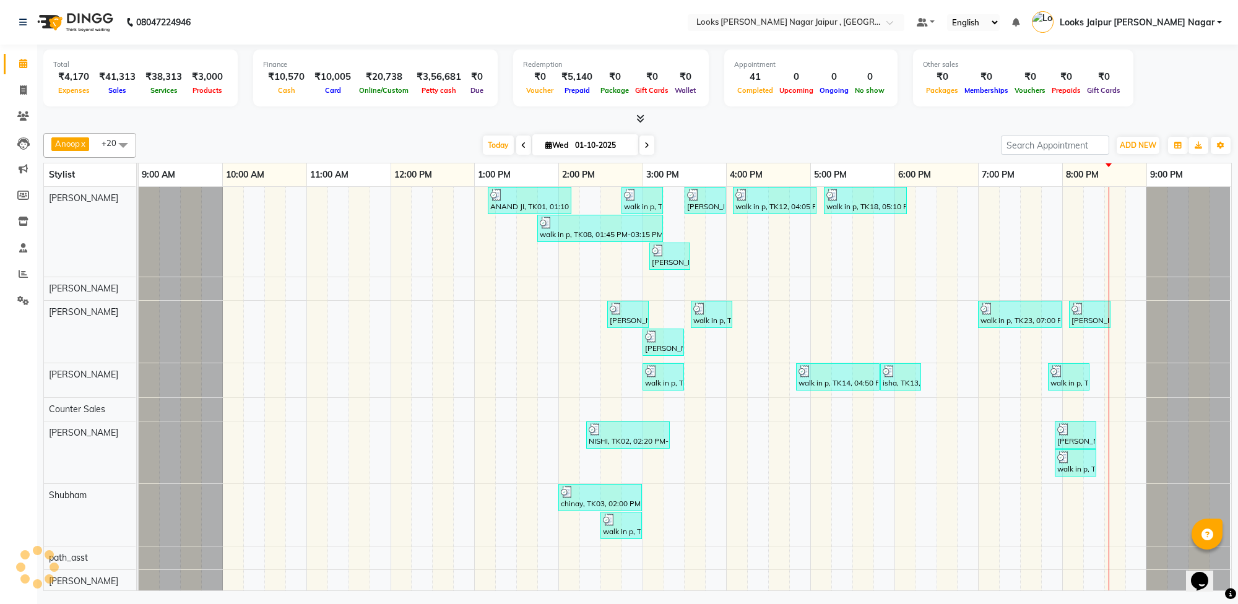
click at [253, 113] on div at bounding box center [637, 119] width 1189 height 13
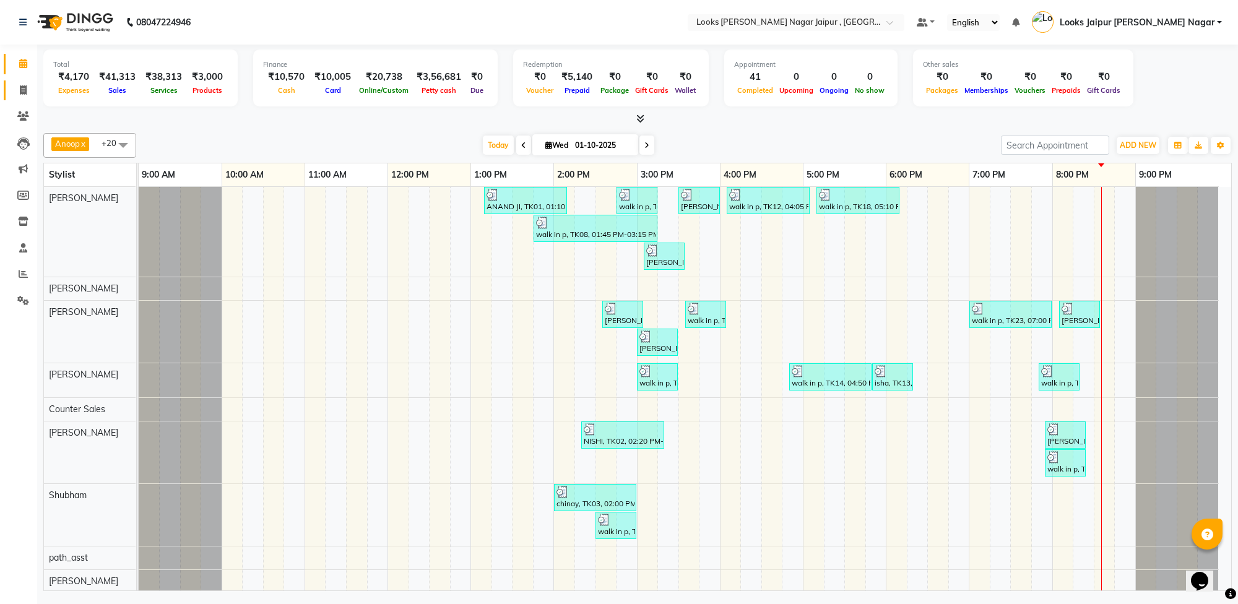
click at [25, 84] on span at bounding box center [23, 91] width 22 height 14
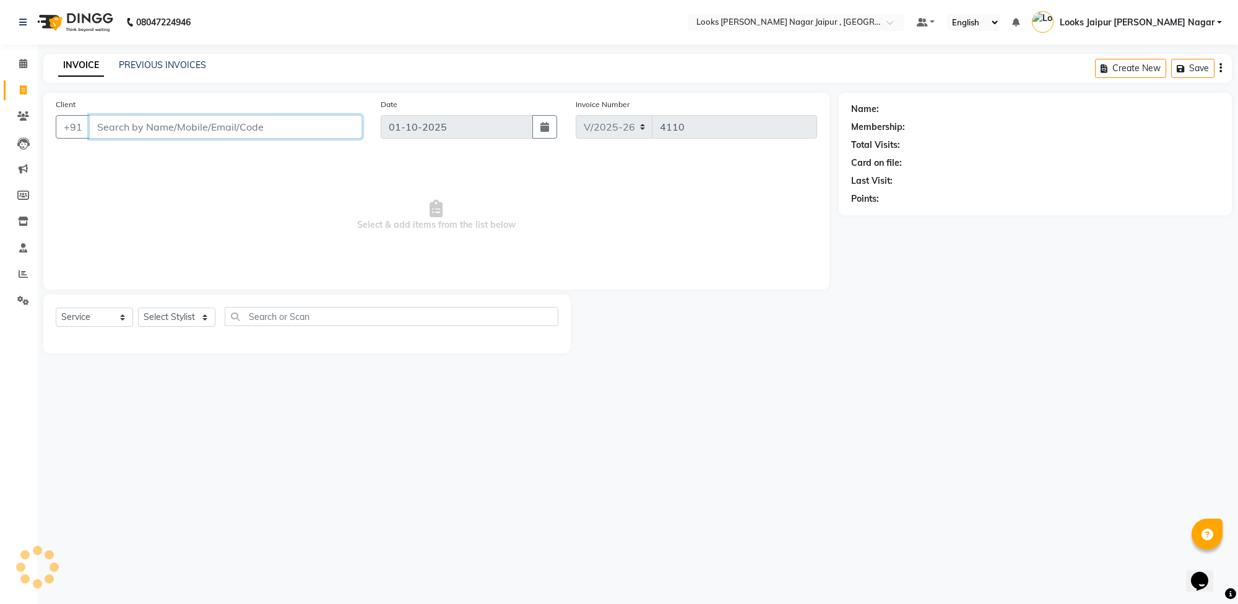
click at [202, 132] on input "Client" at bounding box center [225, 127] width 273 height 24
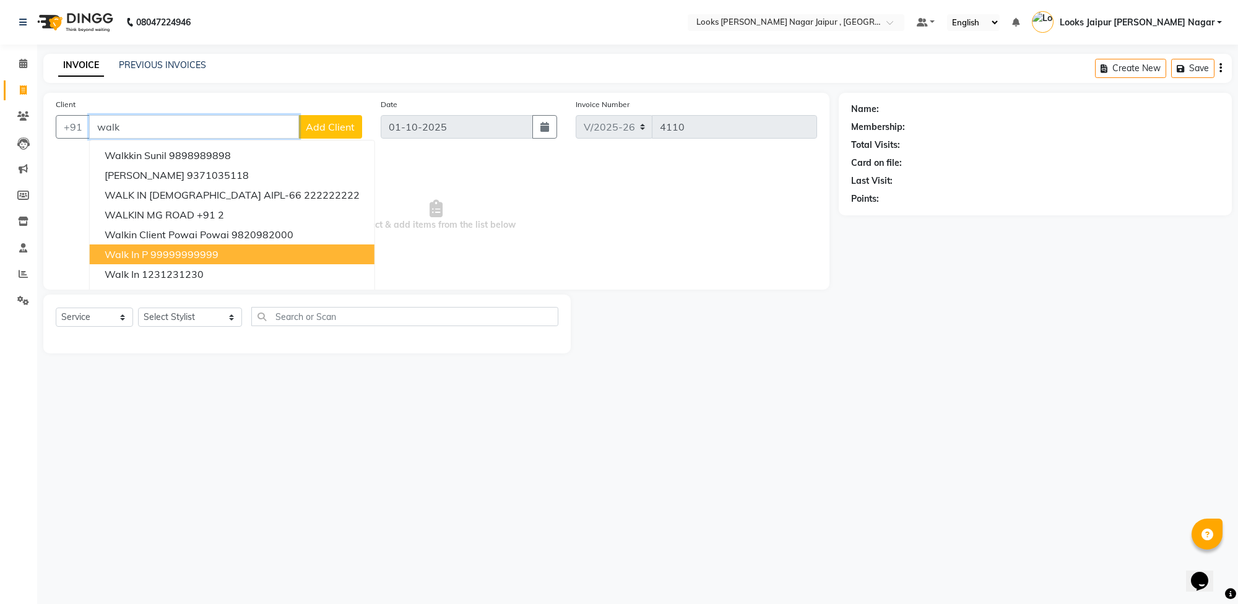
click at [176, 253] on ngb-highlight "99999999999" at bounding box center [184, 254] width 68 height 12
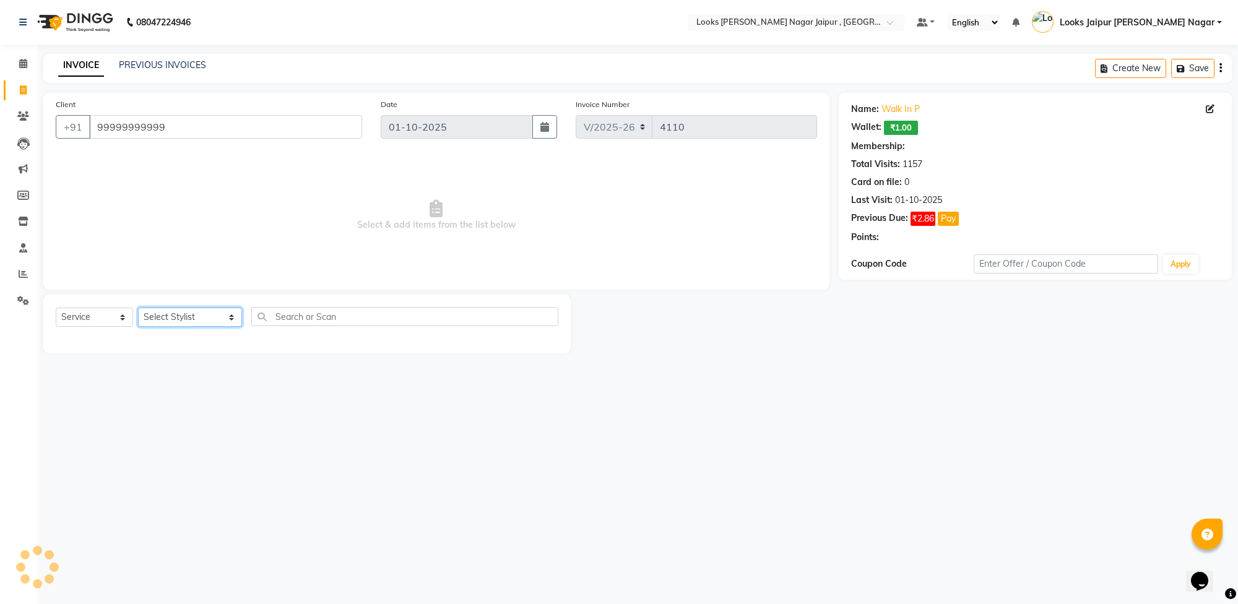
click at [192, 313] on select "Select Stylist [PERSON_NAME] art Anoop [PERSON_NAME] Counter Sales [PERSON_NAME…" at bounding box center [190, 317] width 104 height 19
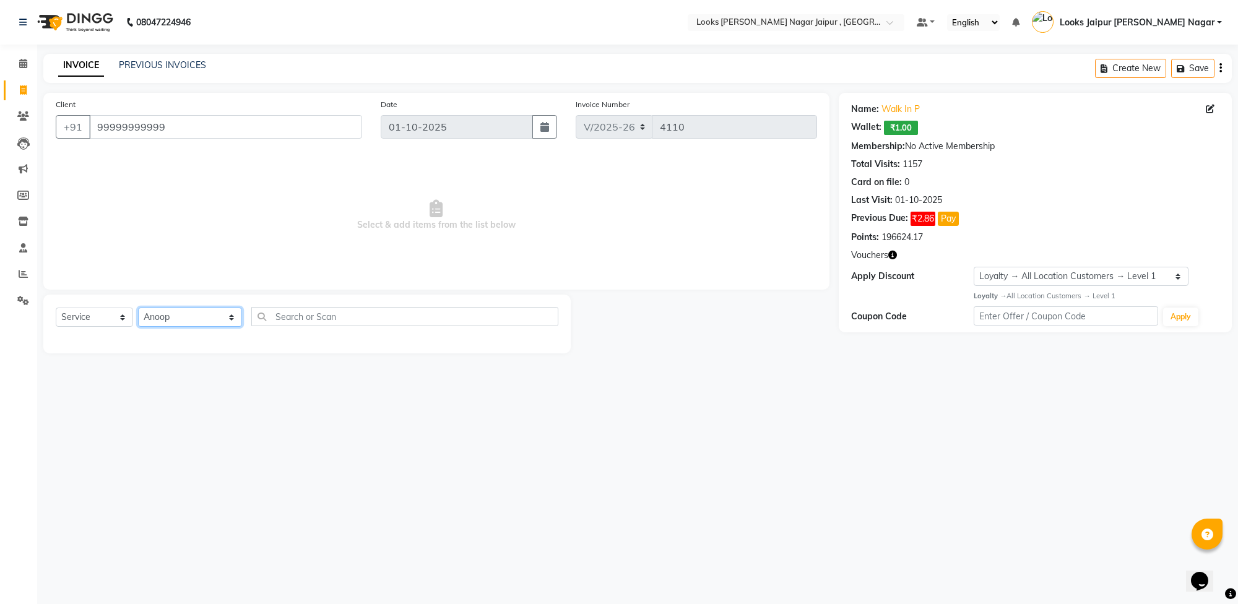
click at [138, 308] on select "Select Stylist [PERSON_NAME] art Anoop [PERSON_NAME] Counter Sales [PERSON_NAME…" at bounding box center [190, 317] width 104 height 19
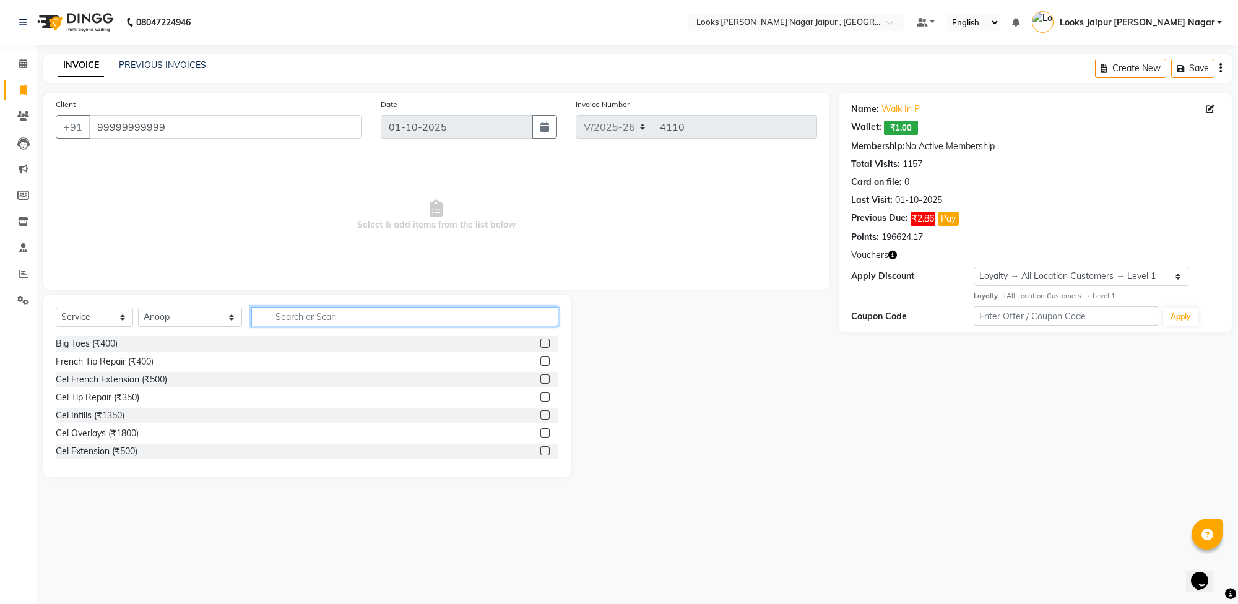
click at [356, 314] on input "text" at bounding box center [404, 316] width 307 height 19
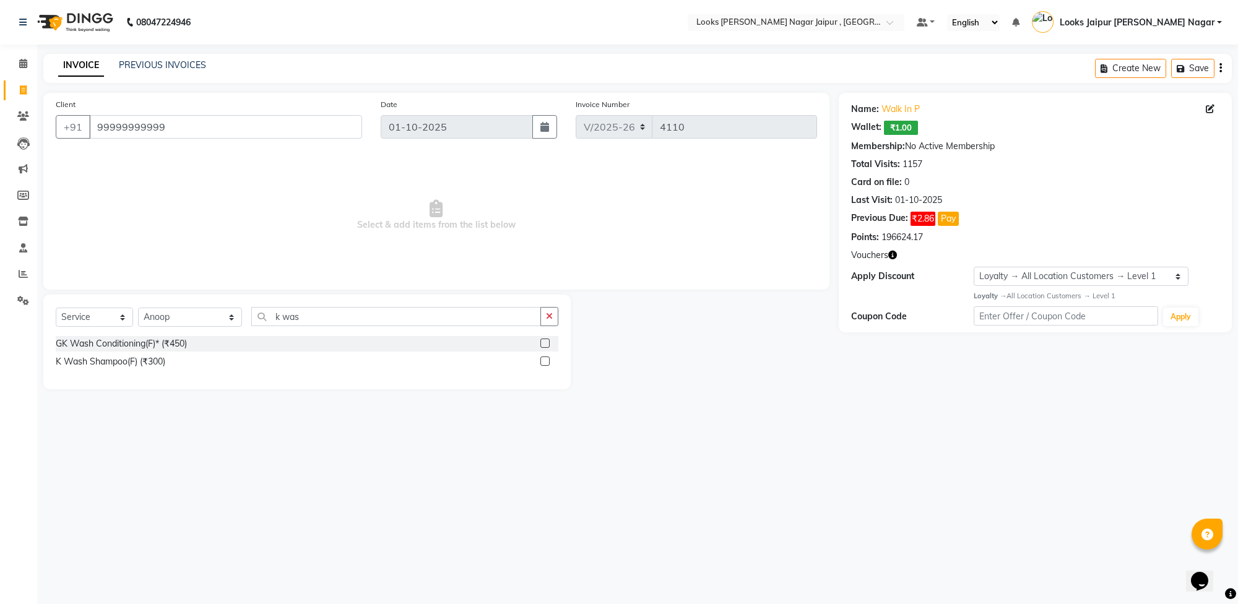
click at [544, 357] on label at bounding box center [544, 361] width 9 height 9
click at [544, 358] on input "checkbox" at bounding box center [544, 362] width 8 height 8
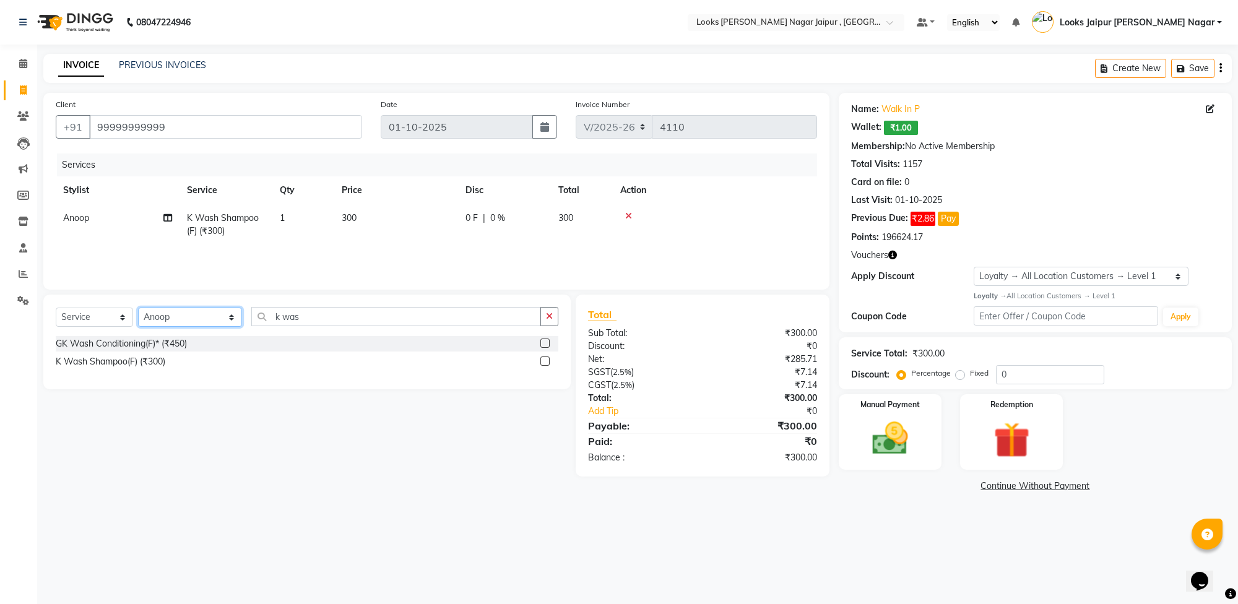
click at [200, 314] on select "Select Stylist [PERSON_NAME] art Anoop [PERSON_NAME] Counter Sales [PERSON_NAME…" at bounding box center [190, 317] width 104 height 19
click at [138, 308] on select "Select Stylist [PERSON_NAME] art Anoop [PERSON_NAME] Counter Sales [PERSON_NAME…" at bounding box center [190, 317] width 104 height 19
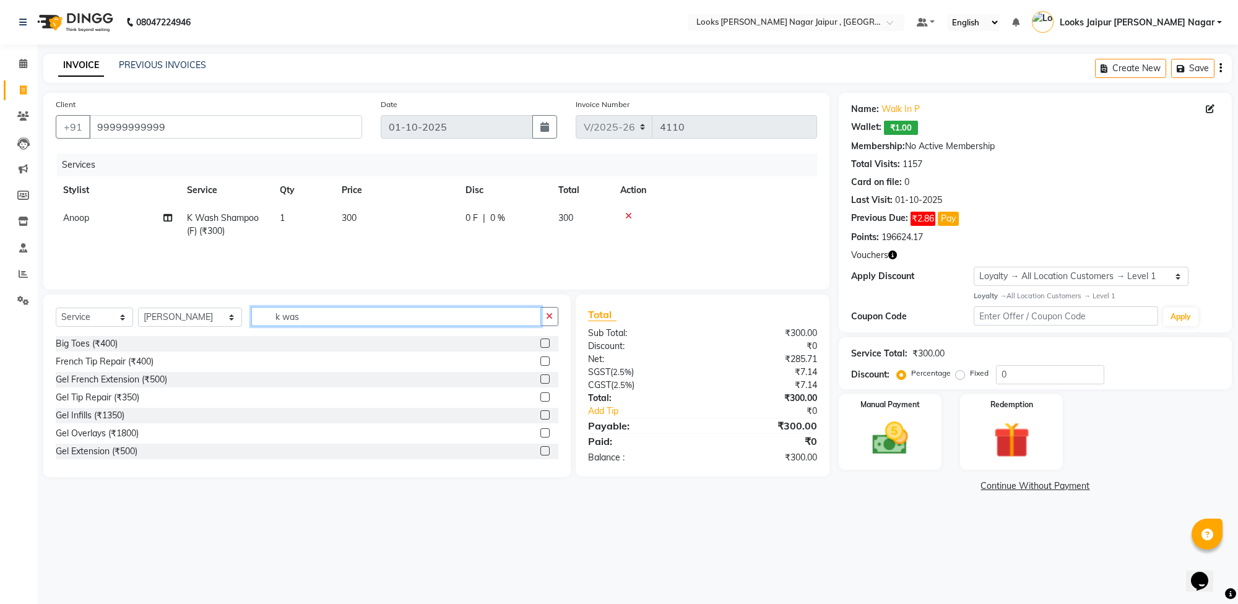
click at [347, 313] on input "k was" at bounding box center [396, 316] width 290 height 19
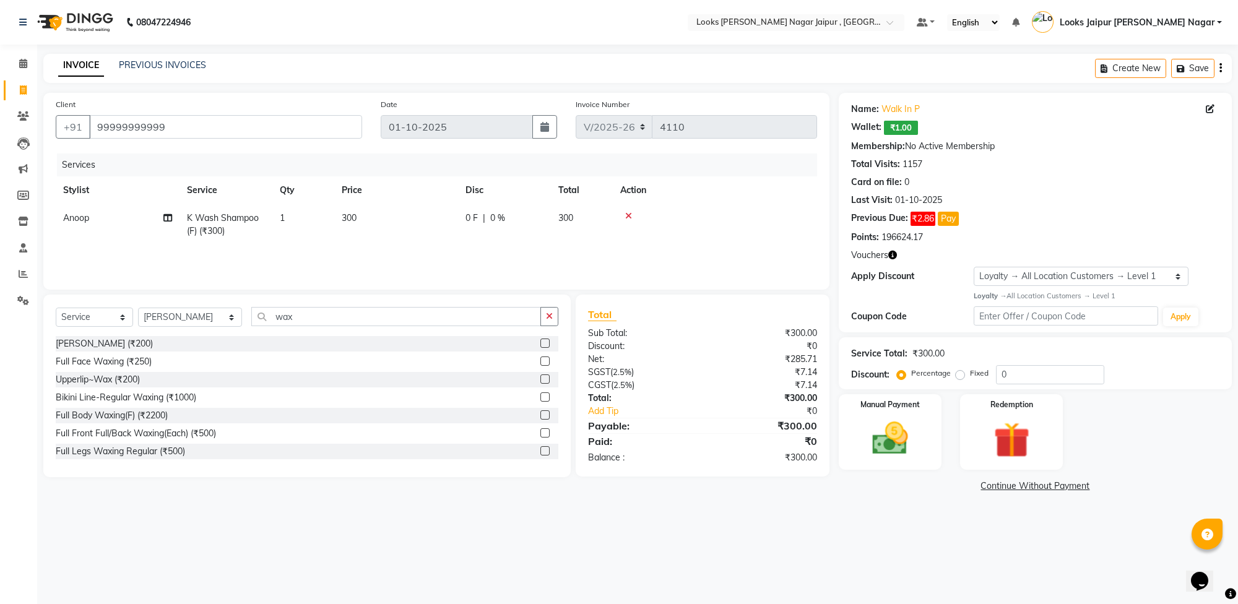
click at [540, 378] on label at bounding box center [544, 379] width 9 height 9
click at [540, 378] on input "checkbox" at bounding box center [544, 380] width 8 height 8
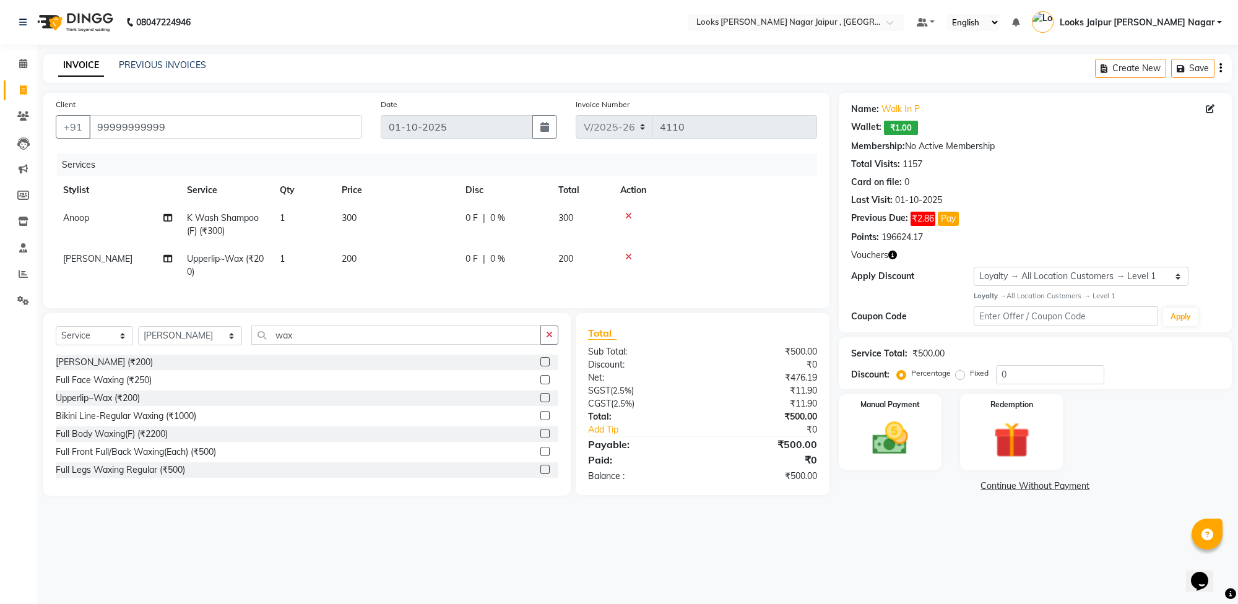
click at [394, 268] on td "200" at bounding box center [396, 265] width 124 height 41
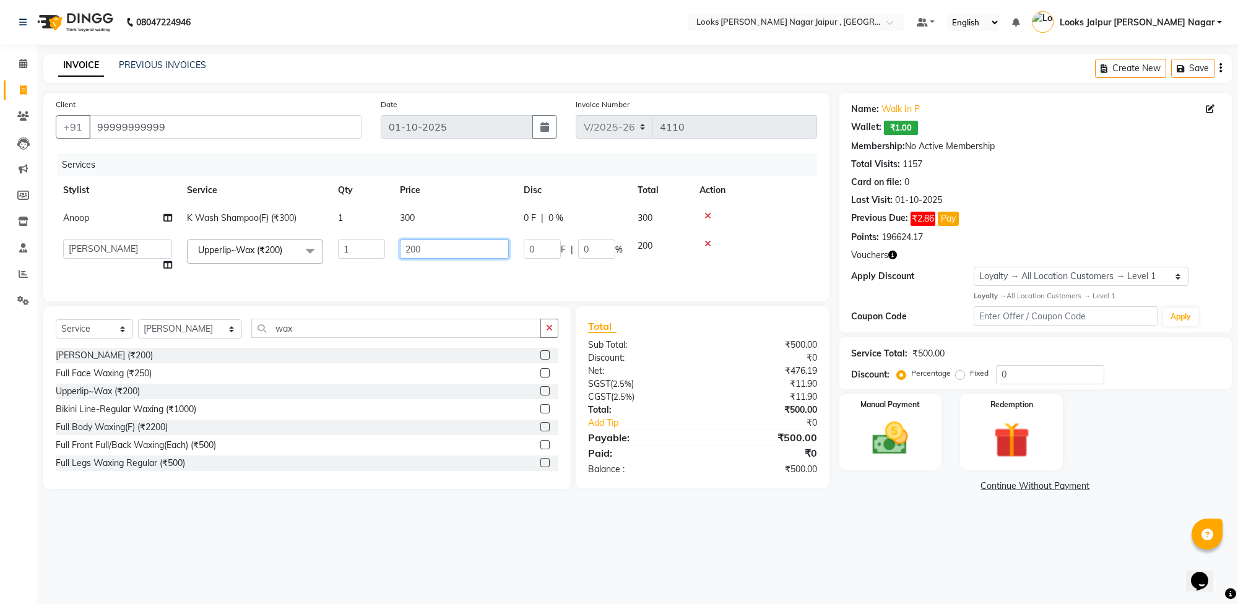
click at [464, 250] on input "200" at bounding box center [454, 249] width 109 height 19
click at [861, 575] on div "08047224946 Select Location × Looks [PERSON_NAME] Nagar Jaipur , Jaipur Default…" at bounding box center [619, 302] width 1238 height 604
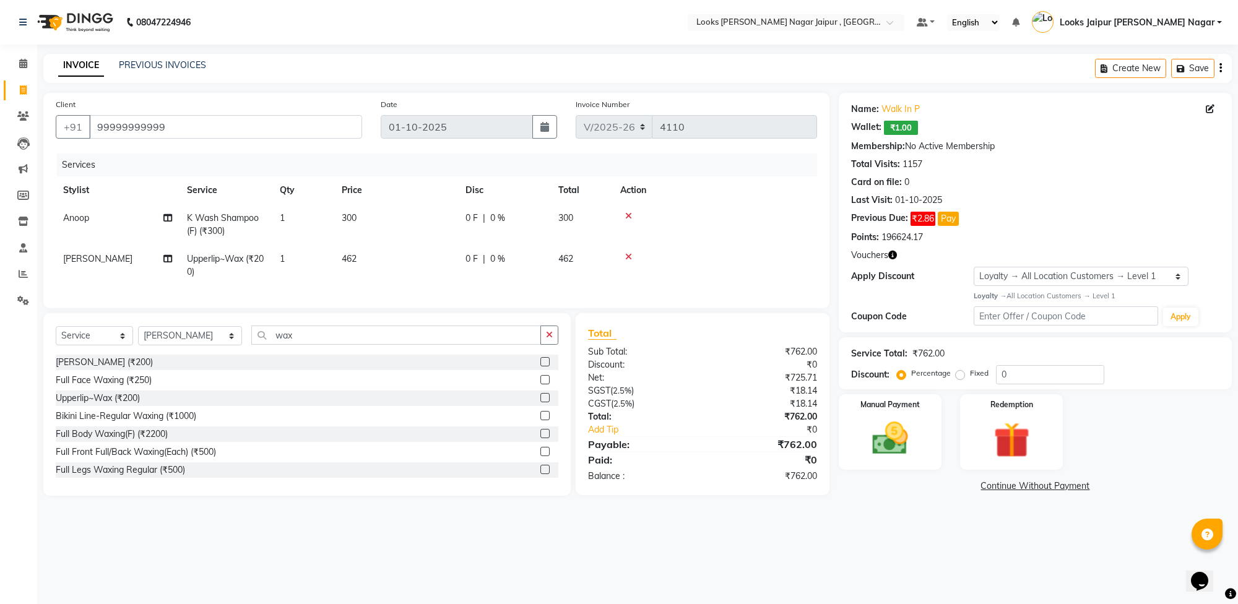
drag, startPoint x: 354, startPoint y: 224, endPoint x: 396, endPoint y: 227, distance: 42.2
click at [355, 224] on td "300" at bounding box center [396, 224] width 124 height 41
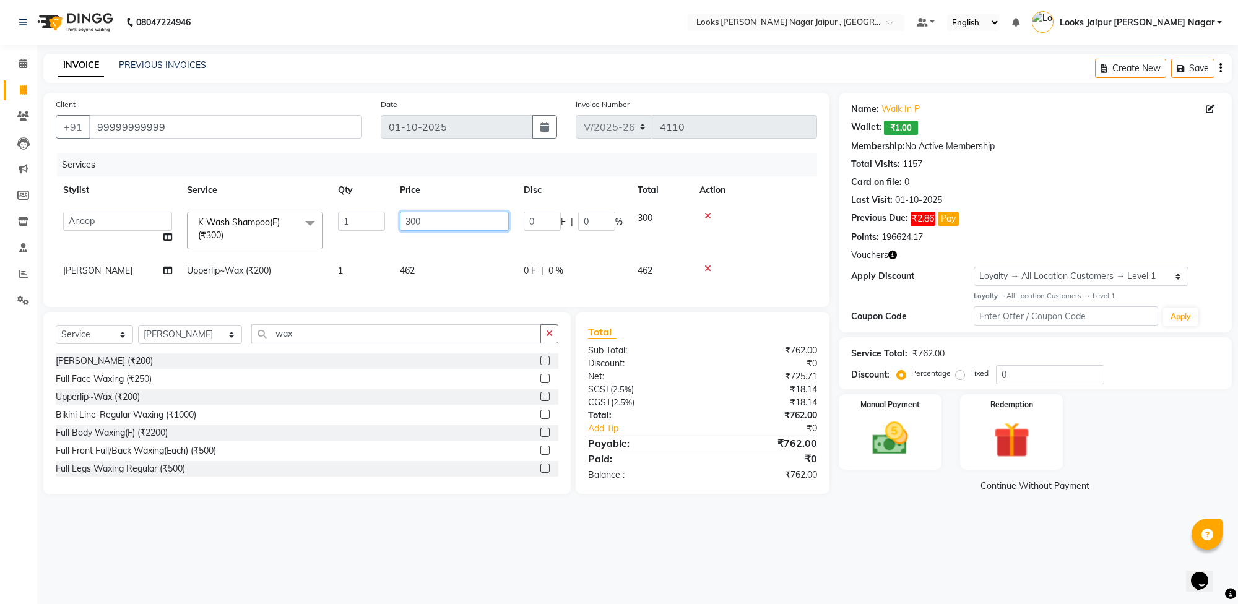
click at [471, 221] on input "300" at bounding box center [454, 221] width 109 height 19
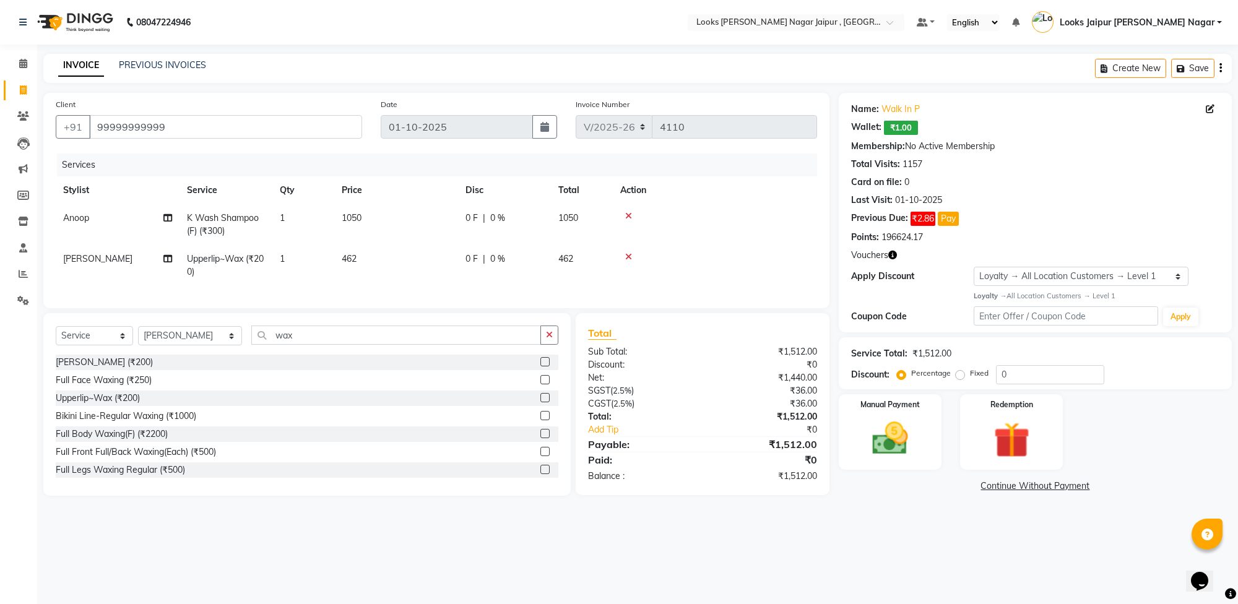
click at [932, 533] on div "08047224946 Select Location × Looks [PERSON_NAME] Nagar Jaipur , Jaipur Default…" at bounding box center [619, 302] width 1238 height 604
click at [900, 432] on img at bounding box center [890, 438] width 61 height 43
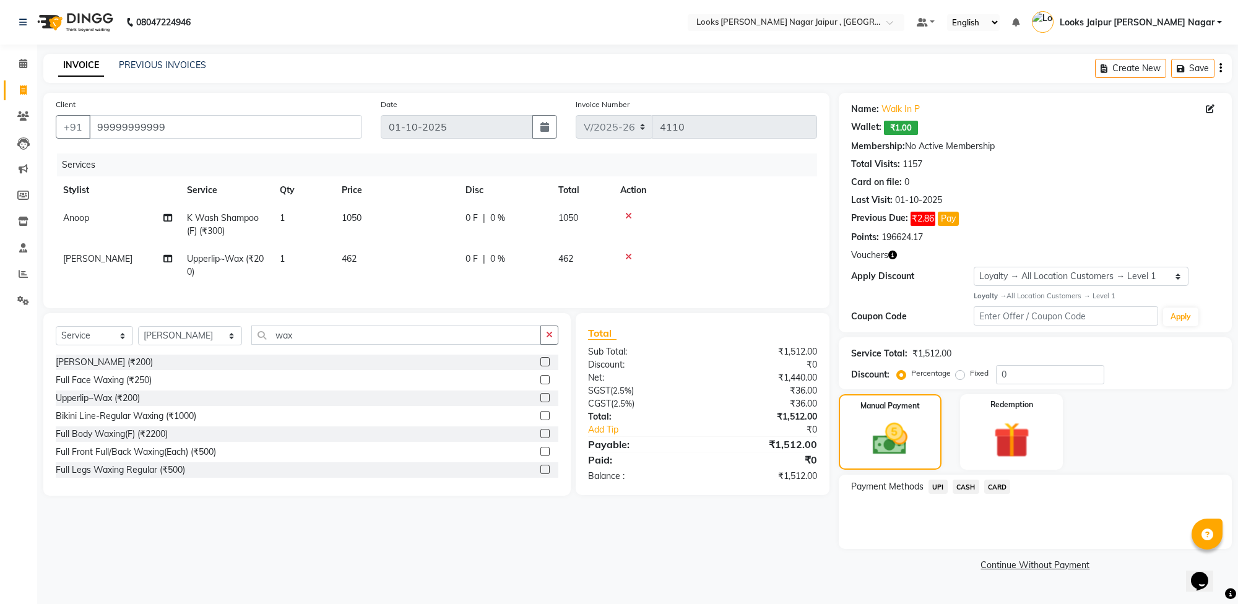
click at [936, 484] on span "UPI" at bounding box center [938, 487] width 19 height 14
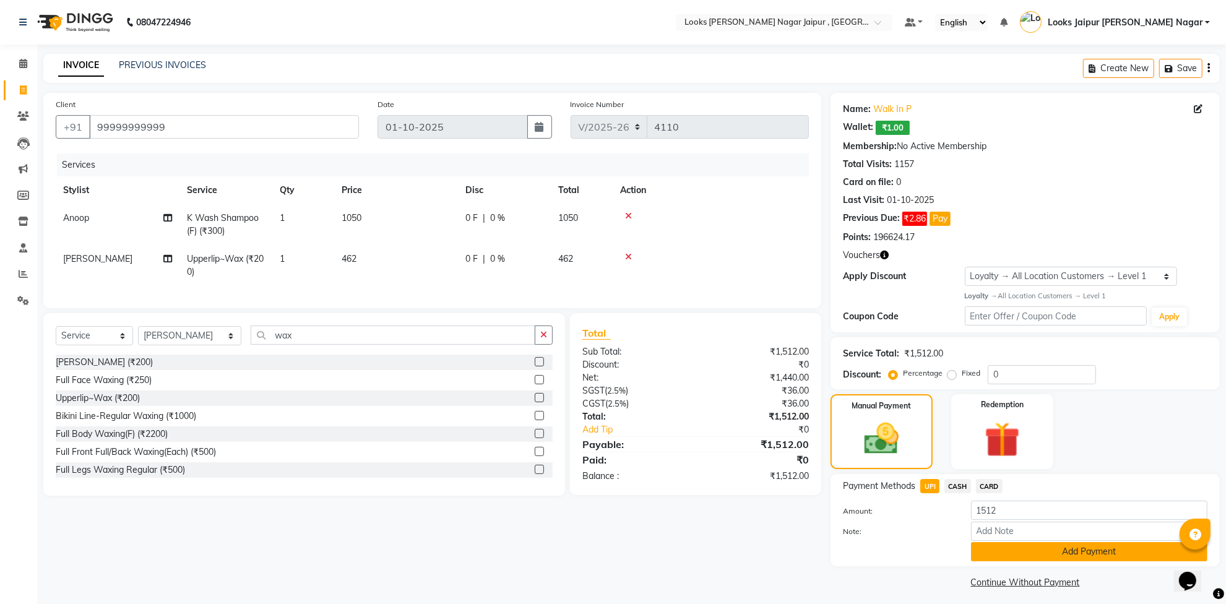
click at [1011, 555] on button "Add Payment" at bounding box center [1089, 551] width 237 height 19
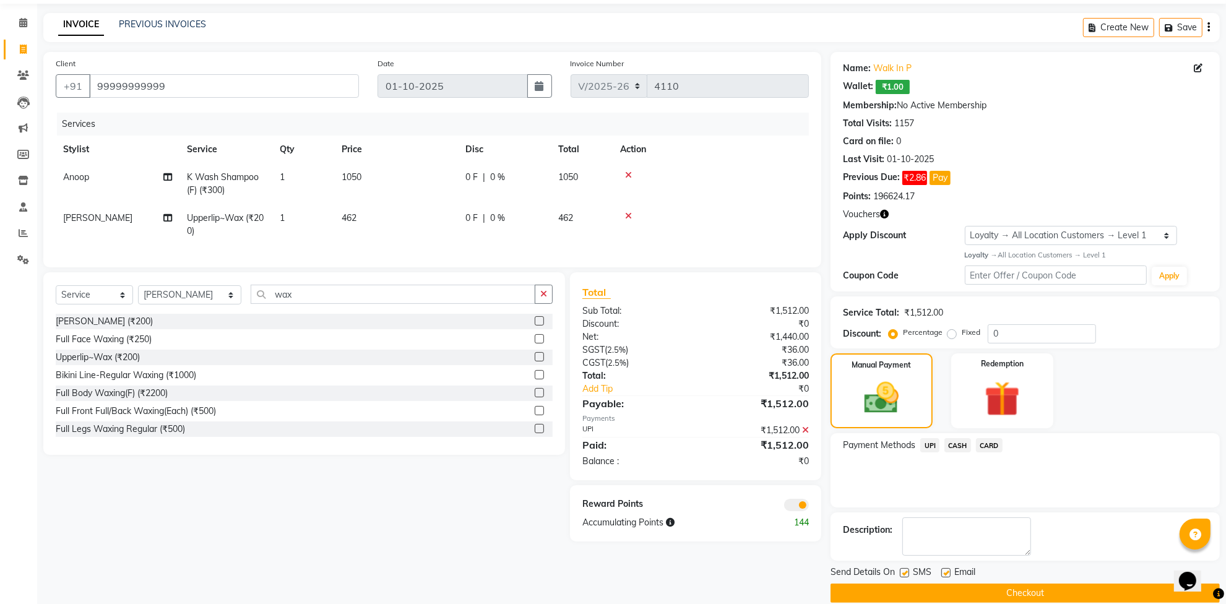
scroll to position [59, 0]
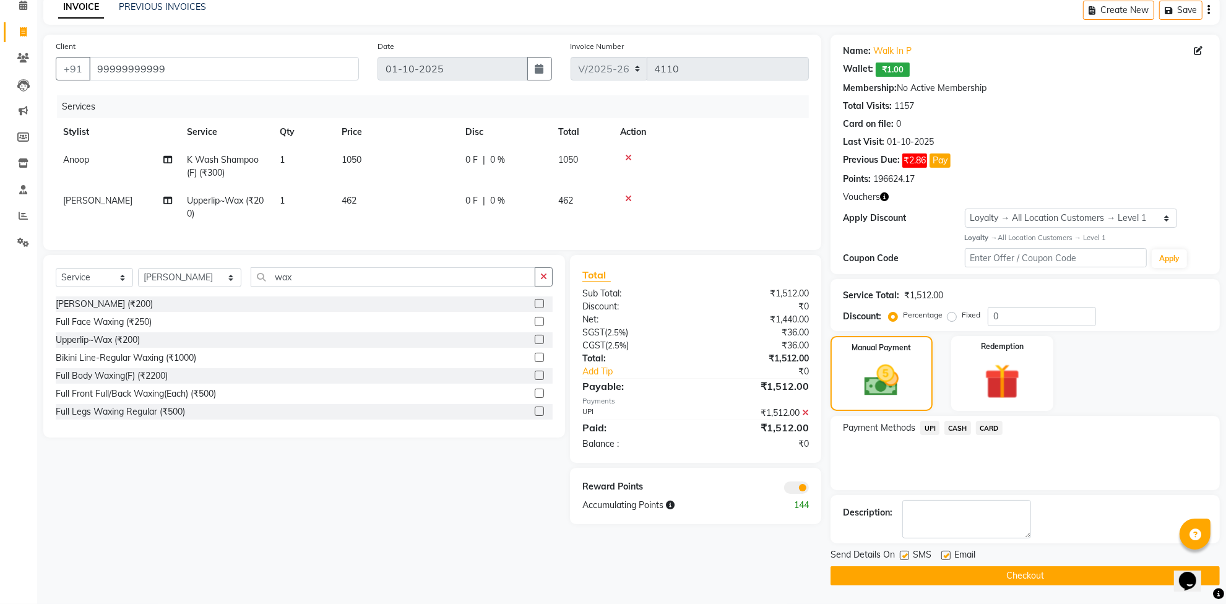
click at [902, 554] on label at bounding box center [904, 555] width 9 height 9
click at [902, 554] on input "checkbox" at bounding box center [904, 556] width 8 height 8
click at [945, 552] on label at bounding box center [946, 555] width 9 height 9
click at [945, 552] on input "checkbox" at bounding box center [946, 556] width 8 height 8
click at [938, 576] on button "Checkout" at bounding box center [1025, 576] width 389 height 19
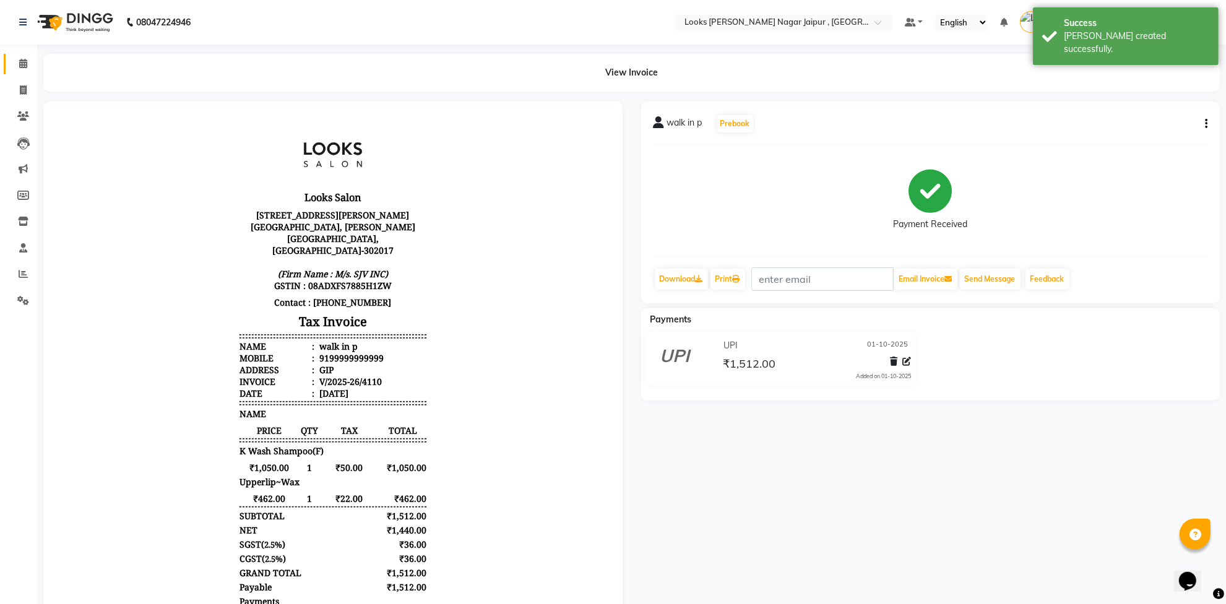
click at [20, 69] on span at bounding box center [23, 64] width 22 height 14
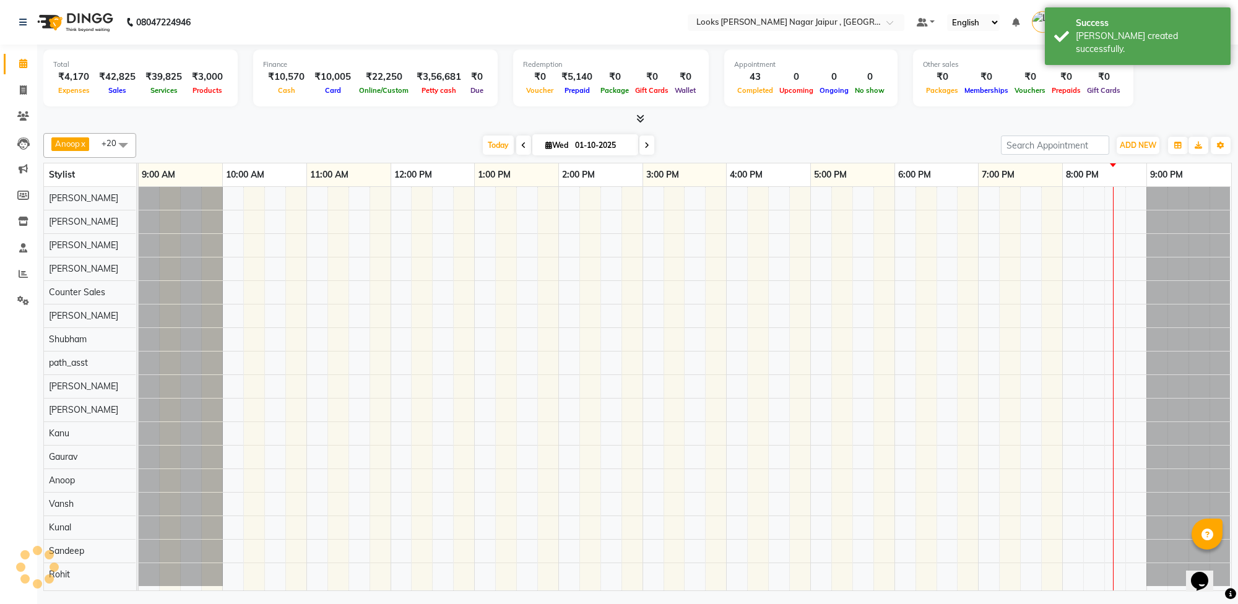
click at [240, 113] on div at bounding box center [637, 119] width 1189 height 13
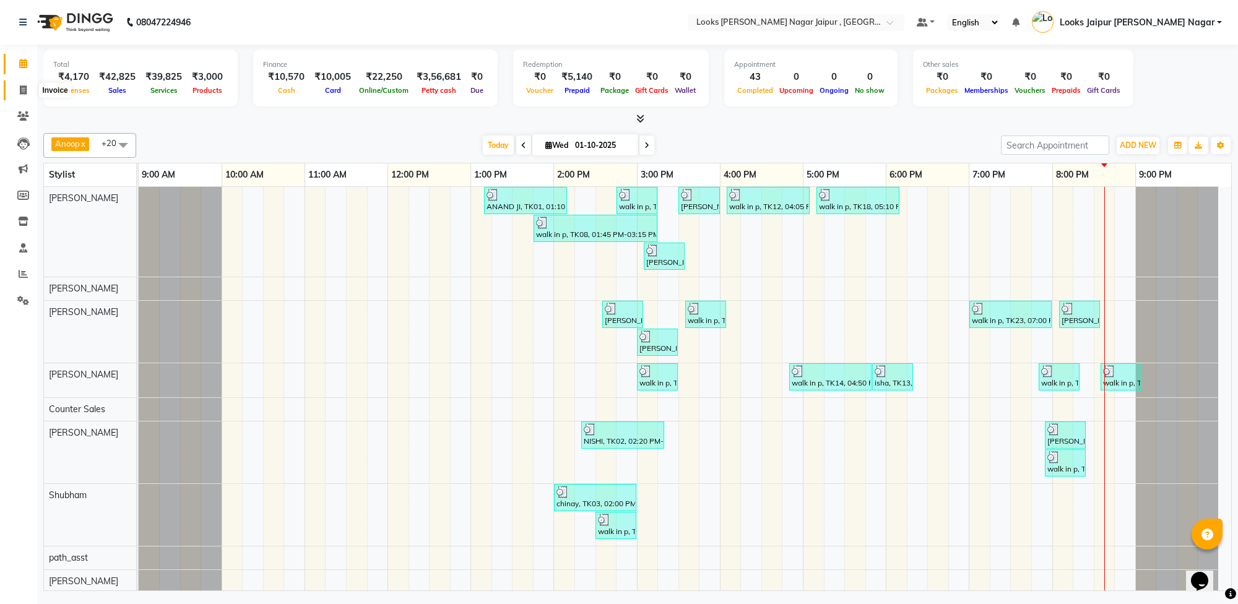
click at [23, 87] on icon at bounding box center [23, 89] width 7 height 9
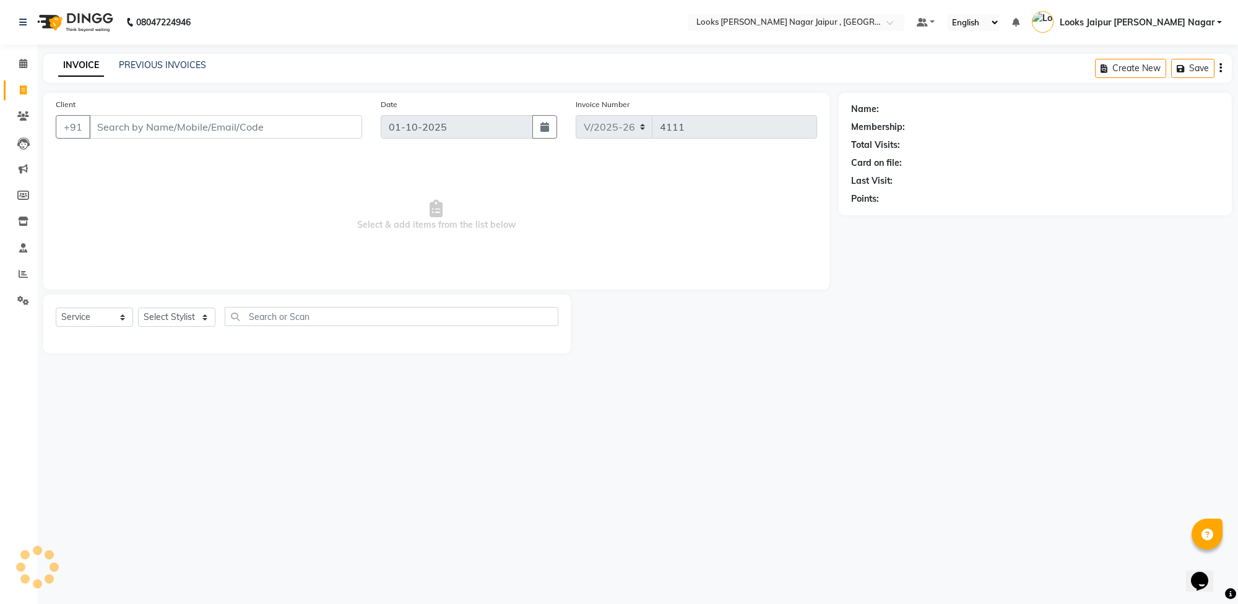
click at [180, 56] on div "INVOICE PREVIOUS INVOICES Create New Save" at bounding box center [637, 68] width 1189 height 29
click at [180, 63] on link "PREVIOUS INVOICES" at bounding box center [162, 64] width 87 height 11
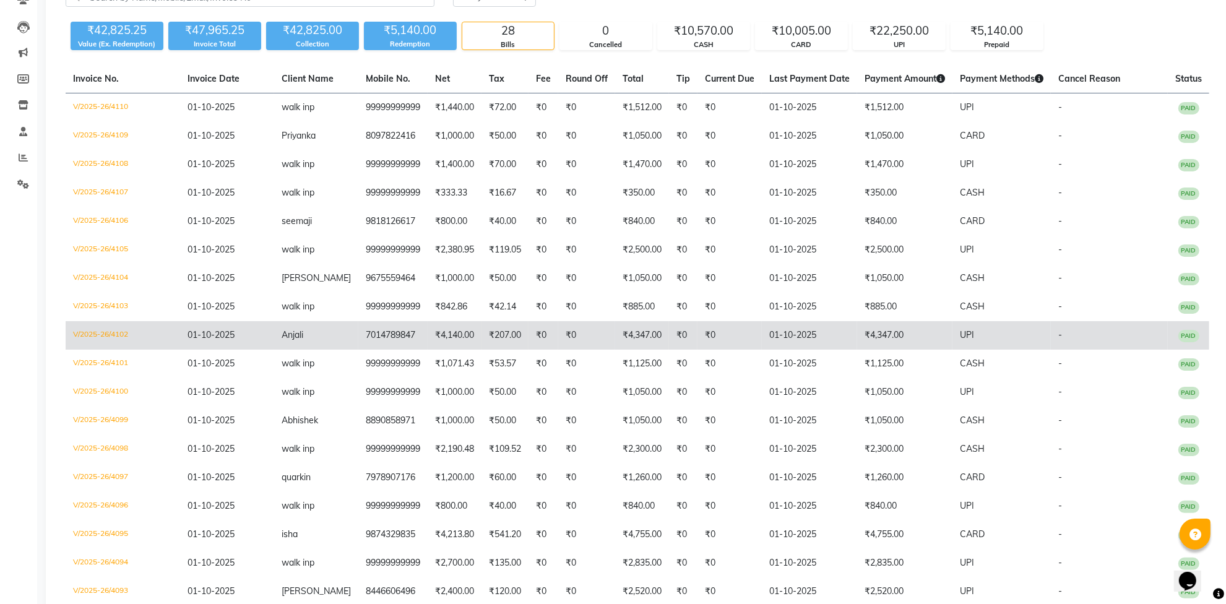
scroll to position [155, 0]
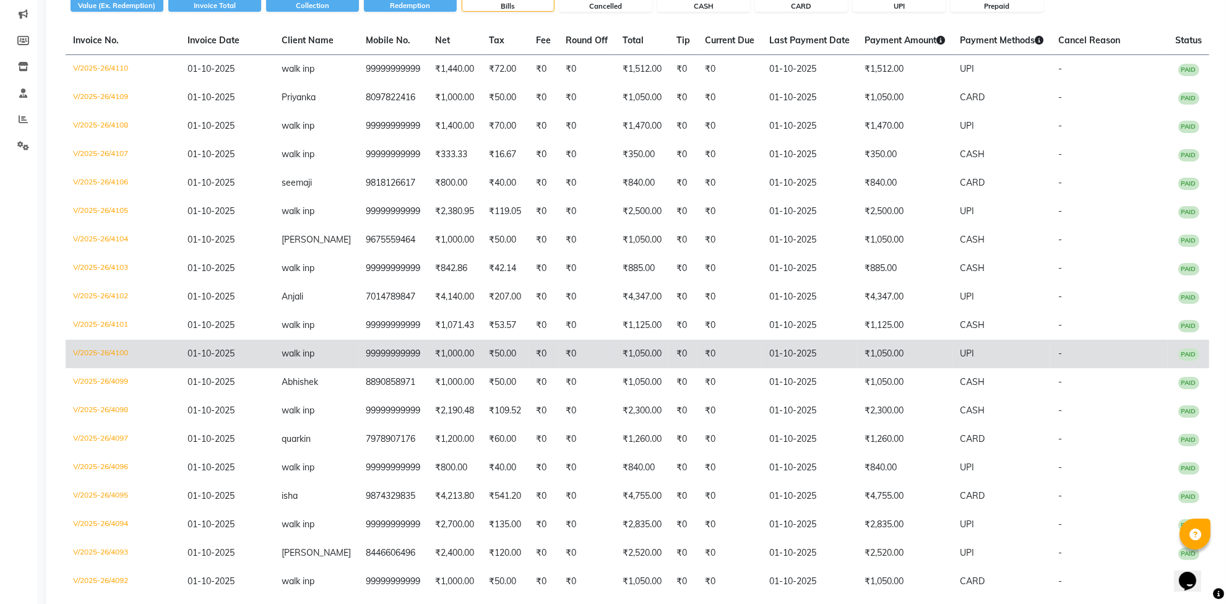
click at [131, 352] on td "V/2025-26/4100" at bounding box center [123, 354] width 115 height 28
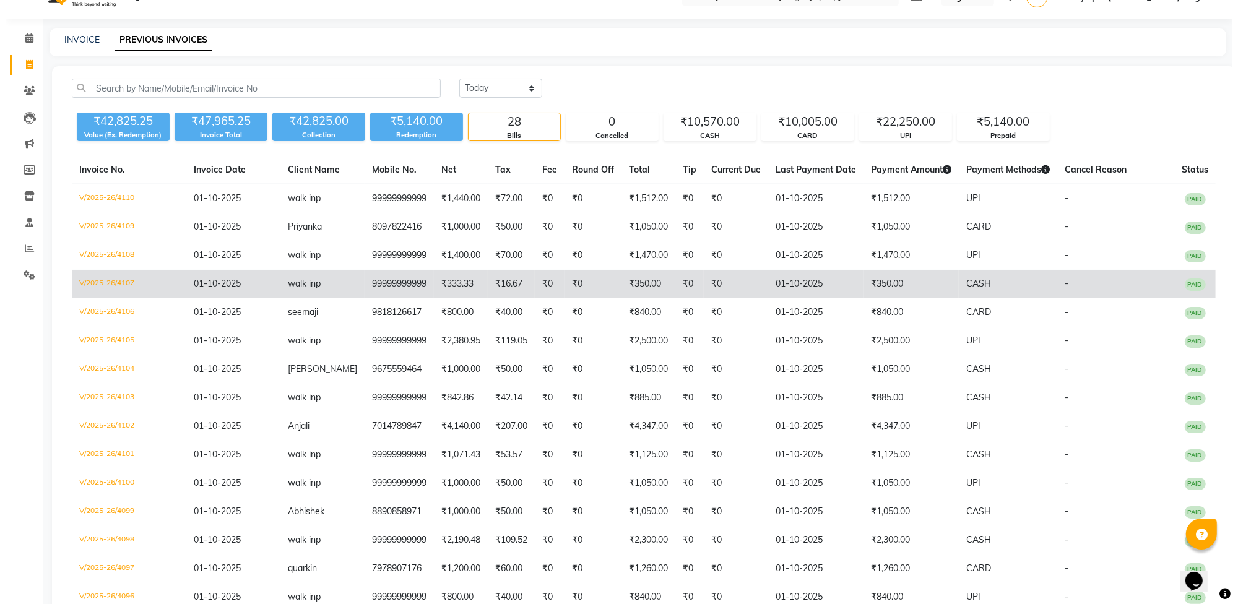
scroll to position [0, 0]
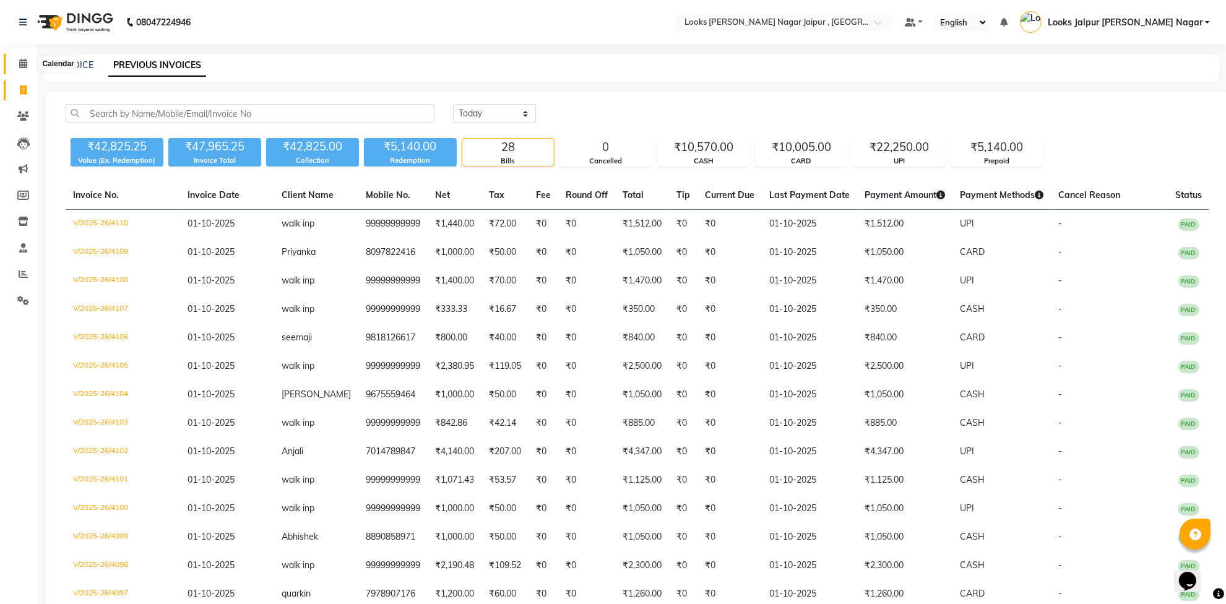
click at [29, 62] on span at bounding box center [23, 64] width 22 height 14
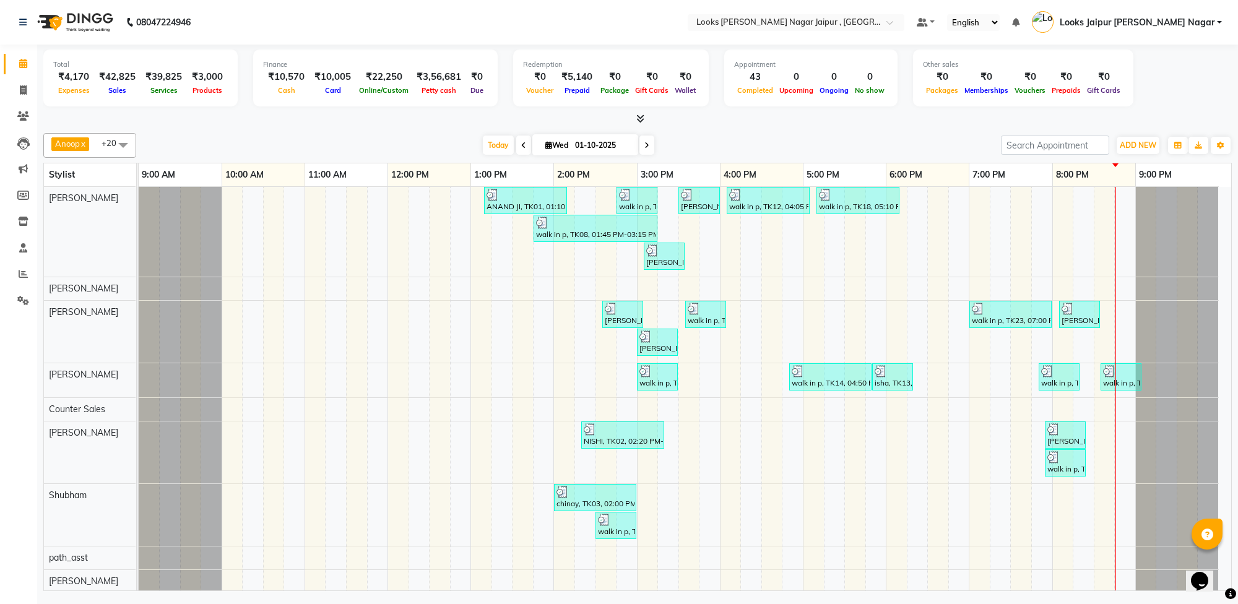
click at [280, 116] on div at bounding box center [637, 119] width 1189 height 13
click at [22, 280] on span at bounding box center [23, 274] width 22 height 14
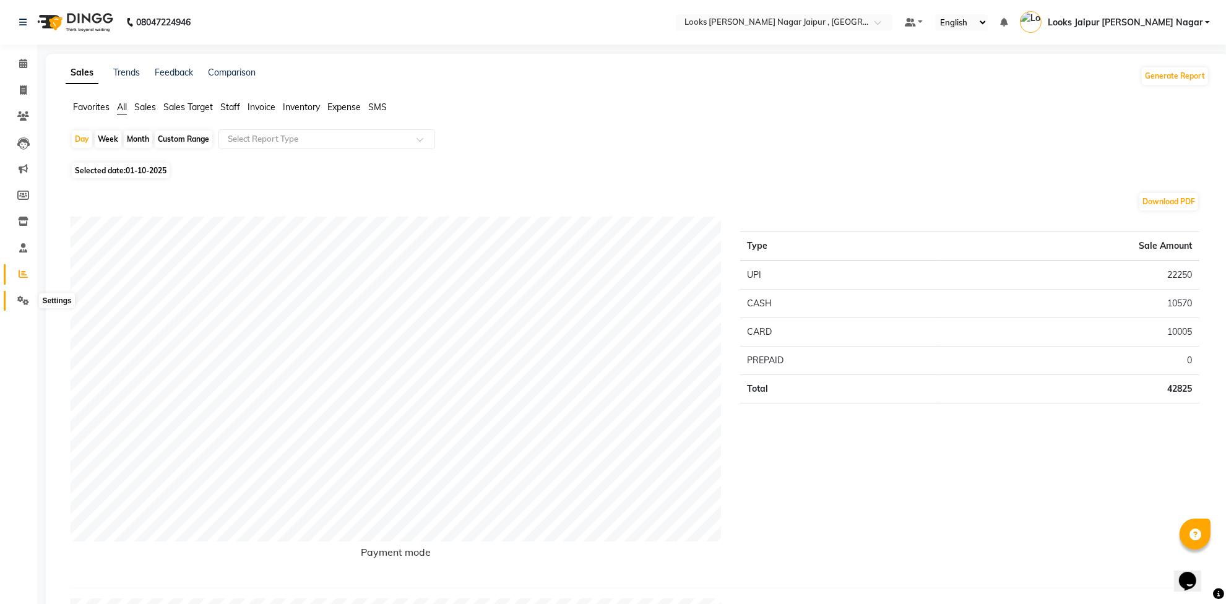
click at [22, 296] on icon at bounding box center [23, 300] width 12 height 9
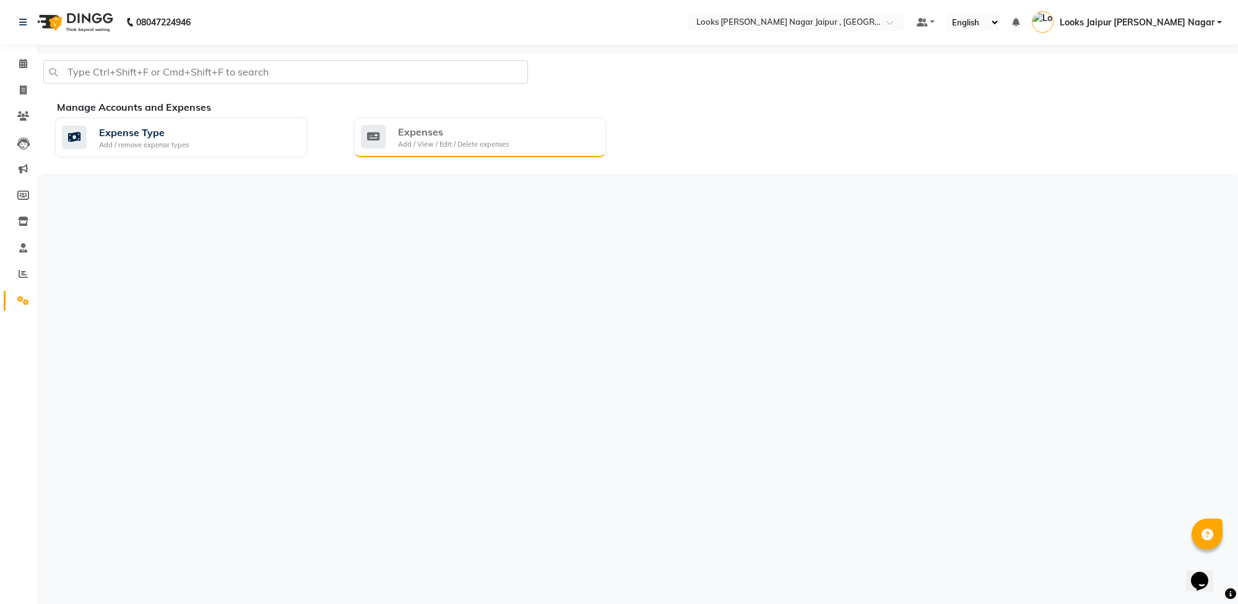
click at [410, 139] on div "Add / View / Edit / Delete expenses" at bounding box center [453, 144] width 111 height 11
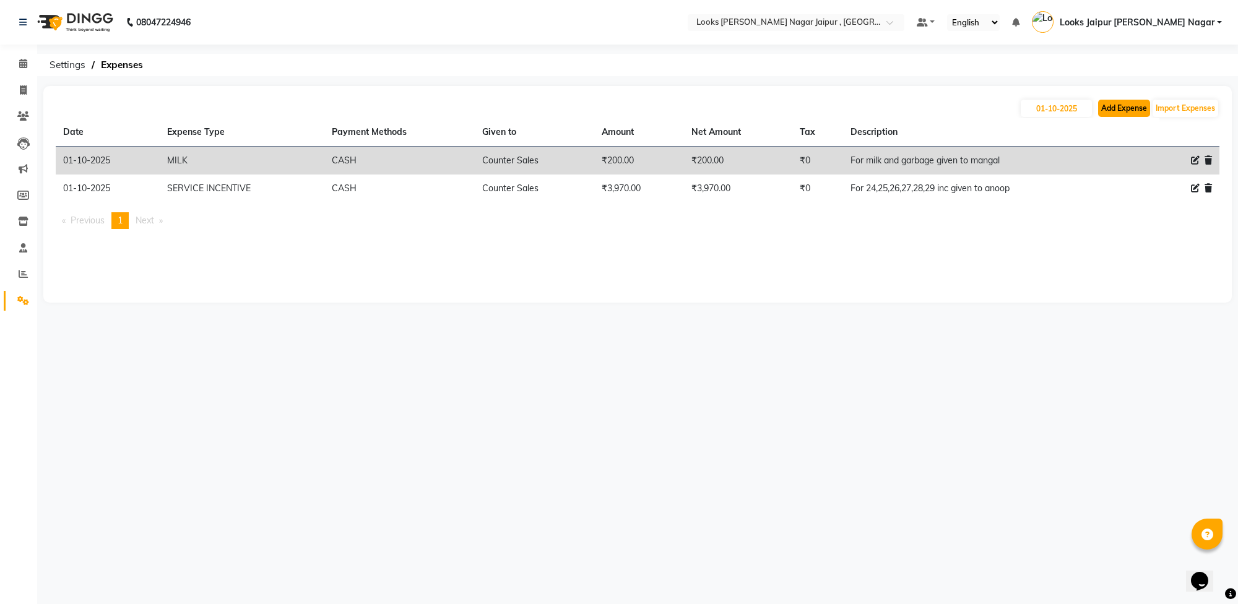
click at [1130, 109] on button "Add Expense" at bounding box center [1124, 108] width 52 height 17
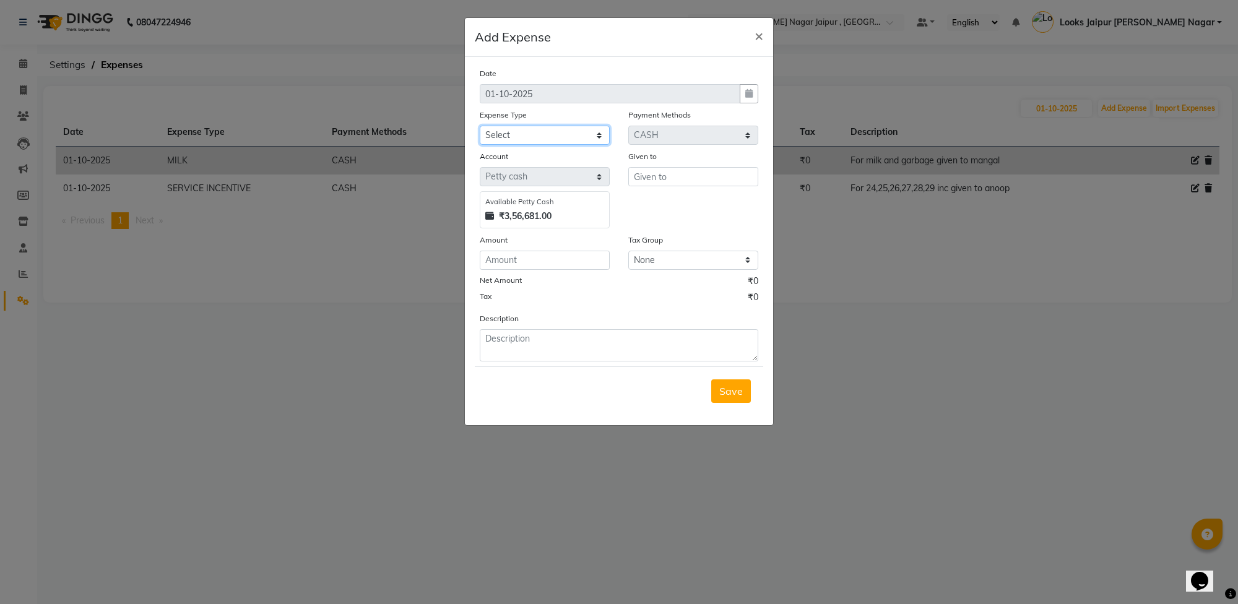
click at [539, 132] on select "Select Accommodation Aesthetics Bank Deposit BLINKIT Cash Handover Client Refun…" at bounding box center [545, 135] width 130 height 19
click at [480, 126] on select "Select Accommodation Aesthetics Bank Deposit BLINKIT Cash Handover Client Refun…" at bounding box center [545, 135] width 130 height 19
click at [675, 178] on input "text" at bounding box center [693, 176] width 130 height 19
drag, startPoint x: 672, startPoint y: 197, endPoint x: 463, endPoint y: 316, distance: 240.7
click at [670, 197] on ngb-highlight "Cou nter Sales" at bounding box center [676, 202] width 65 height 12
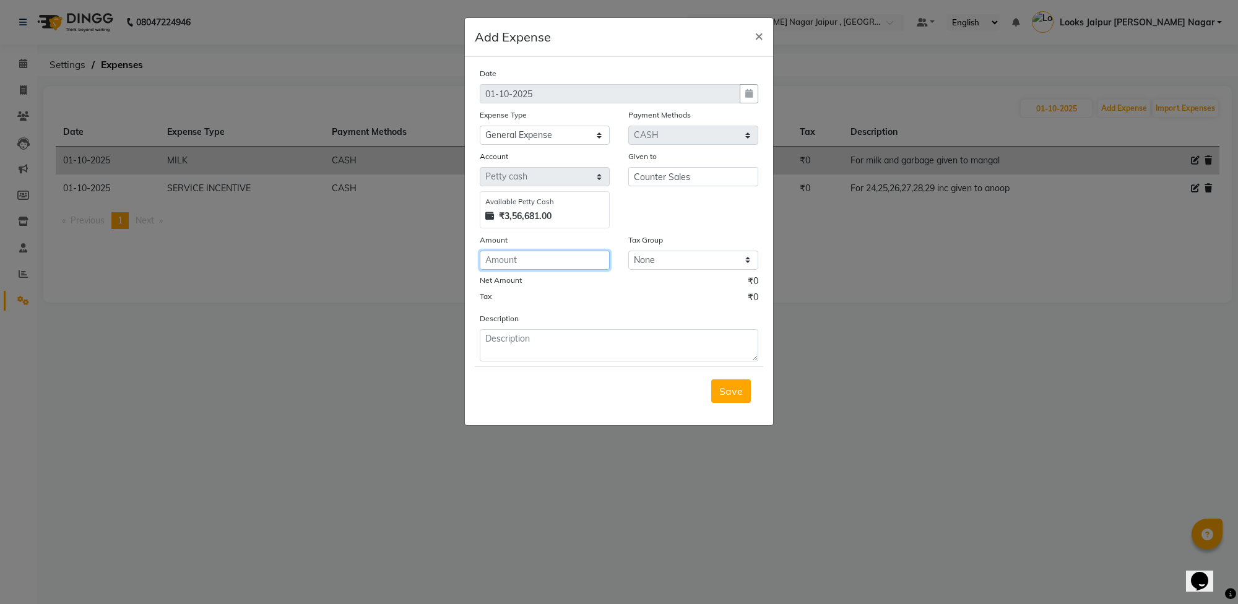
click at [513, 253] on input "number" at bounding box center [545, 260] width 130 height 19
click at [735, 394] on span "Save" at bounding box center [731, 391] width 24 height 12
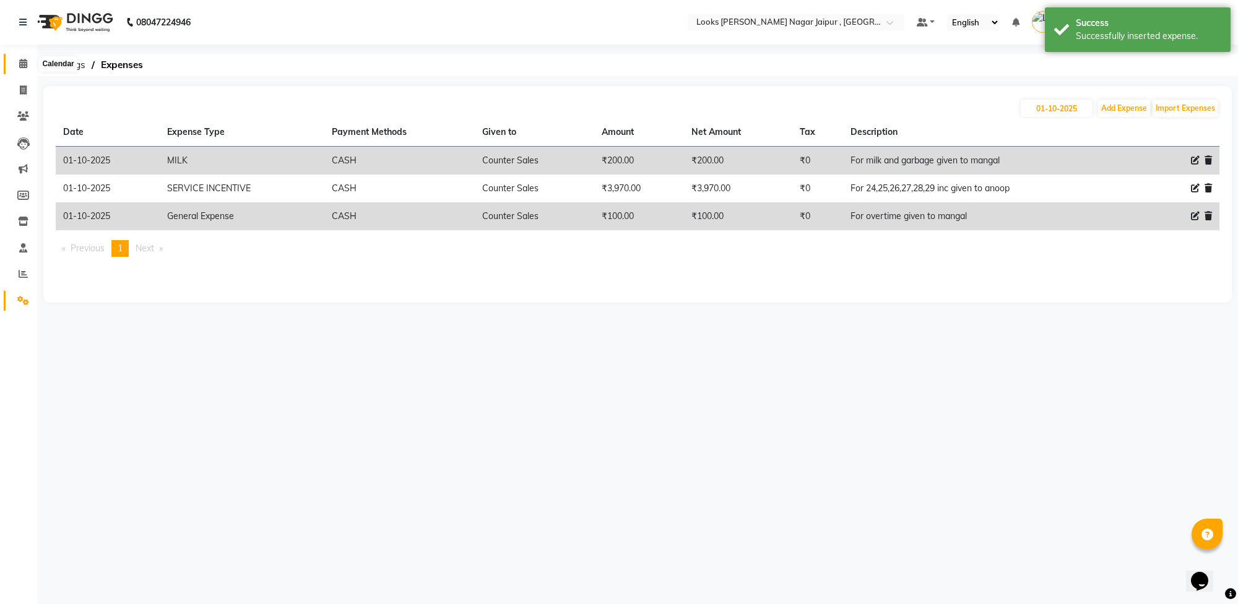
click at [25, 58] on span at bounding box center [23, 64] width 22 height 14
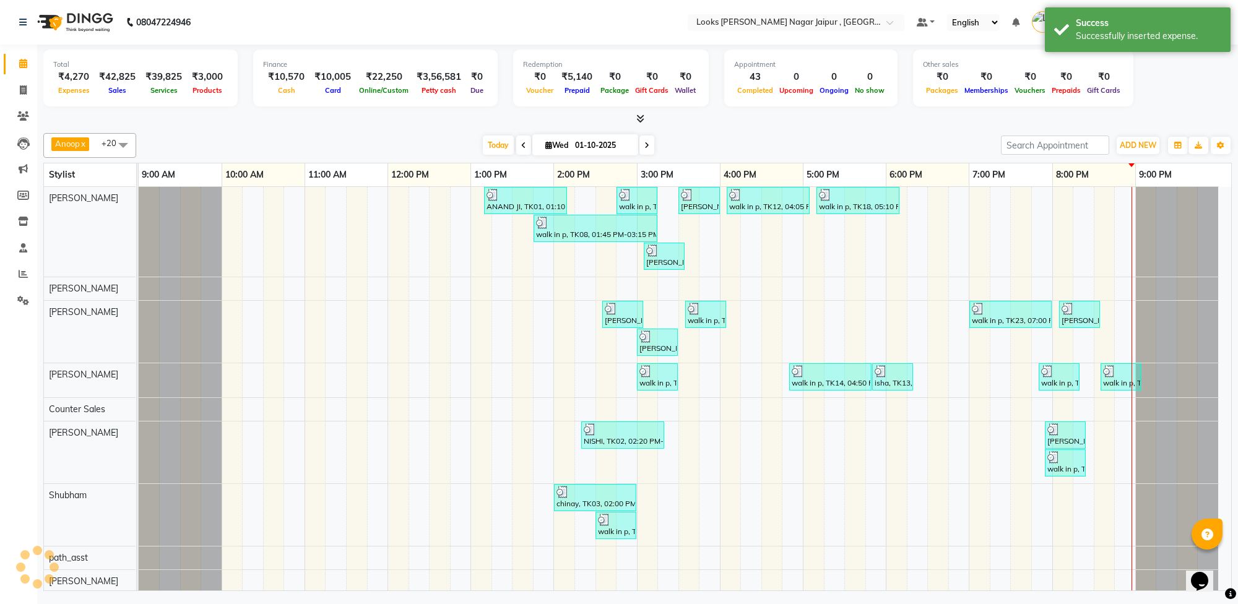
click at [318, 118] on div at bounding box center [637, 119] width 1189 height 13
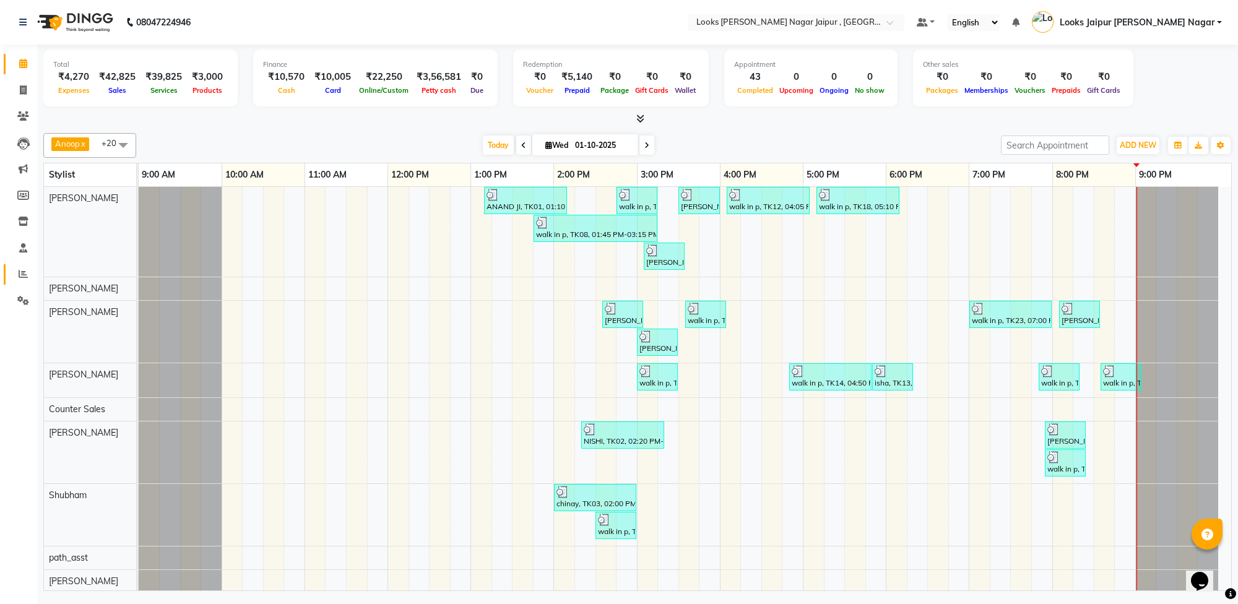
click at [12, 272] on span at bounding box center [23, 274] width 22 height 14
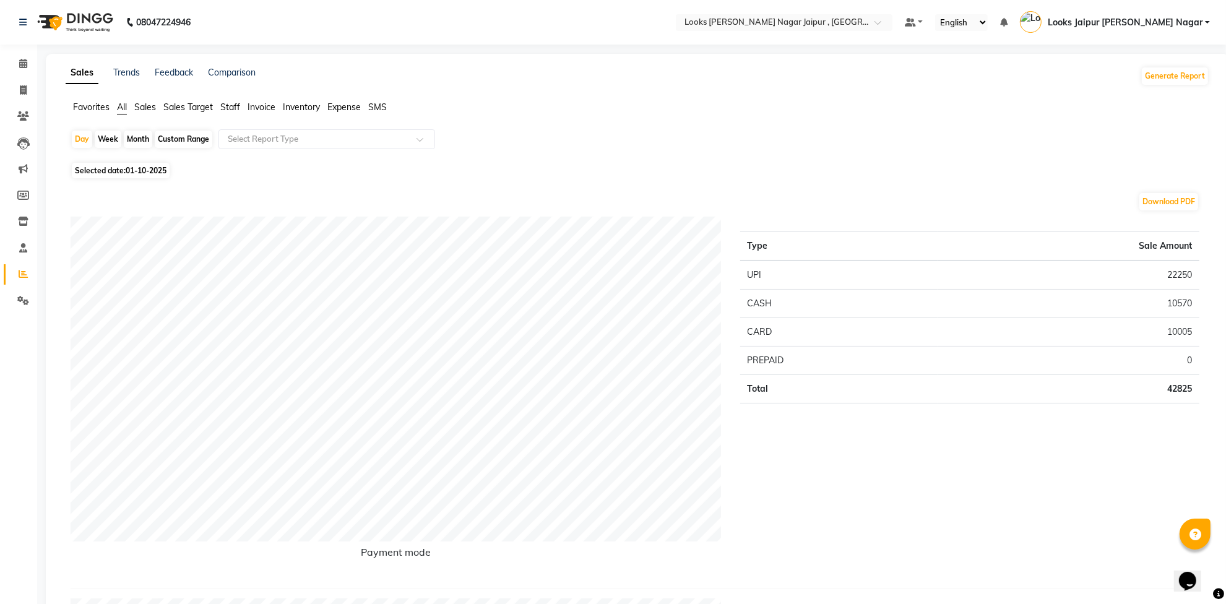
click at [226, 105] on span "Staff" at bounding box center [230, 107] width 20 height 11
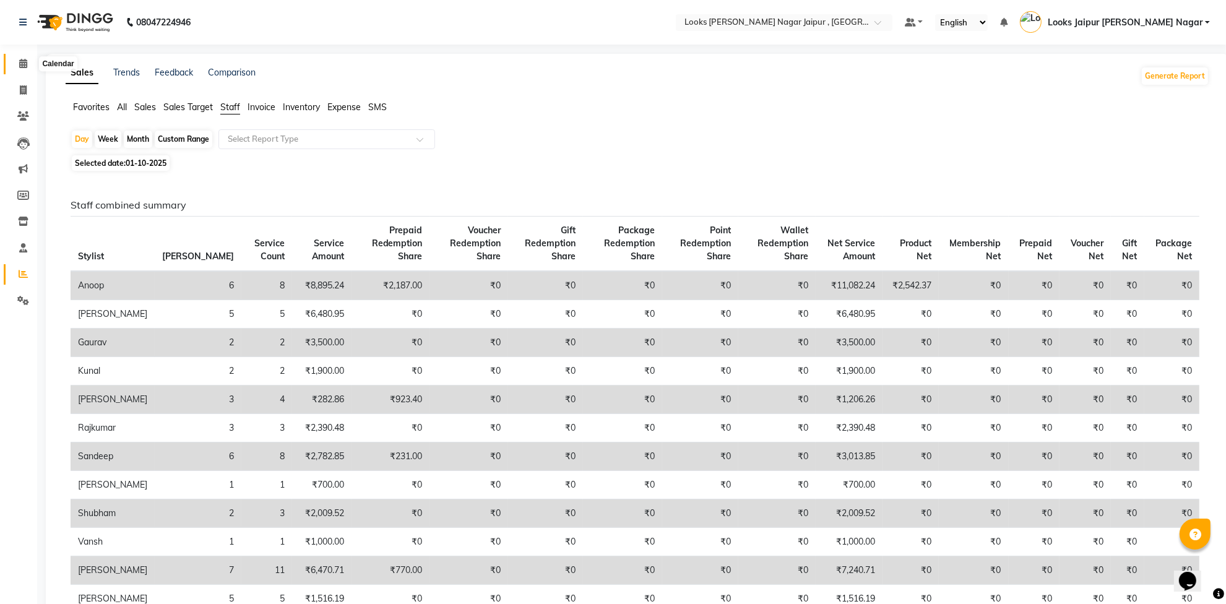
click at [19, 59] on icon at bounding box center [23, 63] width 8 height 9
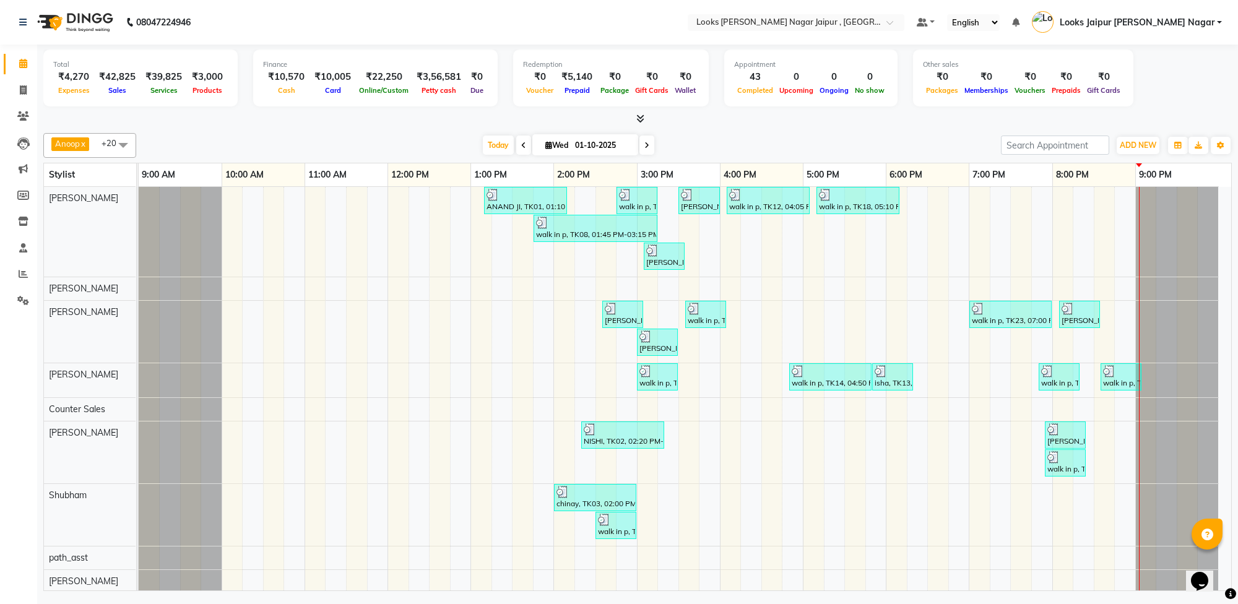
click at [640, 118] on icon at bounding box center [640, 118] width 8 height 9
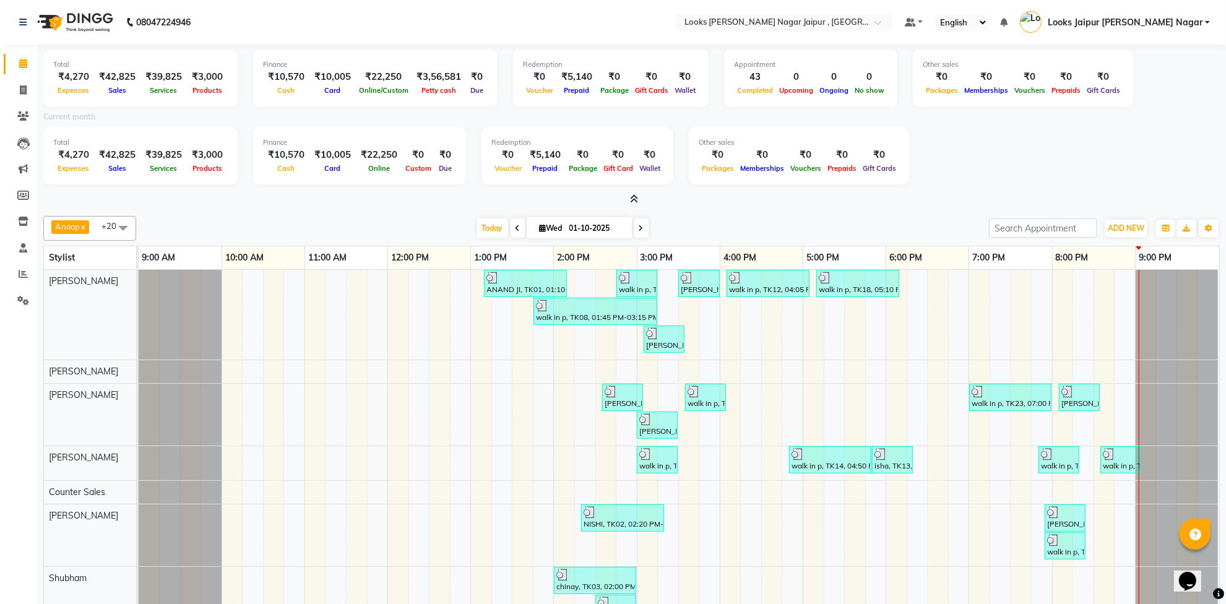
click at [635, 198] on icon at bounding box center [634, 198] width 8 height 9
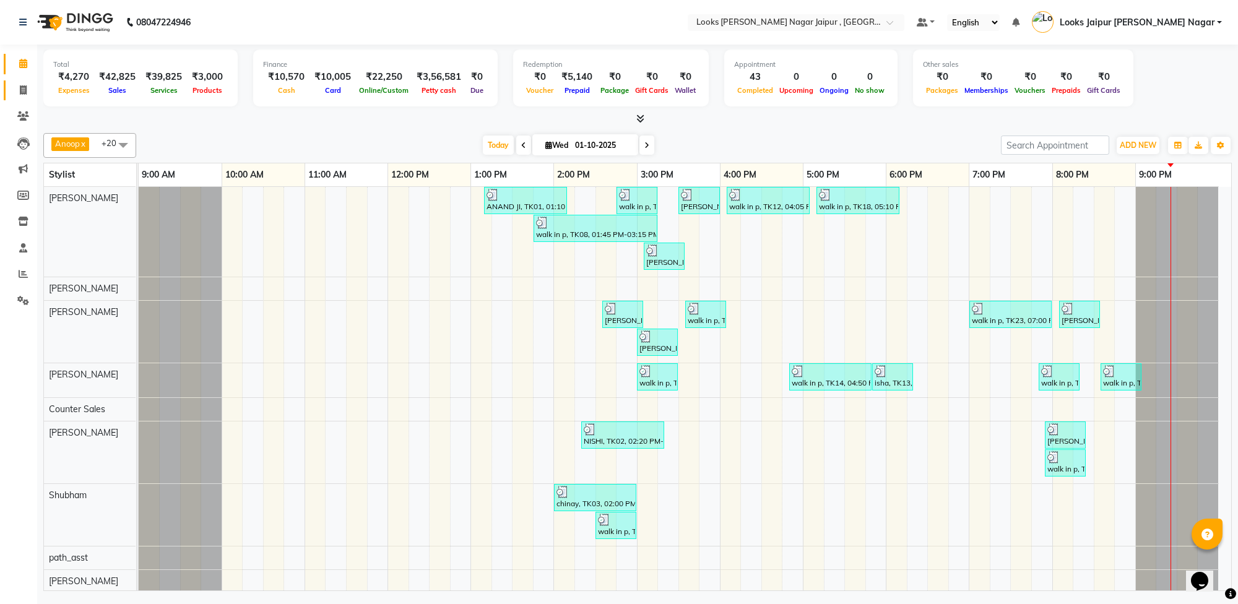
click at [26, 87] on icon at bounding box center [23, 89] width 7 height 9
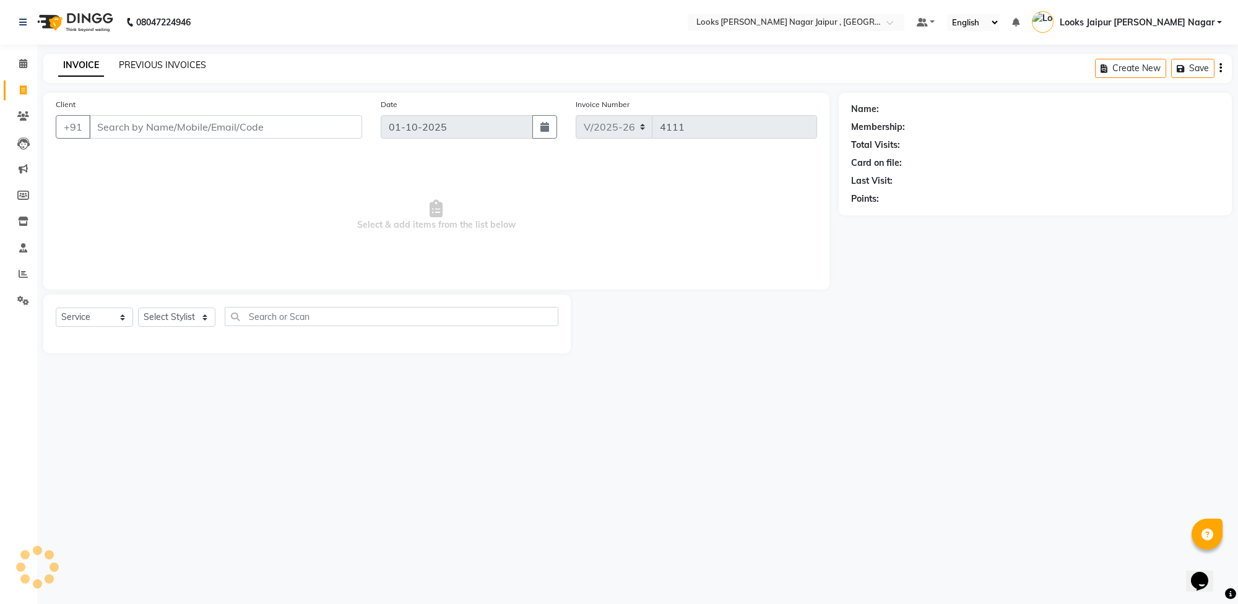
click at [187, 60] on link "PREVIOUS INVOICES" at bounding box center [162, 64] width 87 height 11
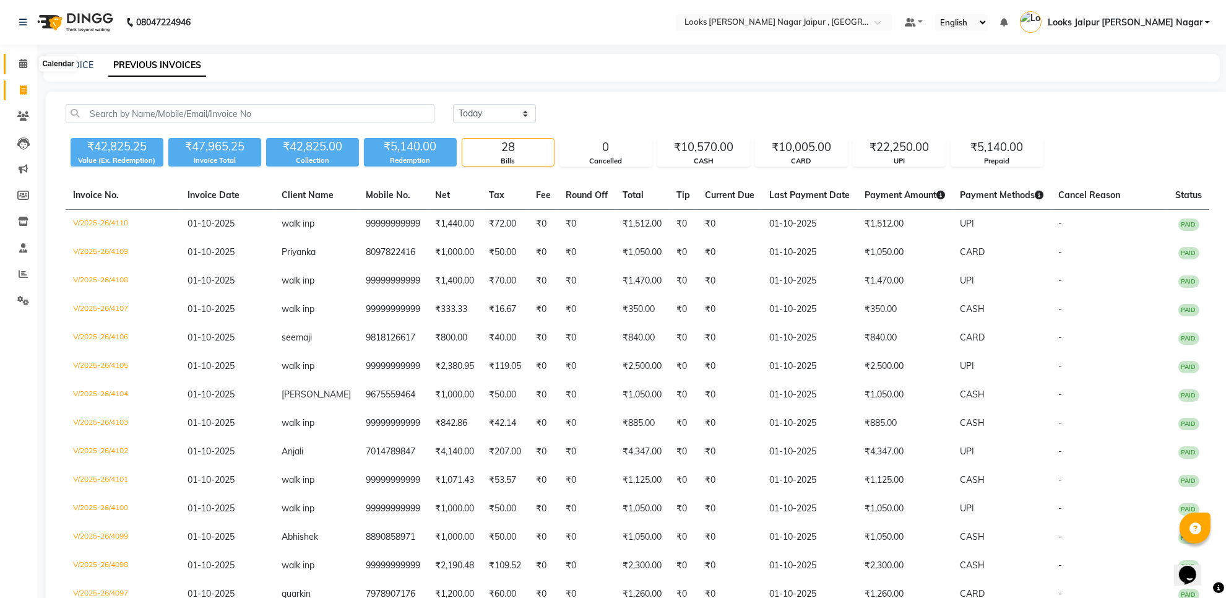
click at [25, 68] on icon at bounding box center [23, 63] width 8 height 9
